Goal: Task Accomplishment & Management: Manage account settings

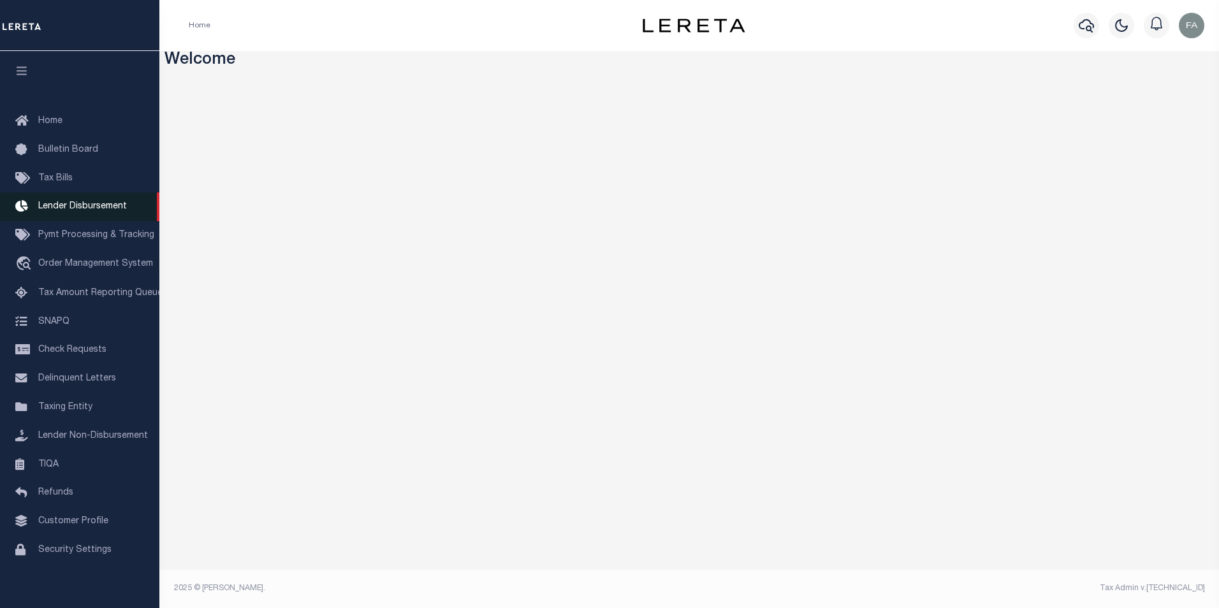
click at [71, 210] on span "Lender Disbursement" at bounding box center [82, 206] width 89 height 9
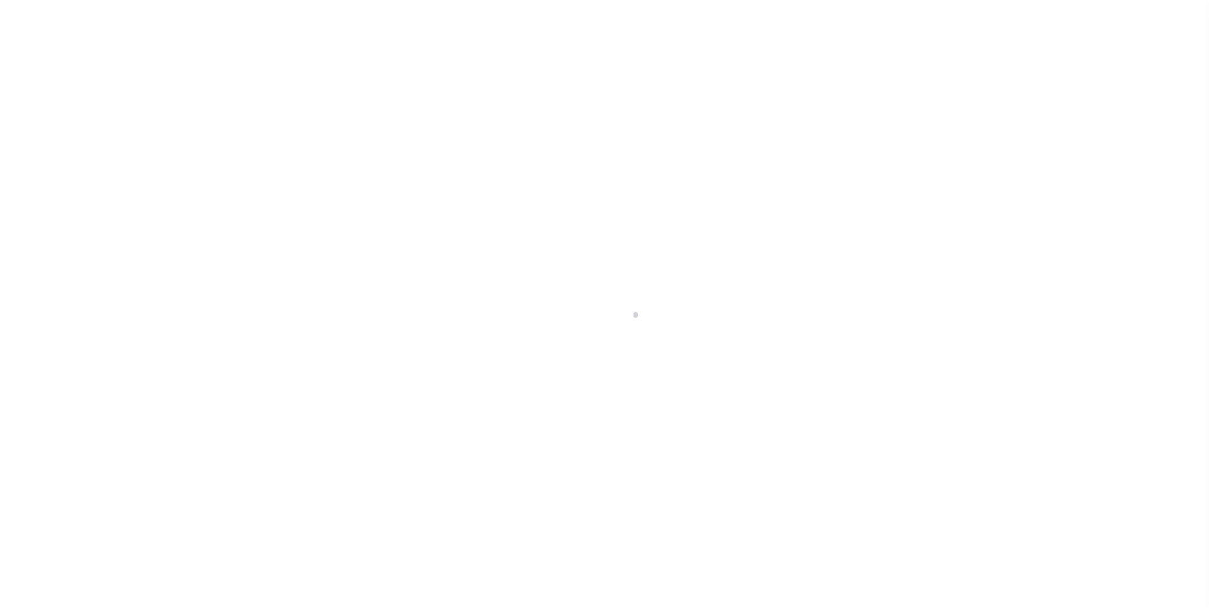
scroll to position [13, 0]
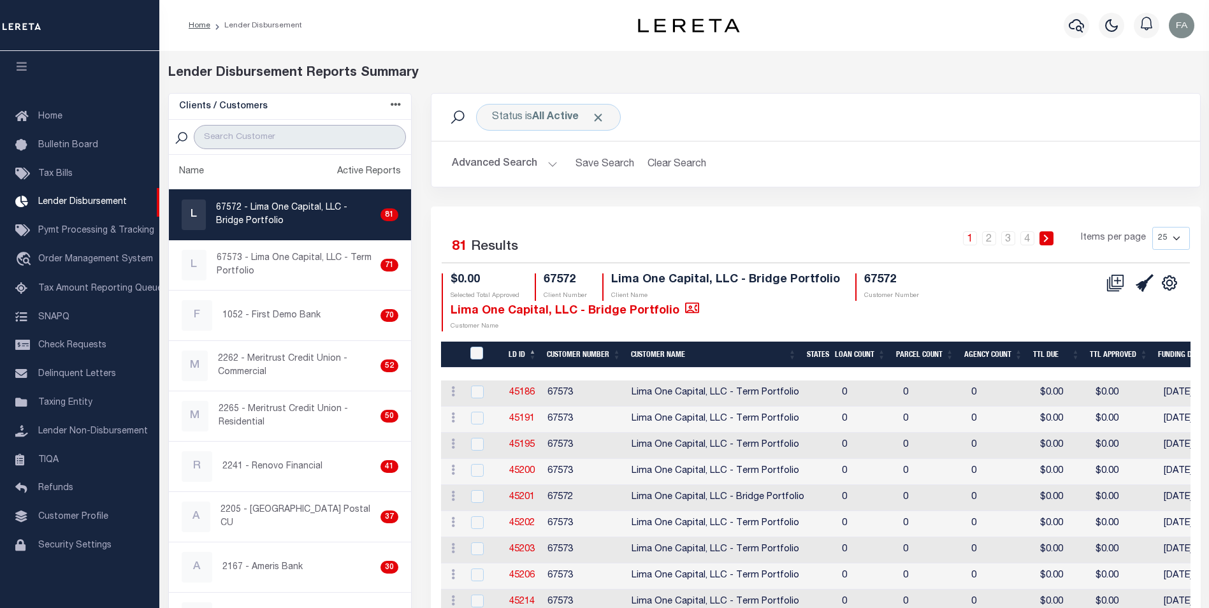
click at [275, 142] on input "search" at bounding box center [300, 137] width 212 height 24
type input "test"
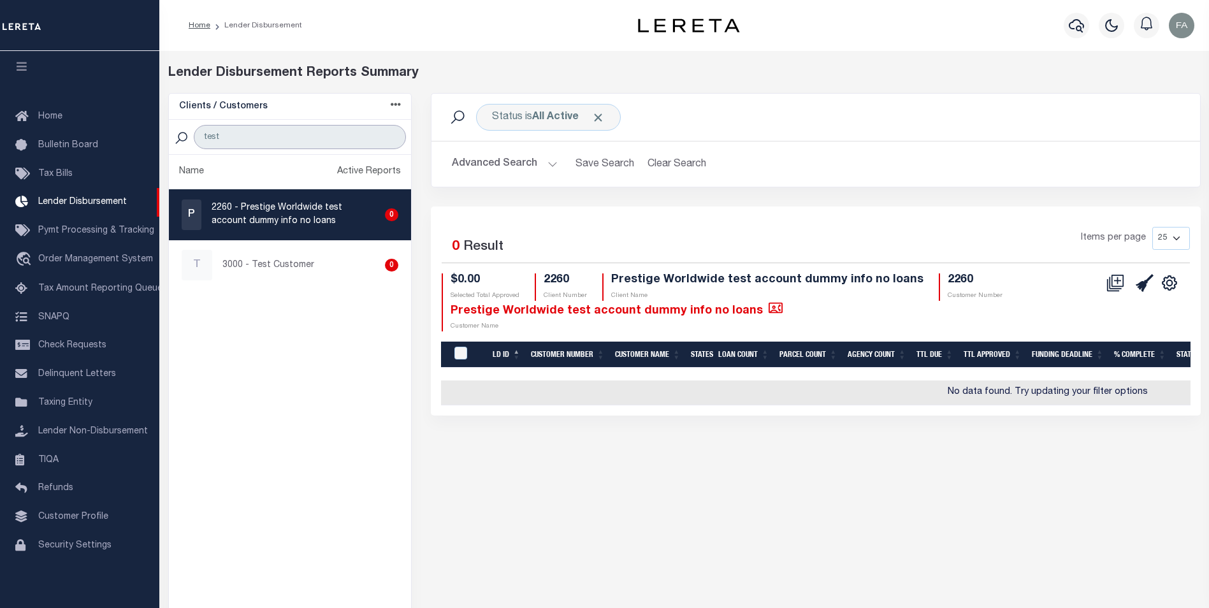
drag, startPoint x: 256, startPoint y: 133, endPoint x: 180, endPoint y: 136, distance: 76.0
click at [180, 136] on div "test" at bounding box center [290, 137] width 243 height 35
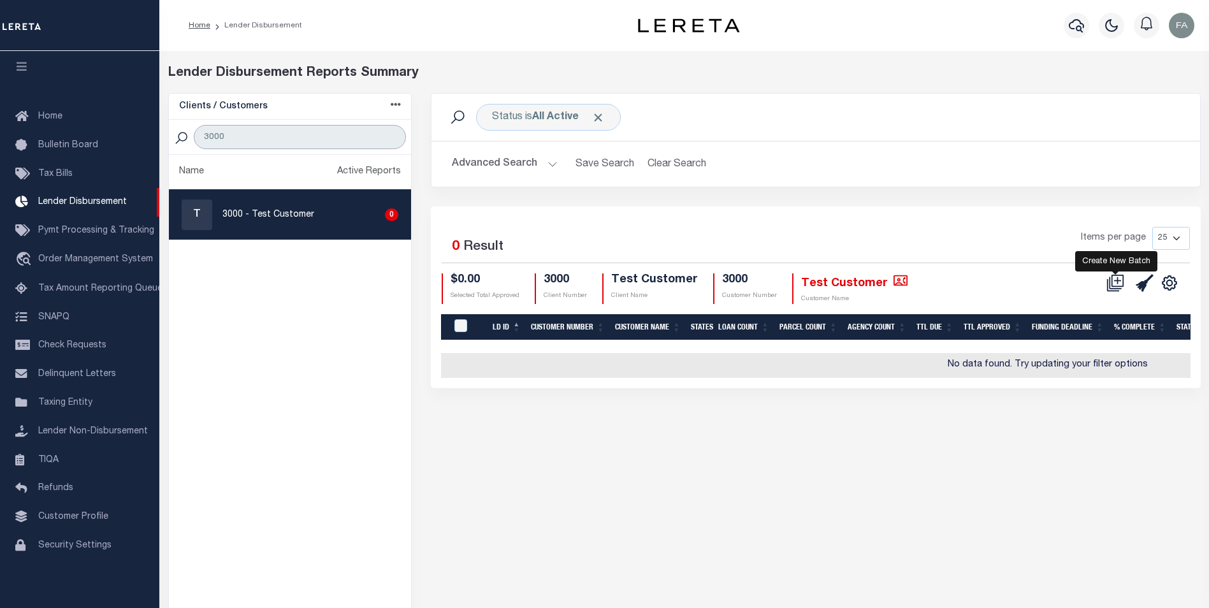
type input "3000"
click at [1121, 281] on icon at bounding box center [1118, 280] width 7 height 7
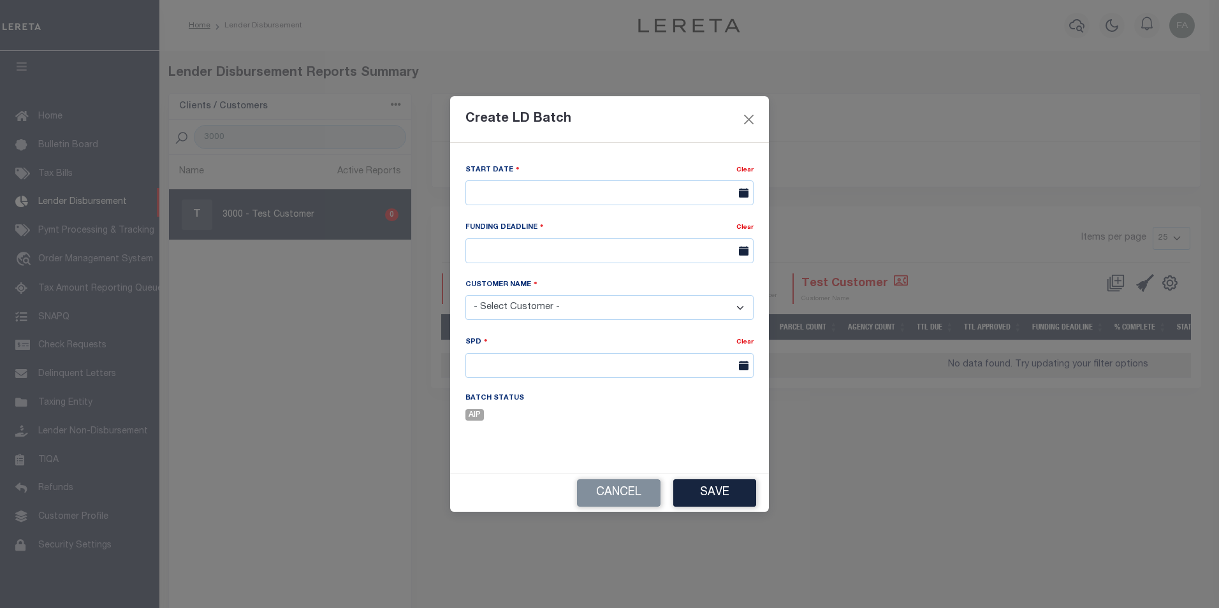
click at [612, 310] on select "- Select Customer - Accumatch - Refunds All In Credit Union Amarillo National B…" at bounding box center [609, 307] width 288 height 25
click at [465, 295] on select "- Select Customer - Accumatch - Refunds All In Credit Union Amarillo National B…" at bounding box center [609, 307] width 288 height 25
click at [625, 303] on select "- Select Customer - Accumatch - Refunds All In Credit Union Amarillo National B…" at bounding box center [609, 307] width 288 height 25
select select "2285"
click at [465, 295] on select "- Select Customer - Accumatch - Refunds All In Credit Union Amarillo National B…" at bounding box center [609, 307] width 288 height 25
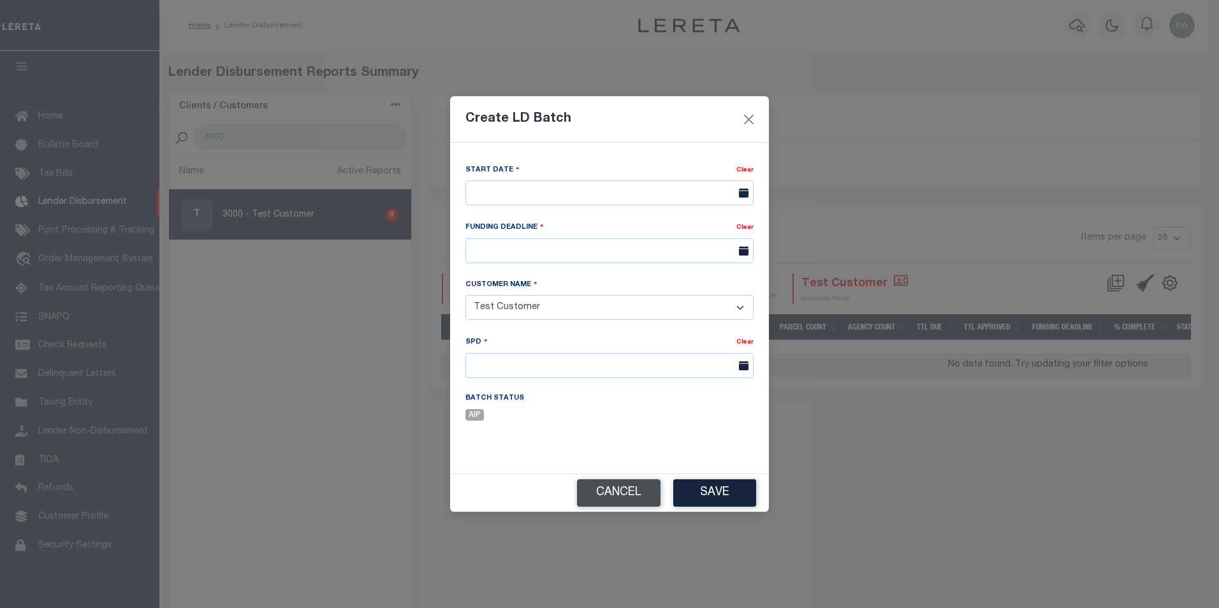
click at [620, 491] on button "Cancel" at bounding box center [619, 492] width 84 height 27
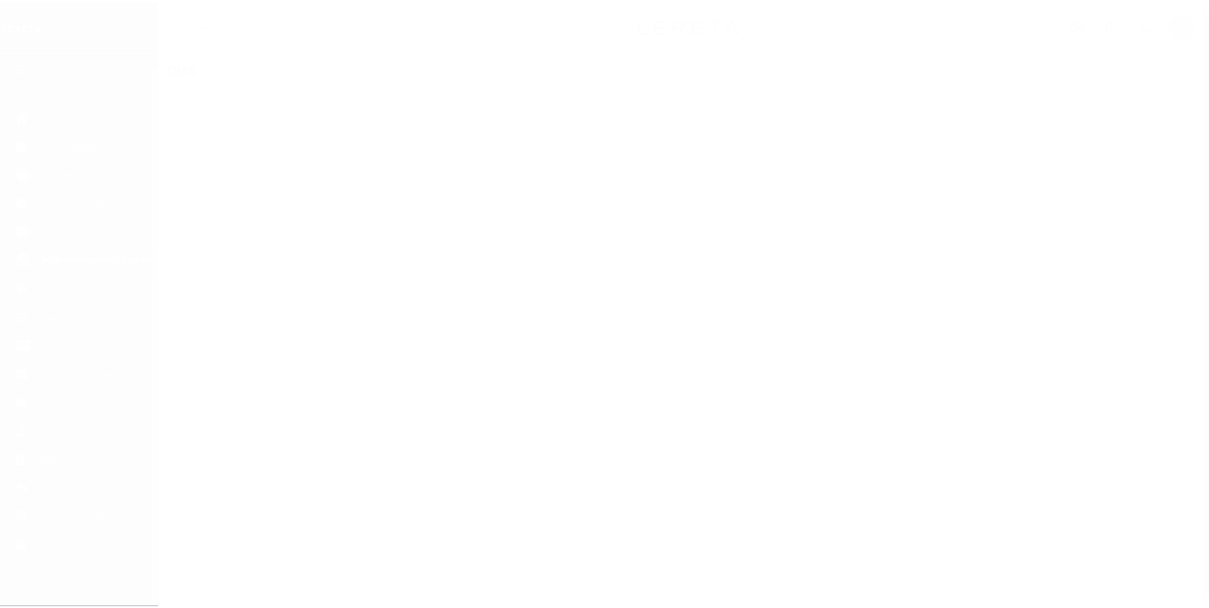
scroll to position [13, 0]
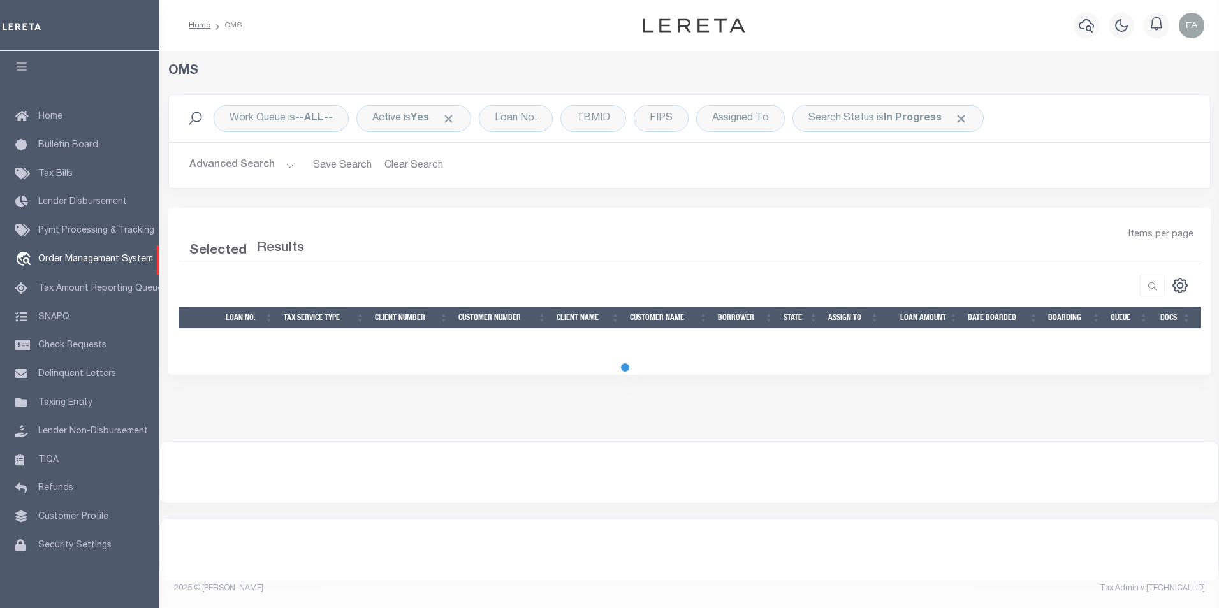
select select "200"
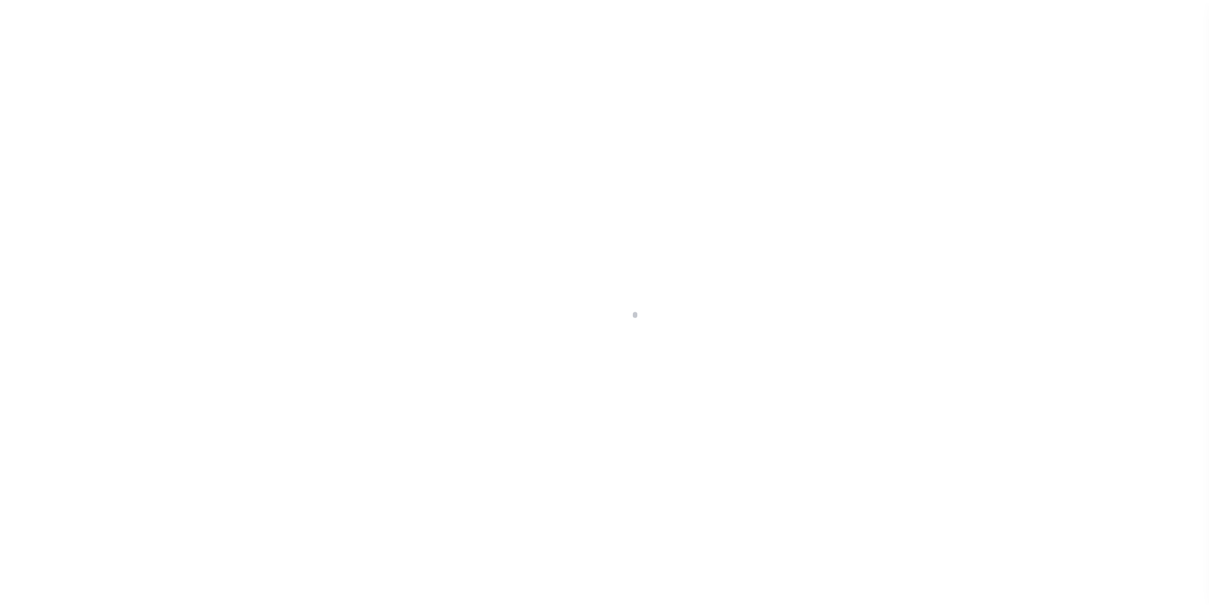
scroll to position [13, 0]
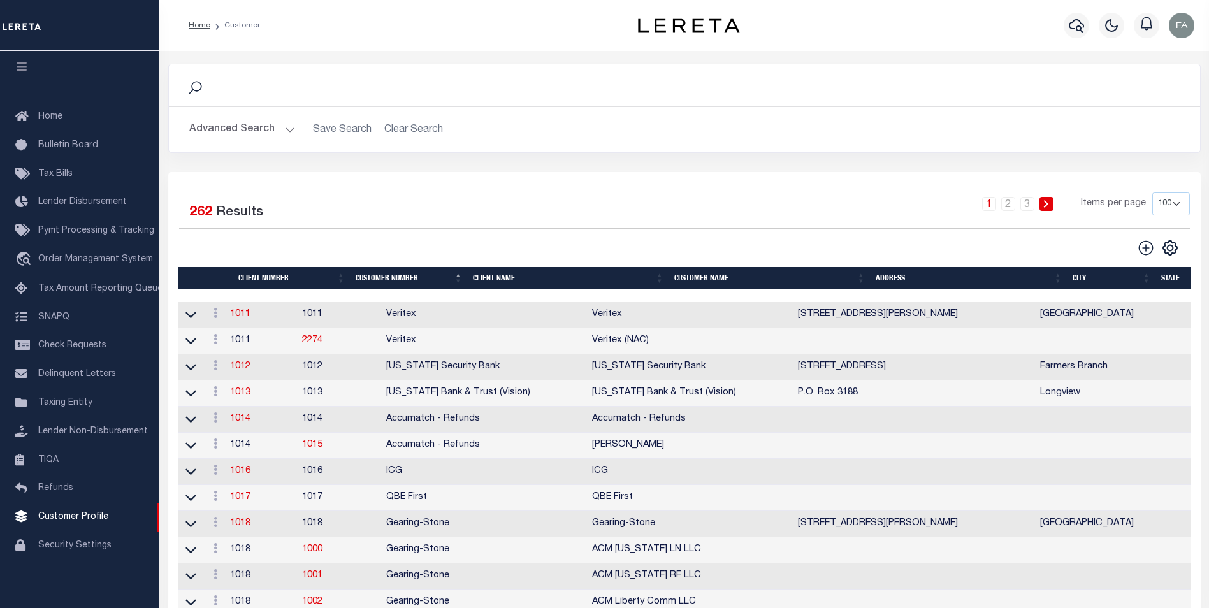
click at [262, 127] on button "Advanced Search" at bounding box center [242, 129] width 106 height 25
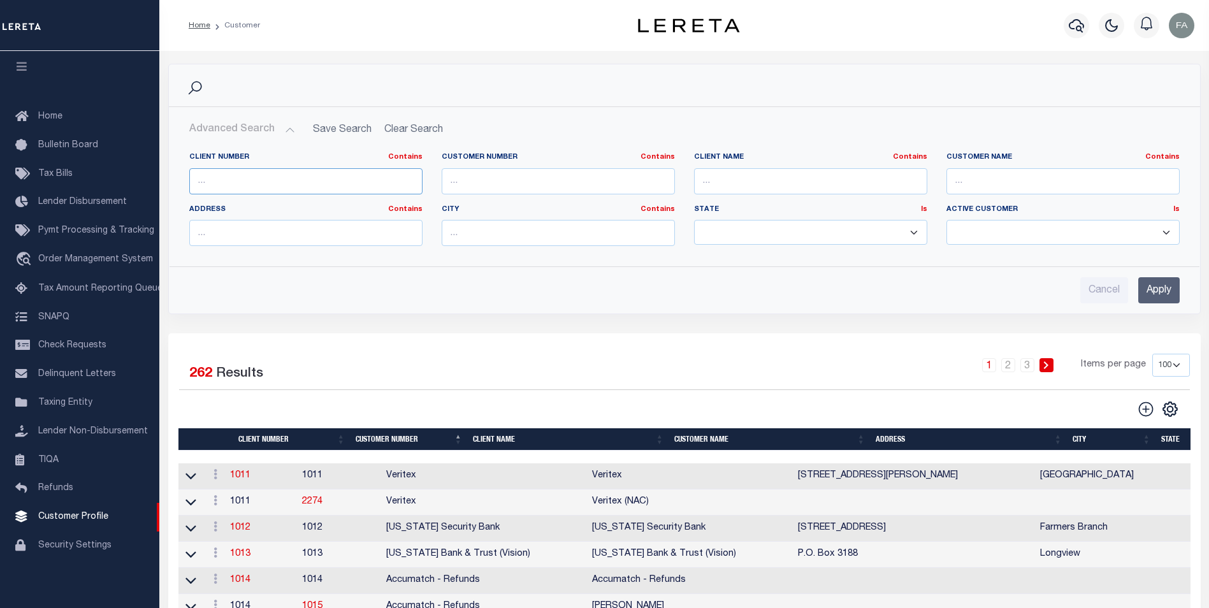
click at [279, 182] on input "text" at bounding box center [305, 181] width 233 height 26
type input "3000"
click at [1183, 298] on div "Cancel Apply" at bounding box center [684, 285] width 1011 height 36
click at [1170, 290] on input "Apply" at bounding box center [1159, 290] width 41 height 26
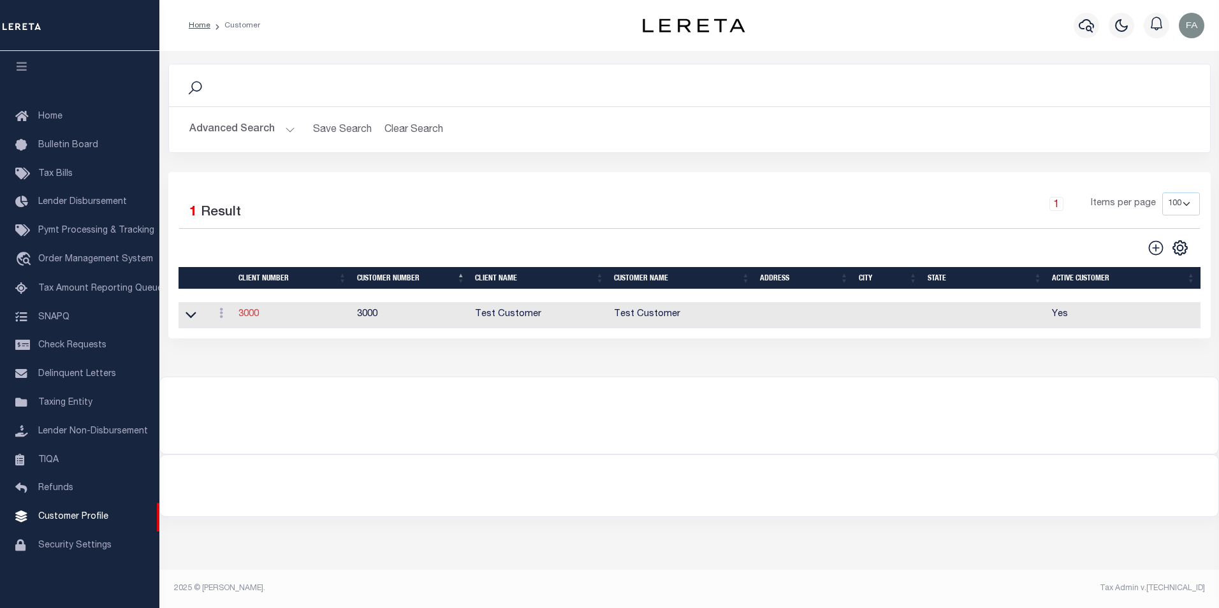
click at [254, 317] on link "3000" at bounding box center [248, 314] width 20 height 9
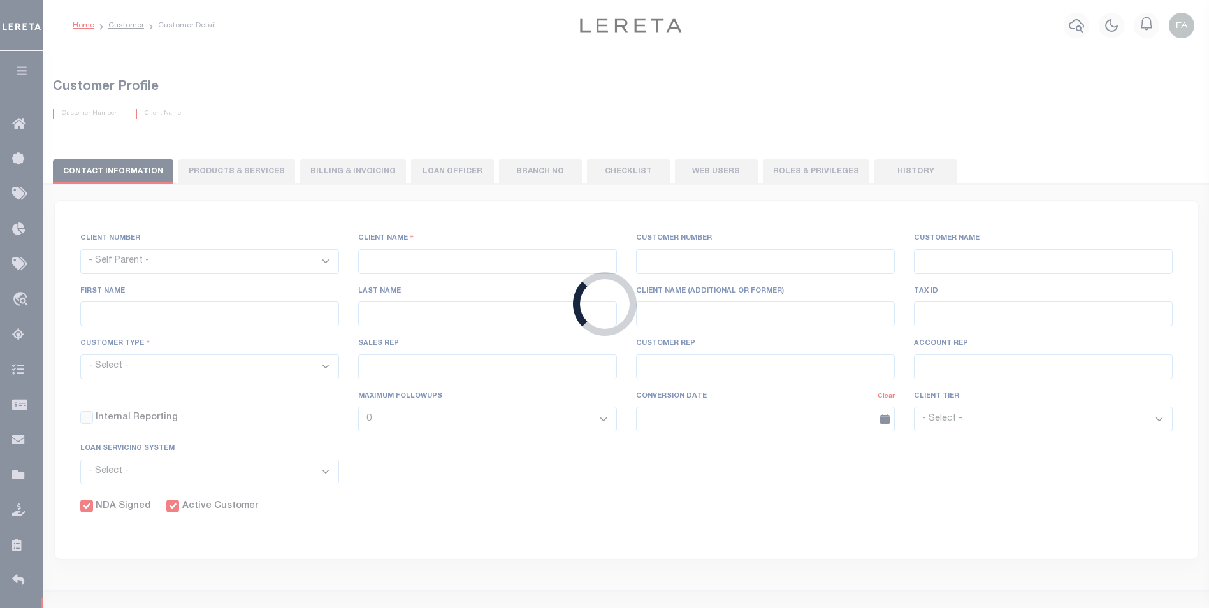
select select
type input "Test Customer"
type input "3000"
type input "Test Customer"
type input "Test"
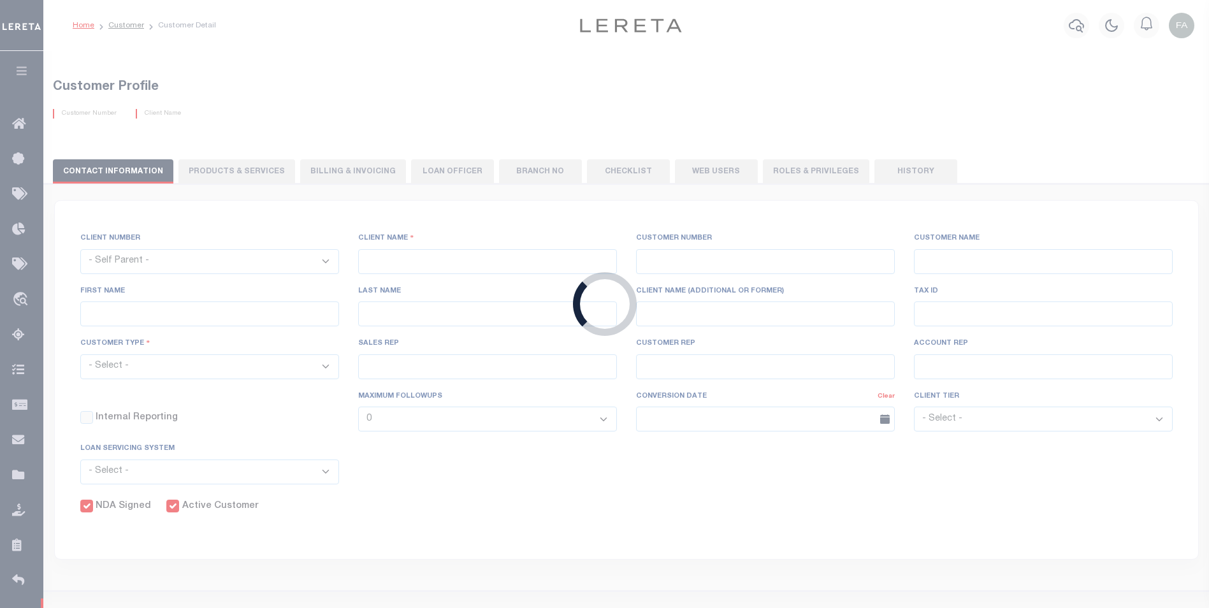
type input "Customer"
select select "Residential"
checkbox input "true"
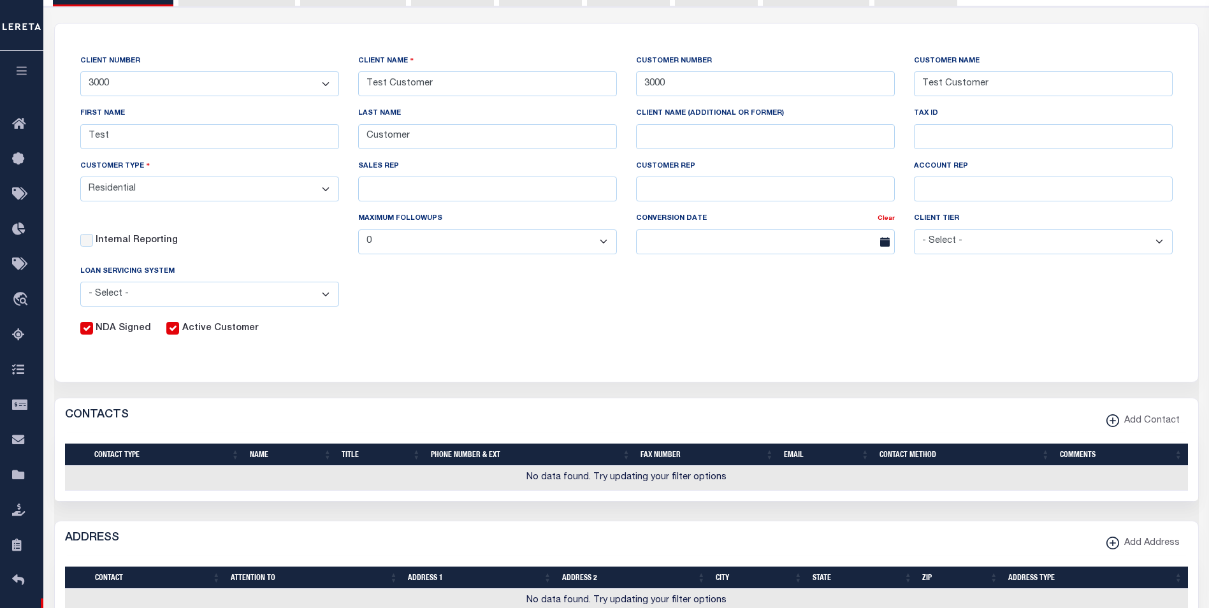
scroll to position [64, 0]
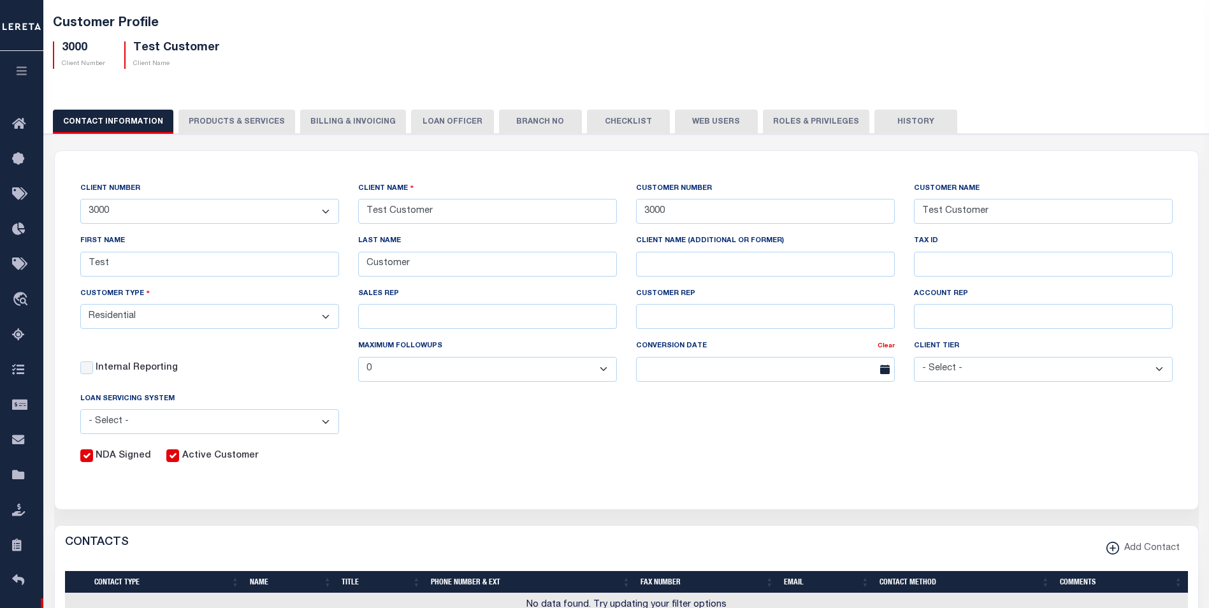
click at [243, 122] on button "PRODUCTS & SERVICES" at bounding box center [236, 122] width 117 height 24
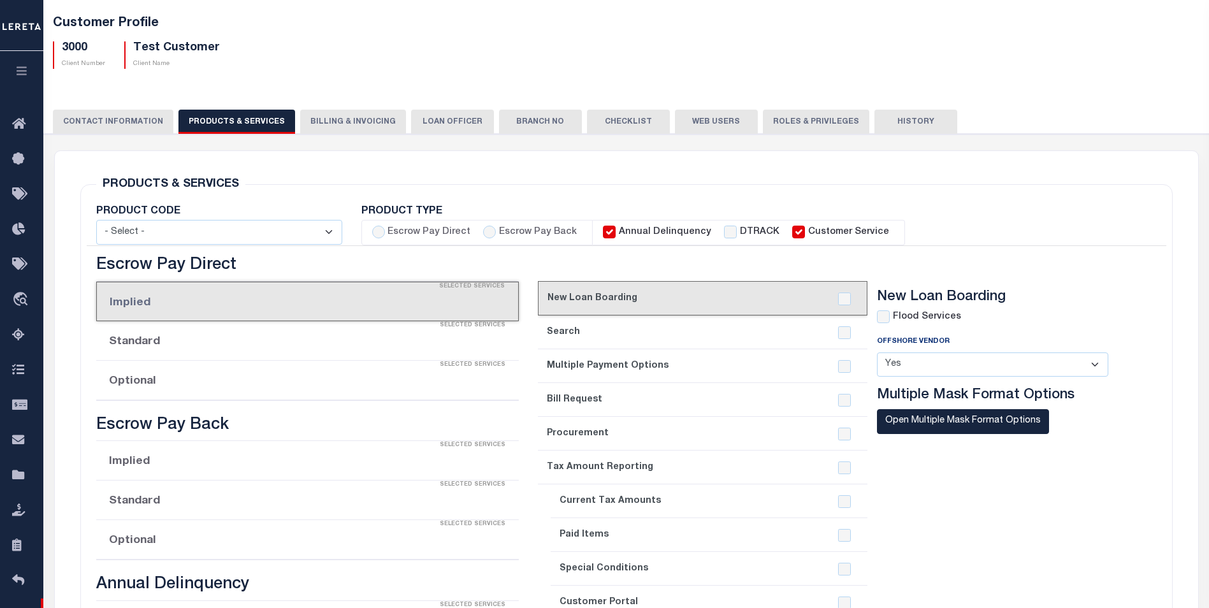
radio input "true"
checkbox input "true"
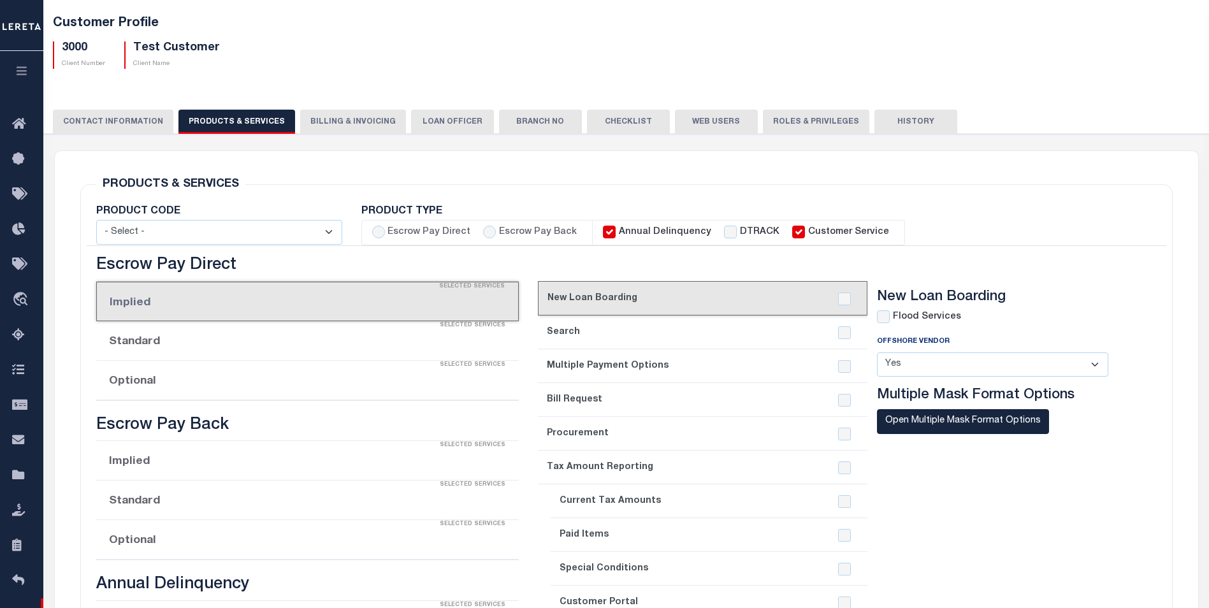
checkbox input "true"
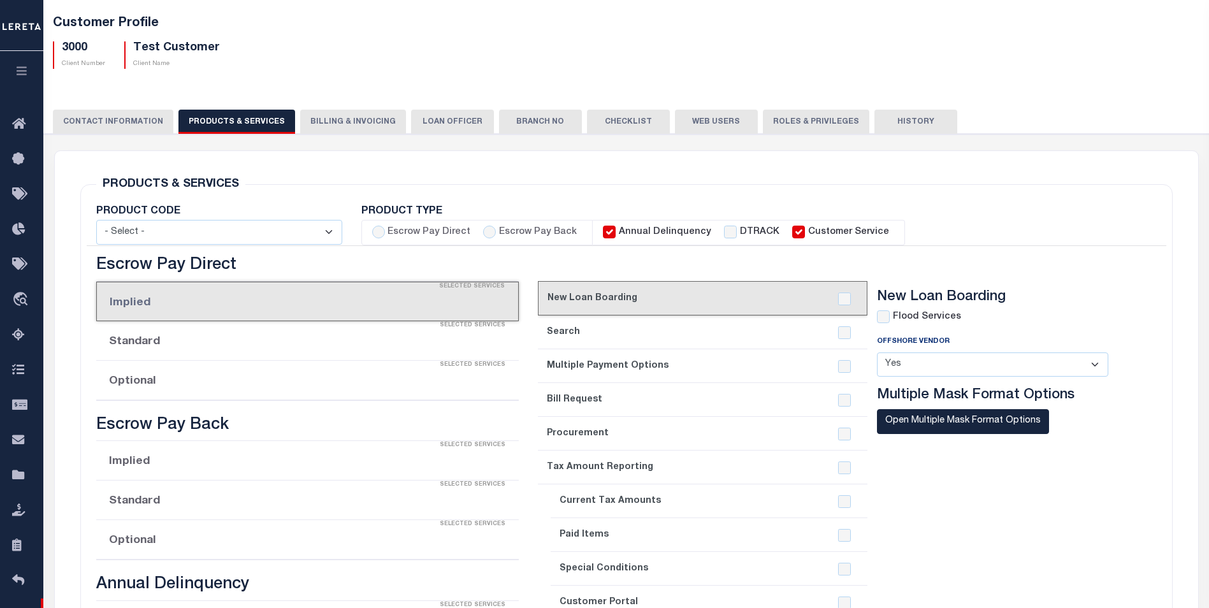
checkbox input "true"
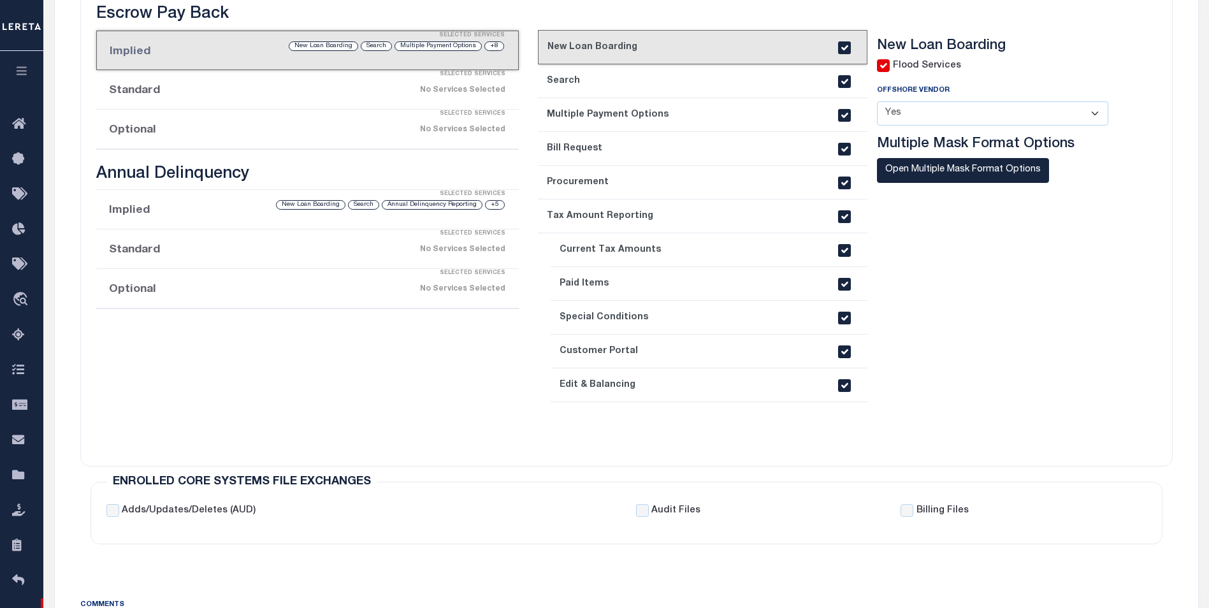
scroll to position [264, 0]
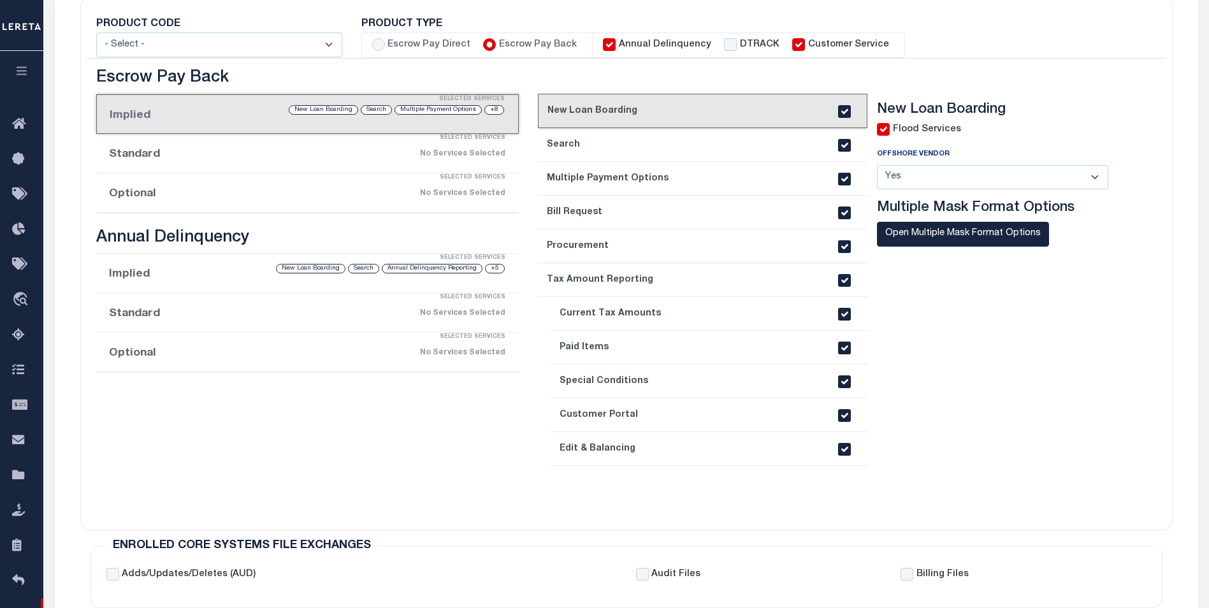
click at [268, 191] on div "No Services Selected" at bounding box center [356, 193] width 297 height 22
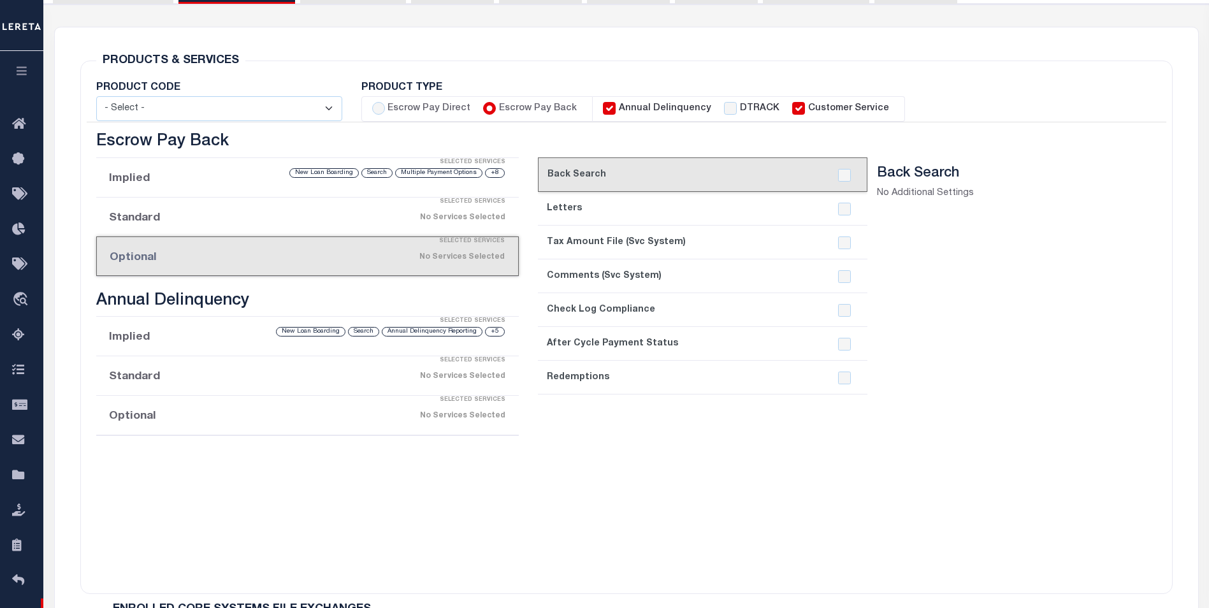
scroll to position [136, 0]
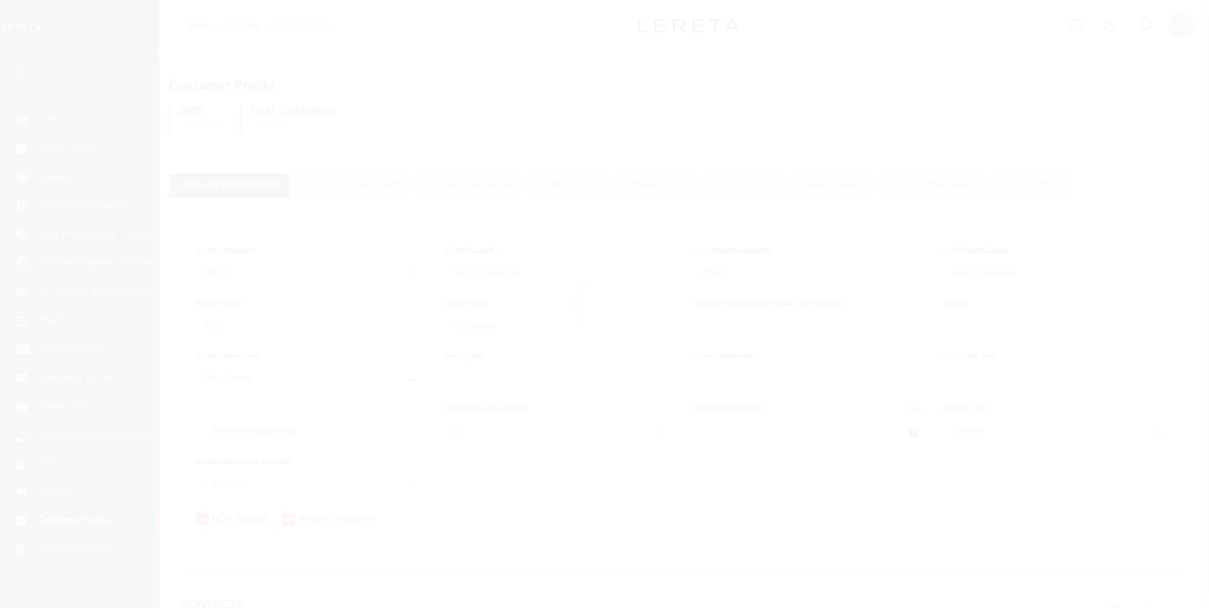
select select "Residential"
select select
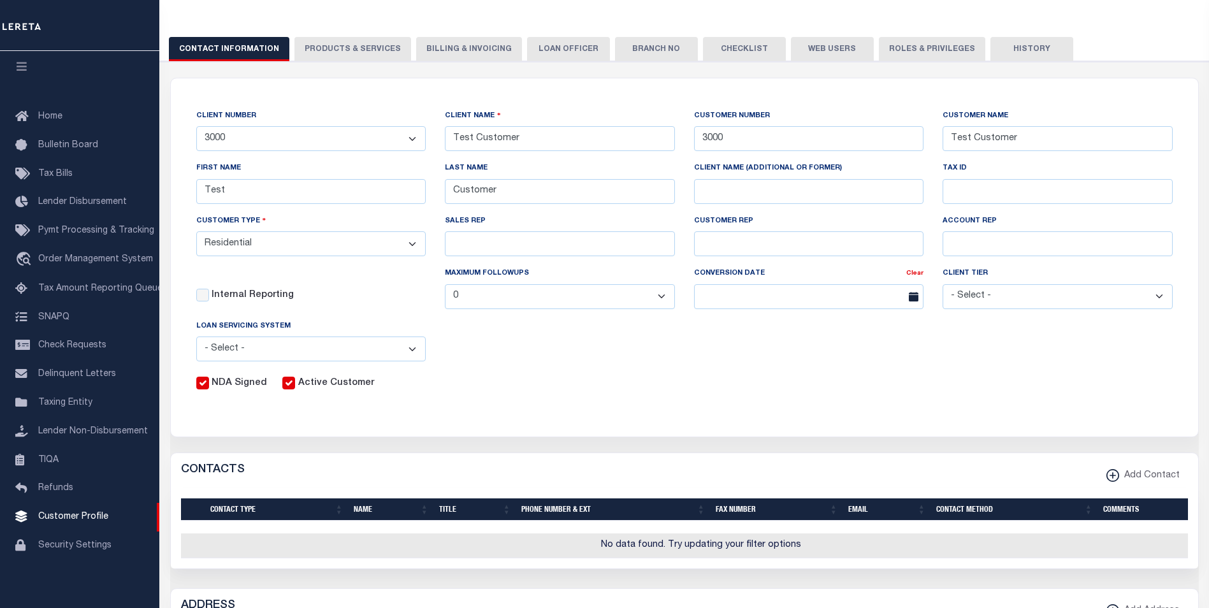
click at [328, 58] on button "PRODUCTS & SERVICES" at bounding box center [353, 49] width 117 height 24
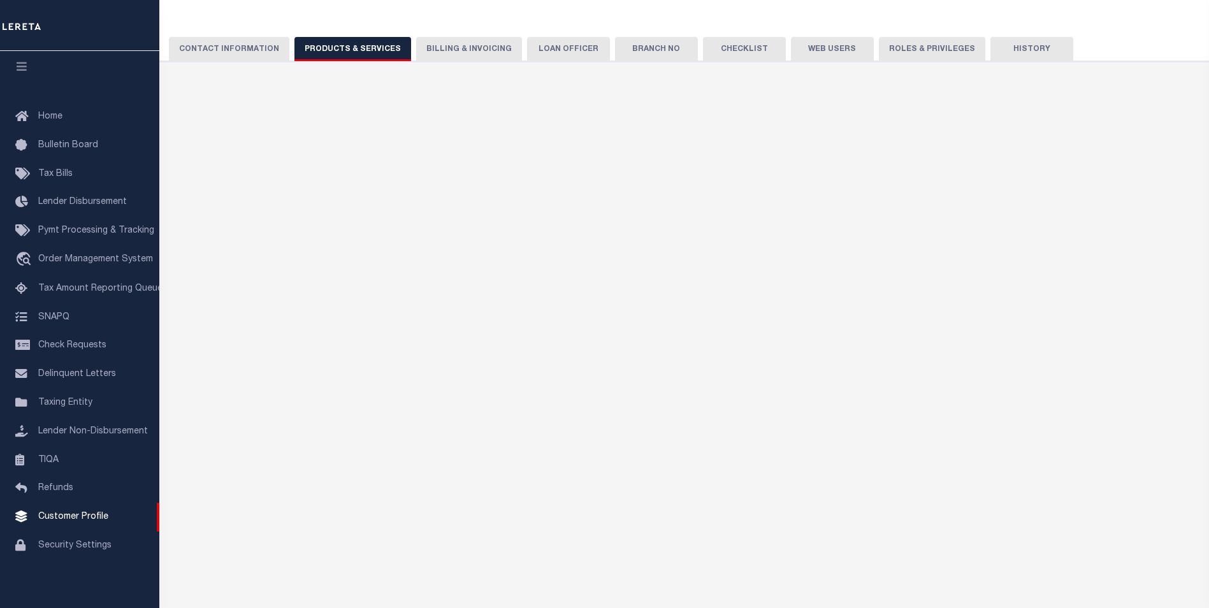
radio input "true"
checkbox input "true"
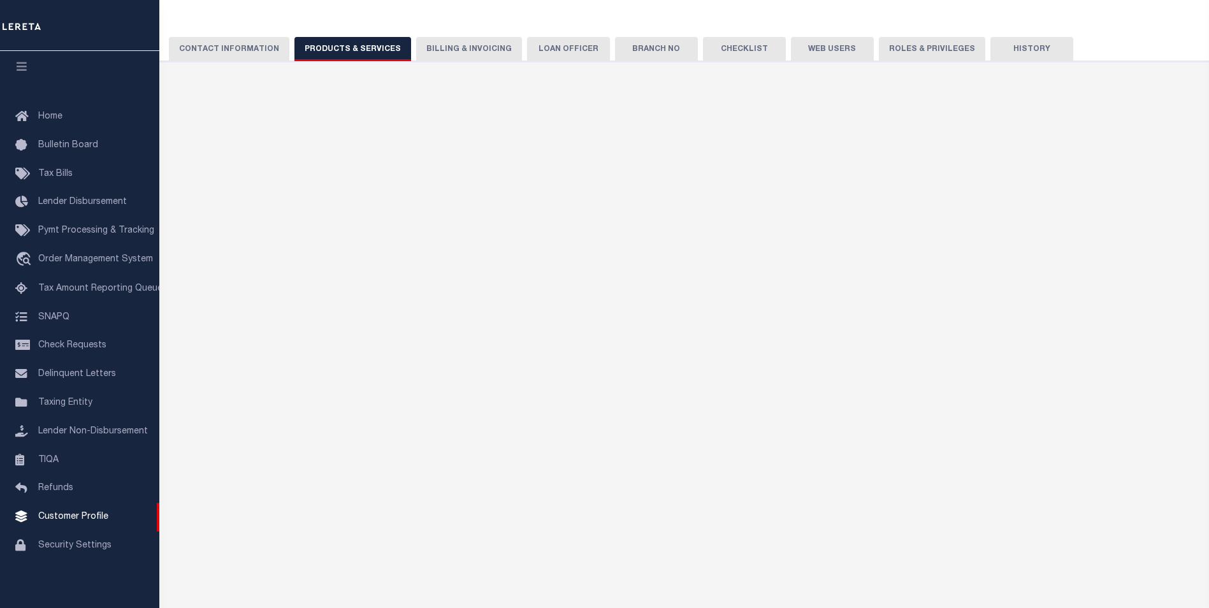
checkbox input "true"
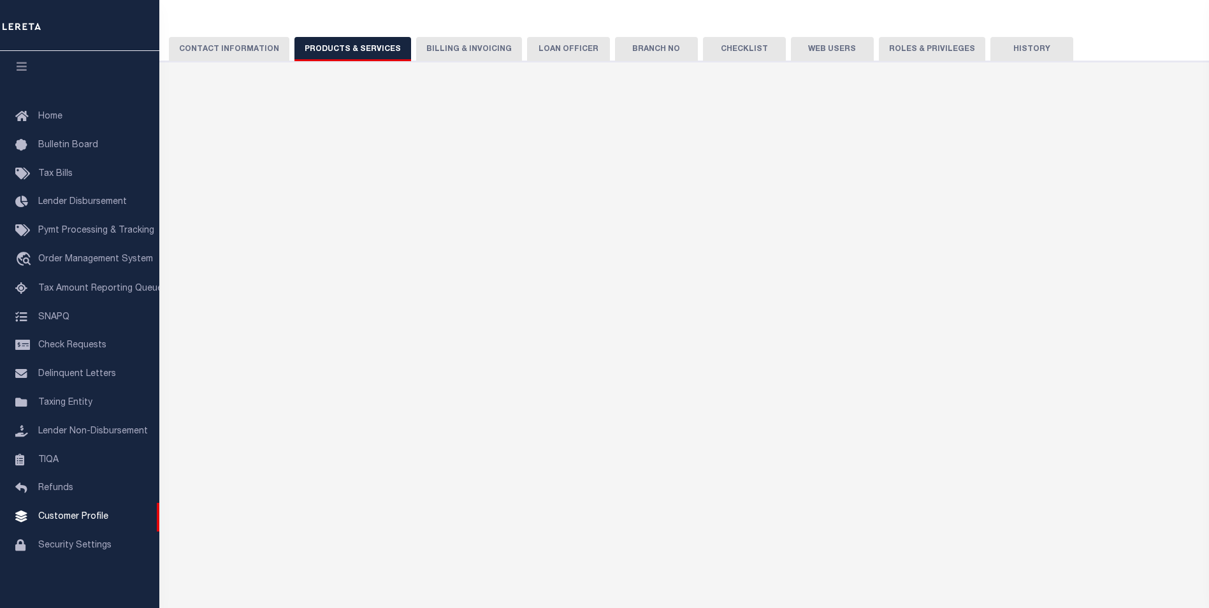
checkbox input "true"
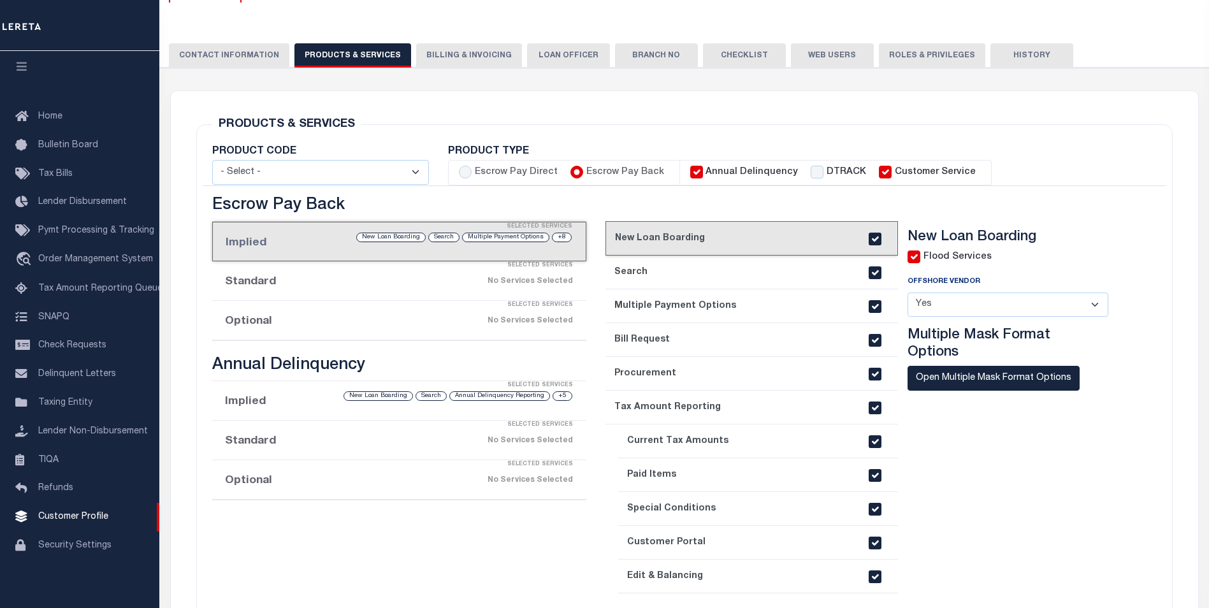
click at [474, 314] on div "Selected Services" at bounding box center [412, 305] width 375 height 25
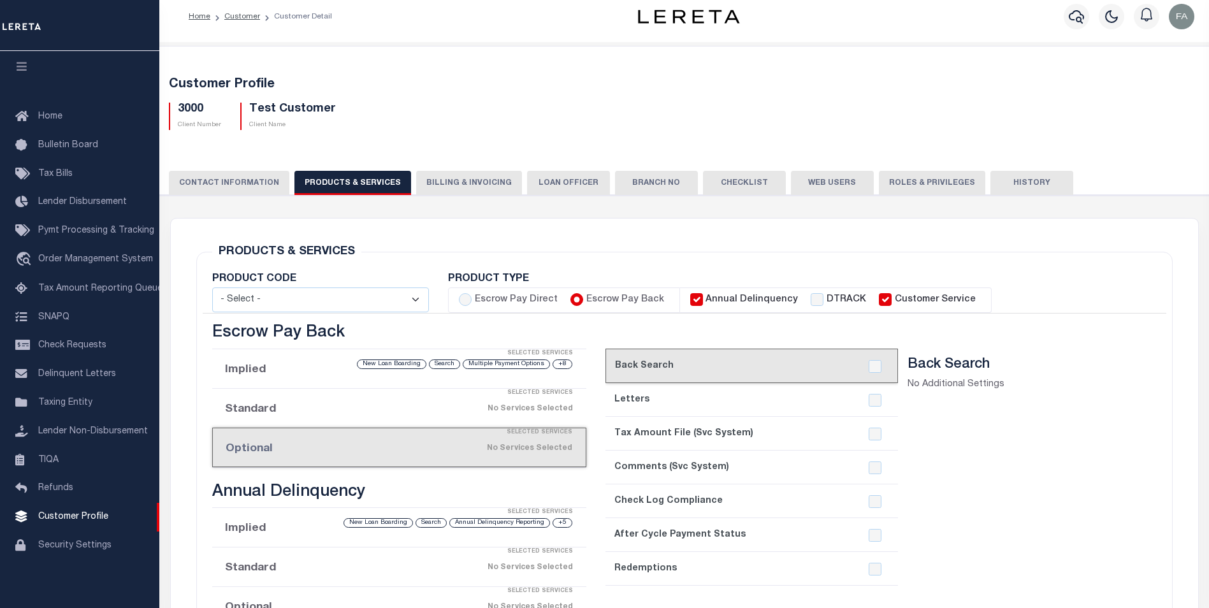
scroll to position [0, 0]
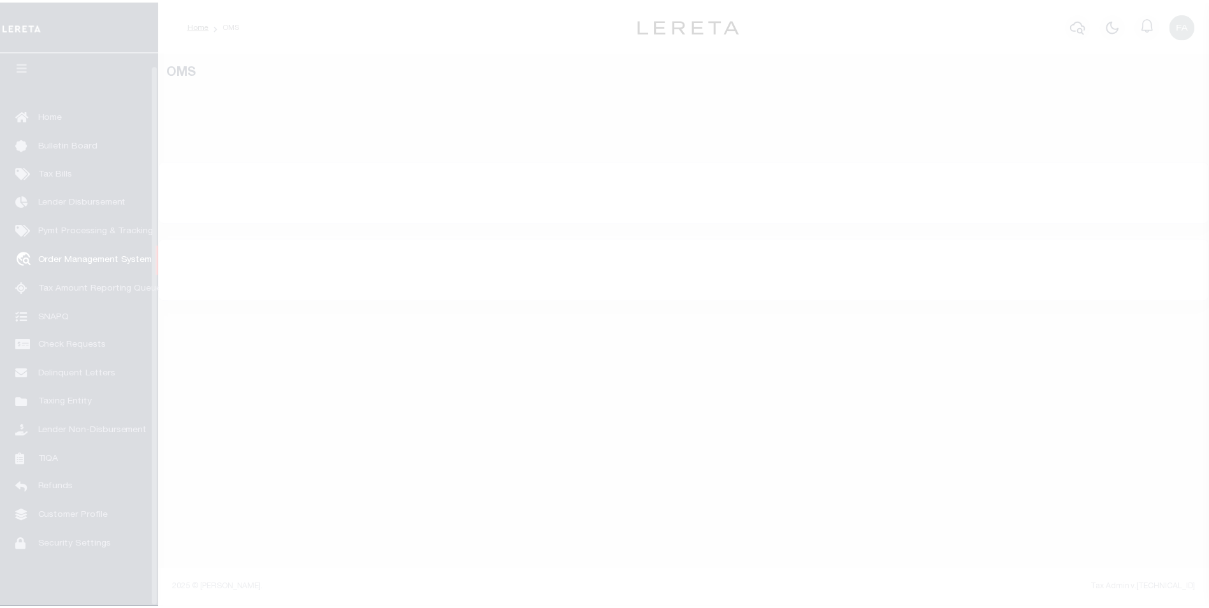
scroll to position [13, 0]
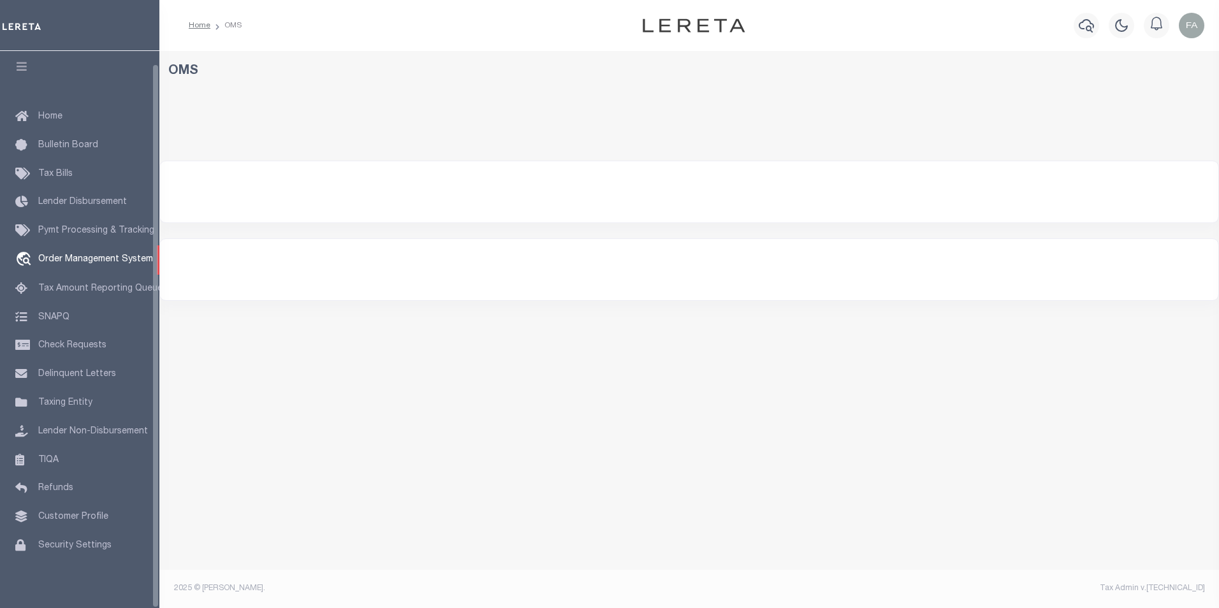
select select "200"
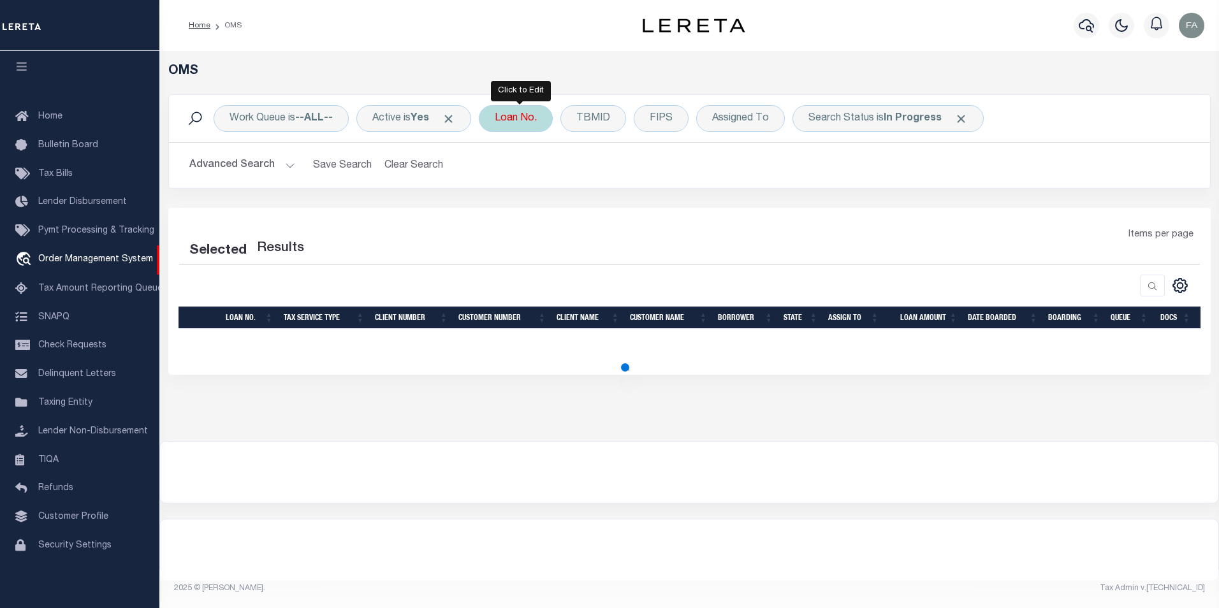
click at [514, 115] on div "Loan No." at bounding box center [516, 118] width 74 height 27
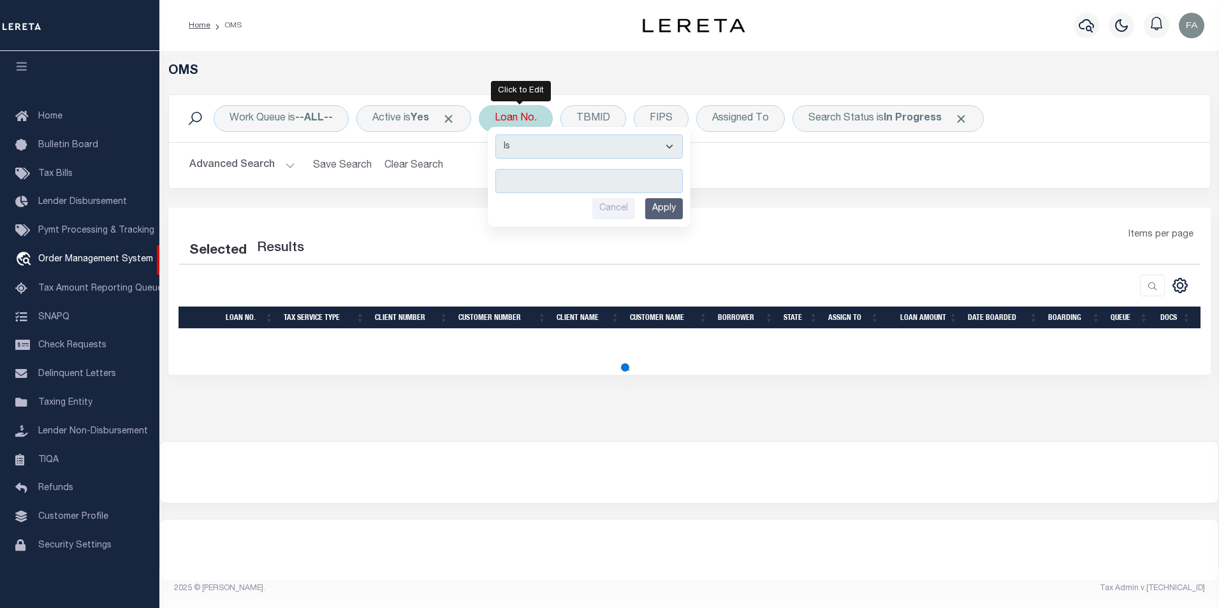
type input "76557231"
click at [672, 207] on input "Apply" at bounding box center [664, 208] width 38 height 21
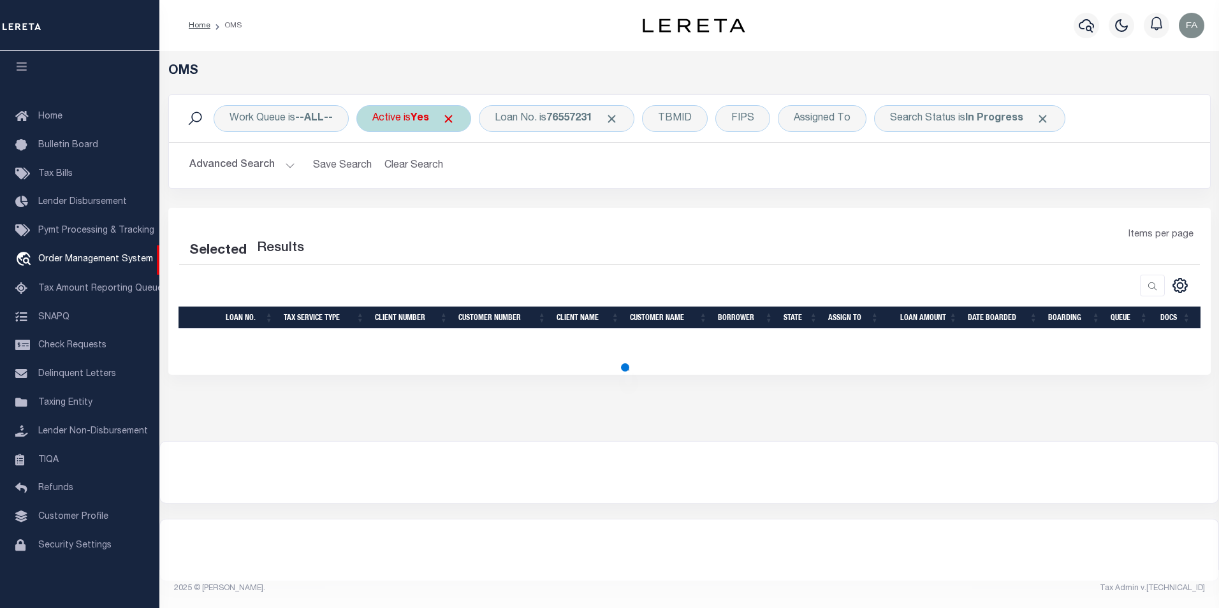
select select "200"
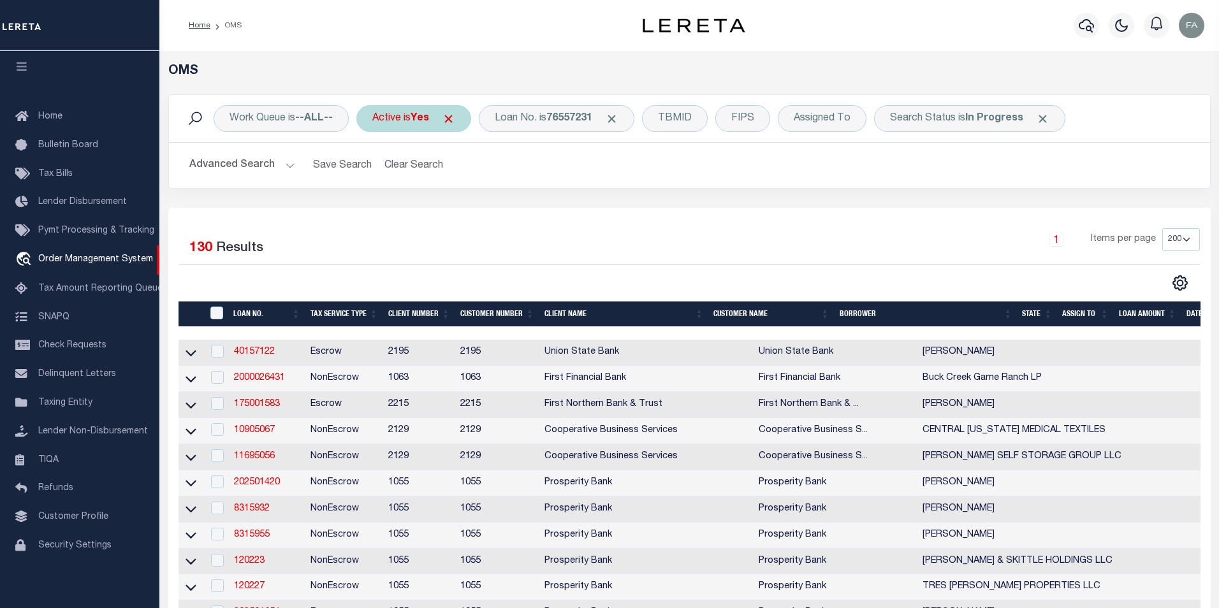
click at [454, 121] on span "Click to Remove" at bounding box center [448, 118] width 13 height 13
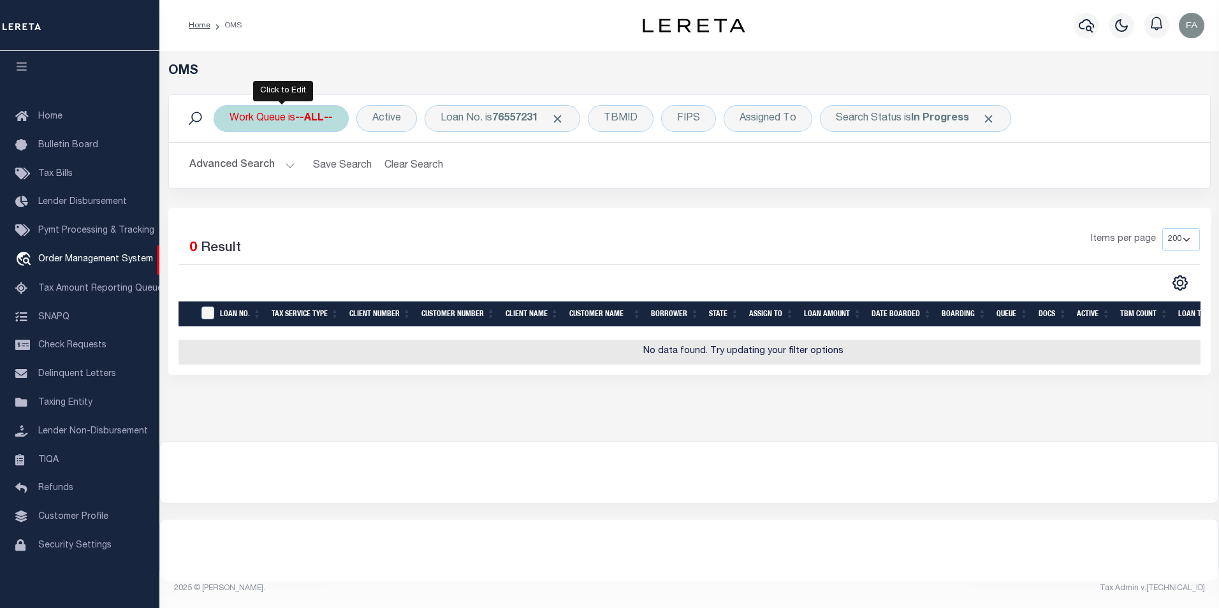
click at [317, 118] on b "--ALL--" at bounding box center [314, 118] width 38 height 10
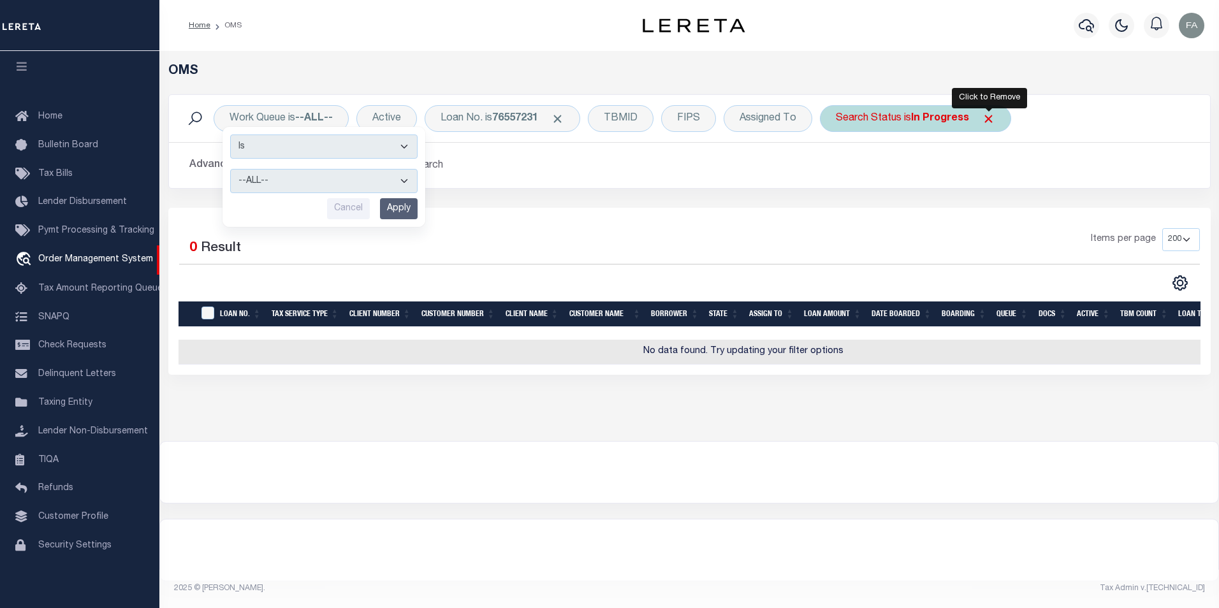
click at [989, 116] on span "Click to Remove" at bounding box center [988, 118] width 13 height 13
click at [613, 183] on div "Advanced Search Save Search Clear Search tblSearchTopScreen_dynamictable_____De…" at bounding box center [689, 165] width 1041 height 45
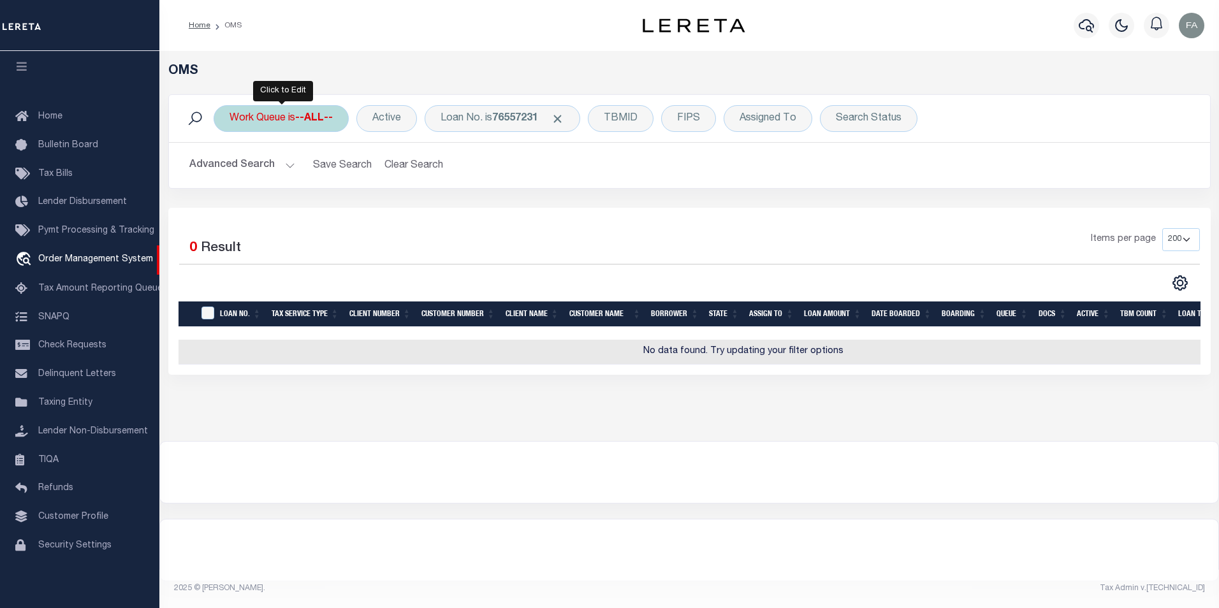
click at [320, 125] on div "Work Queue is --ALL-- Is Contains --ALL-- factRSystems General ThoughtFocus Can…" at bounding box center [281, 118] width 135 height 27
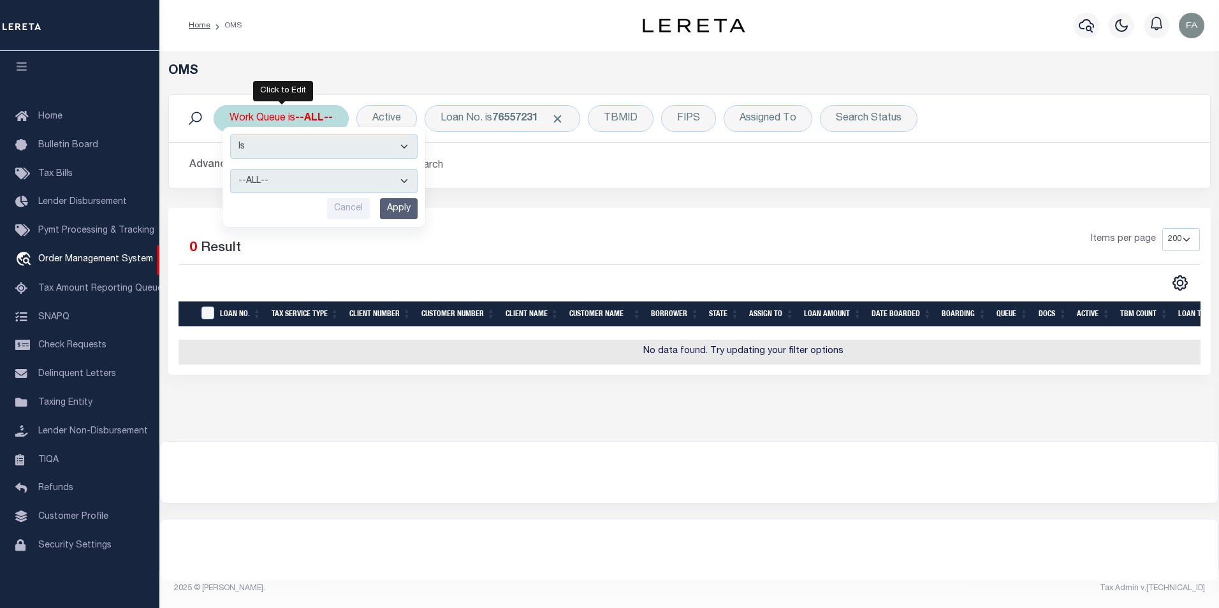
click at [320, 124] on b "--ALL--" at bounding box center [314, 118] width 38 height 10
click at [353, 150] on select "Is Contains" at bounding box center [323, 147] width 187 height 24
click at [330, 148] on select "Is Contains" at bounding box center [323, 147] width 187 height 24
click at [300, 184] on select "--ALL-- factRSystems General ThoughtFocus" at bounding box center [323, 181] width 187 height 24
click at [316, 182] on select "--ALL-- factRSystems General ThoughtFocus" at bounding box center [323, 181] width 187 height 24
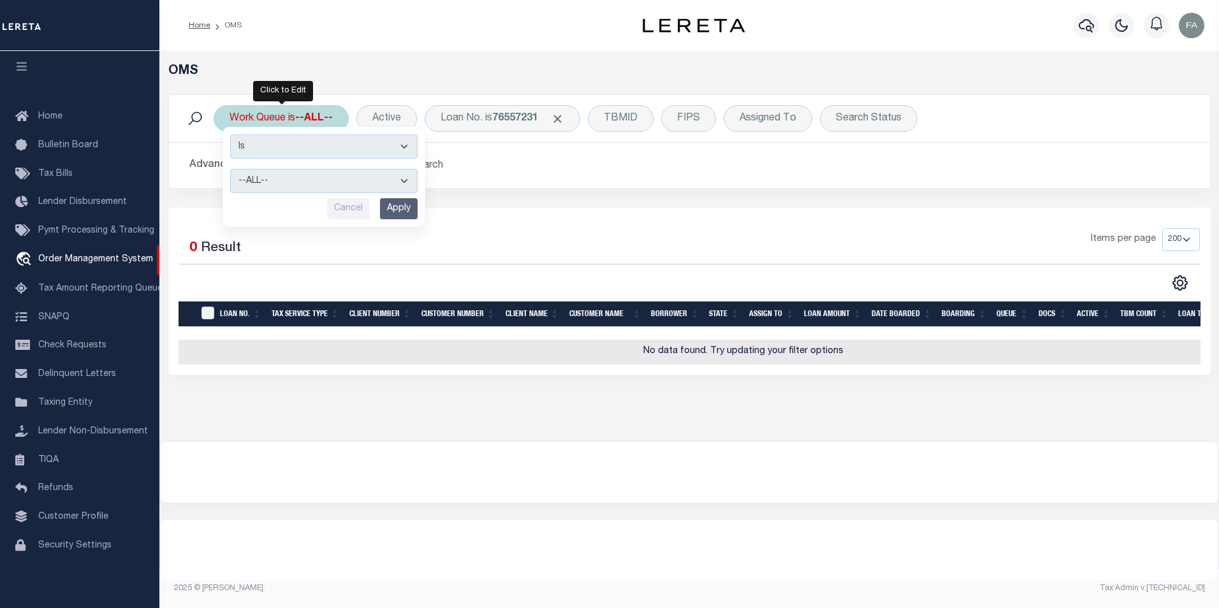
click at [408, 209] on input "Apply" at bounding box center [399, 208] width 38 height 21
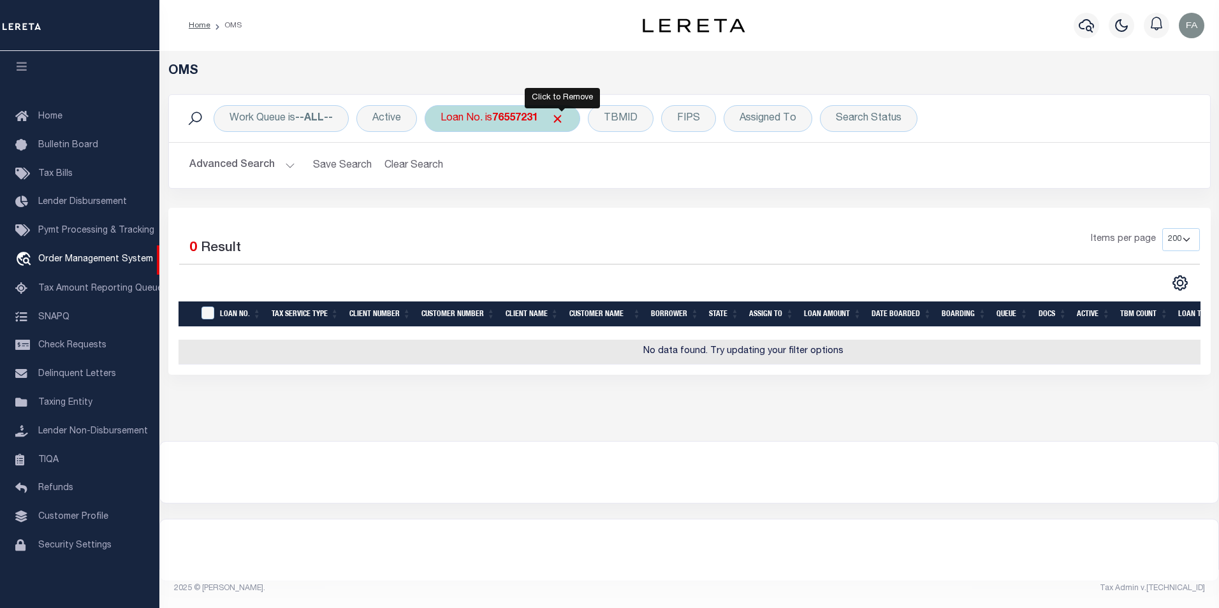
click at [564, 120] on span "Click to Remove" at bounding box center [557, 118] width 13 height 13
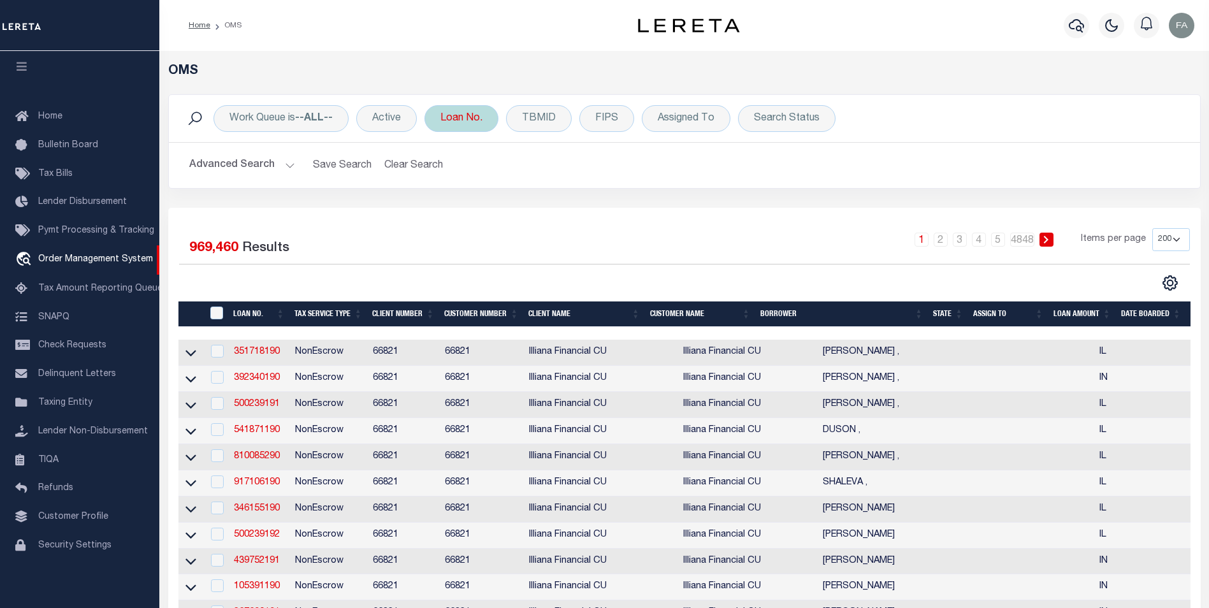
click at [470, 121] on div "Loan No." at bounding box center [462, 118] width 74 height 27
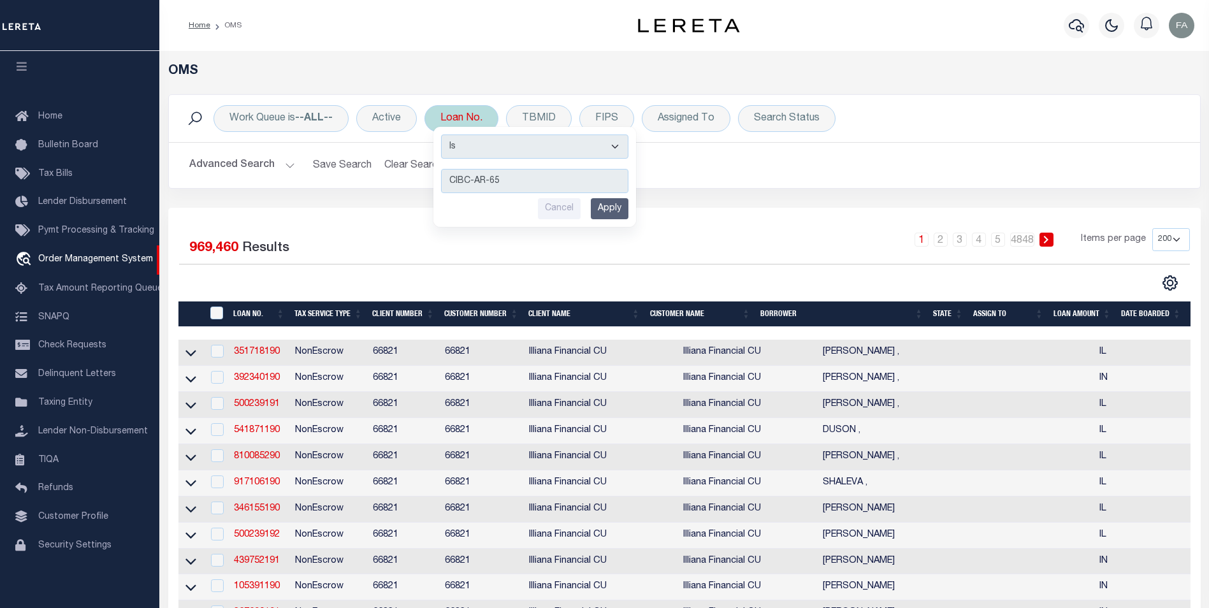
type input "CIBC-AR-65"
drag, startPoint x: 615, startPoint y: 201, endPoint x: 708, endPoint y: 222, distance: 95.4
click at [615, 201] on input "Apply" at bounding box center [610, 208] width 38 height 21
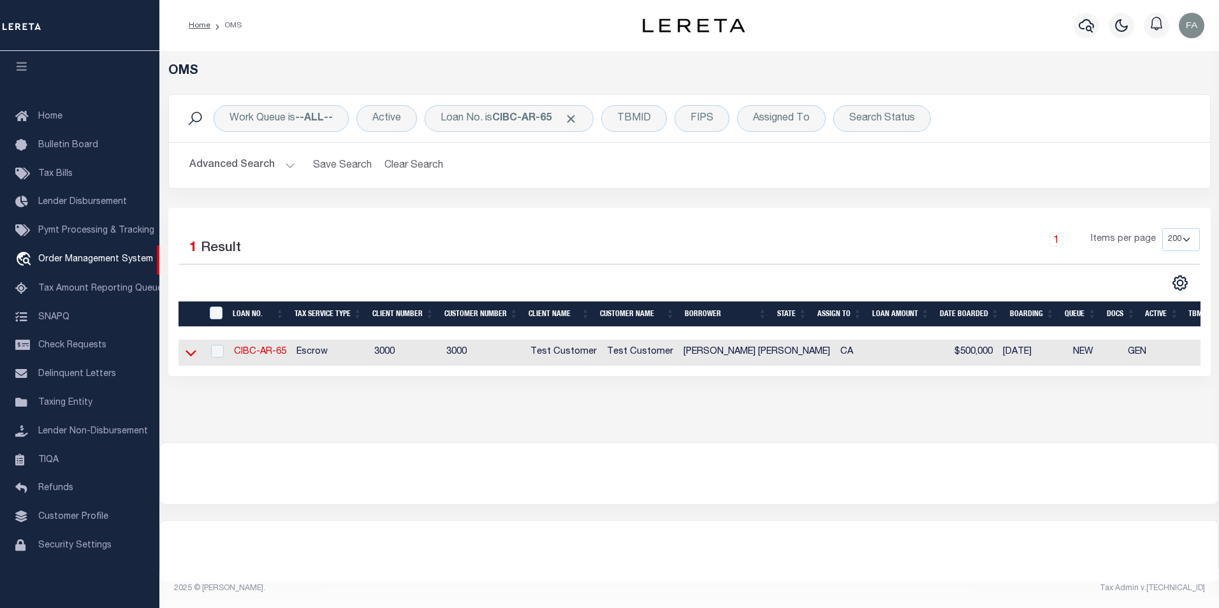
click at [191, 354] on icon at bounding box center [191, 352] width 11 height 13
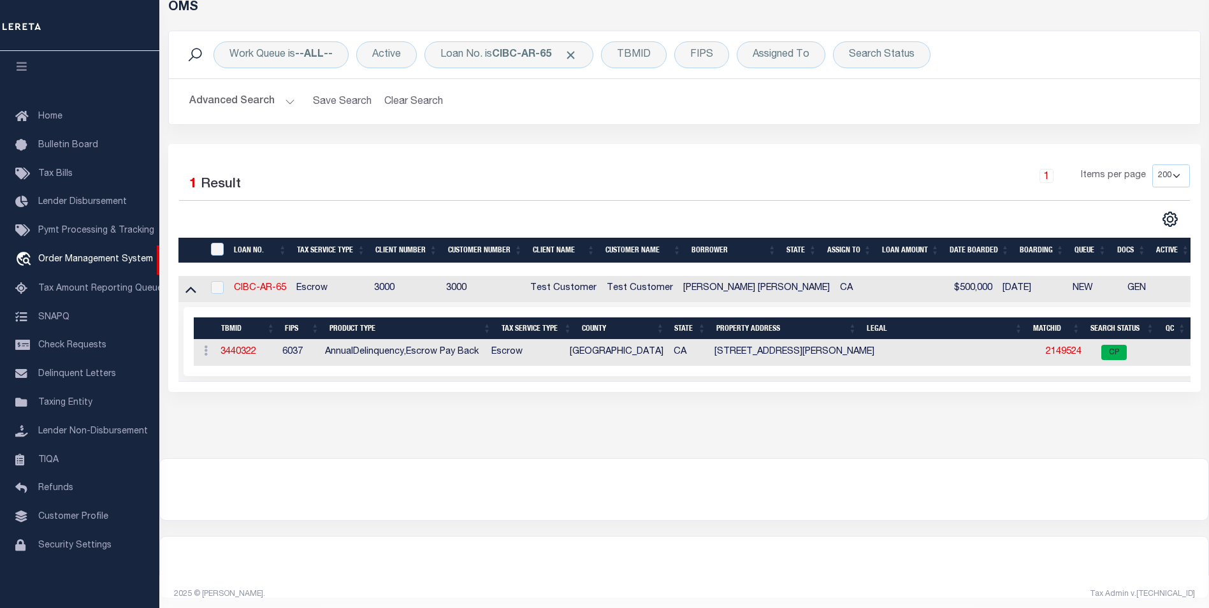
scroll to position [0, 0]
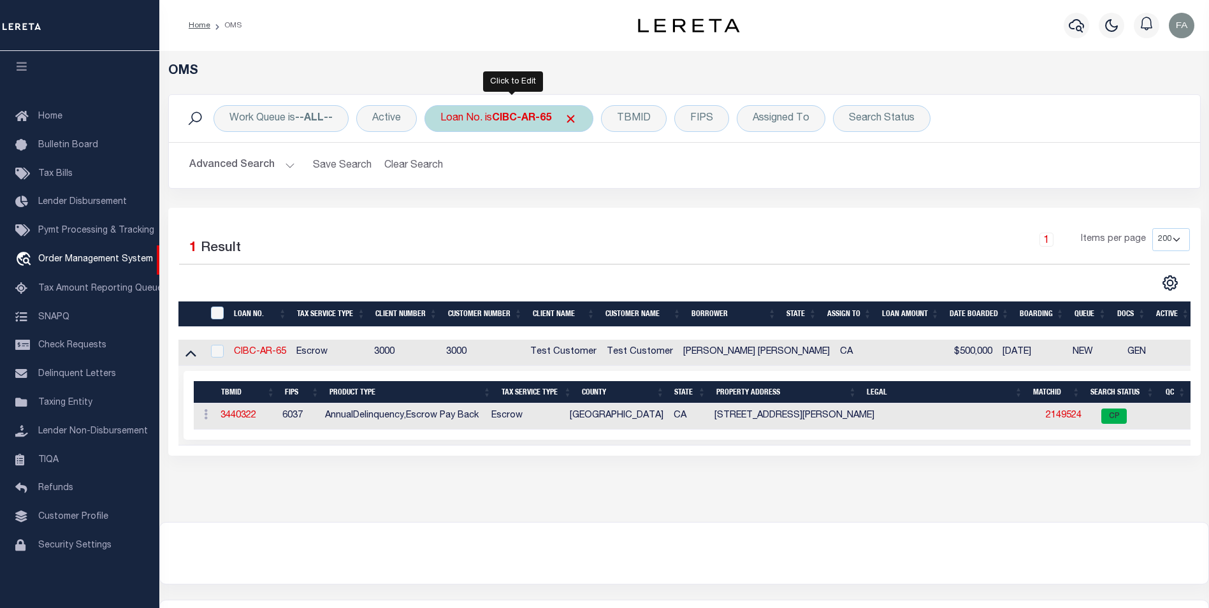
click at [545, 120] on b "CIBC-AR-65" at bounding box center [521, 118] width 59 height 10
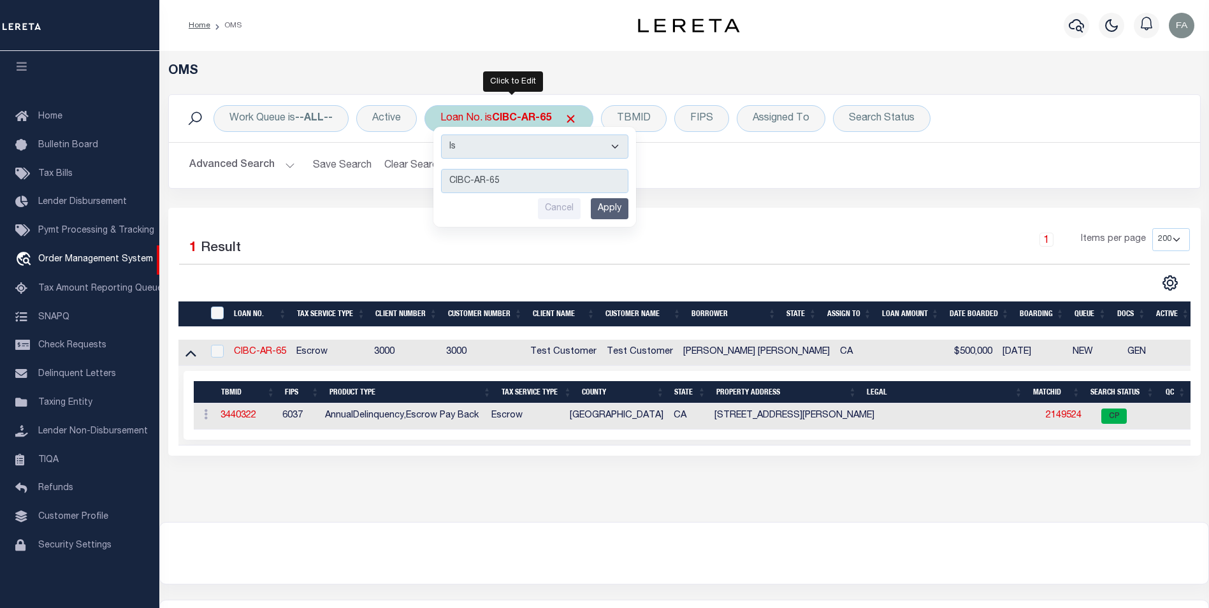
type input "CIBC-AR-66"
drag, startPoint x: 470, startPoint y: 178, endPoint x: 358, endPoint y: 180, distance: 112.2
click at [358, 180] on div "Work Queue is --ALL-- Active Loan No. is CIBC-AR-65 Is Contains CIBC-AR-66 Canc…" at bounding box center [684, 141] width 1033 height 94
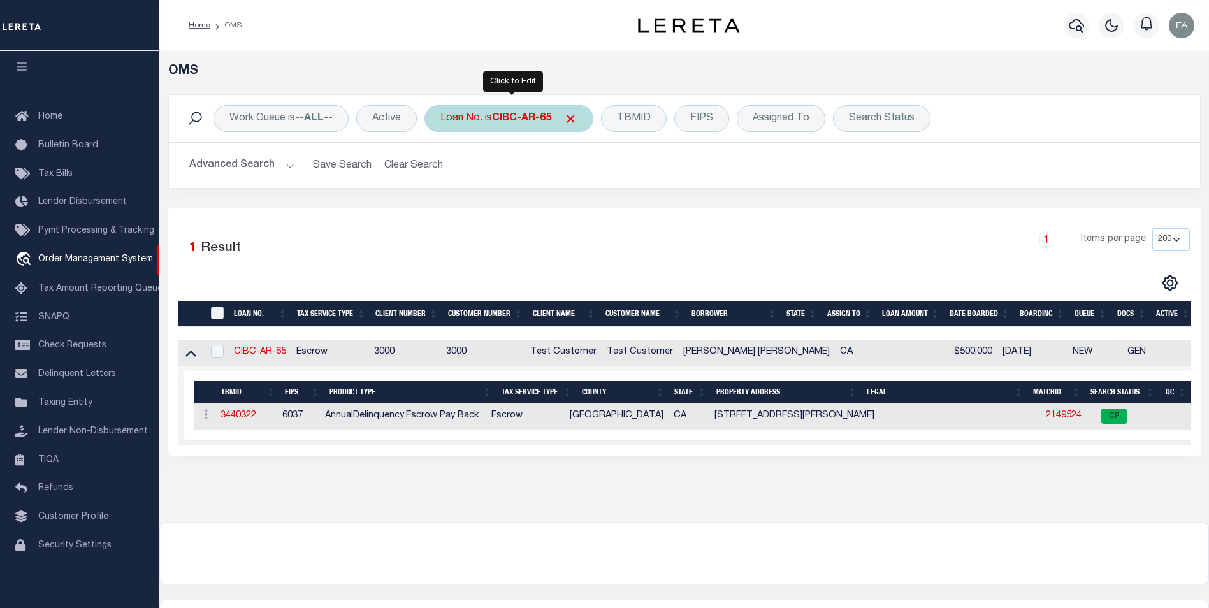
click at [516, 117] on b "CIBC-AR-65" at bounding box center [521, 118] width 59 height 10
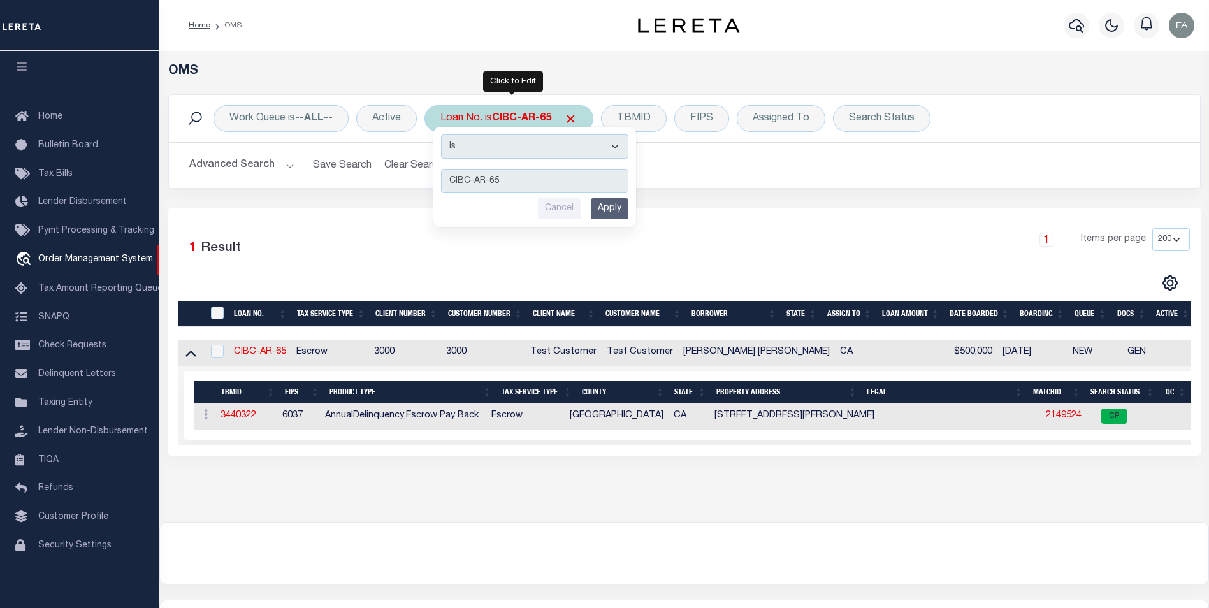
click at [504, 182] on input "CIBC-AR-65" at bounding box center [534, 181] width 187 height 24
type input "CIBC-AR-66"
click at [616, 209] on input "Apply" at bounding box center [610, 208] width 38 height 21
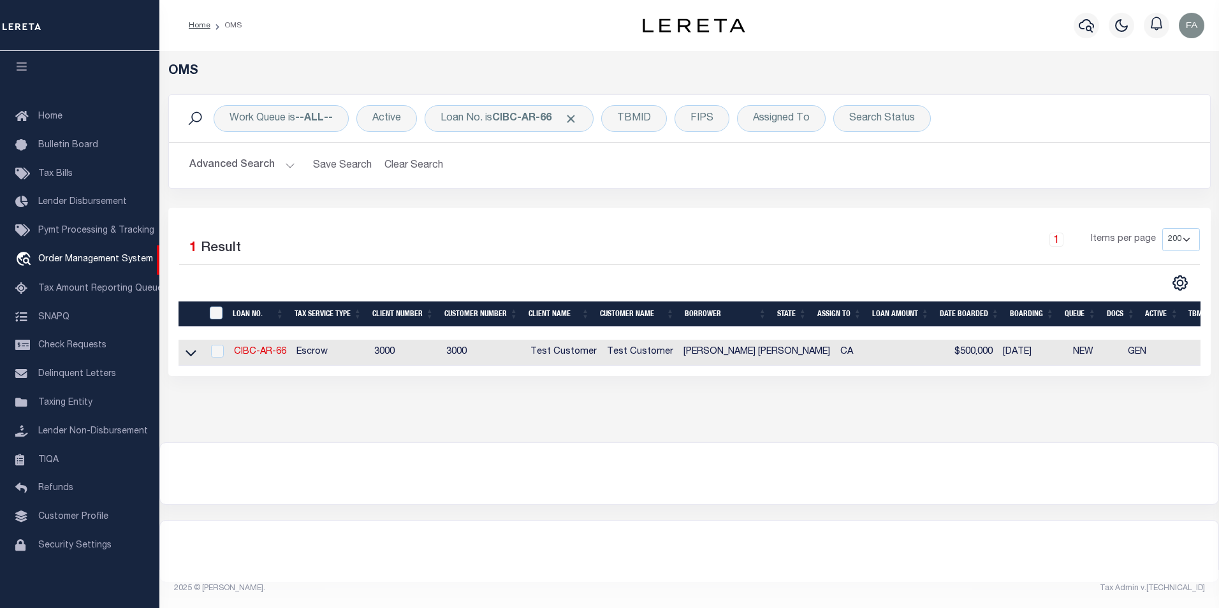
click at [182, 358] on td at bounding box center [190, 353] width 25 height 26
checkbox input "true"
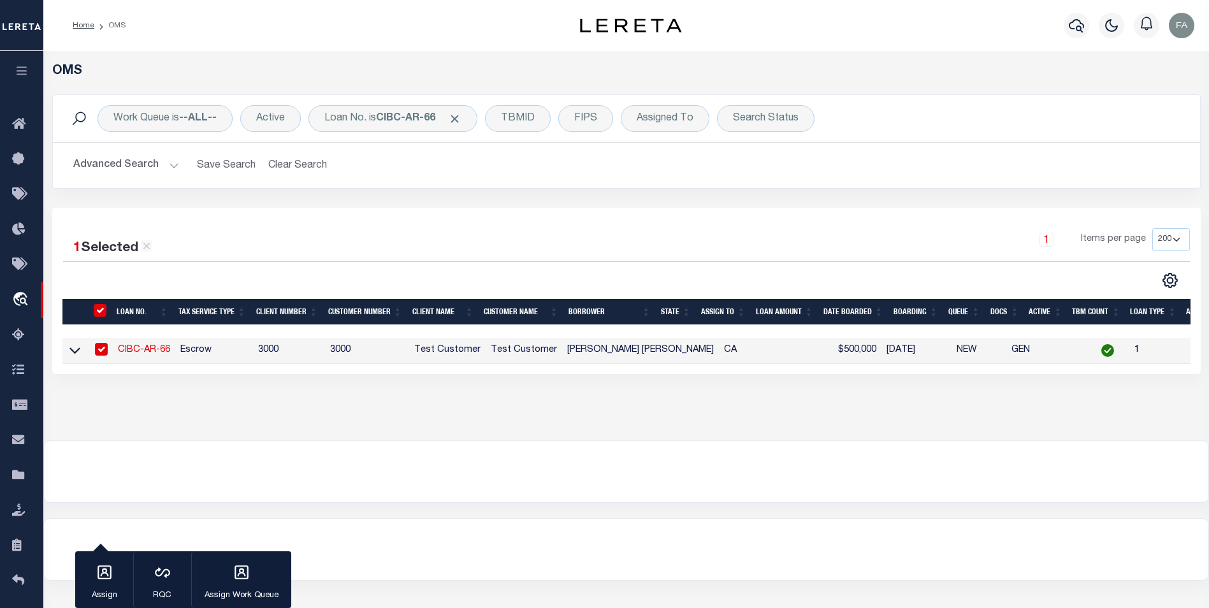
click at [68, 356] on td at bounding box center [74, 351] width 25 height 26
checkbox input "false"
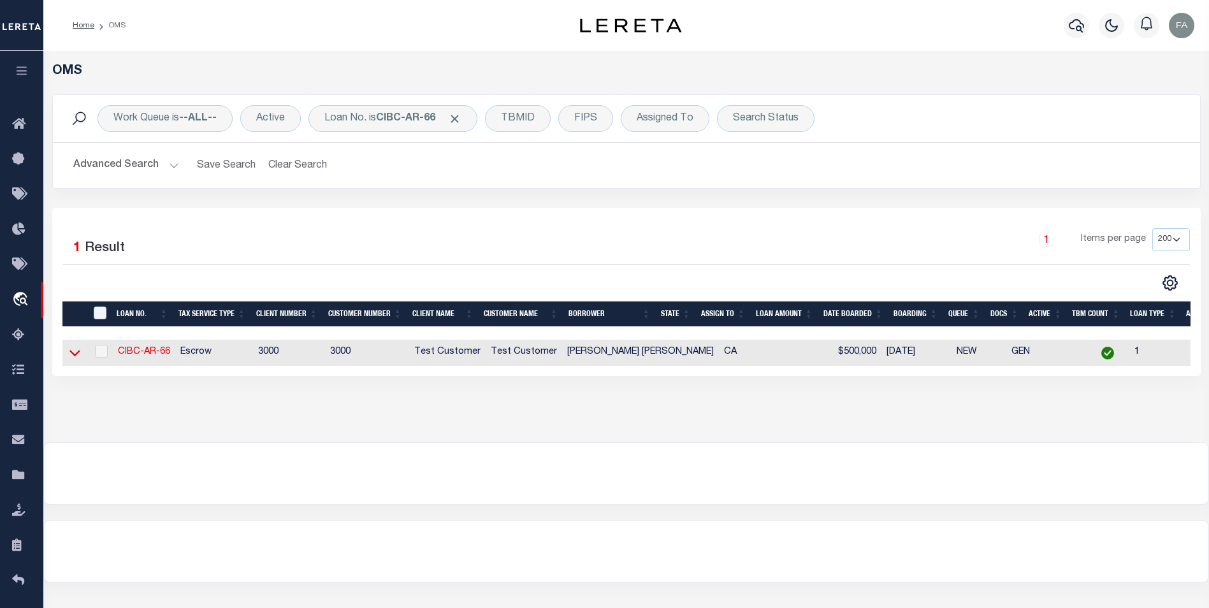
click at [73, 357] on icon at bounding box center [74, 352] width 11 height 13
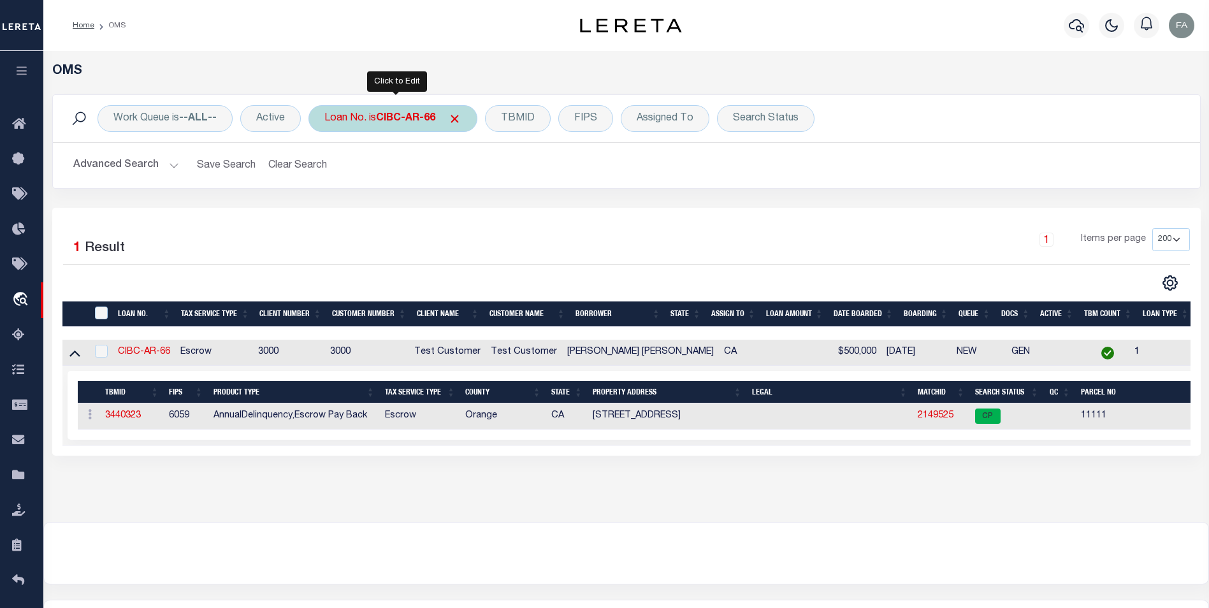
click at [414, 124] on div "Loan No. is CIBC-AR-66" at bounding box center [393, 118] width 169 height 27
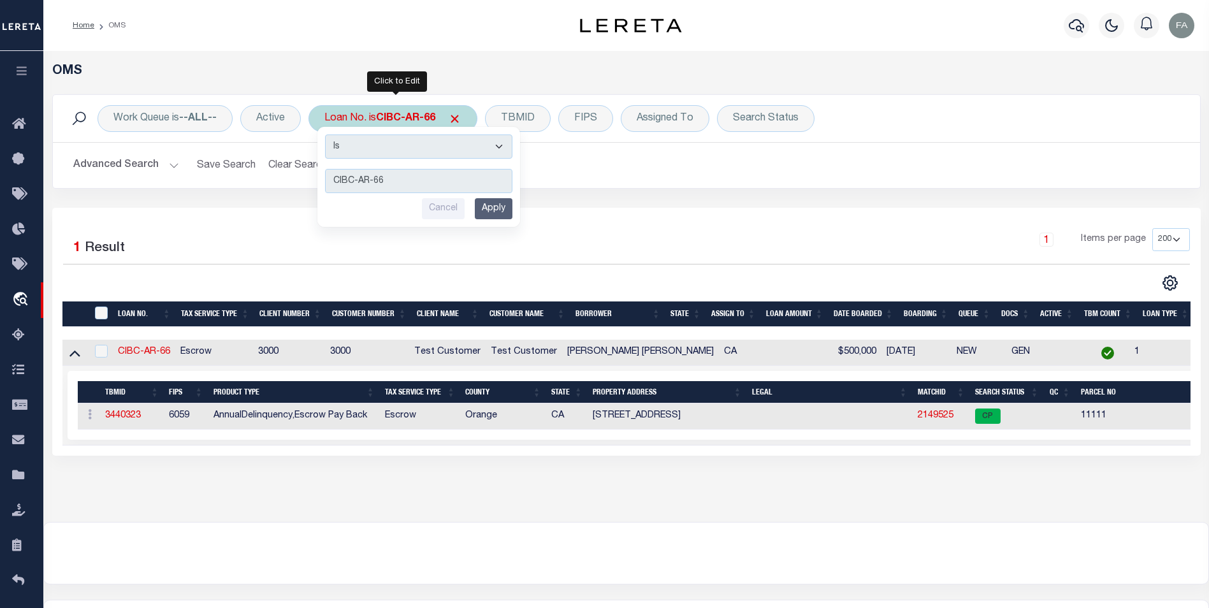
type input "CIBC-AR-68"
click at [349, 182] on input "CIBC-AR-68" at bounding box center [418, 181] width 187 height 24
drag, startPoint x: 353, startPoint y: 182, endPoint x: 297, endPoint y: 205, distance: 59.8
click at [255, 187] on div "Work Queue is --ALL-- Active Loan No. is CIBC-AR-66 Is Contains CIBC-AR-68 Canc…" at bounding box center [626, 141] width 1149 height 94
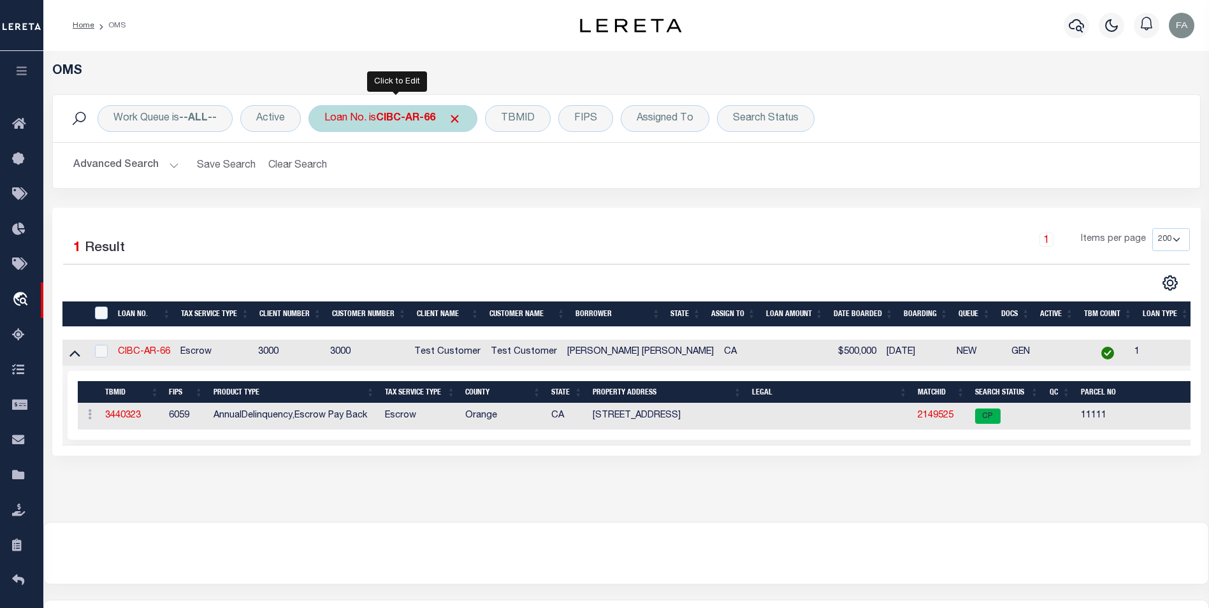
click at [353, 110] on div "Loan No. is CIBC-AR-66 Is Contains CIBC-AR-68 Cancel Apply" at bounding box center [393, 118] width 169 height 27
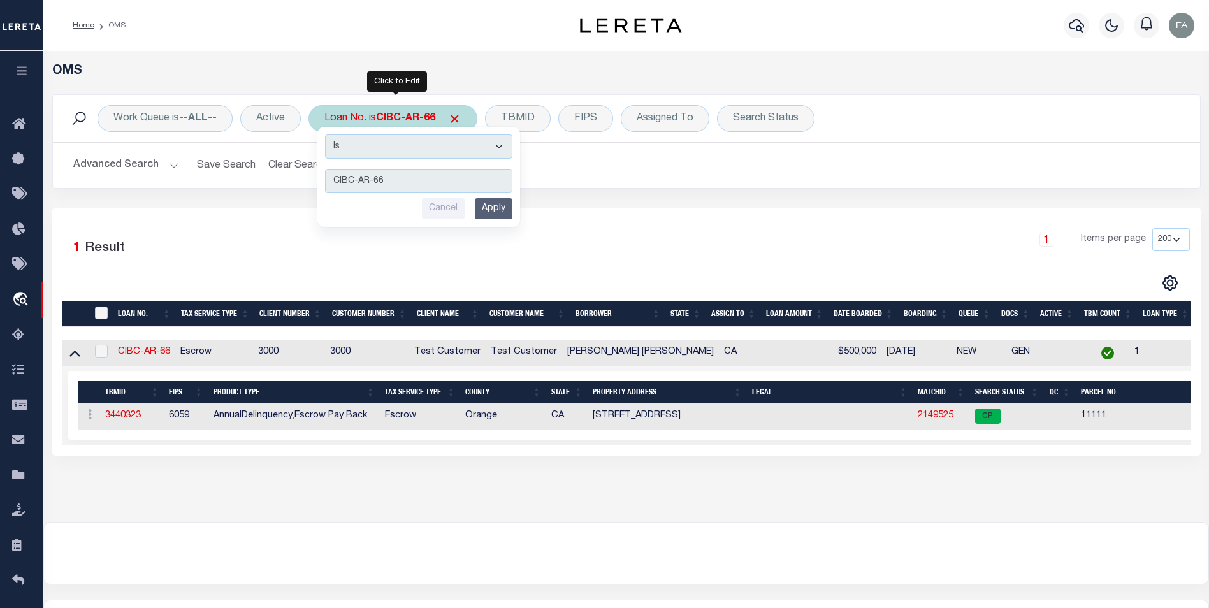
click at [412, 186] on input "CIBC-AR-66" at bounding box center [418, 181] width 187 height 24
click at [419, 177] on input "CIBC-AR-66" at bounding box center [418, 181] width 187 height 24
type input "CIBC-AR-68"
click at [497, 207] on input "Apply" at bounding box center [494, 208] width 38 height 21
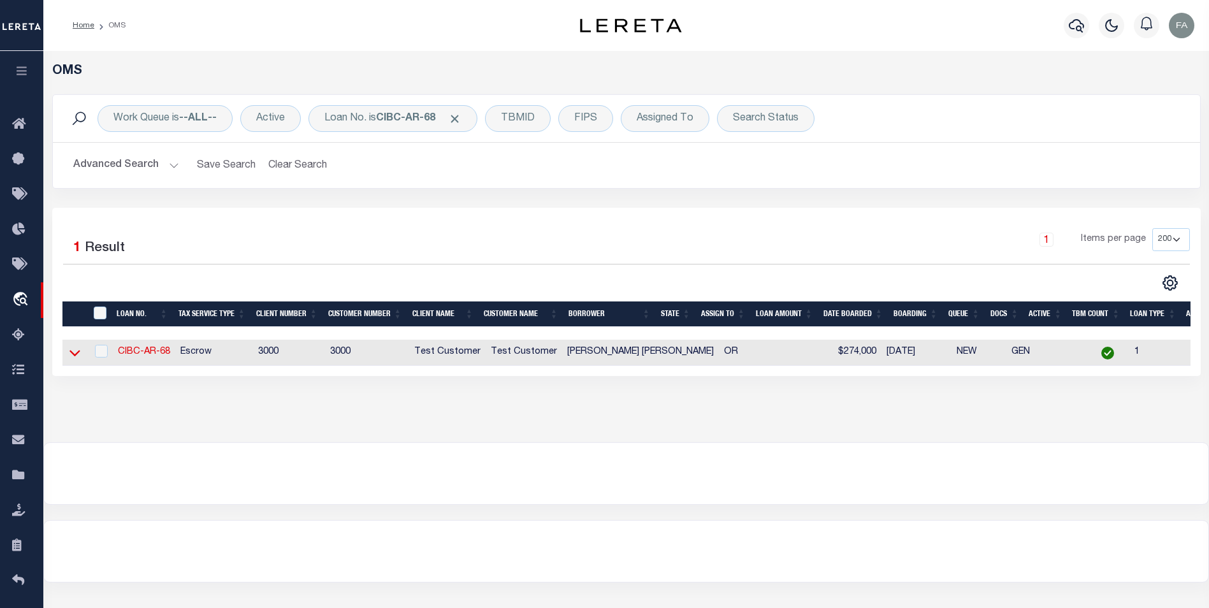
click at [74, 353] on icon at bounding box center [74, 352] width 11 height 13
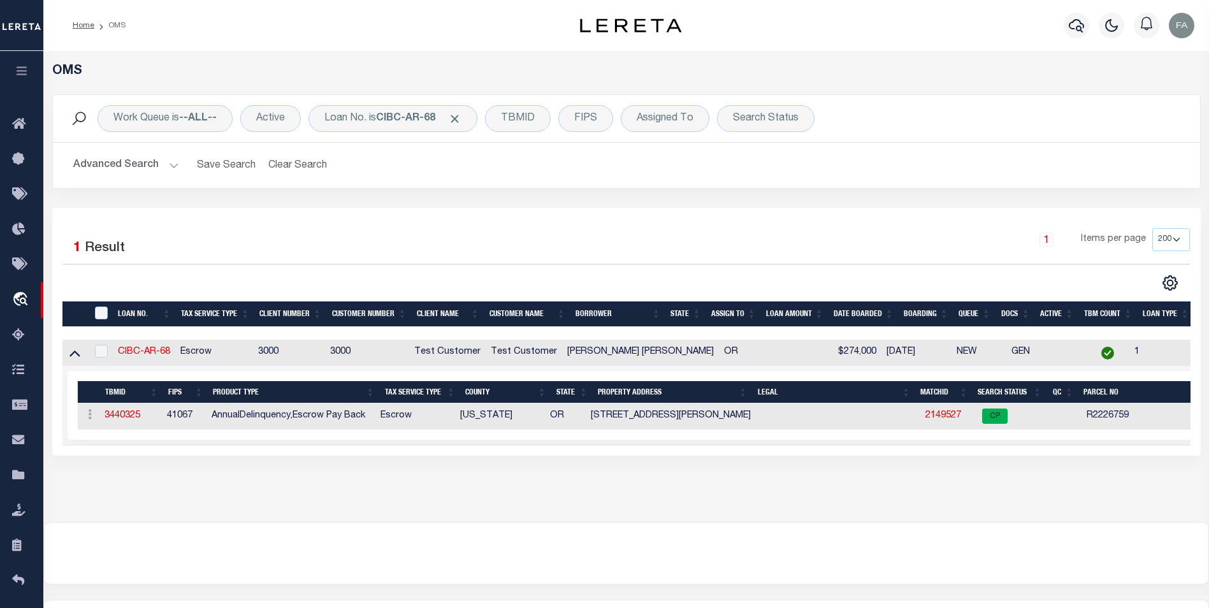
drag, startPoint x: 129, startPoint y: 411, endPoint x: 303, endPoint y: 471, distance: 184.7
click at [300, 470] on div "OMS Work Queue is --ALL-- Active Loan No. is CIBC-AR-68 TBMID FIPS Assigned To …" at bounding box center [626, 274] width 1158 height 420
drag, startPoint x: 132, startPoint y: 418, endPoint x: 458, endPoint y: 221, distance: 380.7
click at [458, 221] on div "1 Selected 1 Result 1 Items per page 10 25 50 100 200" at bounding box center [626, 332] width 1149 height 248
drag, startPoint x: 694, startPoint y: 416, endPoint x: 581, endPoint y: 423, distance: 113.7
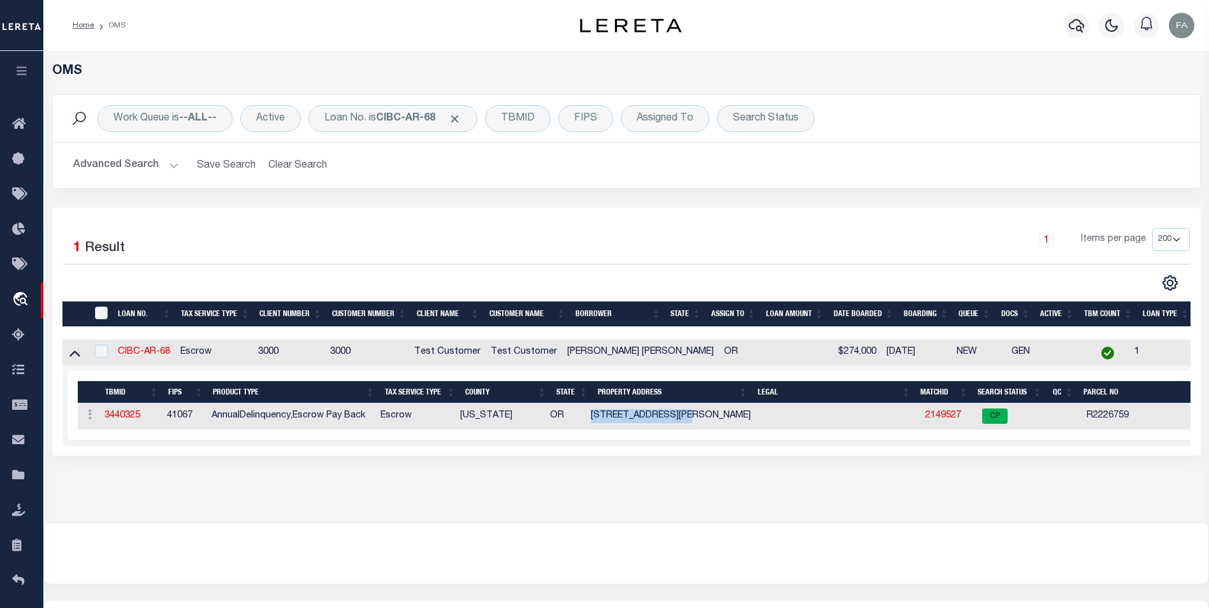
click at [586, 423] on td "16192 NW HOLMAN WAY" at bounding box center [673, 417] width 174 height 26
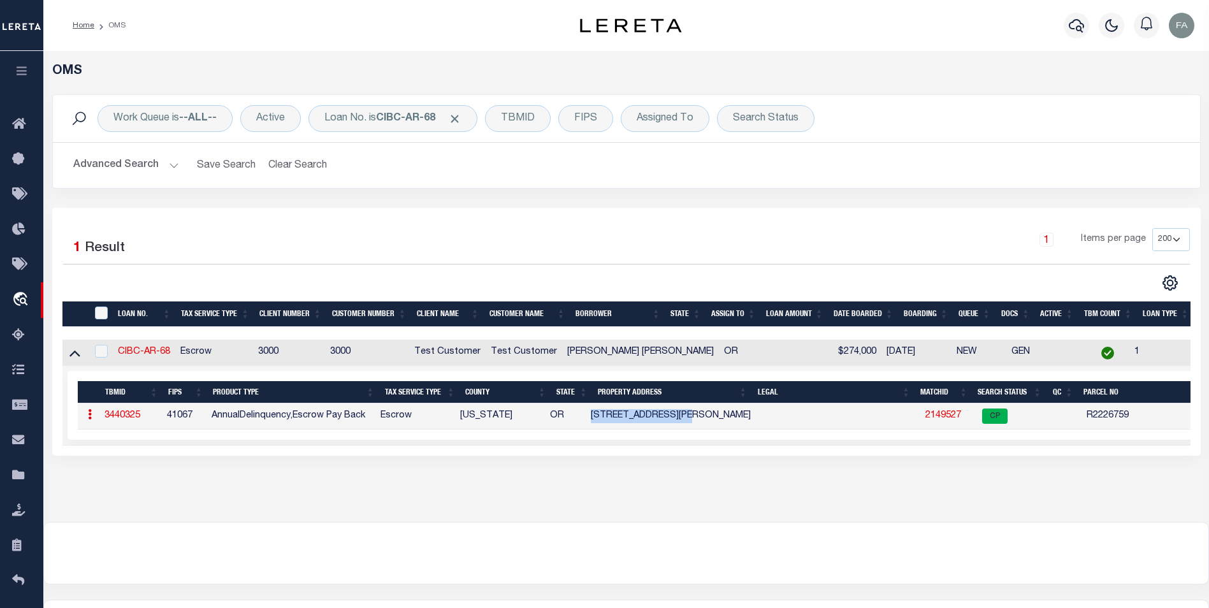
copy td "16192 NW HOLMAN WAY"
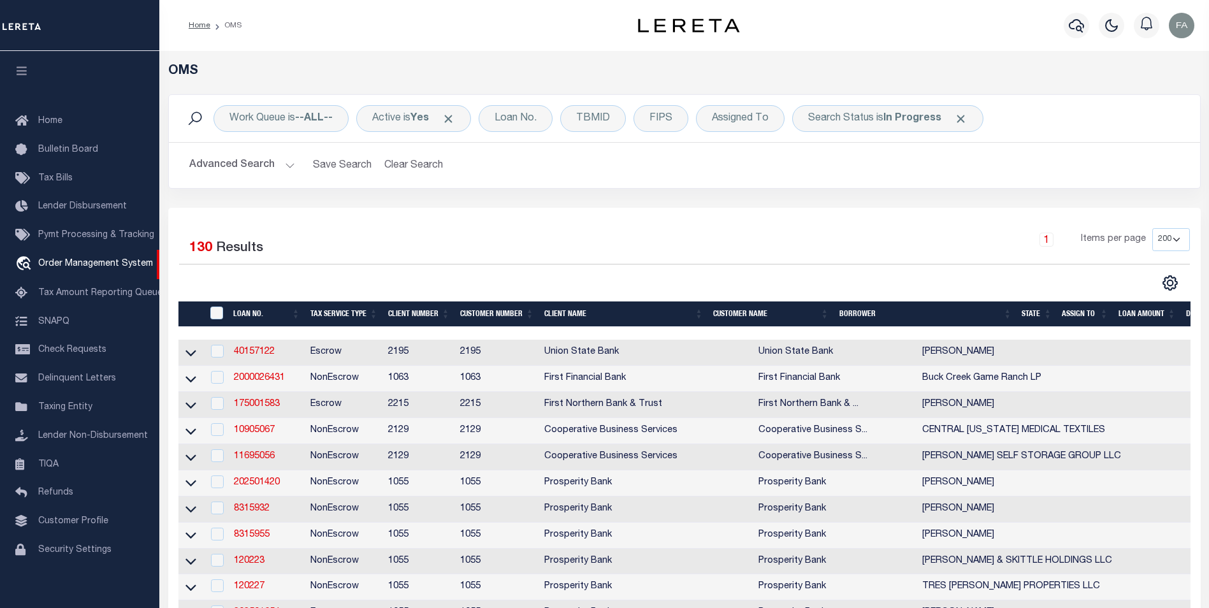
select select "200"
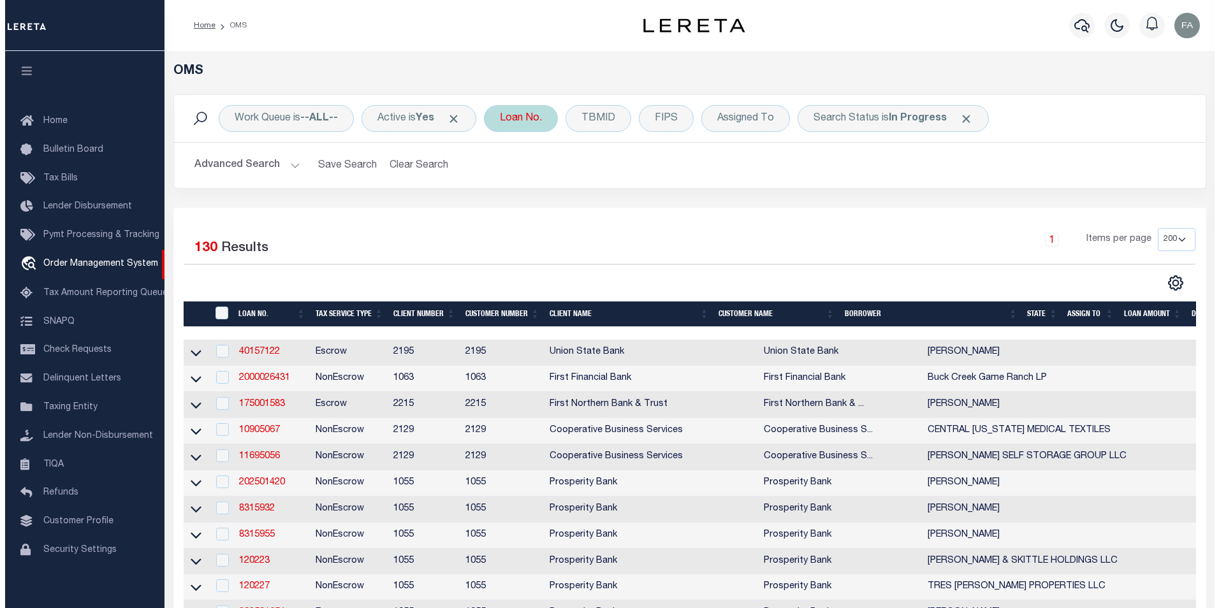
scroll to position [13, 0]
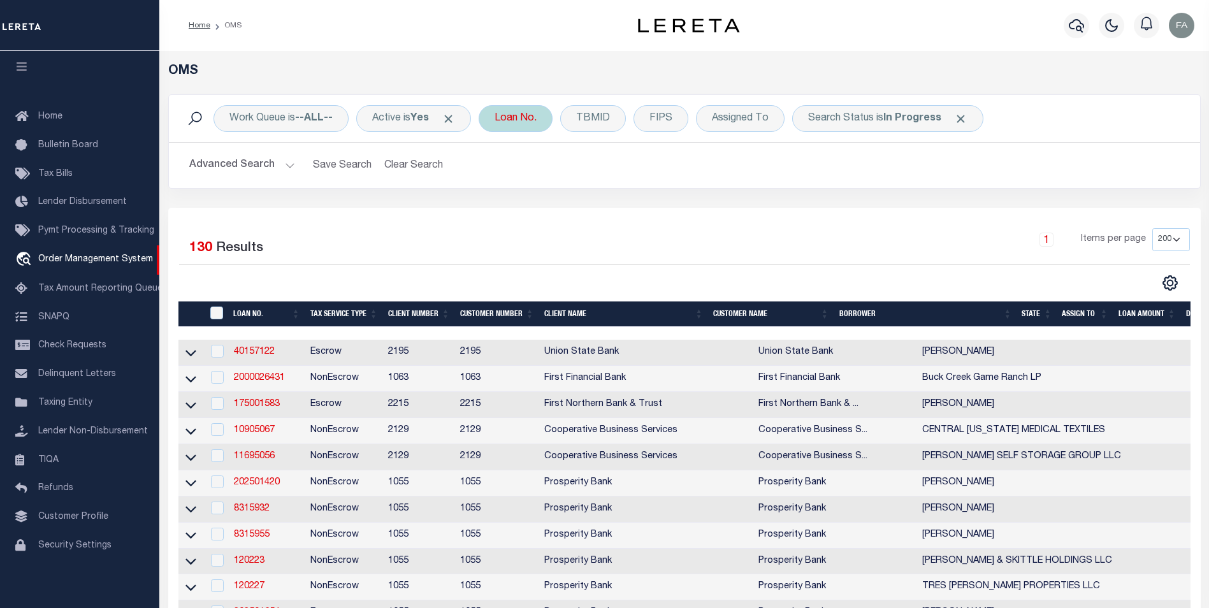
click at [532, 128] on div "Loan No." at bounding box center [516, 118] width 74 height 27
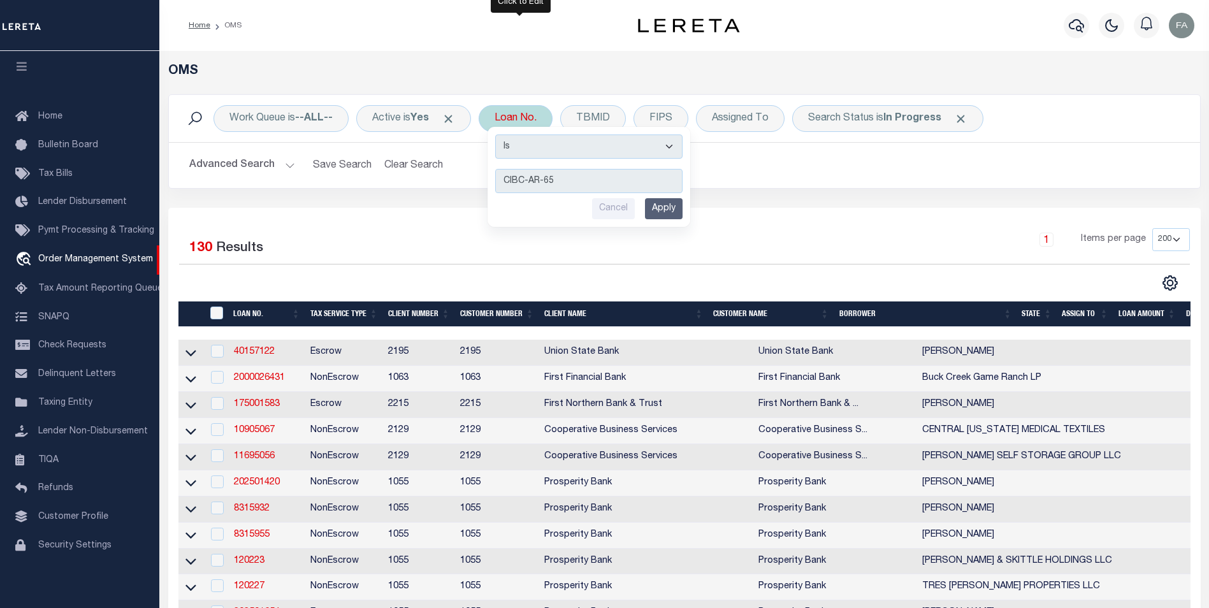
type input "CIBC-AR-65"
click at [661, 207] on input "Apply" at bounding box center [664, 208] width 38 height 21
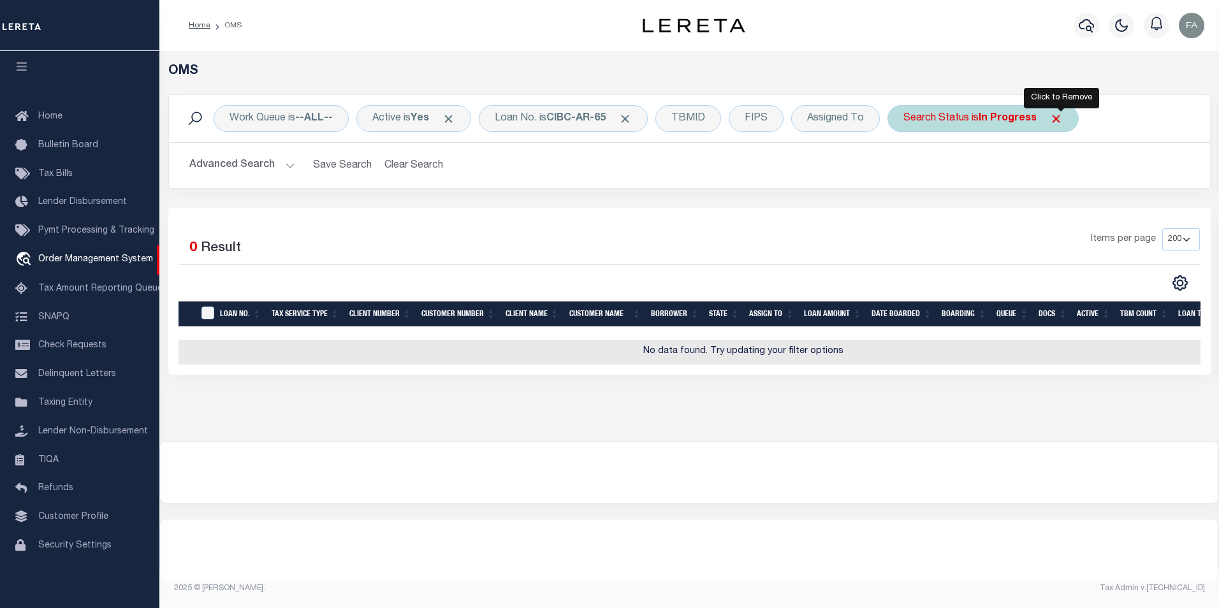
click at [1060, 122] on span "Click to Remove" at bounding box center [1055, 118] width 13 height 13
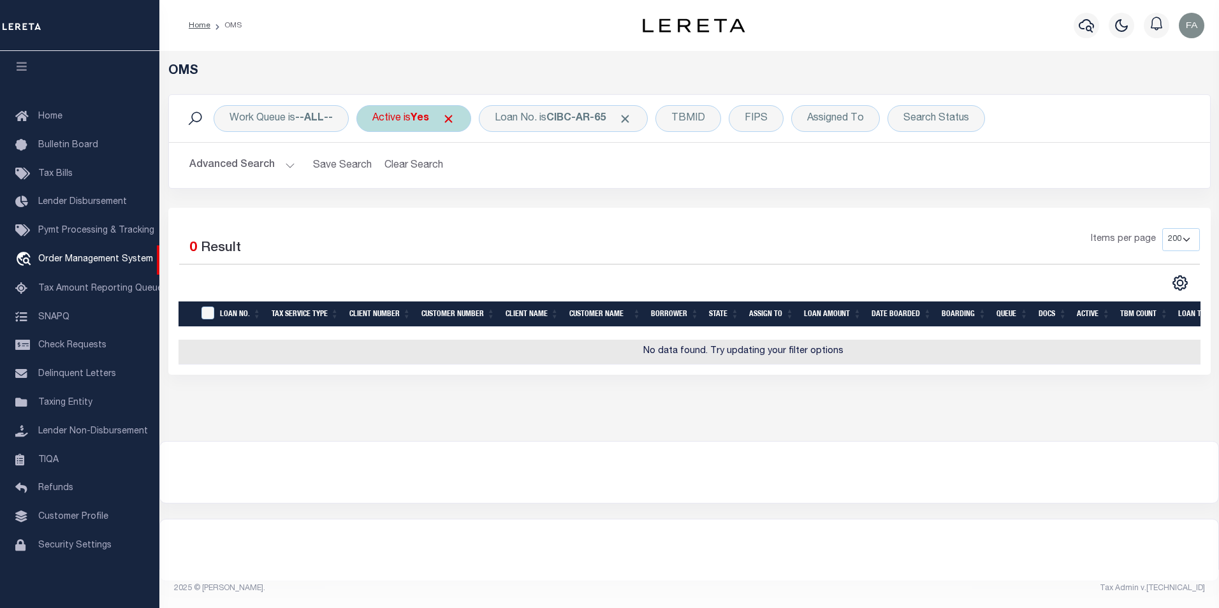
click at [455, 123] on span "Click to Remove" at bounding box center [448, 118] width 13 height 13
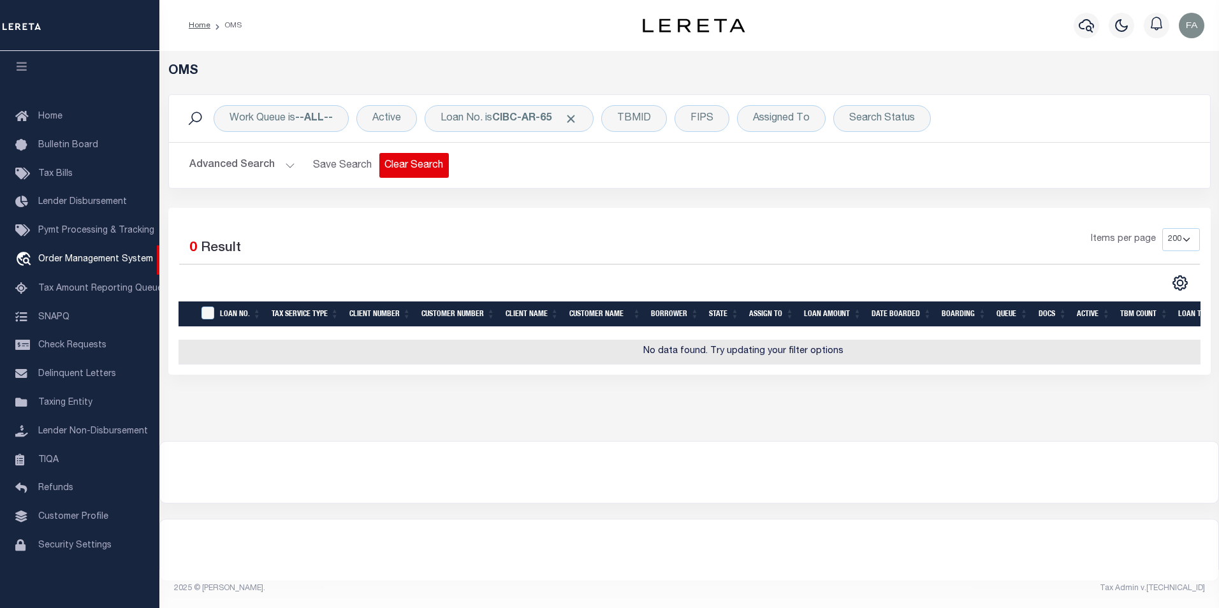
click at [413, 157] on button "Clear Search" at bounding box center [413, 165] width 69 height 25
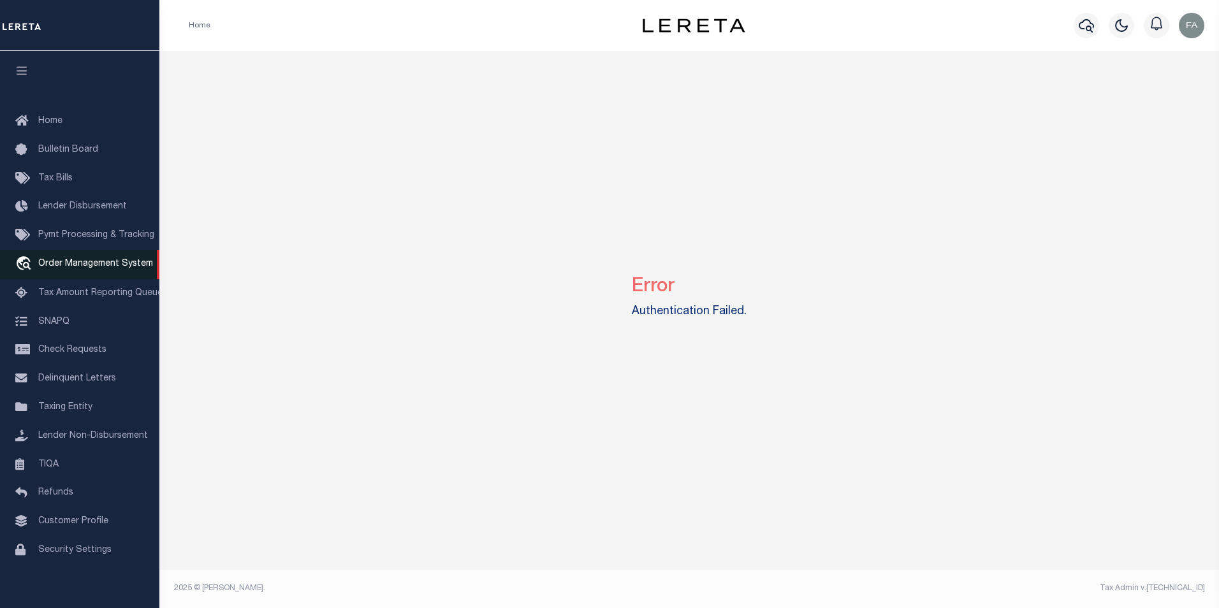
click at [87, 266] on span "Order Management System" at bounding box center [95, 263] width 115 height 9
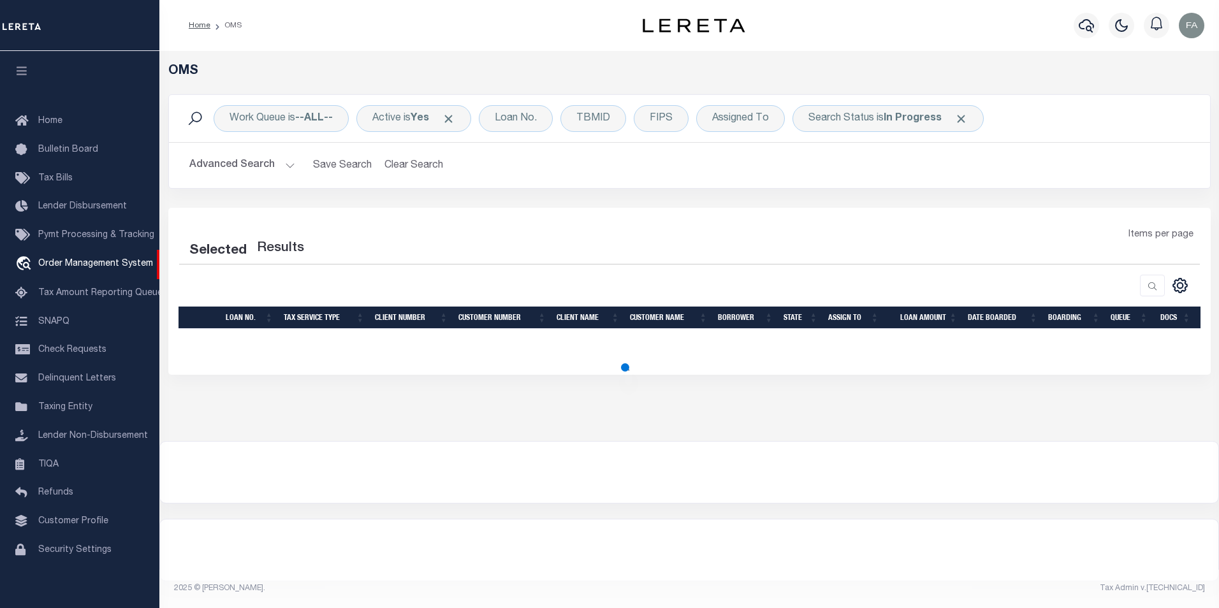
select select "200"
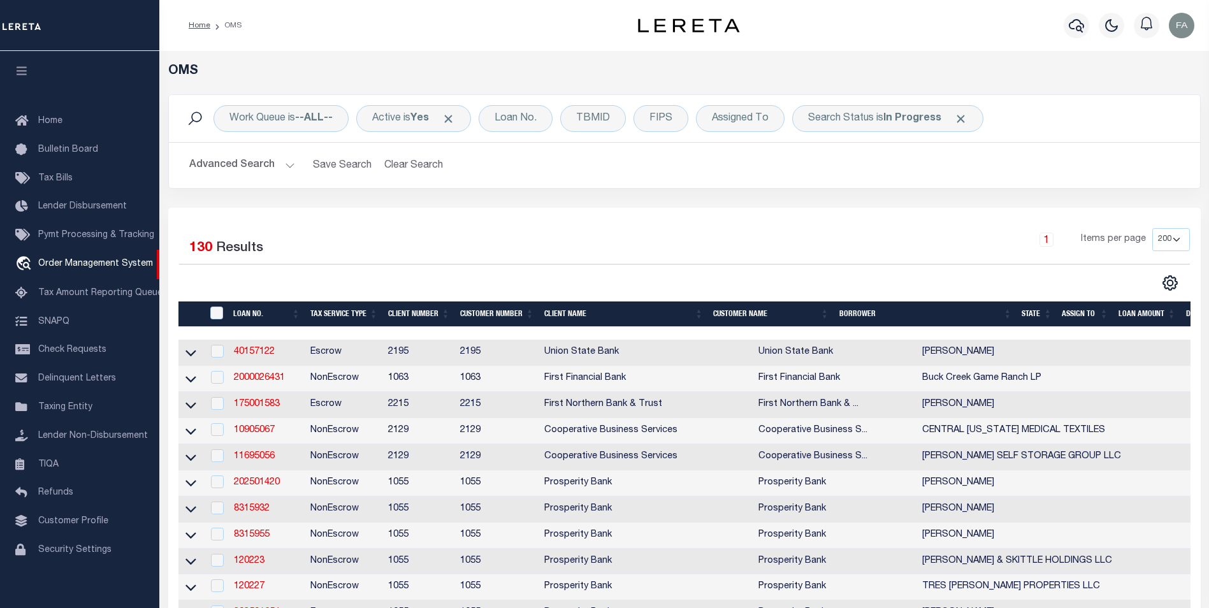
scroll to position [13, 0]
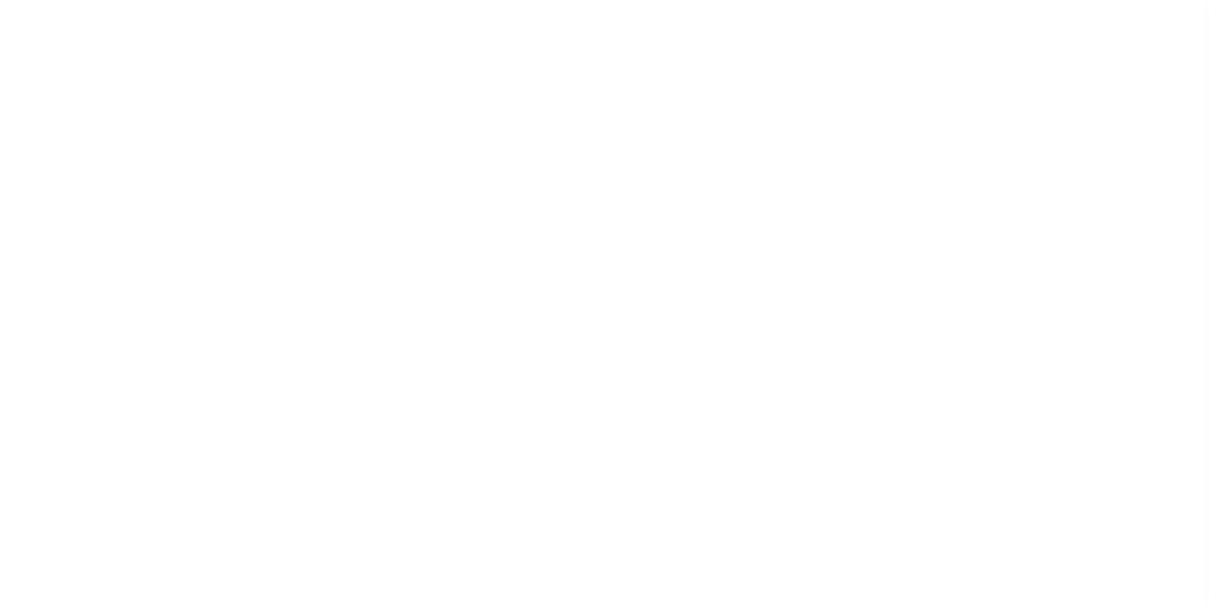
select select "10"
select select "Escrow"
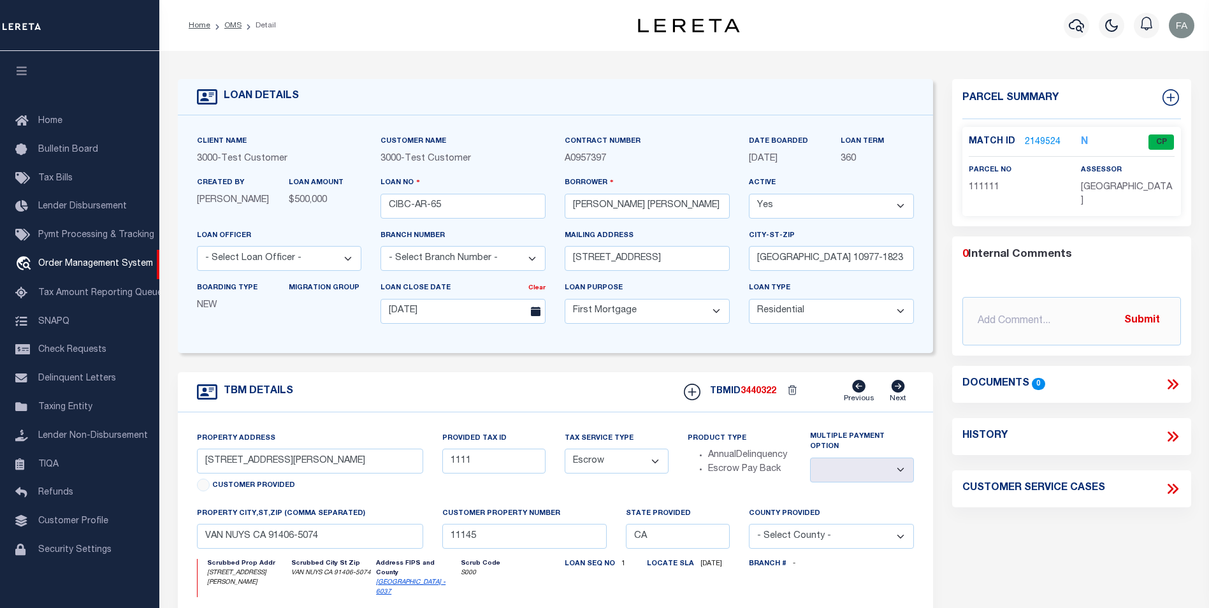
scroll to position [3, 0]
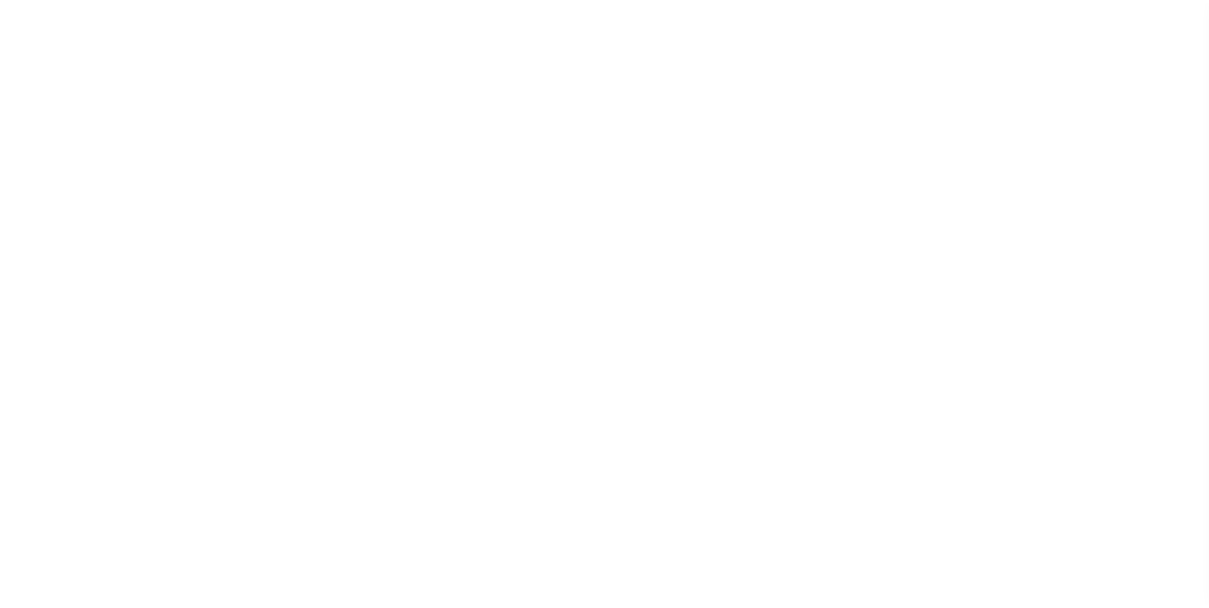
scroll to position [13, 0]
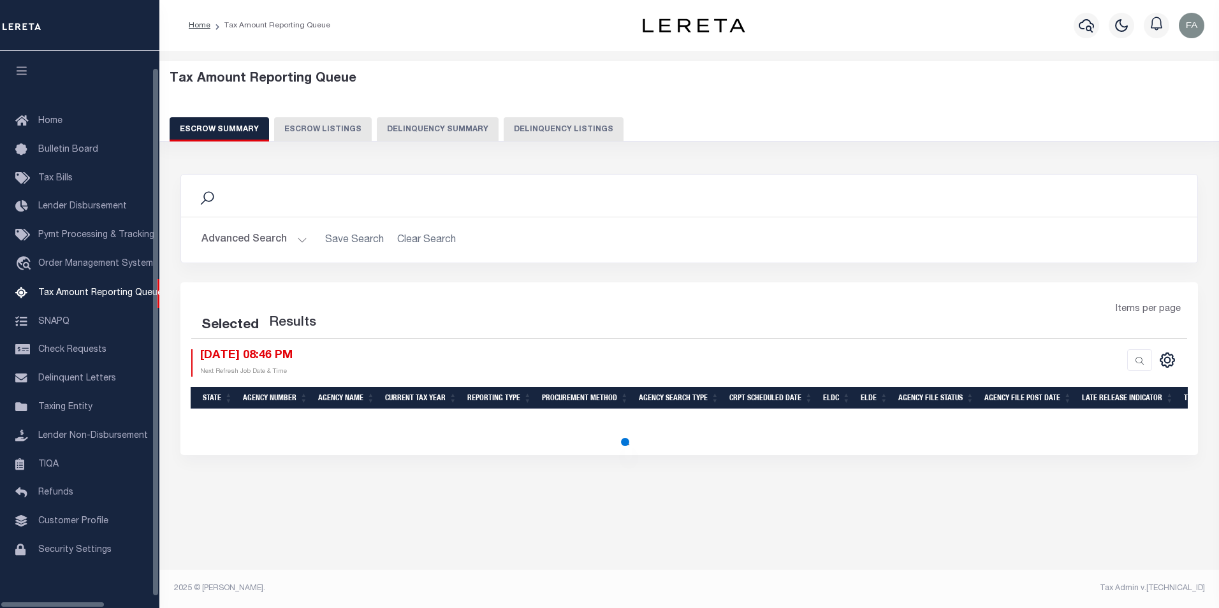
select select
select select "100"
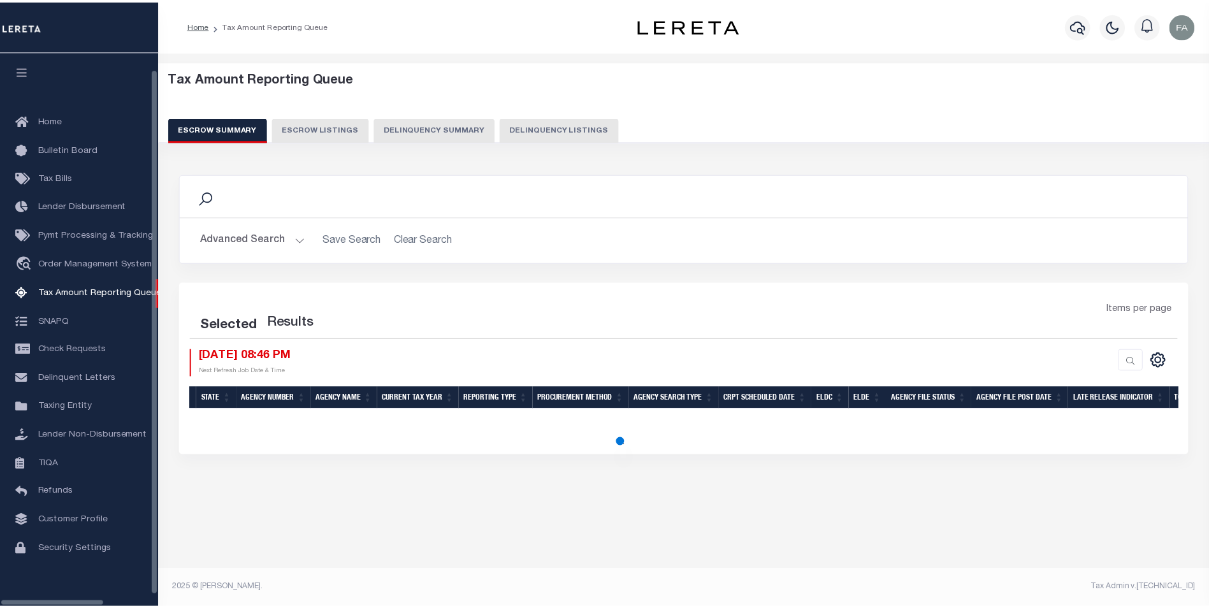
scroll to position [13, 0]
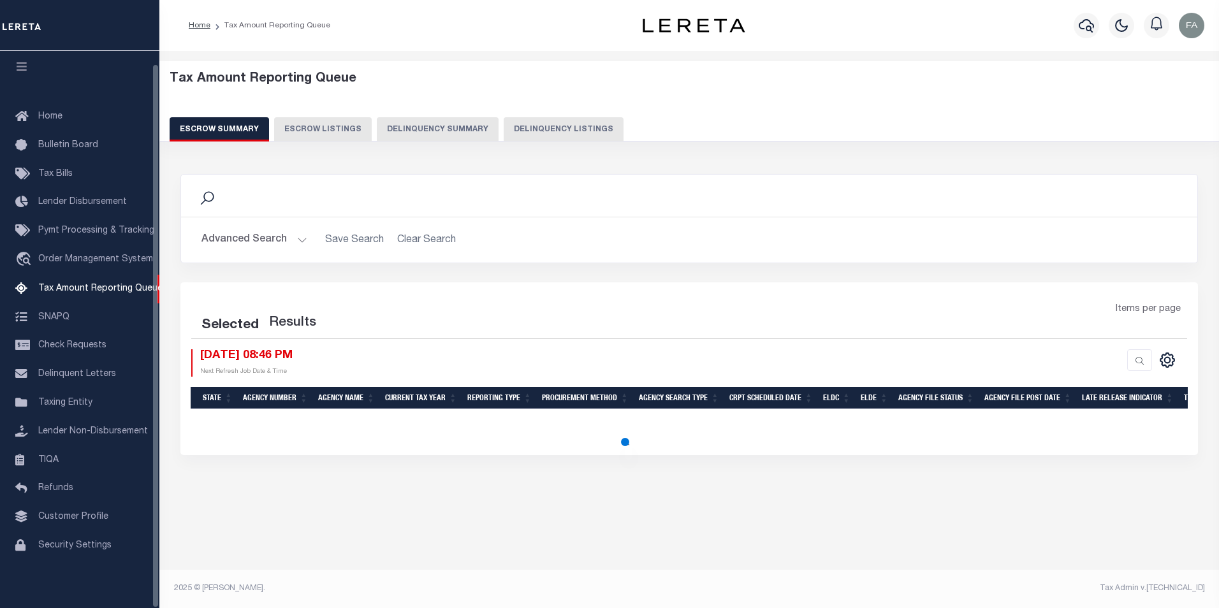
select select "100"
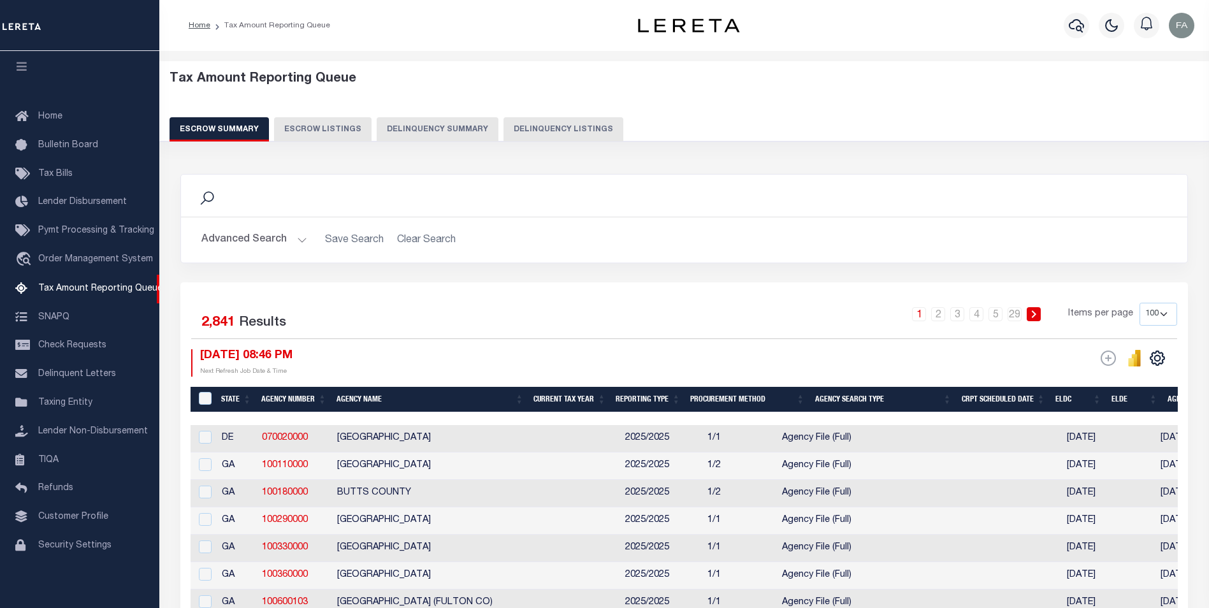
click at [249, 240] on button "Advanced Search" at bounding box center [254, 240] width 106 height 25
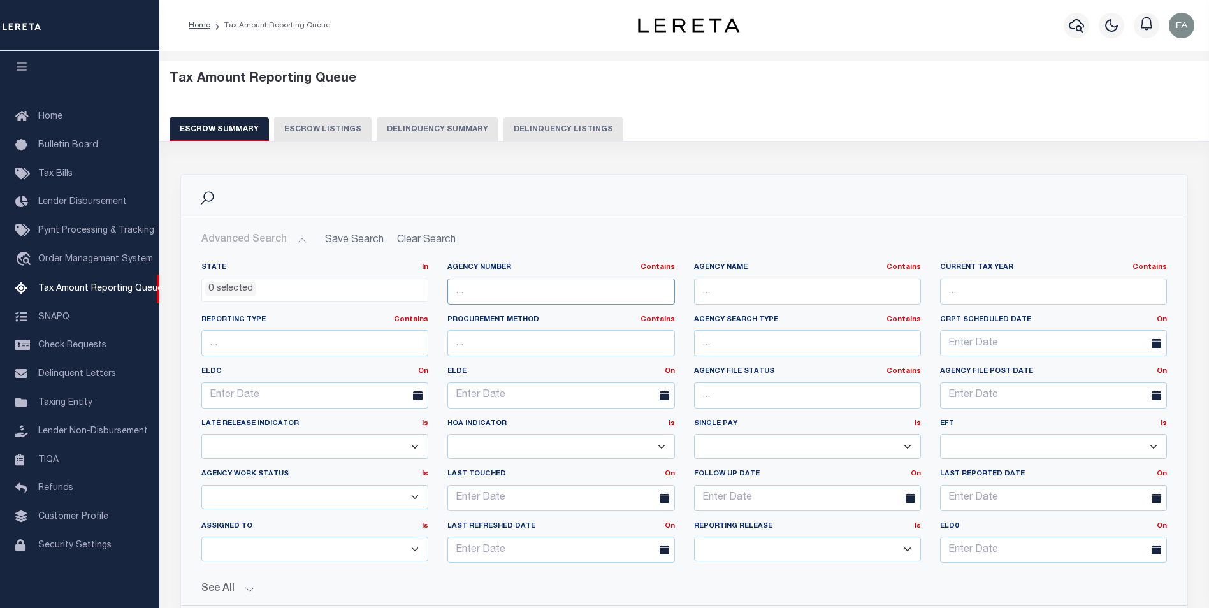
click at [508, 291] on input "text" at bounding box center [561, 292] width 227 height 26
paste input "360340000"
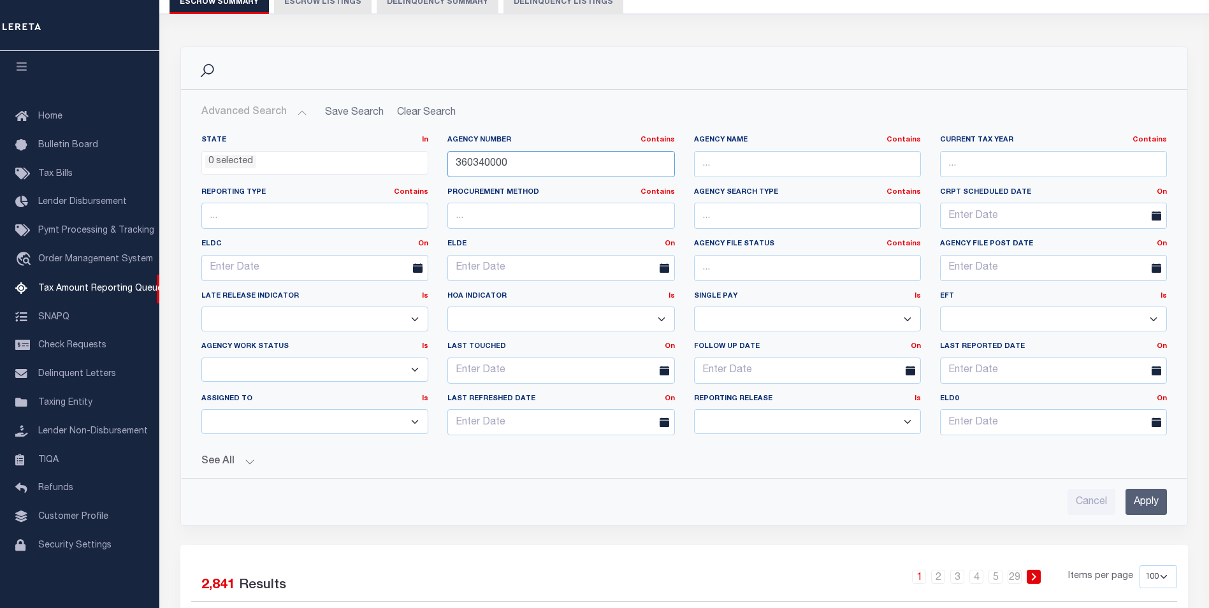
scroll to position [191, 0]
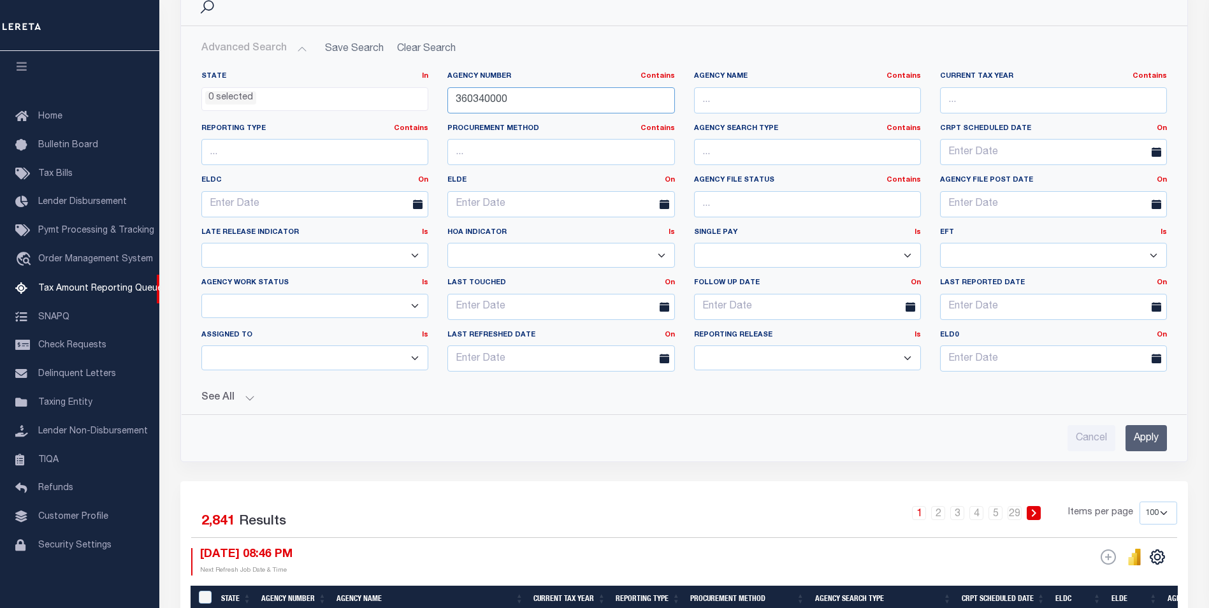
type input "360340000"
click at [1142, 444] on input "Apply" at bounding box center [1146, 438] width 41 height 26
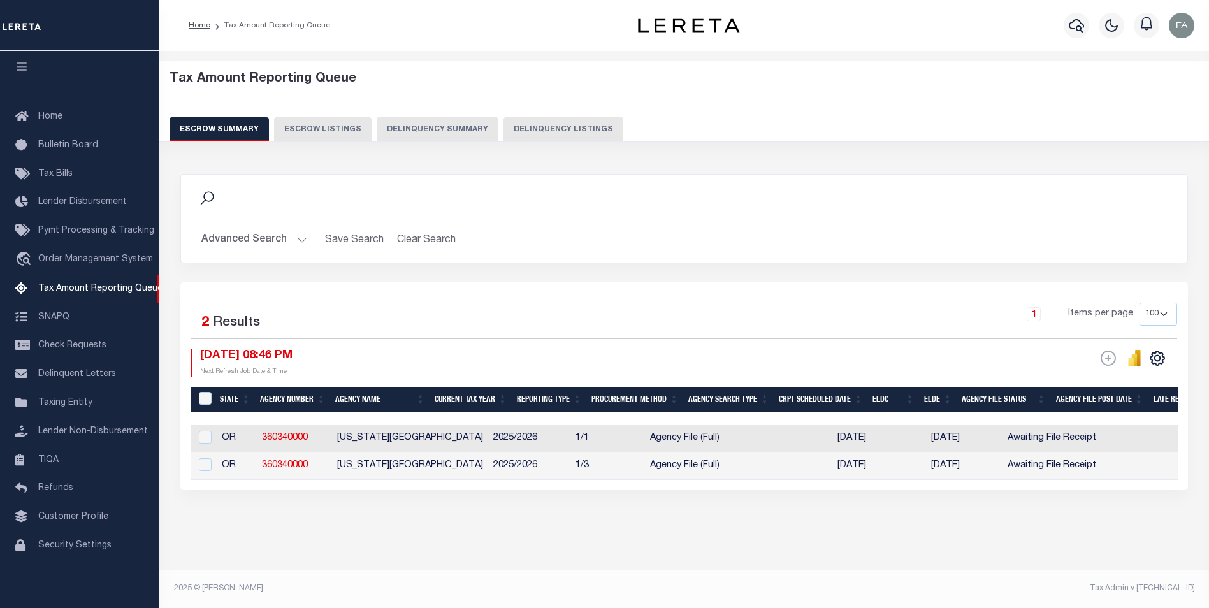
scroll to position [7, 0]
click at [202, 431] on input "checkbox" at bounding box center [205, 437] width 13 height 13
checkbox input "true"
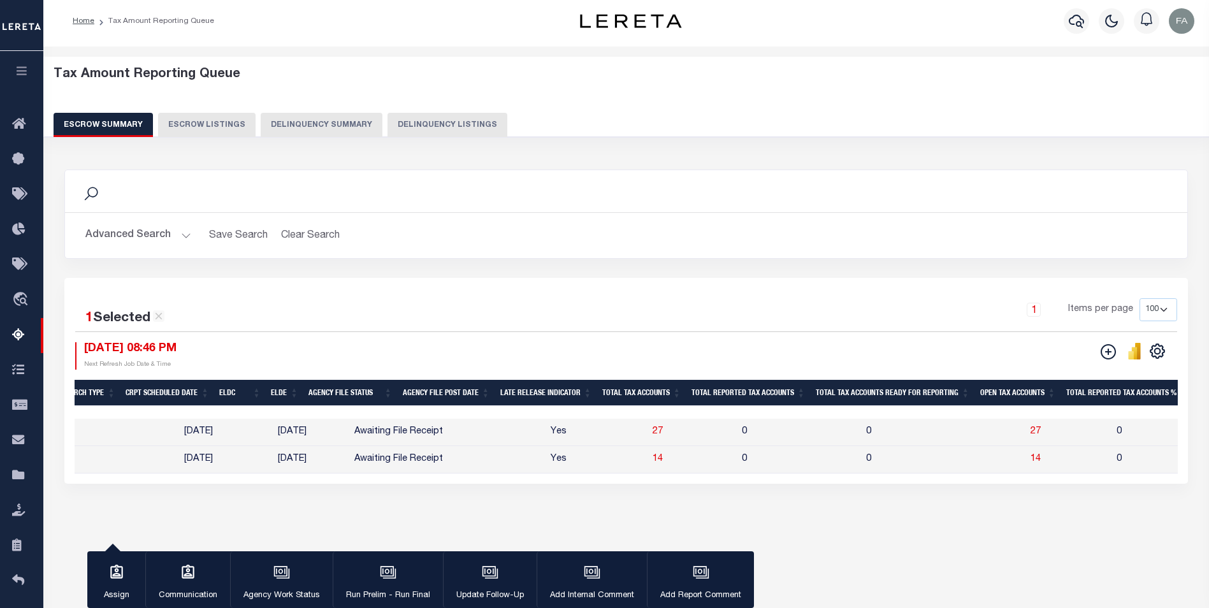
scroll to position [0, 543]
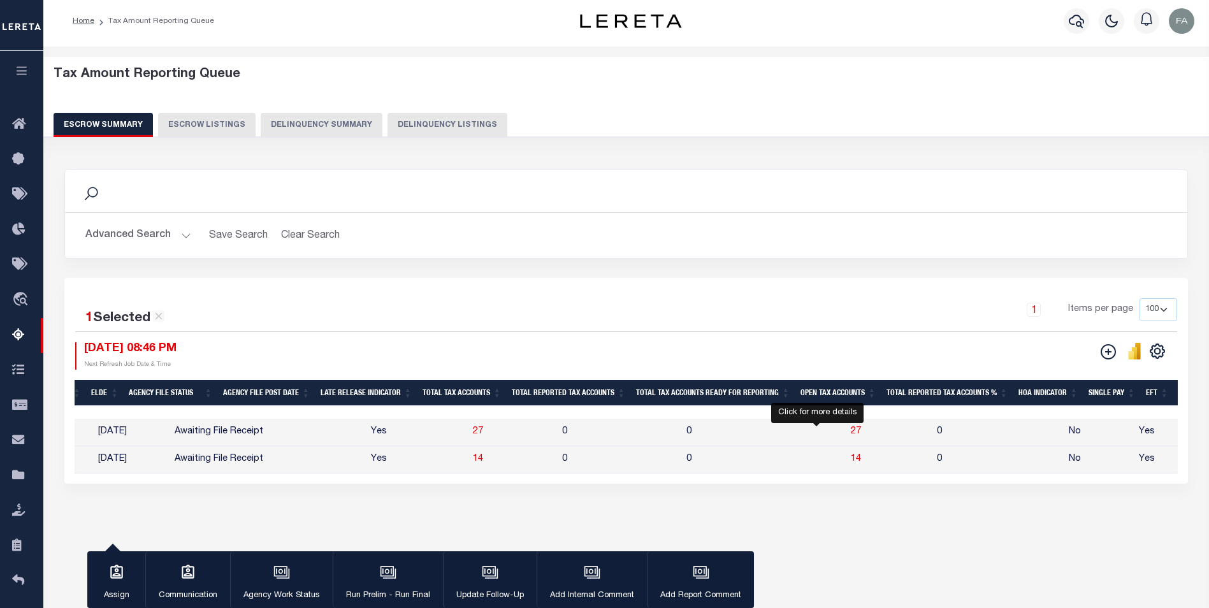
click at [851, 432] on span "27" at bounding box center [856, 431] width 10 height 9
select select "100"
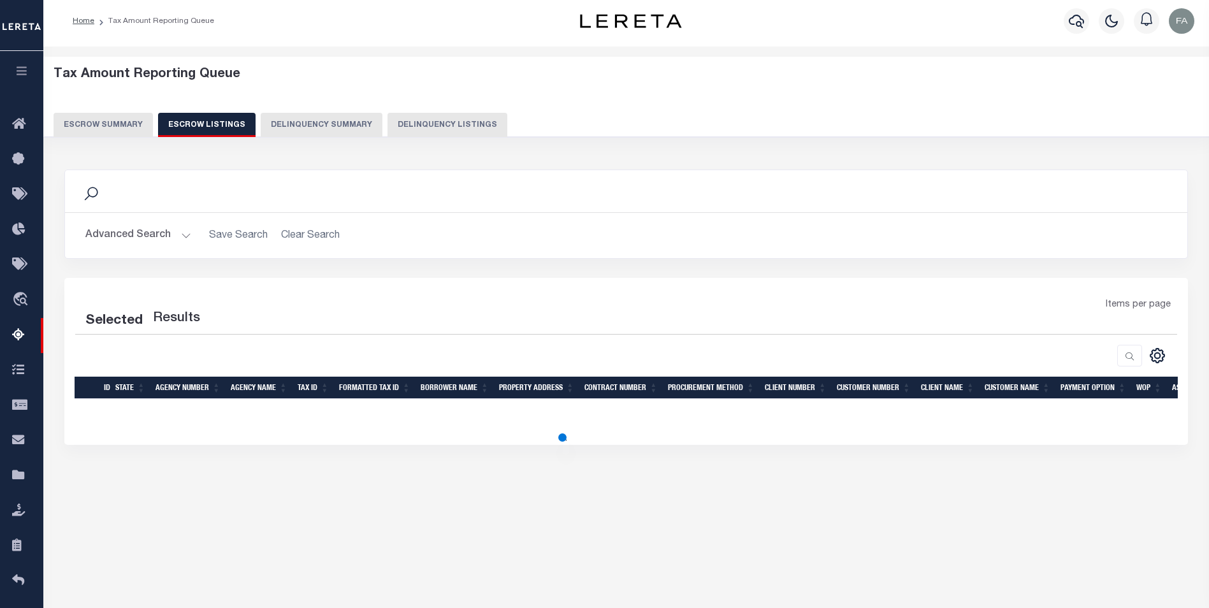
select select "100"
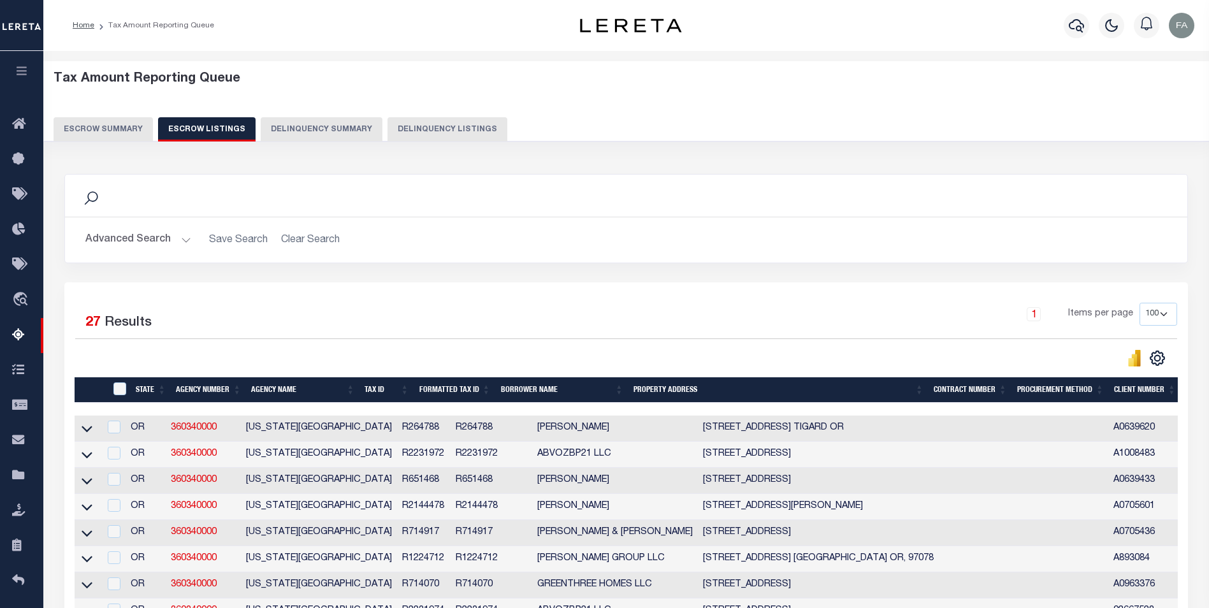
drag, startPoint x: 562, startPoint y: 336, endPoint x: 149, endPoint y: 259, distance: 420.7
click at [142, 244] on button "Advanced Search" at bounding box center [138, 240] width 106 height 25
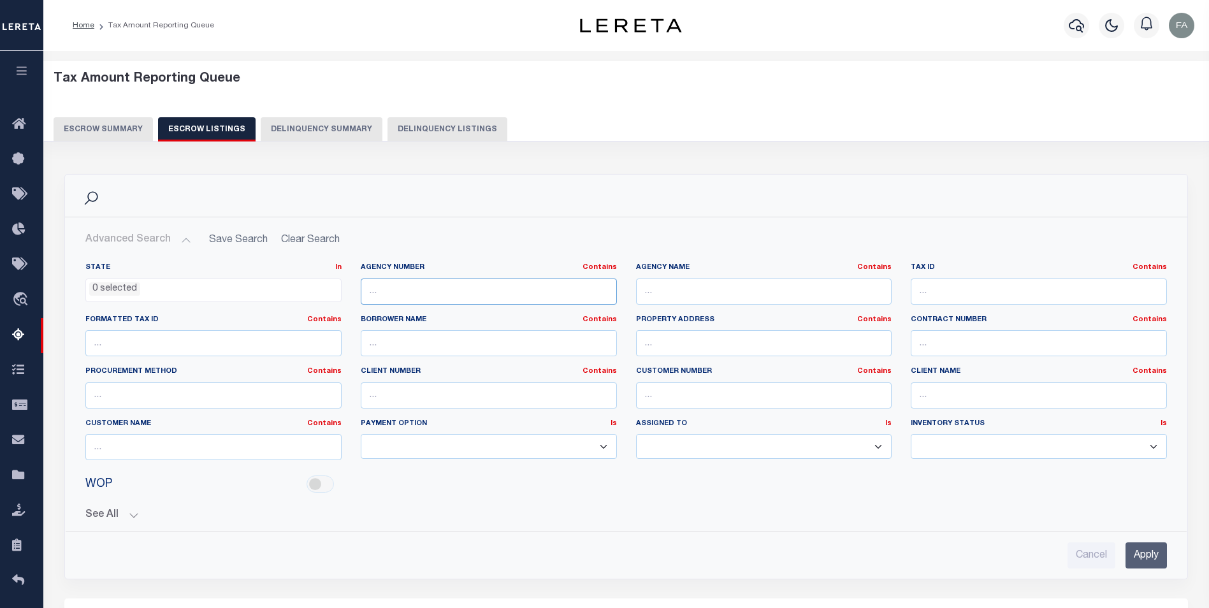
click at [579, 303] on input "text" at bounding box center [489, 292] width 256 height 26
paste input "360340000"
type input "360340000"
click at [1153, 561] on input "Apply" at bounding box center [1146, 555] width 41 height 26
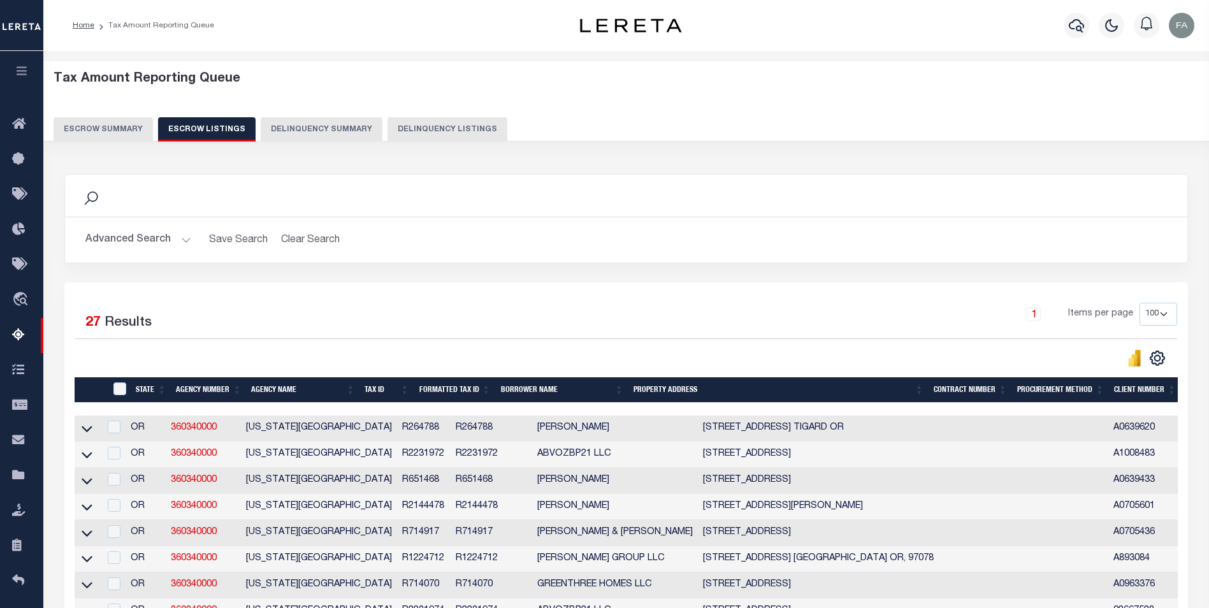
click at [140, 240] on button "Advanced Search" at bounding box center [138, 240] width 106 height 25
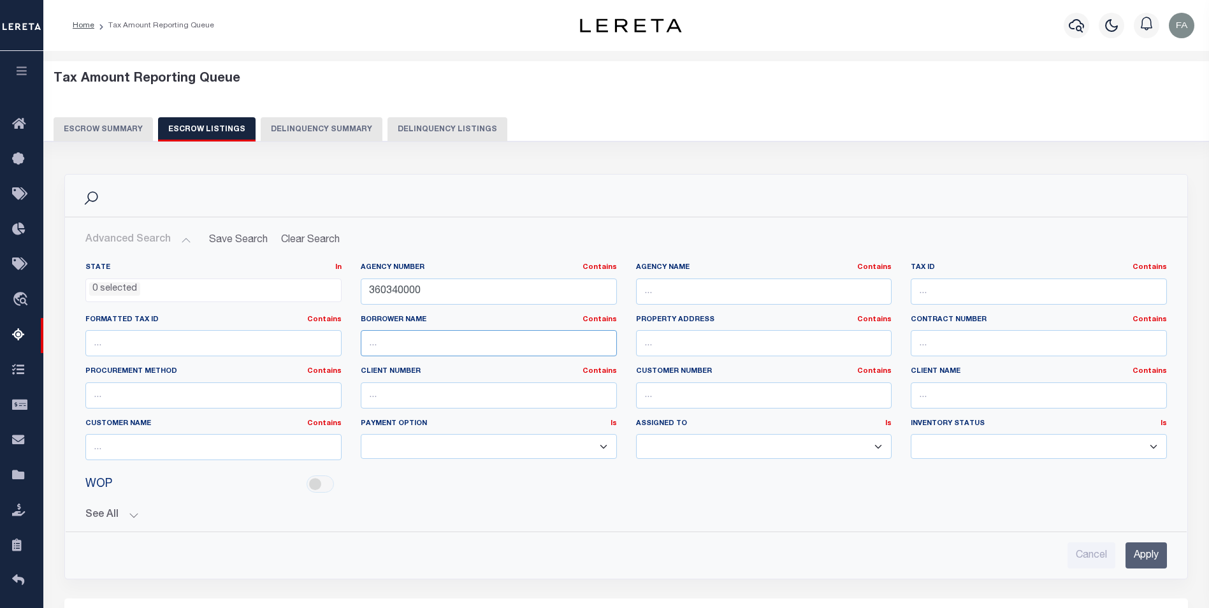
click at [533, 337] on input "text" at bounding box center [489, 343] width 256 height 26
type input "omar"
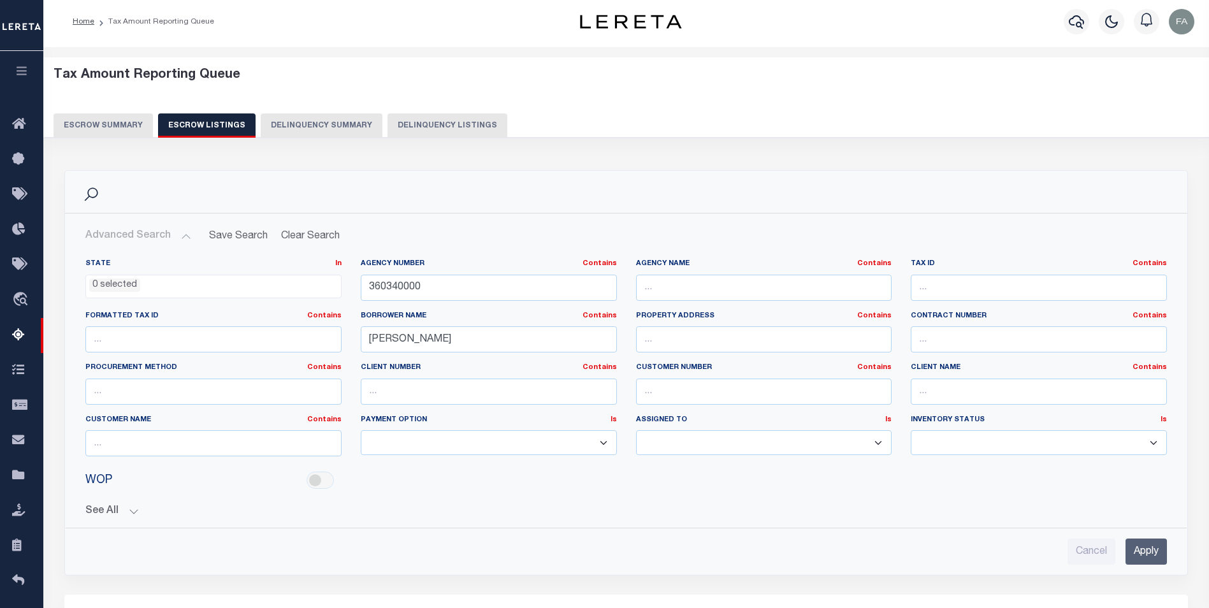
click at [1145, 534] on div "Cancel Apply" at bounding box center [626, 546] width 1102 height 36
click at [1151, 544] on input "Apply" at bounding box center [1146, 552] width 41 height 26
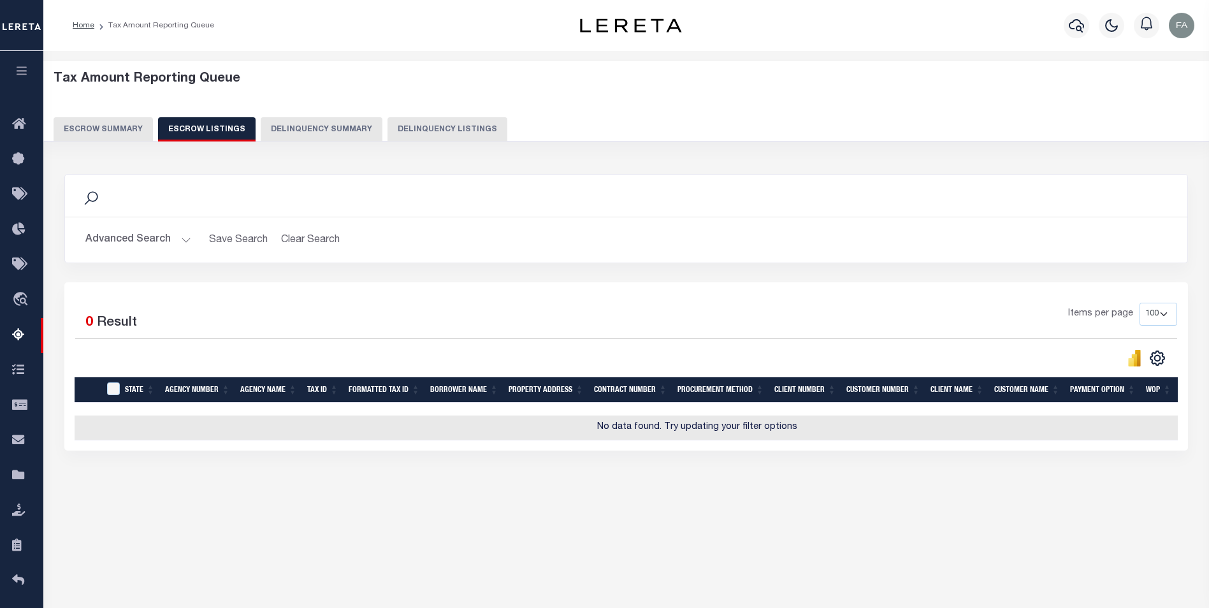
drag, startPoint x: 1152, startPoint y: 543, endPoint x: 449, endPoint y: 192, distance: 786.0
click at [131, 128] on button "Escrow Summary" at bounding box center [103, 129] width 99 height 24
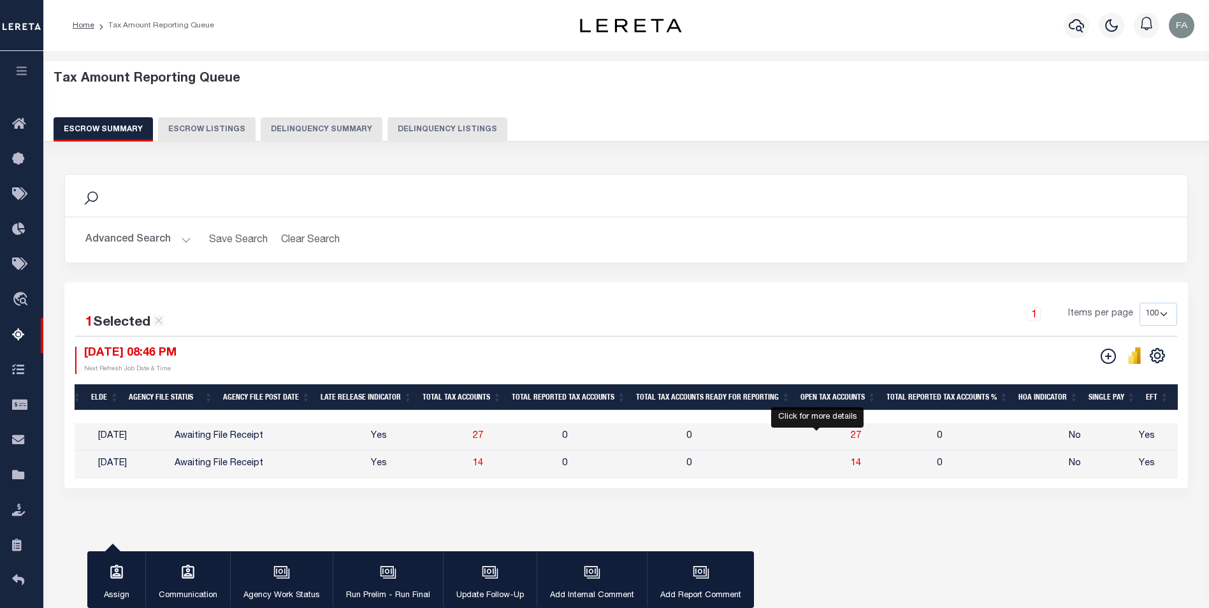
click at [851, 433] on span "27" at bounding box center [856, 436] width 10 height 9
select select "100"
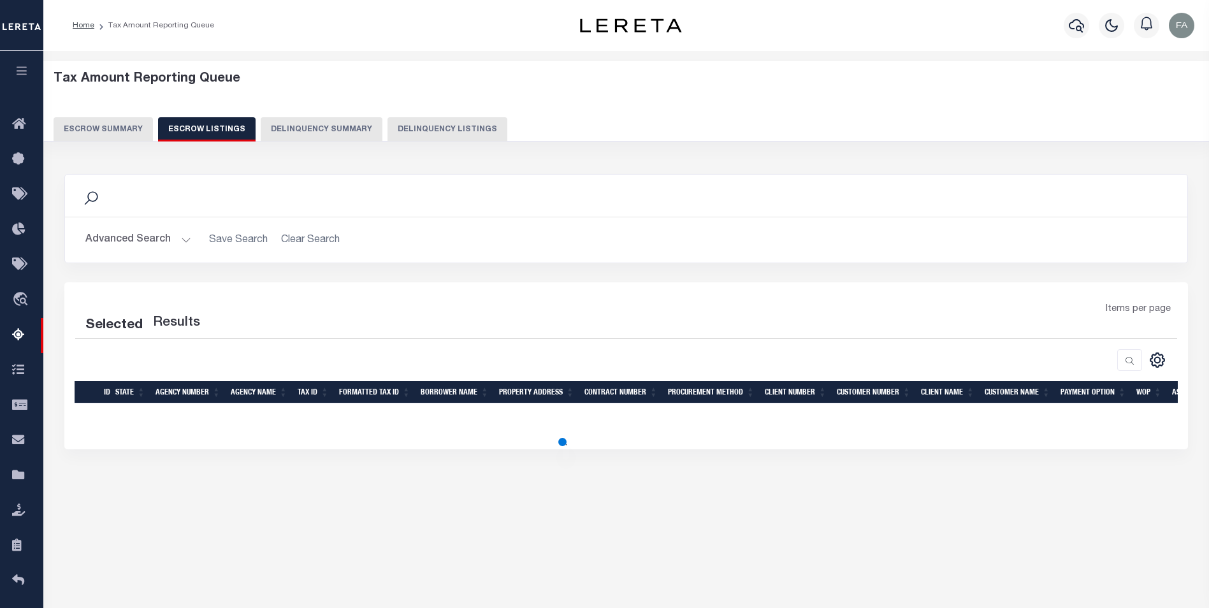
select select "100"
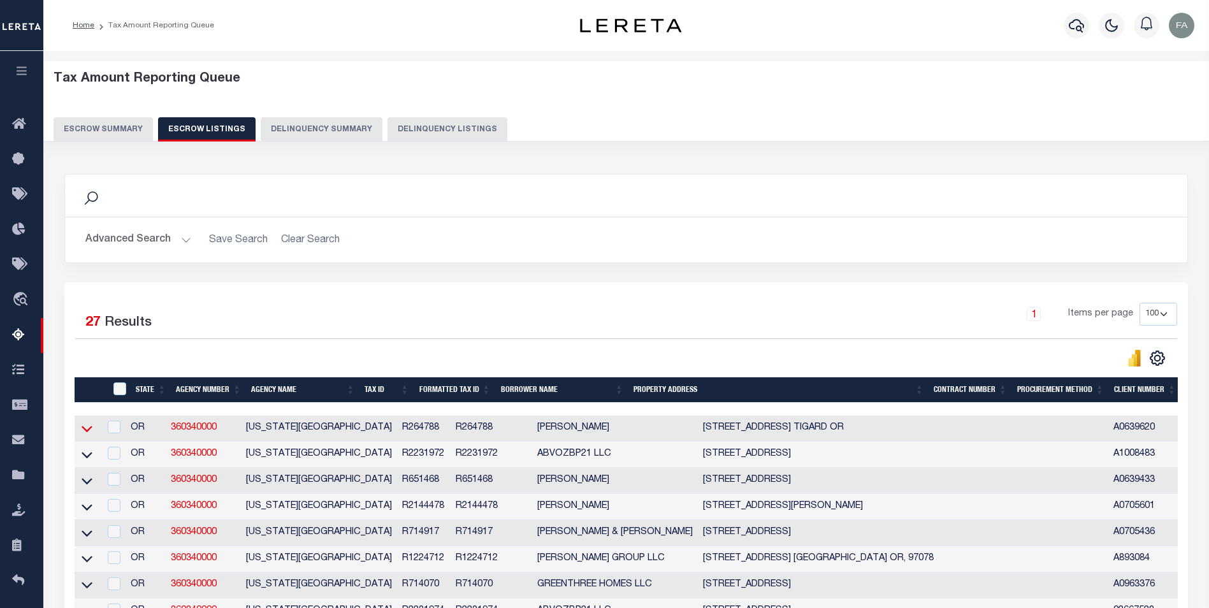
click at [88, 432] on icon at bounding box center [87, 428] width 11 height 13
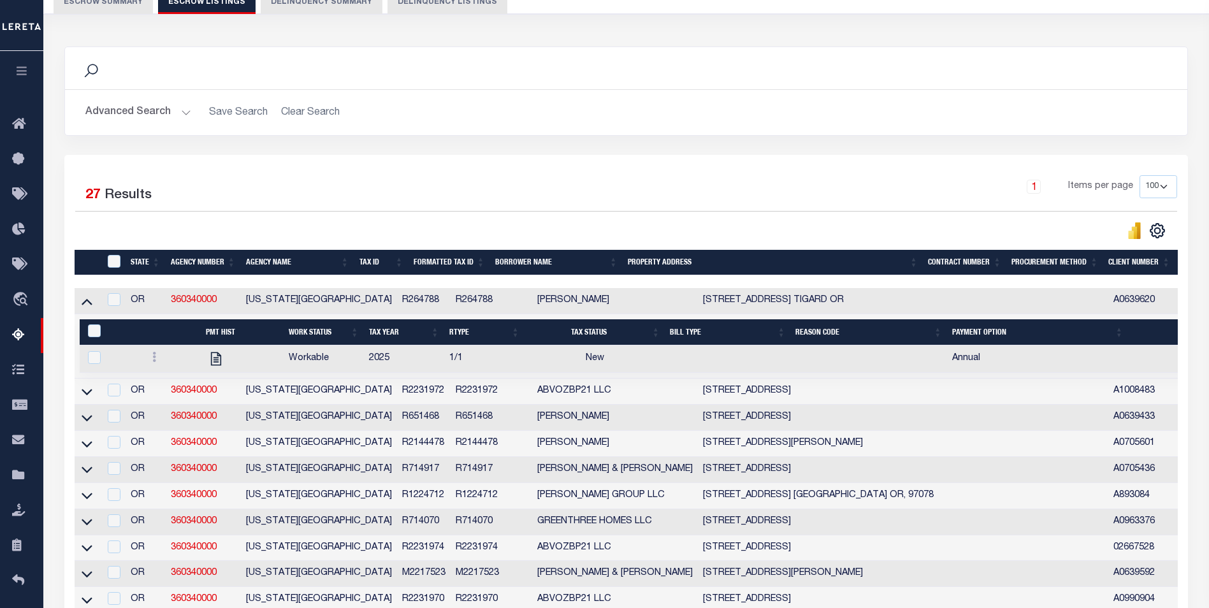
scroll to position [191, 0]
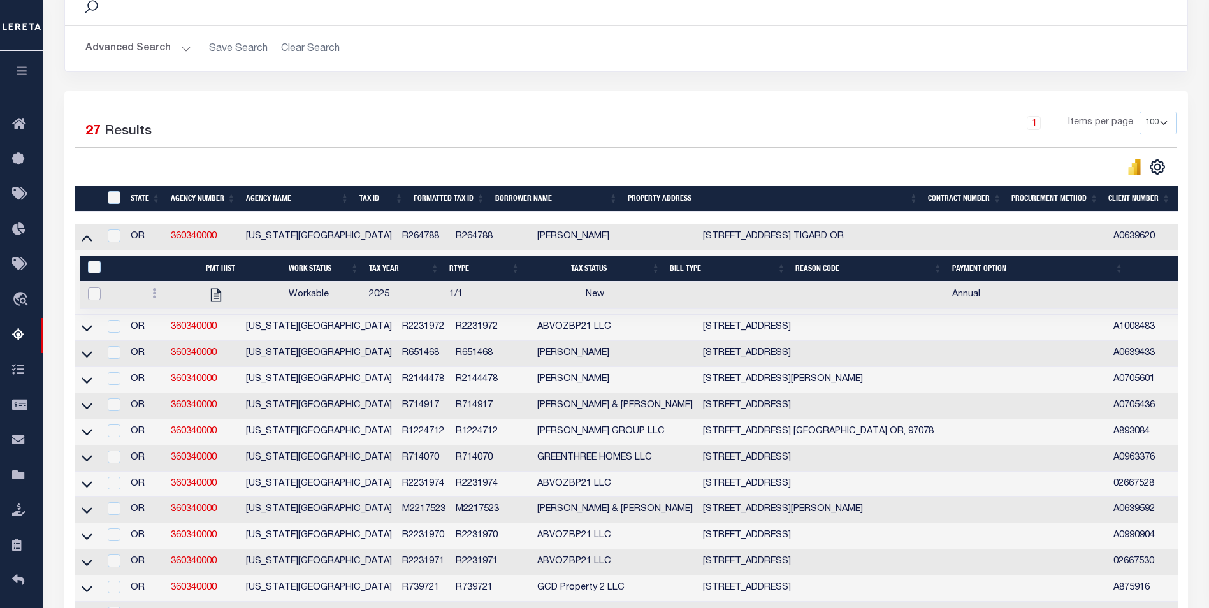
click at [98, 297] on input "checkbox" at bounding box center [94, 294] width 13 height 13
checkbox input "true"
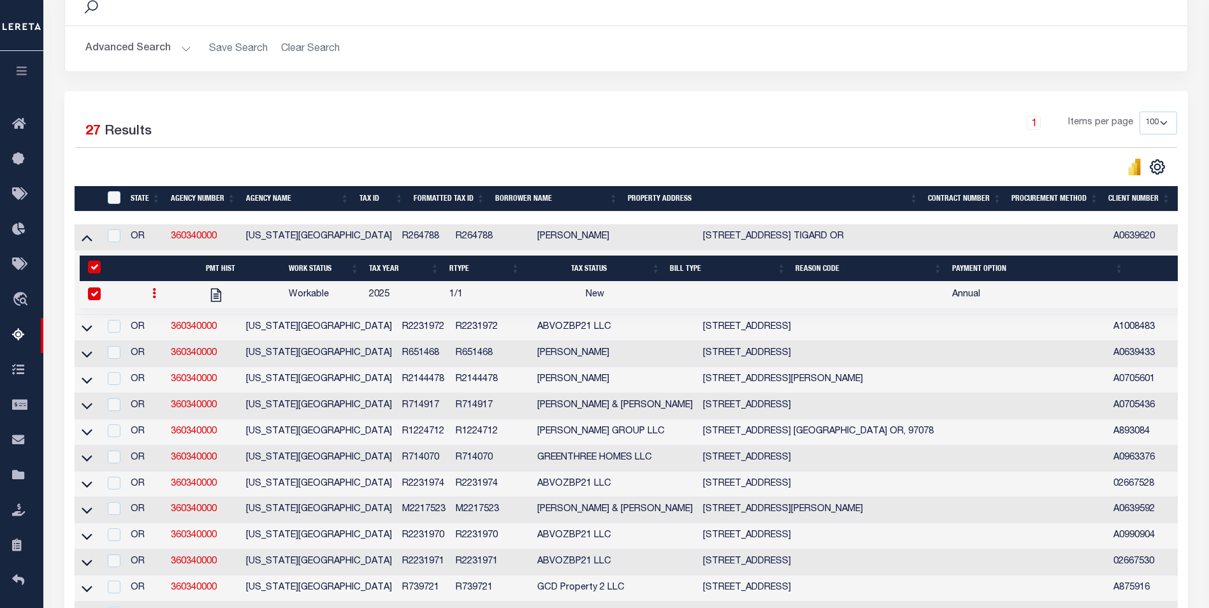
click at [98, 295] on input "checkbox" at bounding box center [94, 294] width 13 height 13
checkbox input "false"
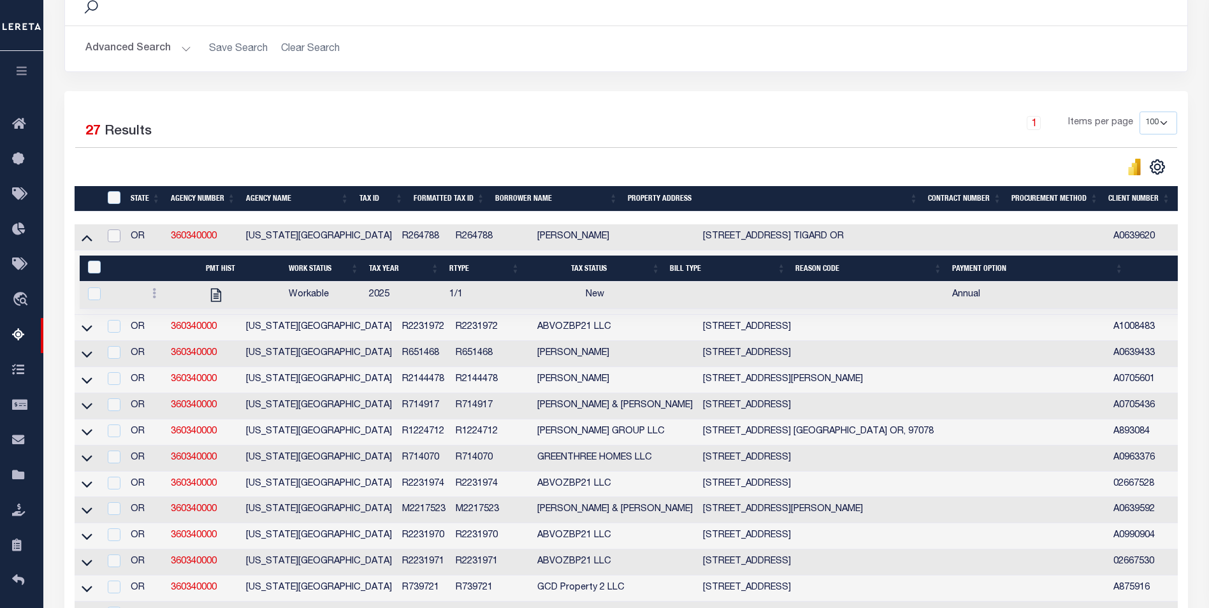
click at [110, 238] on input "checkbox" at bounding box center [114, 235] width 13 height 13
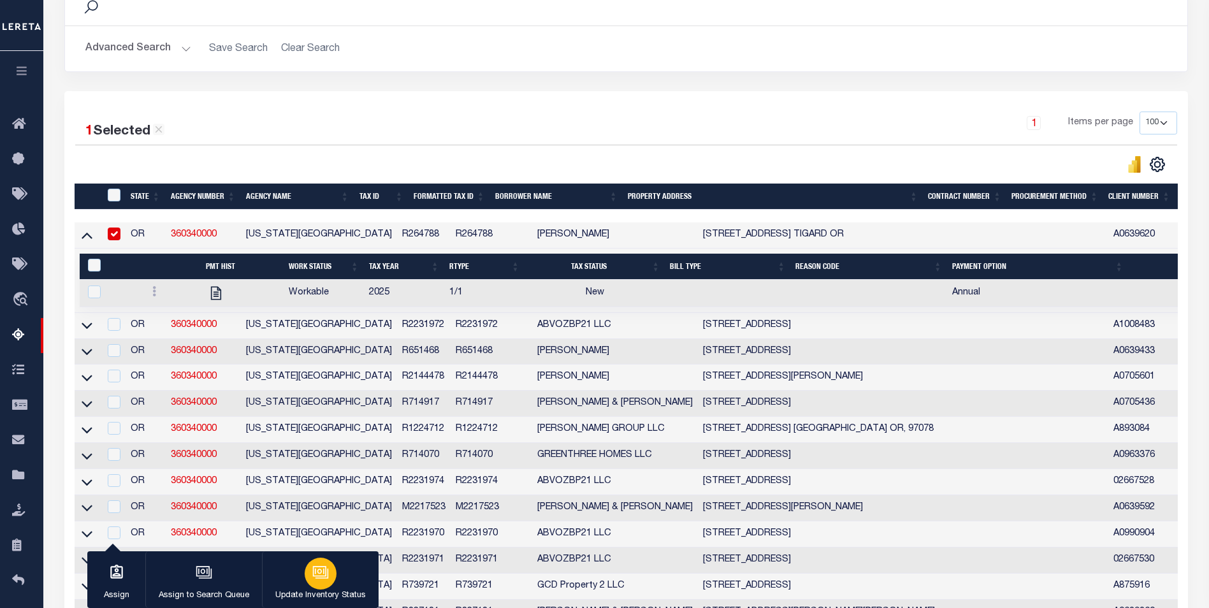
click at [316, 588] on button "Update Inventory Status" at bounding box center [320, 579] width 117 height 57
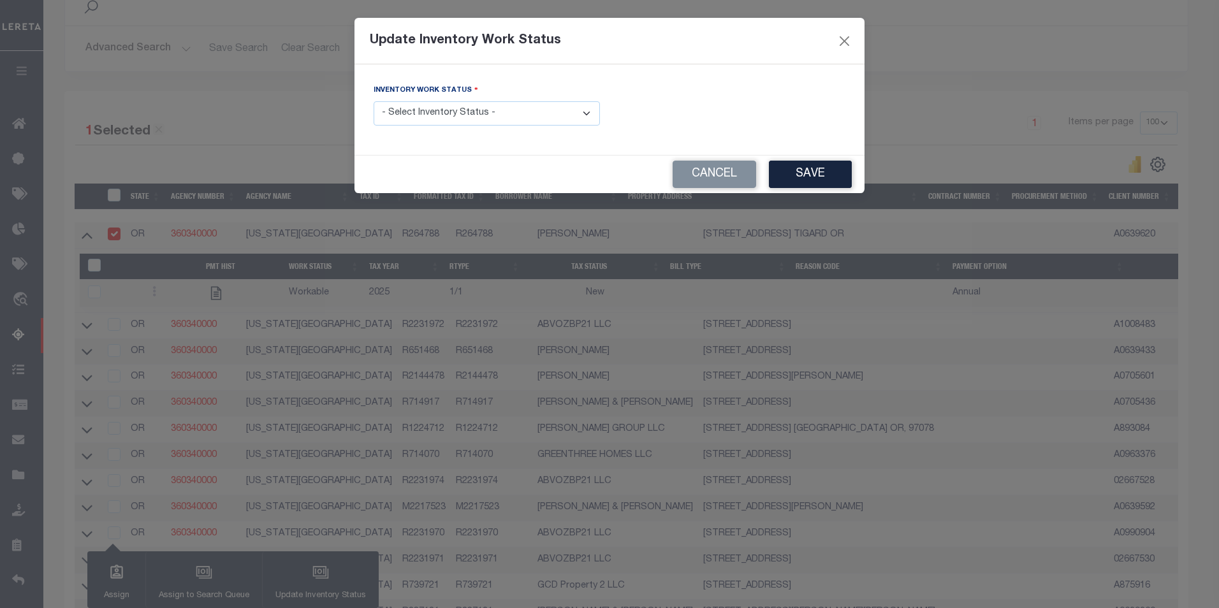
click at [456, 115] on select "- Select Inventory Status - Manual - Exception Pended - Awaiting Search Late Ad…" at bounding box center [487, 113] width 226 height 25
click at [697, 182] on button "Cancel" at bounding box center [715, 174] width 84 height 27
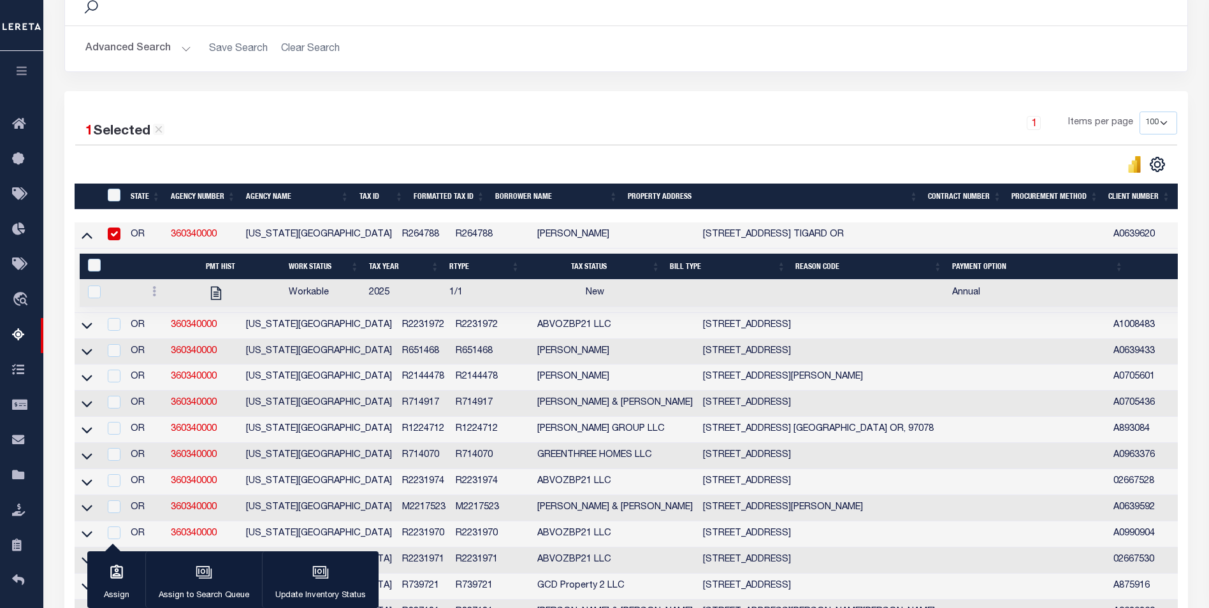
click at [112, 236] on input "checkbox" at bounding box center [114, 234] width 13 height 13
checkbox input "false"
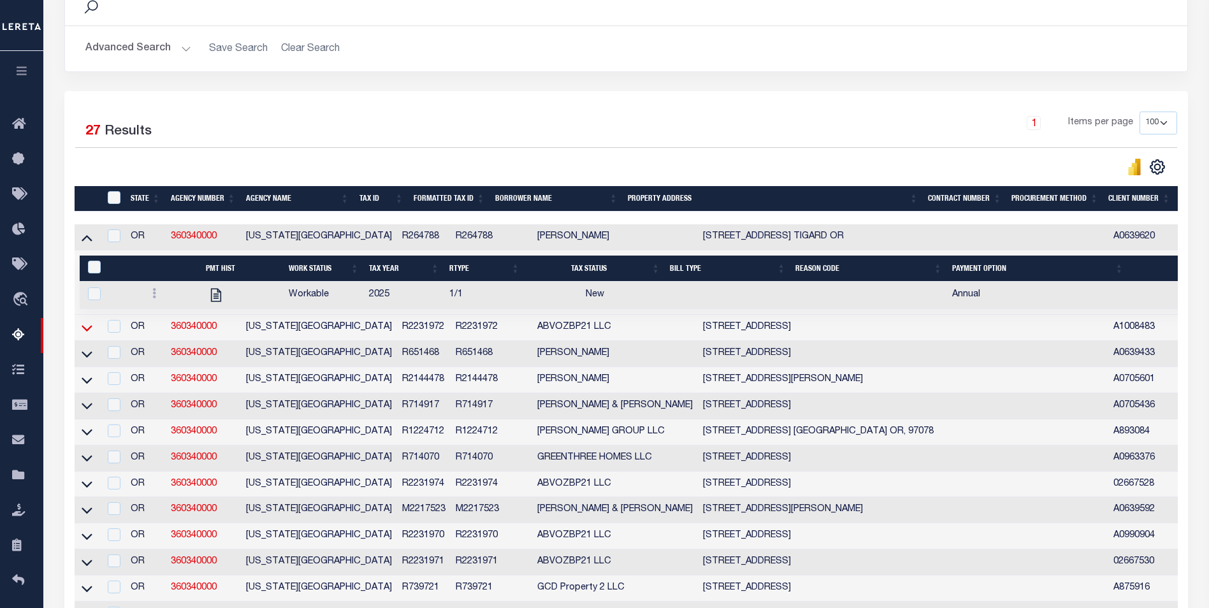
click at [83, 335] on icon at bounding box center [87, 327] width 11 height 13
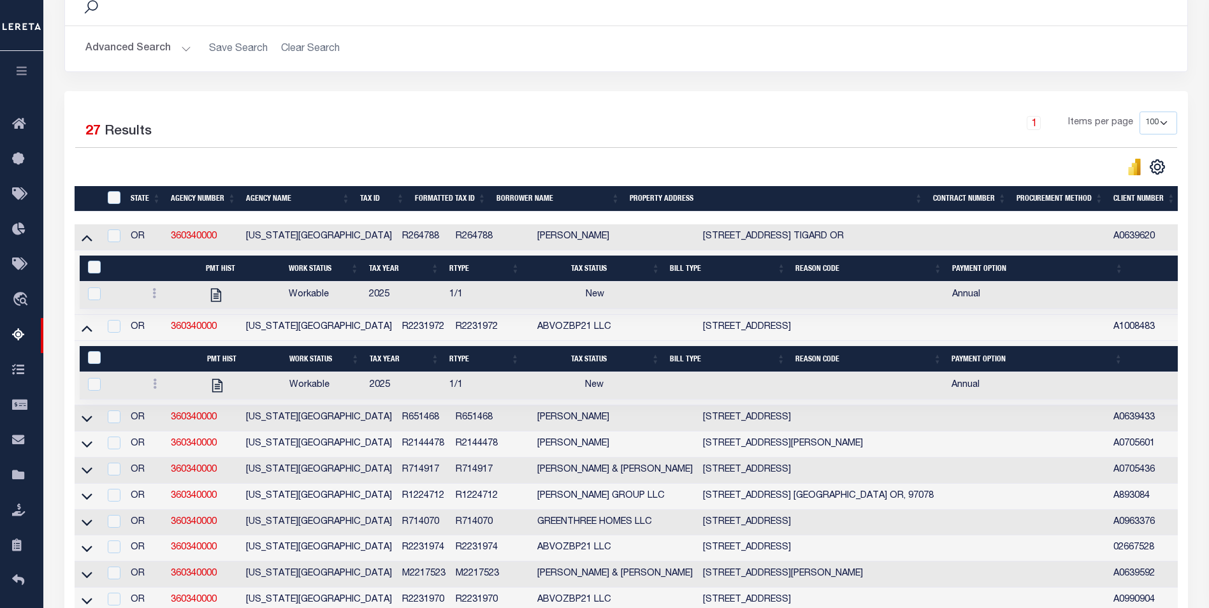
scroll to position [255, 0]
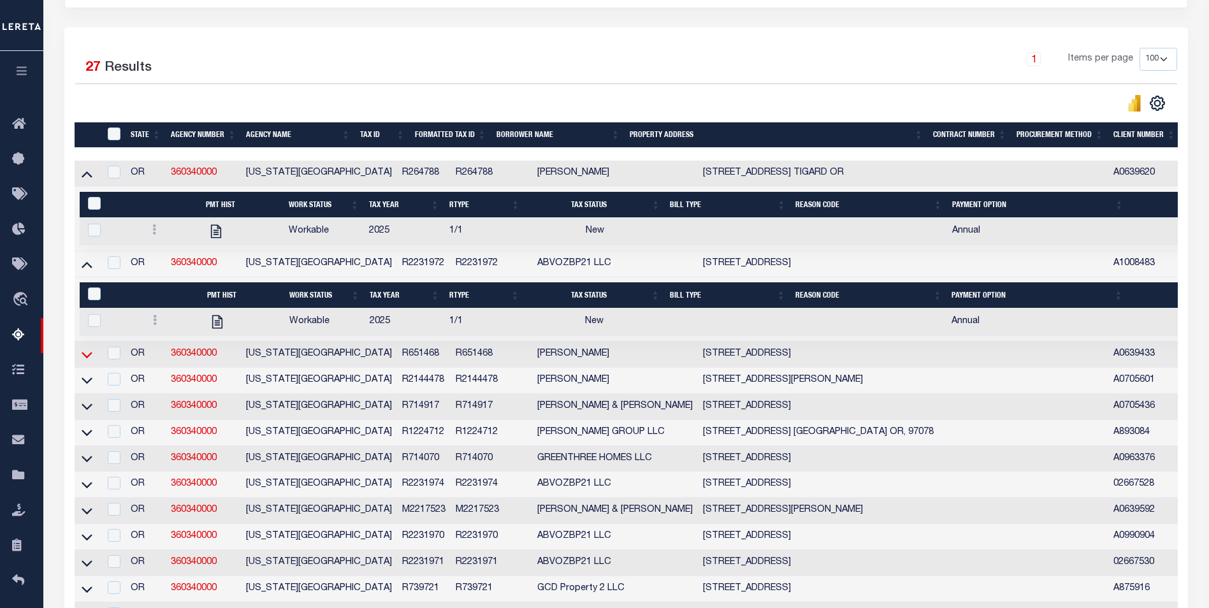
click at [85, 358] on icon at bounding box center [87, 355] width 11 height 6
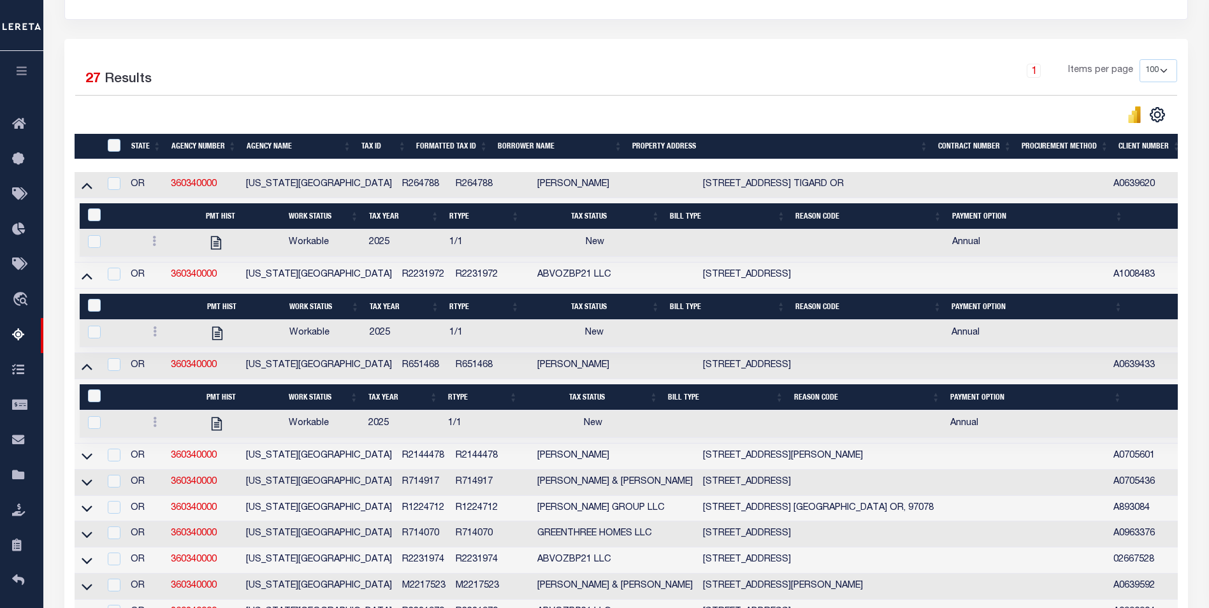
scroll to position [235, 0]
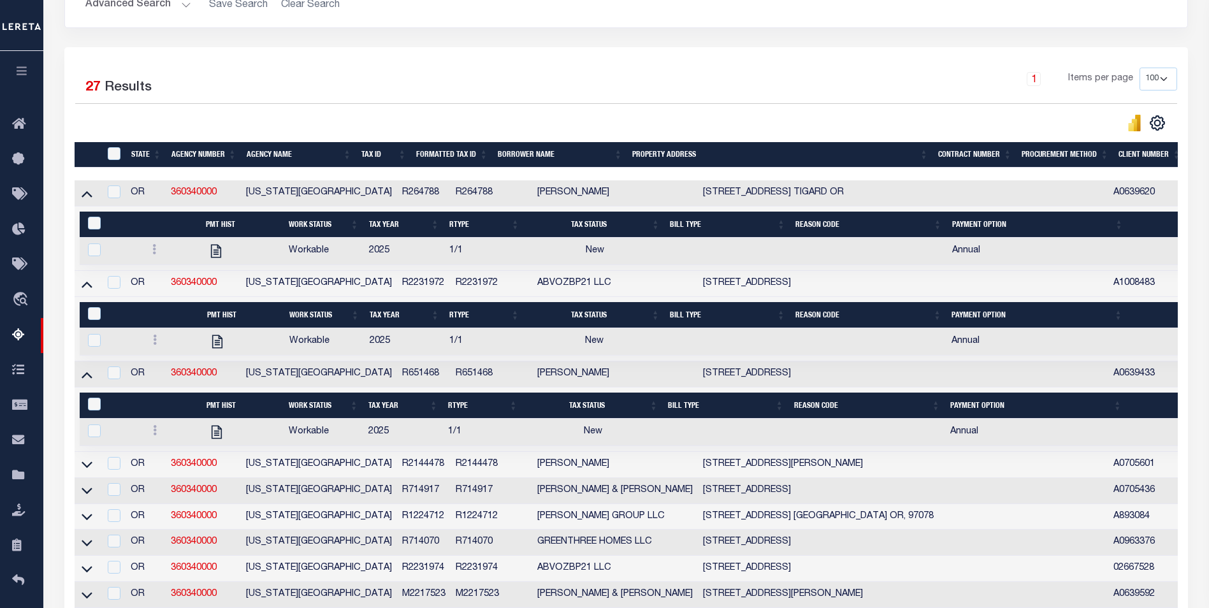
click at [89, 468] on icon at bounding box center [87, 464] width 11 height 13
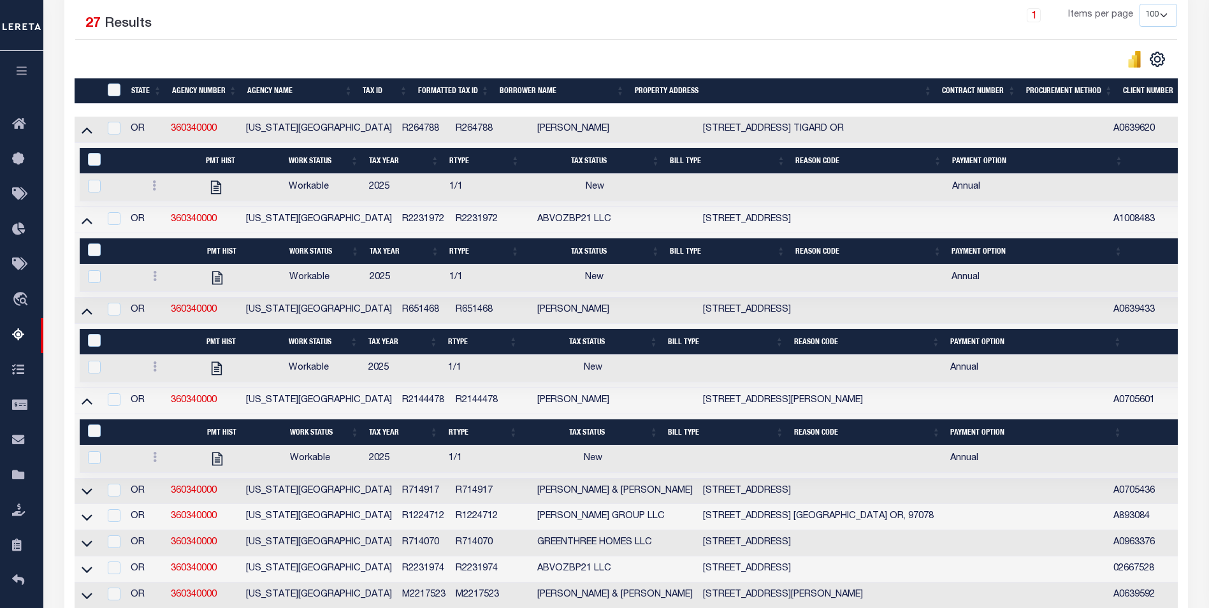
scroll to position [363, 0]
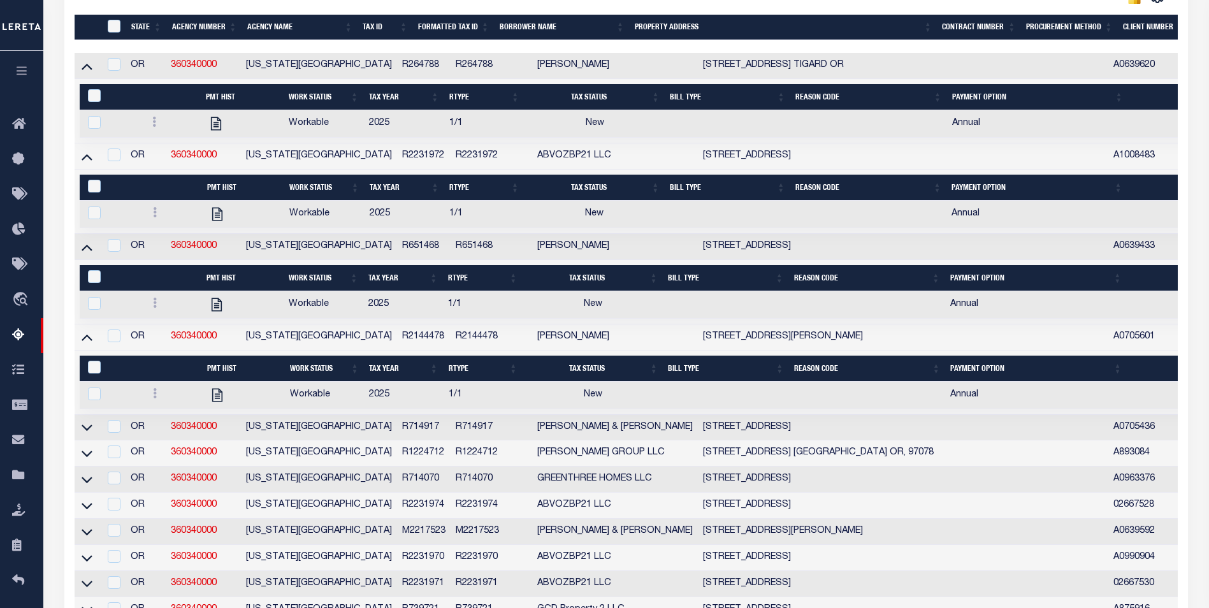
drag, startPoint x: 86, startPoint y: 432, endPoint x: 126, endPoint y: 379, distance: 65.5
click at [86, 432] on icon at bounding box center [87, 427] width 11 height 13
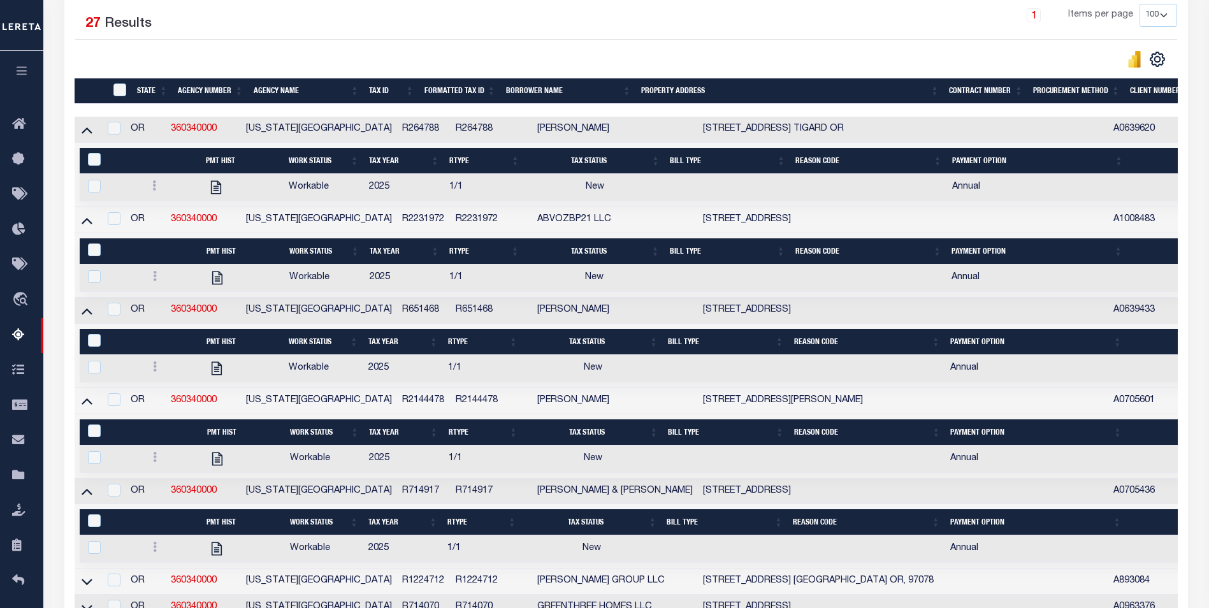
scroll to position [235, 0]
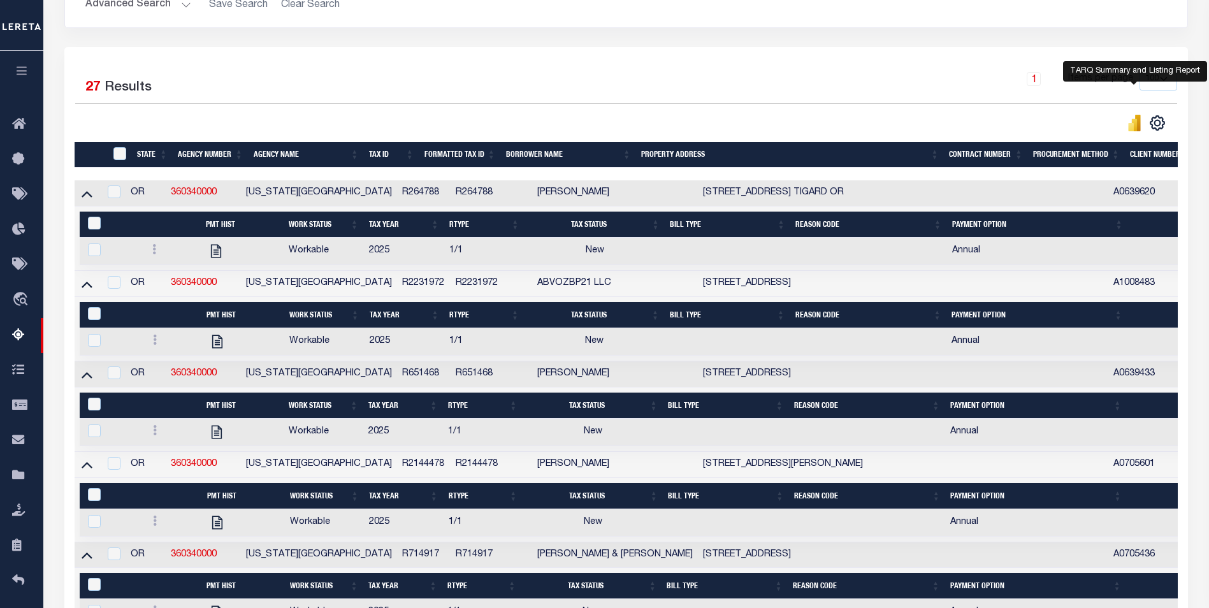
click at [1133, 127] on icon "" at bounding box center [1131, 127] width 6 height 8
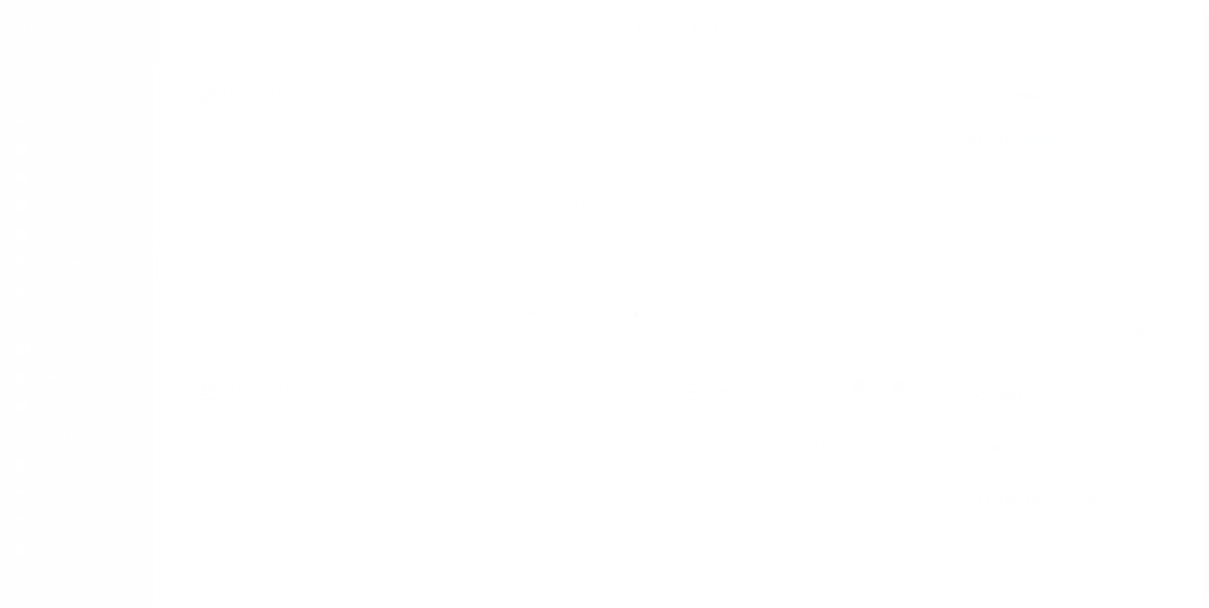
select select "10"
select select "Escrow"
type input "16192 NW HOLMAN WAY"
type input "PORTLAND OR 97229-7427"
type input "OR"
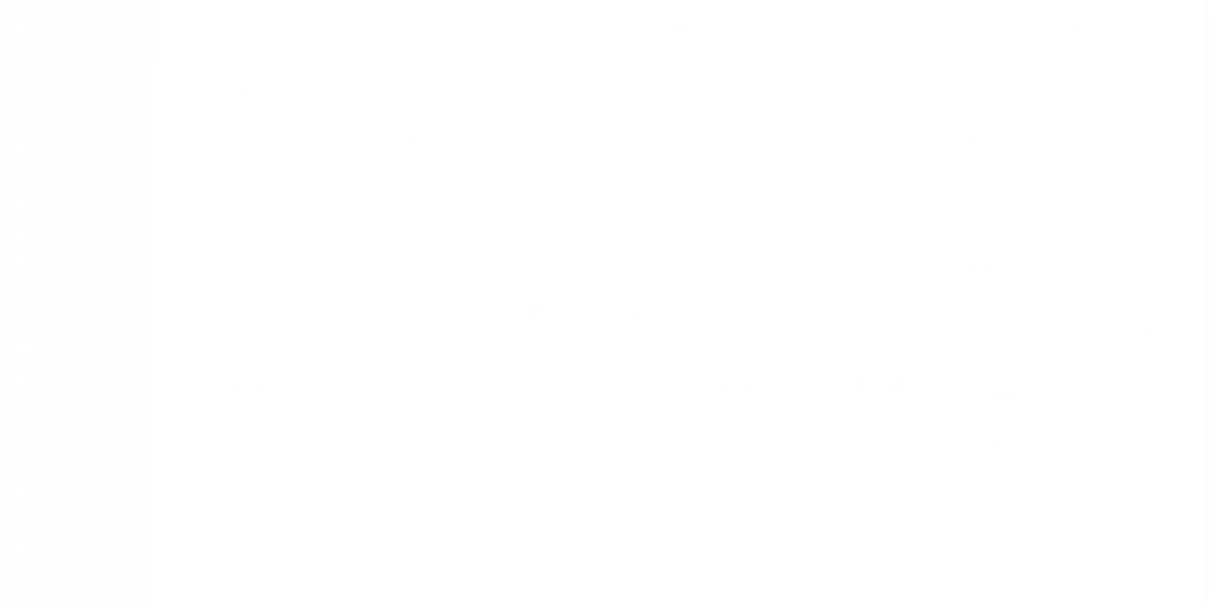
select select
select select "3"
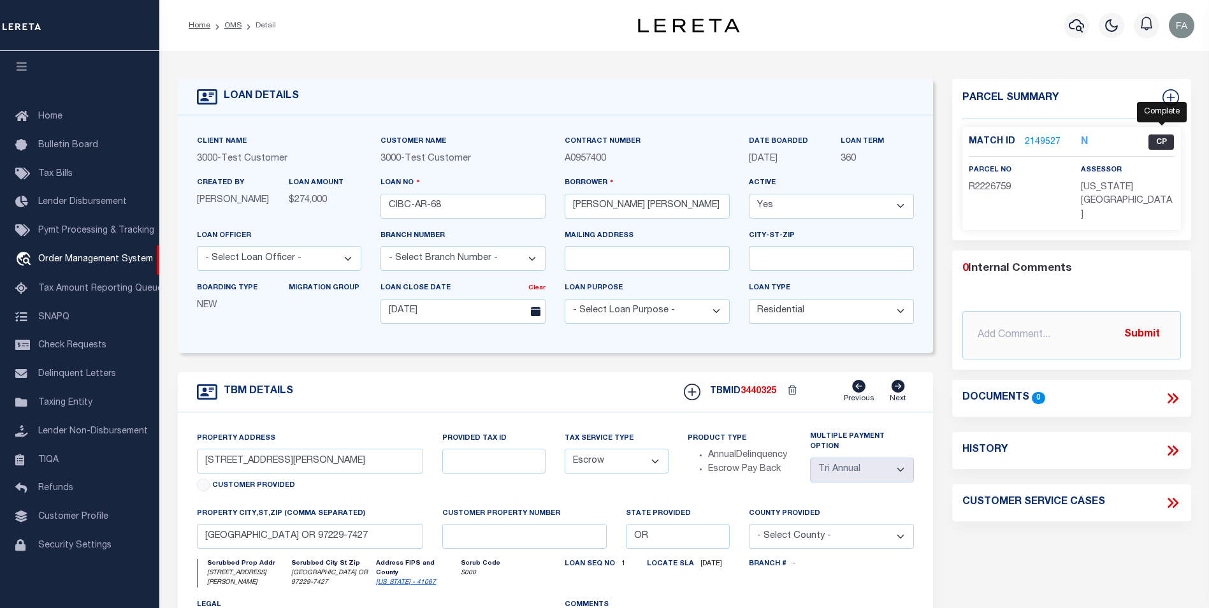
click at [1155, 140] on span "CP" at bounding box center [1161, 142] width 25 height 15
click at [1025, 143] on link "2149527" at bounding box center [1043, 142] width 36 height 13
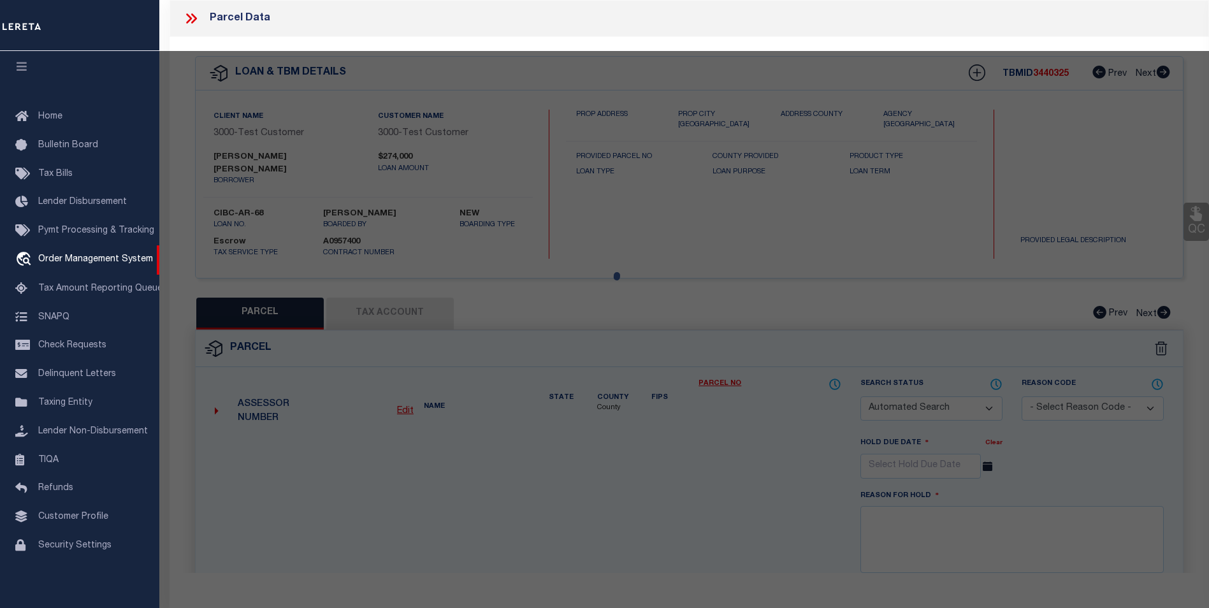
checkbox input "false"
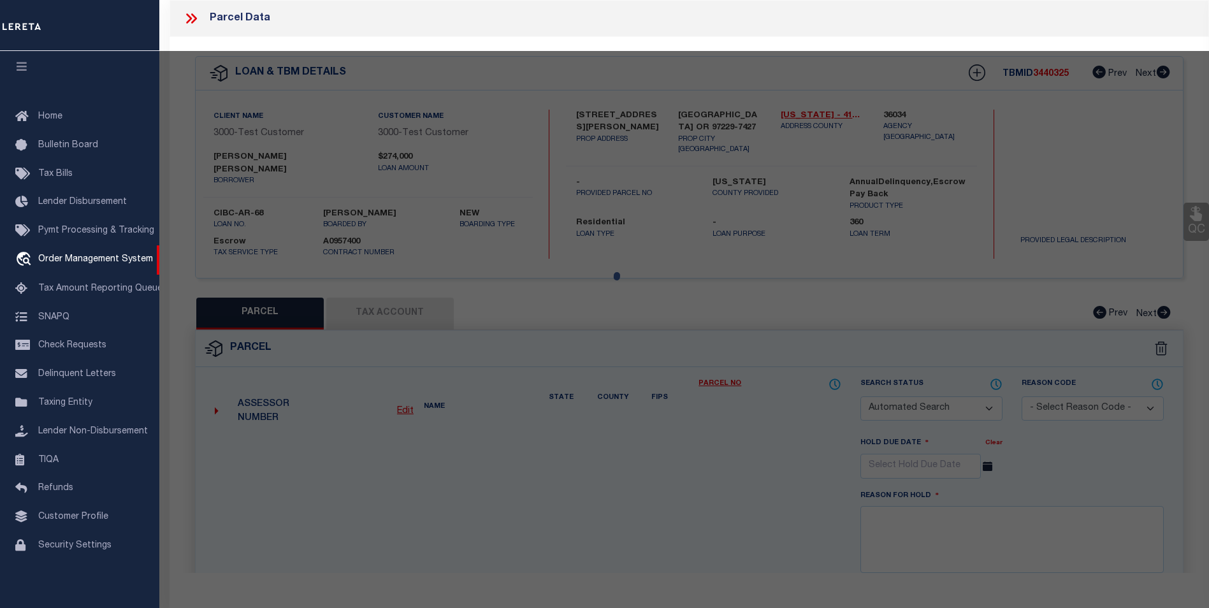
select select "CP"
select select "ADA"
type input "TOLL WEST COAST LLC"
select select "ATL"
select select "ADD"
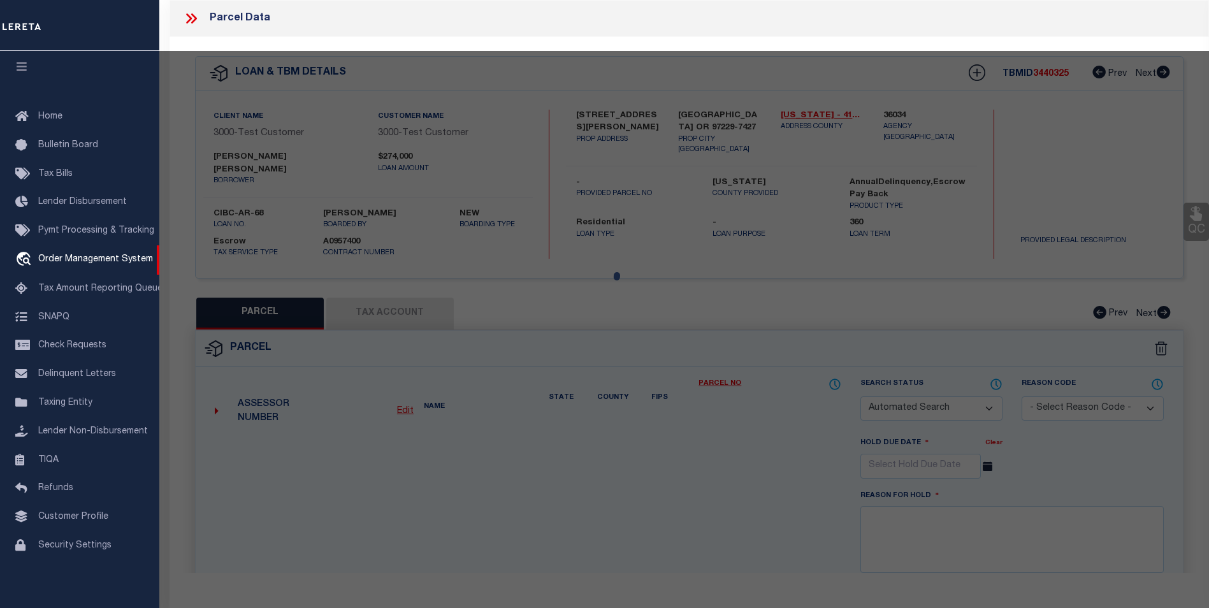
type input "16192 NW HOLMAN WAY"
type input "PORTLAND, OR 97229"
type textarea "HOSFORD FARMS TERRA, LOT 68, ACRES 0.1"
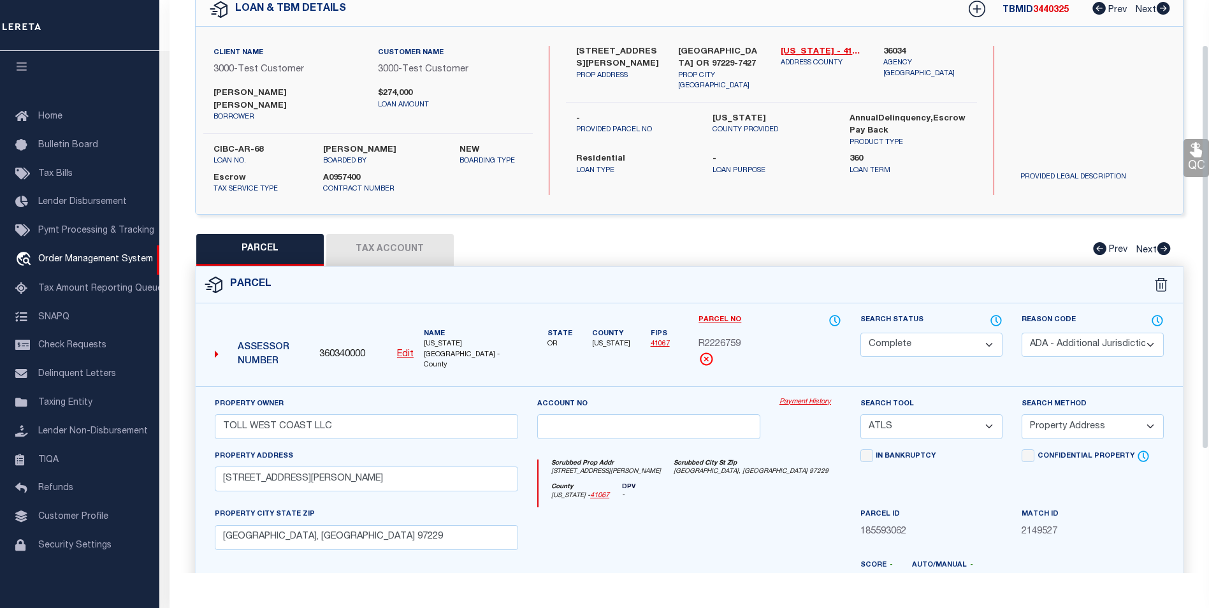
scroll to position [0, 0]
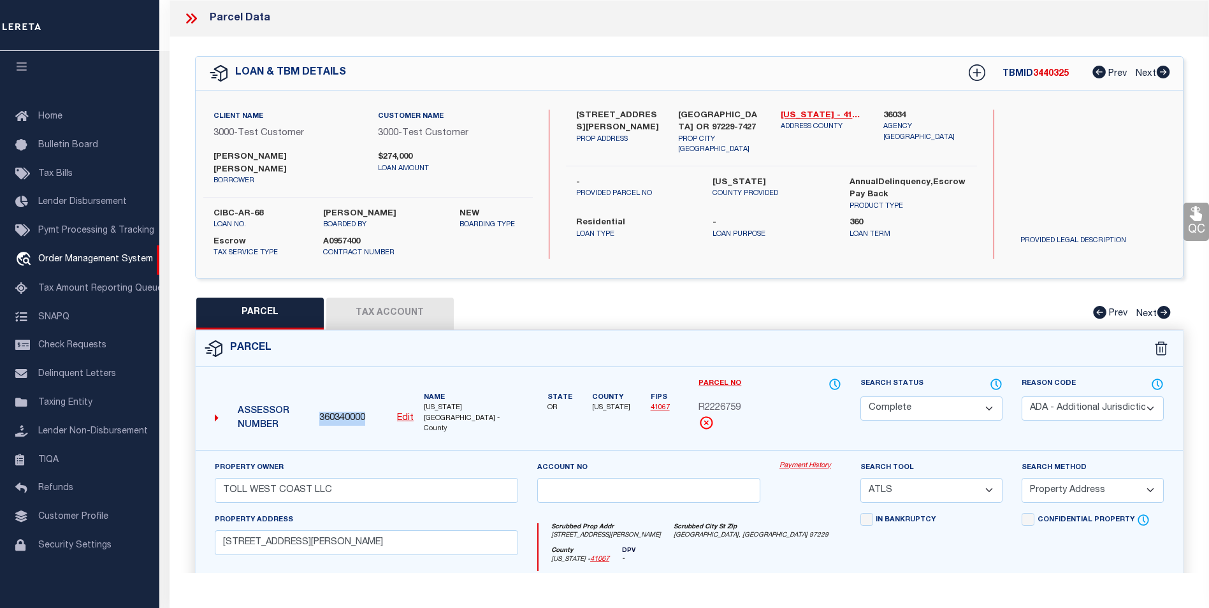
drag, startPoint x: 367, startPoint y: 402, endPoint x: 315, endPoint y: 396, distance: 52.7
click at [315, 412] on div "360340000 Edit" at bounding box center [366, 419] width 105 height 14
copy span "360340000"
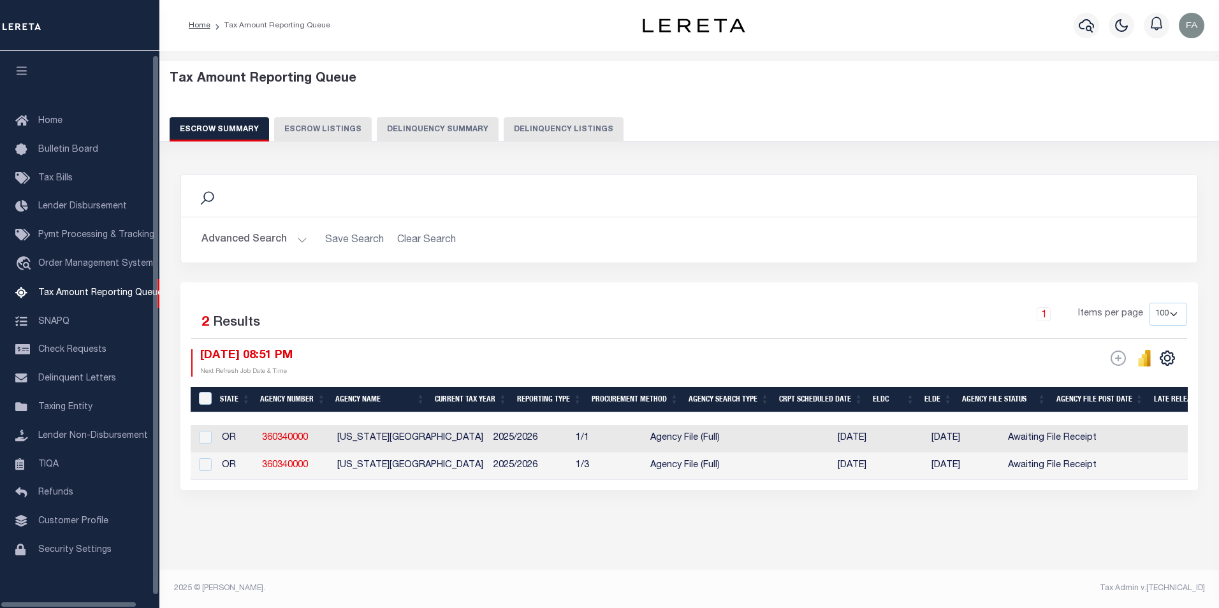
select select "100"
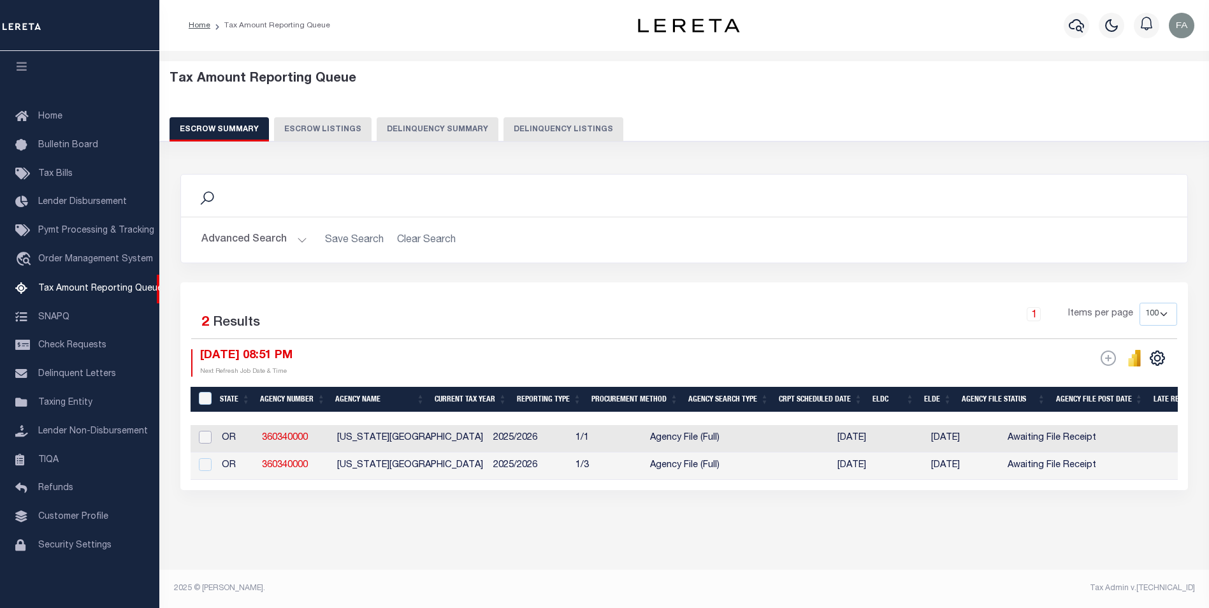
click at [207, 440] on input "checkbox" at bounding box center [205, 437] width 13 height 13
checkbox input "true"
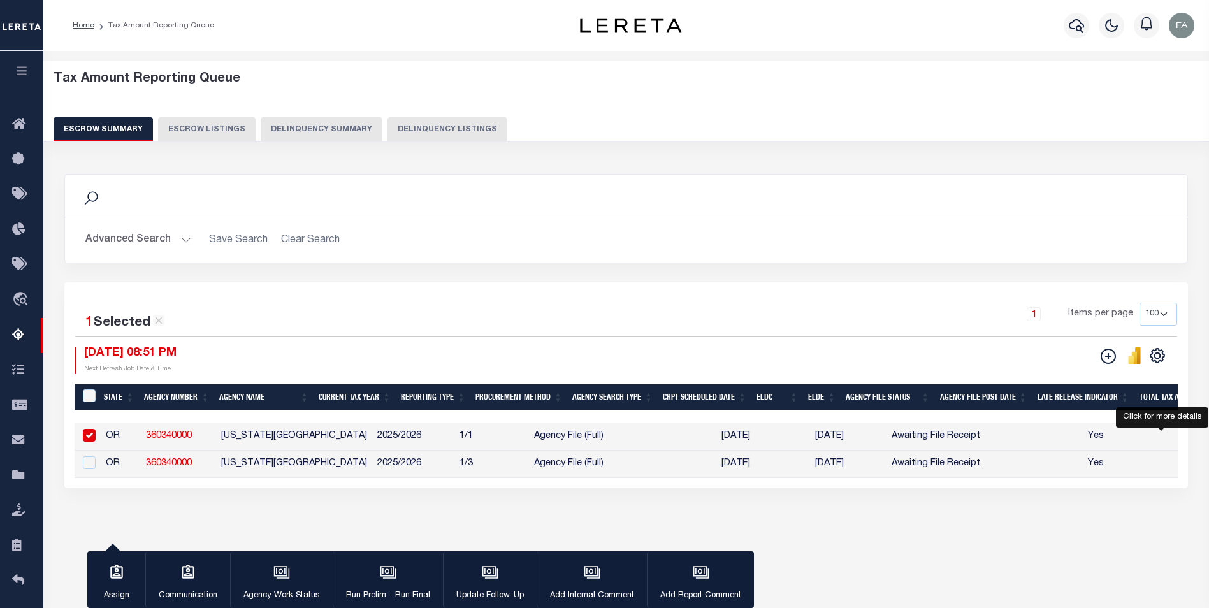
click at [1190, 440] on span "27" at bounding box center [1195, 436] width 10 height 9
select select "100"
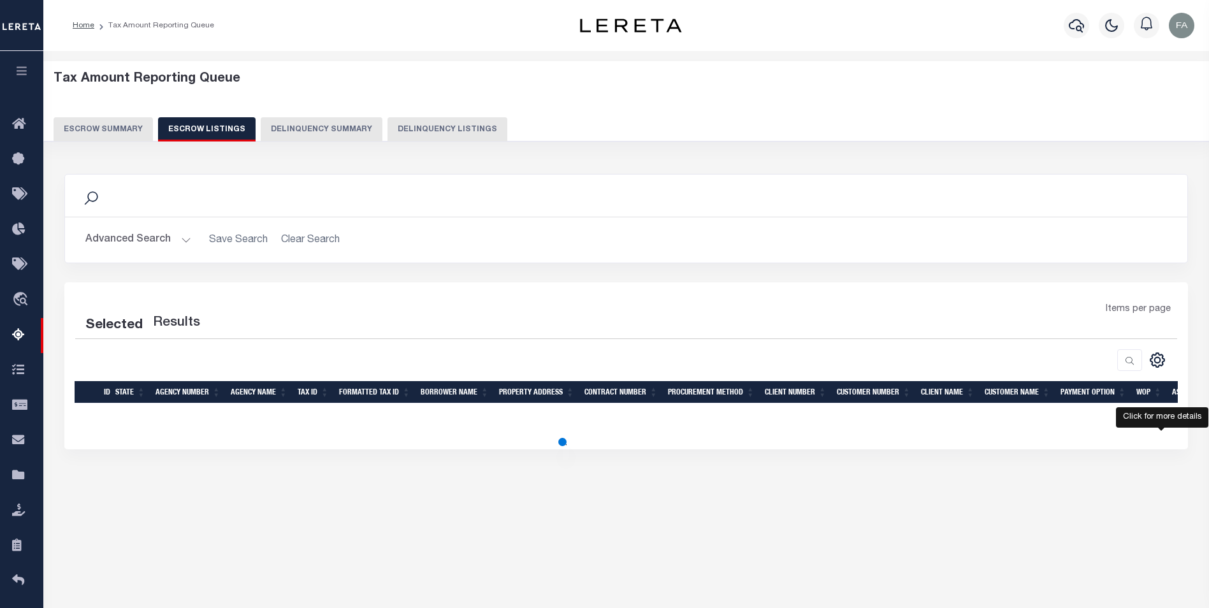
select select "100"
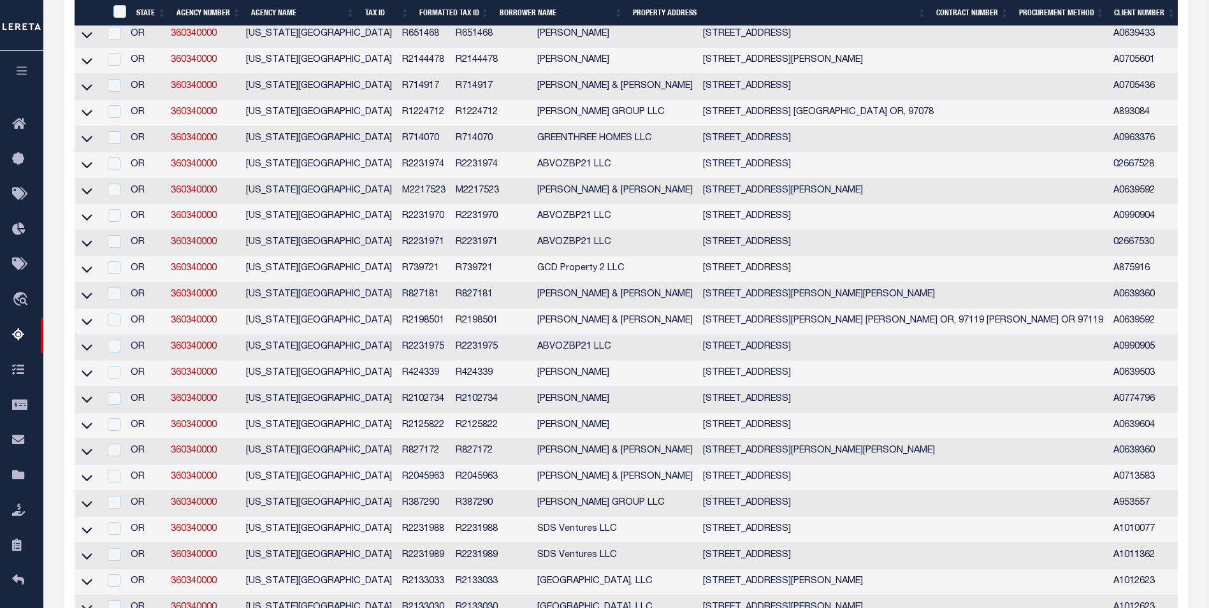
scroll to position [650, 0]
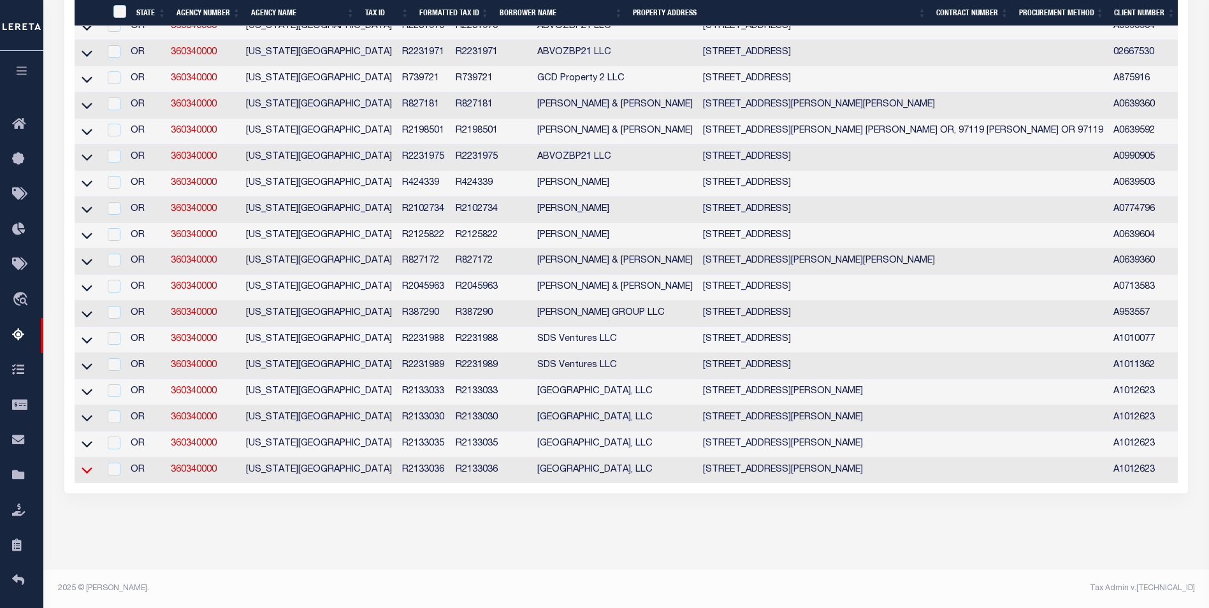
click at [83, 466] on icon at bounding box center [87, 469] width 11 height 13
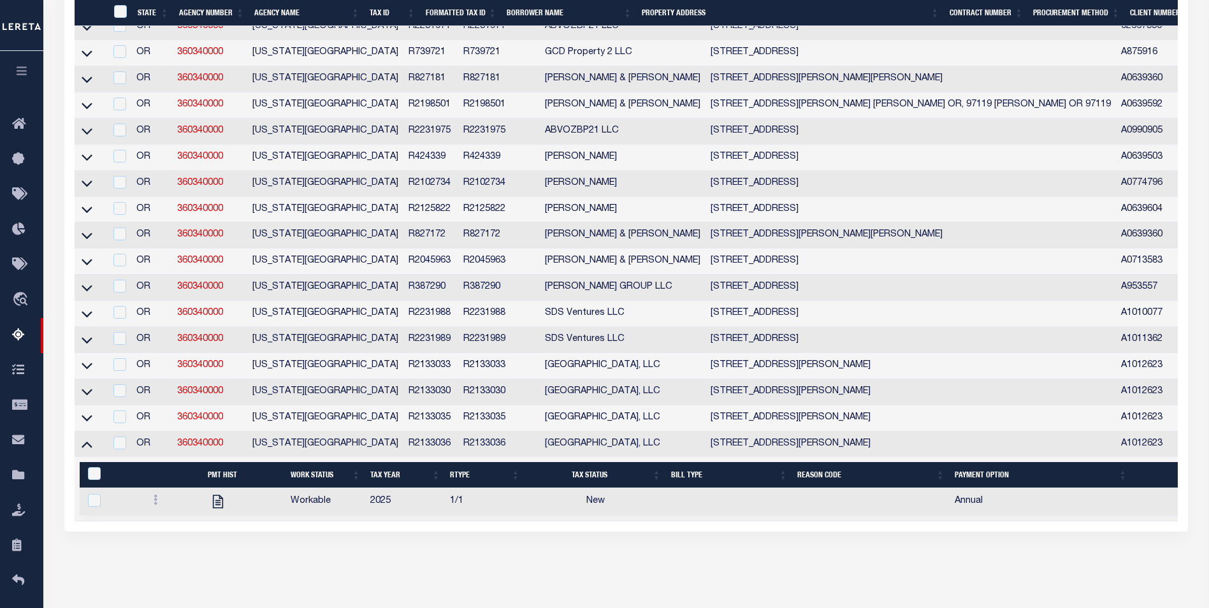
scroll to position [623, 0]
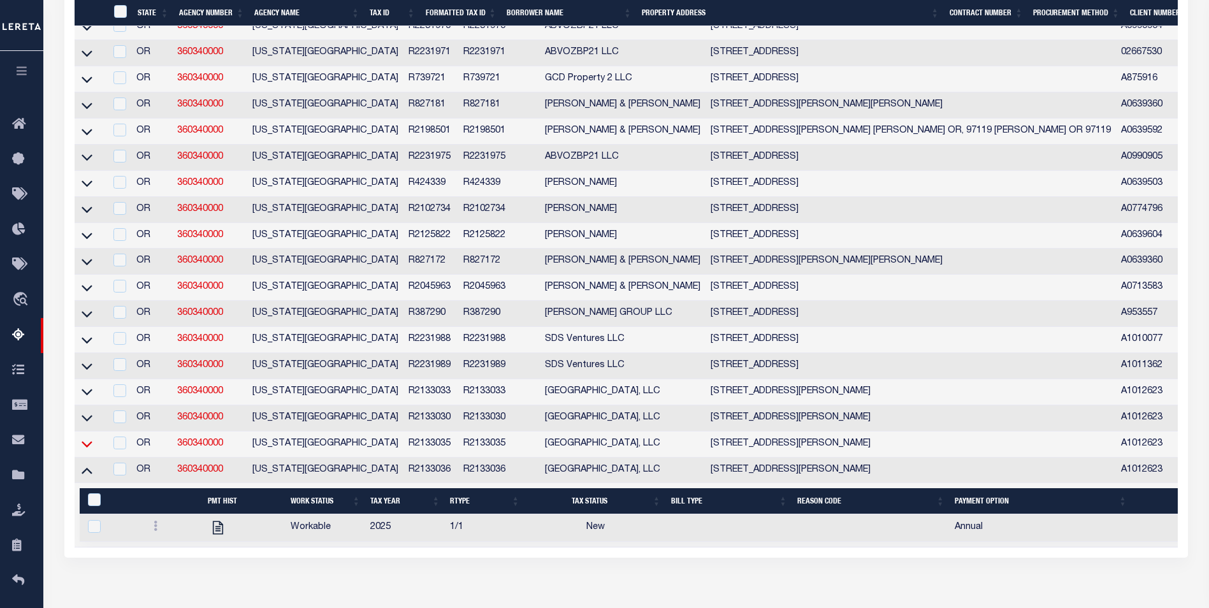
click at [89, 451] on icon at bounding box center [87, 443] width 11 height 13
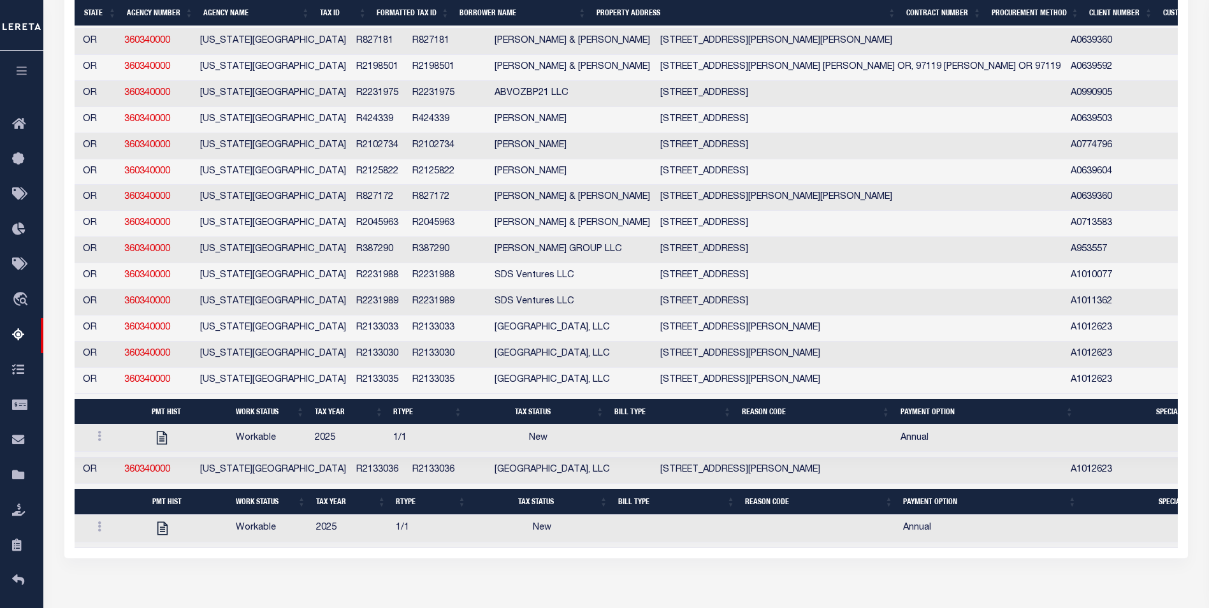
scroll to position [0, 58]
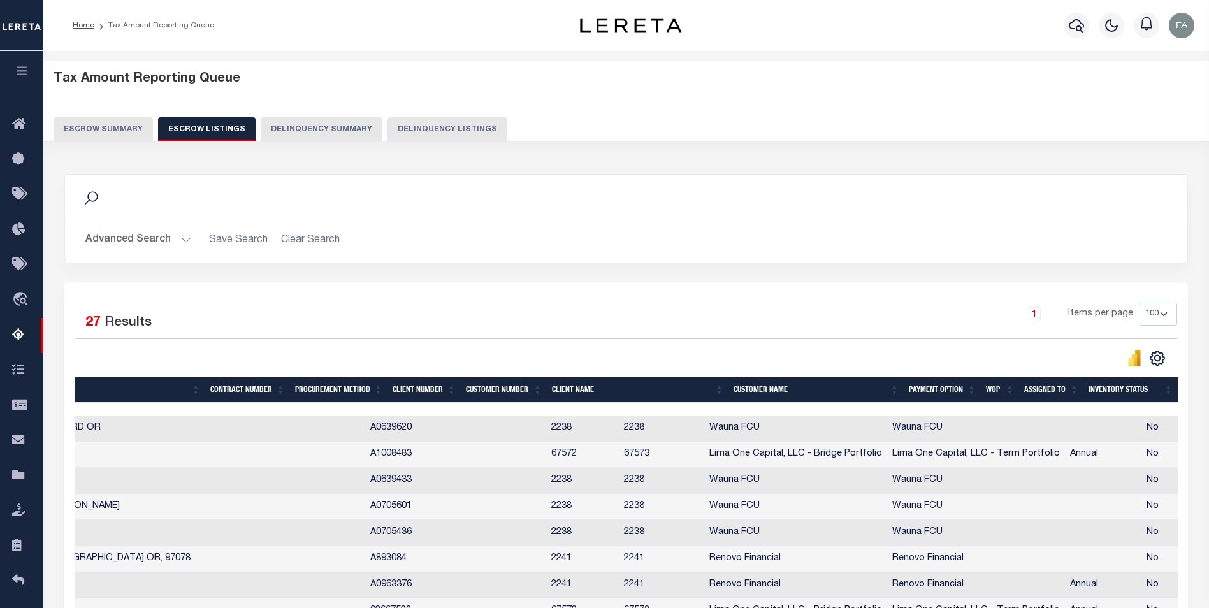
click at [148, 249] on button "Advanced Search" at bounding box center [138, 240] width 106 height 25
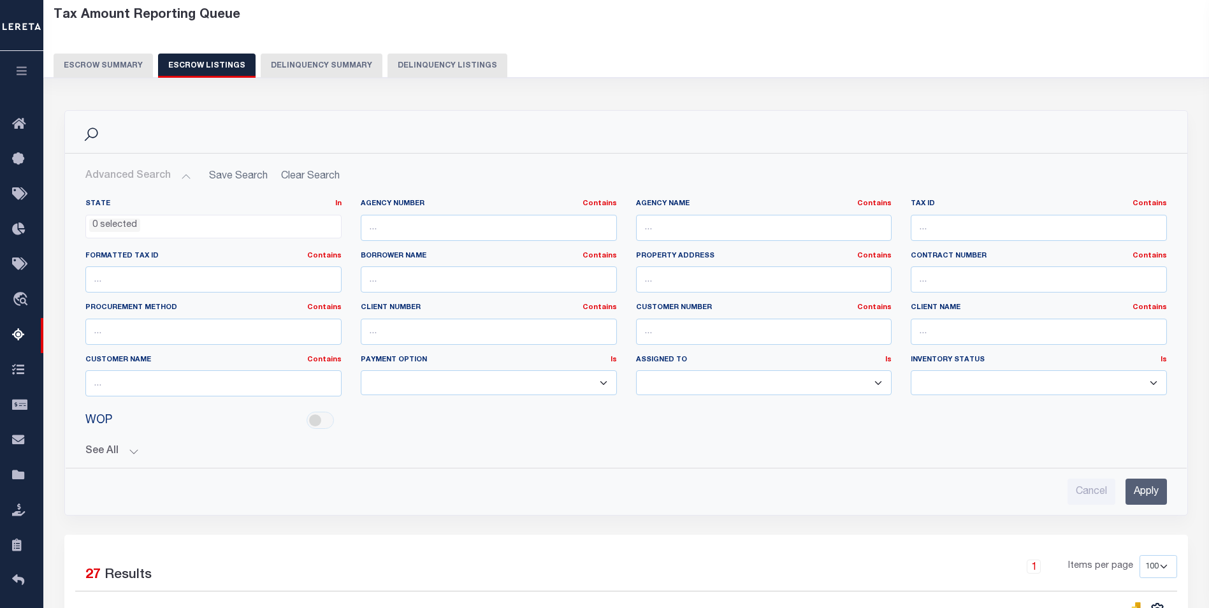
click at [1005, 382] on select "Manual - Exception Pended - Awaiting Search Late Add Exception Completed Zero T…" at bounding box center [1039, 382] width 256 height 25
click at [999, 384] on select "Manual - Exception Pended - Awaiting Search Late Add Exception Completed Zero T…" at bounding box center [1039, 382] width 256 height 25
click at [546, 281] on input "text" at bounding box center [489, 279] width 256 height 26
type input "omar"
click at [1144, 487] on input "Apply" at bounding box center [1146, 492] width 41 height 26
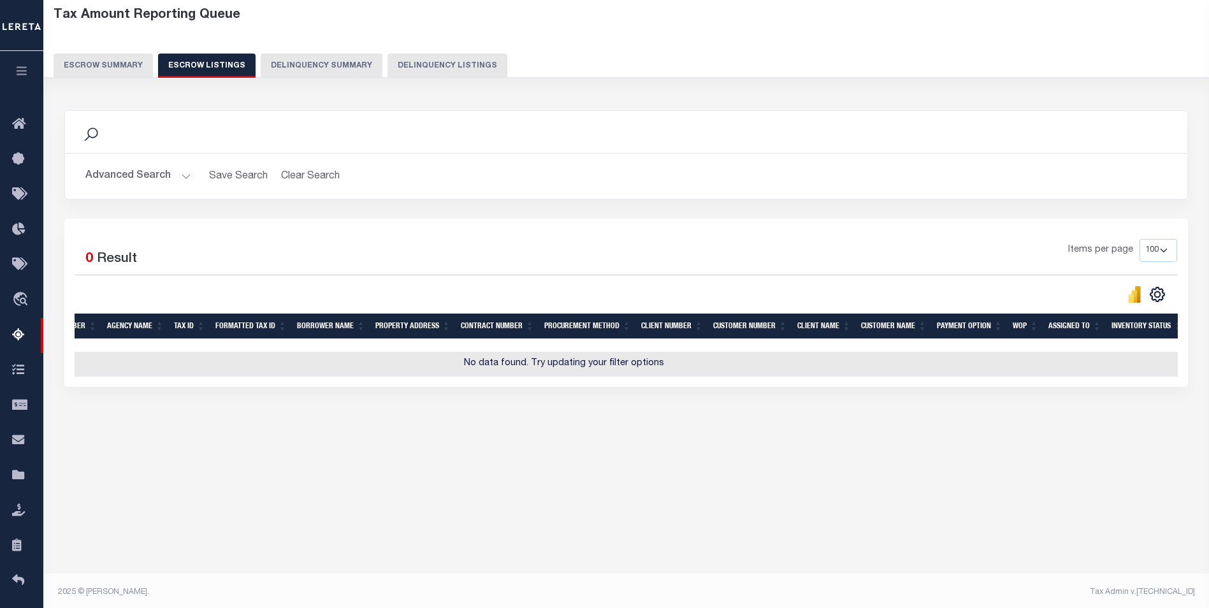
click at [136, 171] on button "Advanced Search" at bounding box center [138, 176] width 106 height 25
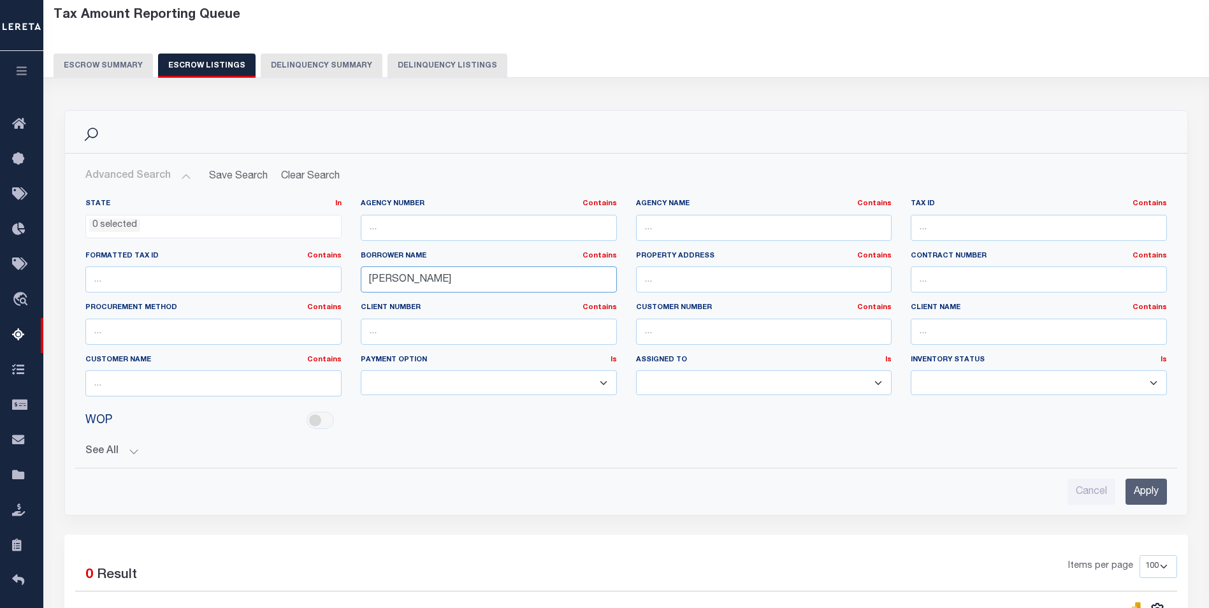
click at [447, 274] on input "omar" at bounding box center [489, 279] width 256 height 26
click at [90, 54] on button "Escrow Summary" at bounding box center [103, 66] width 99 height 24
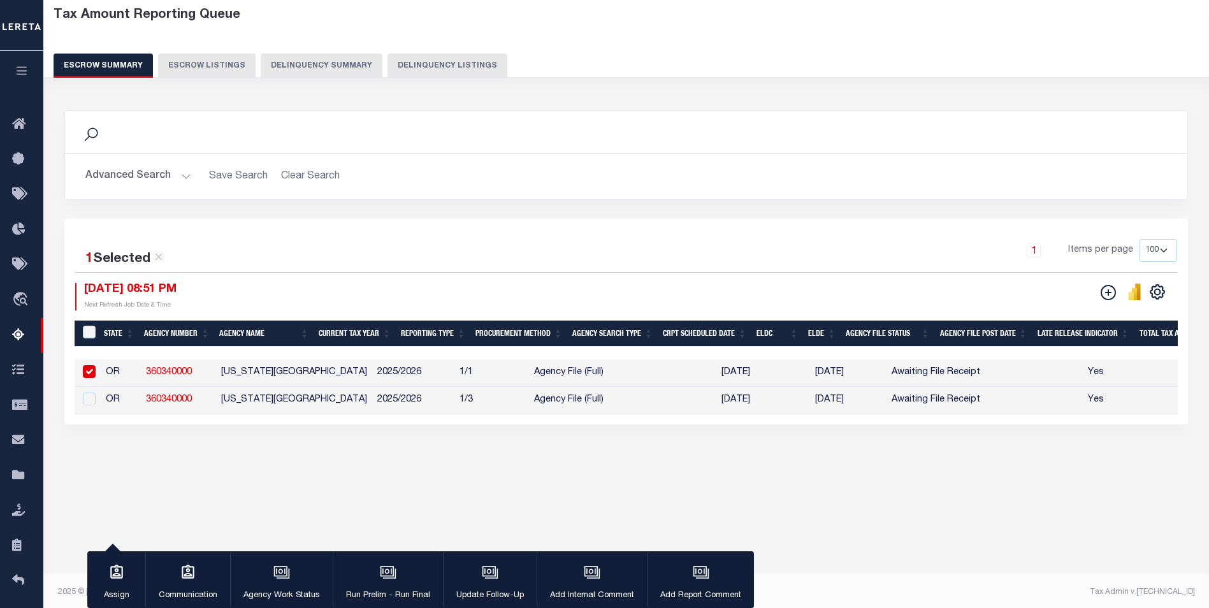
click at [151, 182] on button "Advanced Search" at bounding box center [138, 176] width 106 height 25
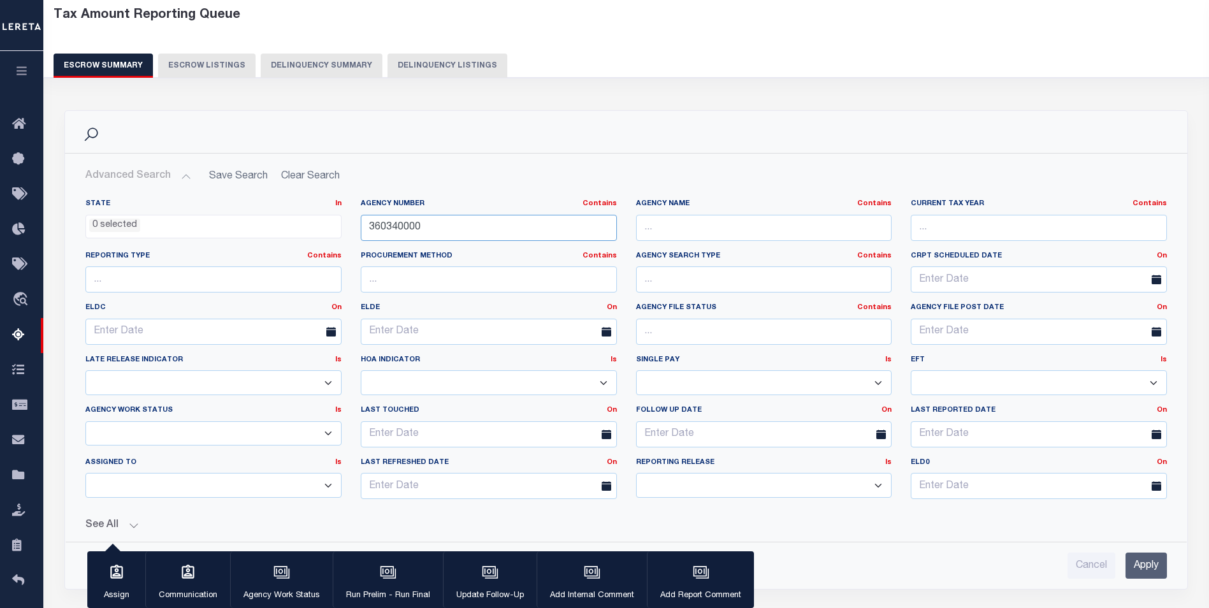
click at [491, 216] on input "360340000" at bounding box center [489, 228] width 256 height 26
drag, startPoint x: 693, startPoint y: 228, endPoint x: 707, endPoint y: 227, distance: 14.0
click at [693, 228] on input "text" at bounding box center [764, 228] width 256 height 26
paste input "Orange County, CA"
type input "Orange County, CA"
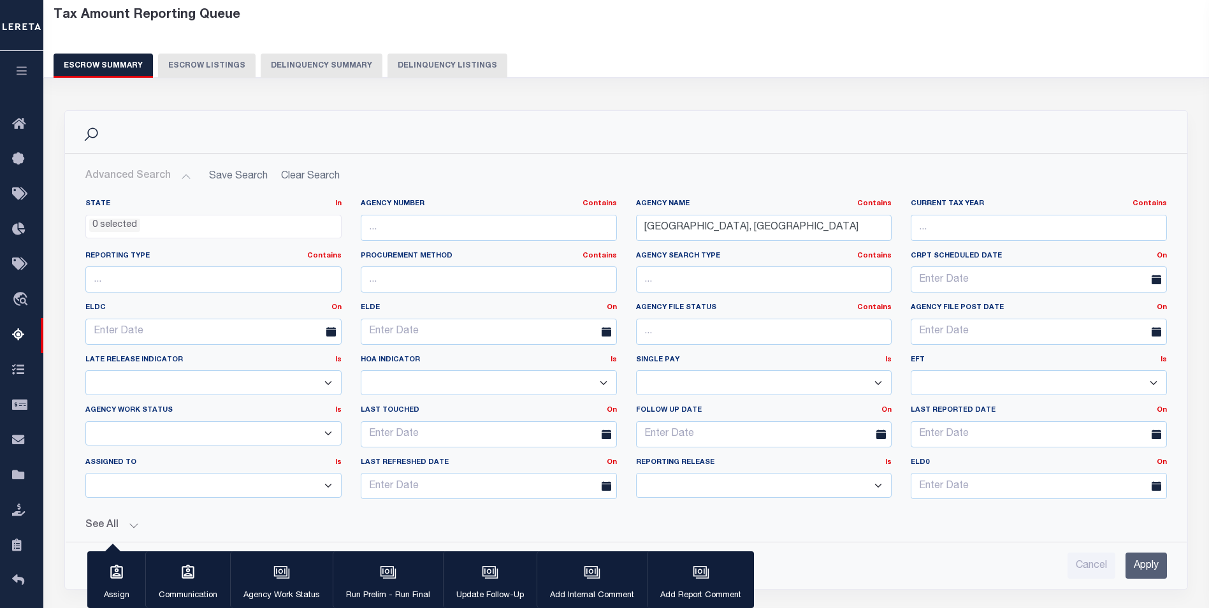
click at [1146, 571] on input "Apply" at bounding box center [1146, 566] width 41 height 26
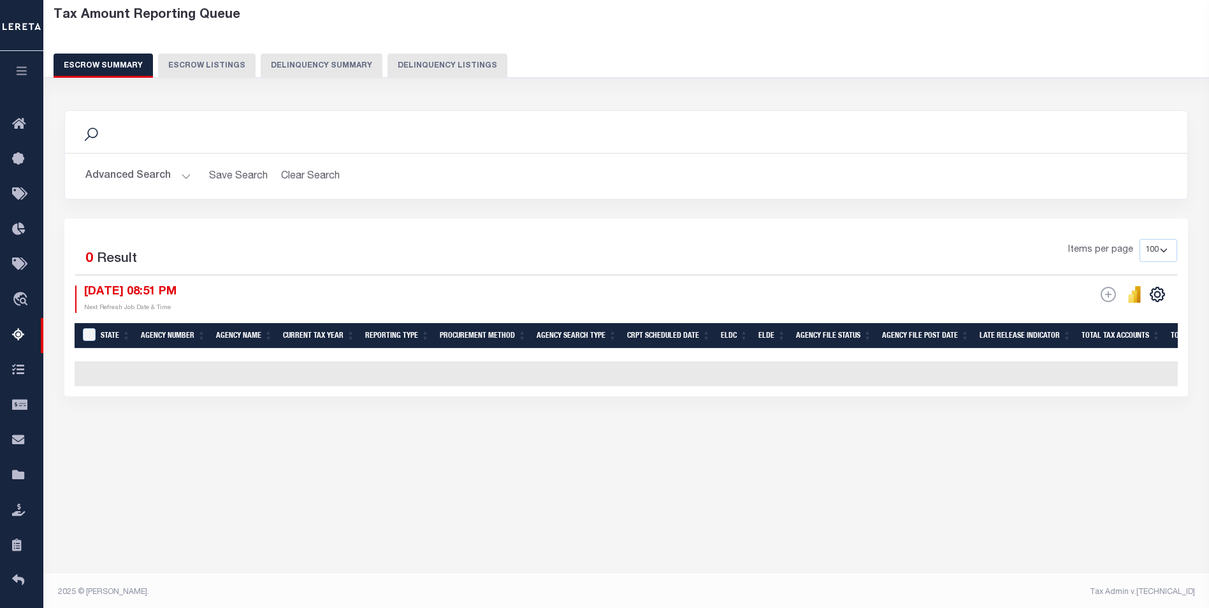
click at [166, 174] on button "Advanced Search" at bounding box center [138, 176] width 106 height 25
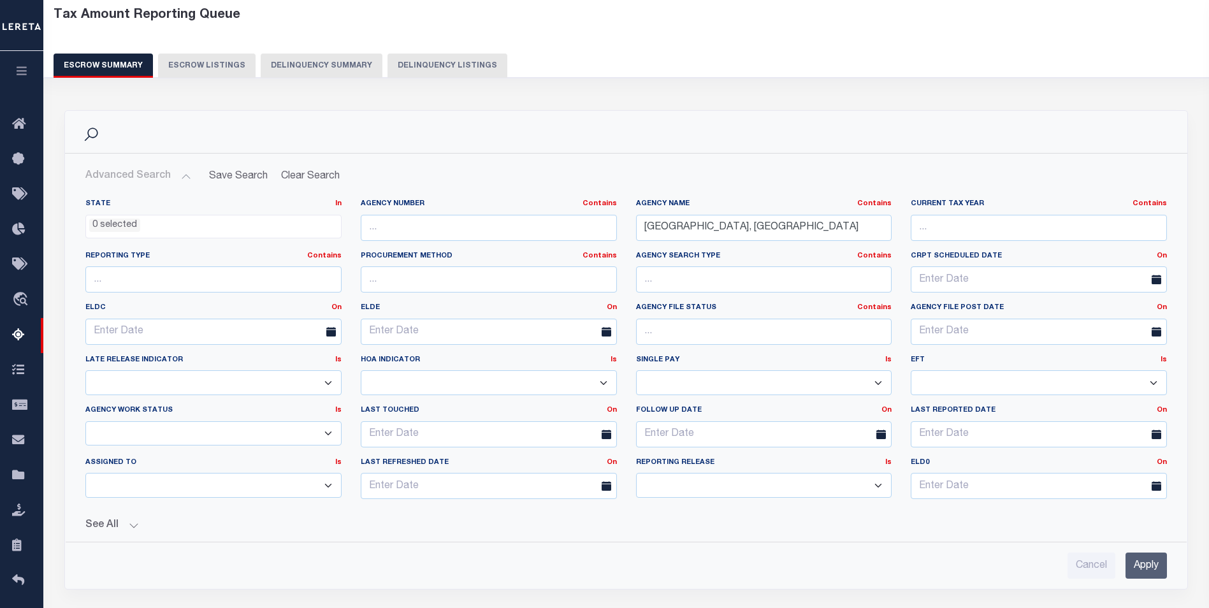
scroll to position [0, 0]
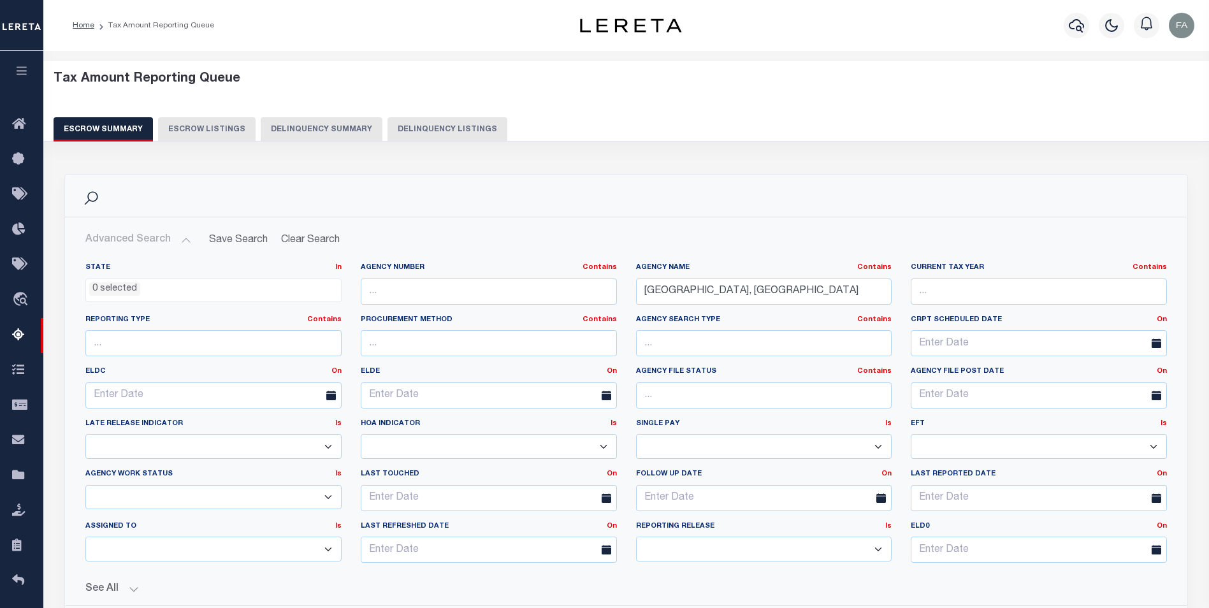
click at [157, 234] on button "Advanced Search" at bounding box center [138, 240] width 106 height 25
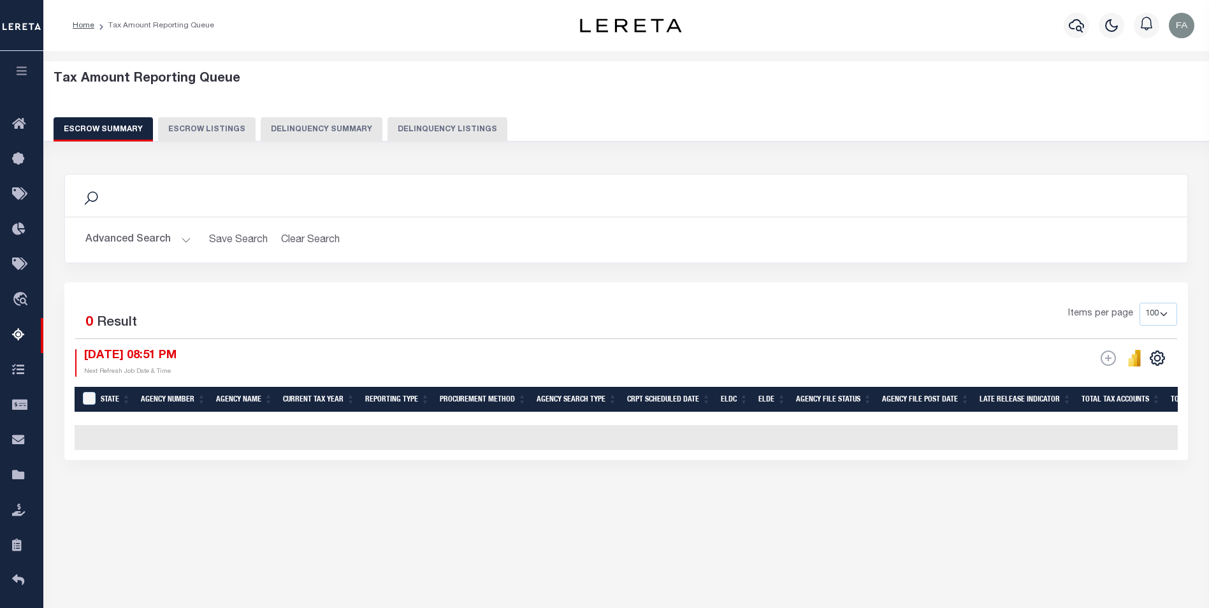
click at [150, 237] on button "Advanced Search" at bounding box center [138, 240] width 106 height 25
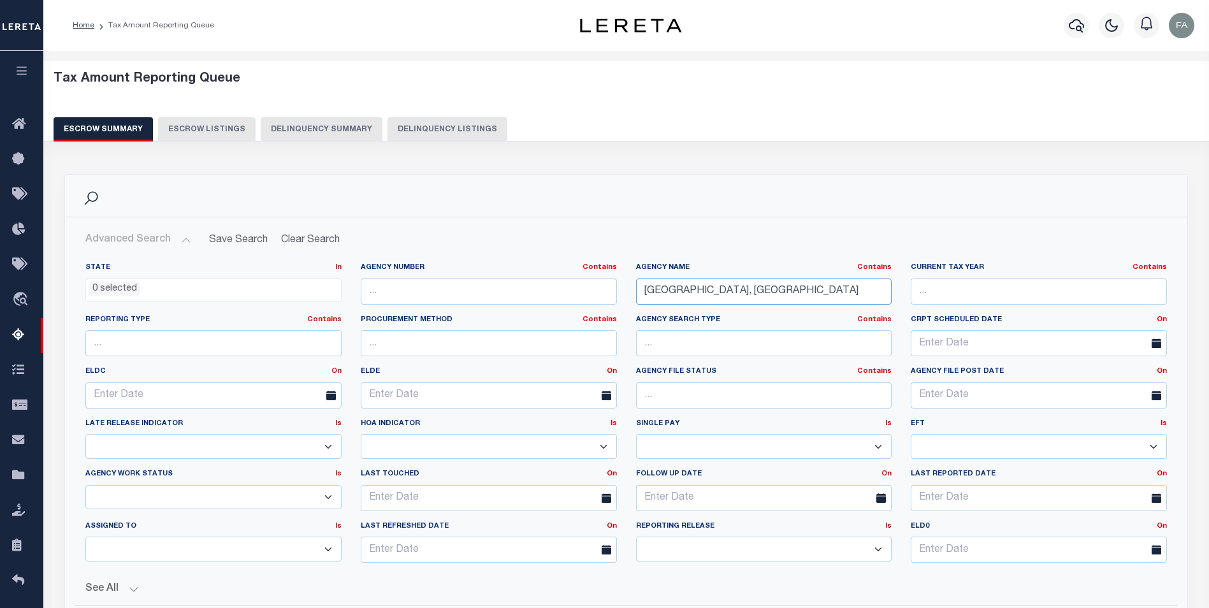
click at [717, 292] on input "Orange County, CA" at bounding box center [764, 292] width 256 height 26
paste input "Los Angeles Ci"
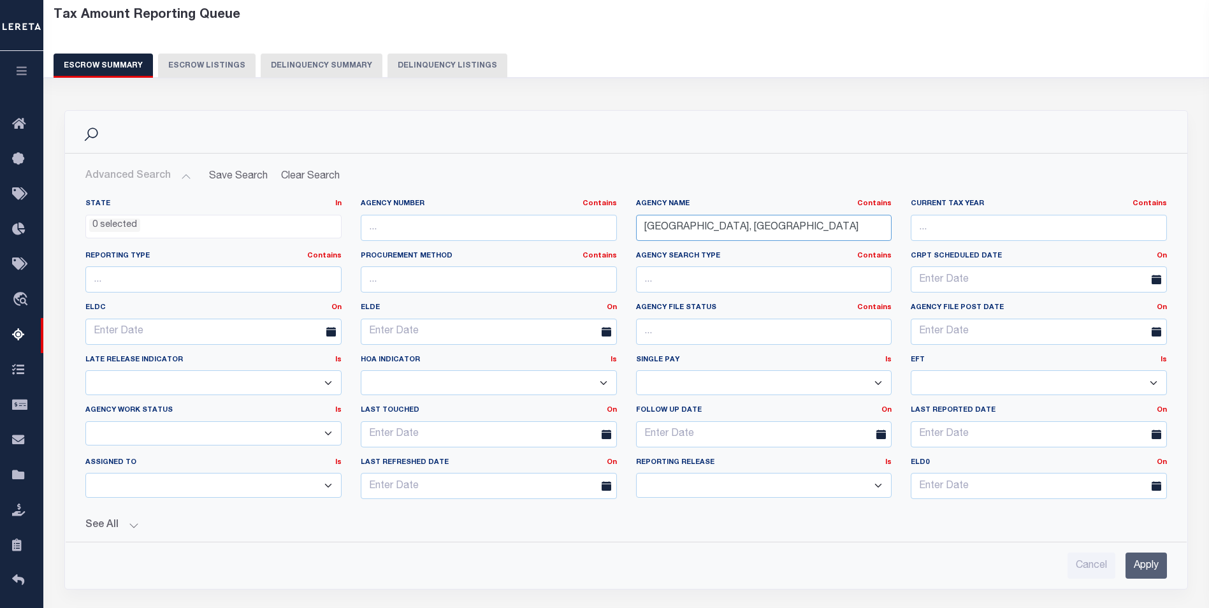
scroll to position [127, 0]
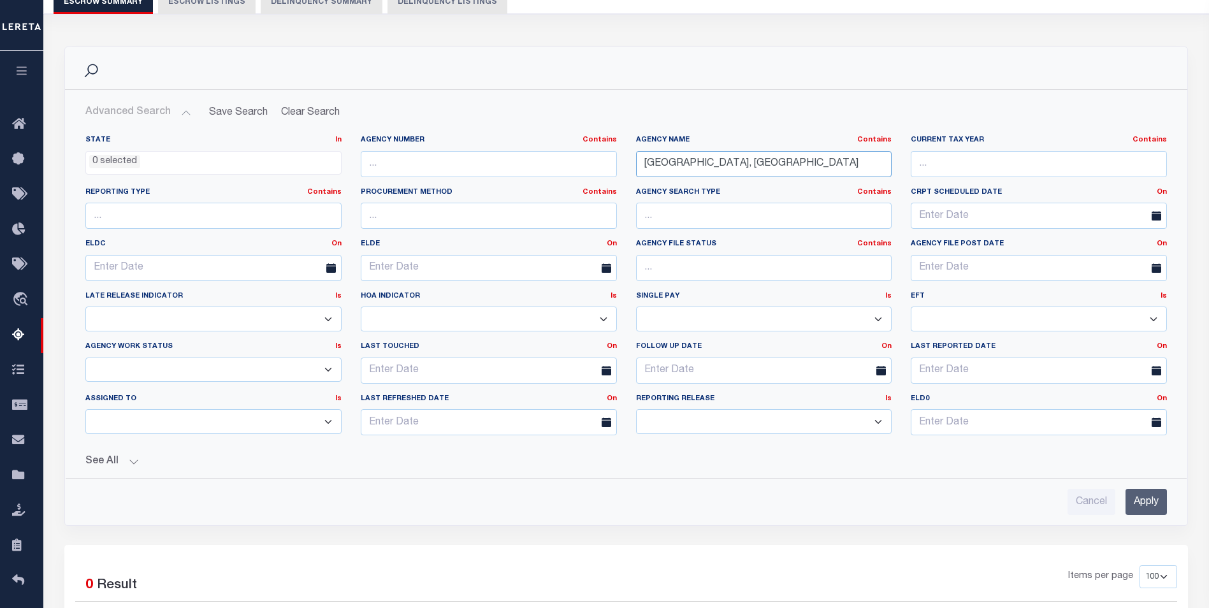
drag, startPoint x: 721, startPoint y: 167, endPoint x: 769, endPoint y: 167, distance: 47.8
click at [769, 167] on input "Los Angeles City, CA" at bounding box center [764, 164] width 256 height 26
type input "Los Angeles City, CA"
click at [1150, 493] on input "Apply" at bounding box center [1146, 502] width 41 height 26
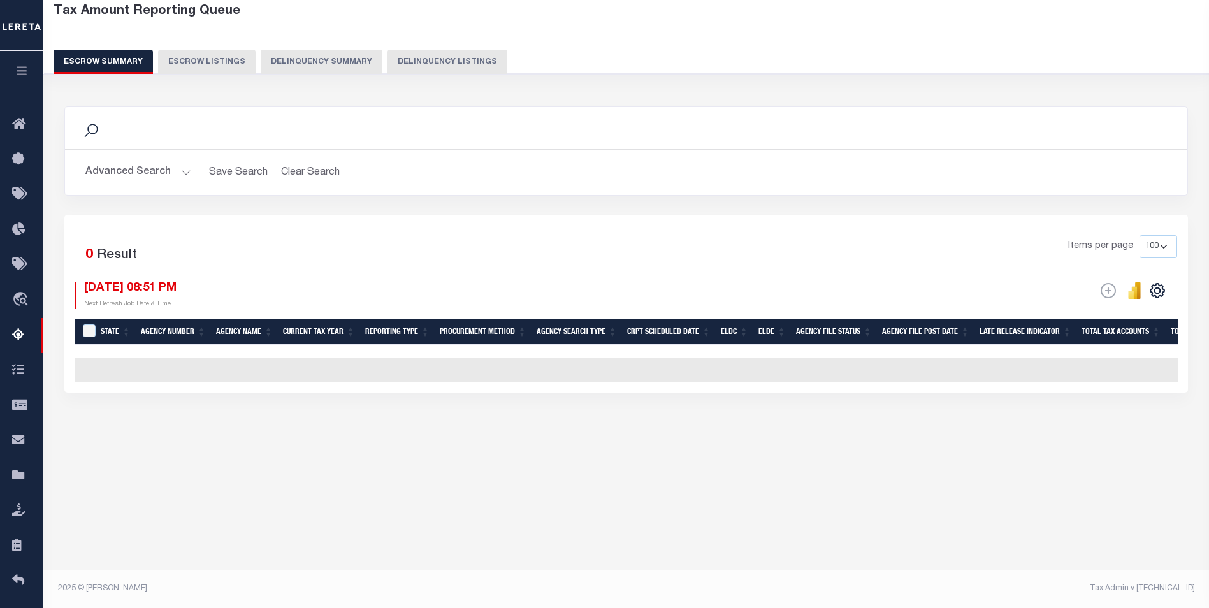
scroll to position [68, 0]
click at [151, 170] on button "Advanced Search" at bounding box center [138, 172] width 106 height 25
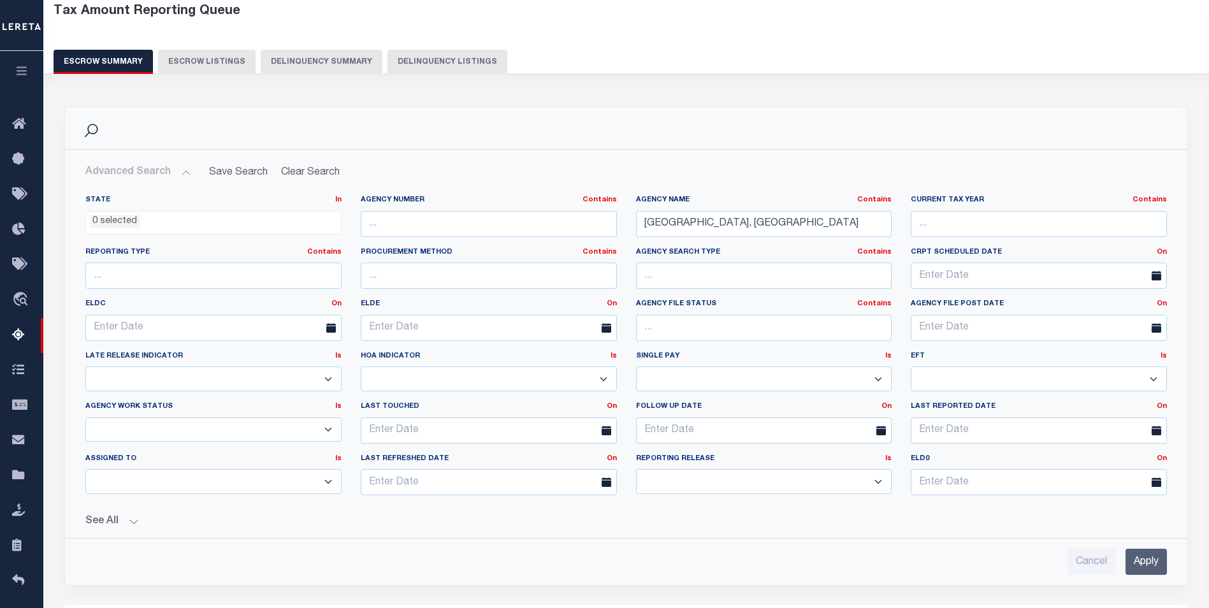
click at [699, 239] on div "Agency Name Contains Contains Is Los Angeles City, CA" at bounding box center [764, 221] width 275 height 52
click at [719, 228] on input "Los Angeles City, CA" at bounding box center [764, 224] width 256 height 26
drag, startPoint x: 425, startPoint y: 215, endPoint x: 444, endPoint y: 226, distance: 22.0
click at [425, 215] on input "text" at bounding box center [489, 224] width 256 height 26
paste input "040190000"
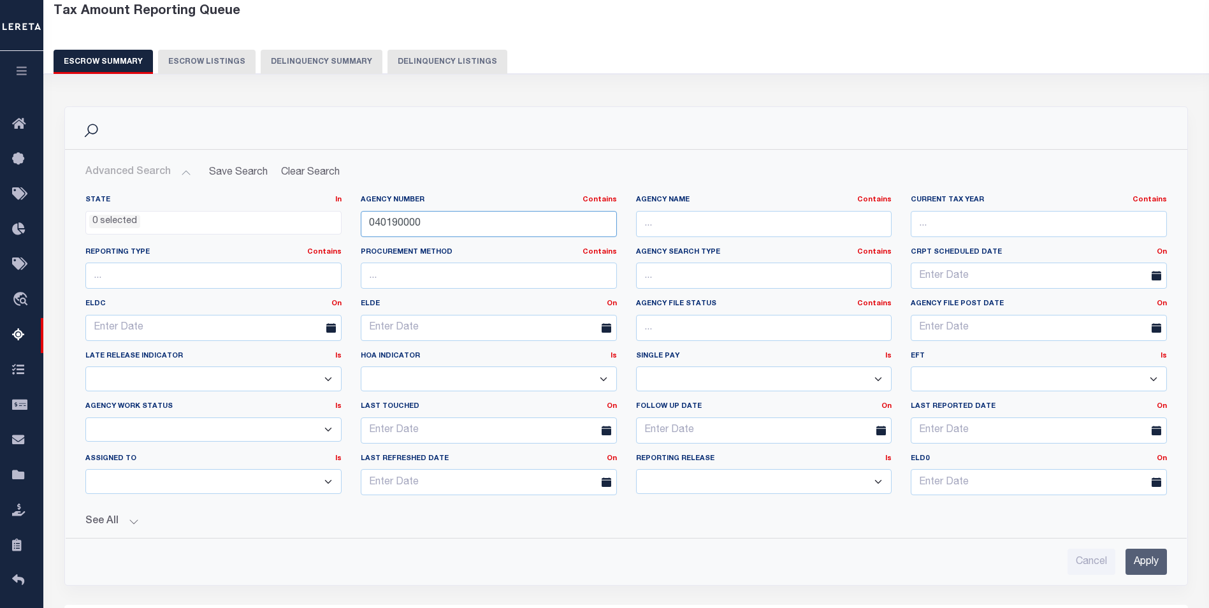
type input "040190000"
click at [1146, 557] on input "Apply" at bounding box center [1146, 562] width 41 height 26
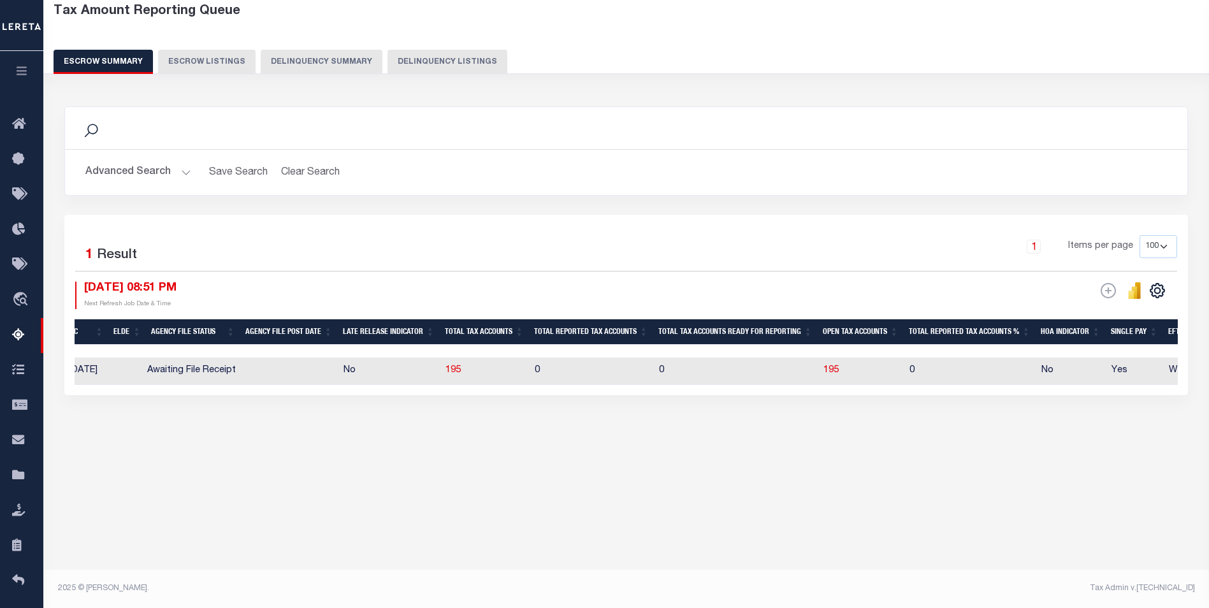
scroll to position [0, 696]
click at [838, 372] on span "195" at bounding box center [830, 370] width 15 height 9
select select
select select "100"
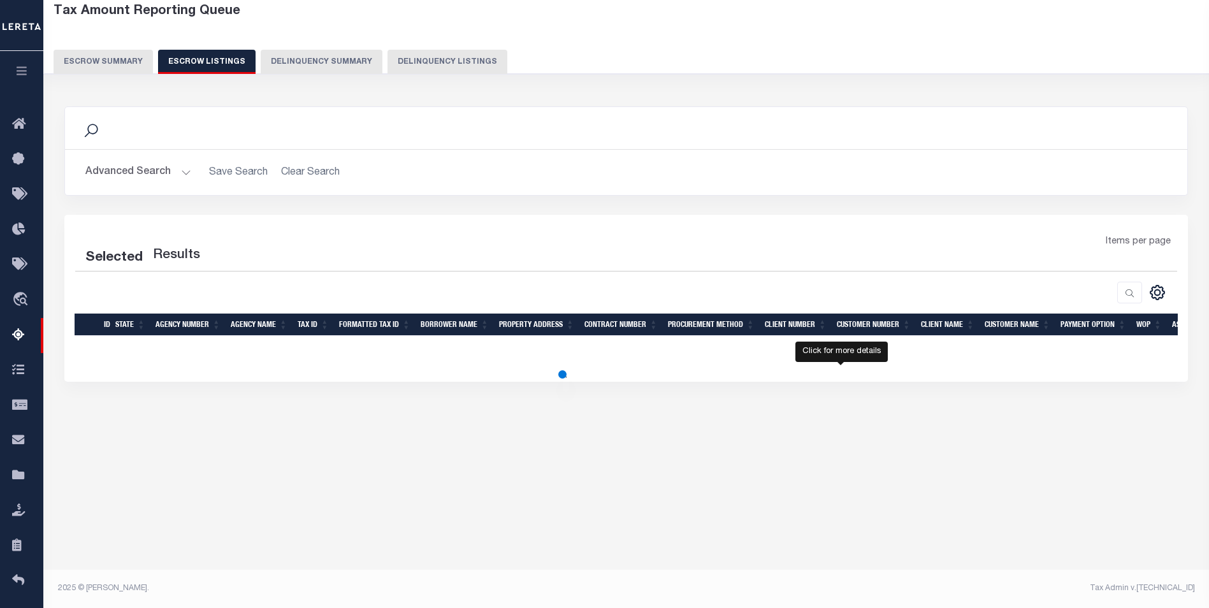
select select "100"
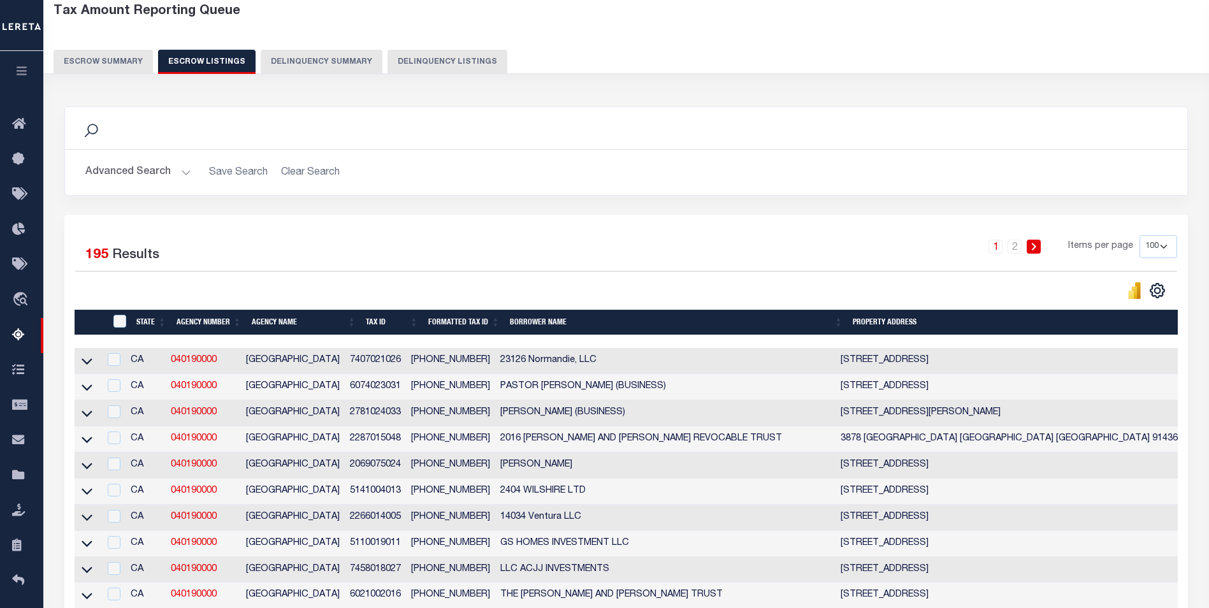
click at [147, 173] on button "Advanced Search" at bounding box center [138, 172] width 106 height 25
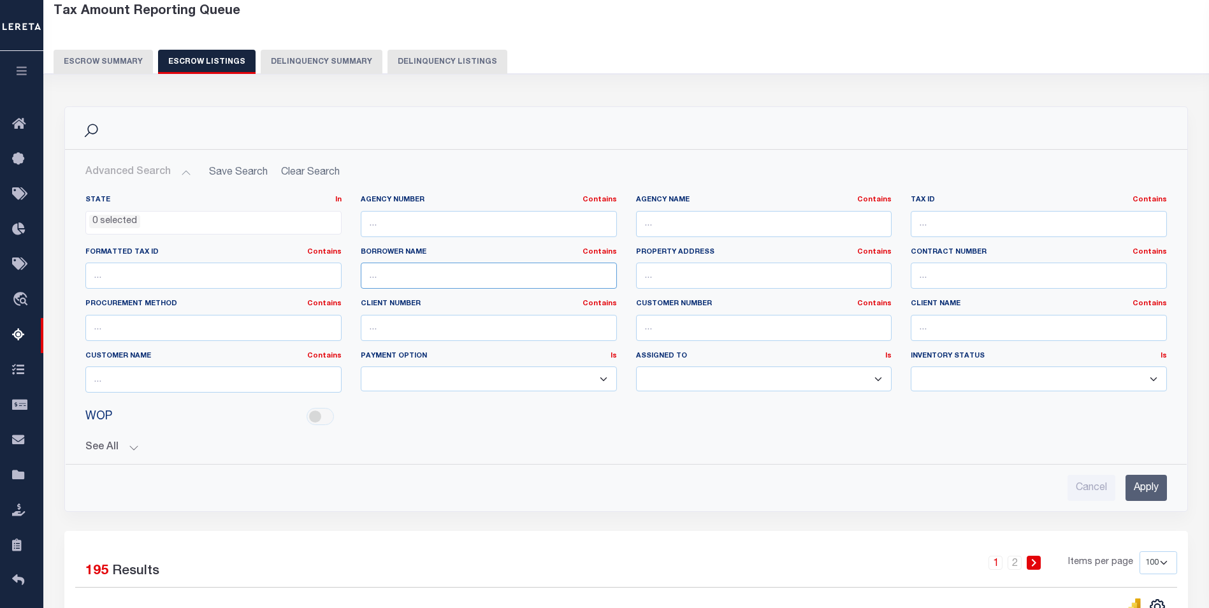
click at [461, 270] on input "text" at bounding box center [489, 276] width 256 height 26
type input "omar"
click at [1147, 479] on input "Apply" at bounding box center [1146, 488] width 41 height 26
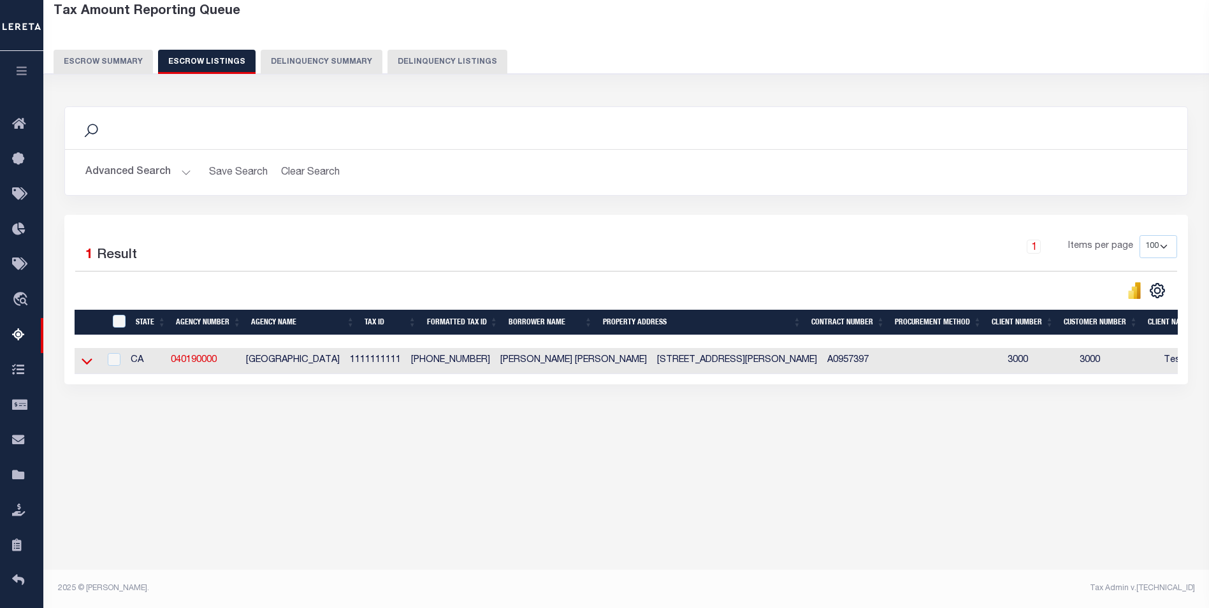
click at [82, 361] on icon at bounding box center [87, 360] width 11 height 13
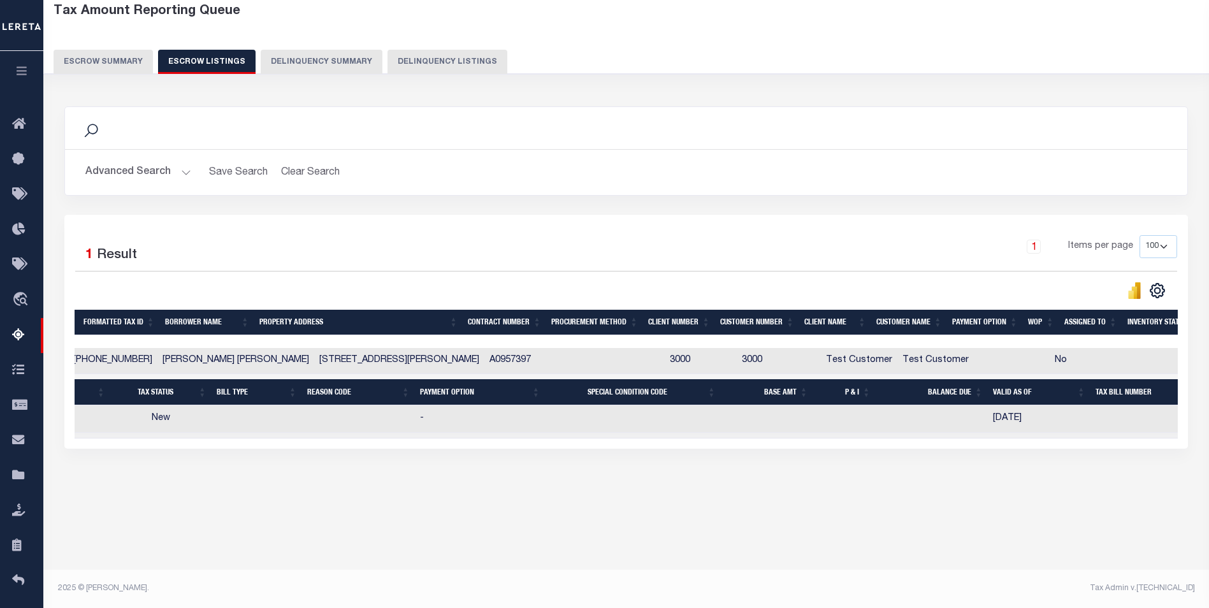
scroll to position [0, 233]
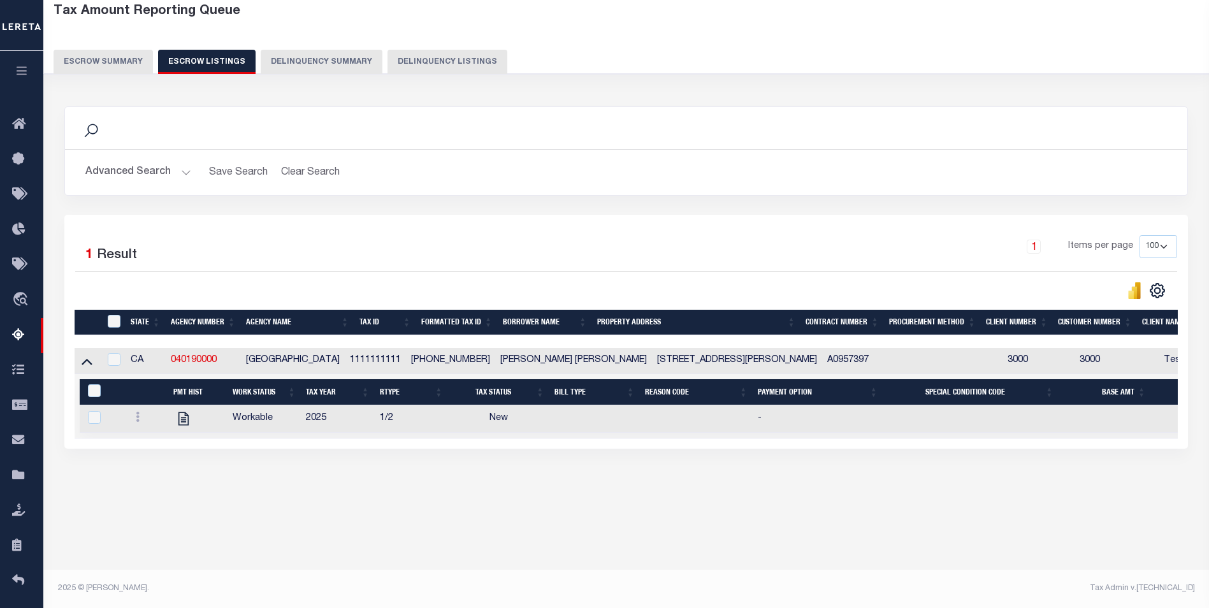
click at [15, 80] on button "button" at bounding box center [21, 72] width 43 height 43
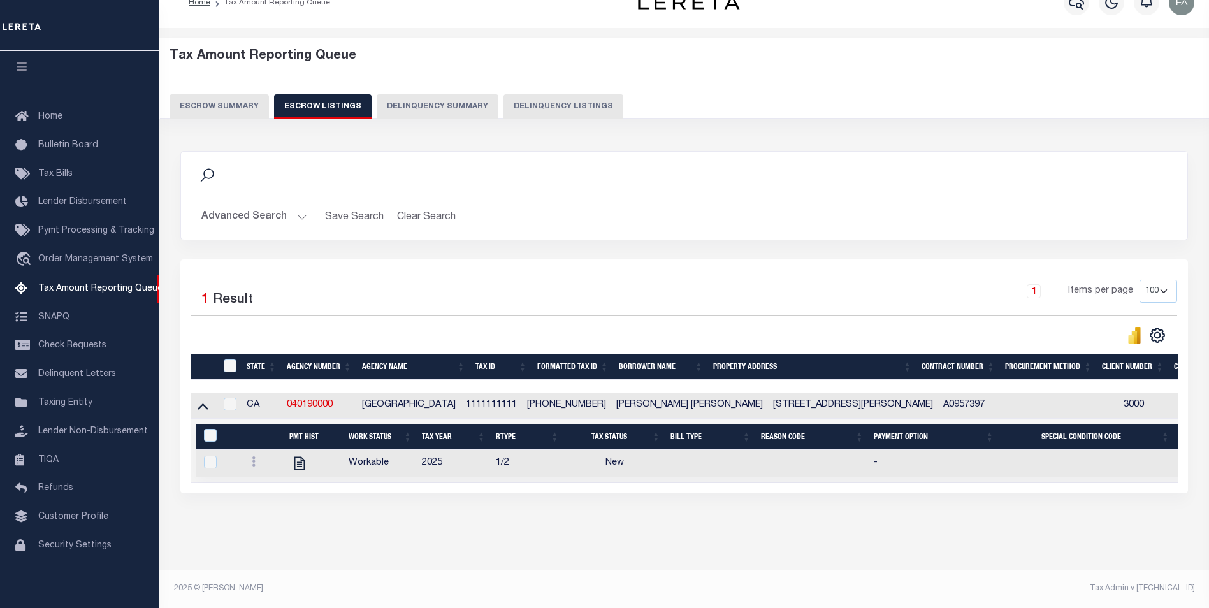
click at [266, 211] on button "Advanced Search" at bounding box center [254, 217] width 106 height 25
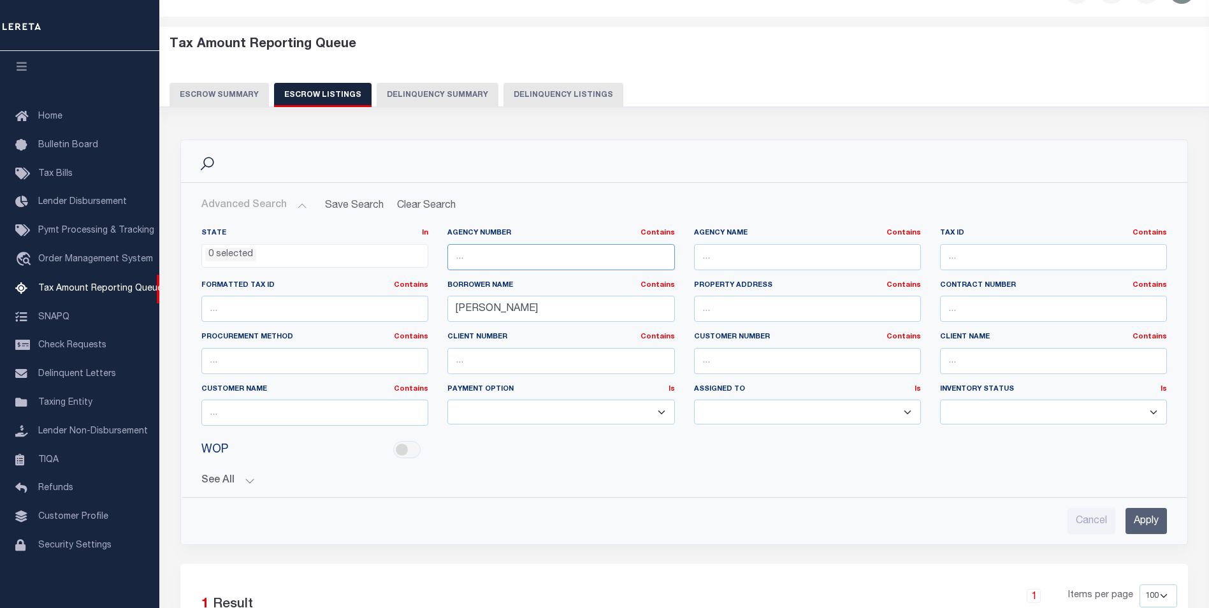
click at [603, 262] on input "text" at bounding box center [561, 257] width 227 height 26
paste input "110140000"
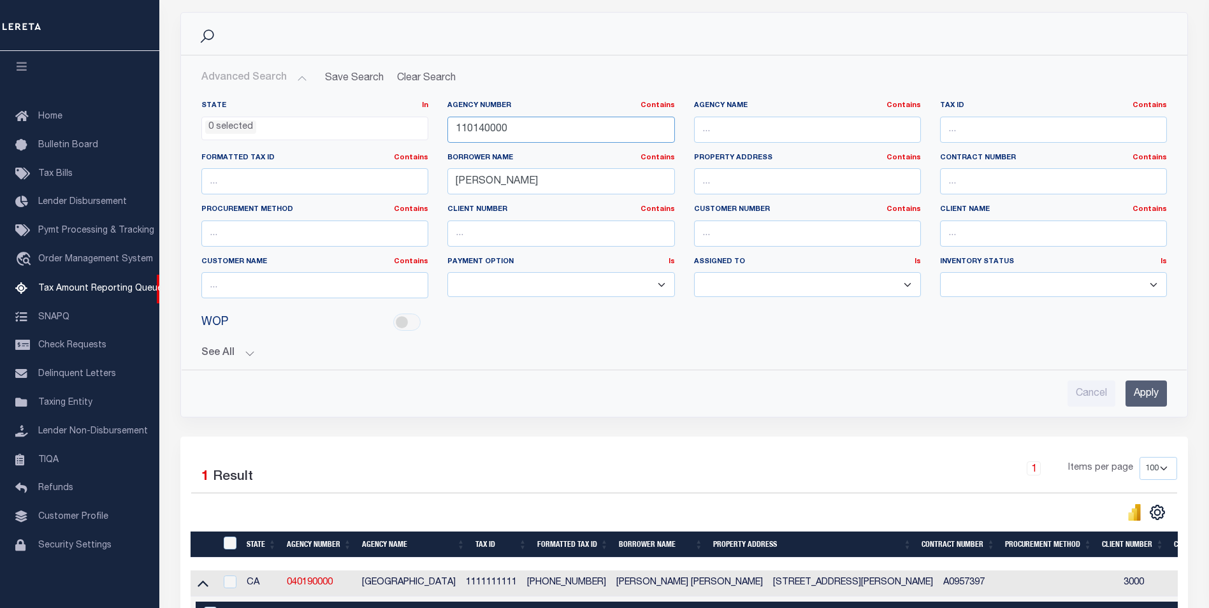
scroll to position [289, 0]
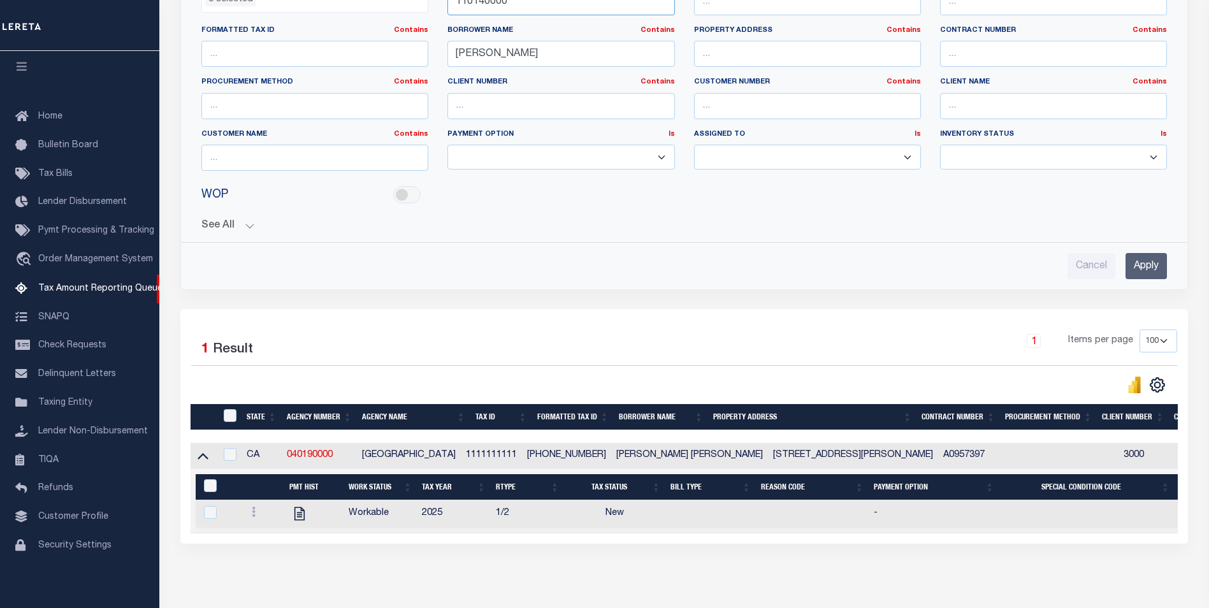
type input "110140000"
drag, startPoint x: 347, startPoint y: 458, endPoint x: 285, endPoint y: 458, distance: 61.8
click at [280, 459] on tr "CA 040190000 LOS ANGELES COUNTY 1111111111 1111-111-111 Omar S Mohammed 6925 HA…" at bounding box center [937, 456] width 1493 height 26
copy tr "040190000"
click at [1124, 263] on div "Cancel Apply" at bounding box center [684, 266] width 966 height 26
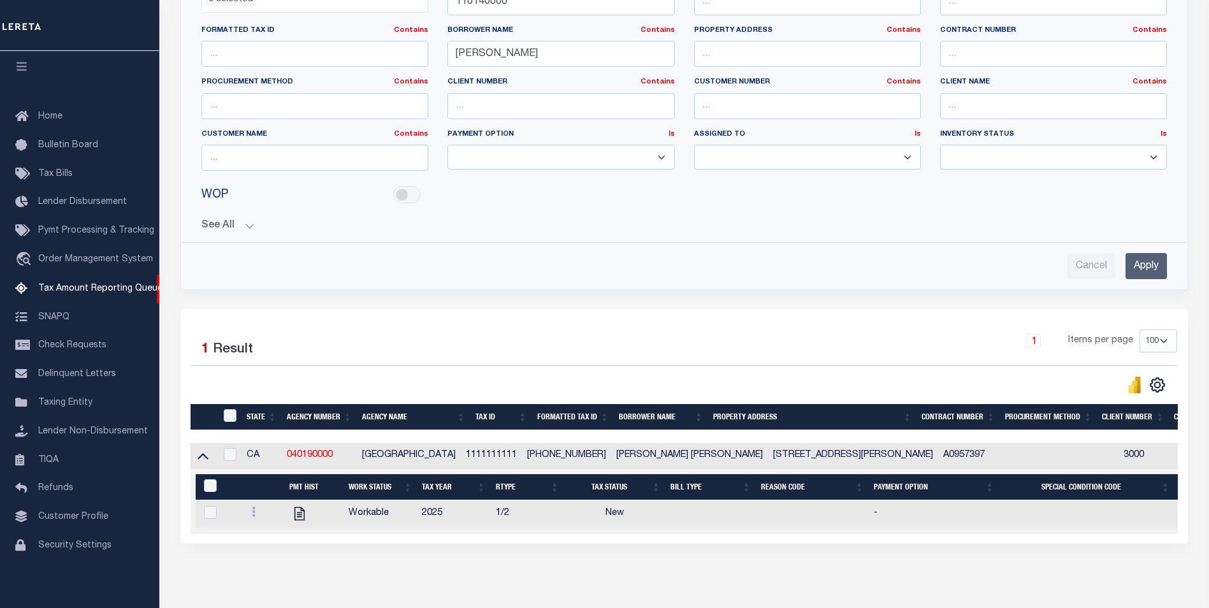
click at [1136, 262] on input "Apply" at bounding box center [1146, 266] width 41 height 26
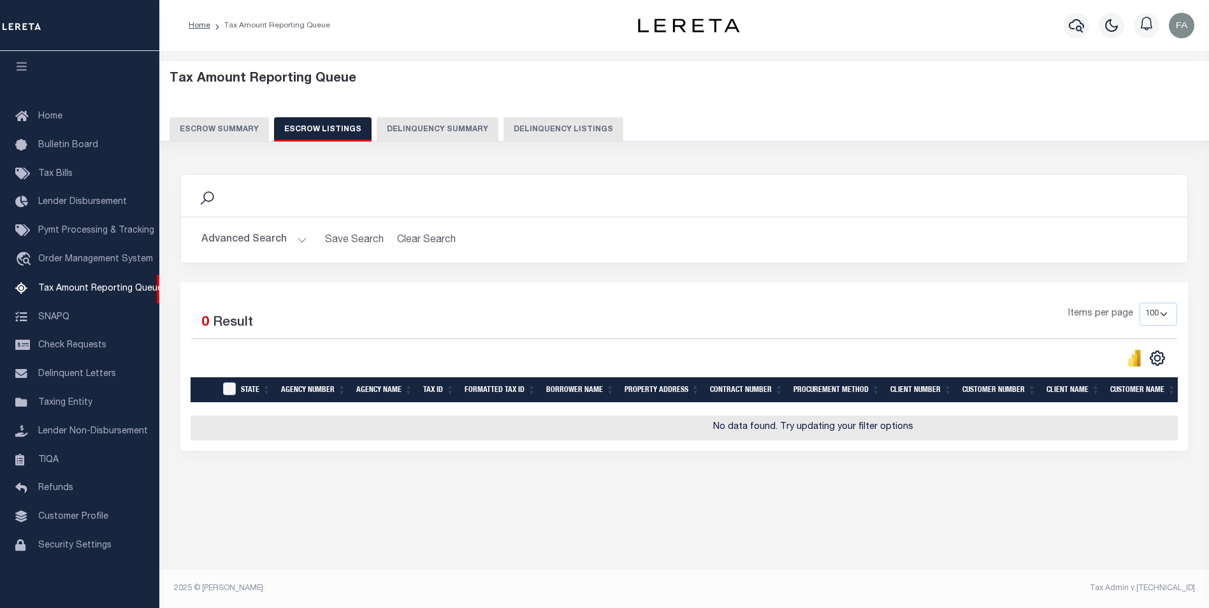
scroll to position [0, 0]
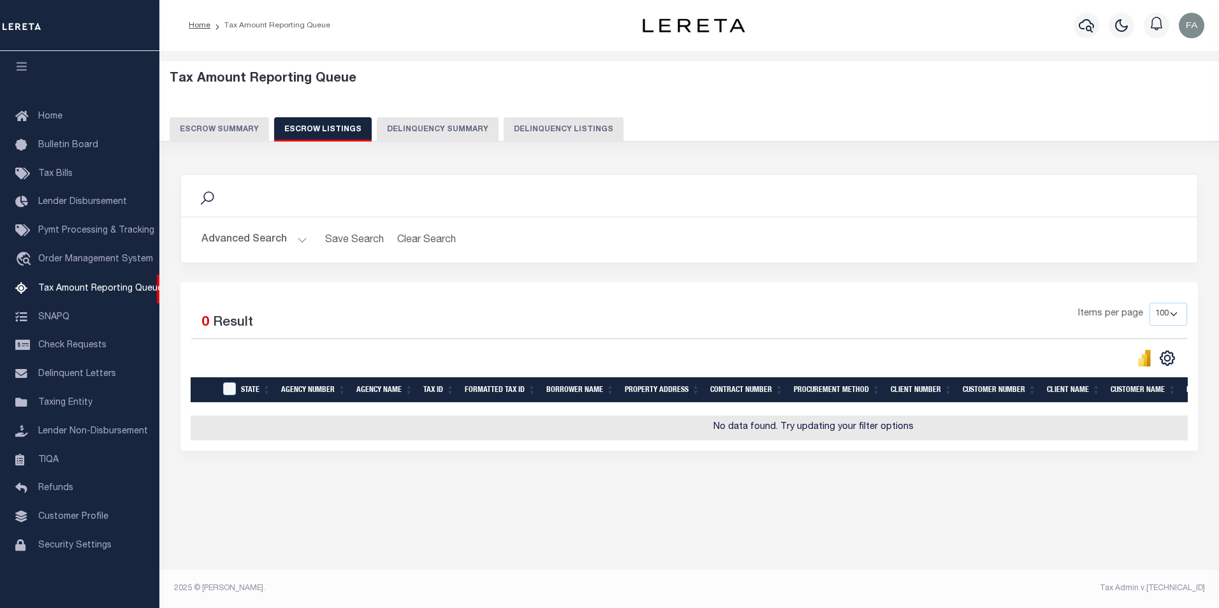
click at [240, 138] on button "Escrow Summary" at bounding box center [219, 129] width 99 height 24
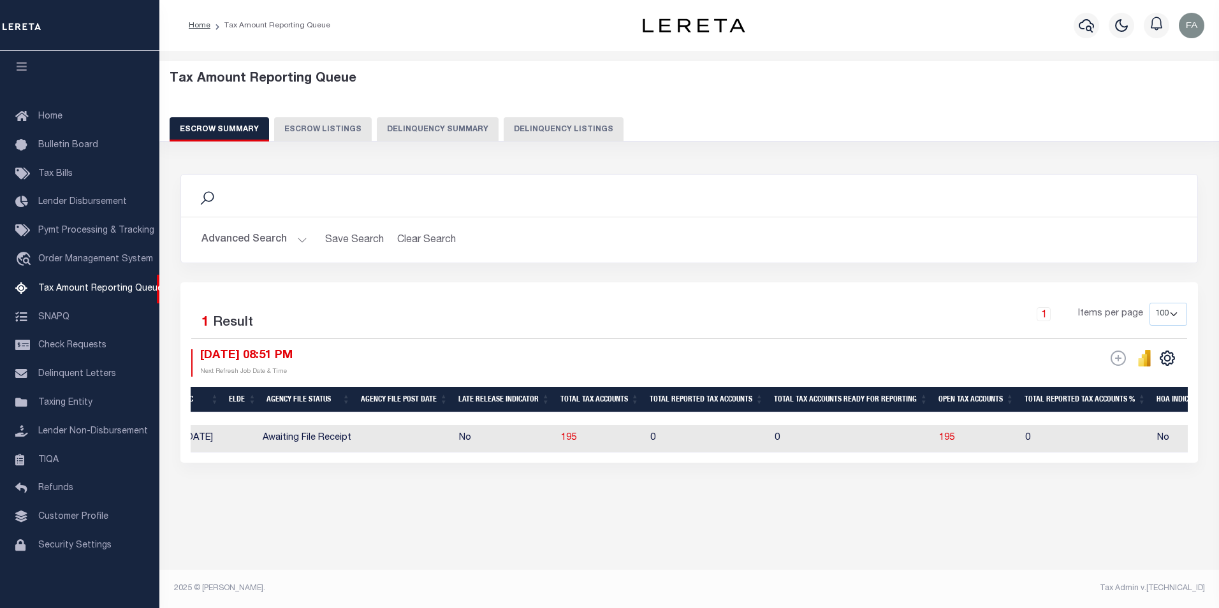
click at [272, 237] on button "Advanced Search" at bounding box center [254, 240] width 106 height 25
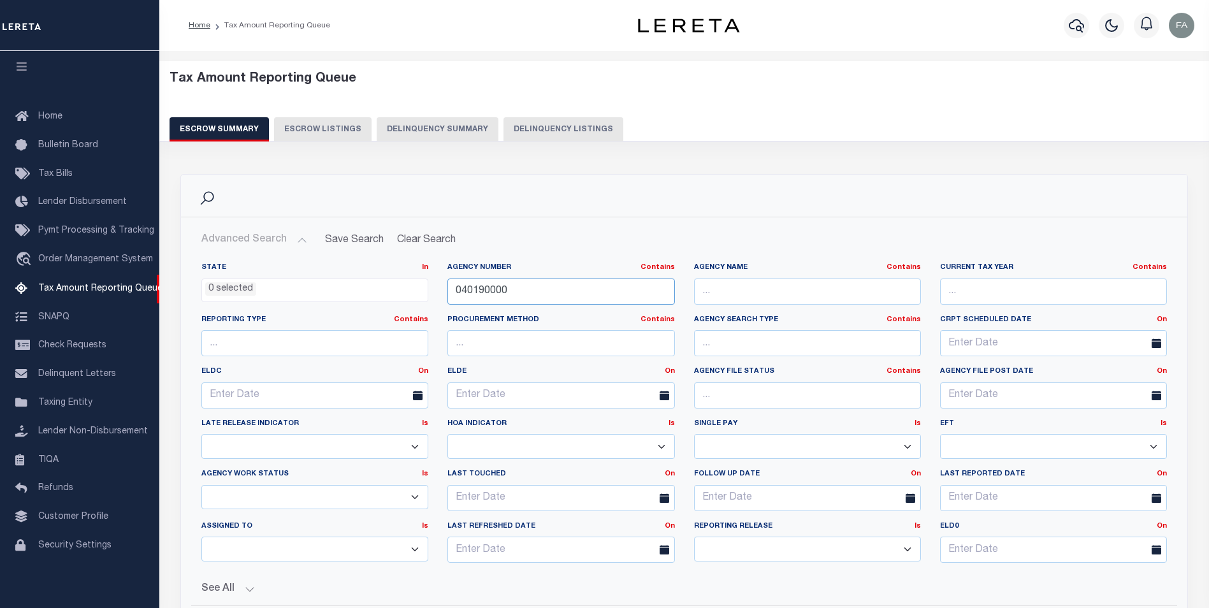
click at [540, 280] on input "040190000" at bounding box center [561, 292] width 227 height 26
paste input "11014"
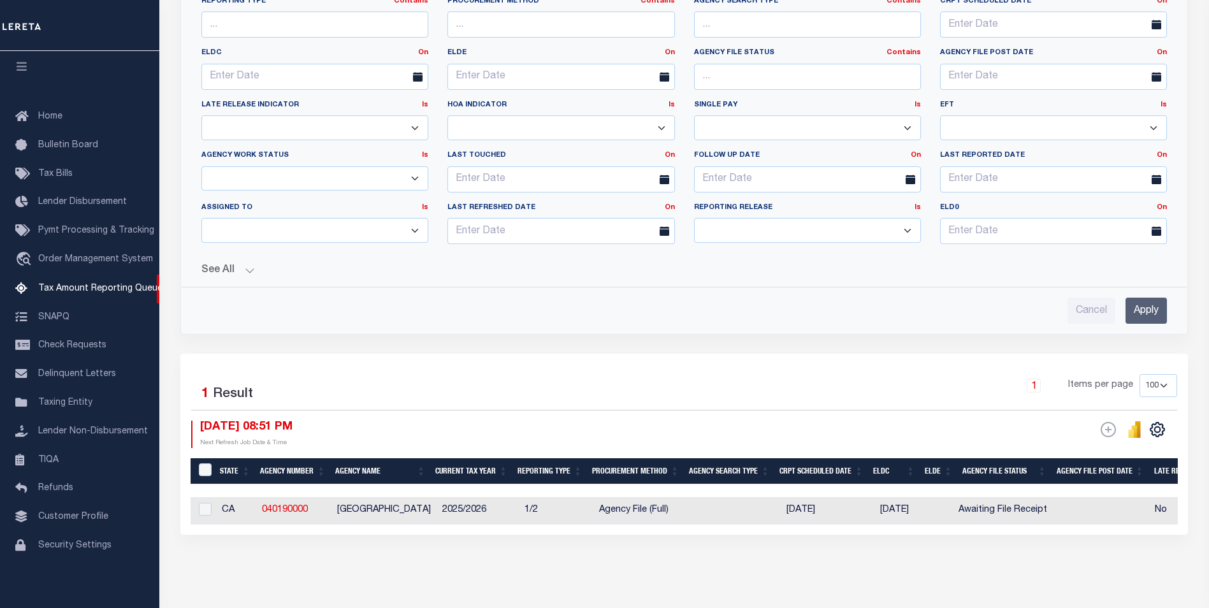
type input "110140000"
drag, startPoint x: 1142, startPoint y: 311, endPoint x: 1130, endPoint y: 305, distance: 13.4
click at [1142, 310] on input "Apply" at bounding box center [1146, 311] width 41 height 26
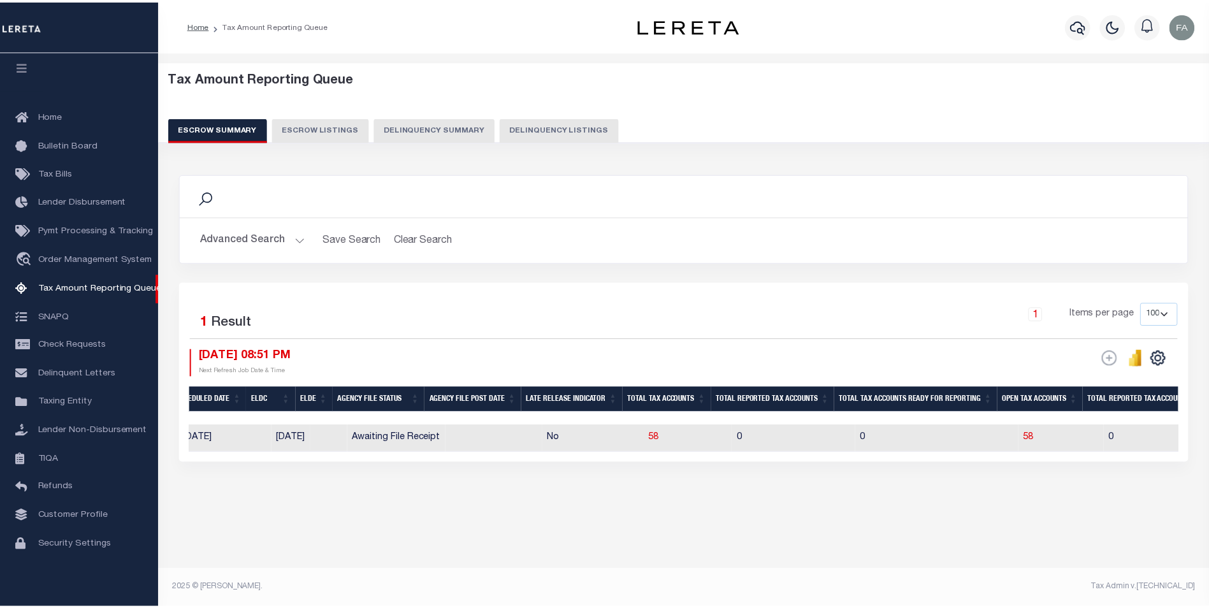
scroll to position [0, 771]
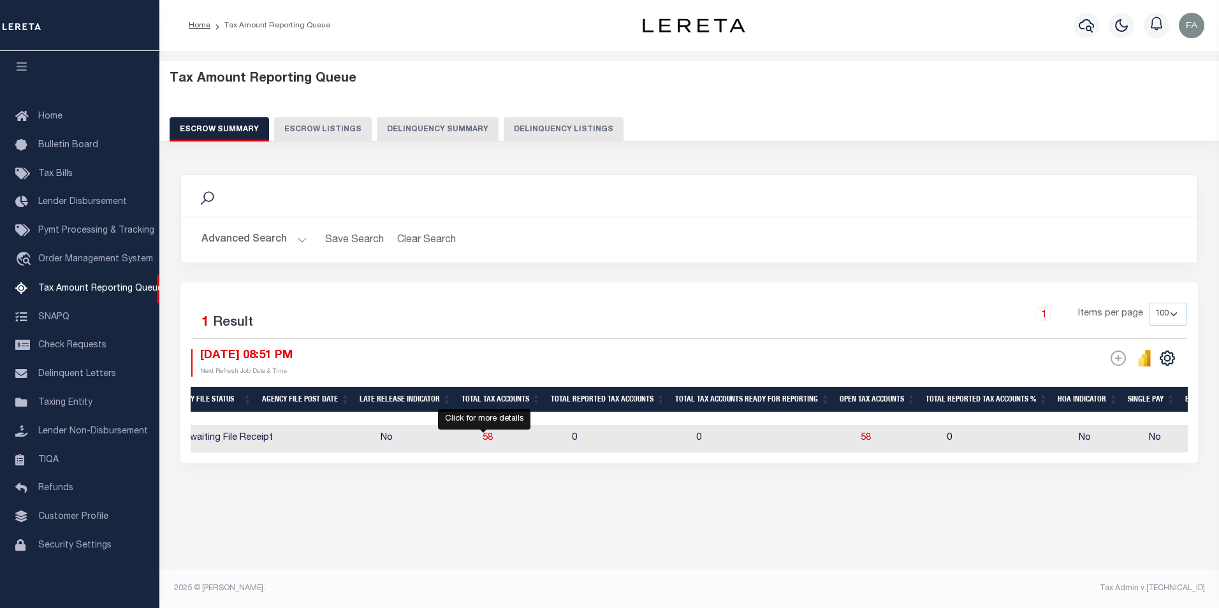
click at [490, 435] on td "58" at bounding box center [521, 438] width 89 height 27
checkbox input "true"
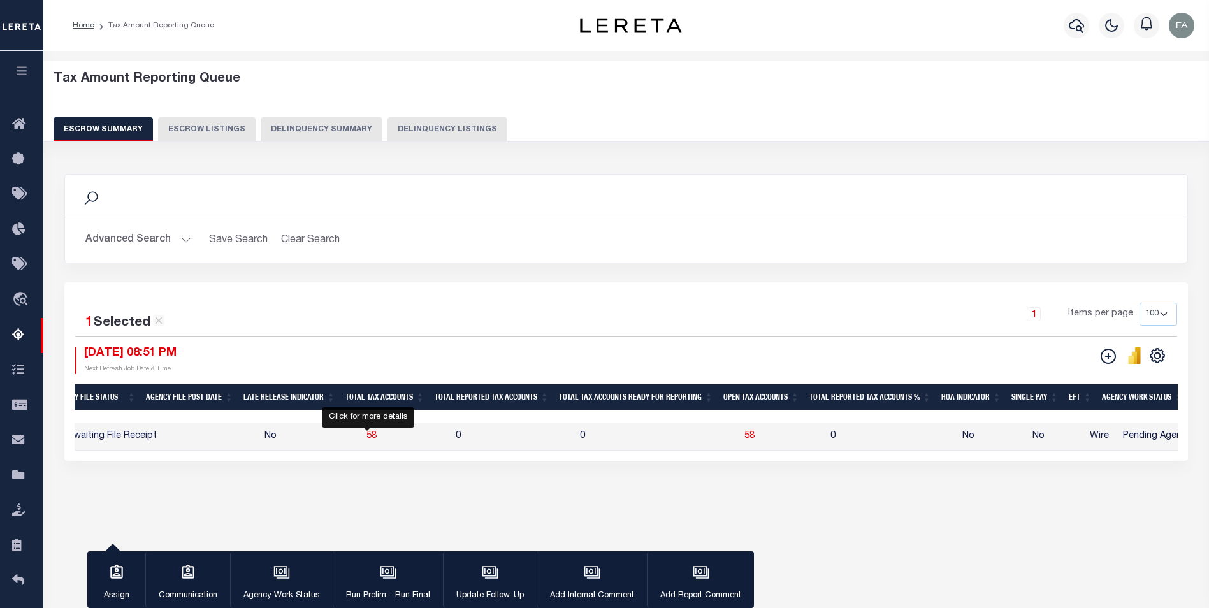
click at [367, 436] on span "58" at bounding box center [372, 436] width 10 height 9
select select
select select "100"
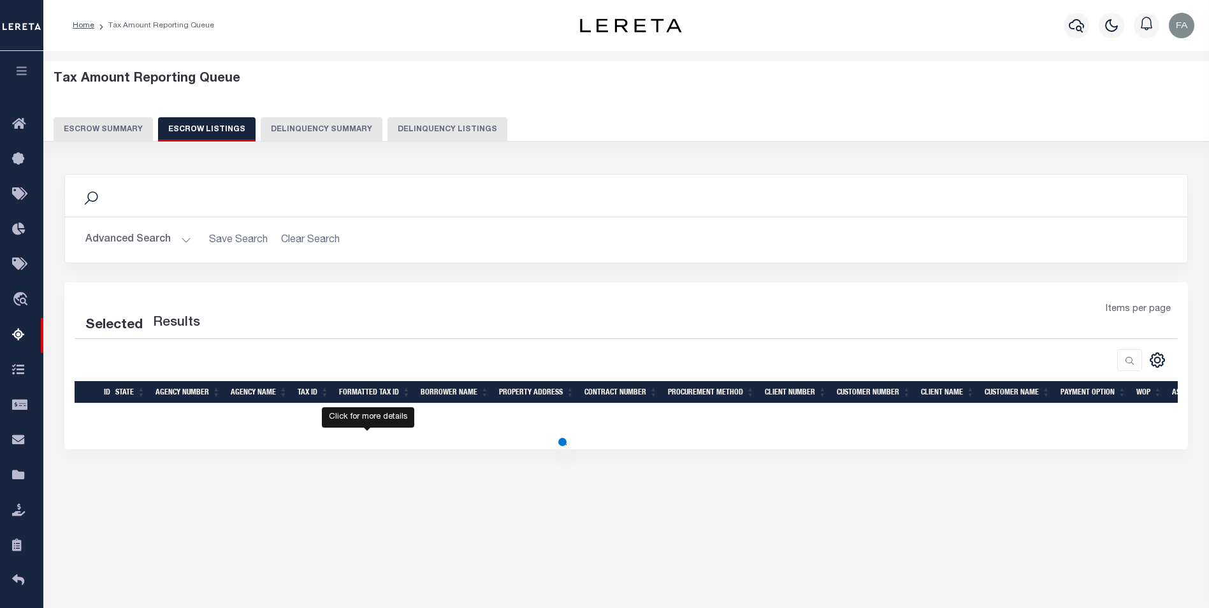
select select "100"
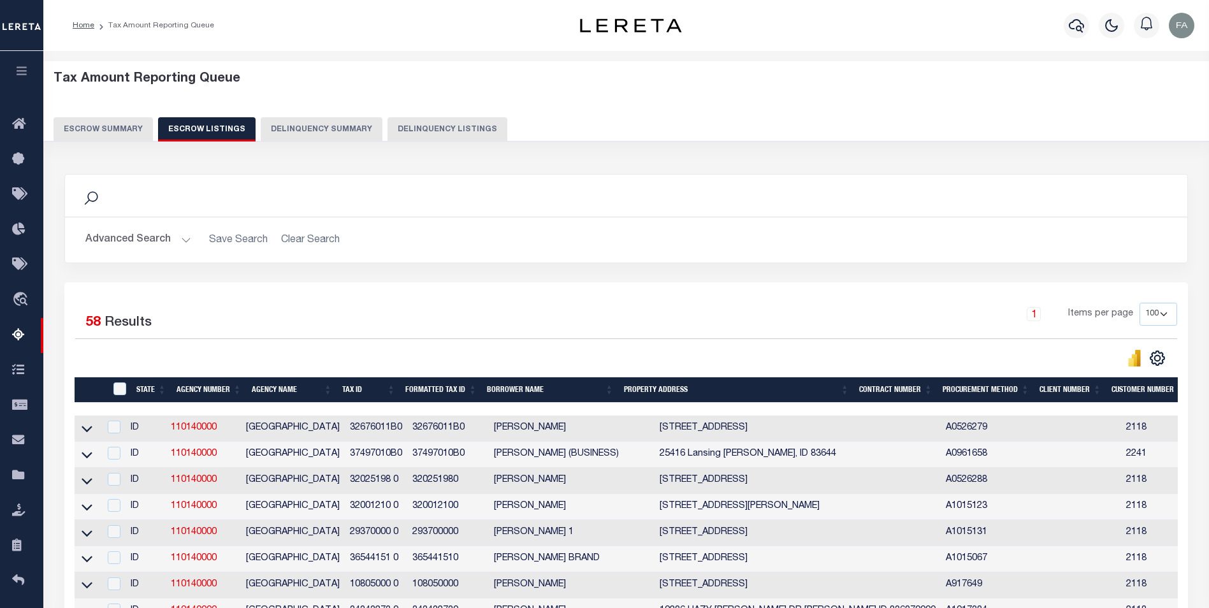
click at [157, 245] on button "Advanced Search" at bounding box center [138, 240] width 106 height 25
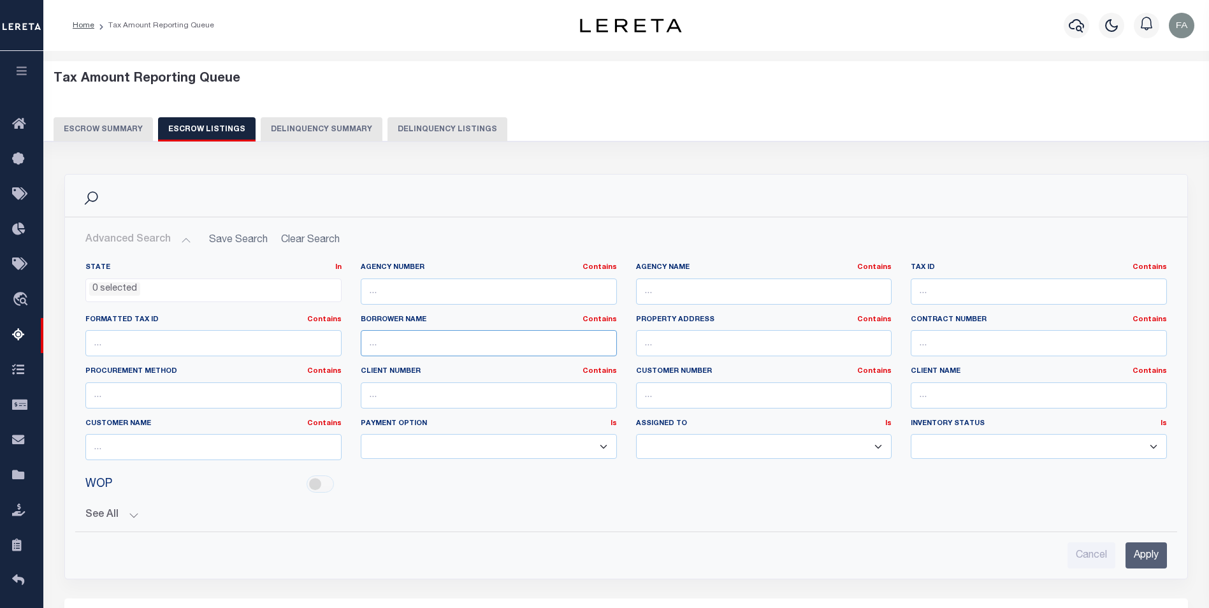
click at [470, 343] on input "text" at bounding box center [489, 343] width 256 height 26
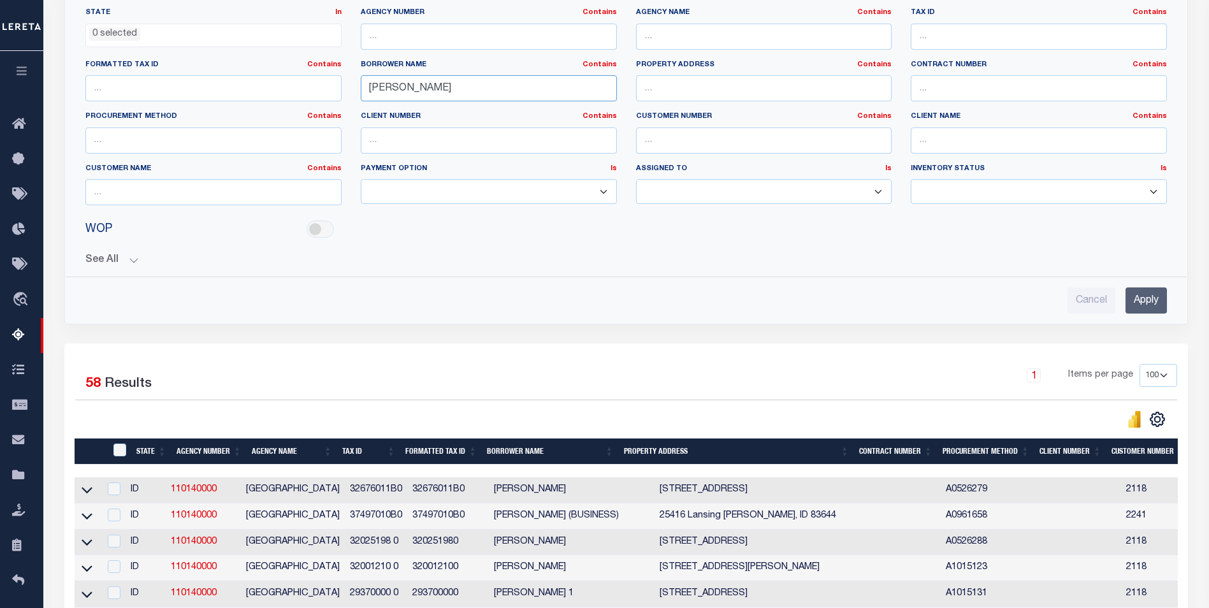
scroll to position [319, 0]
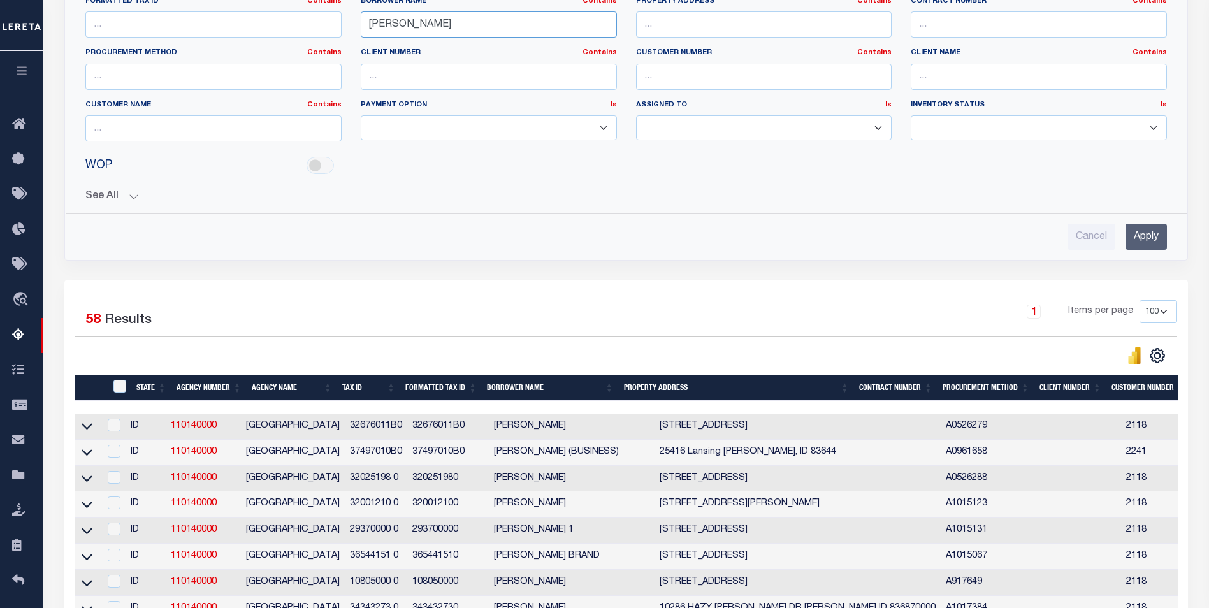
type input "omar"
click at [1142, 240] on input "Apply" at bounding box center [1146, 237] width 41 height 26
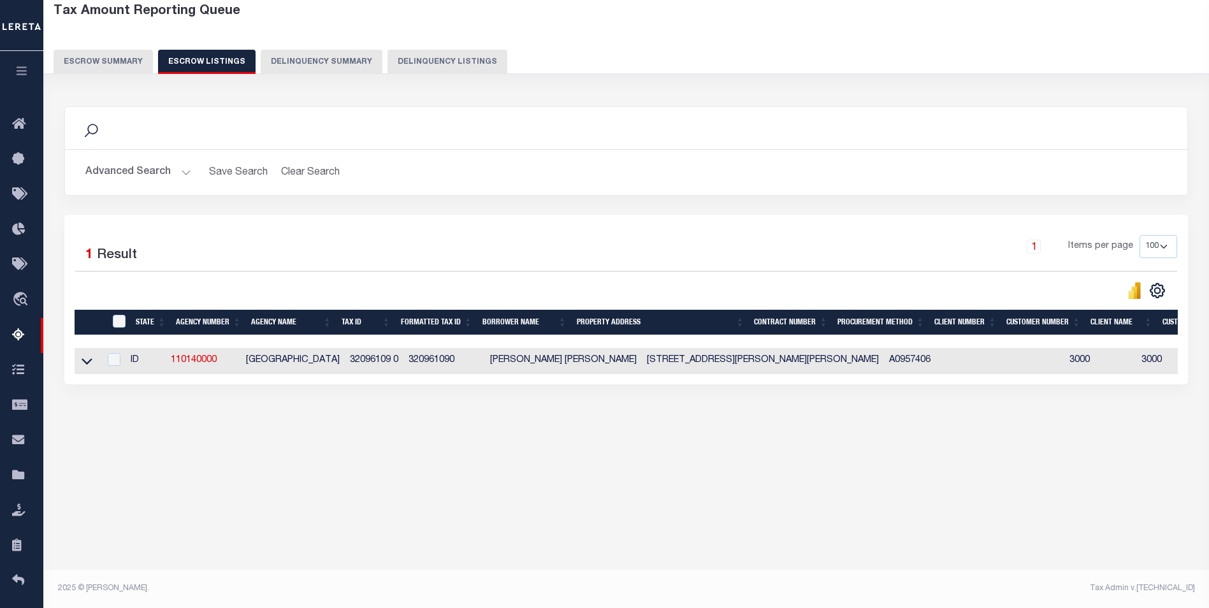
scroll to position [68, 0]
click at [89, 363] on icon at bounding box center [87, 360] width 11 height 13
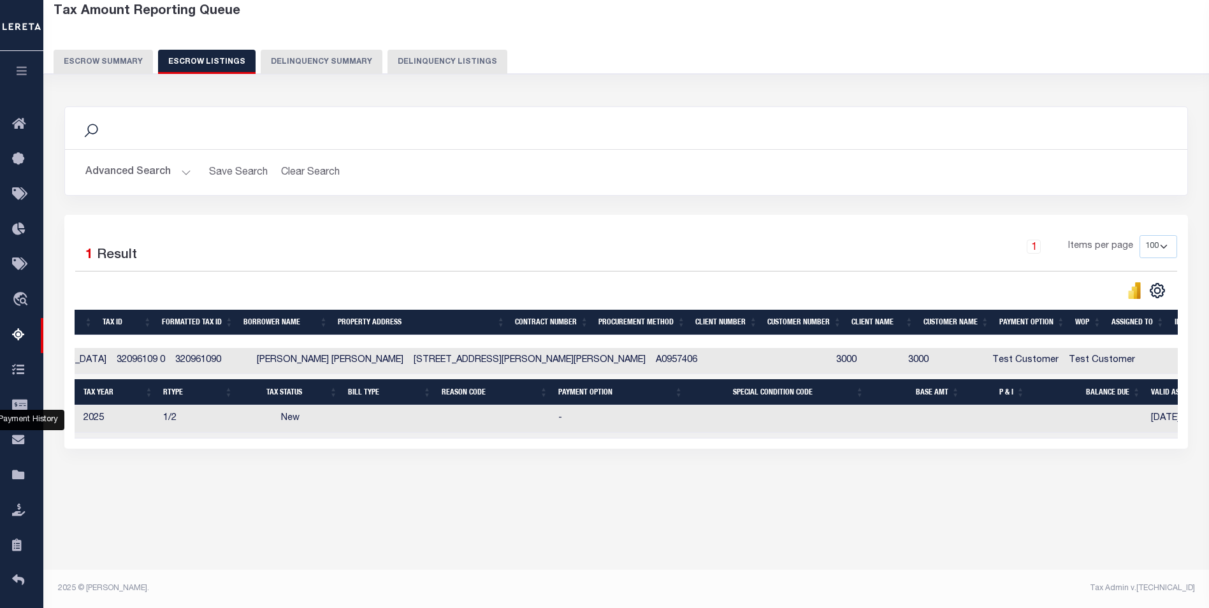
scroll to position [0, 64]
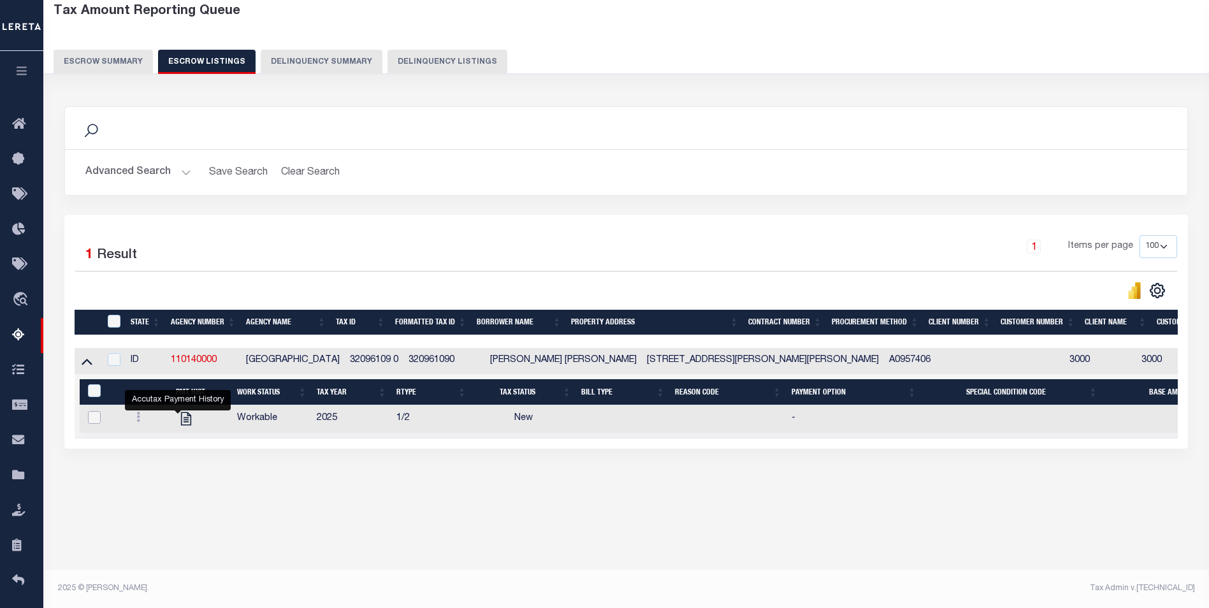
click at [99, 416] on input "checkbox" at bounding box center [94, 417] width 13 height 13
checkbox input "true"
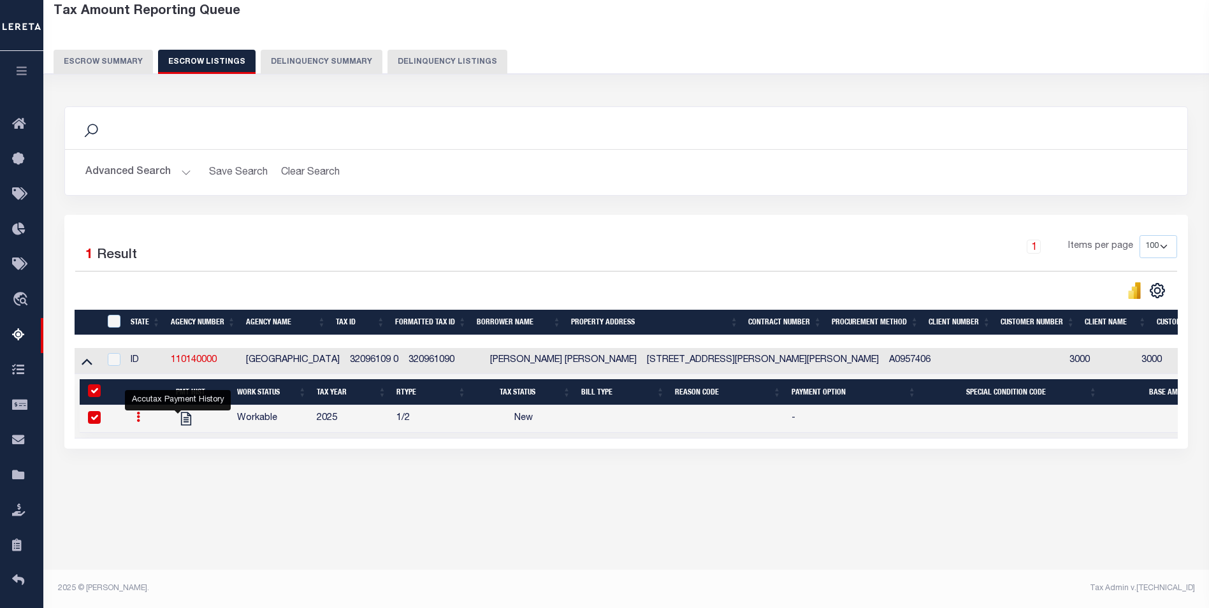
click at [98, 420] on input "checkbox" at bounding box center [94, 417] width 13 height 13
checkbox input "false"
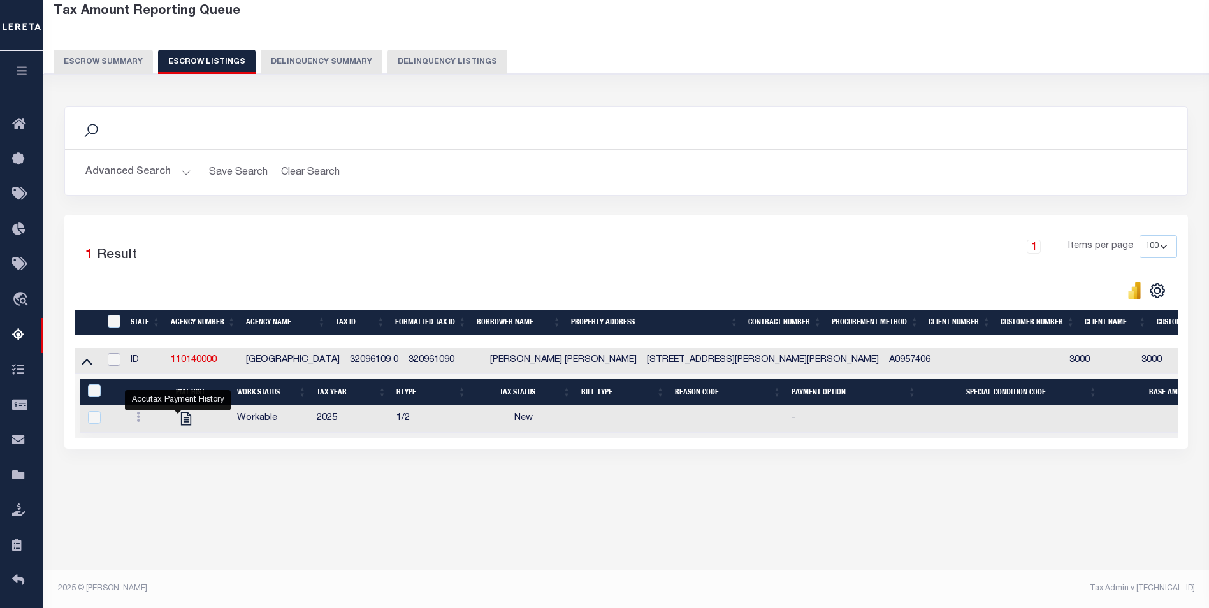
click at [114, 365] on input "checkbox" at bounding box center [114, 359] width 13 height 13
checkbox input "true"
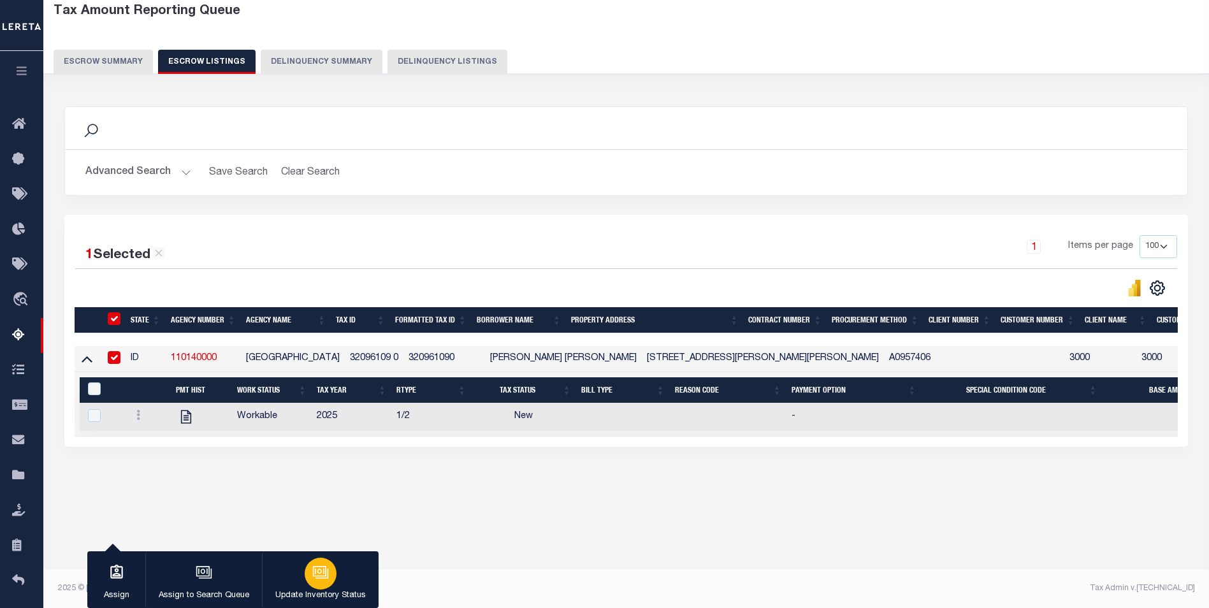
click at [324, 569] on icon "button" at bounding box center [319, 571] width 13 height 10
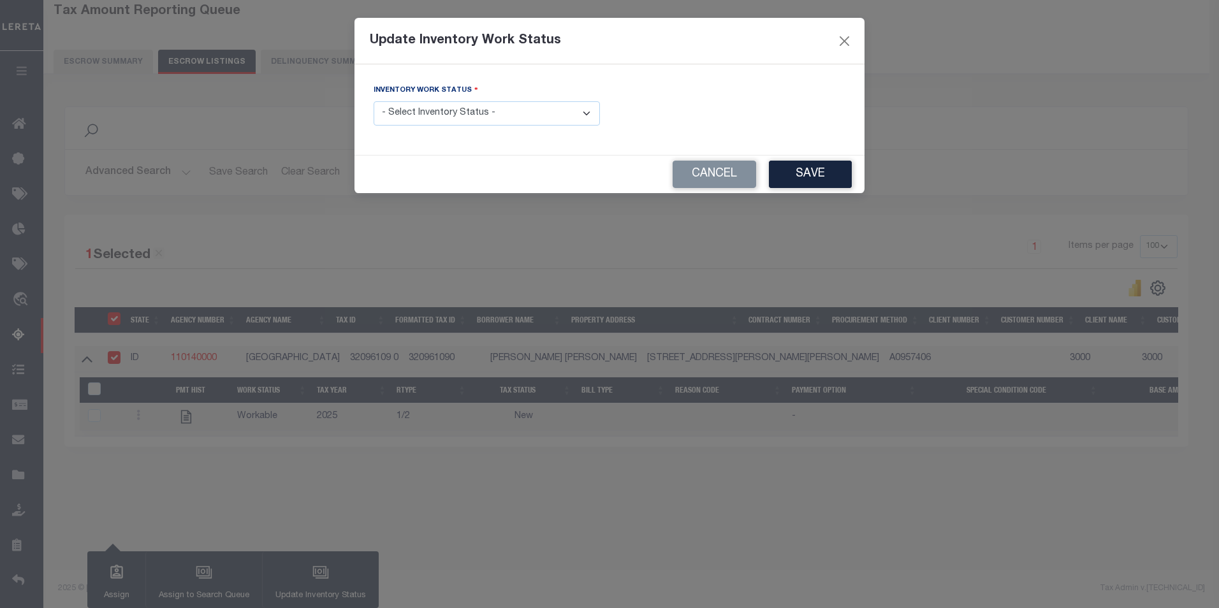
click at [512, 117] on select "- Select Inventory Status - Manual - Exception Pended - Awaiting Search Late Ad…" at bounding box center [487, 113] width 226 height 25
click at [694, 168] on button "Cancel" at bounding box center [715, 174] width 84 height 27
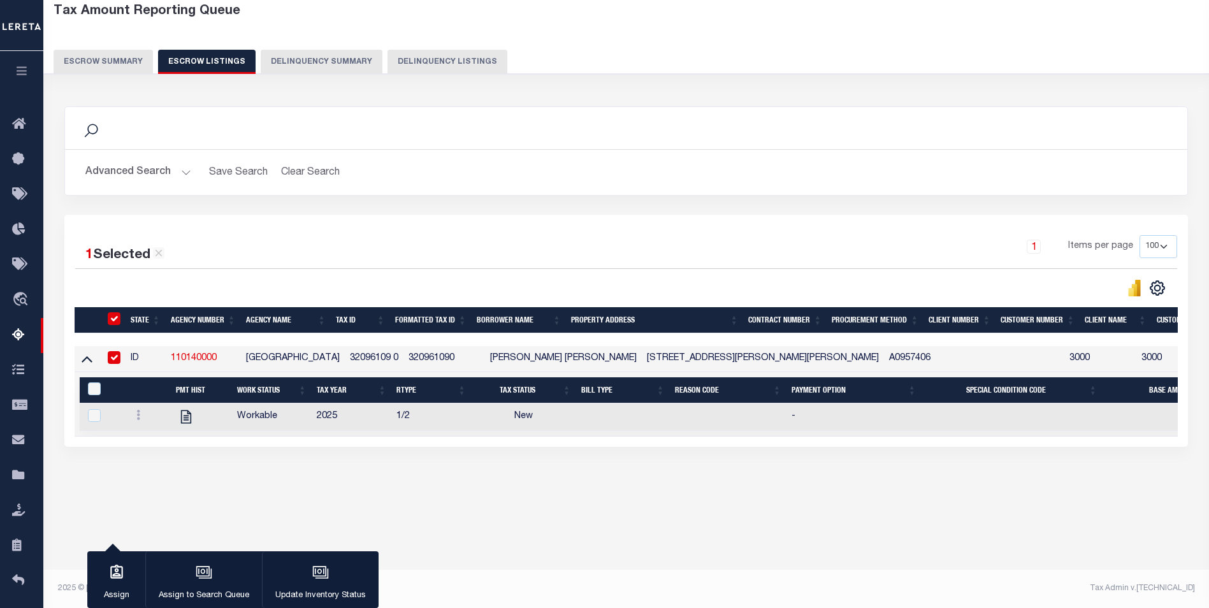
click at [115, 358] on input "checkbox" at bounding box center [114, 357] width 13 height 13
checkbox input "false"
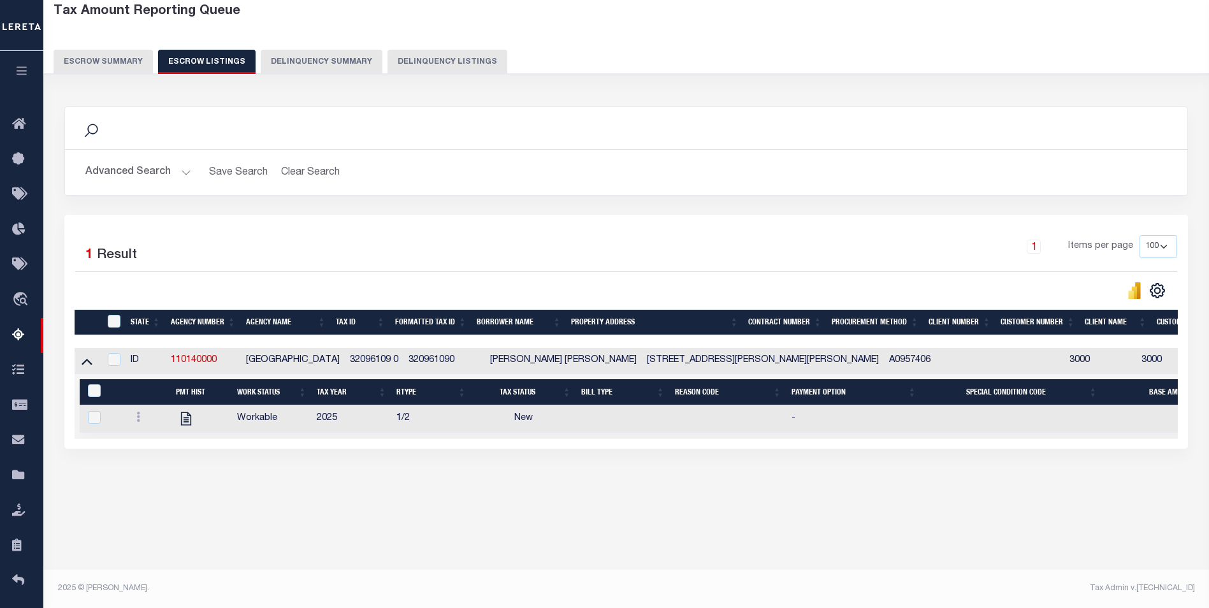
click at [789, 194] on div "Advanced Search Save Search Clear Search tblEscrowListing_wrapper_dynamictable_…" at bounding box center [626, 172] width 1123 height 45
drag, startPoint x: 93, startPoint y: 60, endPoint x: 109, endPoint y: 62, distance: 16.1
click at [93, 60] on button "Escrow Summary" at bounding box center [103, 62] width 99 height 24
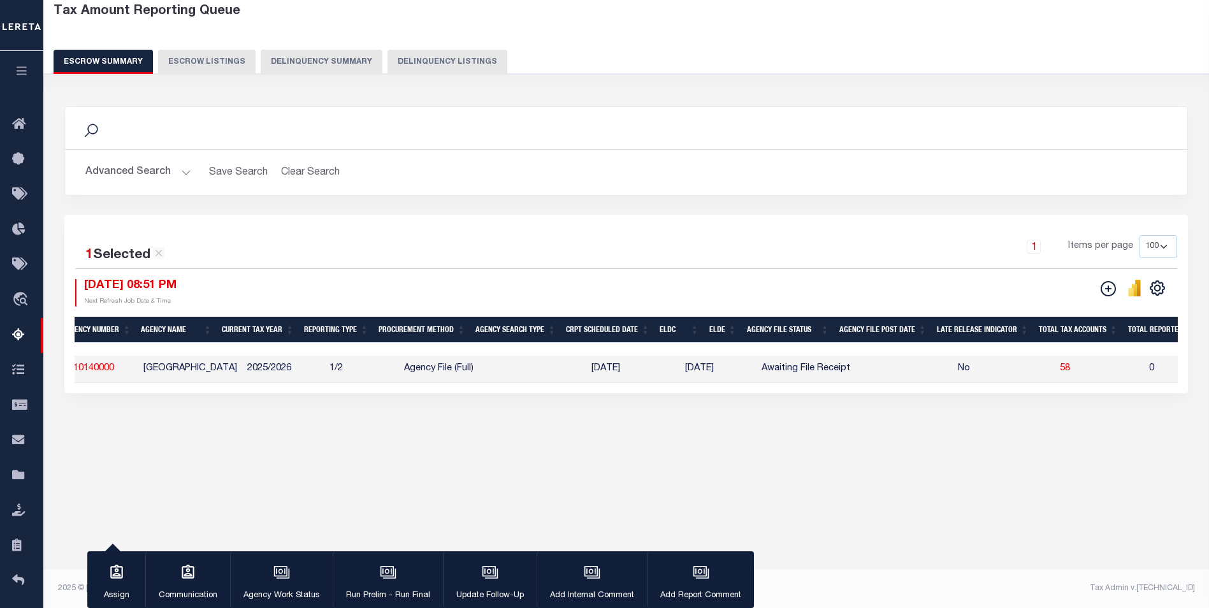
scroll to position [0, 31]
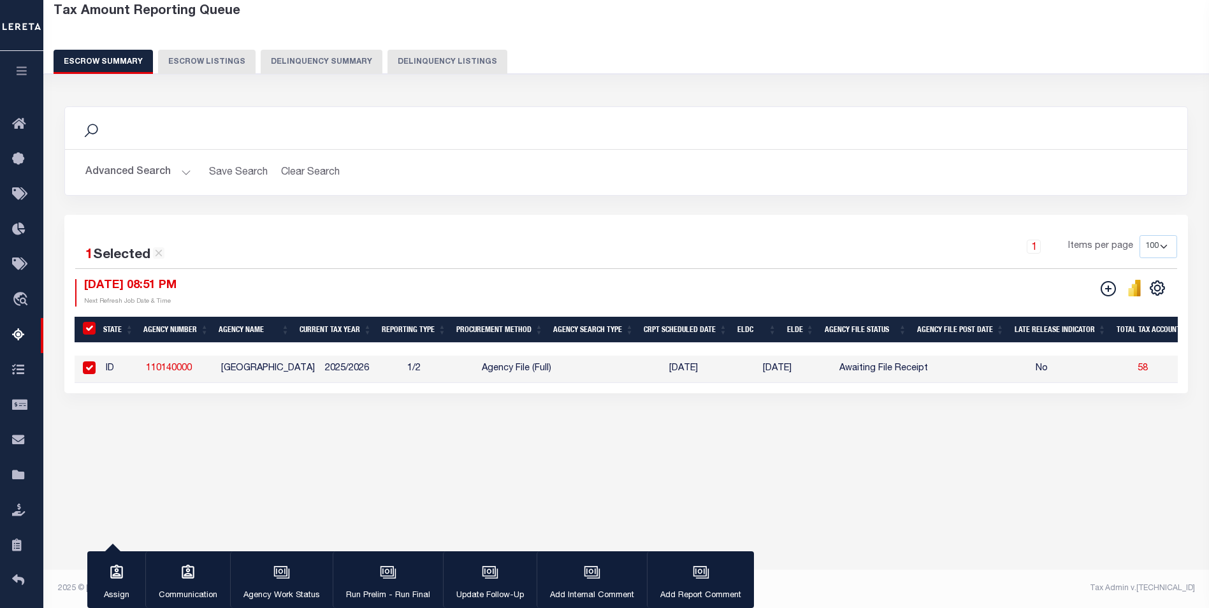
click at [335, 432] on div "Search Advanced Search Save Search Clear Search EscrowSummaryGridWrapper_dynami…" at bounding box center [626, 263] width 1141 height 338
drag, startPoint x: 238, startPoint y: 371, endPoint x: 306, endPoint y: 366, distance: 67.8
click at [306, 366] on td "CANYON COUNTY" at bounding box center [268, 369] width 104 height 27
checkbox input "false"
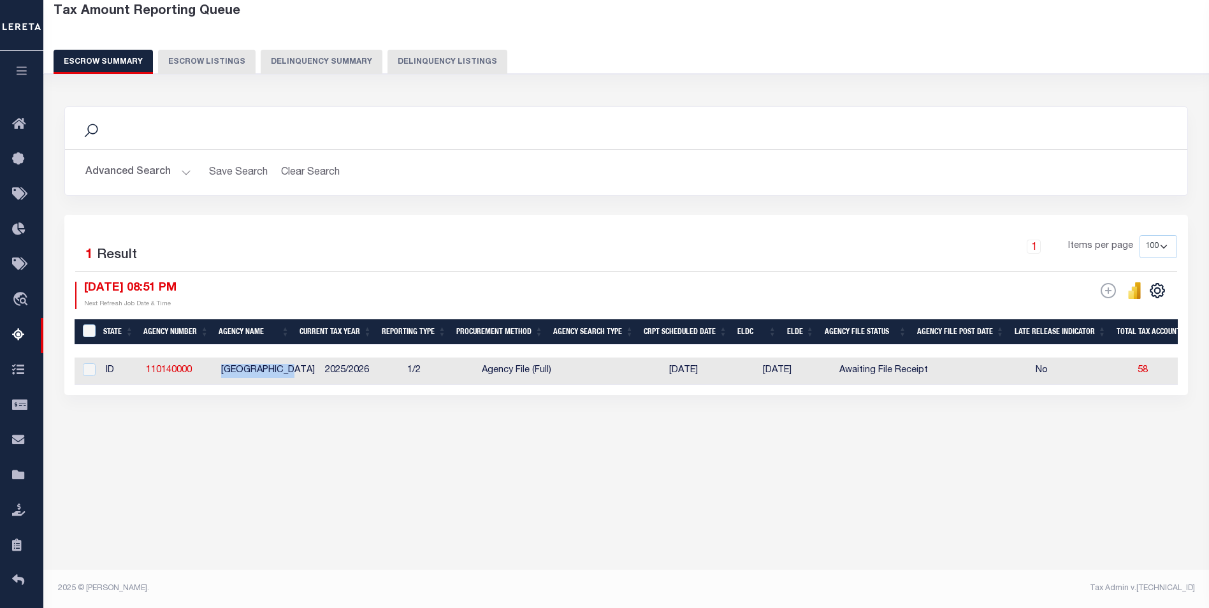
copy td "CANYON COUNTY"
click at [705, 421] on div "Search Advanced Search Save Search Clear Search EscrowSummaryGridWrapper_dynami…" at bounding box center [626, 264] width 1141 height 340
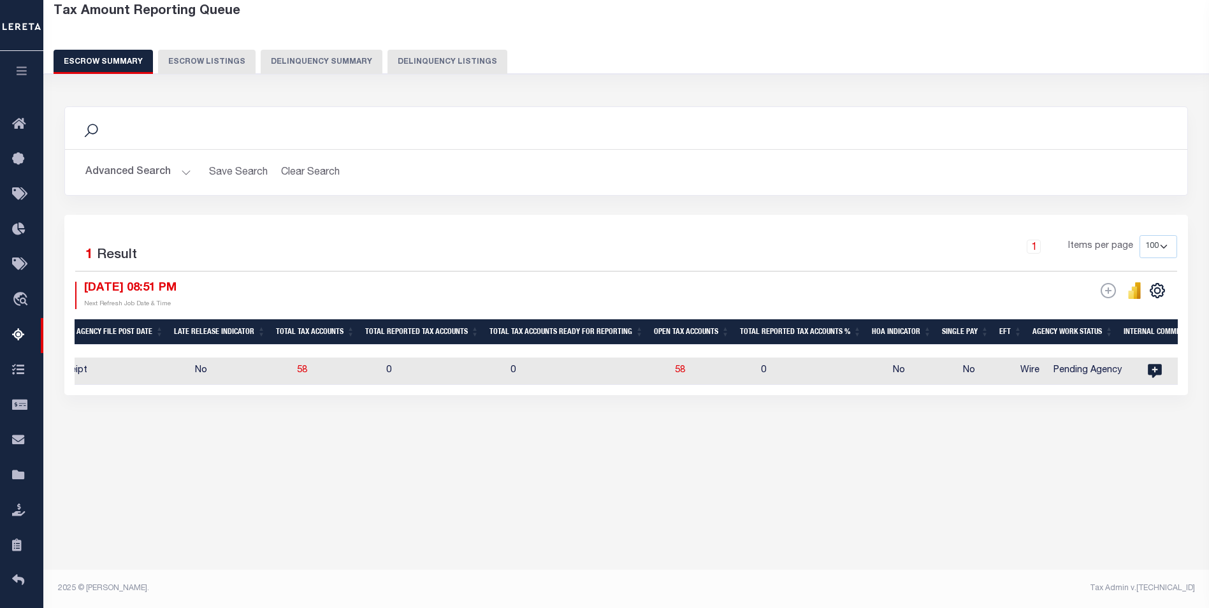
scroll to position [0, 842]
click at [674, 374] on span "58" at bounding box center [679, 370] width 10 height 9
select select "100"
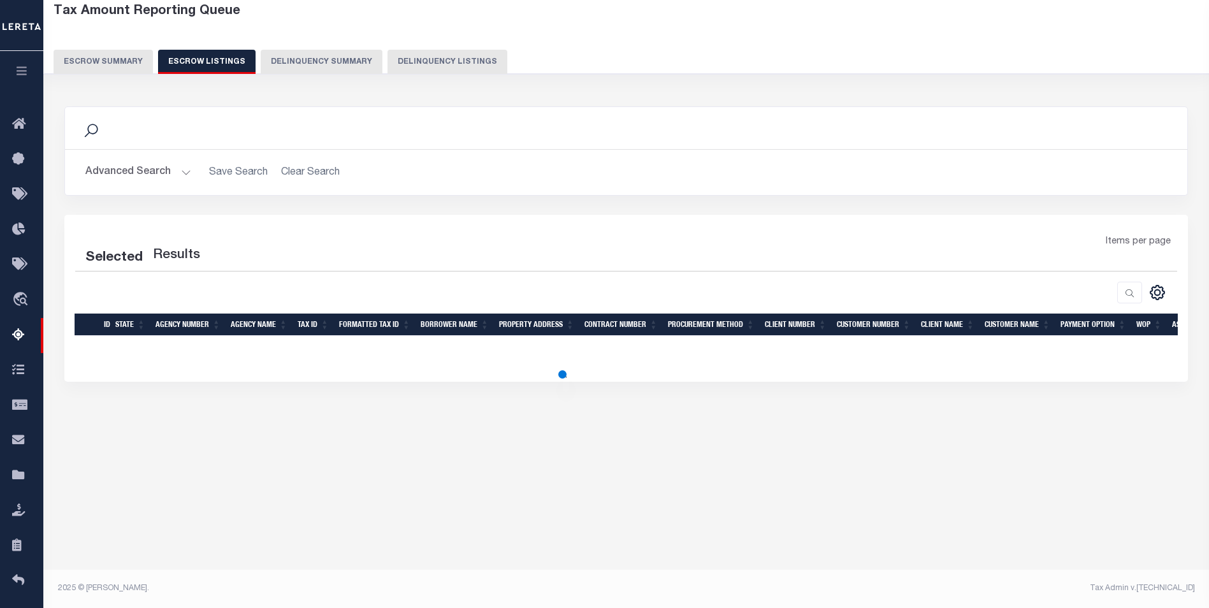
select select "100"
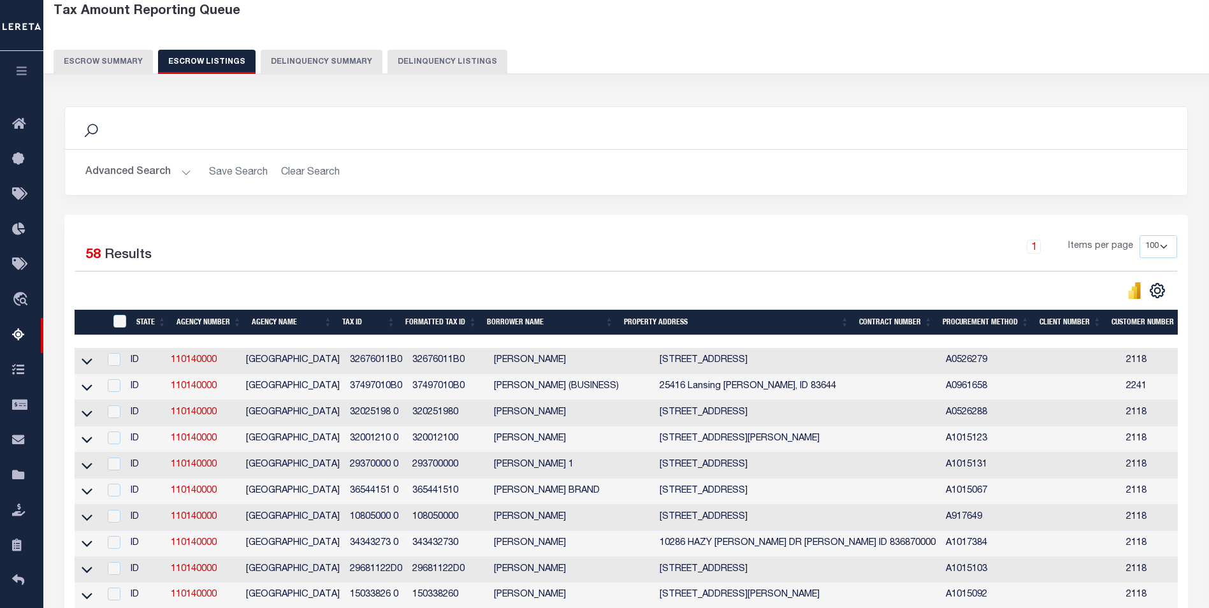
click at [123, 166] on button "Advanced Search" at bounding box center [138, 172] width 106 height 25
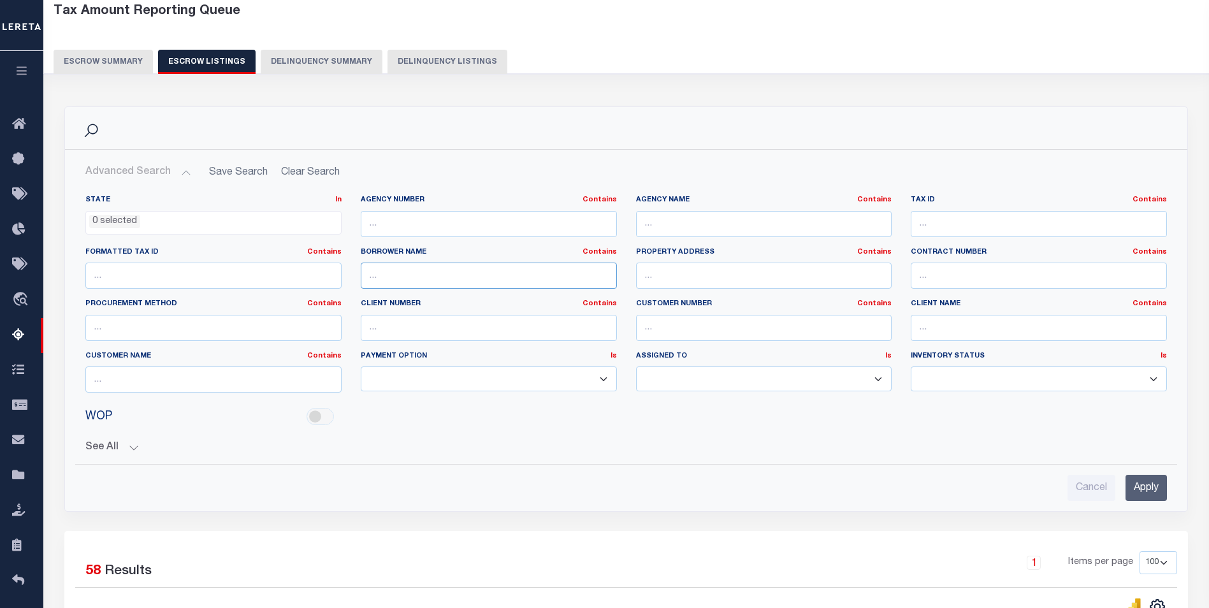
click at [422, 266] on input "text" at bounding box center [489, 276] width 256 height 26
type input "o"
type input "omar"
click at [1153, 479] on input "Apply" at bounding box center [1146, 488] width 41 height 26
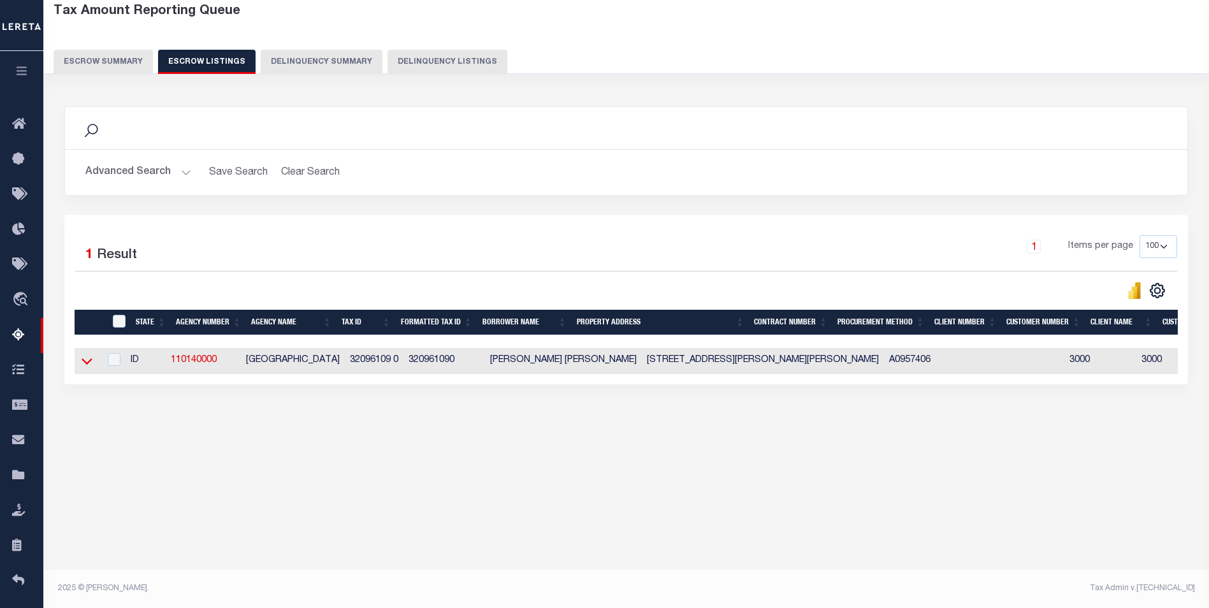
click at [87, 365] on icon at bounding box center [87, 360] width 11 height 13
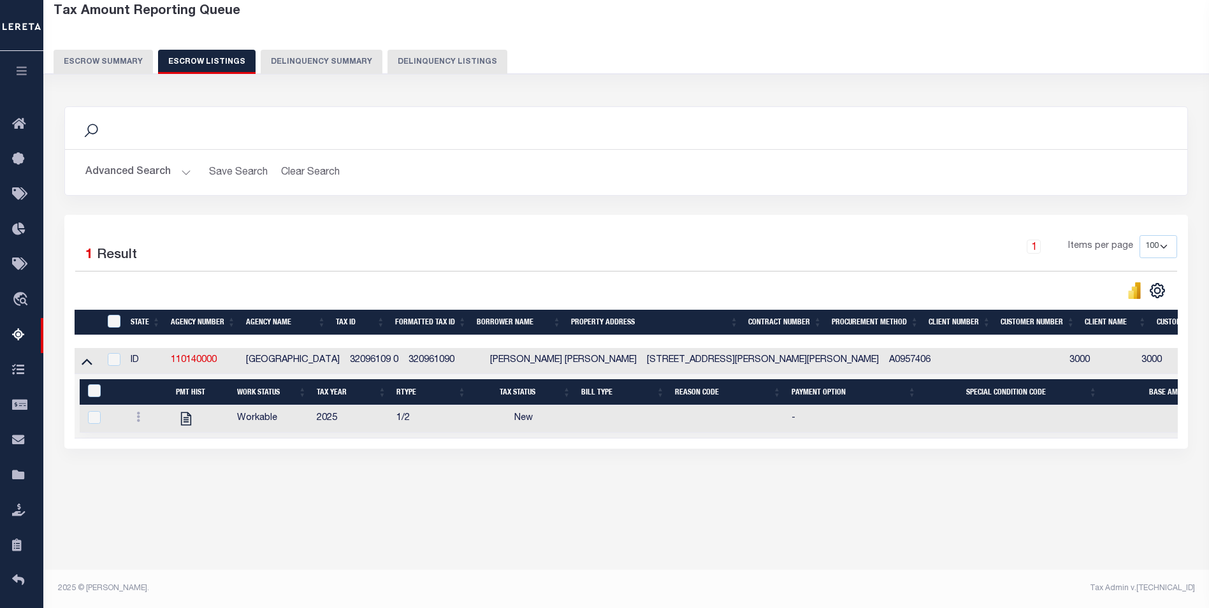
click at [133, 175] on button "Advanced Search" at bounding box center [138, 172] width 106 height 25
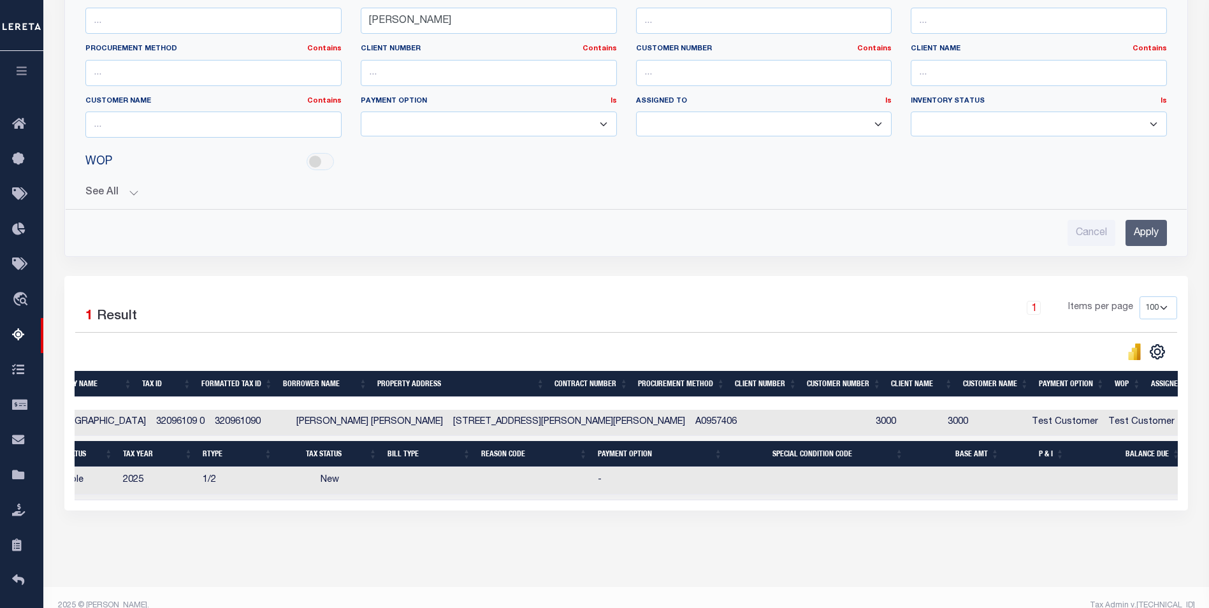
scroll to position [0, 159]
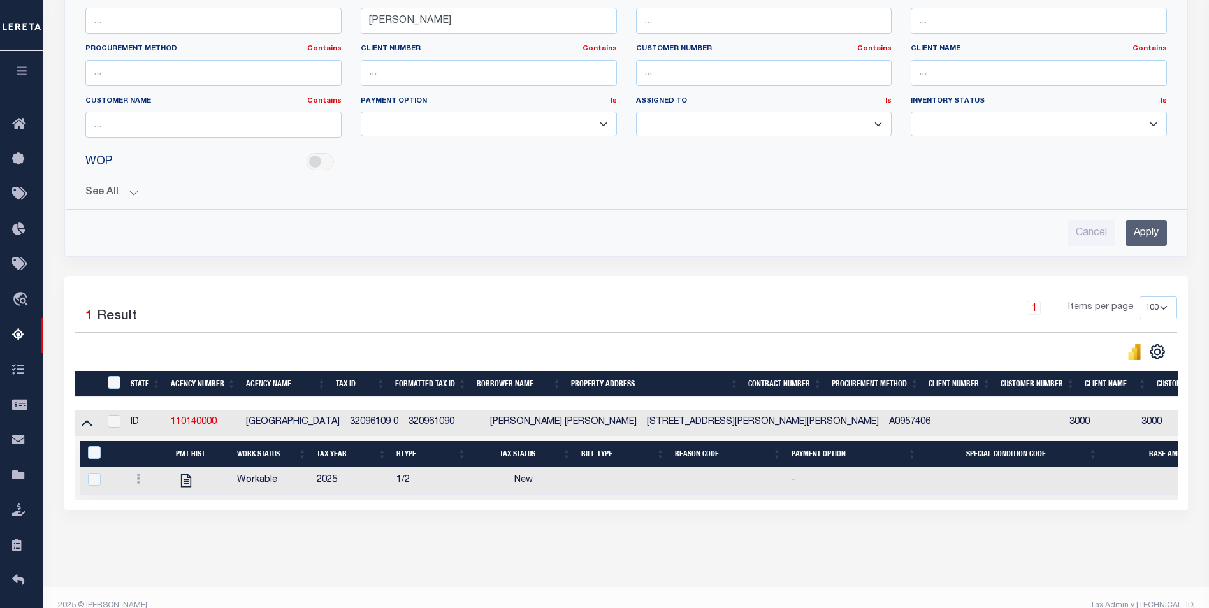
click at [667, 344] on div at bounding box center [902, 352] width 551 height 18
click at [117, 425] on input "checkbox" at bounding box center [114, 421] width 13 height 13
checkbox input "true"
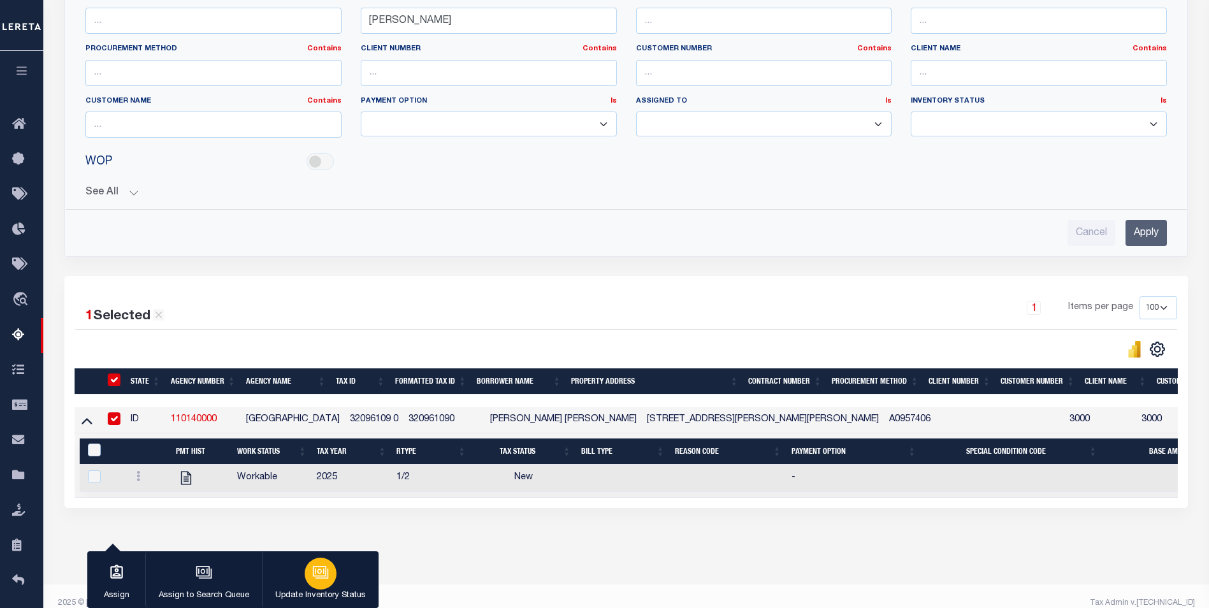
click at [329, 580] on div "button" at bounding box center [321, 574] width 32 height 32
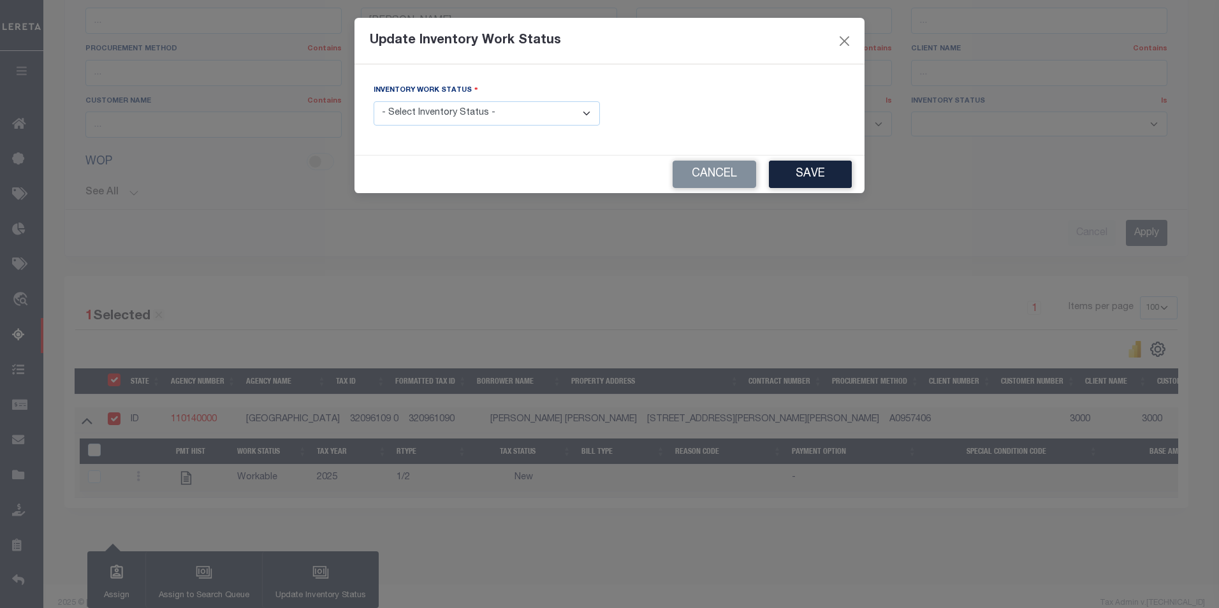
click at [507, 119] on select "- Select Inventory Status - Manual - Exception Pended - Awaiting Search Late Ad…" at bounding box center [487, 113] width 226 height 25
select select "4"
click at [374, 101] on select "- Select Inventory Status - Manual - Exception Pended - Awaiting Search Late Ad…" at bounding box center [487, 113] width 226 height 25
click at [812, 183] on button "Save" at bounding box center [810, 174] width 83 height 27
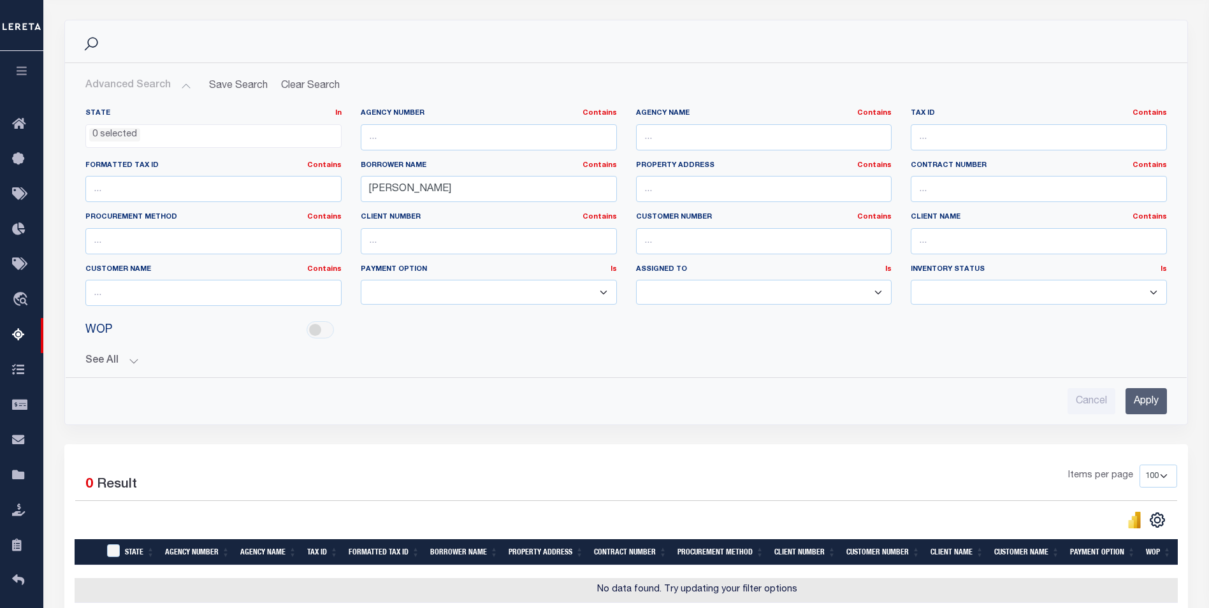
scroll to position [27, 0]
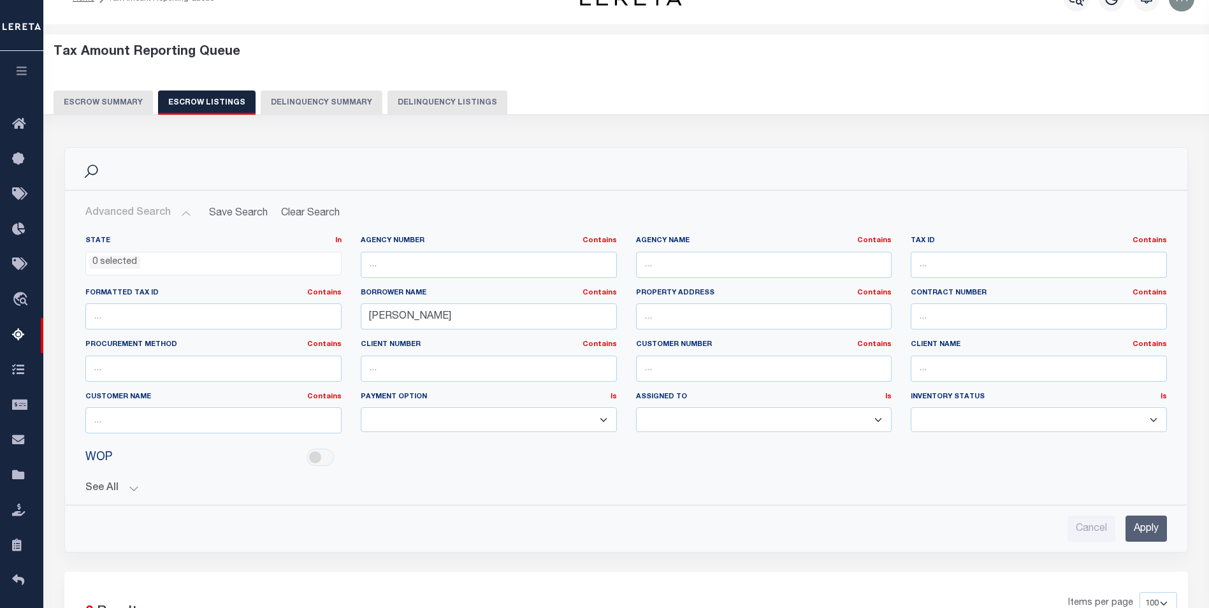
click at [114, 99] on button "Escrow Summary" at bounding box center [103, 103] width 99 height 24
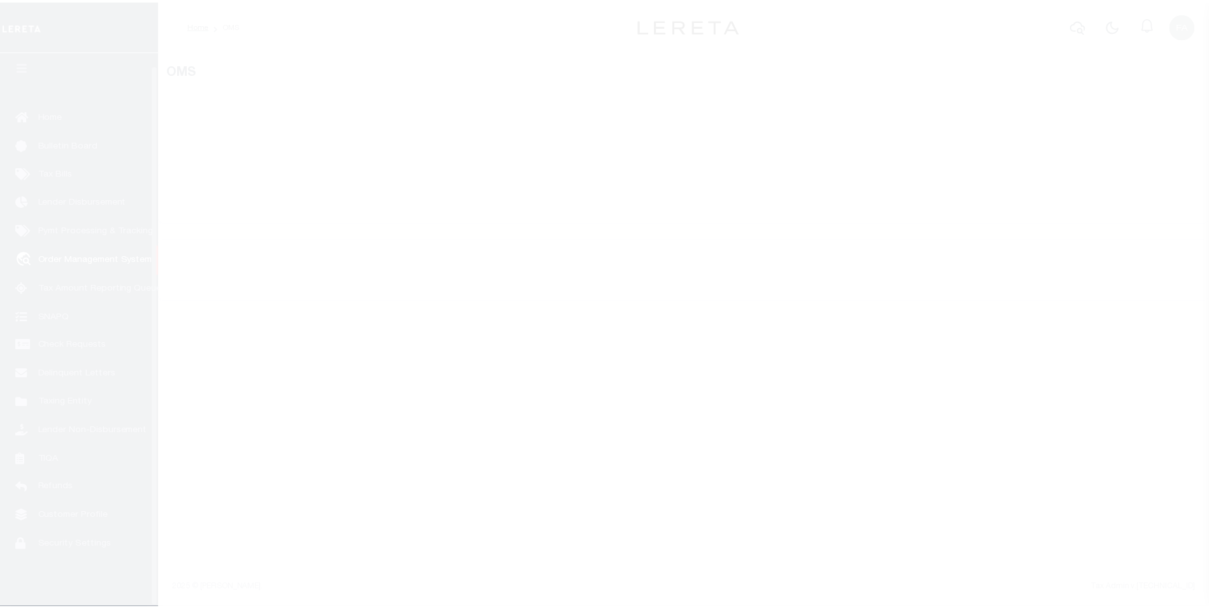
scroll to position [13, 0]
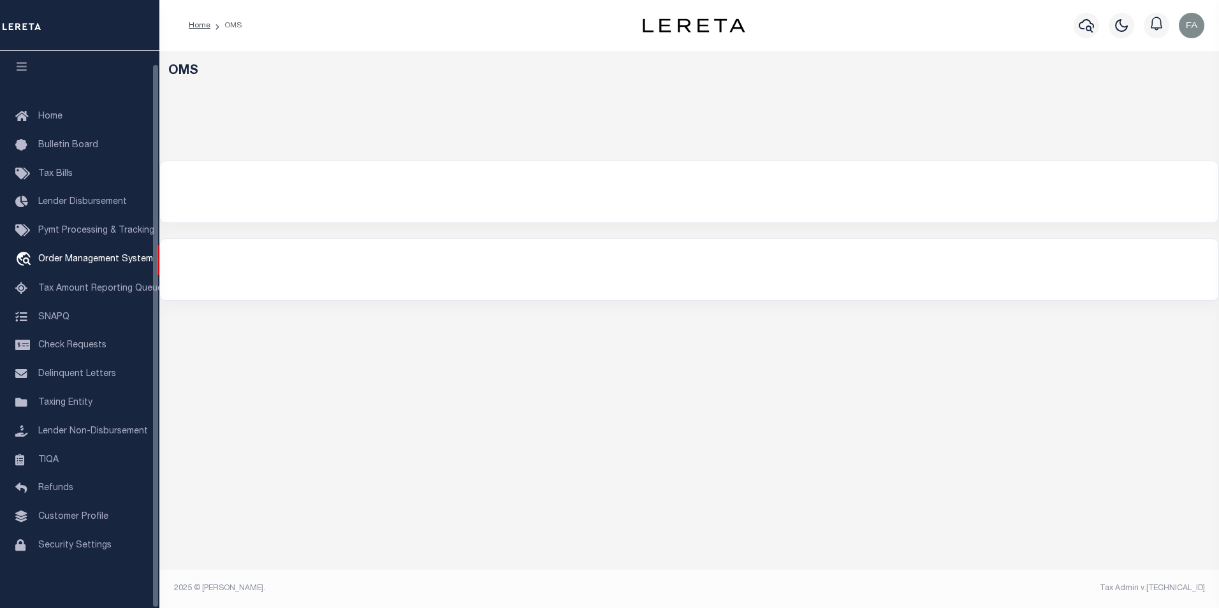
select select "200"
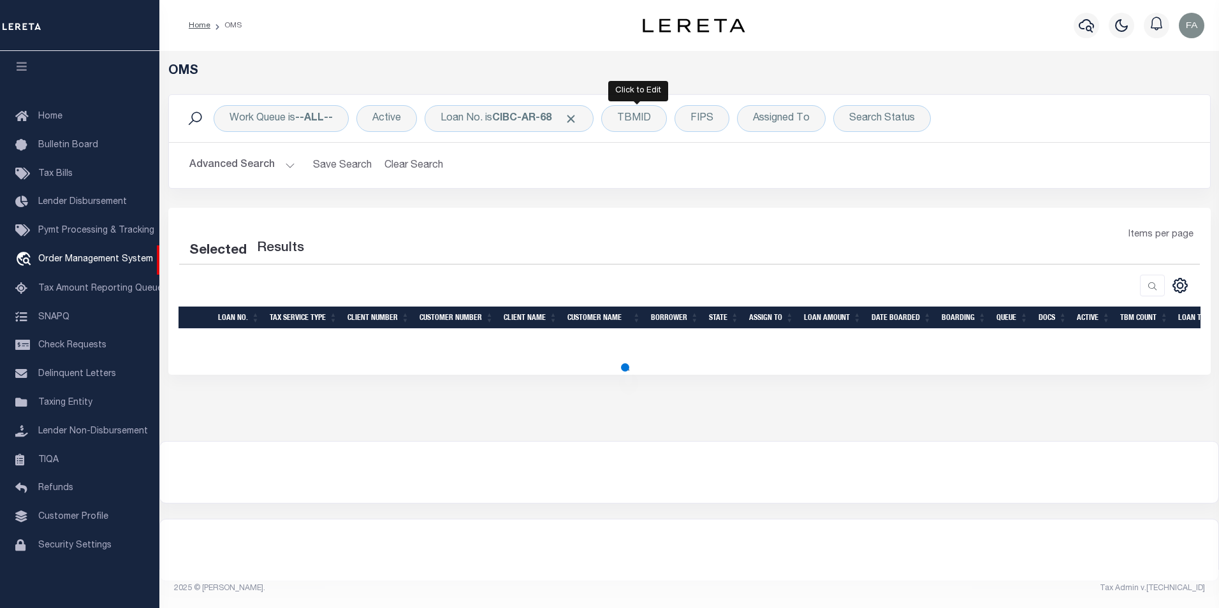
select select "200"
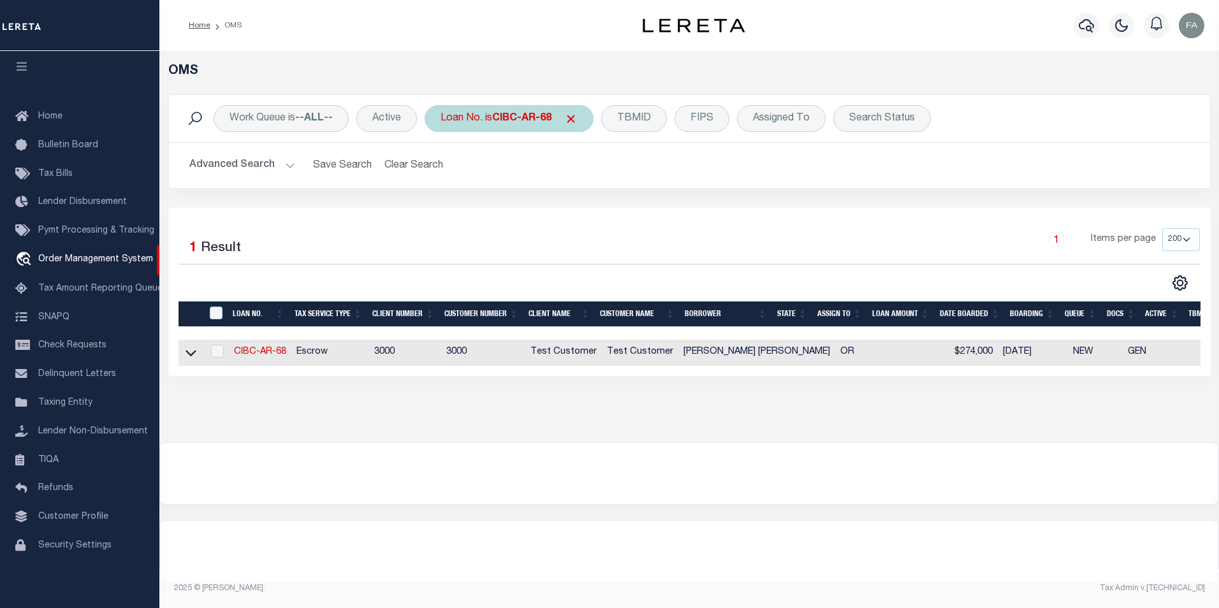
click at [537, 120] on b "CIBC-AR-68" at bounding box center [521, 118] width 59 height 10
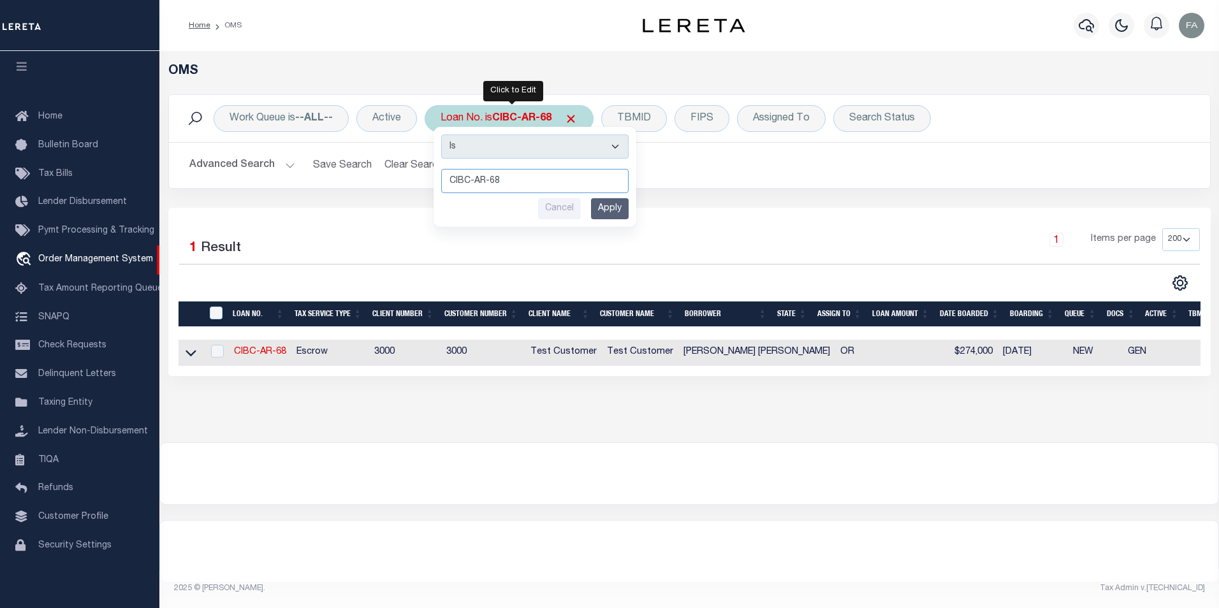
click at [529, 182] on input "CIBC-AR-68" at bounding box center [534, 181] width 187 height 24
type input "CIBC-AR-65"
click at [611, 208] on input "Apply" at bounding box center [610, 208] width 38 height 21
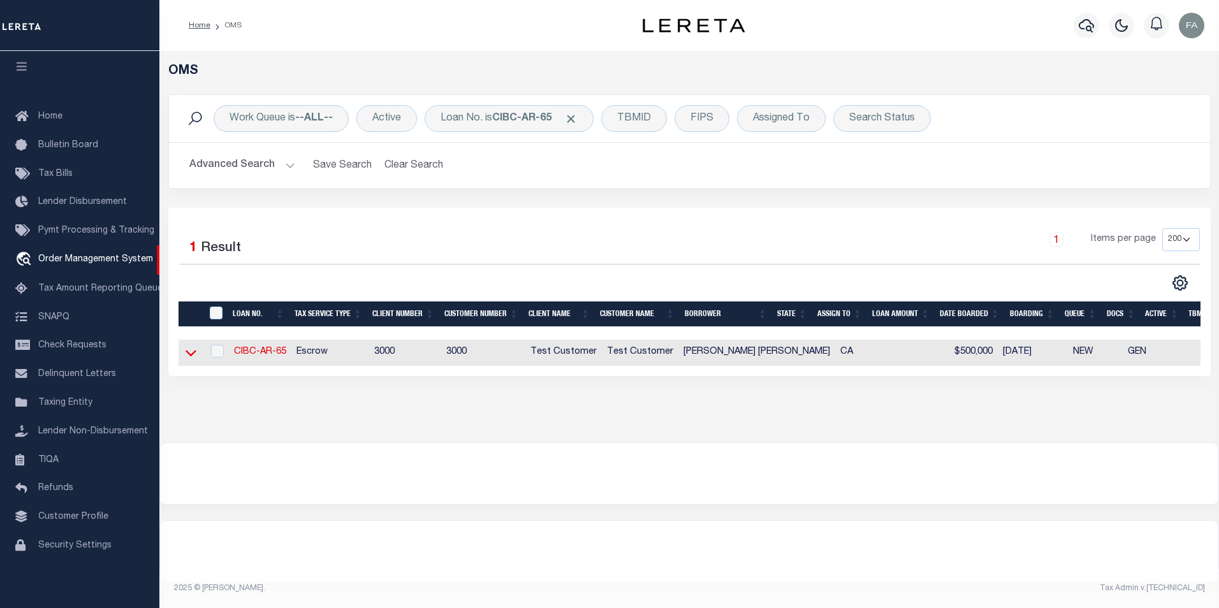
click at [188, 355] on icon at bounding box center [191, 354] width 11 height 6
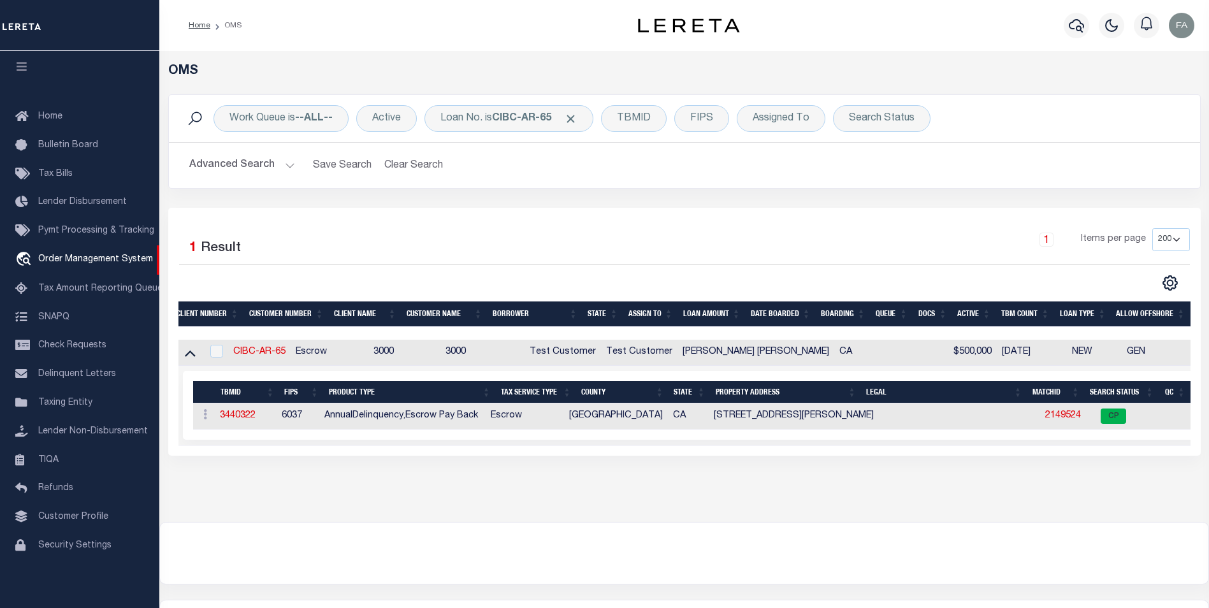
scroll to position [0, 0]
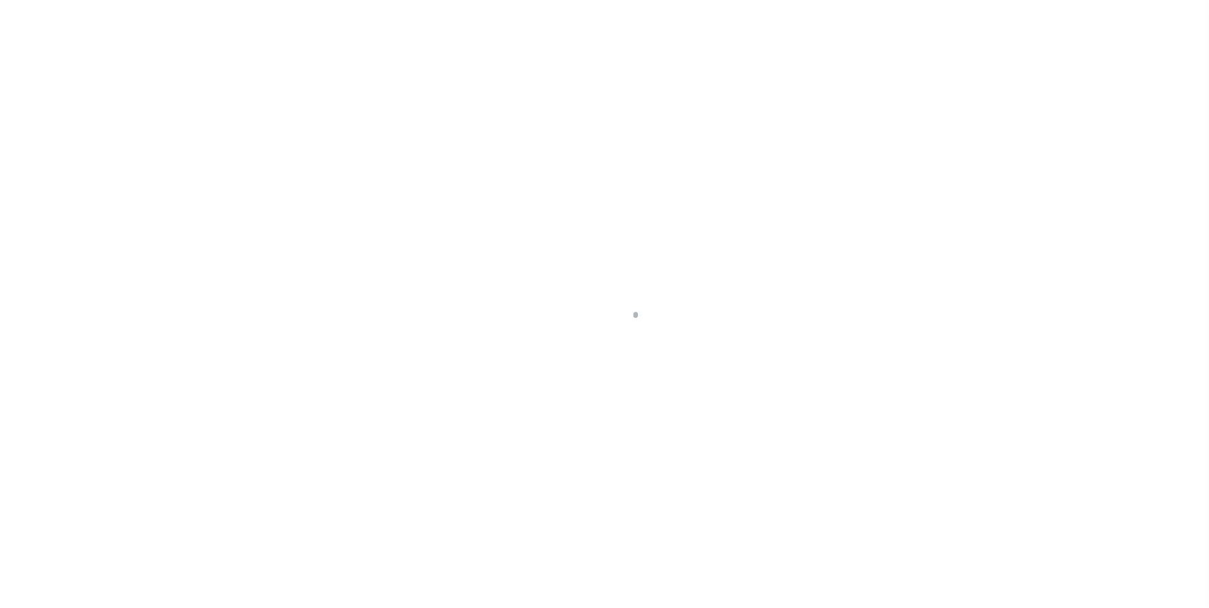
select select "10"
select select "Escrow"
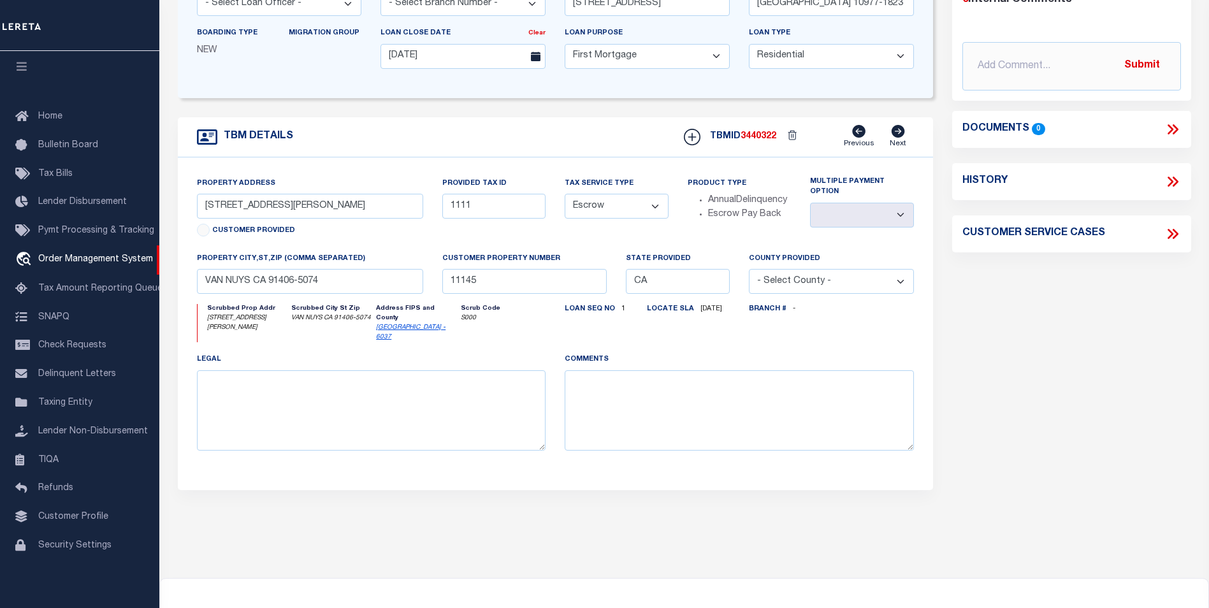
scroll to position [127, 0]
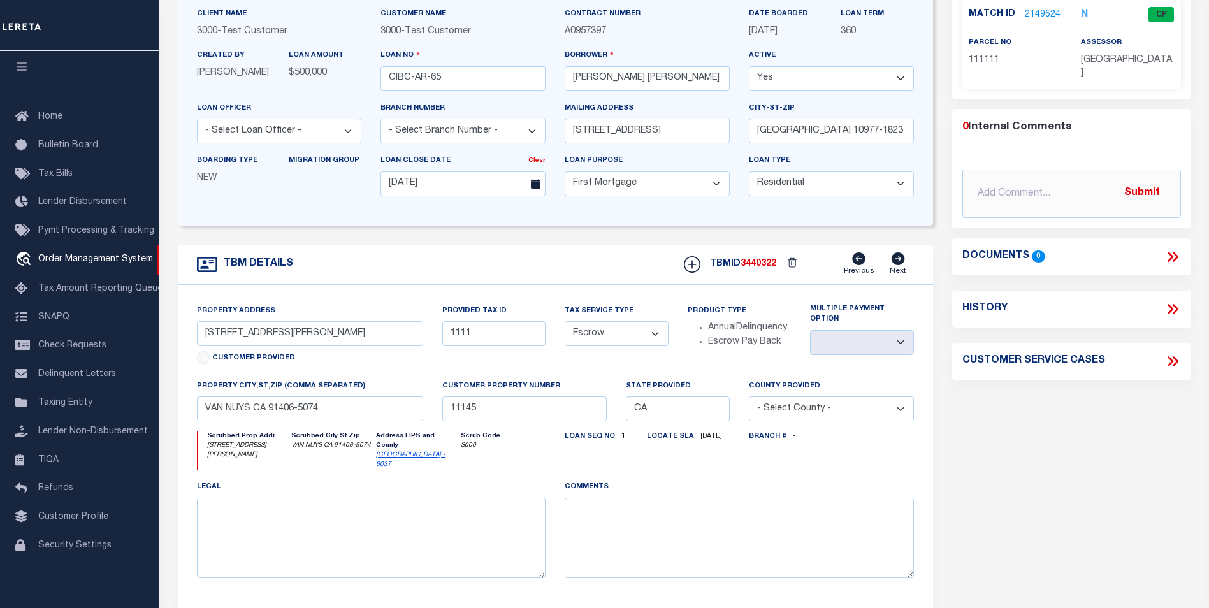
click at [1047, 13] on link "2149524" at bounding box center [1043, 14] width 36 height 13
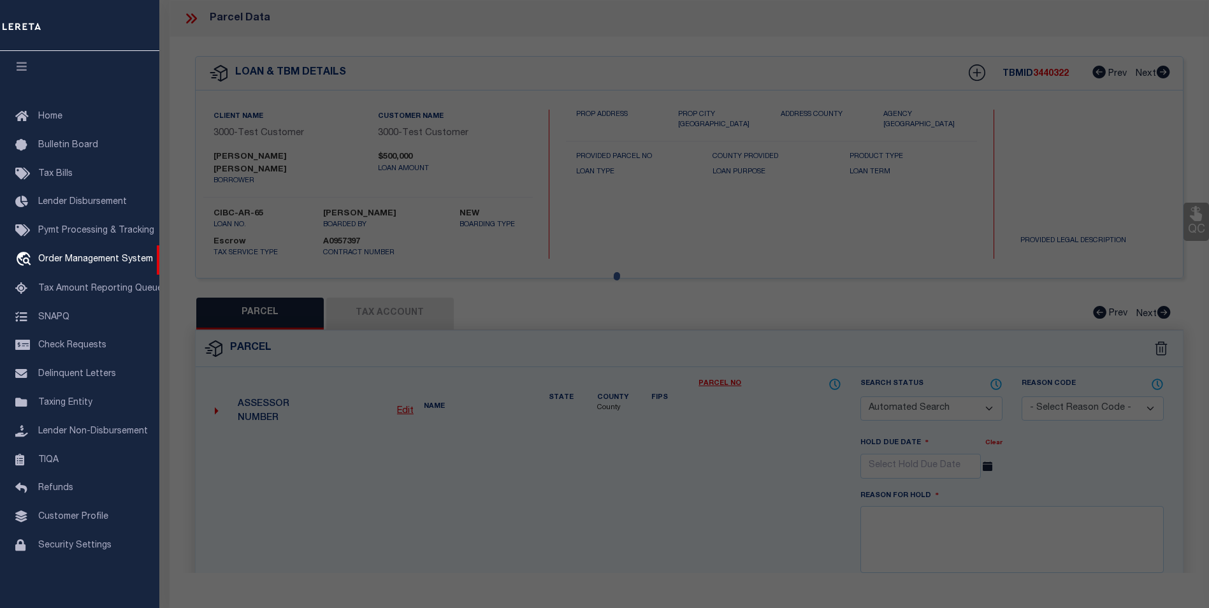
checkbox input "false"
select select "CP"
select select "ACT"
select select "TPW"
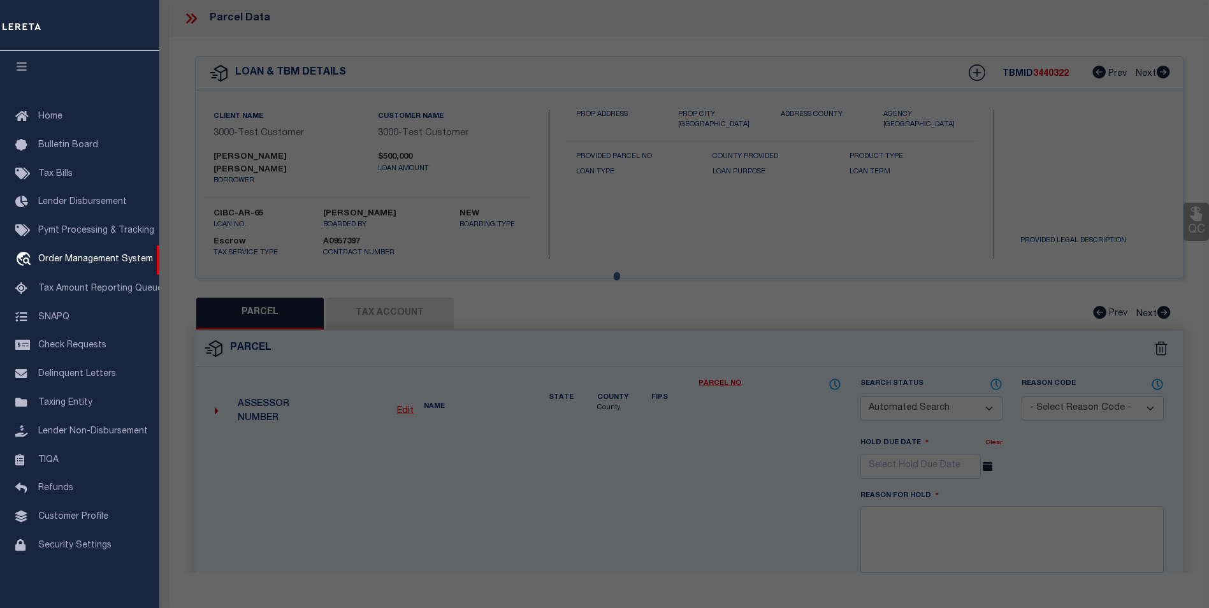
select select "ADD"
type input "[STREET_ADDRESS][PERSON_NAME]"
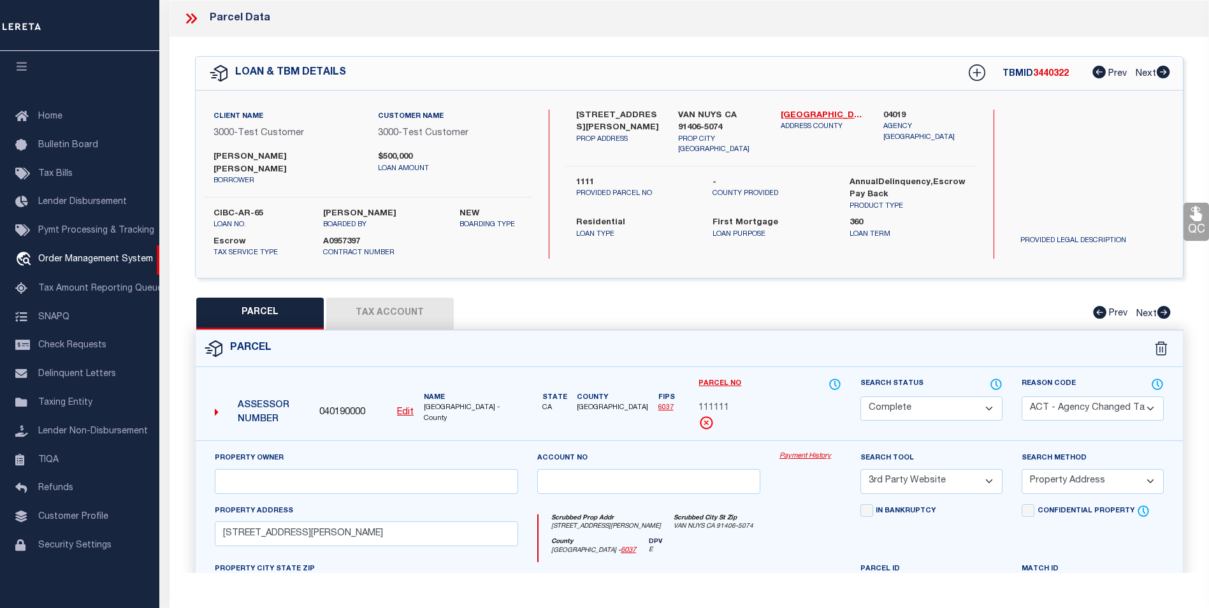
click at [338, 406] on span "040190000" at bounding box center [342, 413] width 46 height 14
copy span "040190000"
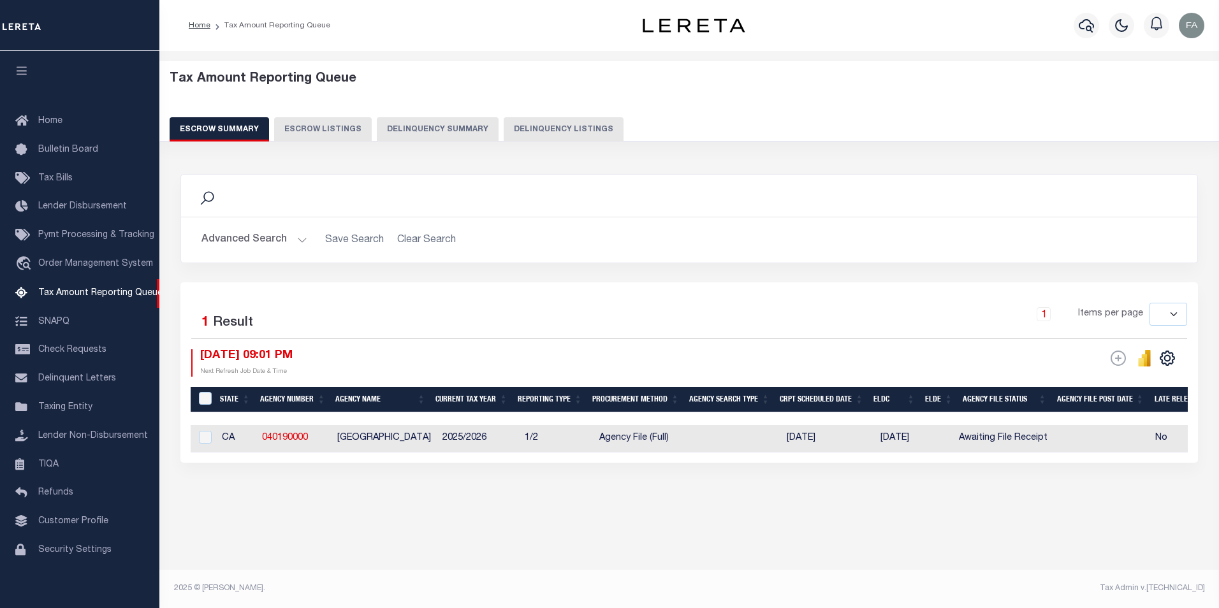
select select
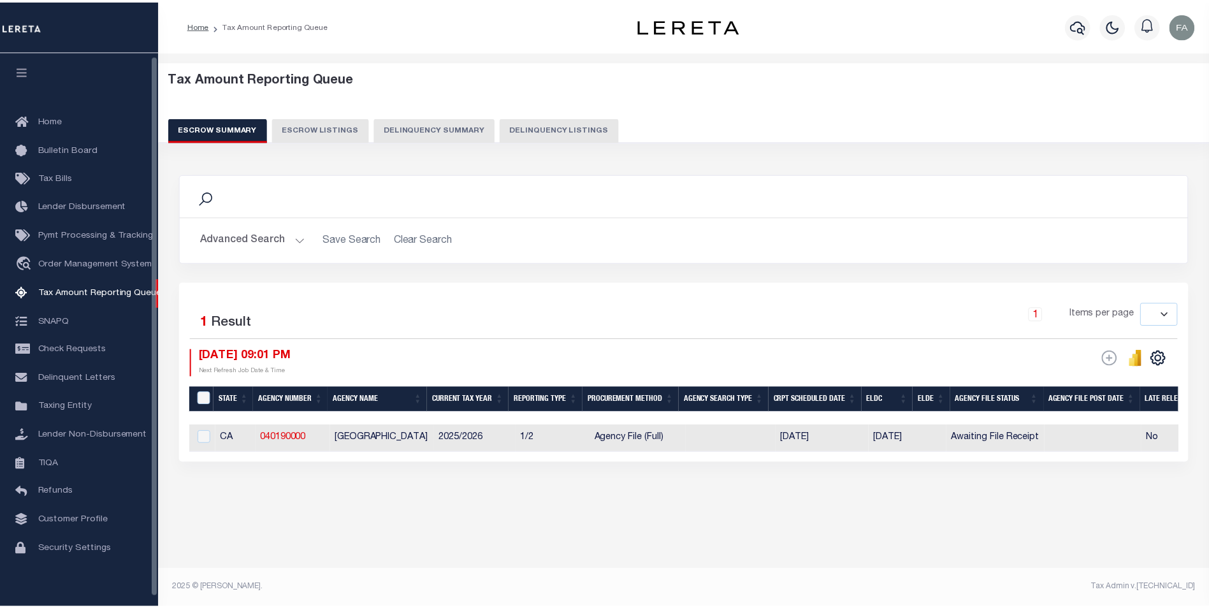
scroll to position [3, 0]
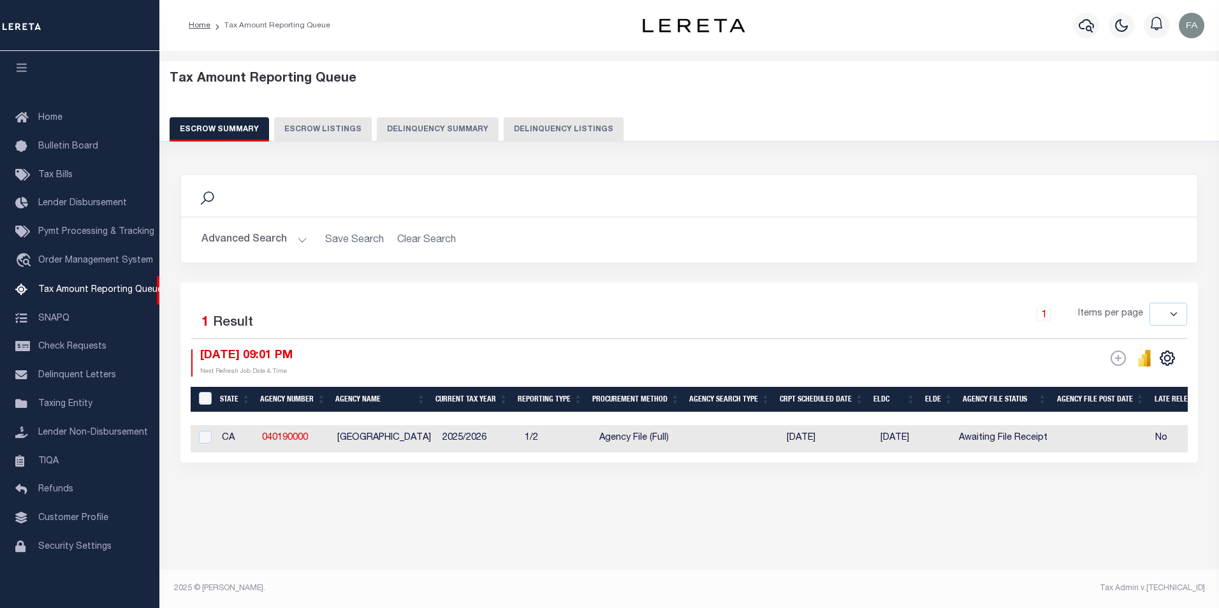
click at [282, 243] on button "Advanced Search" at bounding box center [254, 240] width 106 height 25
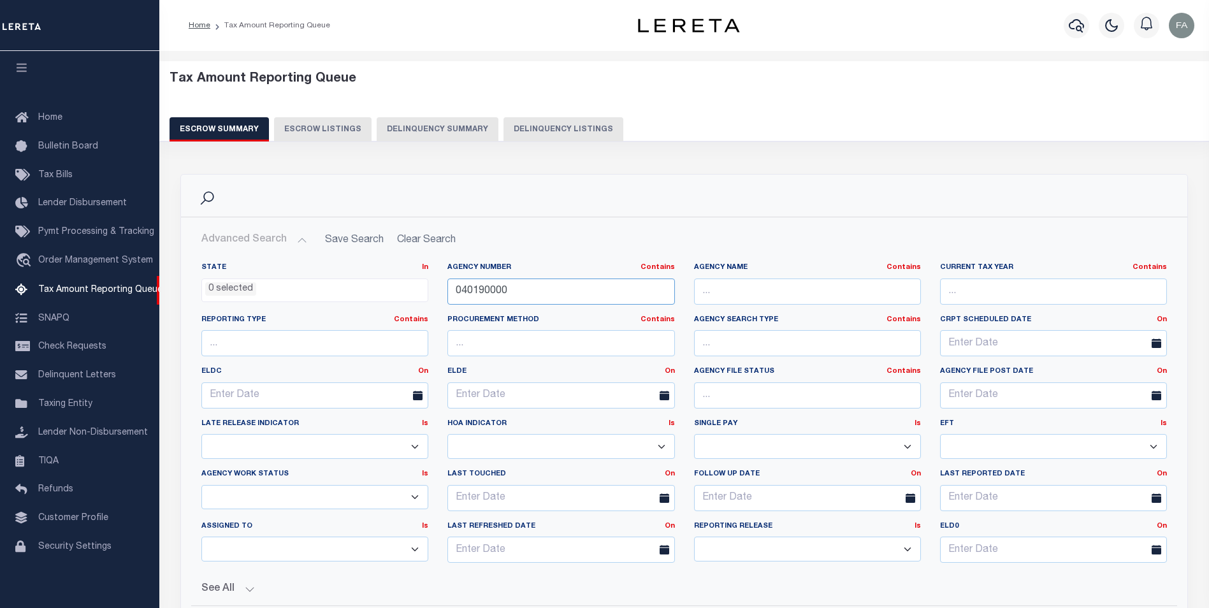
click at [518, 296] on input "040190000" at bounding box center [561, 292] width 227 height 26
paste input "36034"
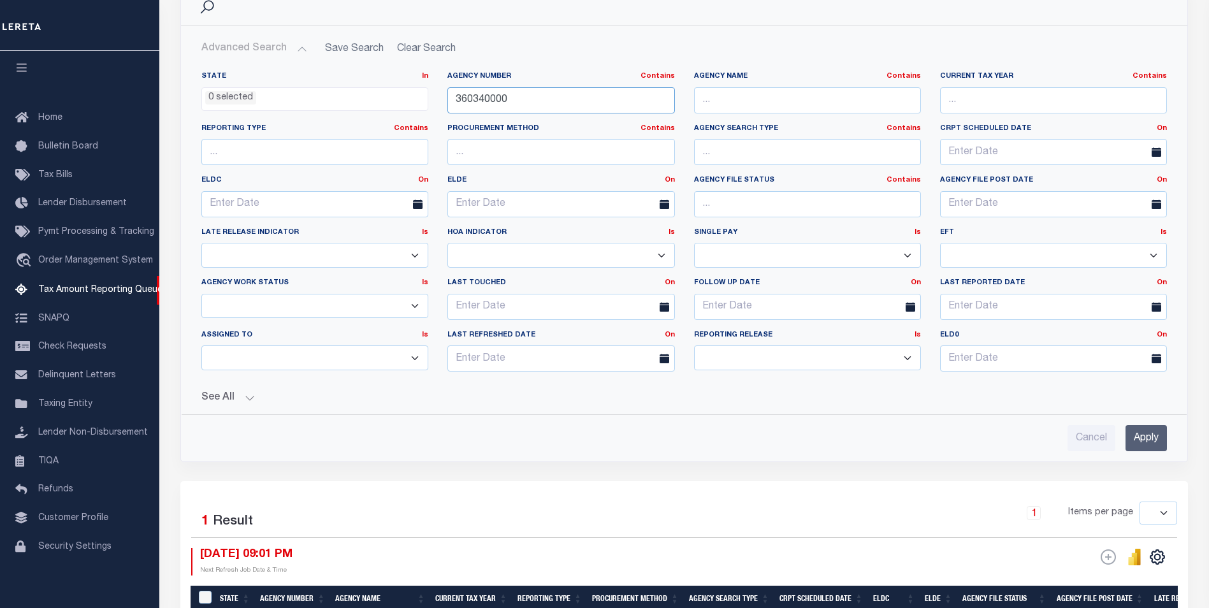
type input "360340000"
click at [1152, 435] on input "Apply" at bounding box center [1146, 438] width 41 height 26
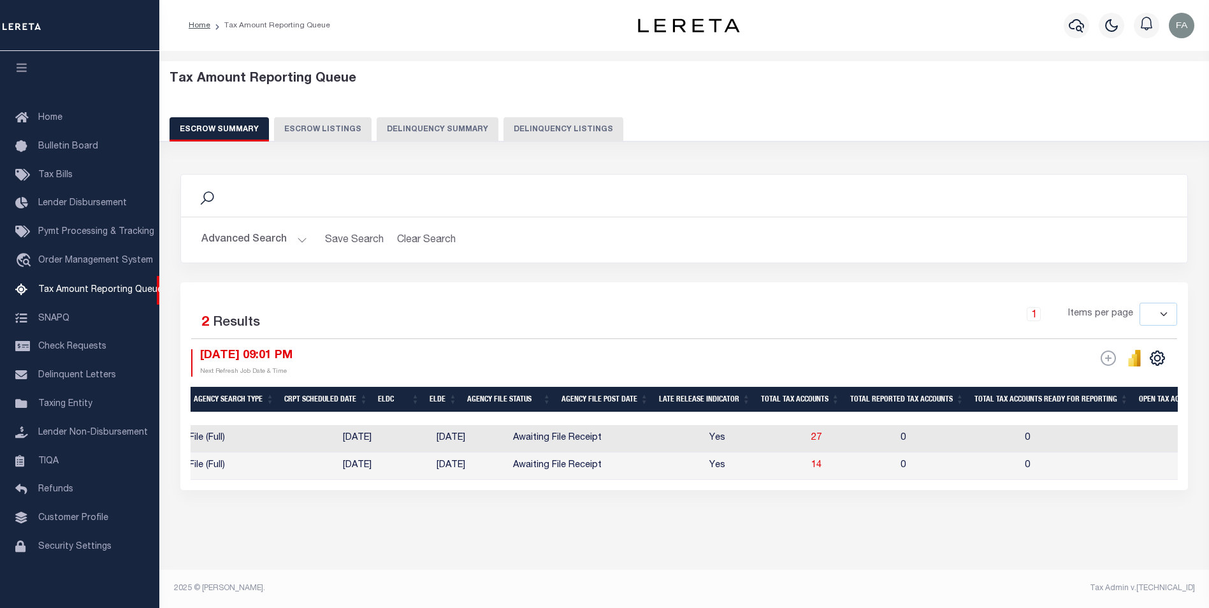
scroll to position [0, 495]
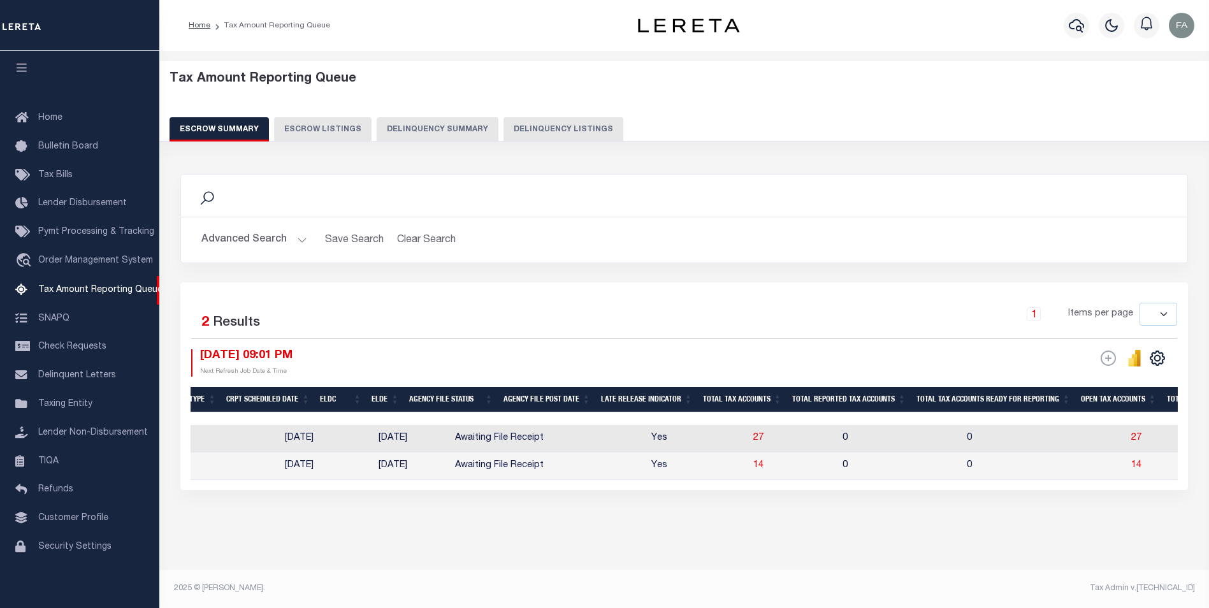
drag, startPoint x: 724, startPoint y: 440, endPoint x: 722, endPoint y: 498, distance: 58.0
click at [727, 510] on div "Search Advanced Search Save Search Clear Search EscrowSummaryGridWrapper_dynami…" at bounding box center [684, 344] width 1025 height 367
click at [754, 462] on span "14" at bounding box center [759, 465] width 10 height 9
select select
select select "100"
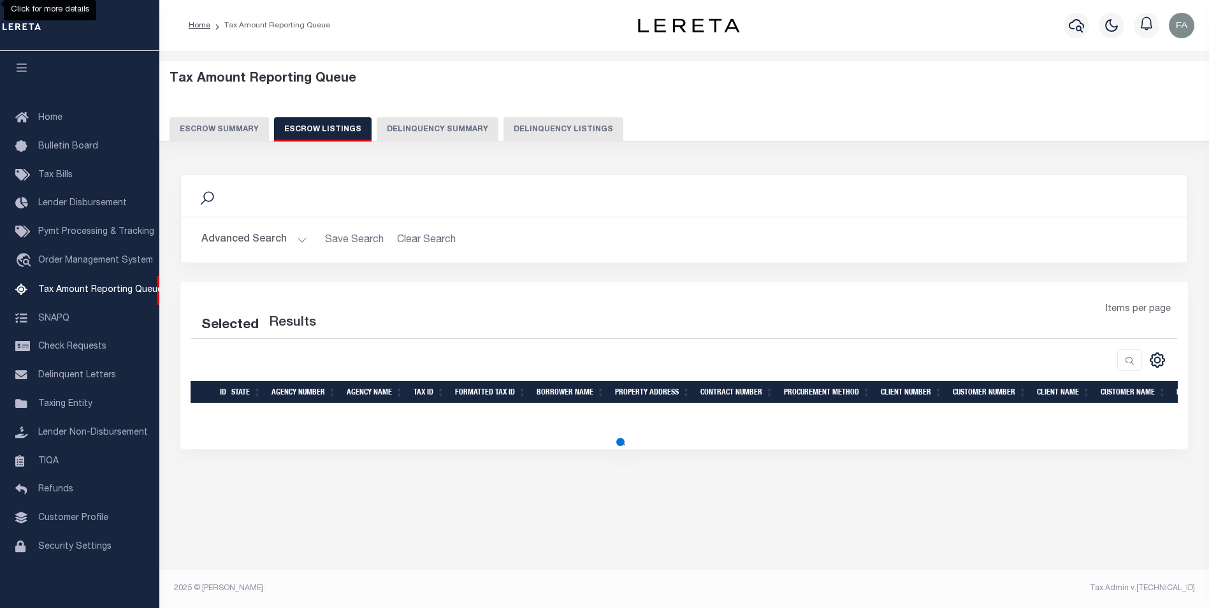
select select "100"
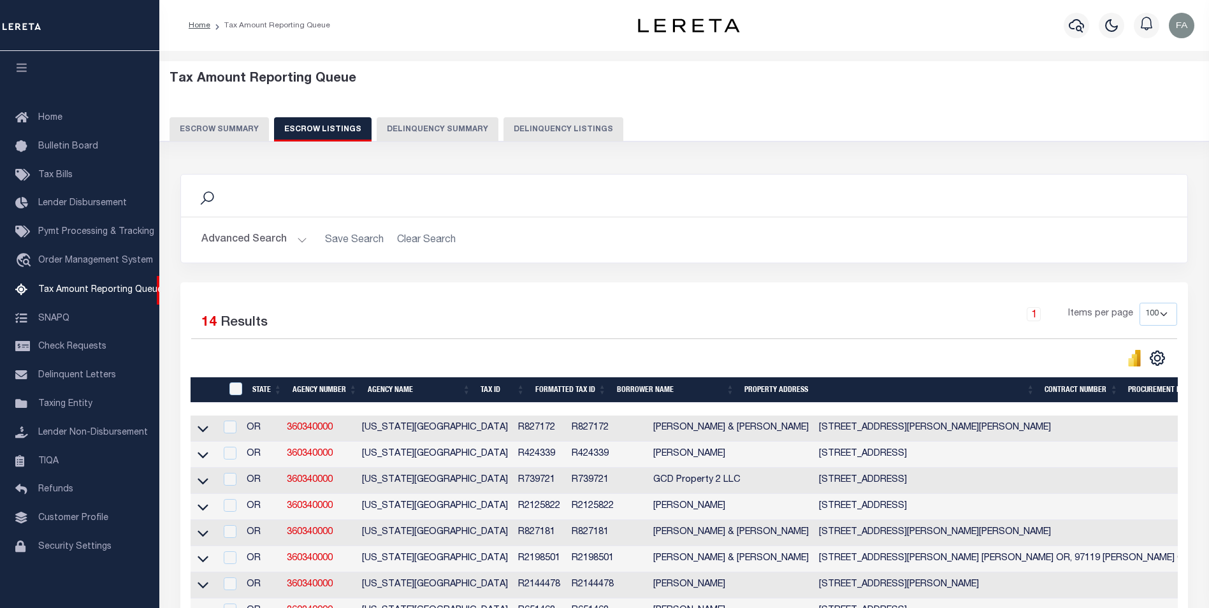
click at [270, 244] on button "Advanced Search" at bounding box center [254, 240] width 106 height 25
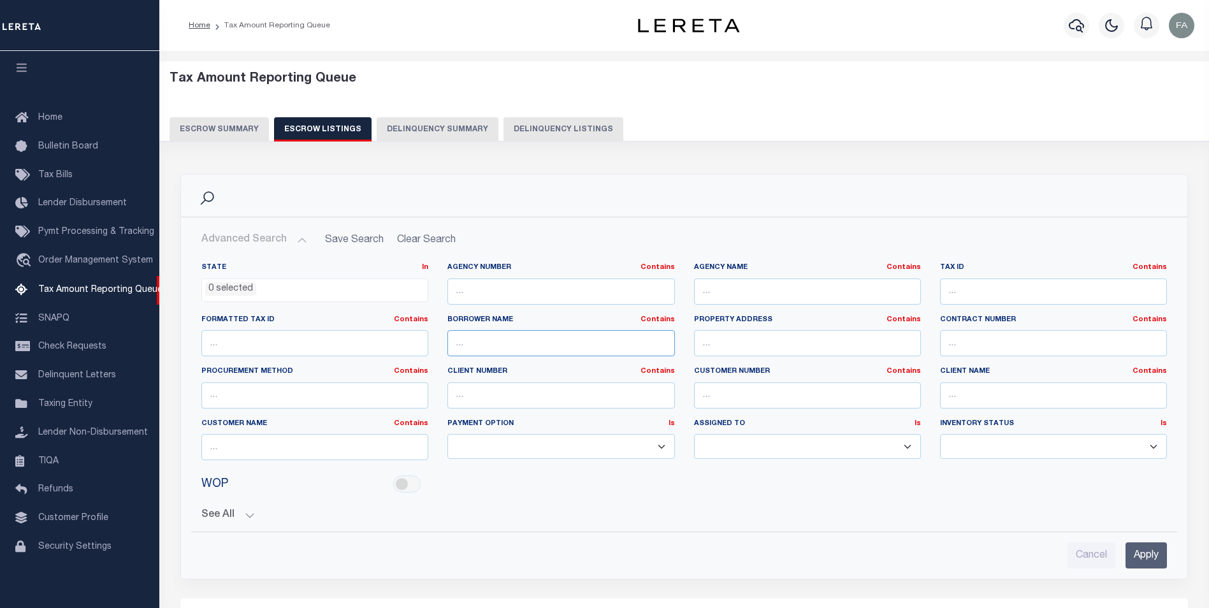
click at [509, 342] on input "text" at bounding box center [561, 343] width 227 height 26
type input "omar"
click at [1150, 550] on input "Apply" at bounding box center [1146, 555] width 41 height 26
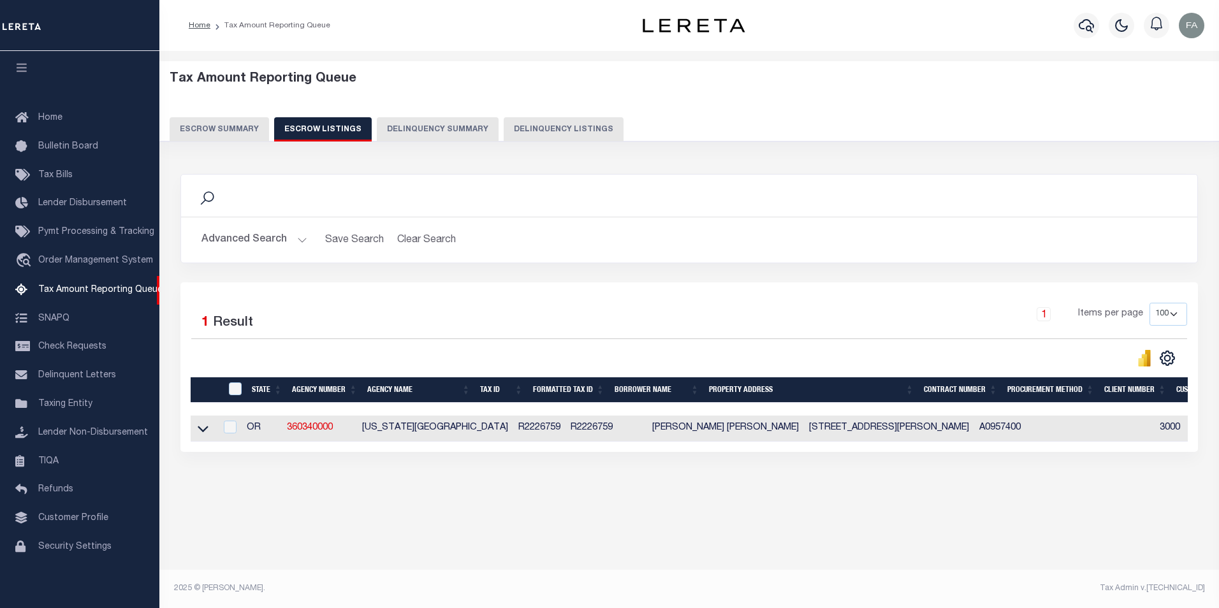
click at [221, 126] on button "Escrow Summary" at bounding box center [219, 129] width 99 height 24
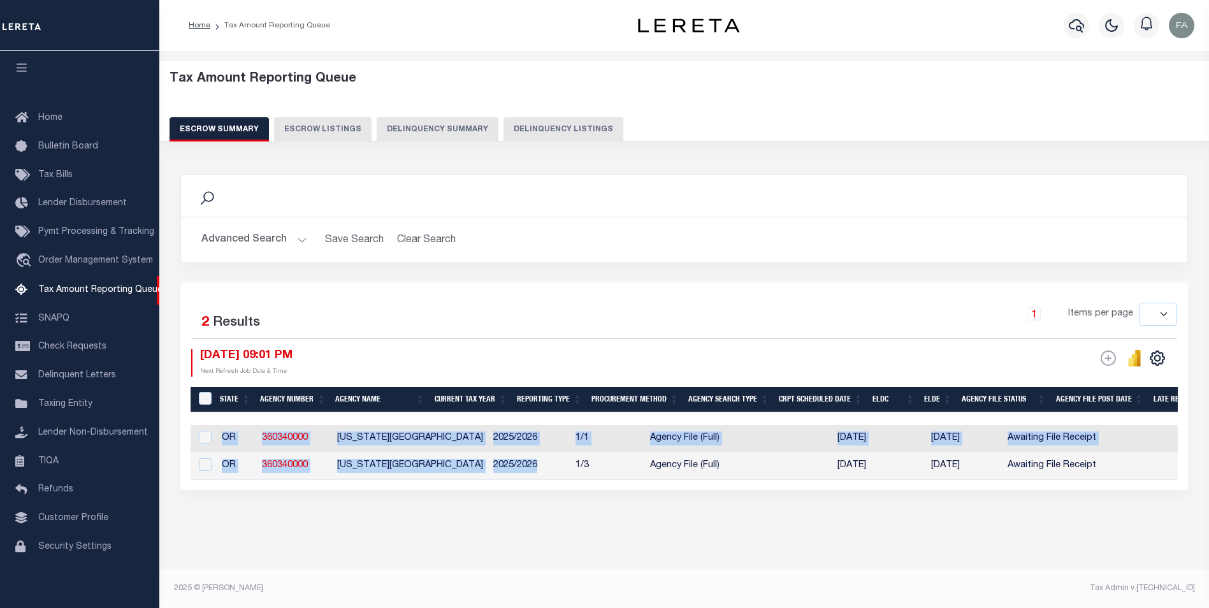
drag, startPoint x: 524, startPoint y: 481, endPoint x: 543, endPoint y: 486, distance: 20.0
click at [534, 480] on div "State Agency Number Agency Name Current Tax Year Reporting Type Procurement Met…" at bounding box center [684, 452] width 987 height 55
click at [639, 511] on div "Search Advanced Search Save Search Clear Search EscrowSummaryGridWrapper_dynami…" at bounding box center [684, 344] width 1025 height 367
click at [426, 490] on div "Selected 2 Results 1 Items per page 10 25 50 100 500 10/02/2025 09:01 PM ESCROW…" at bounding box center [684, 386] width 1008 height 208
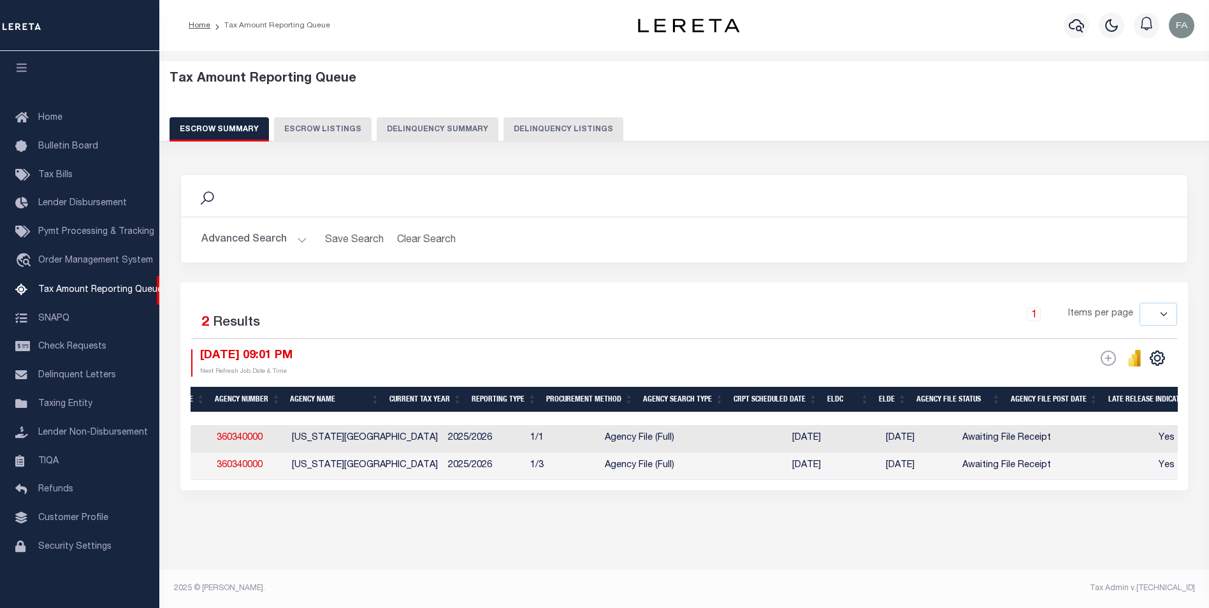
scroll to position [0, 17]
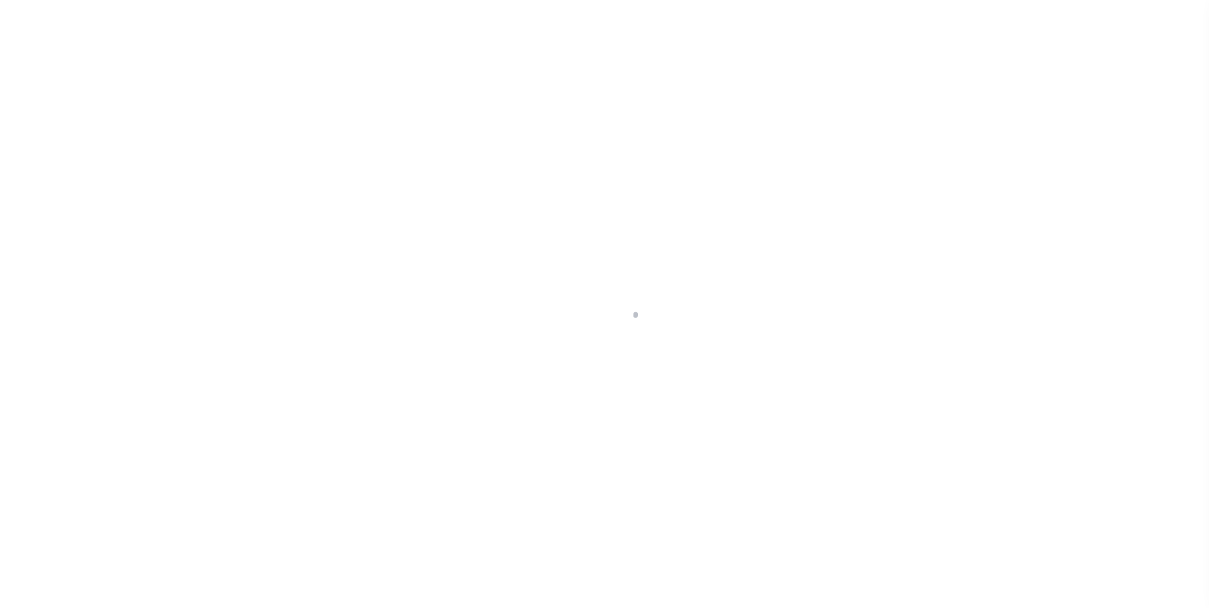
scroll to position [13, 0]
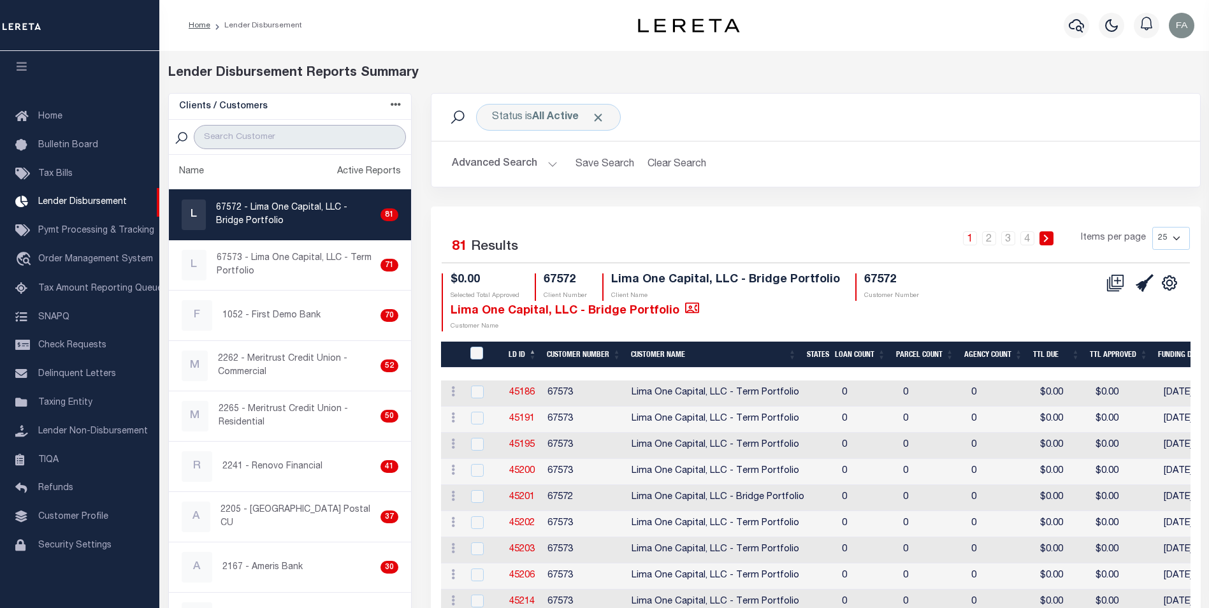
click at [307, 133] on input "search" at bounding box center [300, 137] width 212 height 24
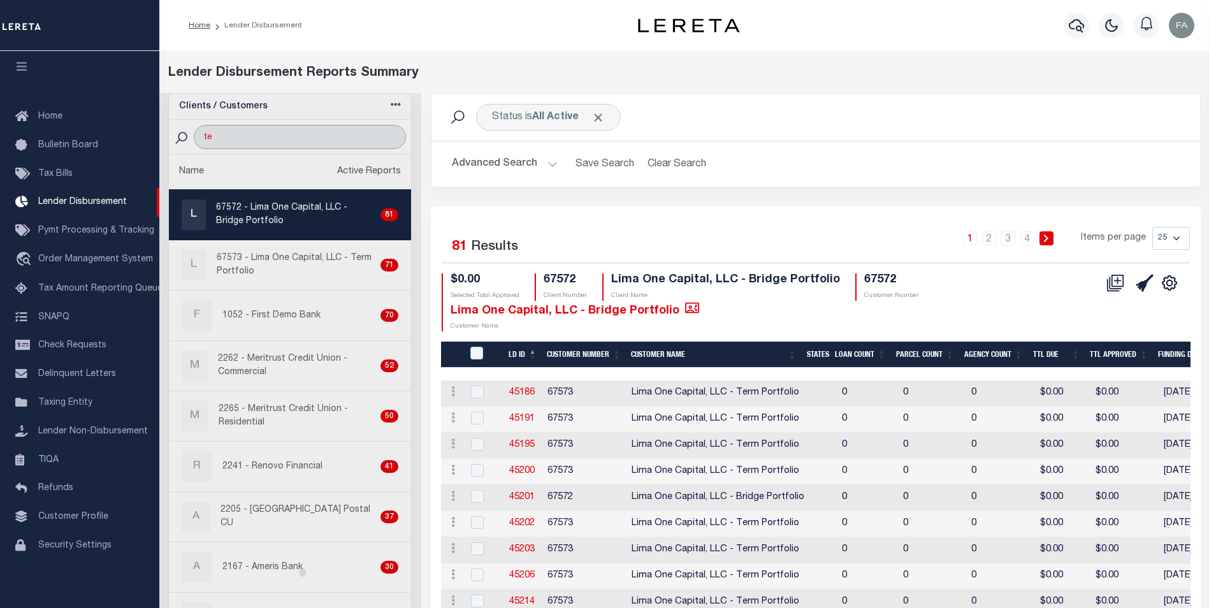
type input "TEST"
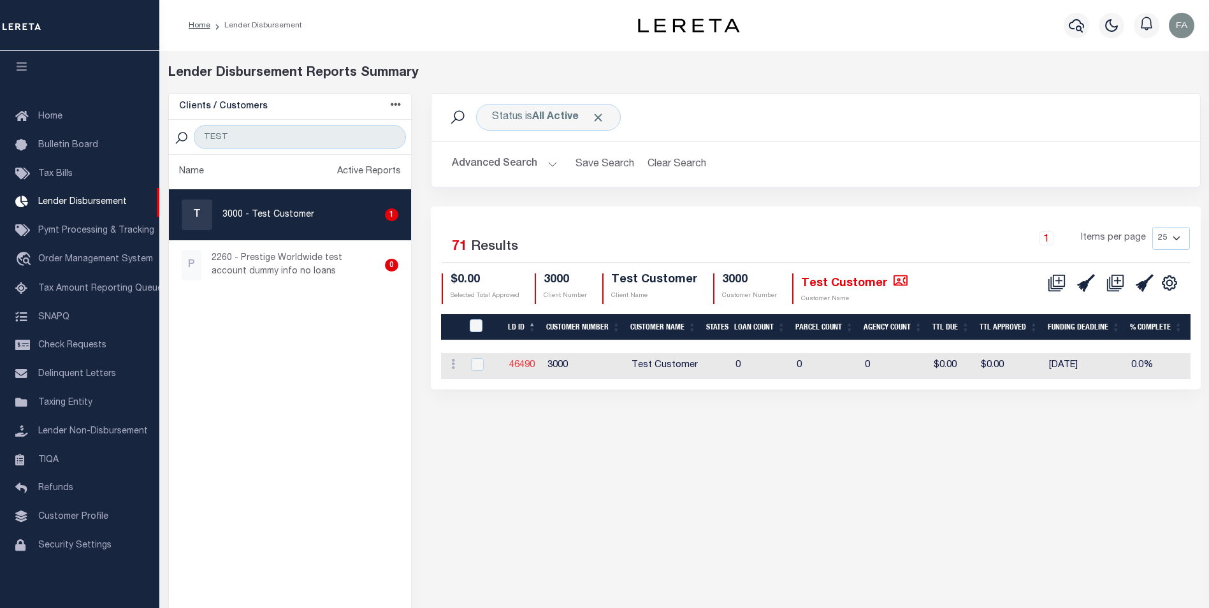
click at [521, 363] on link "46490" at bounding box center [521, 365] width 25 height 9
checkbox input "true"
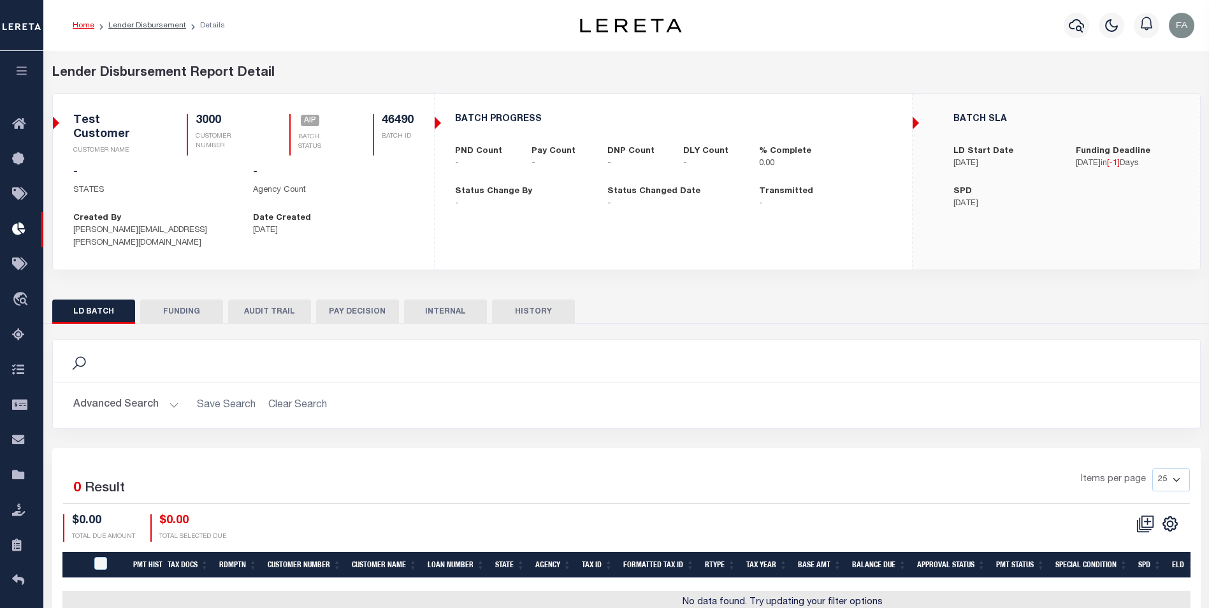
checkbox input "true"
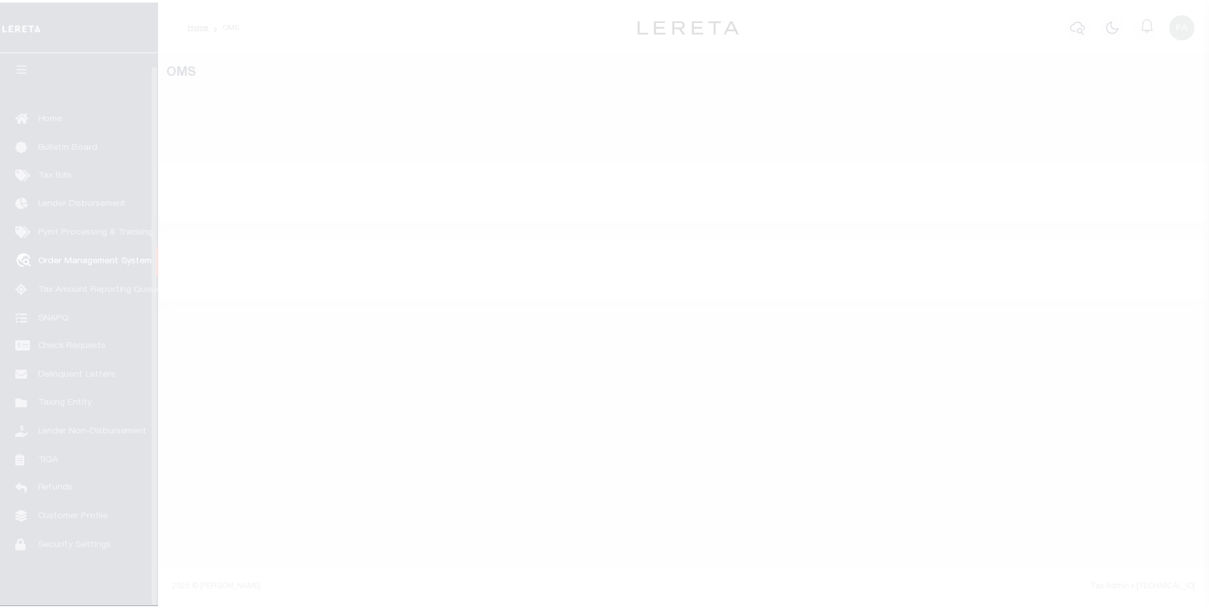
scroll to position [13, 0]
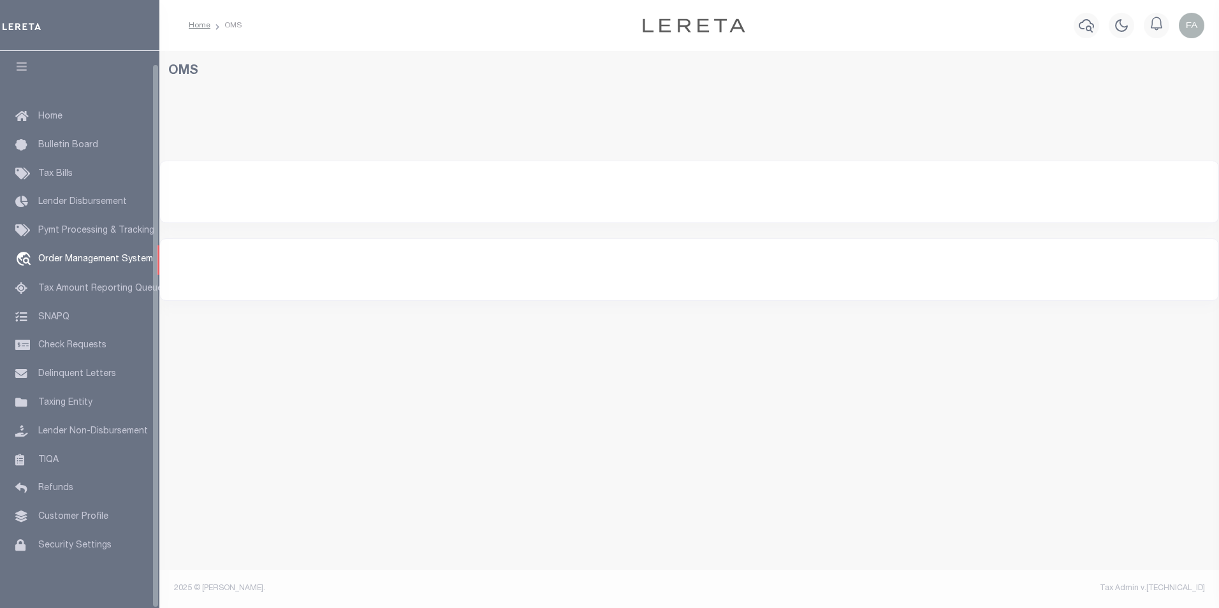
select select "200"
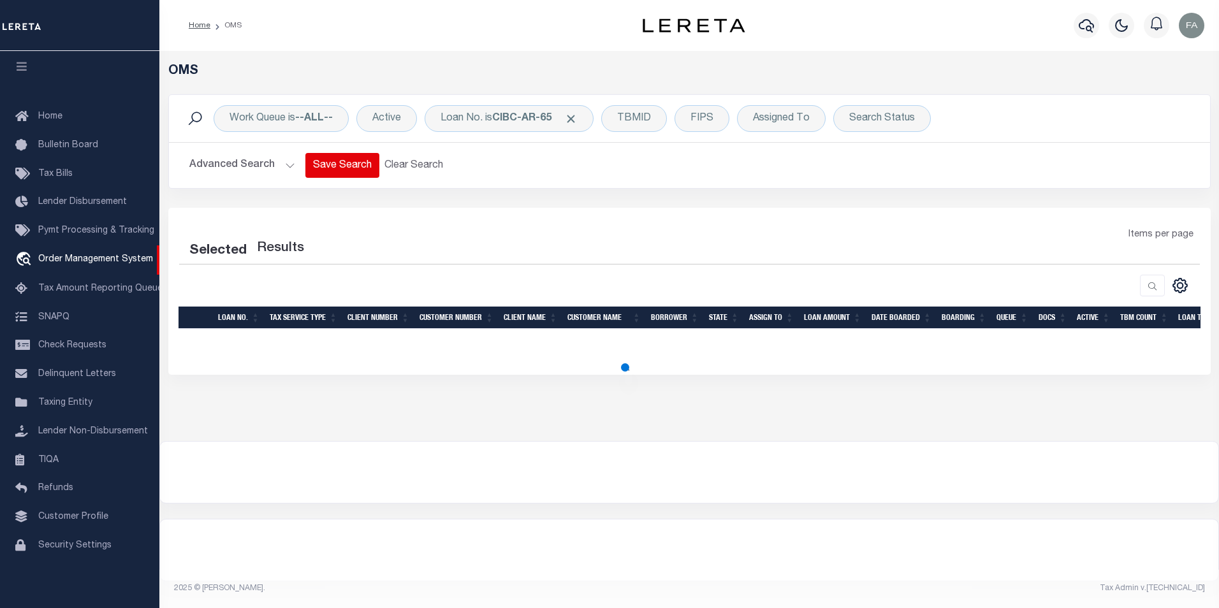
select select "200"
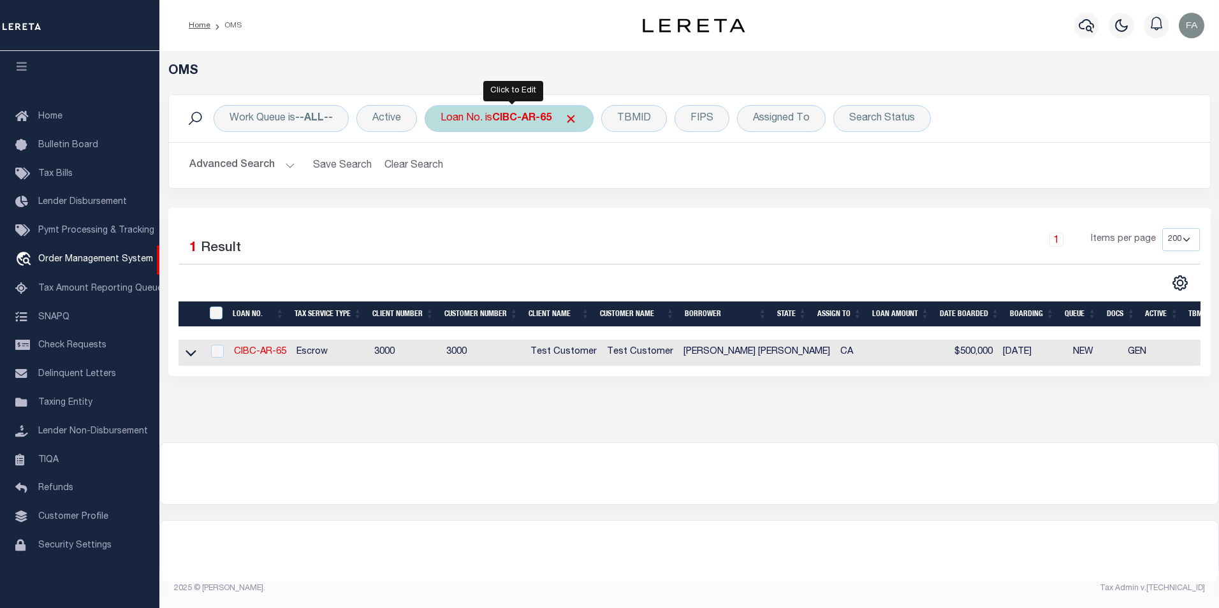
click at [509, 113] on b "CIBC-AR-65" at bounding box center [521, 118] width 59 height 10
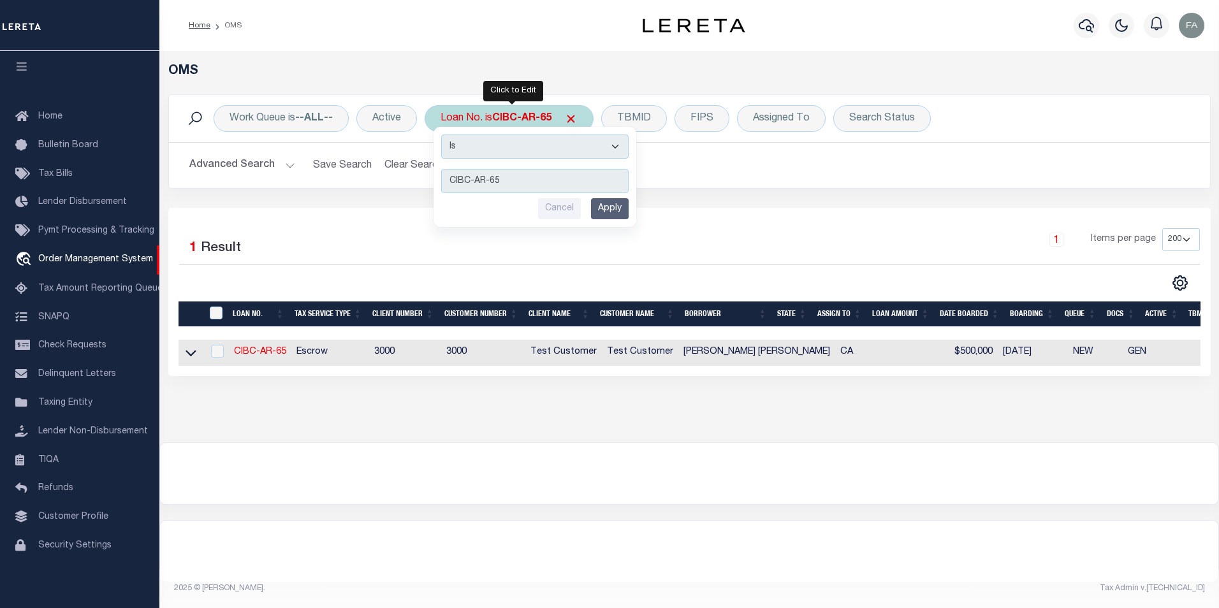
click at [590, 163] on div "Is Contains CIBC-AR-65 Cancel Apply" at bounding box center [534, 177] width 203 height 100
click at [516, 193] on input "CIBC-AR-65" at bounding box center [534, 181] width 187 height 24
click at [537, 175] on input "CIBC-AR-65" at bounding box center [534, 181] width 187 height 24
type input "CIBC-AR-47"
click at [618, 212] on input "Apply" at bounding box center [610, 208] width 38 height 21
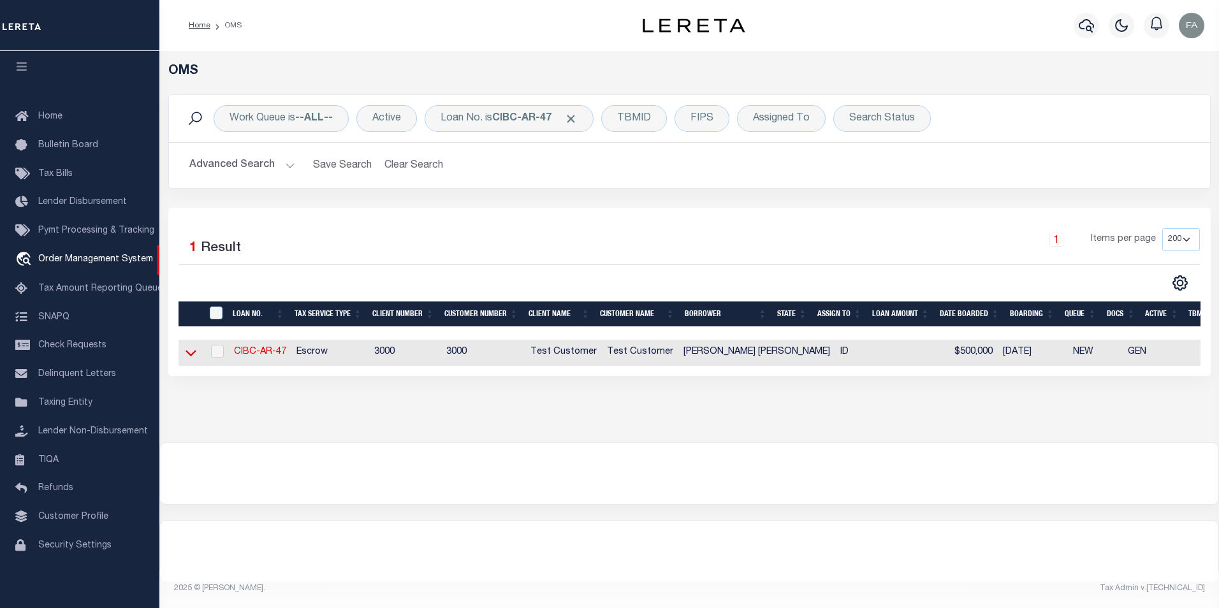
click at [191, 357] on icon at bounding box center [191, 354] width 11 height 6
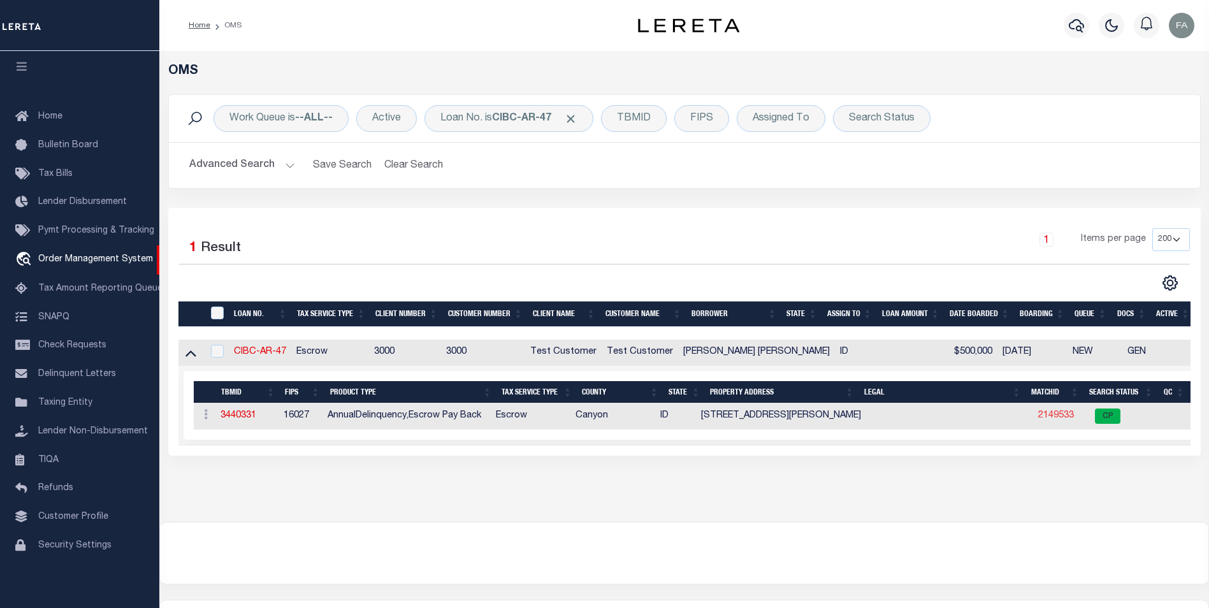
click at [1038, 418] on link "2149533" at bounding box center [1056, 415] width 36 height 9
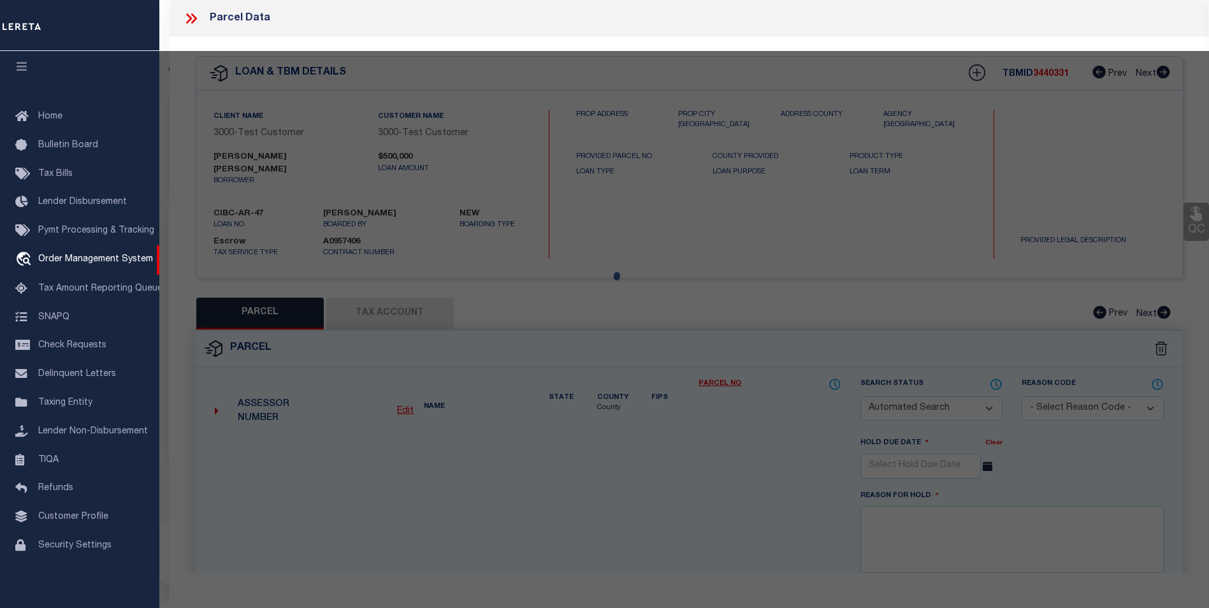
checkbox input "false"
select select "CP"
select select "ACT"
type input "[PERSON_NAME]"
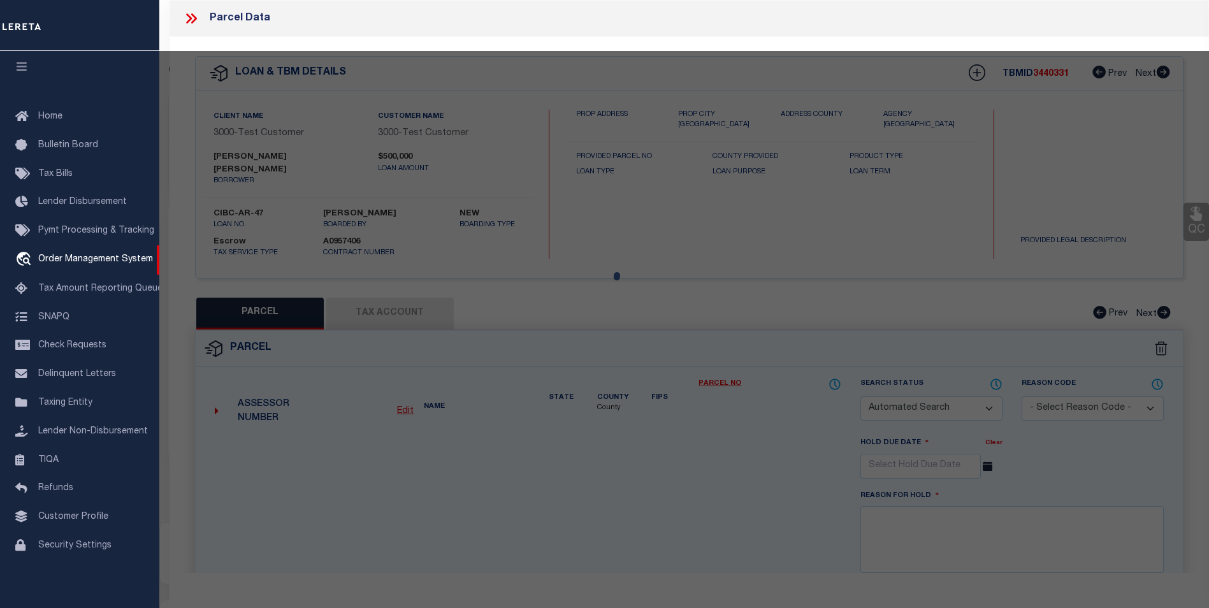
select select "ATL"
select select "ADD"
type input "[STREET_ADDRESS][PERSON_NAME]"
type input "NAMPA, ID 83686"
type textarea "32-3N-2W [PERSON_NAME] POINTE NO 1 LT 10 BLK 1"
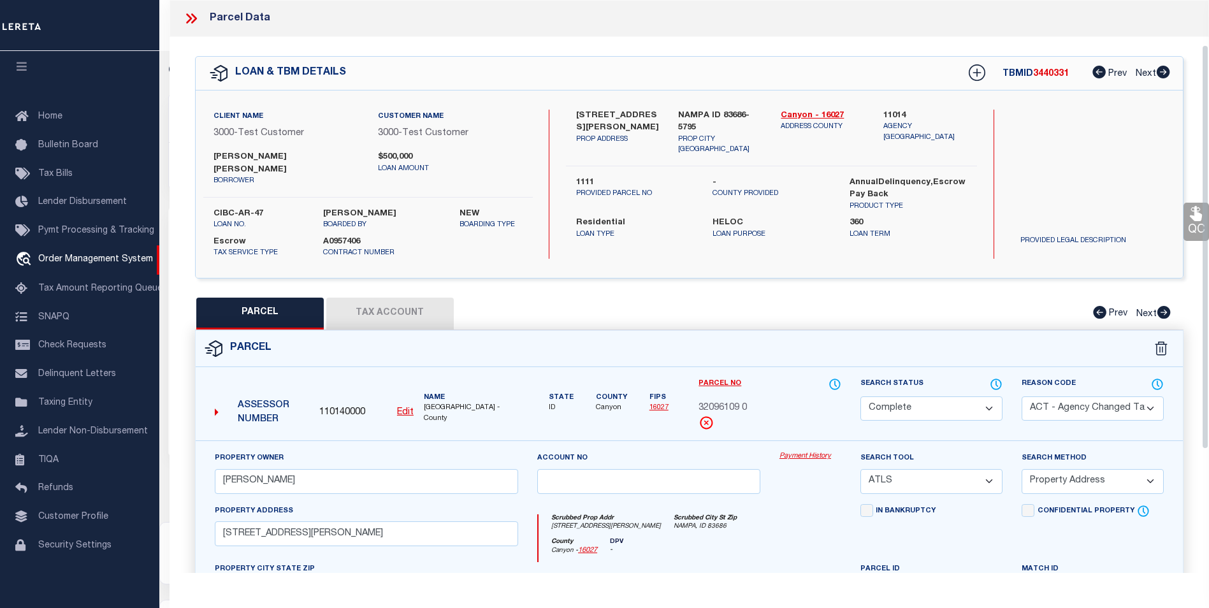
scroll to position [64, 0]
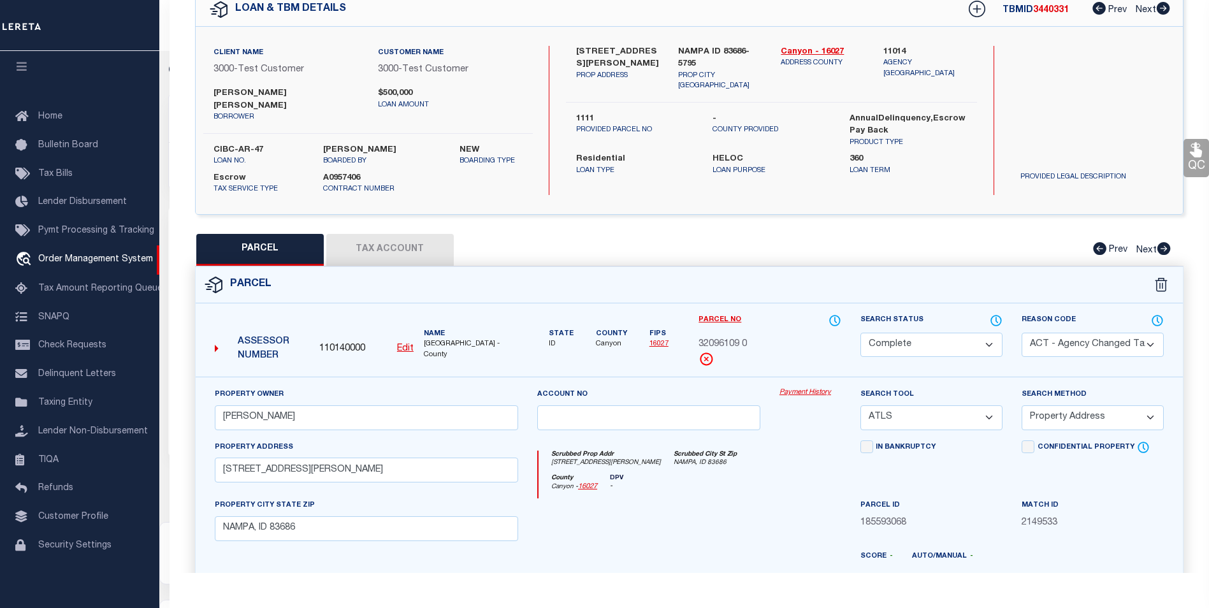
click at [346, 342] on span "110140000" at bounding box center [342, 349] width 46 height 14
drag, startPoint x: 346, startPoint y: 332, endPoint x: 361, endPoint y: 322, distance: 18.9
click at [346, 342] on span "110140000" at bounding box center [342, 349] width 46 height 14
copy span "110140000"
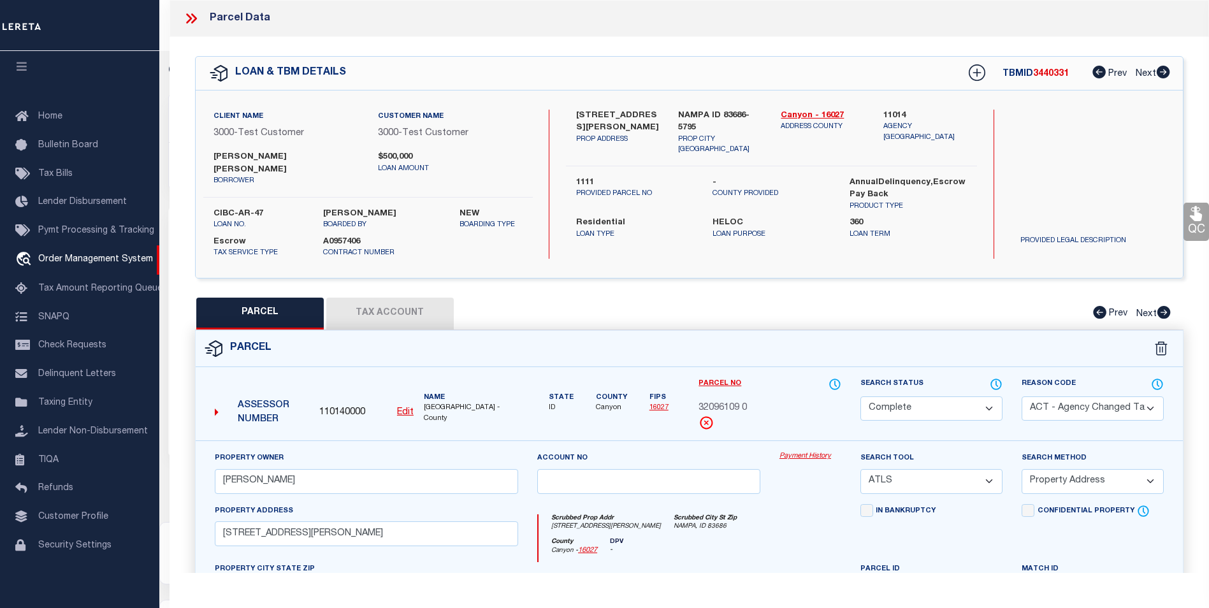
click at [355, 305] on button "Tax Account" at bounding box center [389, 314] width 127 height 32
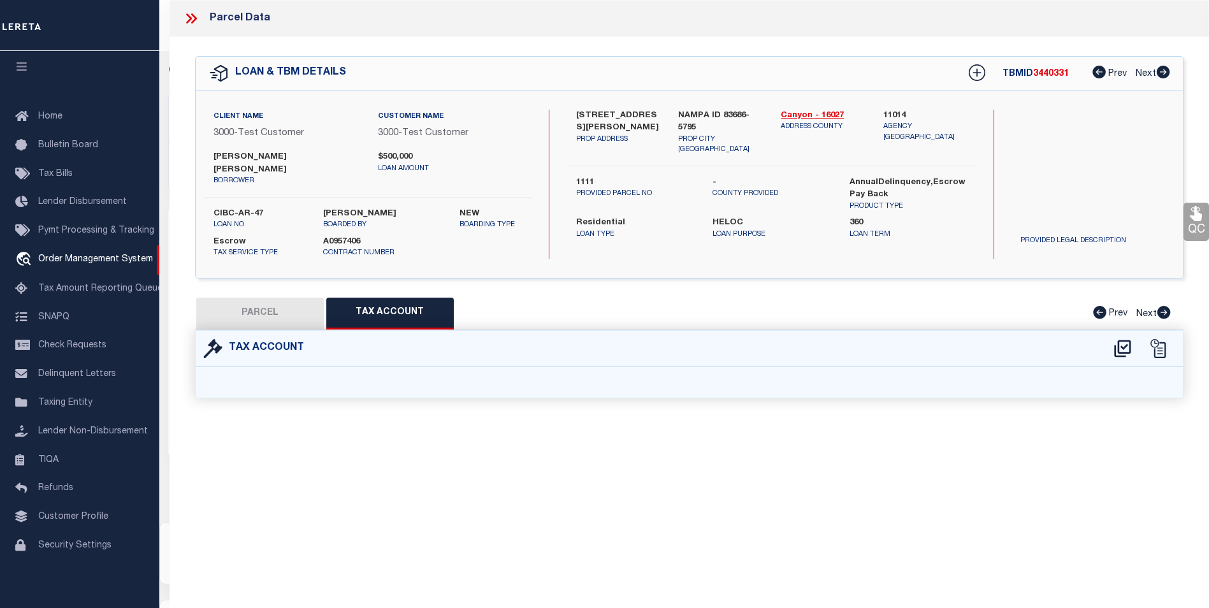
select select "100"
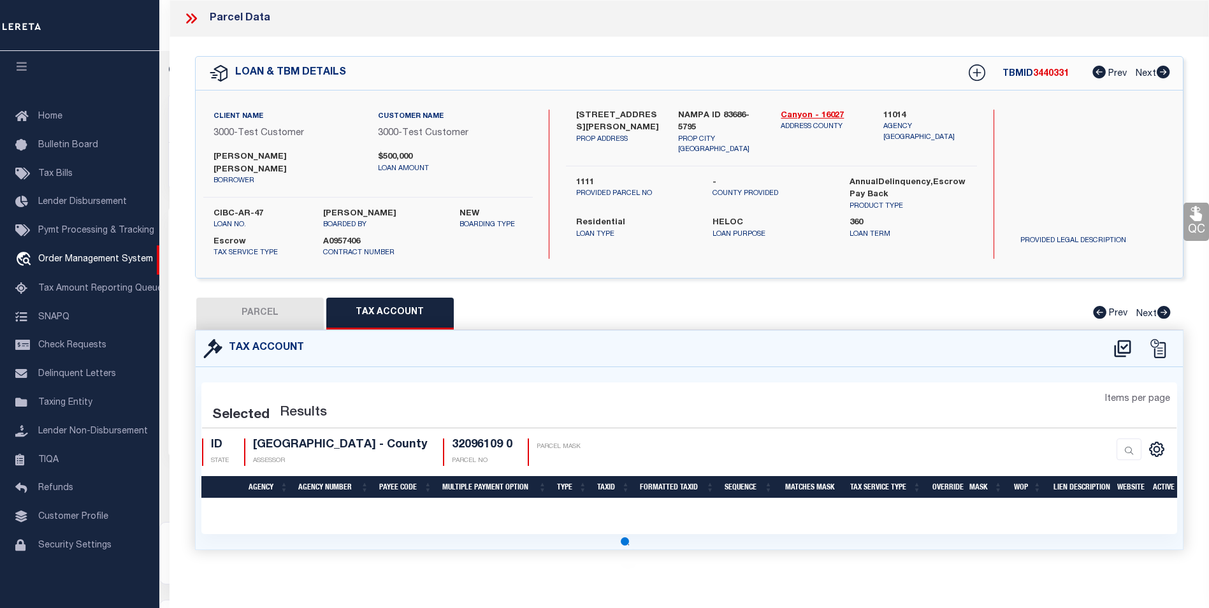
select select "100"
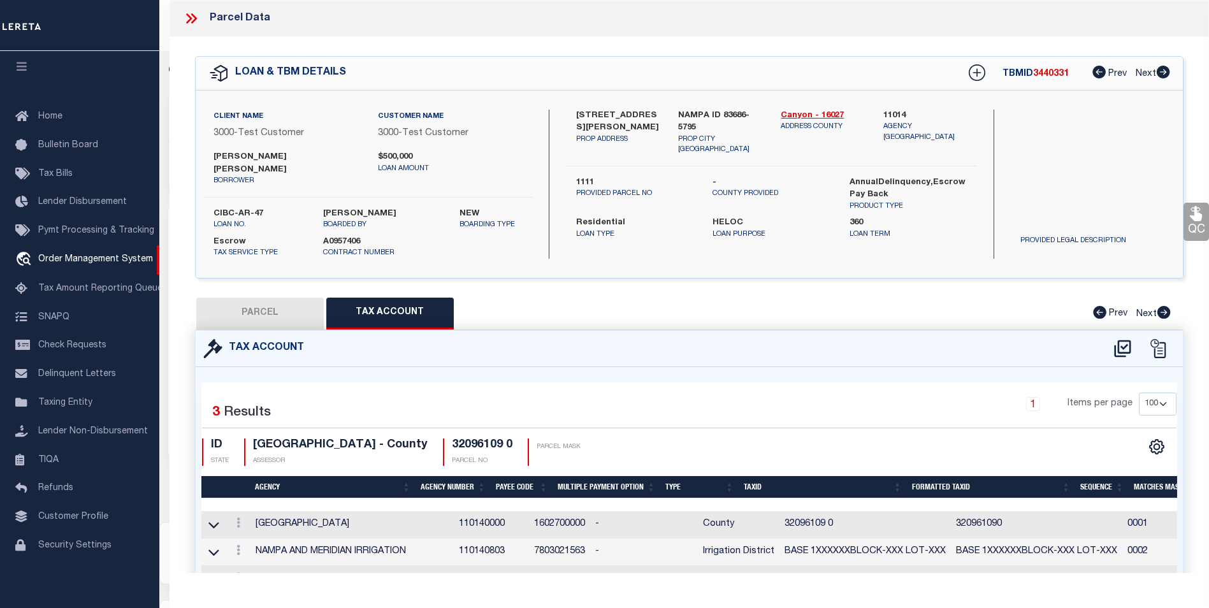
click at [291, 312] on button "PARCEL" at bounding box center [259, 314] width 127 height 32
select select "AS"
select select
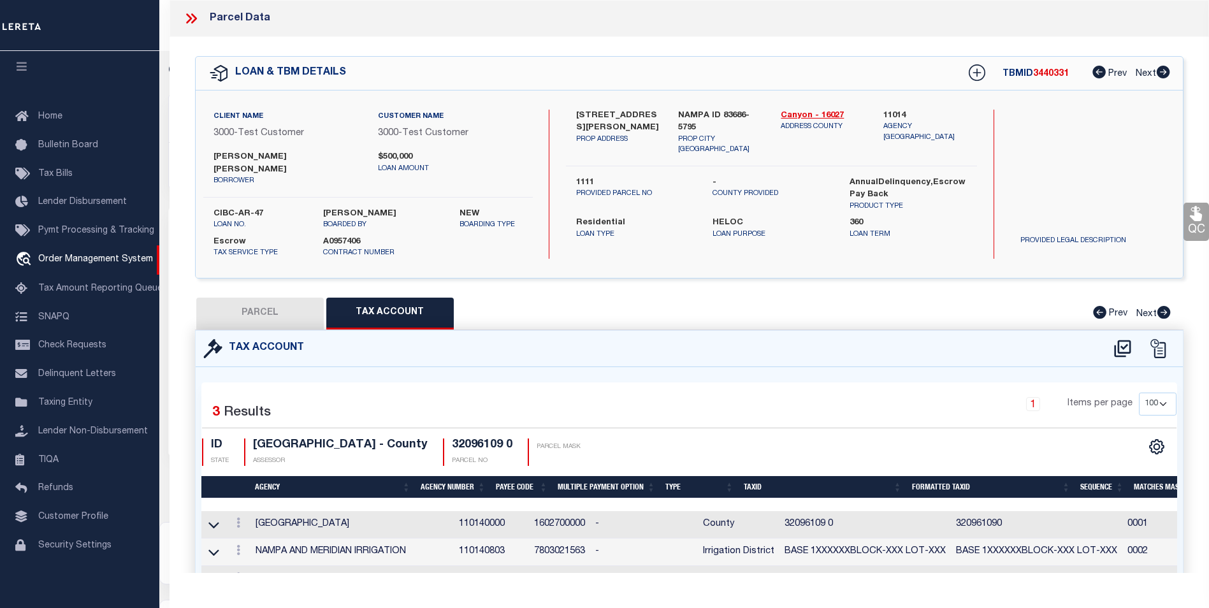
checkbox input "false"
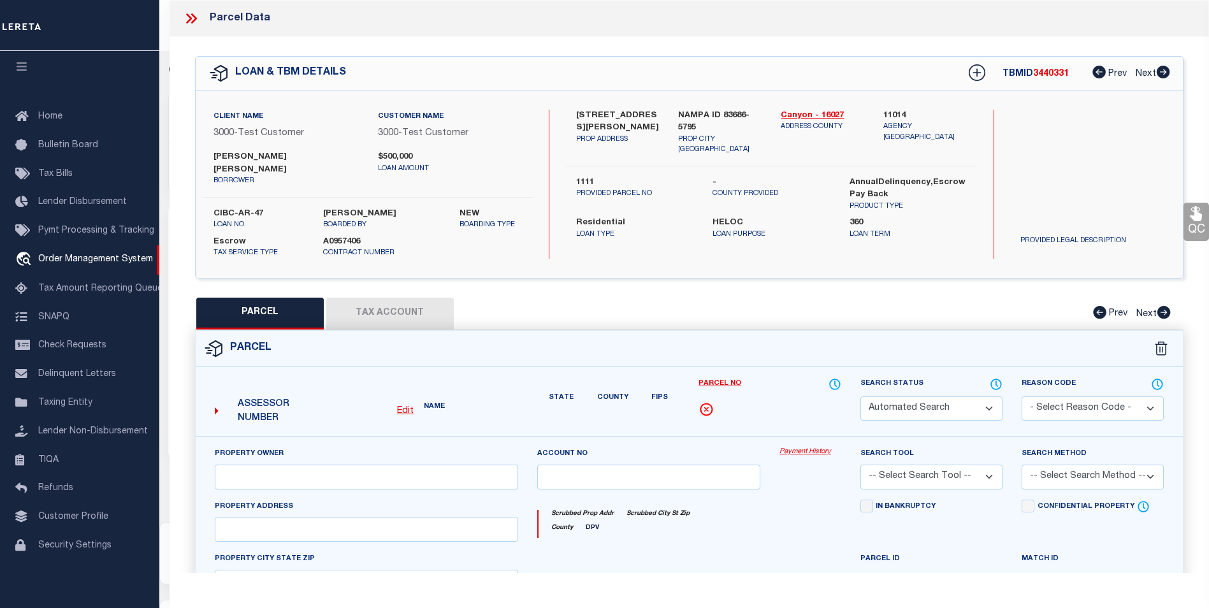
select select "CP"
select select "ACT"
type input "LOPEZ,JOHN ANTHONY"
select select "ATL"
select select "ADD"
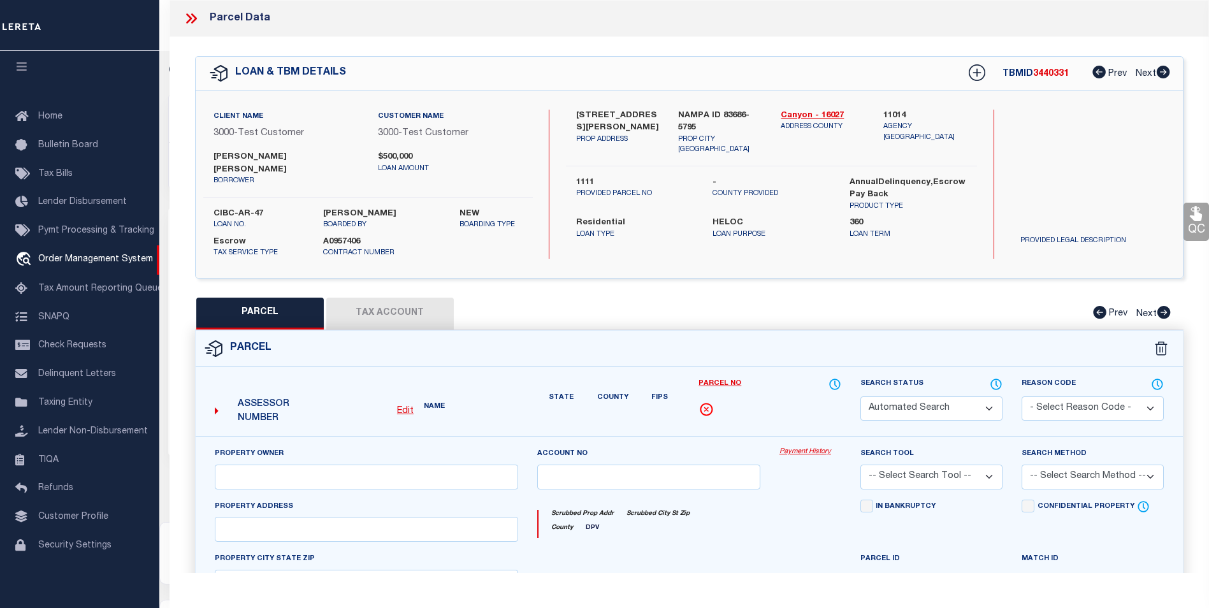
type input "1204 W BELKNAP DR"
type input "NAMPA, ID 83686"
type textarea "32-3N-2W SE SANDS POINTE NO 1 LT 10 BLK 1"
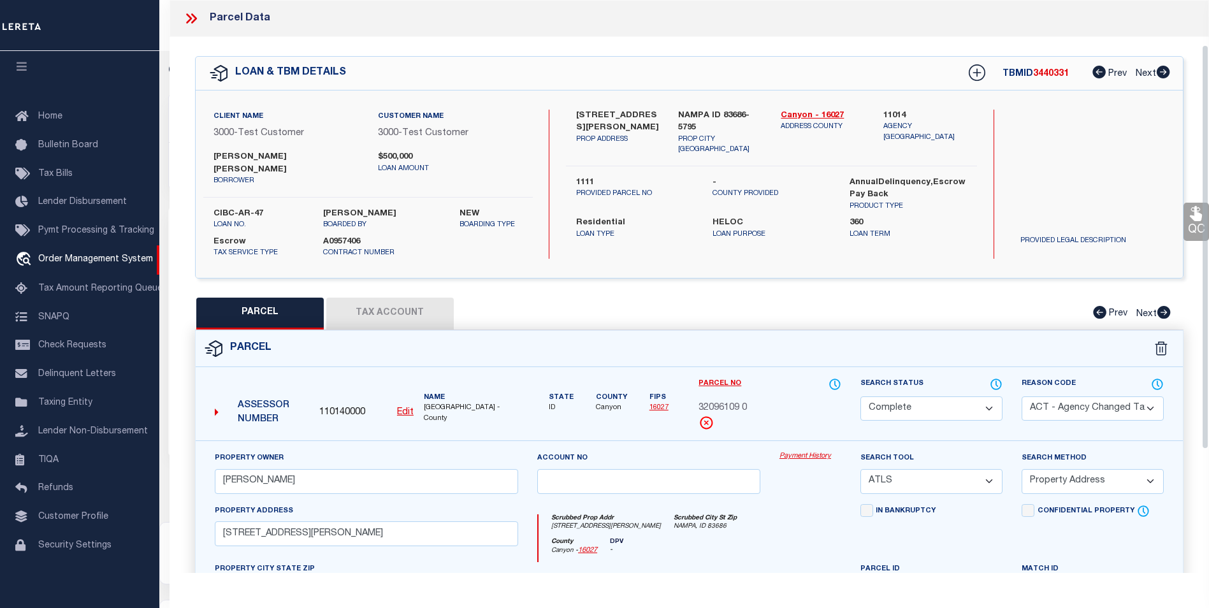
scroll to position [64, 0]
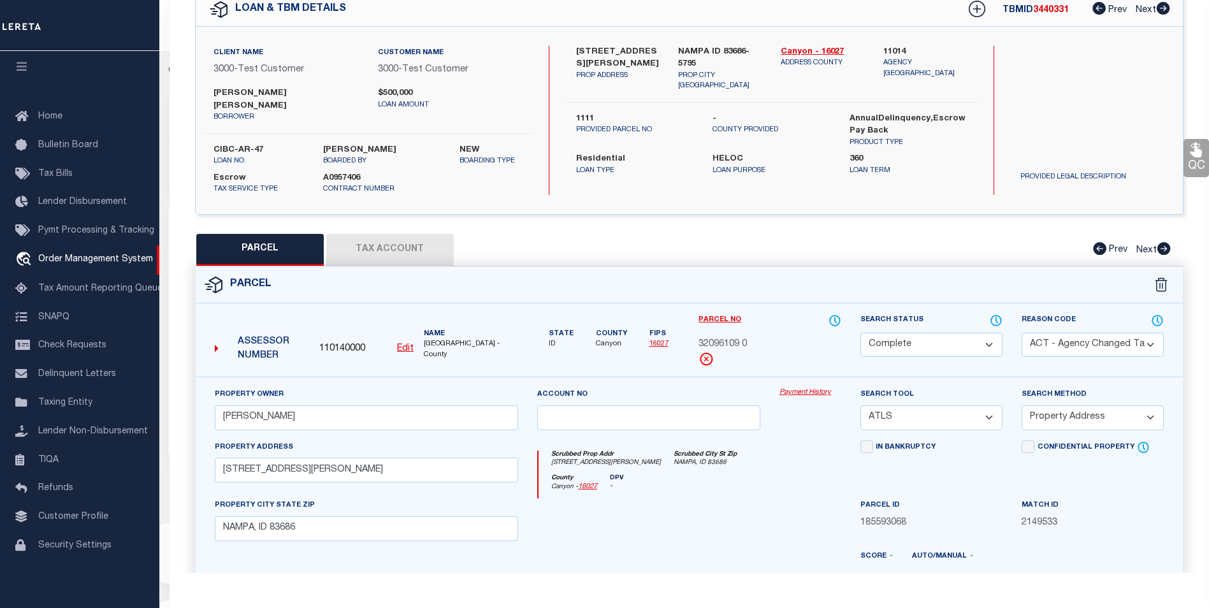
click at [335, 342] on span "110140000" at bounding box center [342, 349] width 46 height 14
copy span "110140000"
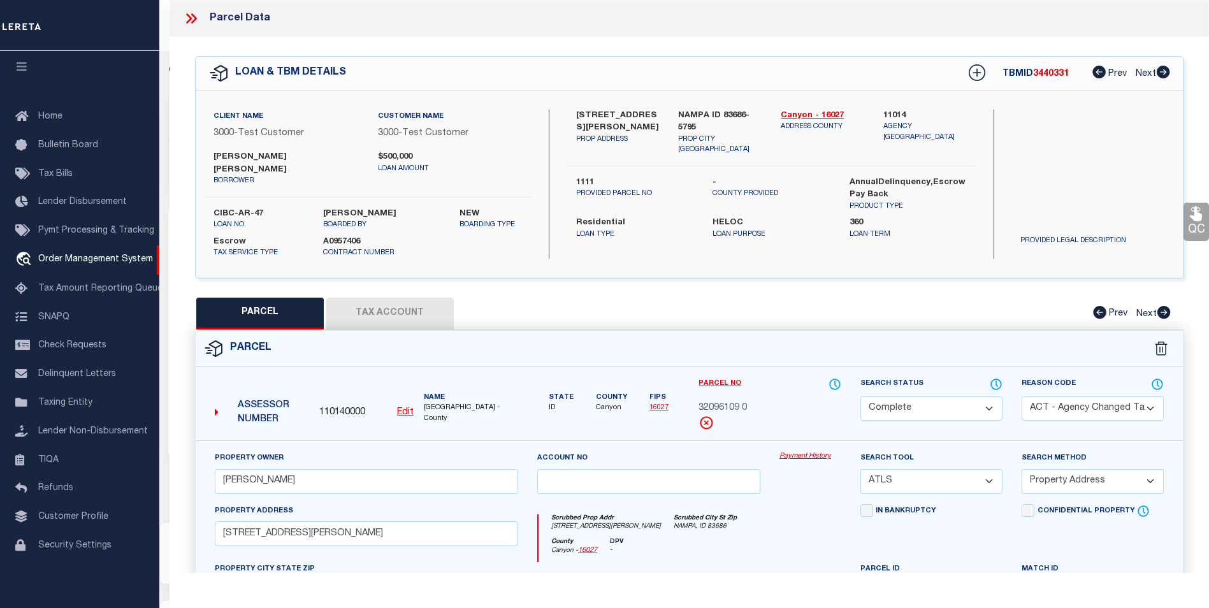
click at [190, 18] on icon at bounding box center [191, 18] width 17 height 17
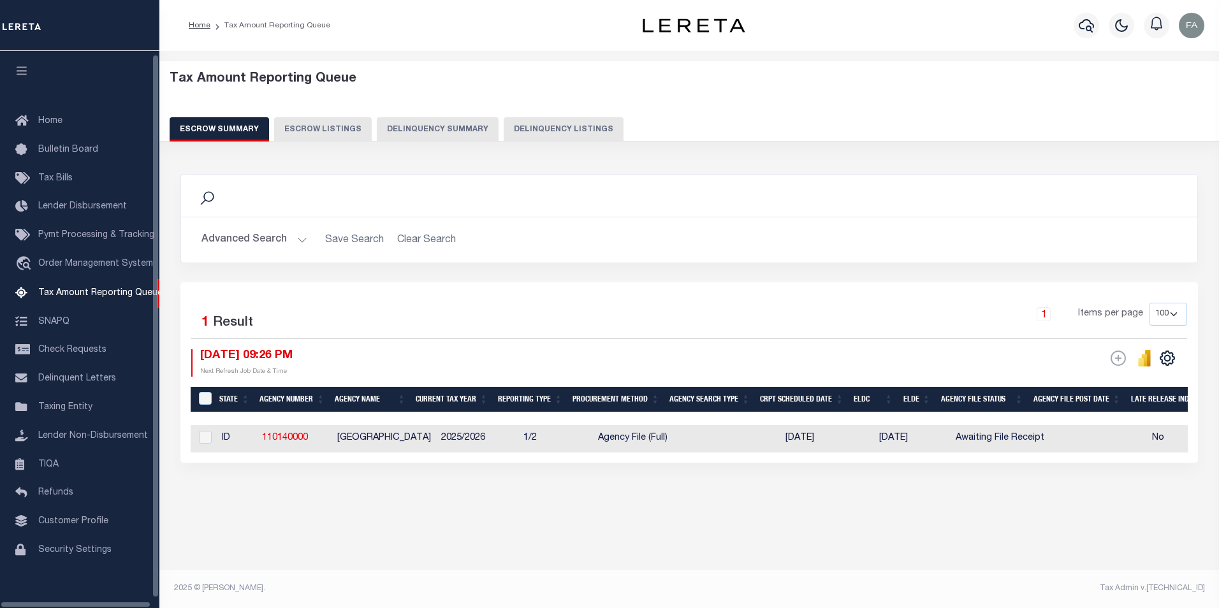
select select "100"
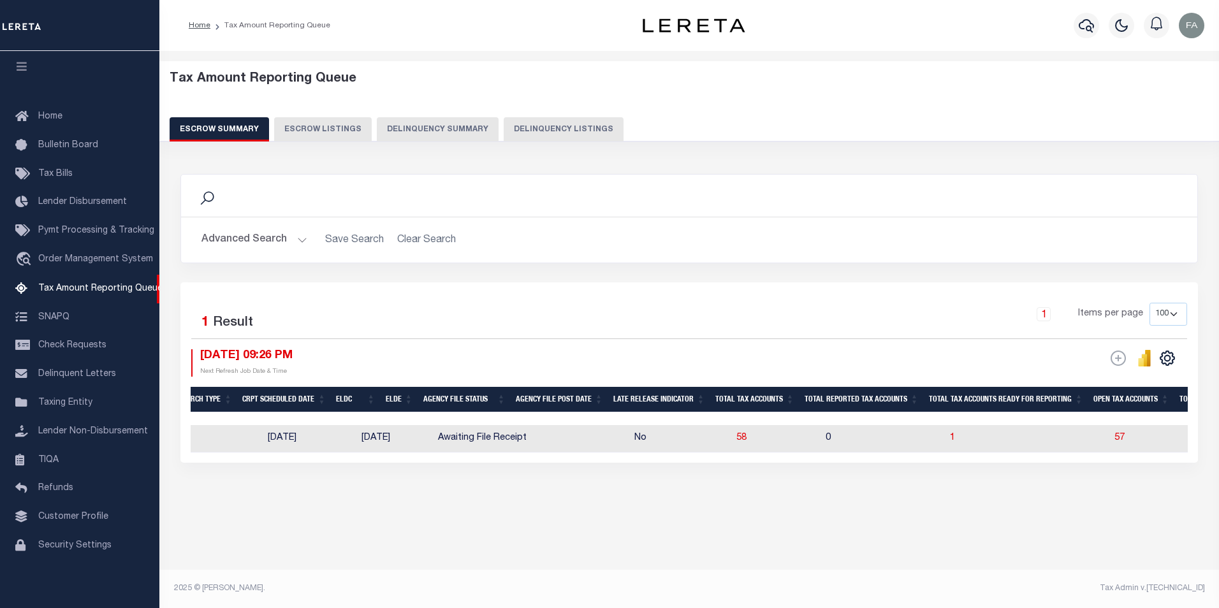
scroll to position [0, 526]
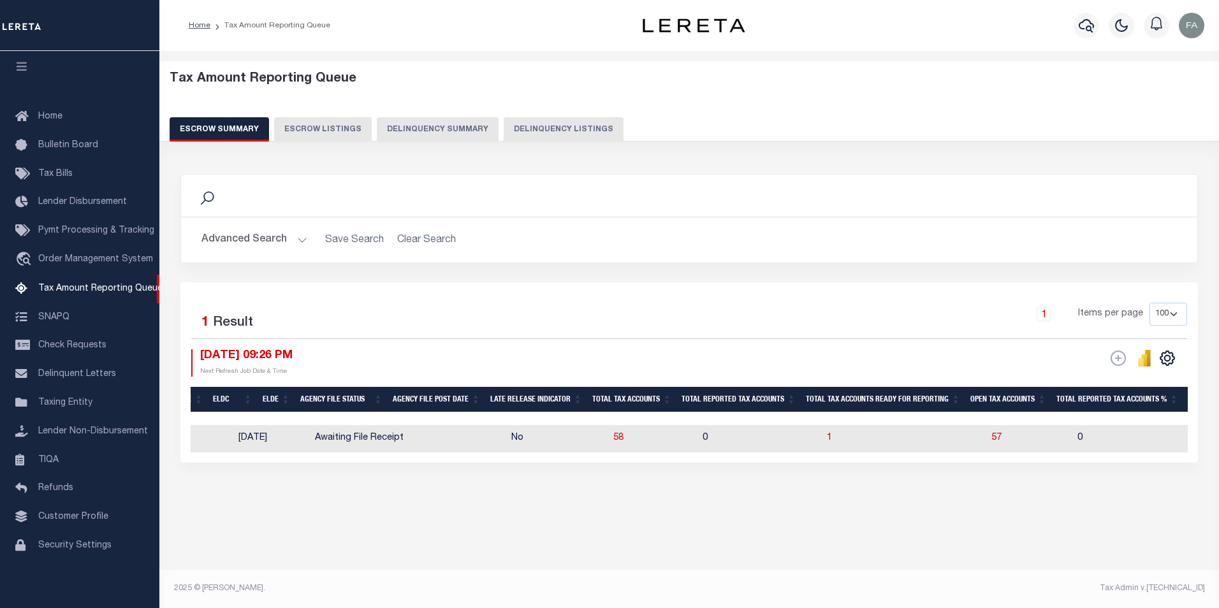
click at [249, 244] on button "Advanced Search" at bounding box center [254, 240] width 106 height 25
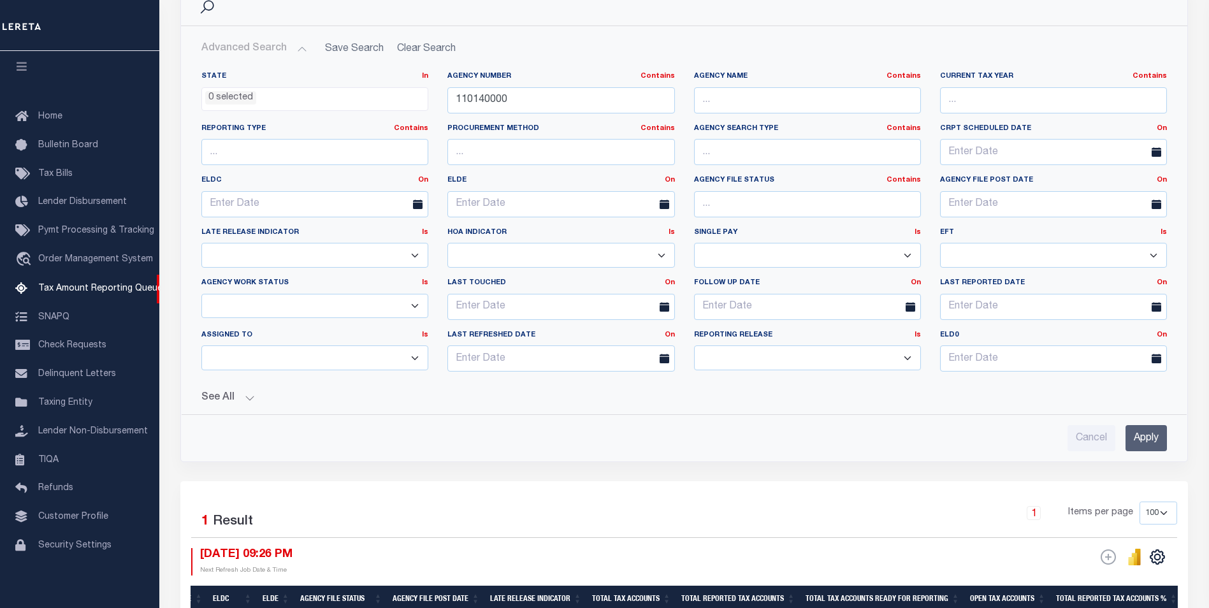
scroll to position [319, 0]
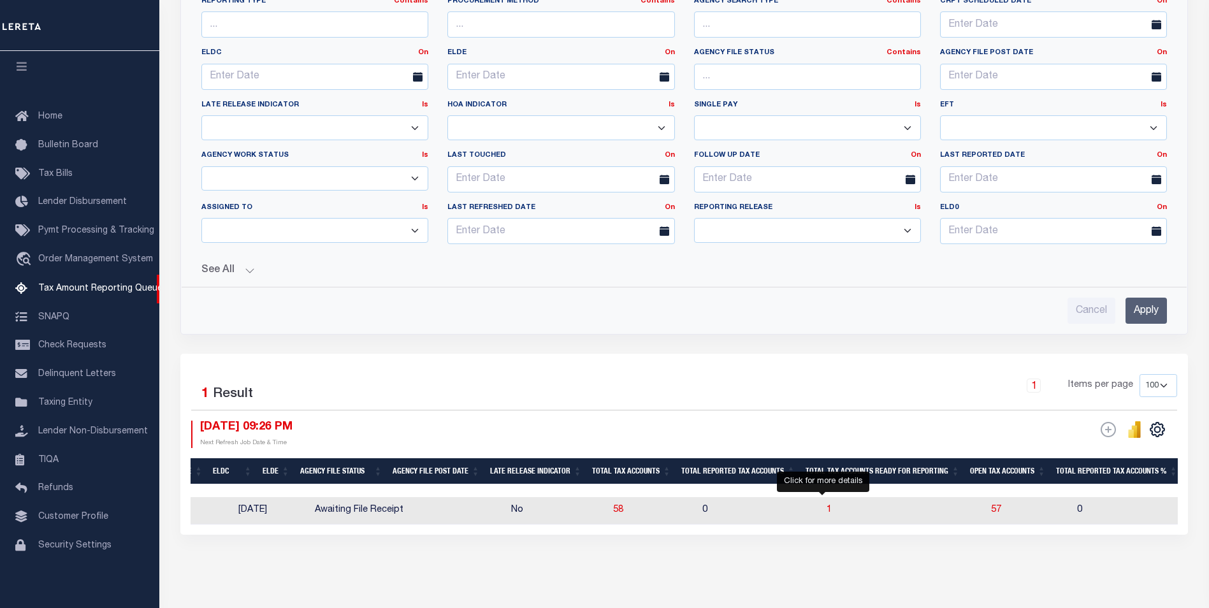
drag, startPoint x: 824, startPoint y: 511, endPoint x: 824, endPoint y: 479, distance: 31.9
click at [827, 511] on span "1" at bounding box center [829, 510] width 5 height 9
select select "100"
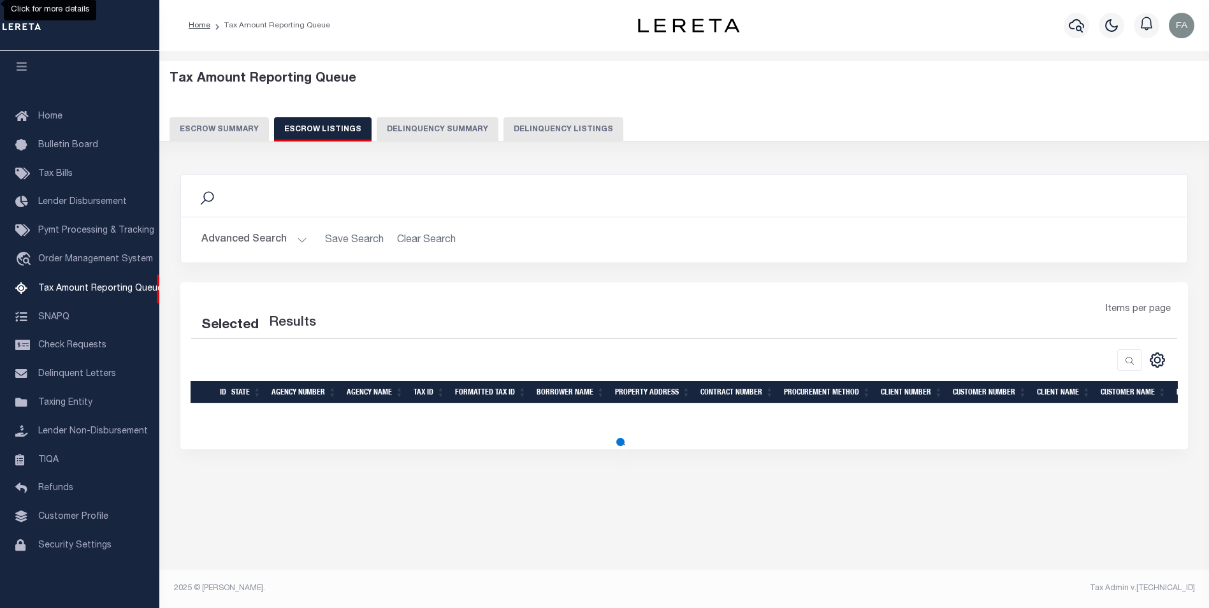
scroll to position [0, 0]
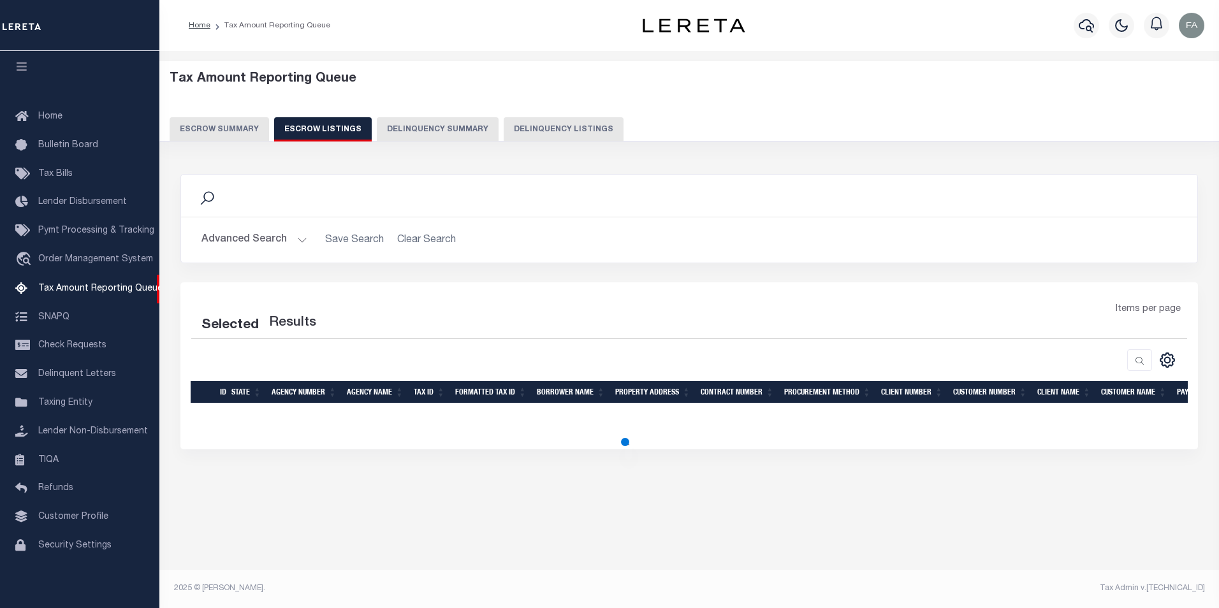
select select "100"
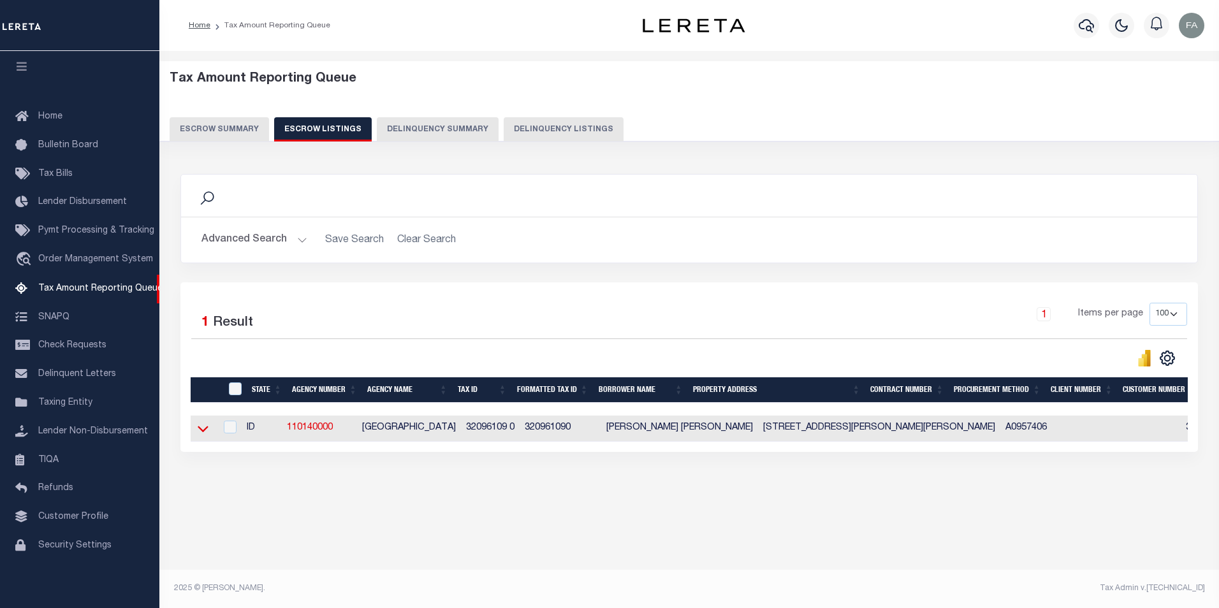
click at [200, 433] on icon at bounding box center [203, 428] width 11 height 13
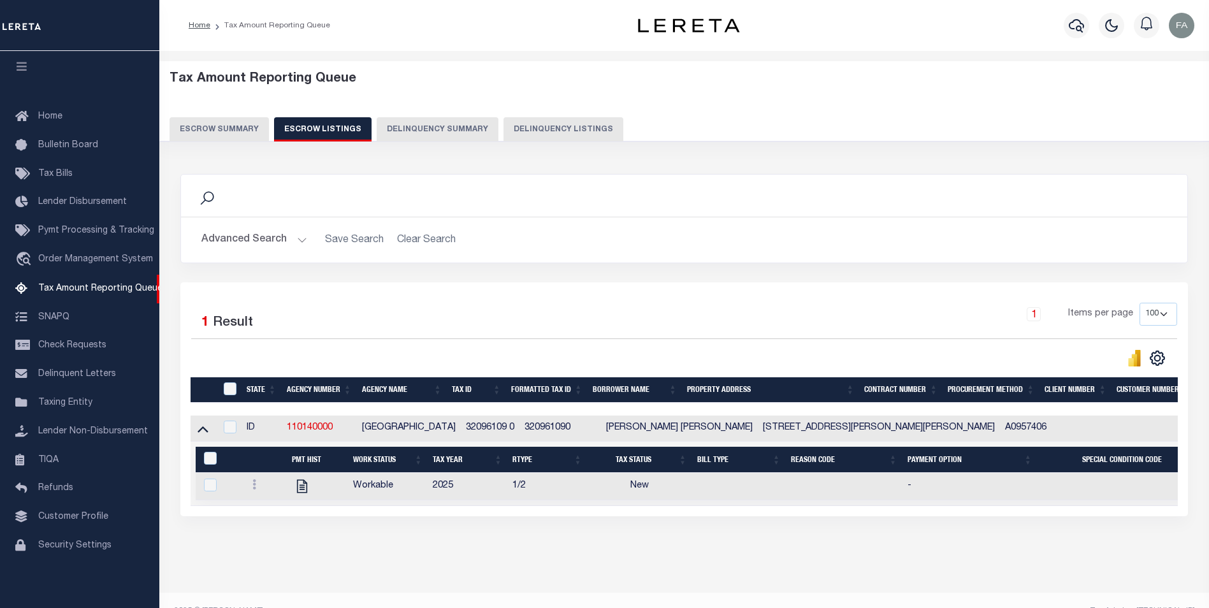
scroll to position [34, 0]
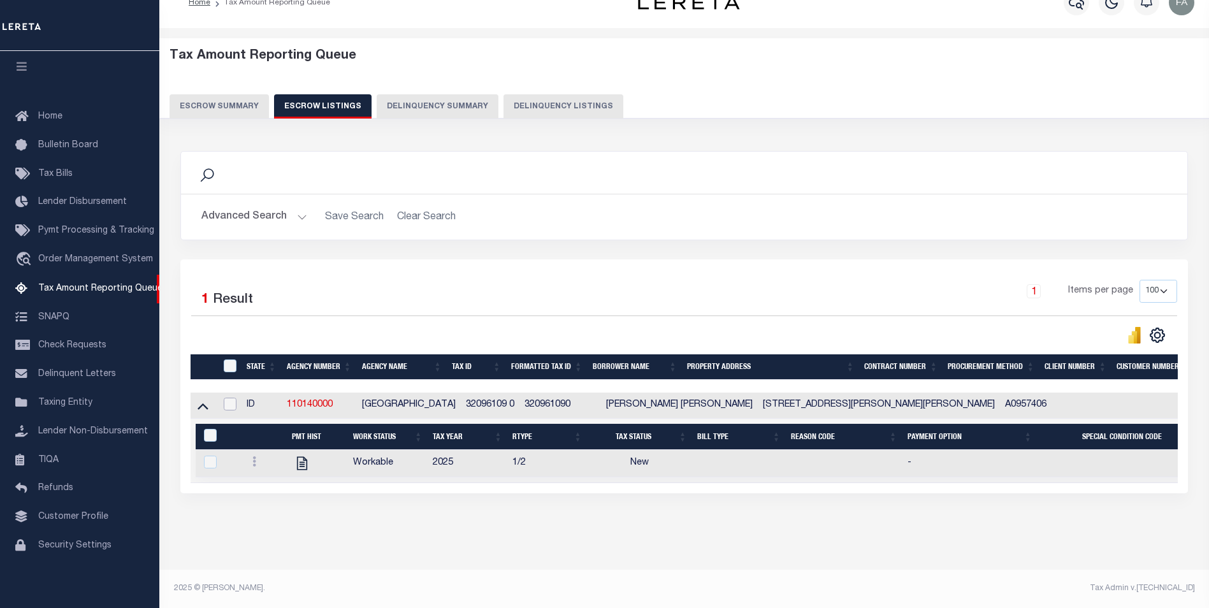
click at [229, 398] on input "checkbox" at bounding box center [230, 404] width 13 height 13
checkbox input "true"
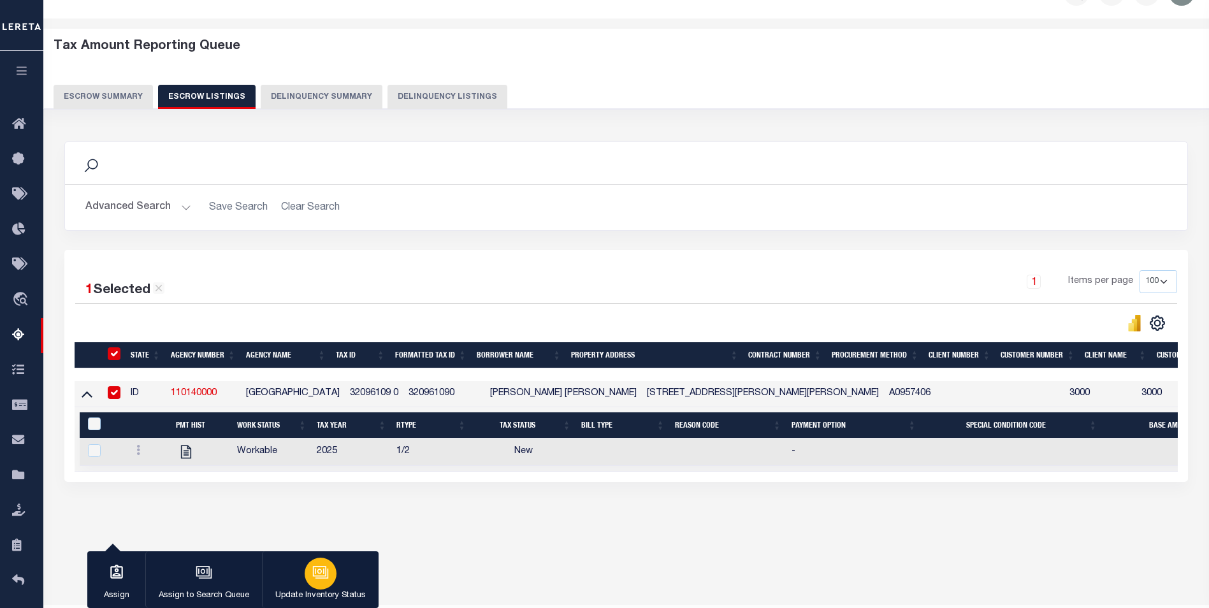
click at [312, 585] on div "button" at bounding box center [321, 574] width 32 height 32
select select "4"
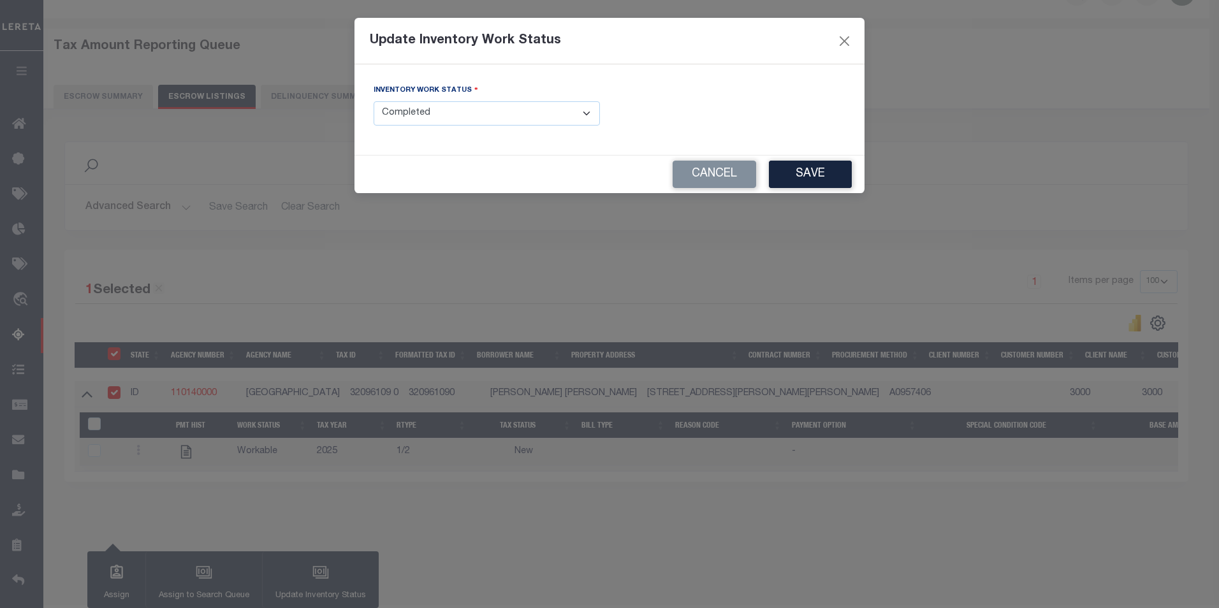
click at [708, 174] on button "Cancel" at bounding box center [715, 174] width 84 height 27
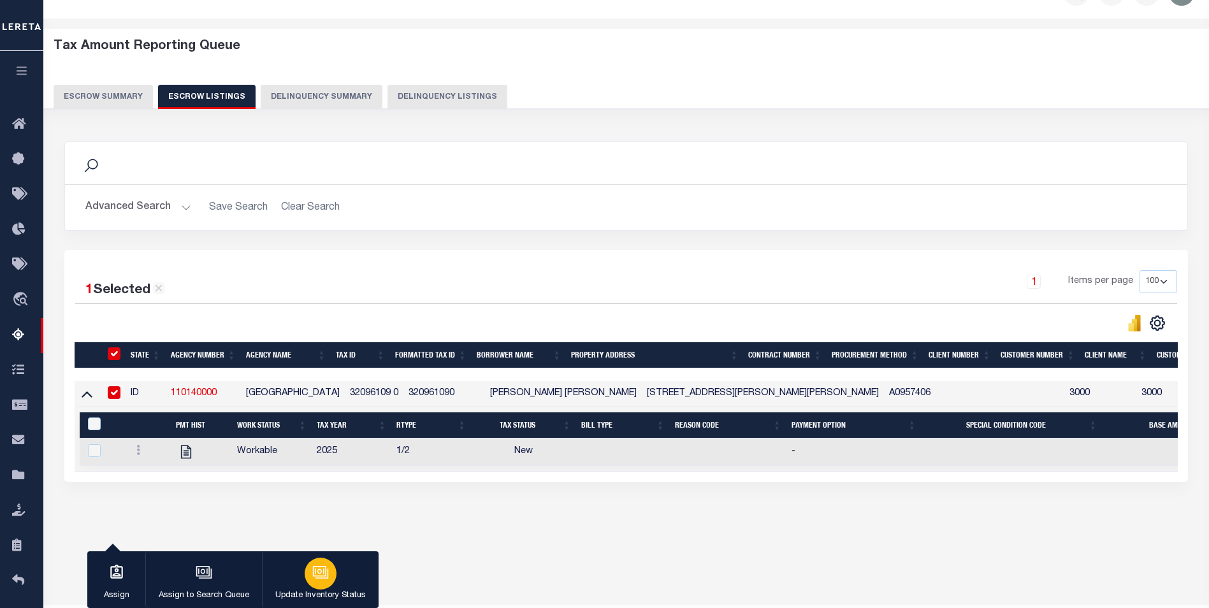
click at [321, 569] on icon "button" at bounding box center [320, 572] width 17 height 17
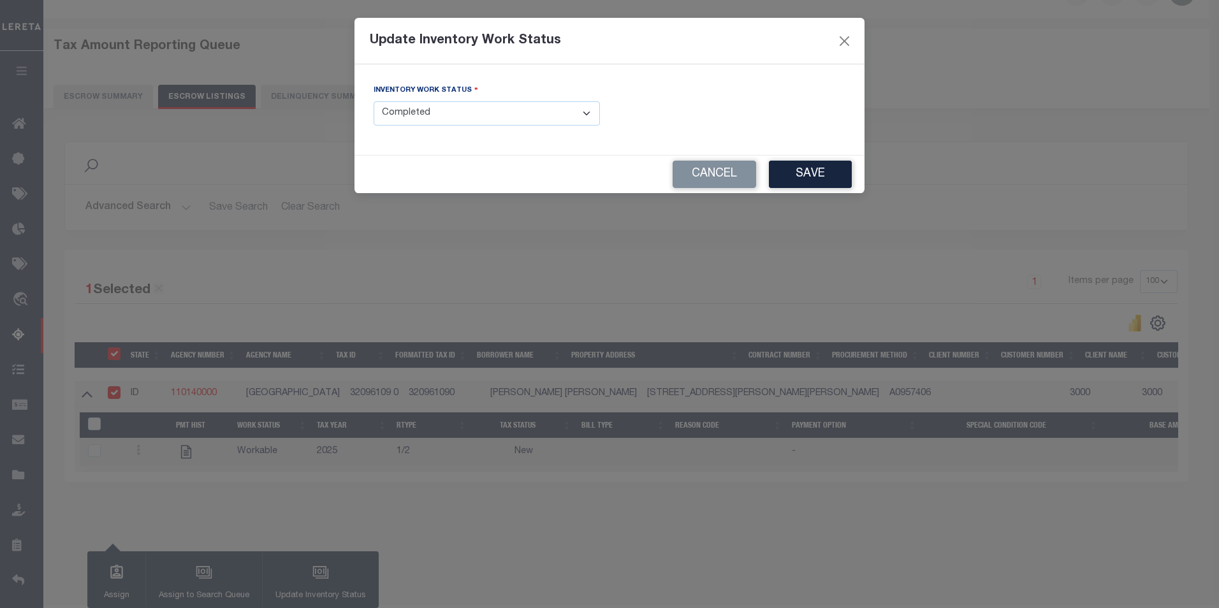
click at [686, 175] on button "Cancel" at bounding box center [715, 174] width 84 height 27
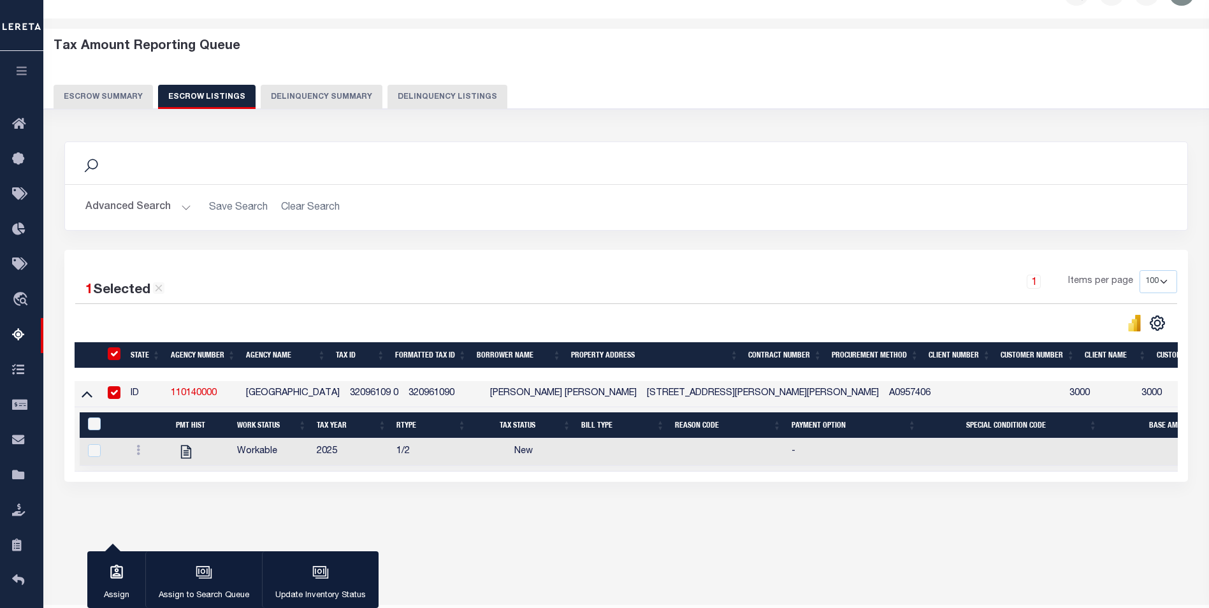
scroll to position [0, 0]
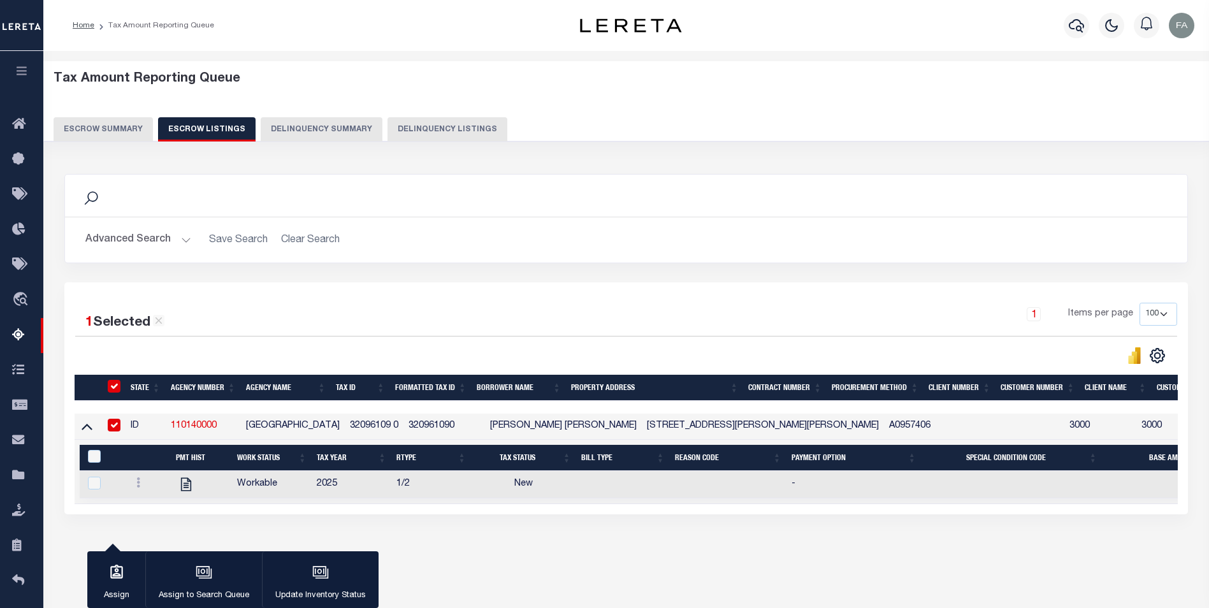
click at [84, 123] on button "Escrow Summary" at bounding box center [103, 129] width 99 height 24
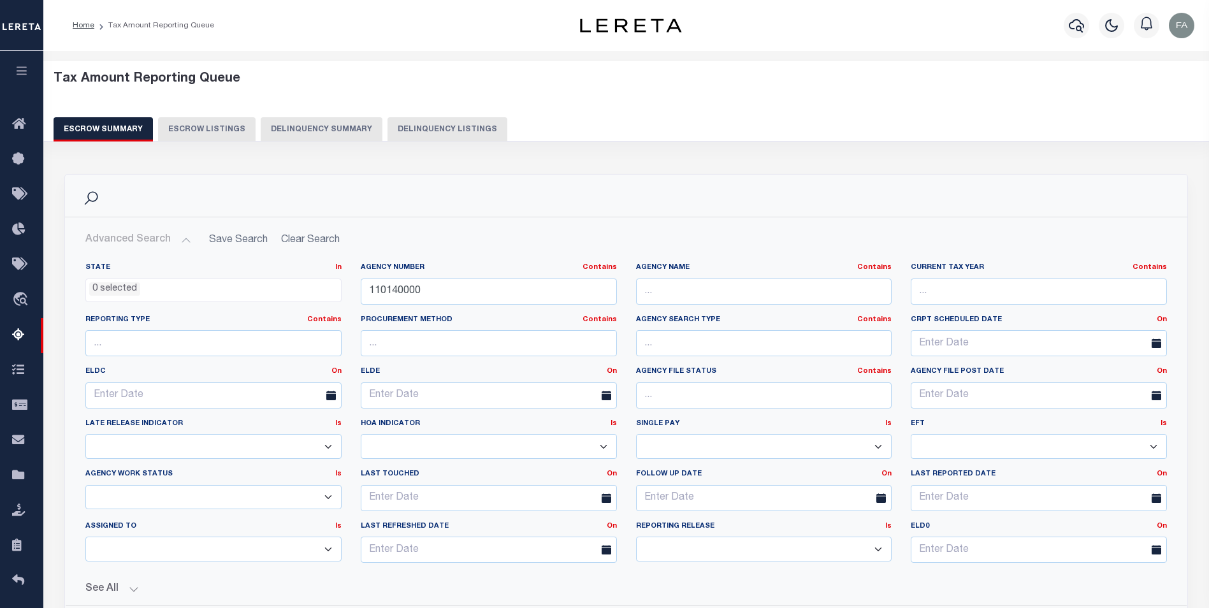
click at [205, 126] on button "Escrow Listings" at bounding box center [207, 129] width 98 height 24
select select "100"
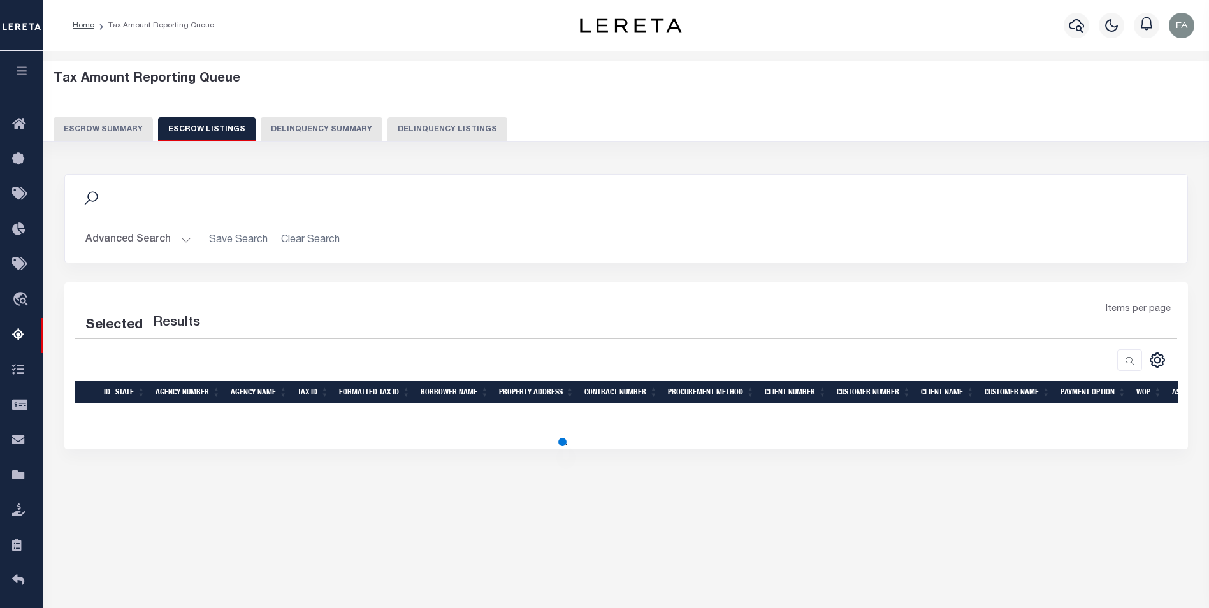
select select "100"
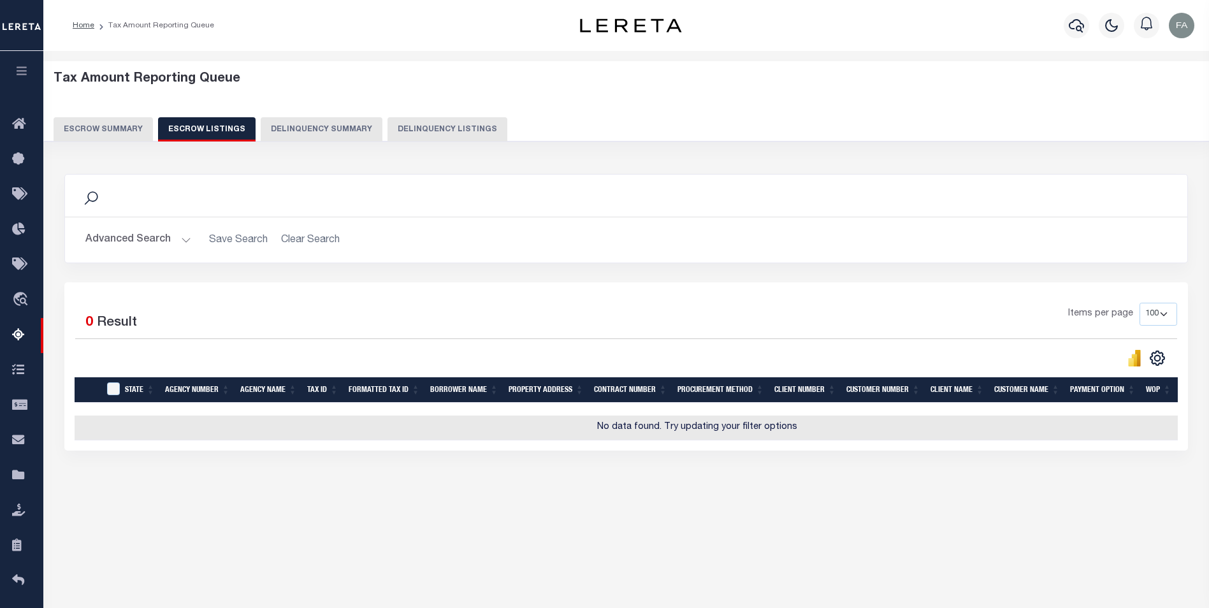
click at [106, 128] on button "Escrow Summary" at bounding box center [103, 129] width 99 height 24
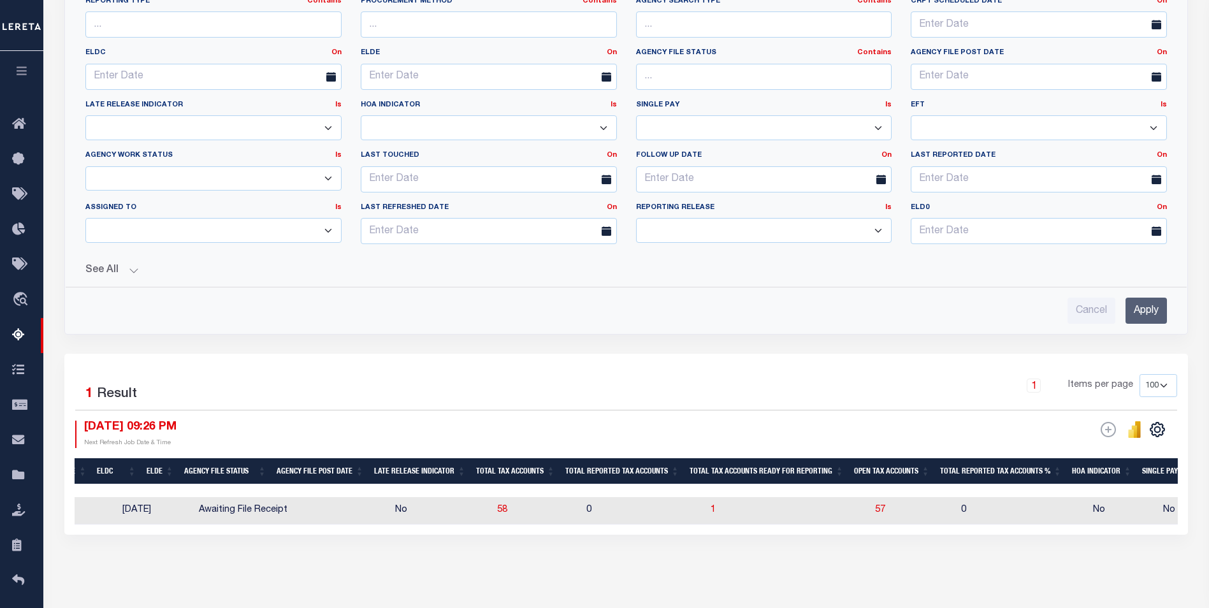
scroll to position [369, 0]
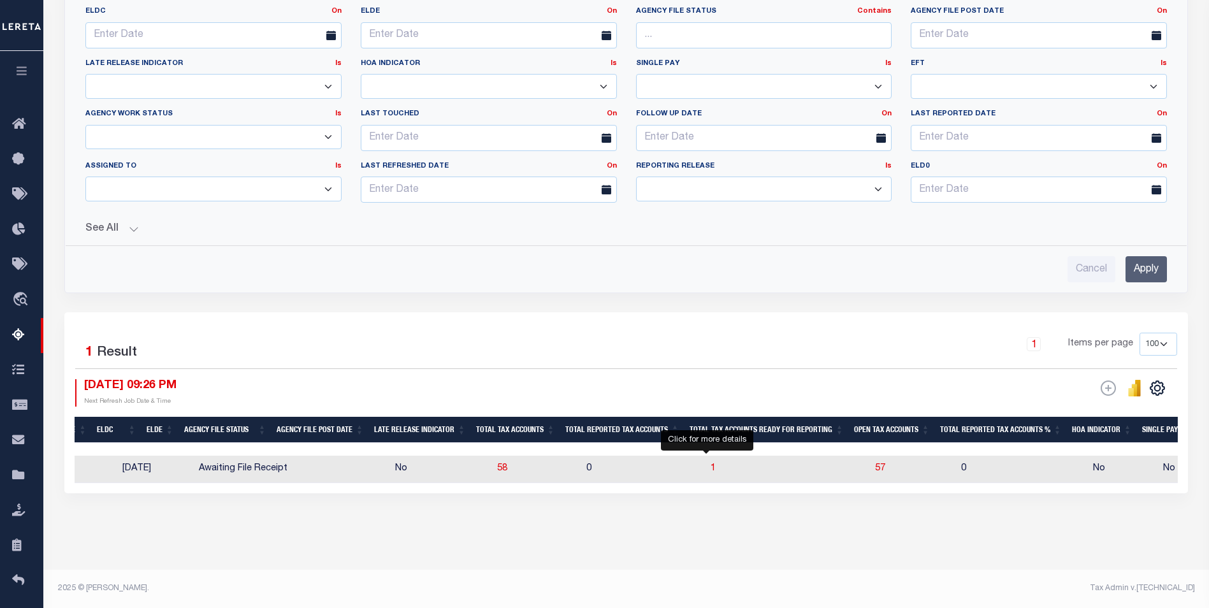
drag, startPoint x: 707, startPoint y: 460, endPoint x: 797, endPoint y: 527, distance: 111.7
click at [711, 464] on span "1" at bounding box center [713, 468] width 5 height 9
select select "100"
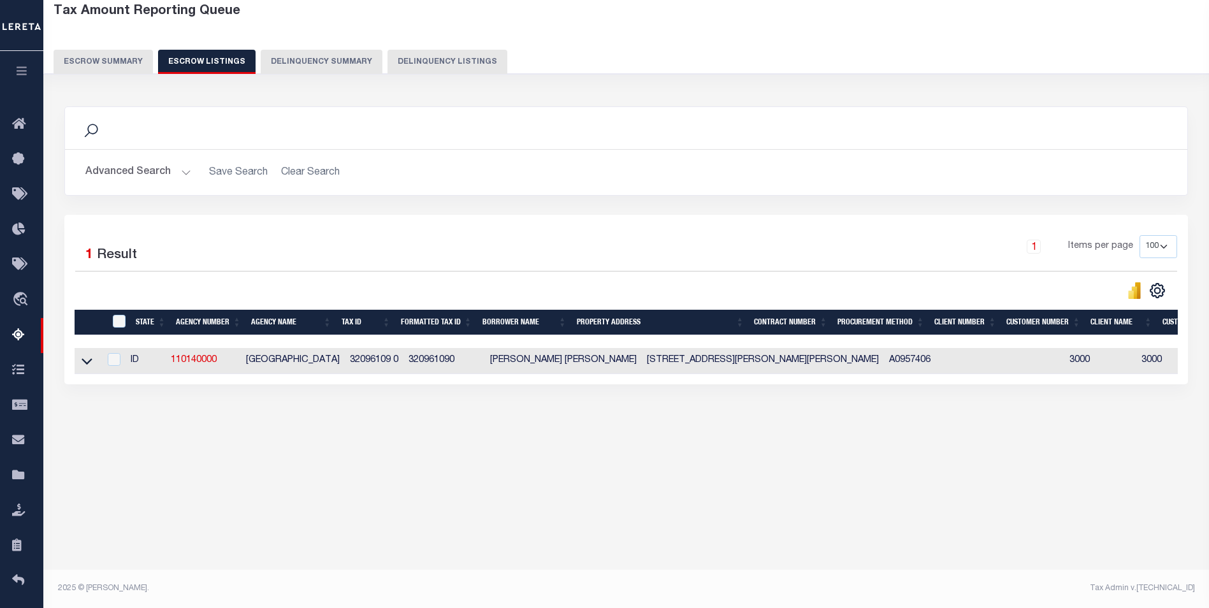
scroll to position [68, 0]
click at [87, 368] on icon at bounding box center [87, 360] width 11 height 13
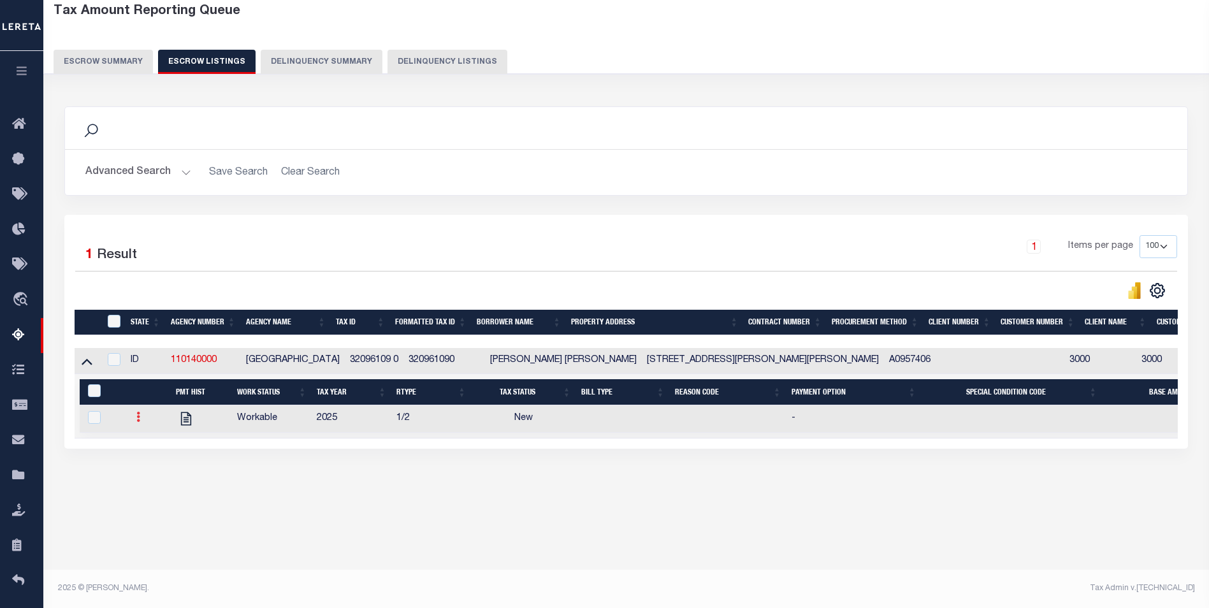
click at [132, 424] on link at bounding box center [138, 419] width 14 height 10
click at [149, 458] on link "" at bounding box center [153, 459] width 43 height 21
checkbox input "true"
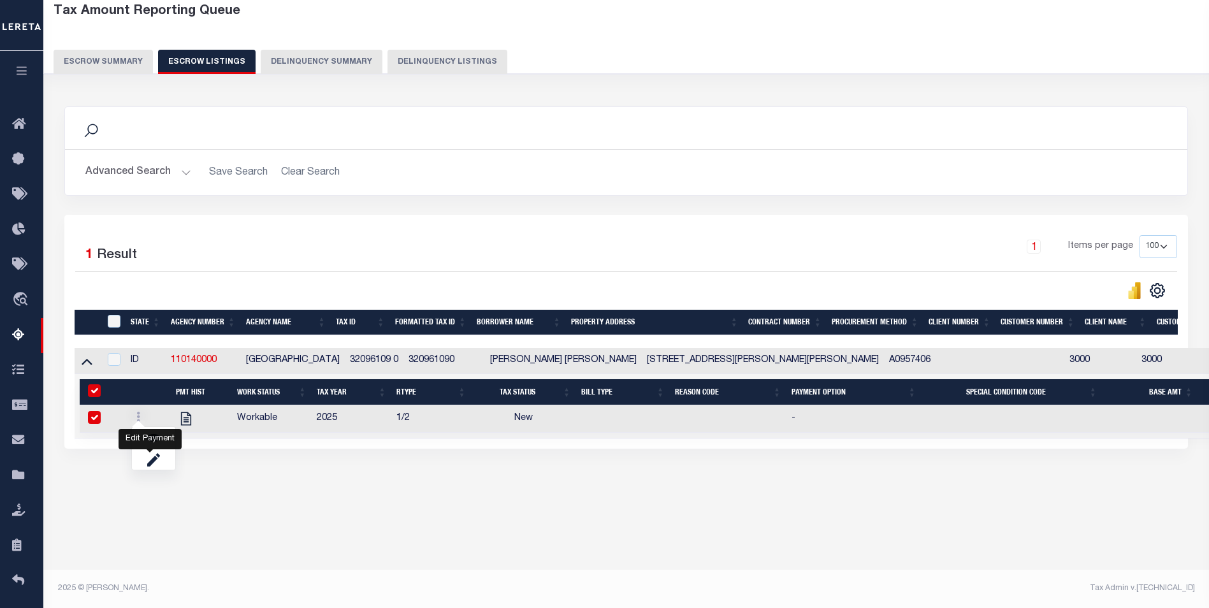
select select "NW2"
select select
type input "[DATE]"
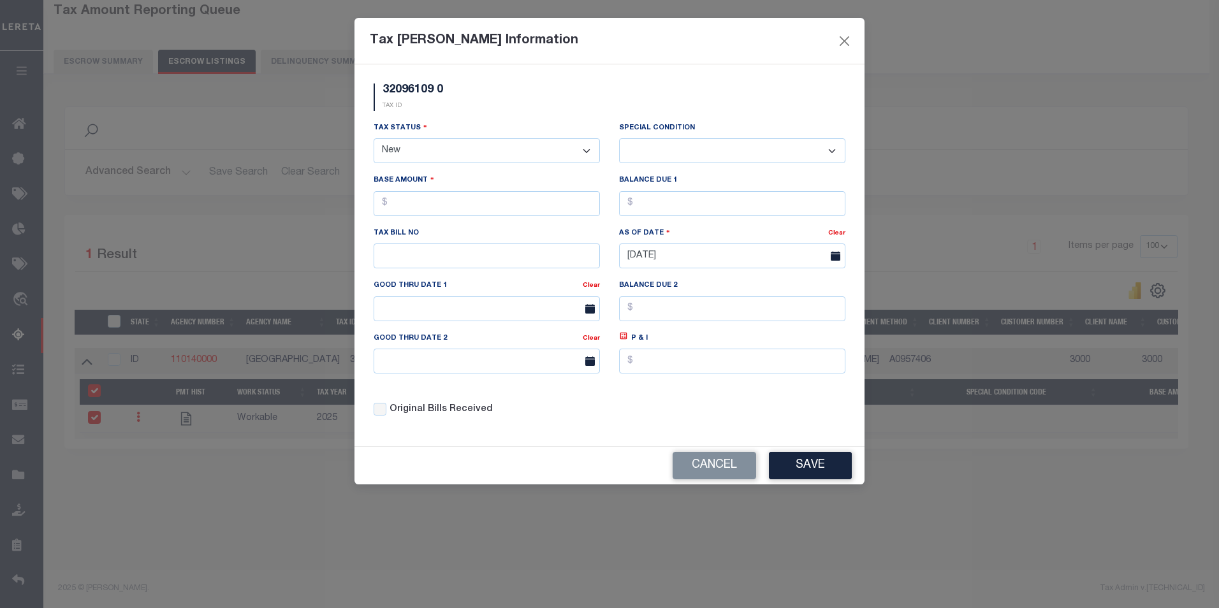
click at [453, 157] on select "- Select Status - Open Due/Unpaid Paid Incomplete No Tax Due Internal Refund Pr…" at bounding box center [487, 150] width 226 height 25
click at [718, 479] on button "Cancel" at bounding box center [715, 465] width 84 height 27
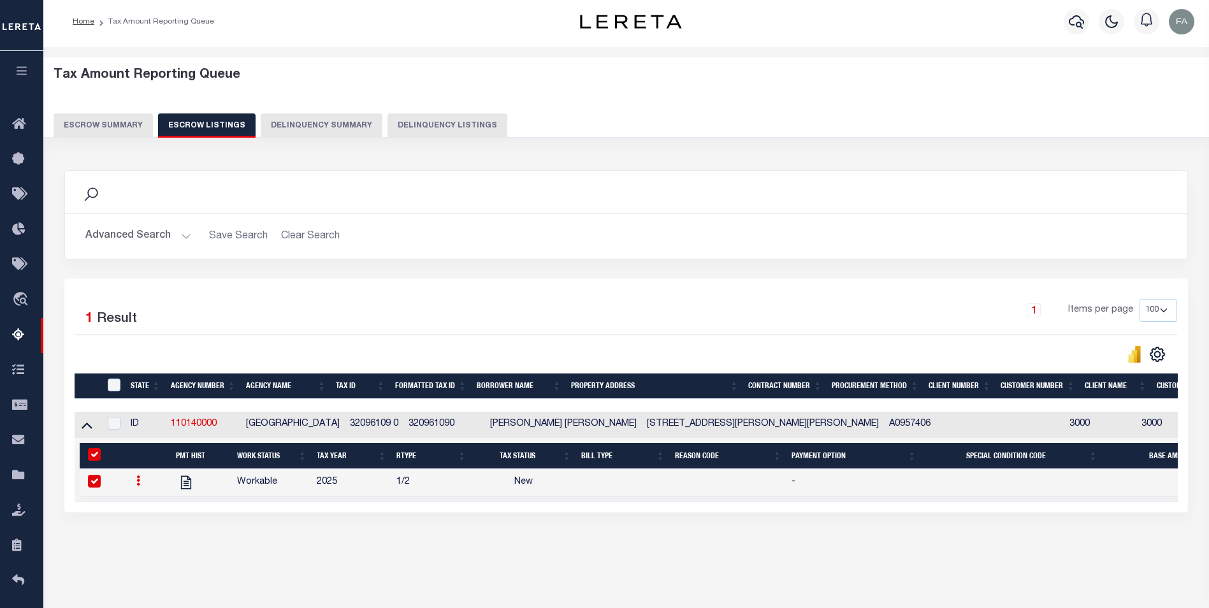
scroll to position [0, 0]
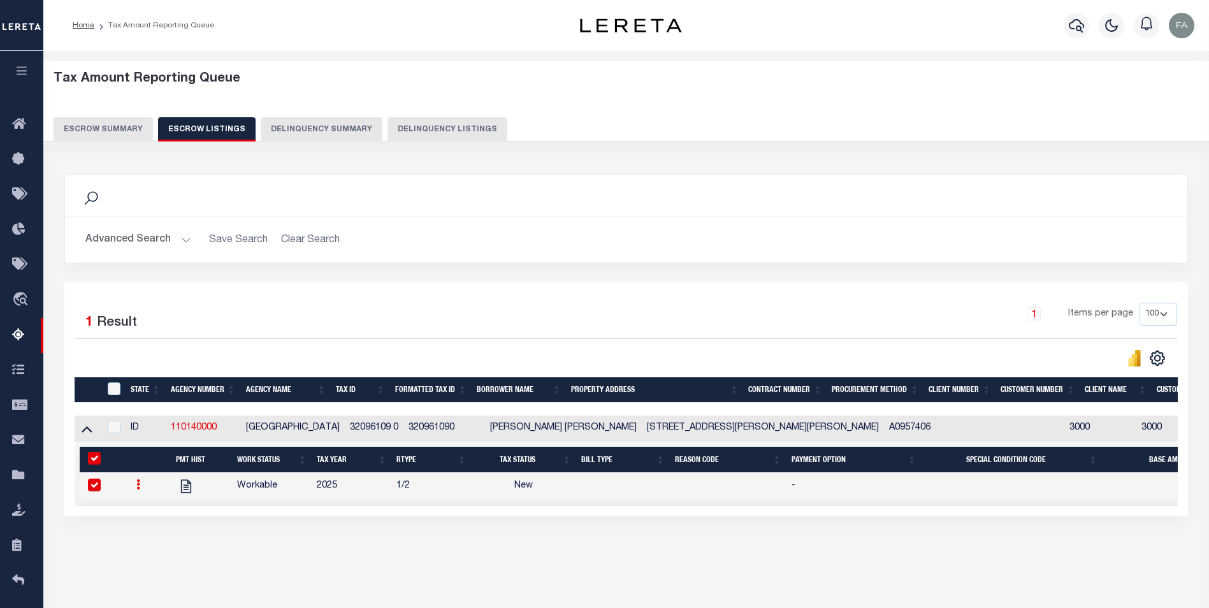
click at [137, 136] on button "Escrow Summary" at bounding box center [103, 129] width 99 height 24
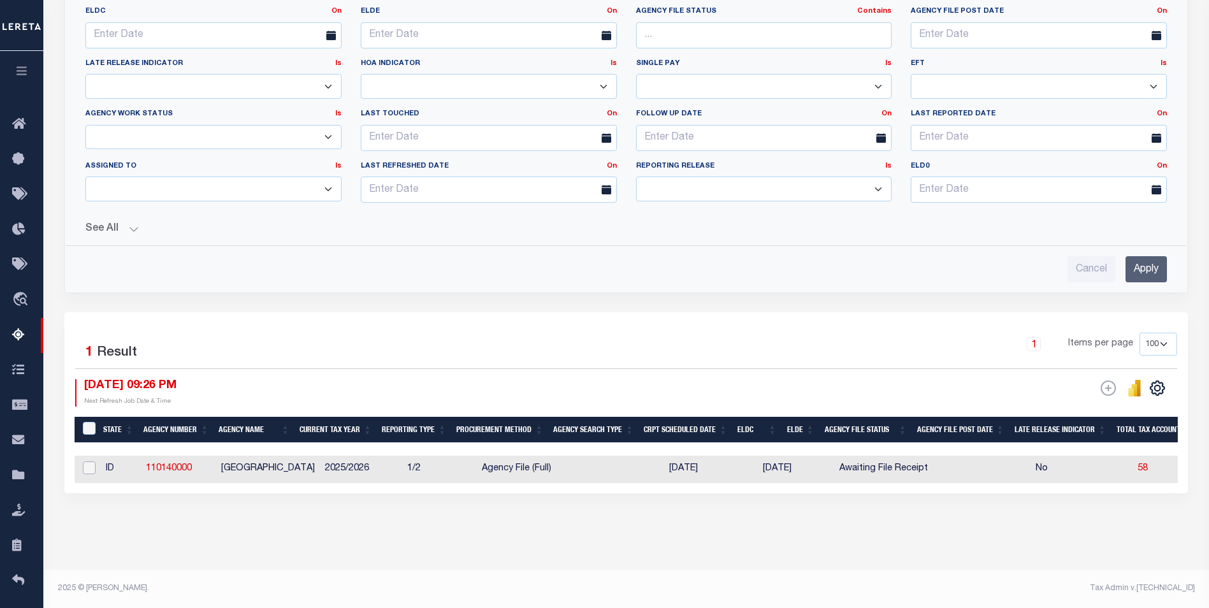
click at [86, 462] on input "checkbox" at bounding box center [89, 468] width 13 height 13
checkbox input "true"
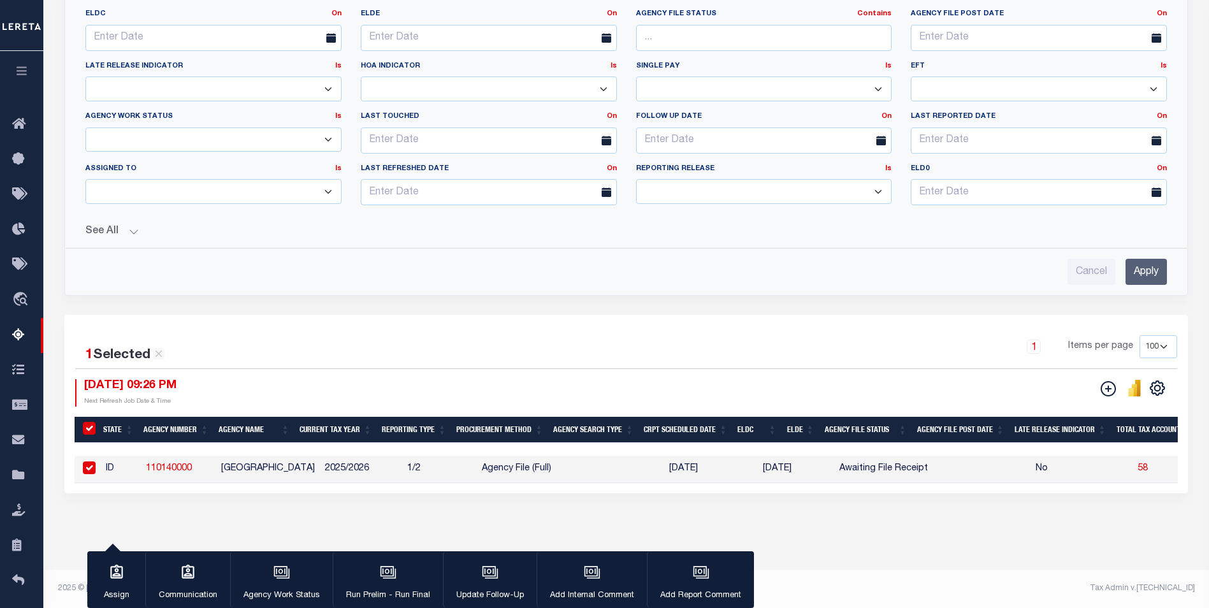
scroll to position [367, 0]
click at [89, 462] on input "checkbox" at bounding box center [89, 468] width 13 height 13
checkbox input "false"
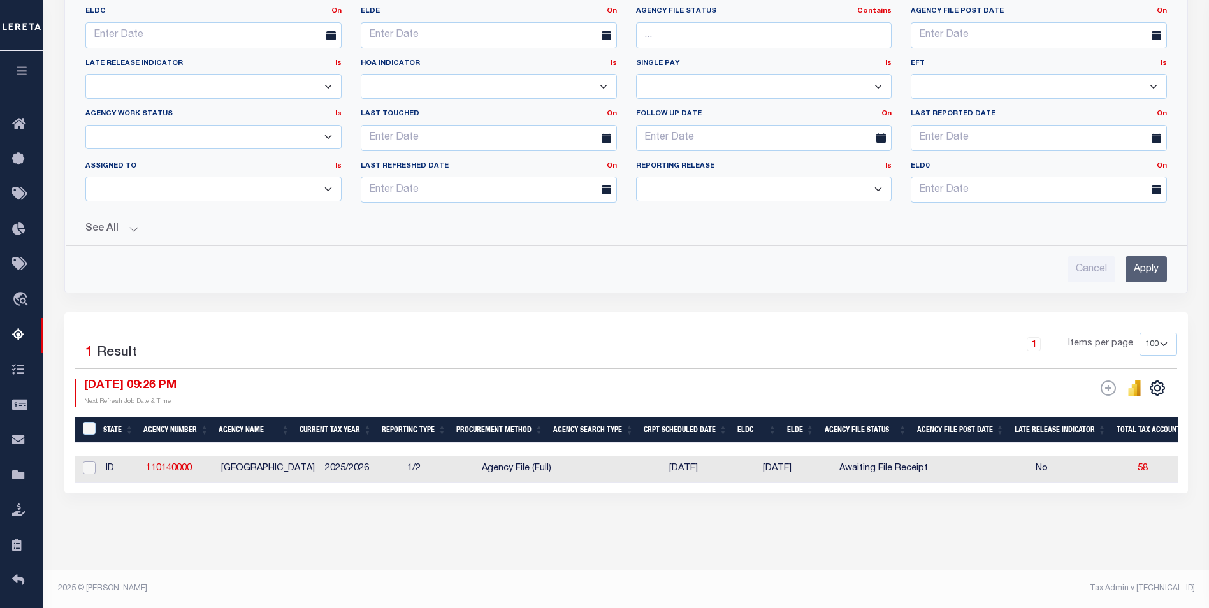
click at [89, 462] on input "checkbox" at bounding box center [89, 468] width 13 height 13
checkbox input "true"
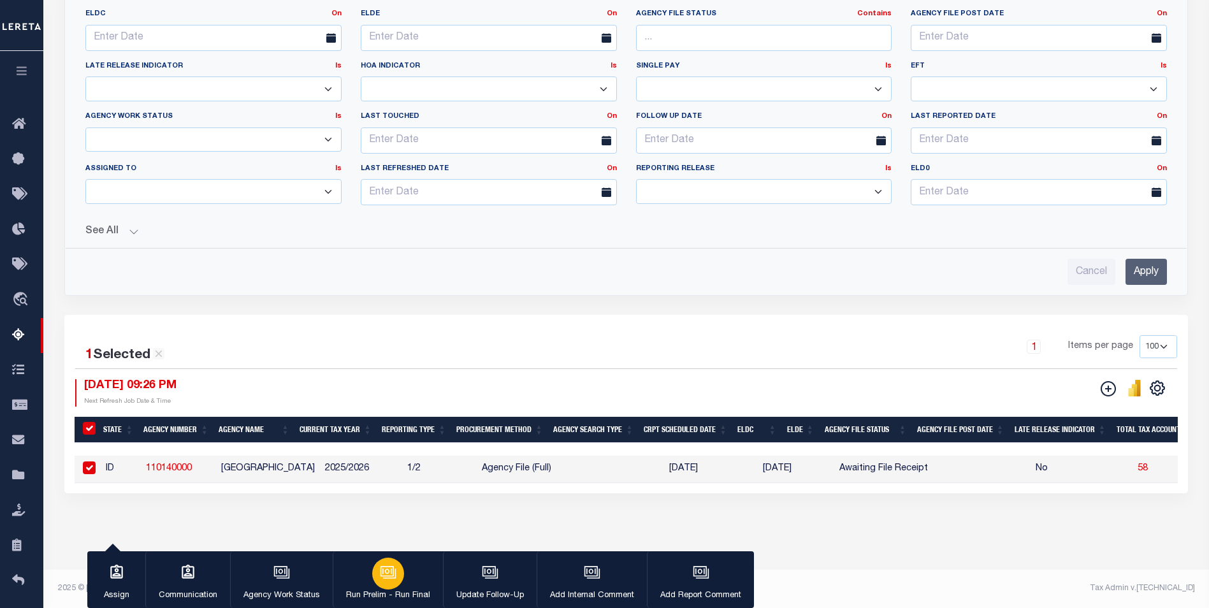
click at [377, 574] on div "button" at bounding box center [388, 574] width 32 height 32
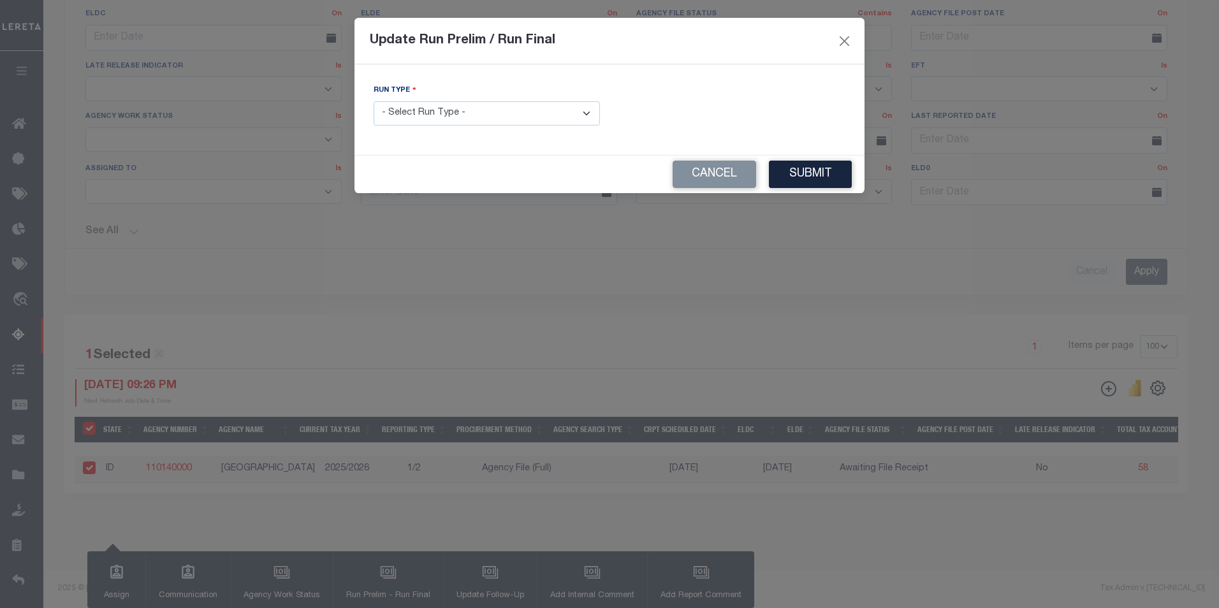
click at [499, 119] on select "- Select Run Type - Prelim Run Final Run" at bounding box center [487, 113] width 226 height 25
drag, startPoint x: 653, startPoint y: 161, endPoint x: 666, endPoint y: 163, distance: 13.6
click at [653, 161] on div "Cancel Submit" at bounding box center [609, 175] width 510 height 38
click at [689, 177] on button "Cancel" at bounding box center [715, 174] width 84 height 27
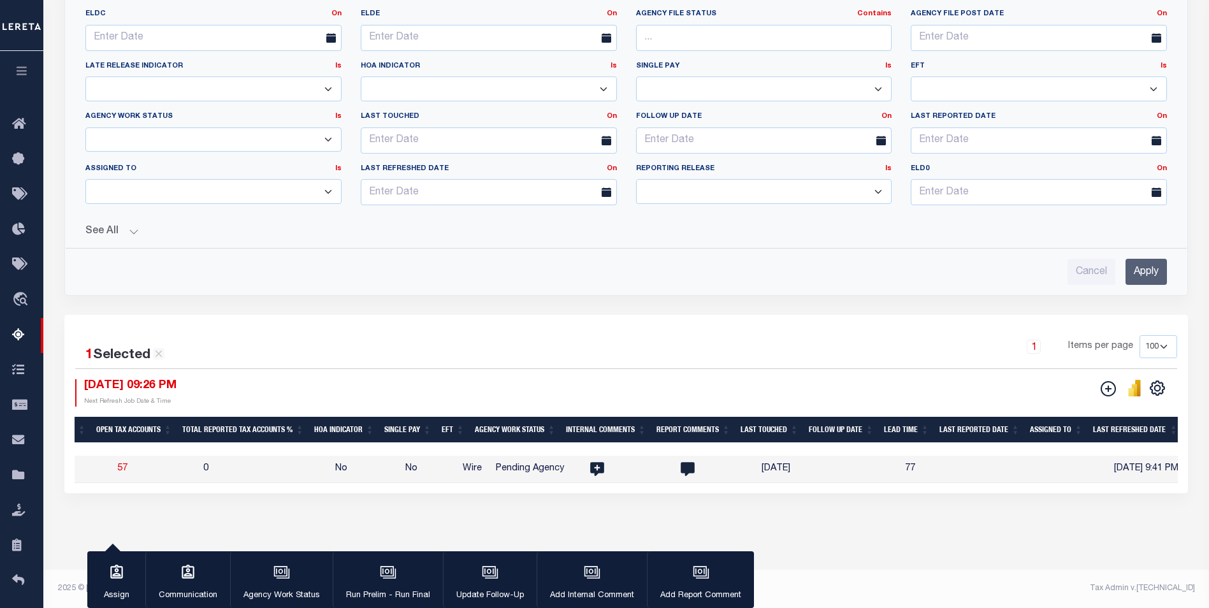
scroll to position [0, 1391]
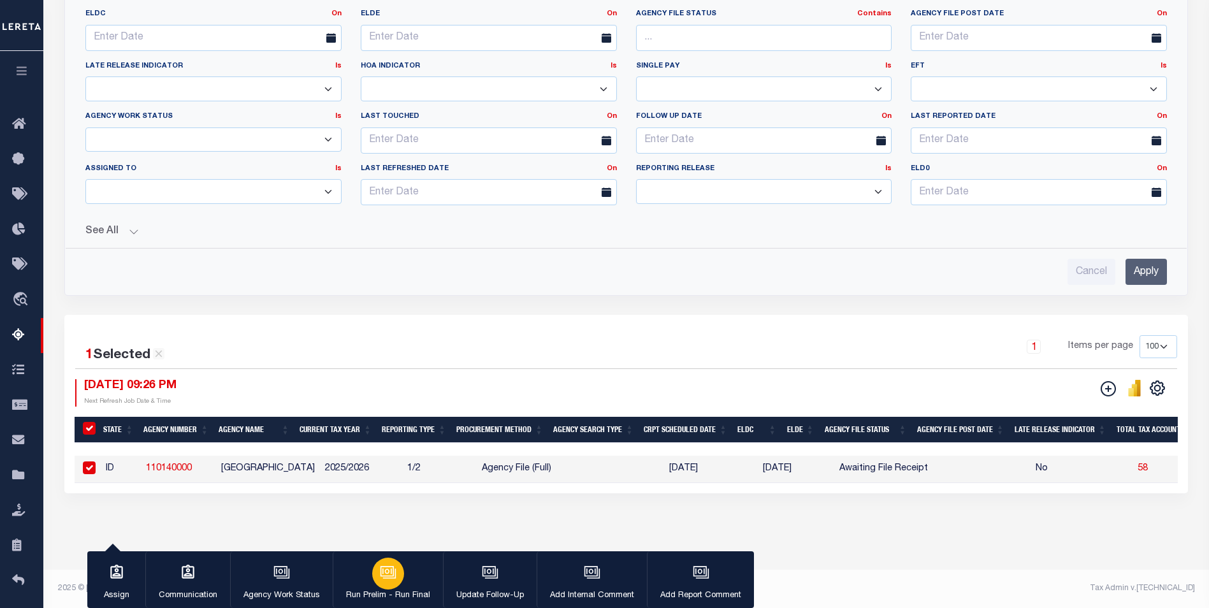
click at [408, 592] on p "Run Prelim - Run Final" at bounding box center [388, 596] width 84 height 13
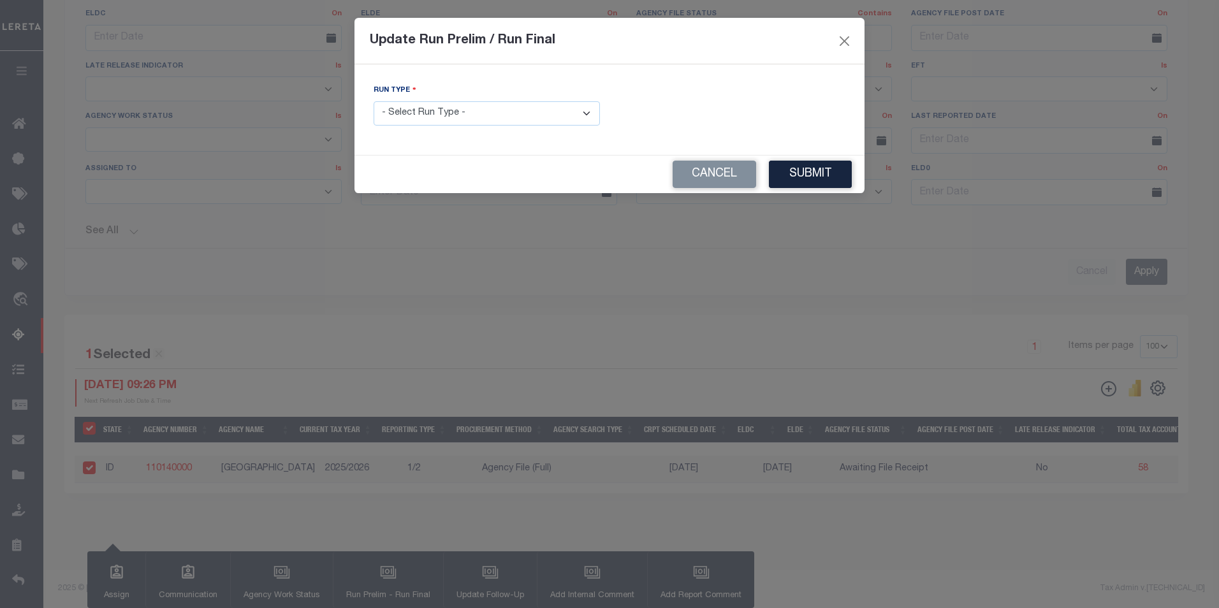
click at [488, 112] on select "- Select Run Type - Prelim Run Final Run" at bounding box center [487, 113] width 226 height 25
select select "P"
click at [374, 101] on select "- Select Run Type - Prelim Run Final Run" at bounding box center [487, 113] width 226 height 25
drag, startPoint x: 791, startPoint y: 173, endPoint x: 803, endPoint y: 153, distance: 23.7
click at [790, 173] on button "Submit" at bounding box center [810, 174] width 83 height 27
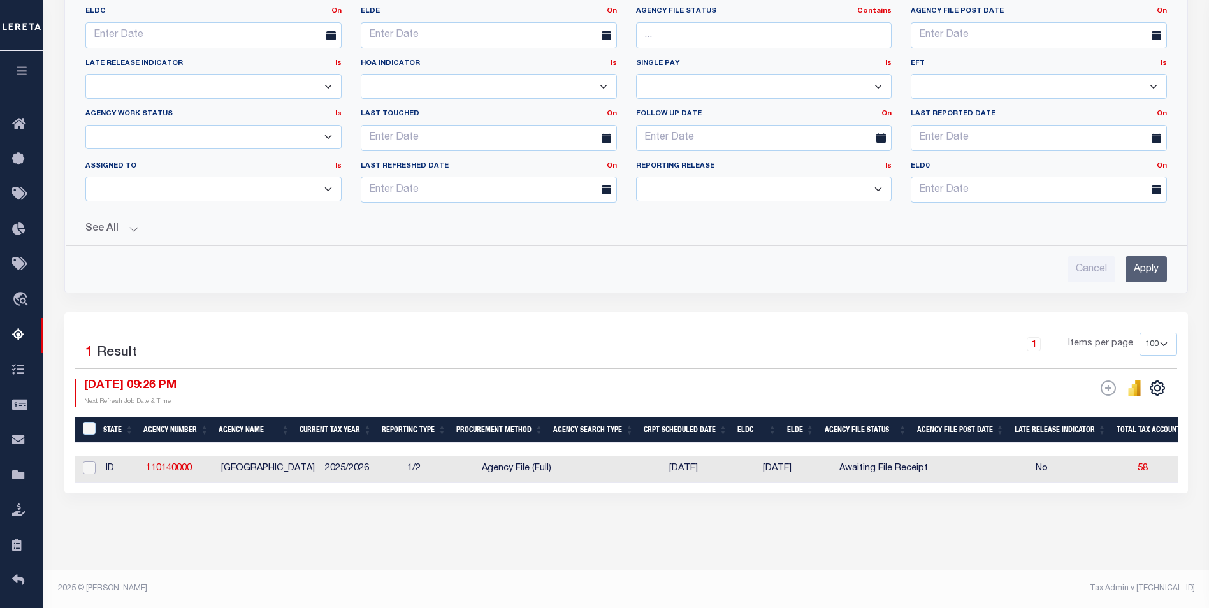
click at [94, 462] on input "checkbox" at bounding box center [89, 468] width 13 height 13
checkbox input "true"
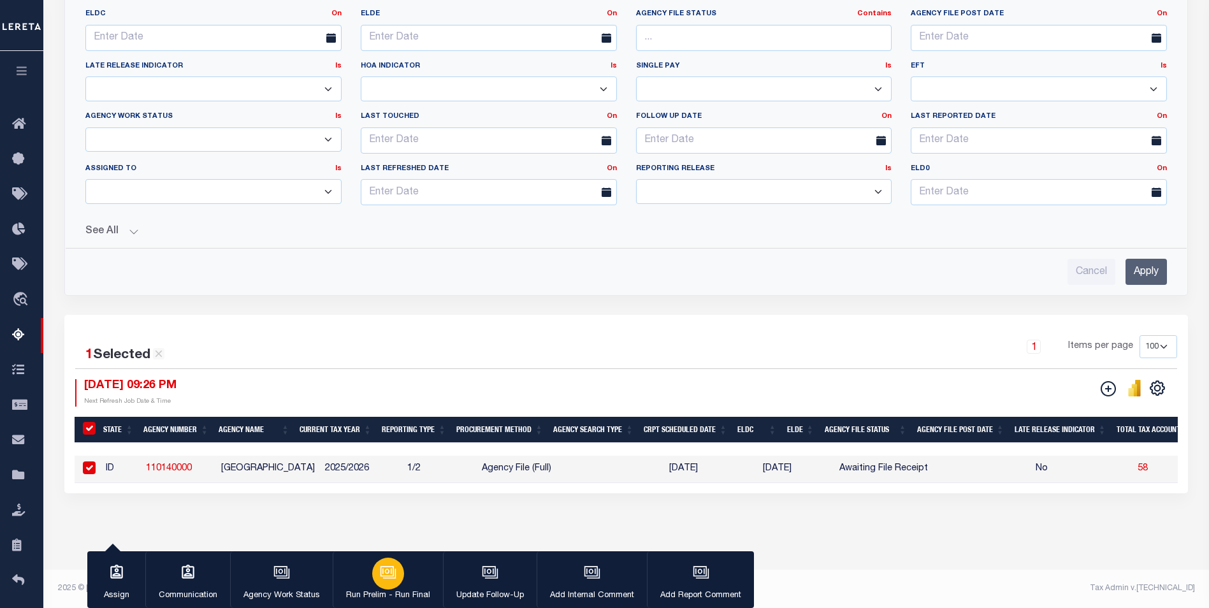
click at [373, 584] on button "Run Prelim - Run Final" at bounding box center [388, 579] width 110 height 57
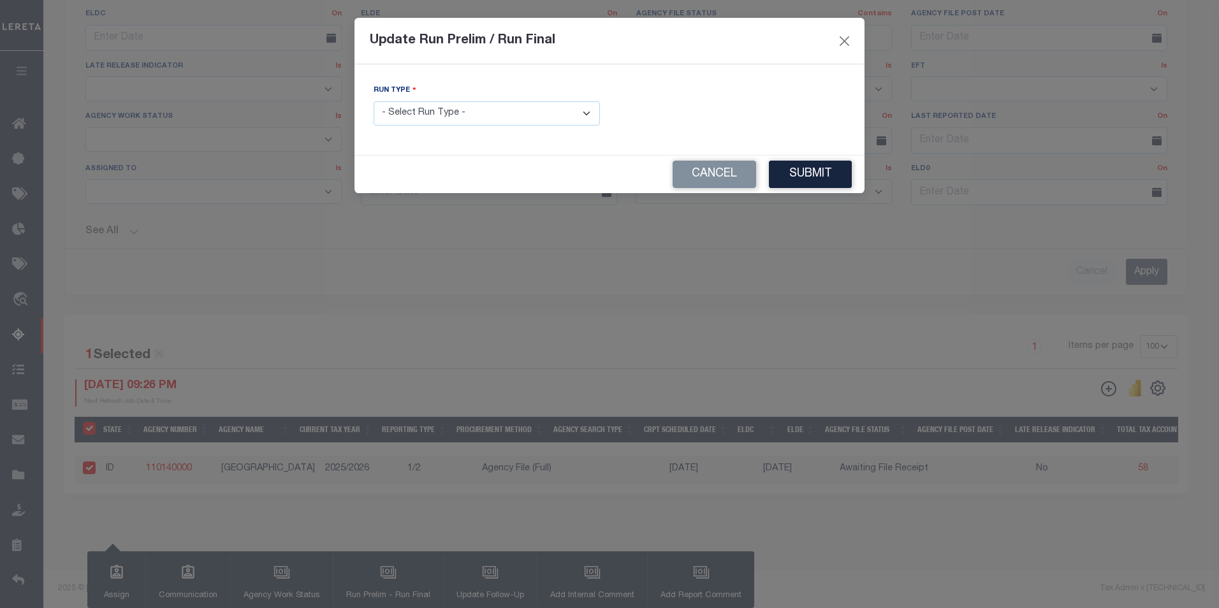
click at [510, 126] on select "- Select Run Type - Prelim Run Final Run" at bounding box center [487, 113] width 226 height 25
click at [817, 172] on button "Submit" at bounding box center [810, 174] width 83 height 27
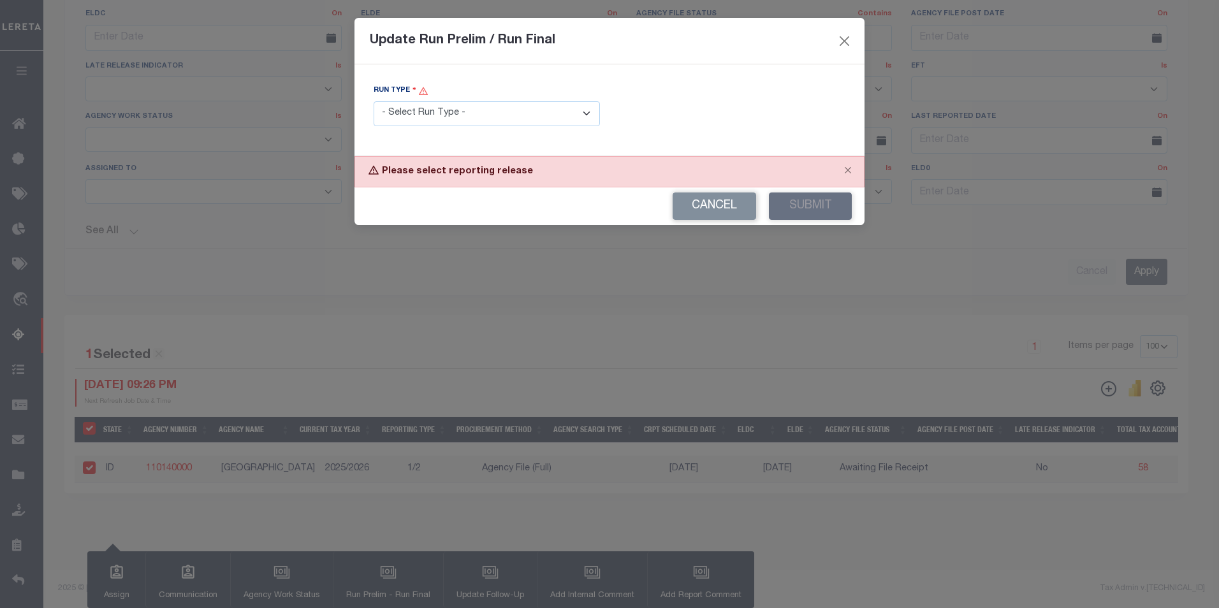
click at [555, 108] on select "- Select Run Type - Prelim Run Final Run" at bounding box center [487, 113] width 226 height 25
click at [697, 196] on button "Cancel" at bounding box center [715, 206] width 84 height 27
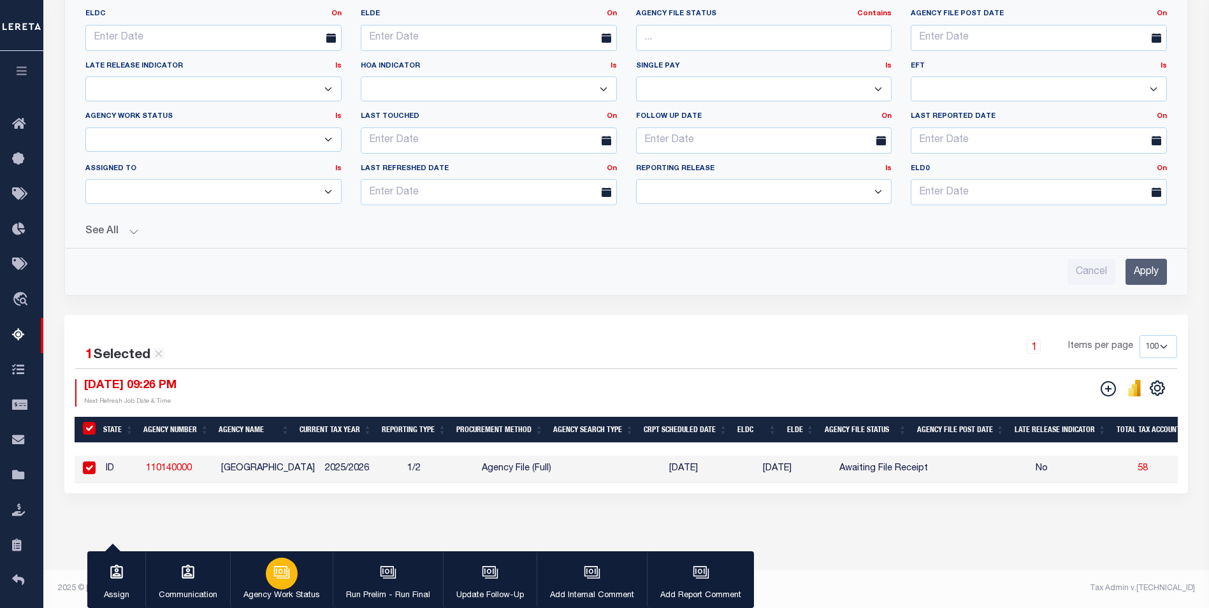
click at [266, 583] on button "Agency Work Status" at bounding box center [281, 579] width 103 height 57
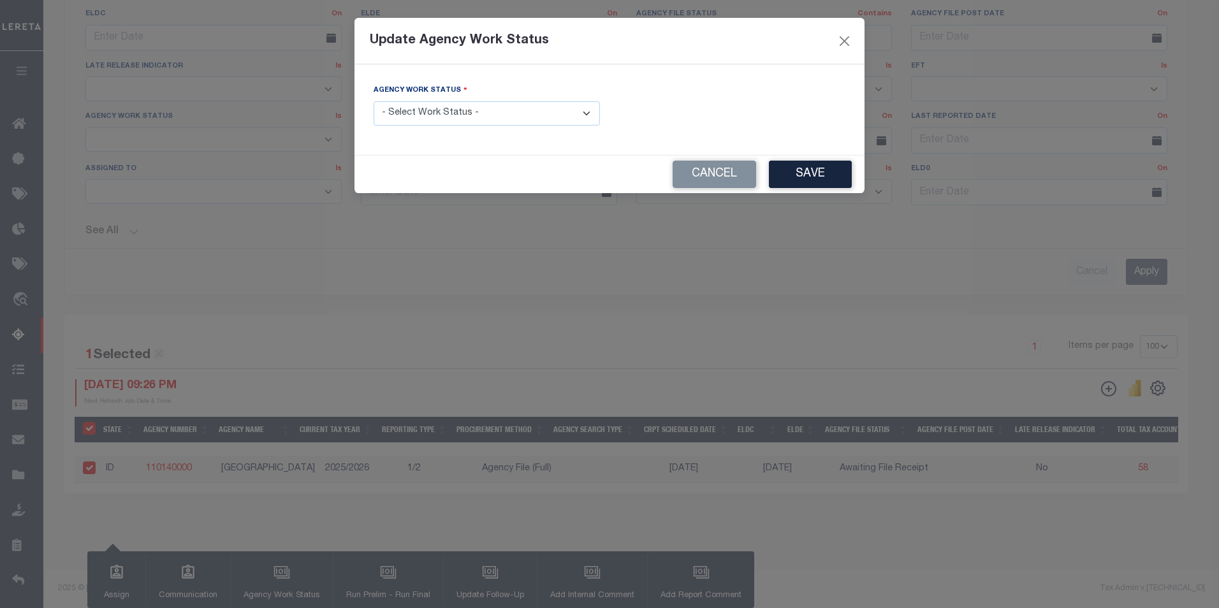
click at [547, 123] on select "- Select Work Status - New In Progress Pending Agency Follow-up Pending QC Read…" at bounding box center [487, 113] width 226 height 25
select select "6"
click at [374, 101] on select "- Select Work Status - New In Progress Pending Agency Follow-up Pending QC Read…" at bounding box center [487, 113] width 226 height 25
click at [790, 178] on button "Save" at bounding box center [810, 174] width 83 height 27
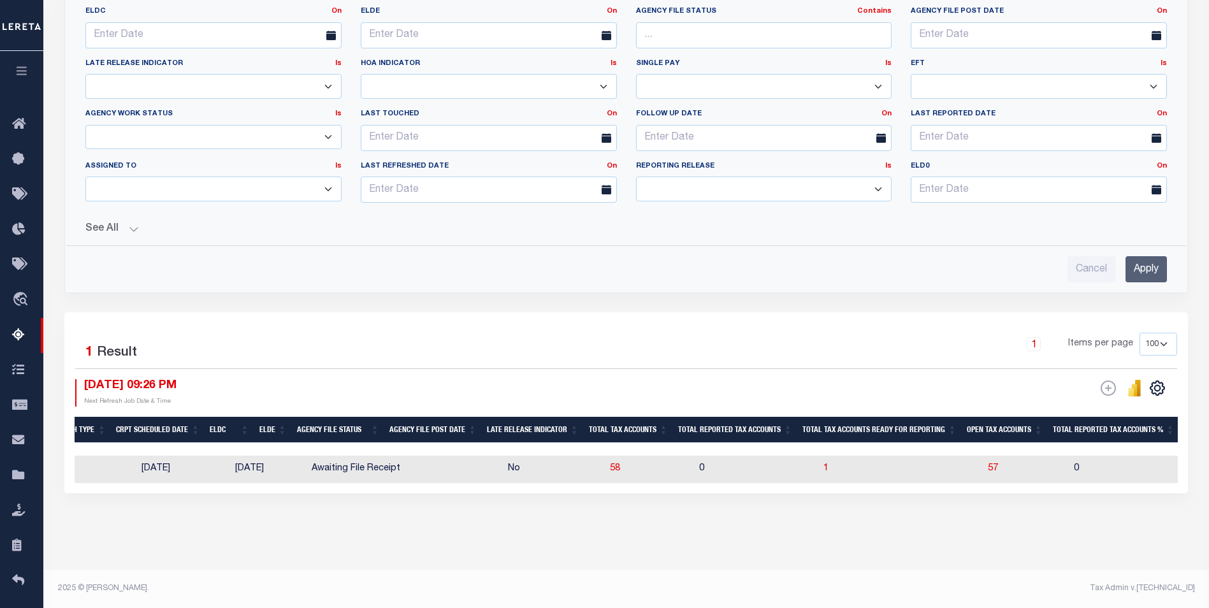
scroll to position [0, 0]
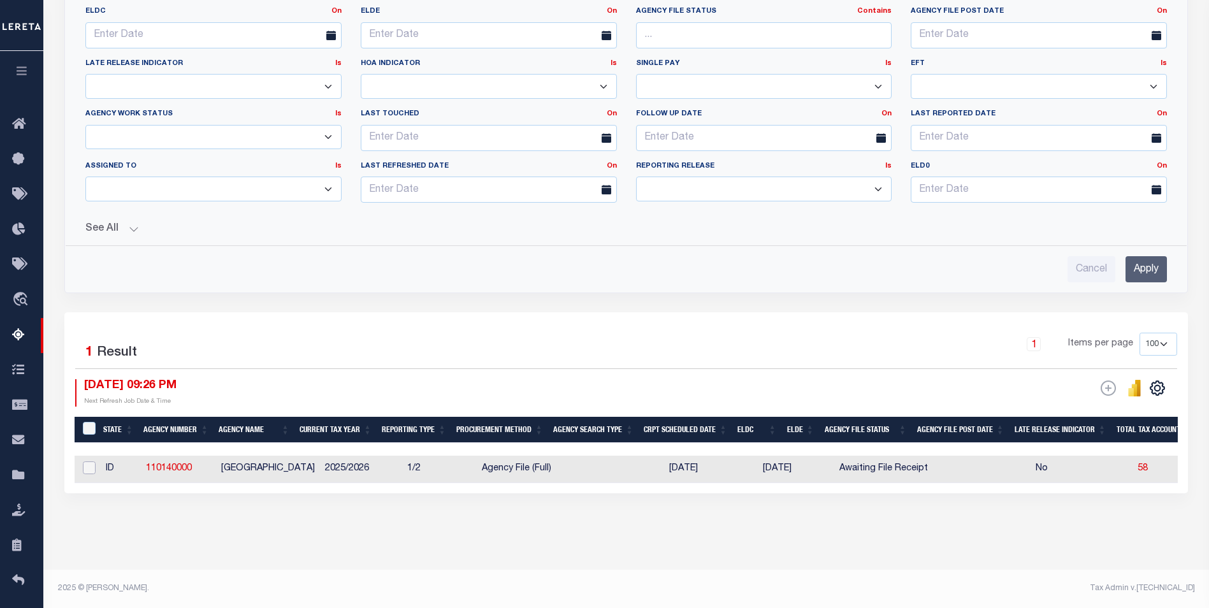
click at [92, 462] on input "checkbox" at bounding box center [89, 468] width 13 height 13
checkbox input "true"
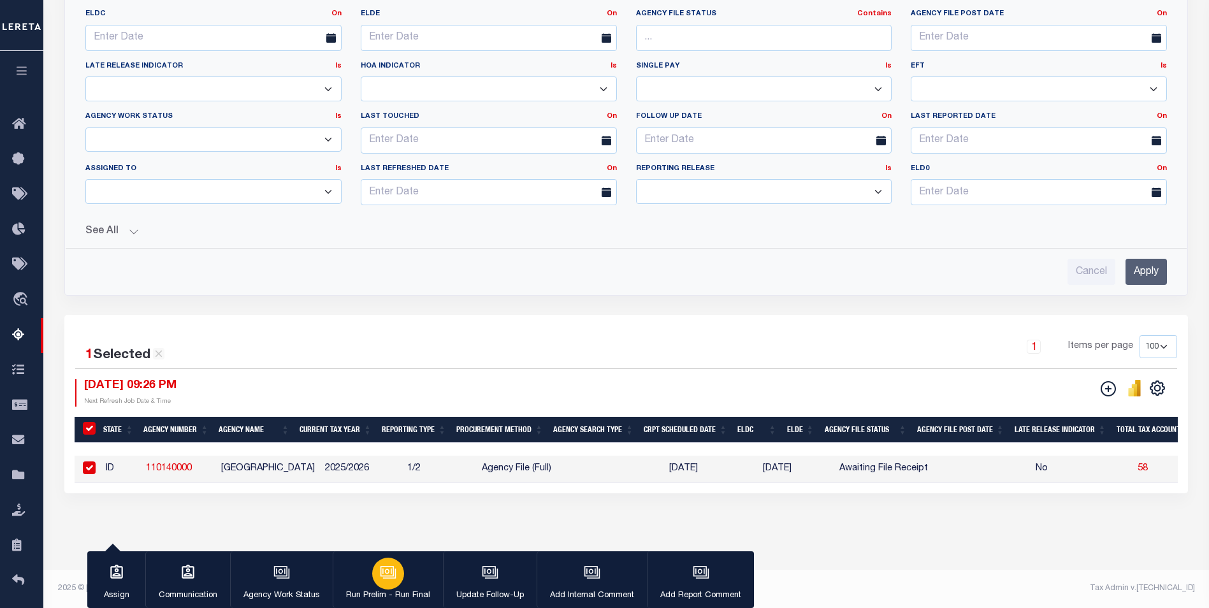
click at [381, 572] on icon "button" at bounding box center [388, 572] width 17 height 17
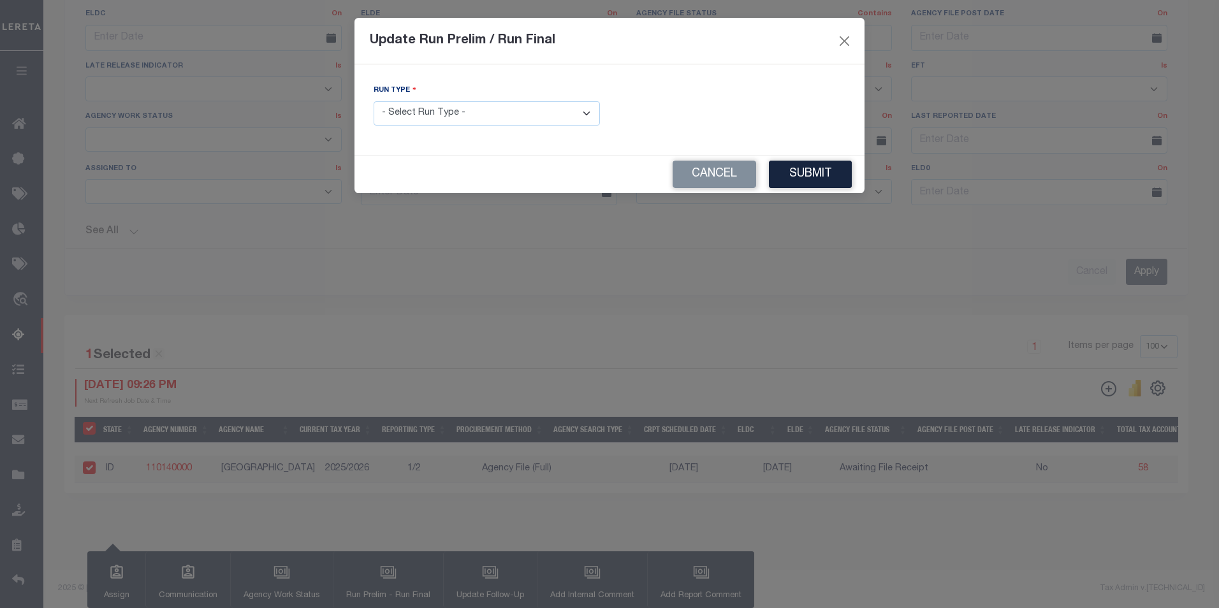
drag, startPoint x: 455, startPoint y: 101, endPoint x: 458, endPoint y: 113, distance: 11.9
click at [457, 109] on select "- Select Run Type - Prelim Run Final Run" at bounding box center [487, 113] width 226 height 25
select select "F"
click at [374, 101] on select "- Select Run Type - Prelim Run Final Run" at bounding box center [487, 113] width 226 height 25
click at [784, 117] on input "text" at bounding box center [732, 113] width 226 height 25
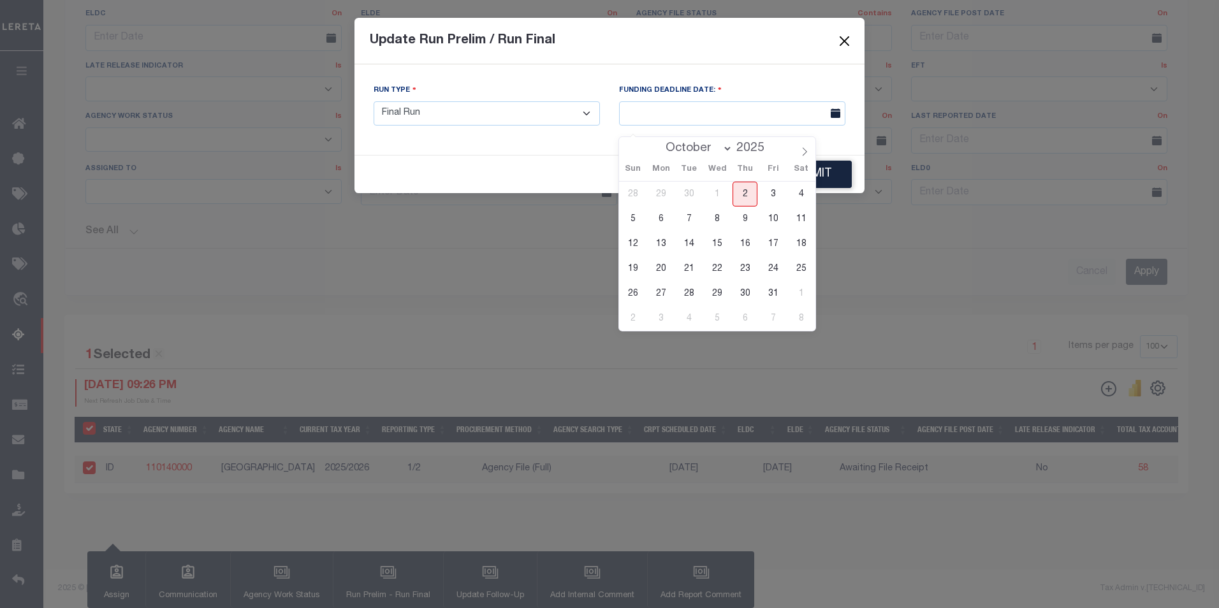
click at [750, 182] on span "2" at bounding box center [744, 194] width 25 height 25
type input "10/02/2025"
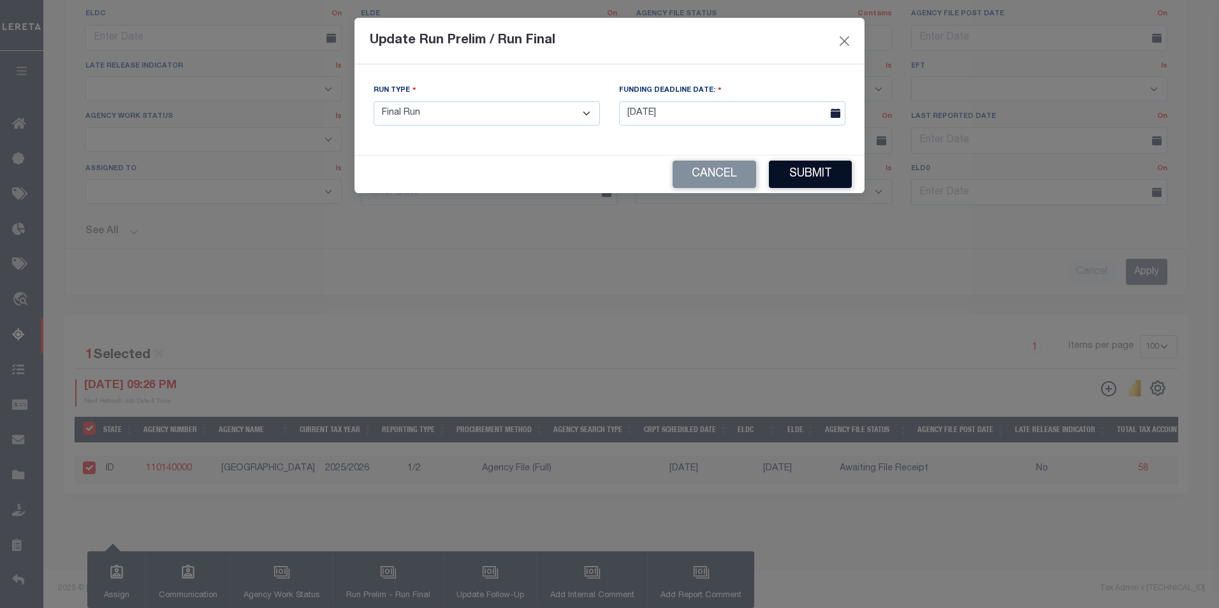
click at [809, 179] on button "Submit" at bounding box center [810, 174] width 83 height 27
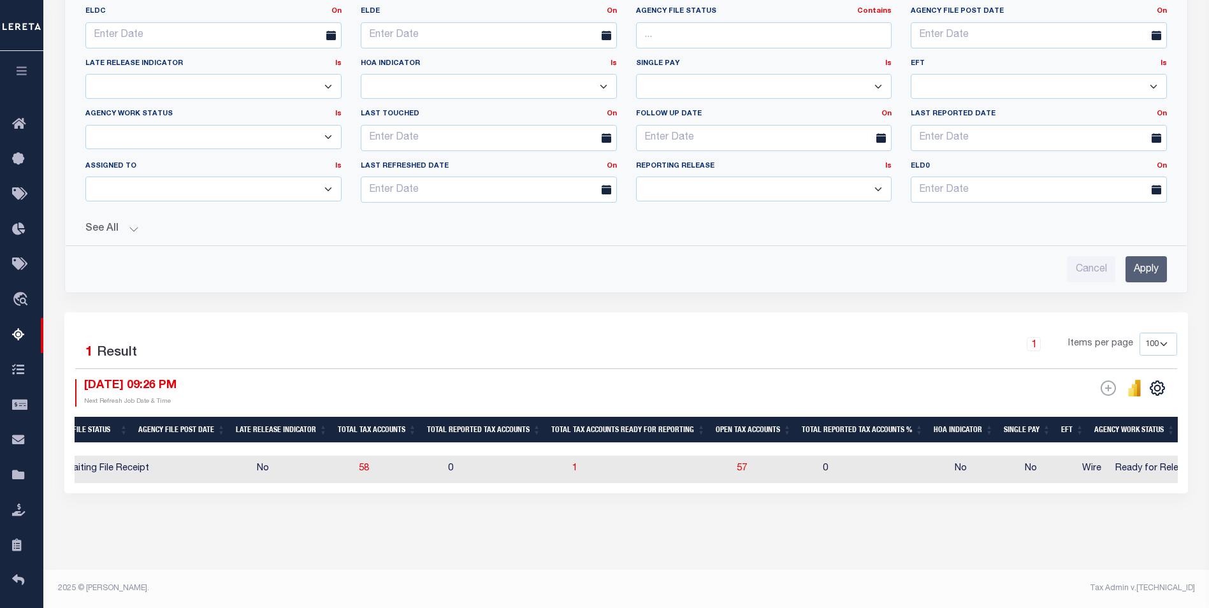
scroll to position [0, 781]
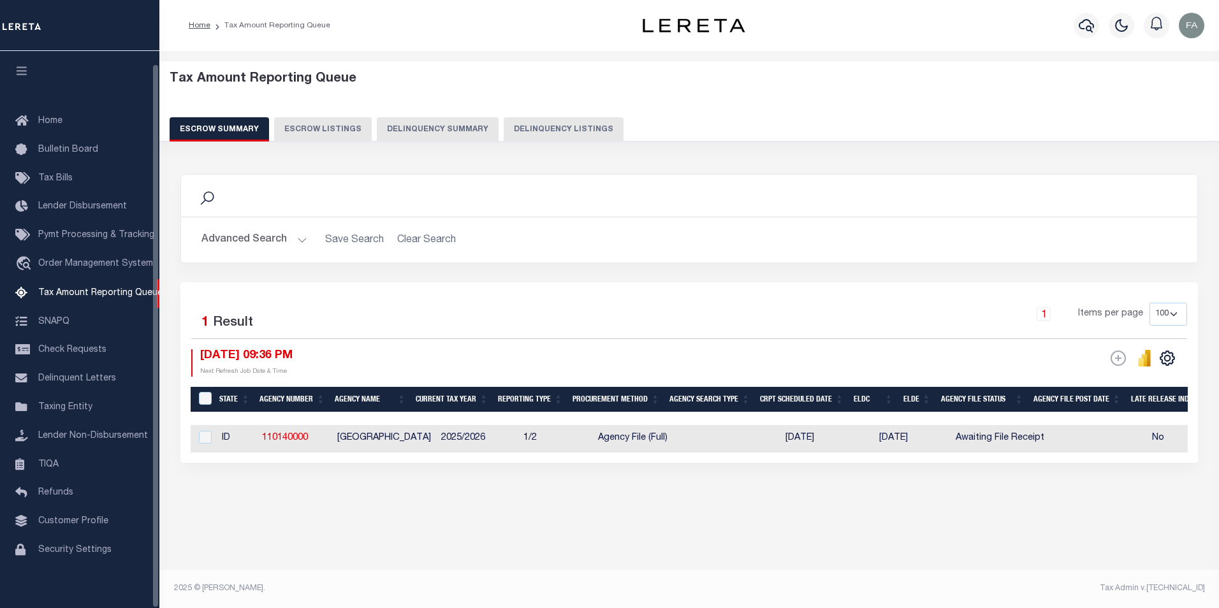
select select "100"
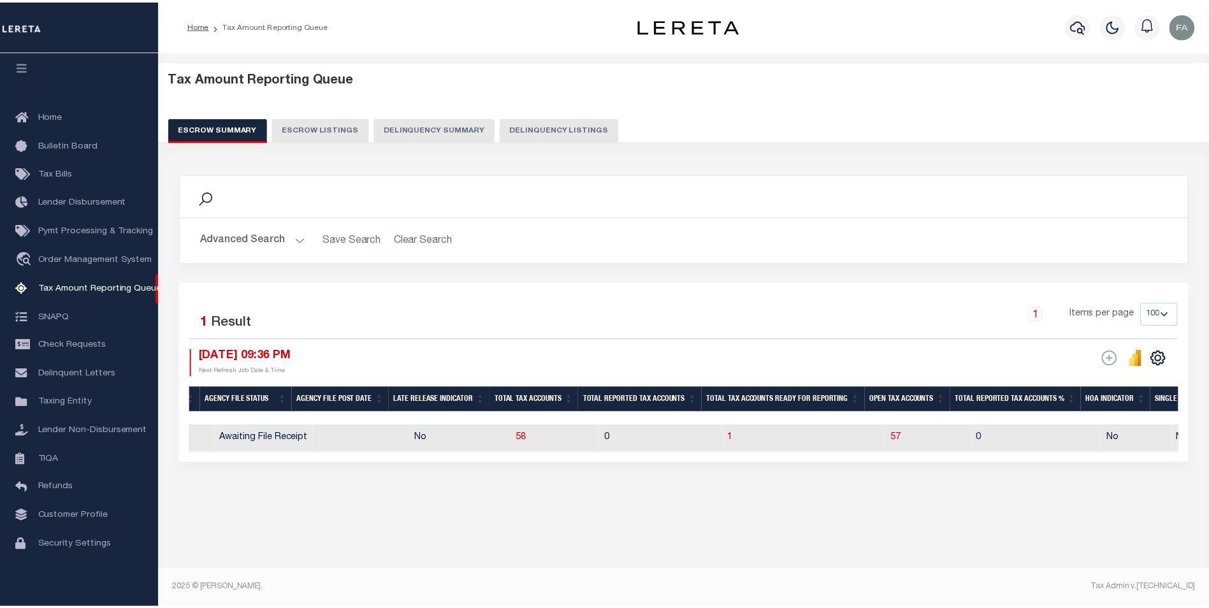
scroll to position [0, 746]
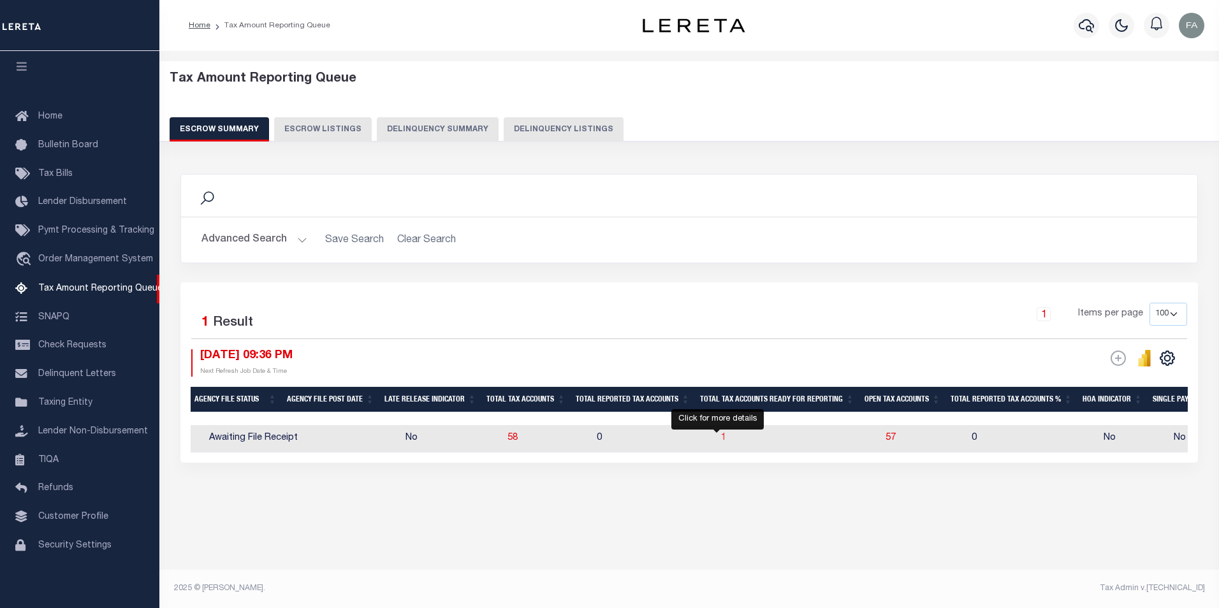
click at [721, 438] on span "1" at bounding box center [723, 437] width 5 height 9
select select "100"
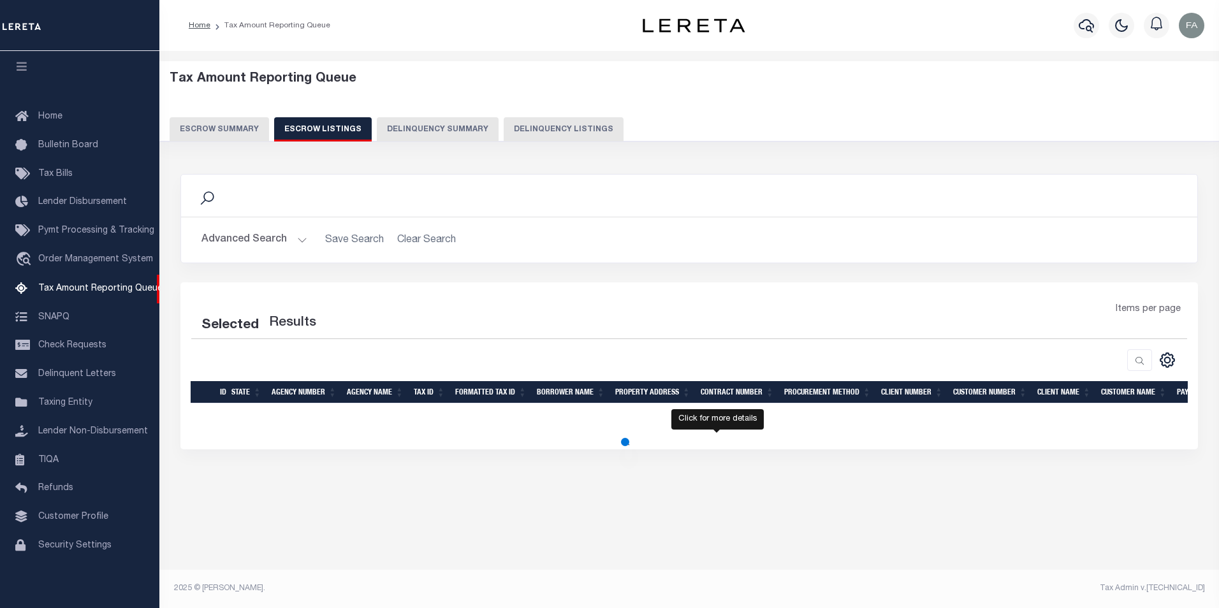
select select "100"
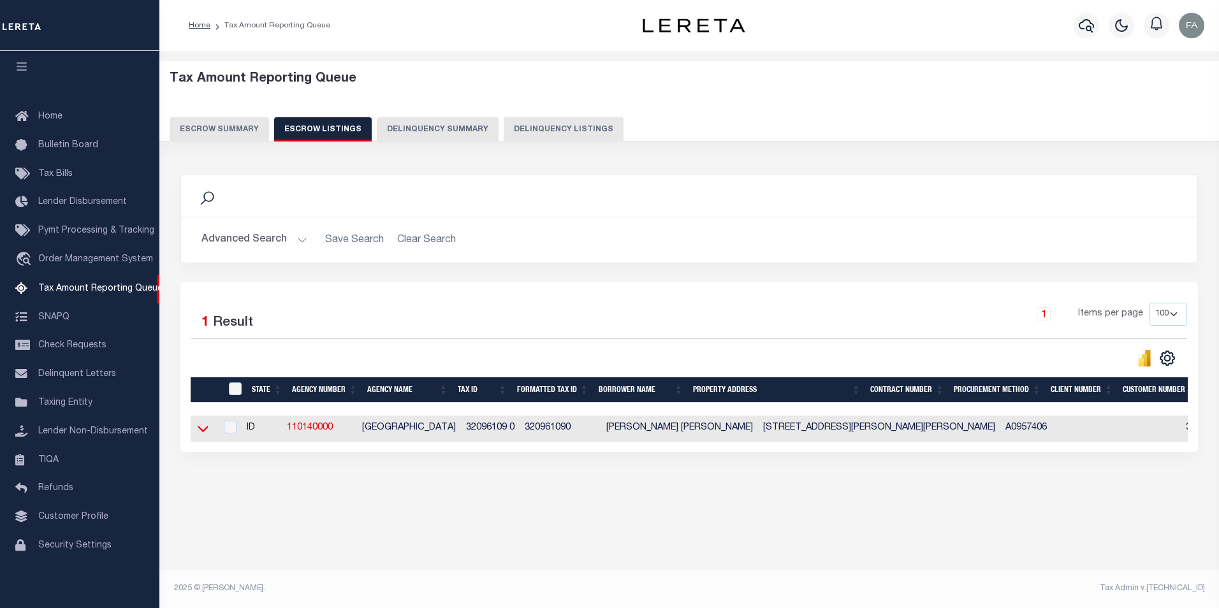
click at [204, 430] on icon at bounding box center [203, 428] width 11 height 13
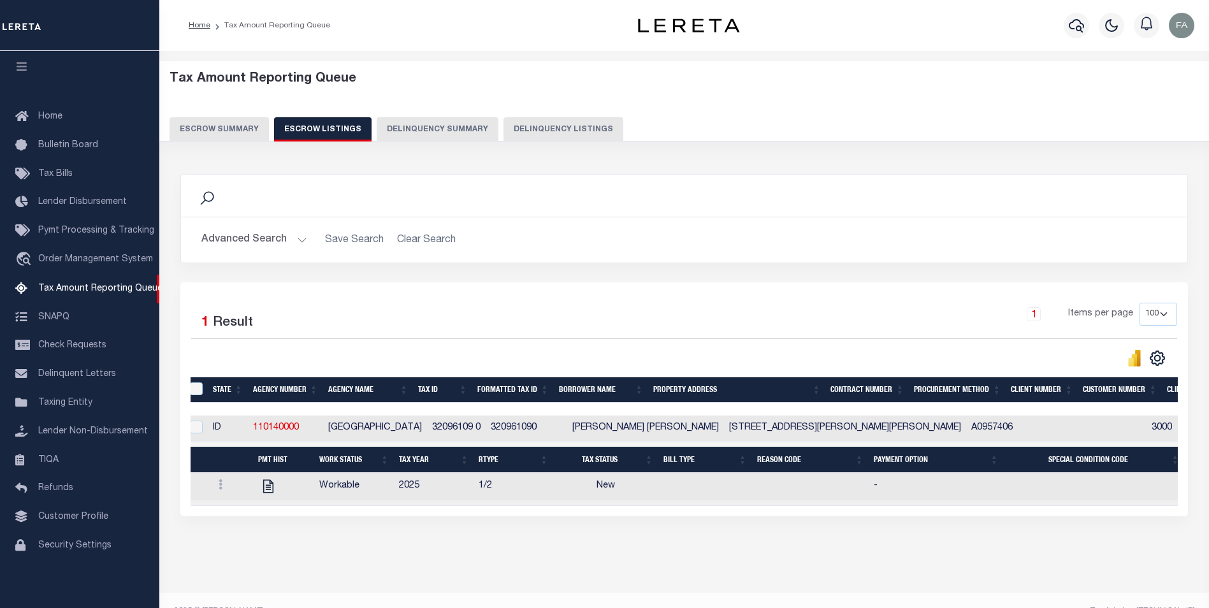
scroll to position [0, 0]
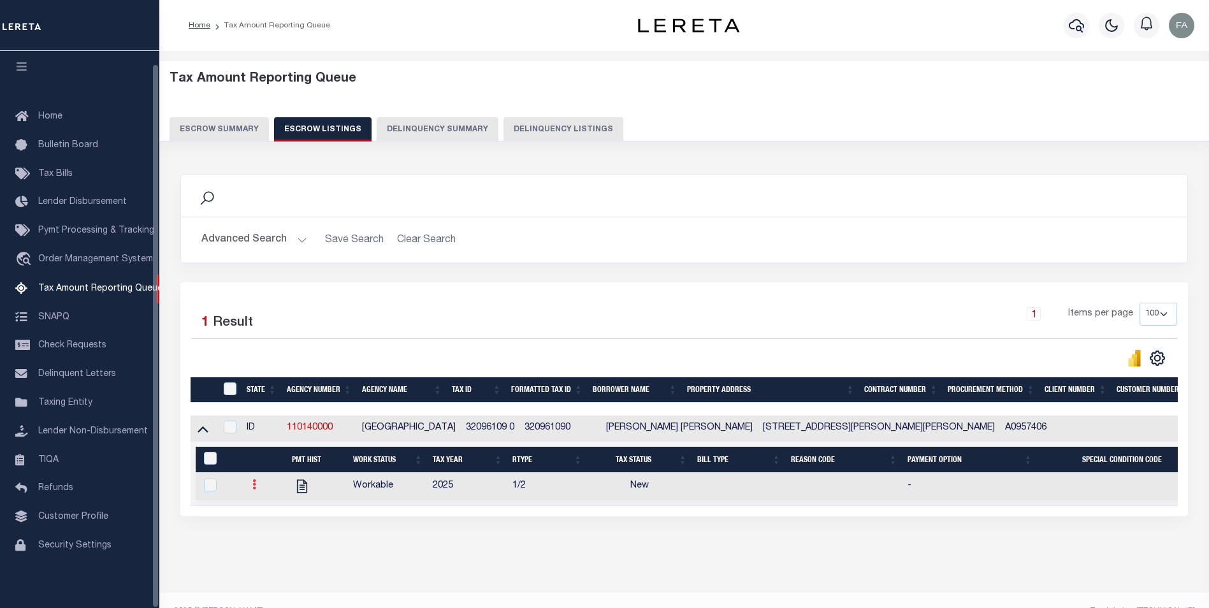
click at [255, 490] on link at bounding box center [254, 486] width 14 height 10
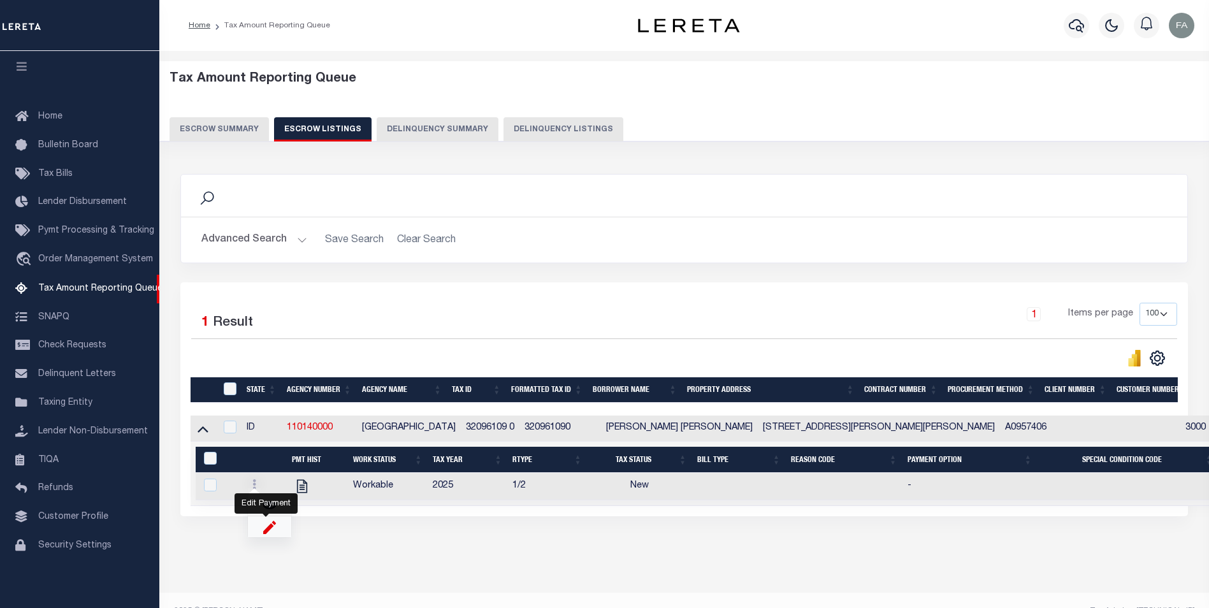
click at [267, 532] on img "" at bounding box center [269, 526] width 13 height 13
checkbox input "true"
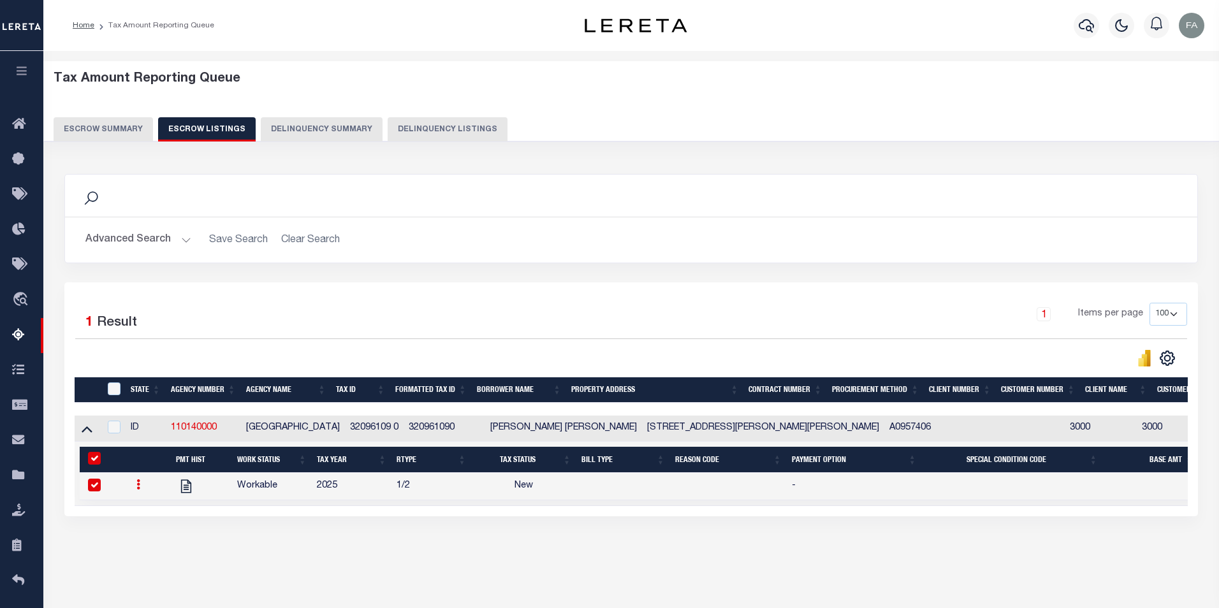
select select "NW2"
select select
type input "[DATE]"
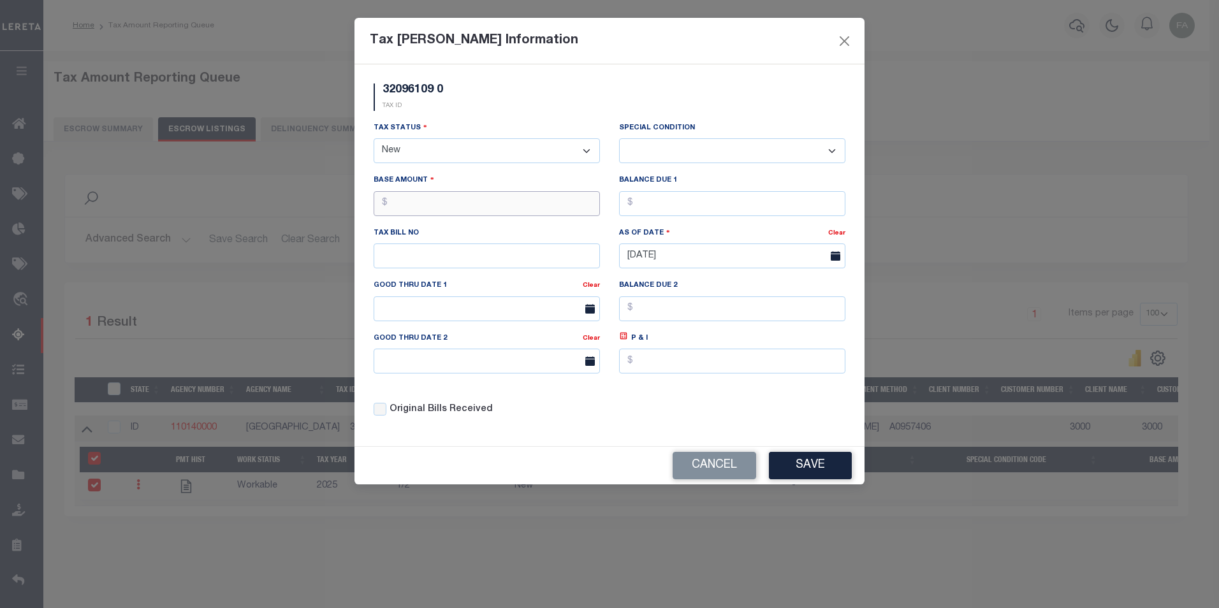
click at [518, 210] on input "text" at bounding box center [487, 203] width 226 height 25
click at [544, 150] on select "- Select Status - Open Due/Unpaid Paid Incomplete No Tax Due Internal Refund Pr…" at bounding box center [487, 150] width 226 height 25
select select "OP2"
click at [374, 139] on select "- Select Status - Open Due/Unpaid Paid Incomplete No Tax Due Internal Refund Pr…" at bounding box center [487, 150] width 226 height 25
select select "0"
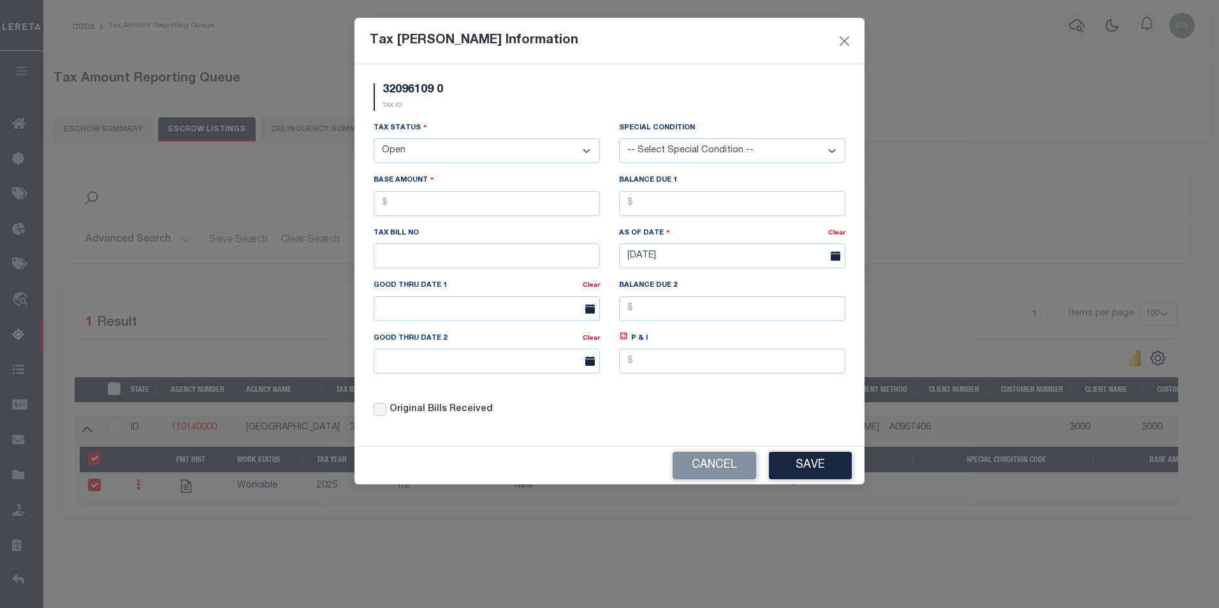
click at [633, 155] on select "-- Select Special Condition -- 3RD PARTY TAX LIEN AGENCY TAX LIEN (A.K.A Inside…" at bounding box center [732, 150] width 226 height 25
click at [519, 178] on div "Base Amount" at bounding box center [487, 194] width 226 height 42
click at [517, 202] on input "text" at bounding box center [487, 203] width 226 height 25
type input "$0.00"
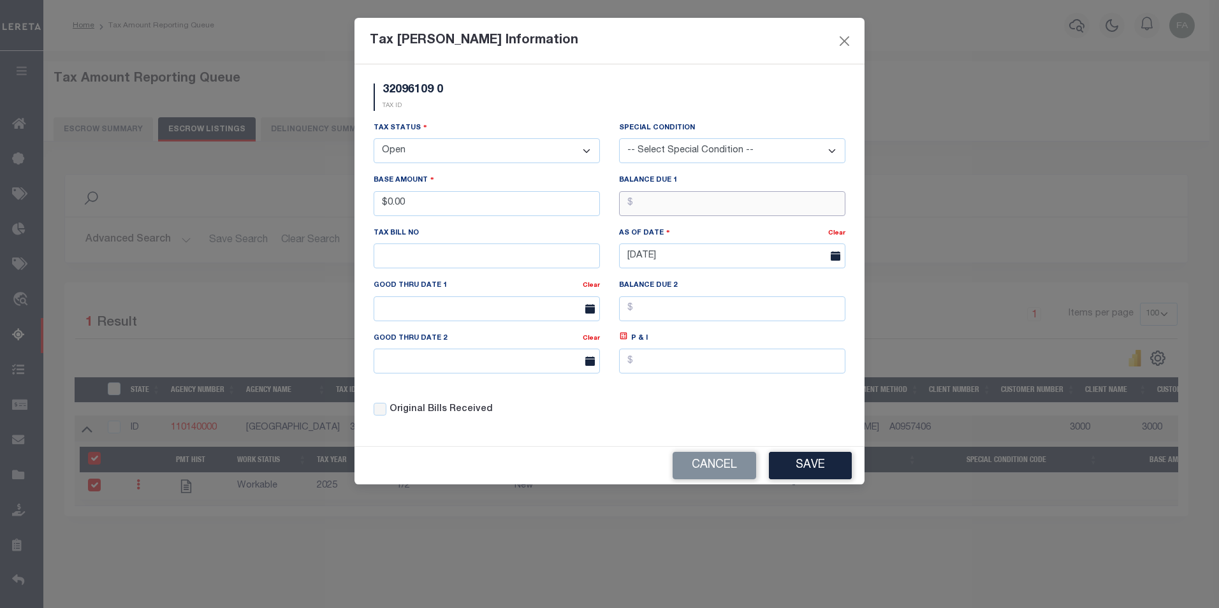
click at [708, 206] on input "text" at bounding box center [732, 203] width 226 height 25
type input "$0.00"
click at [619, 419] on div "Tax Status - Select Status - Open Due/Unpaid Paid Incomplete No Tax Due Interna…" at bounding box center [609, 274] width 491 height 306
click at [806, 460] on button "Save" at bounding box center [810, 465] width 83 height 27
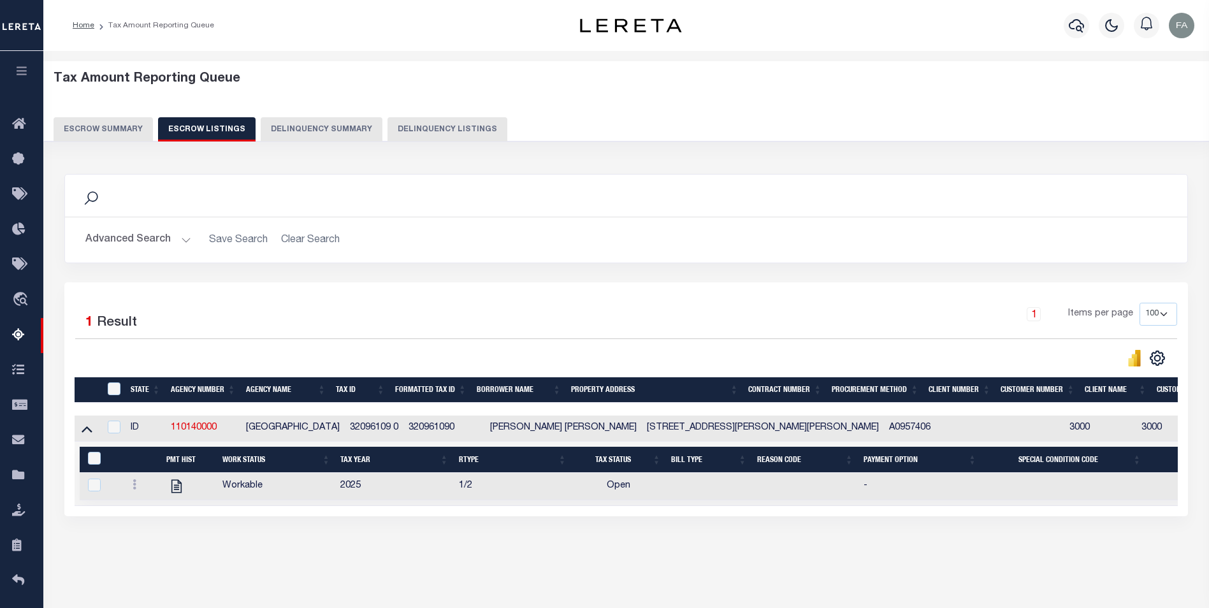
click at [80, 138] on button "Escrow Summary" at bounding box center [103, 129] width 99 height 24
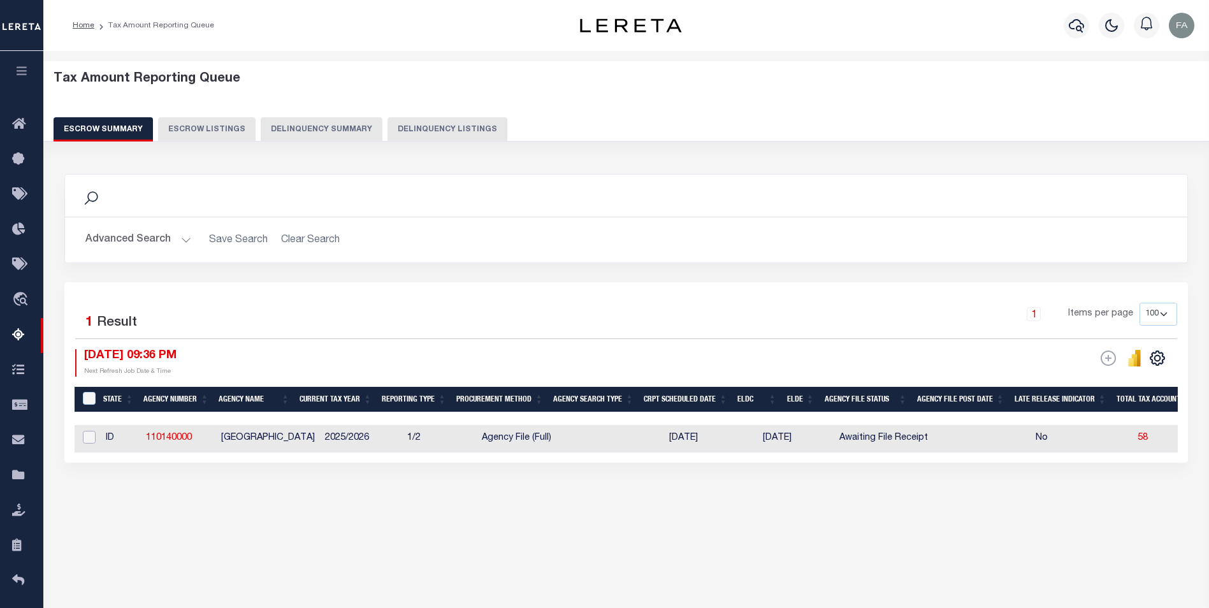
click at [92, 435] on input "checkbox" at bounding box center [89, 437] width 13 height 13
checkbox input "true"
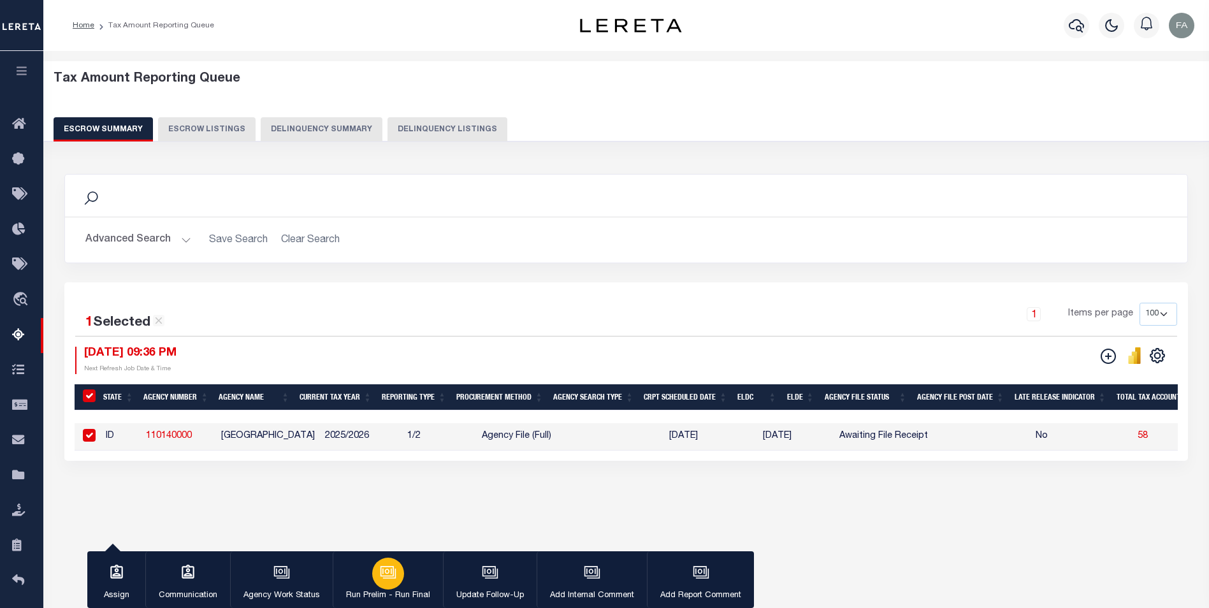
click at [413, 579] on button "Run Prelim - Run Final" at bounding box center [388, 579] width 110 height 57
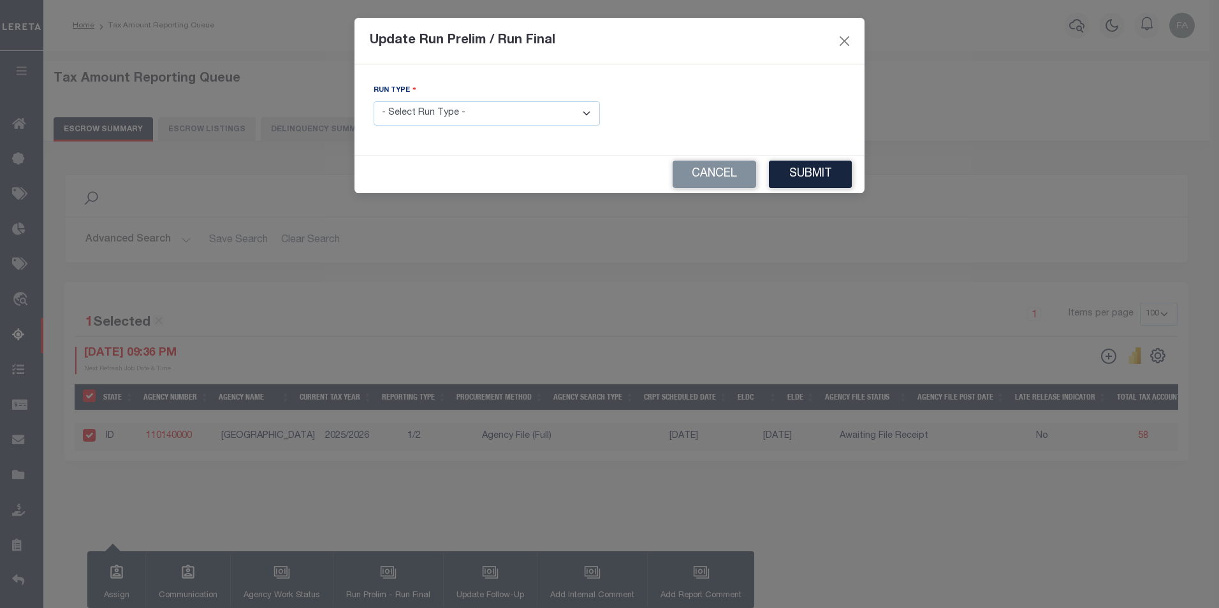
click at [465, 117] on select "- Select Run Type - Prelim Run Final Run" at bounding box center [487, 113] width 226 height 25
select select "F"
click at [374, 101] on select "- Select Run Type - Prelim Run Final Run" at bounding box center [487, 113] width 226 height 25
click at [787, 120] on input "text" at bounding box center [732, 113] width 226 height 25
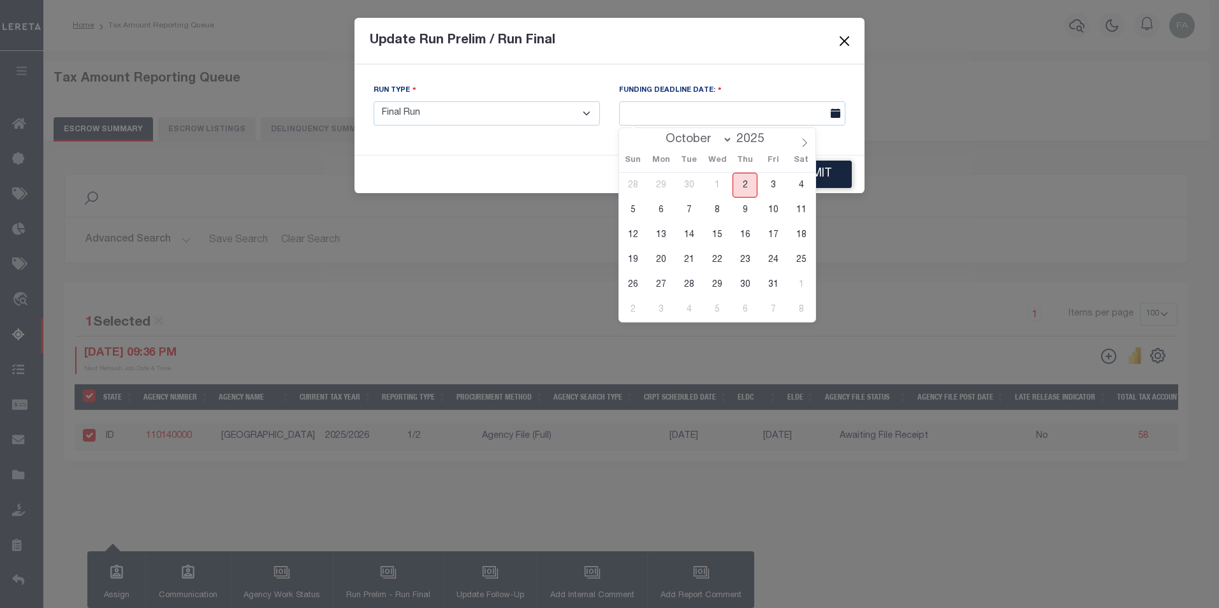
click at [743, 186] on span "2" at bounding box center [744, 185] width 25 height 25
type input "[DATE]"
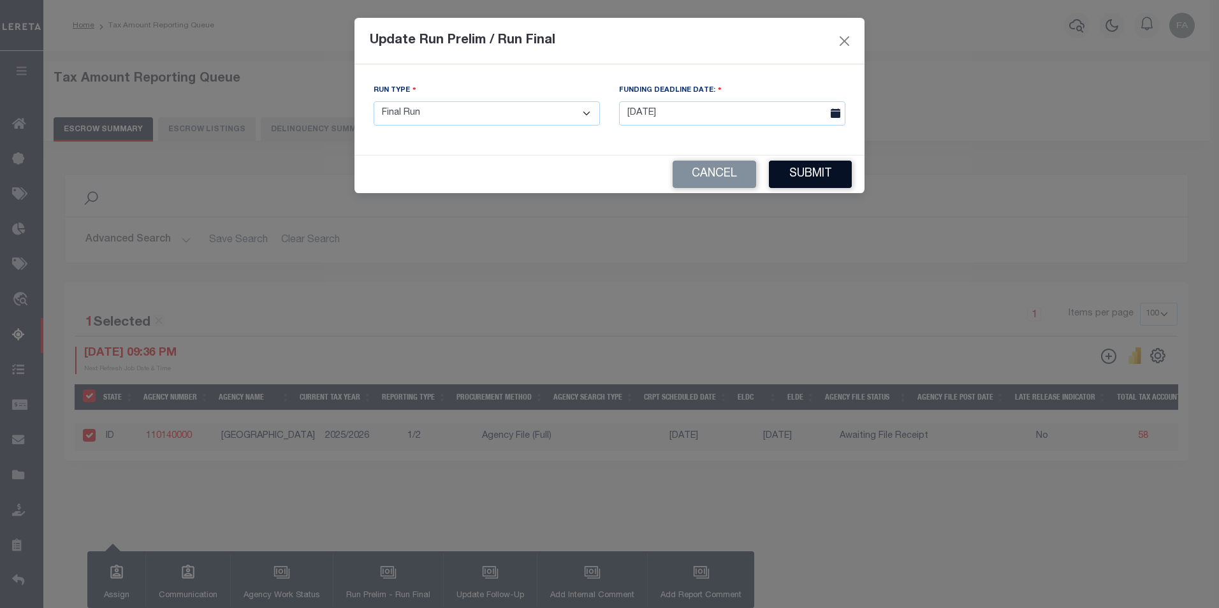
click at [823, 169] on button "Submit" at bounding box center [810, 174] width 83 height 27
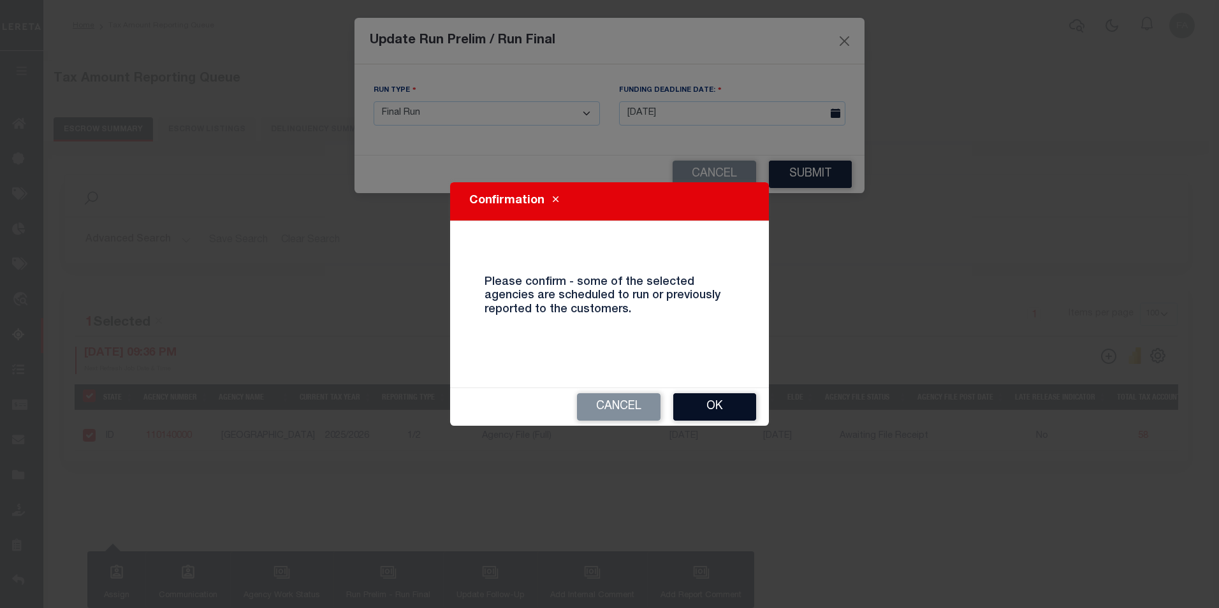
click at [702, 400] on button "Ok" at bounding box center [714, 406] width 83 height 27
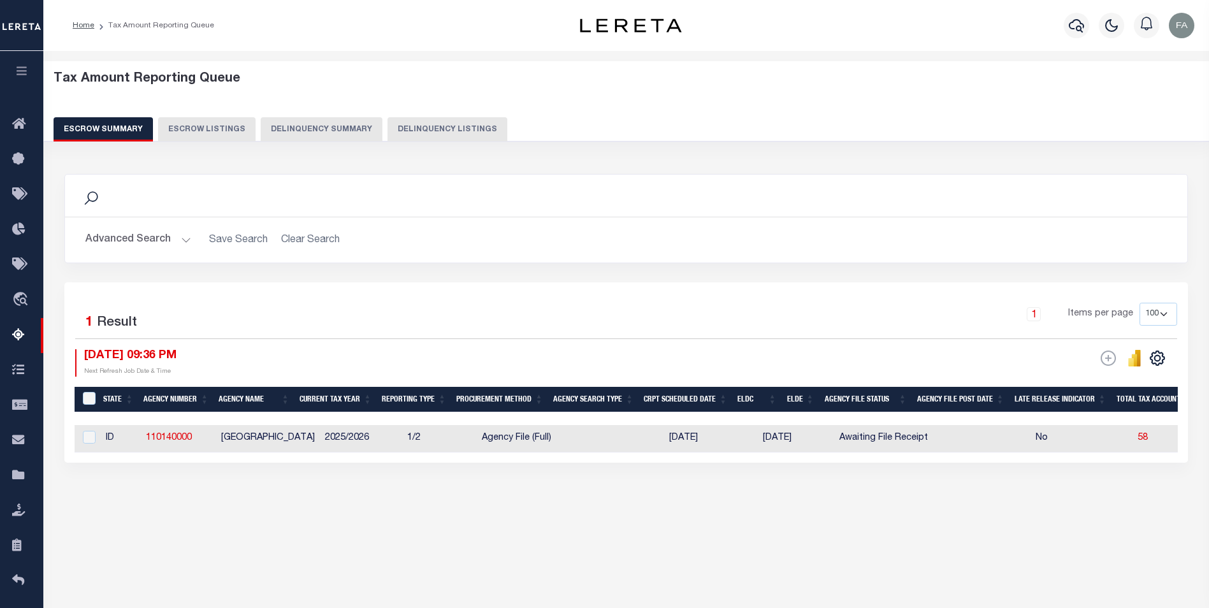
drag, startPoint x: 433, startPoint y: 465, endPoint x: 526, endPoint y: 460, distance: 92.6
click at [527, 463] on div "1 Selected 1 Result 1 Items per page 10 25 50 100 500 10/02/2025 09:36 PM ESCRO…" at bounding box center [626, 372] width 1124 height 180
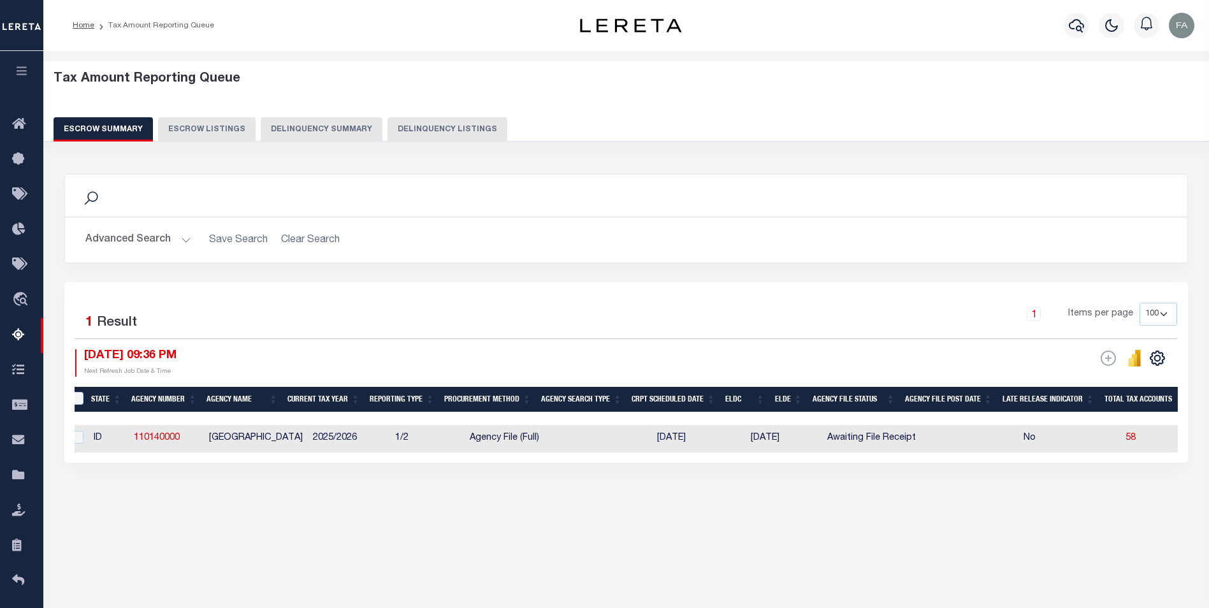
scroll to position [0, 351]
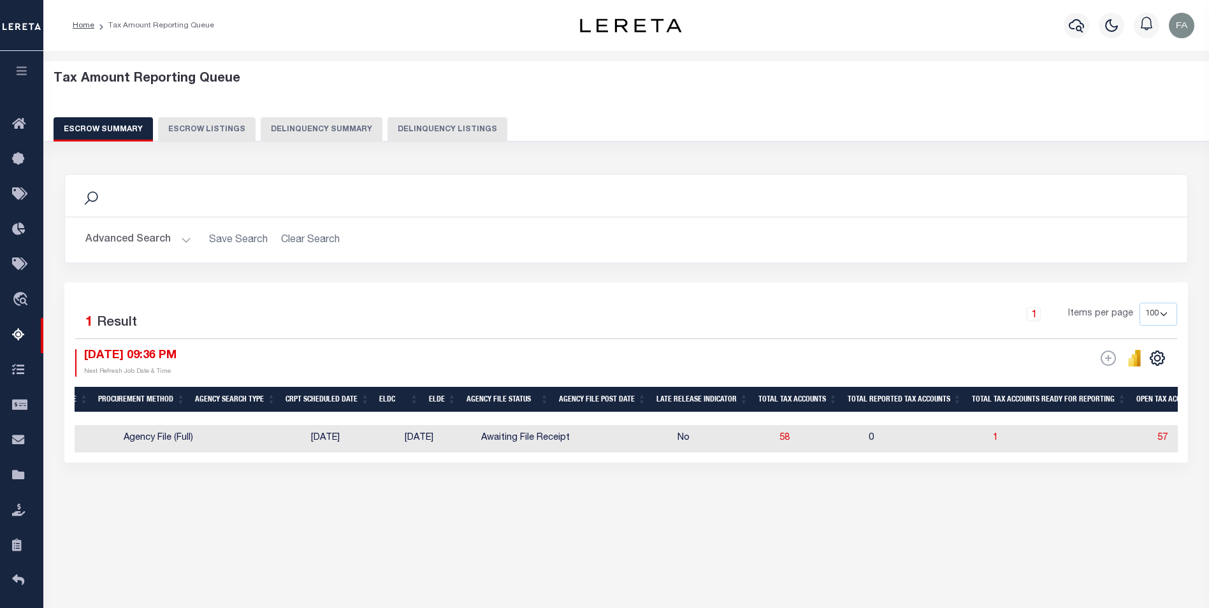
click at [797, 481] on div "Search Advanced Search Save Search Clear Search EscrowSummaryGridWrapper_dynami…" at bounding box center [626, 331] width 1141 height 340
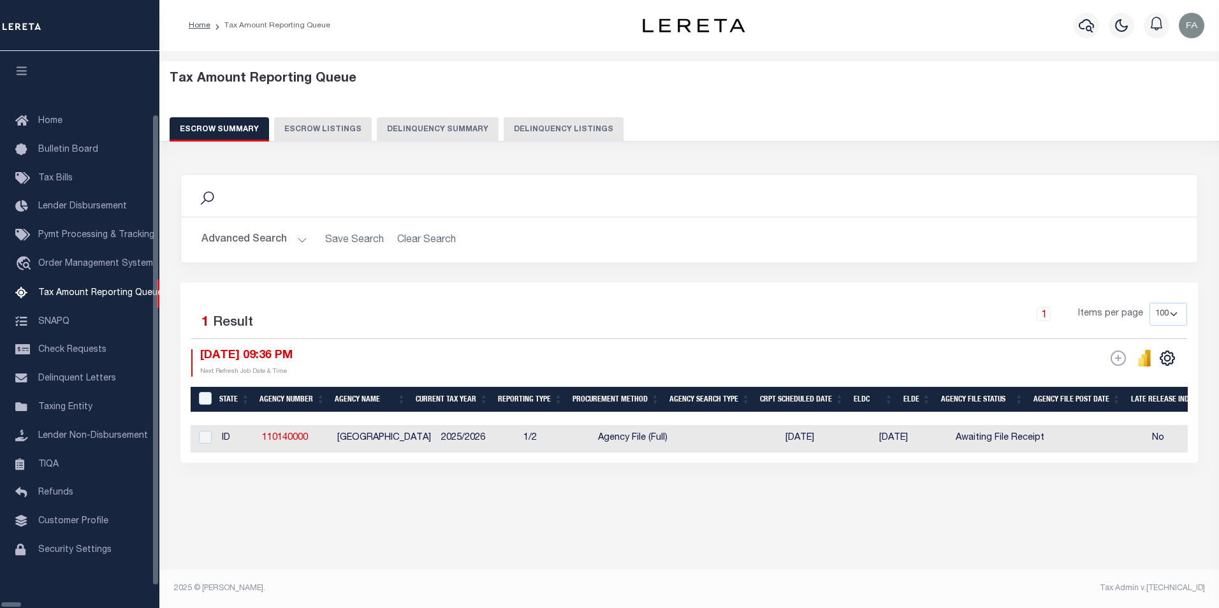
select select "100"
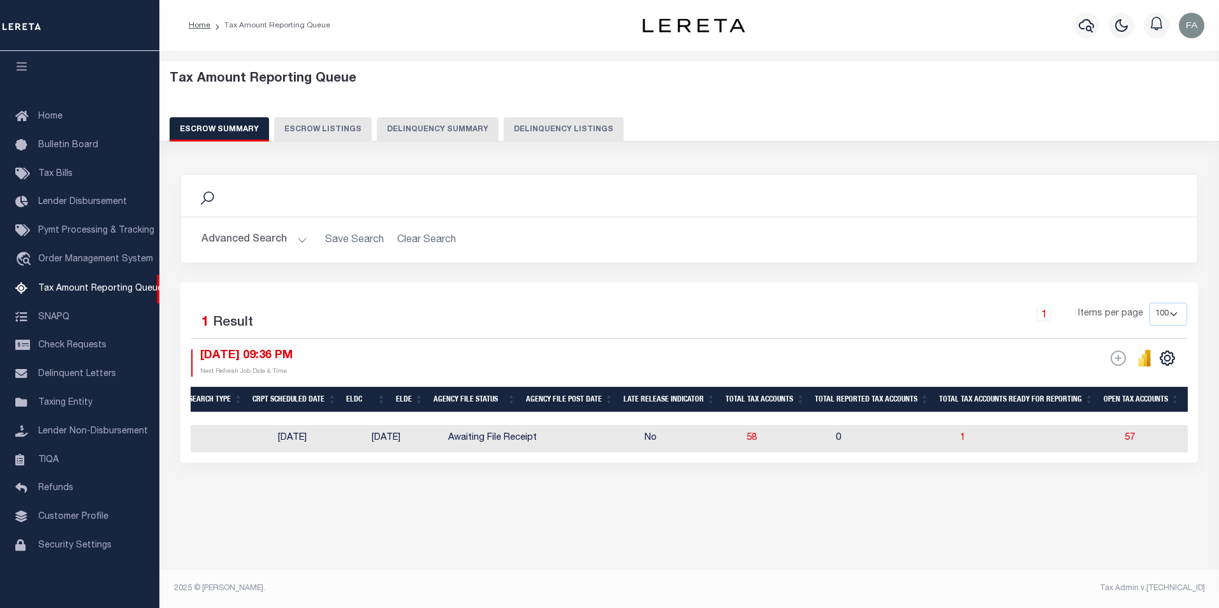
scroll to position [0, 516]
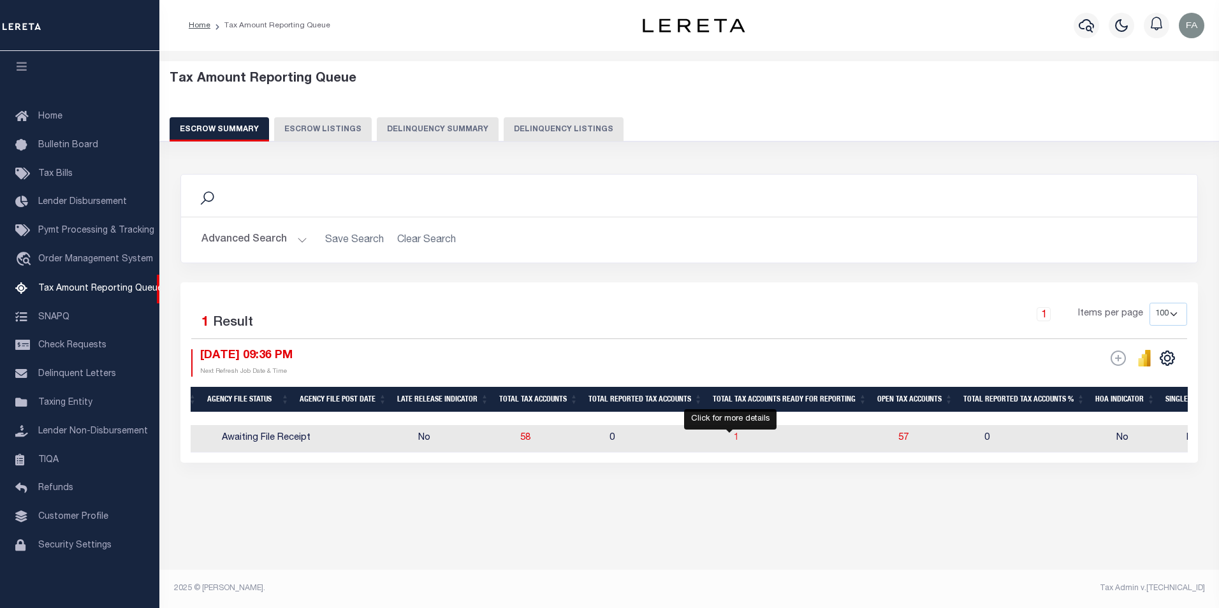
click at [734, 437] on span "1" at bounding box center [736, 437] width 5 height 9
select select "100"
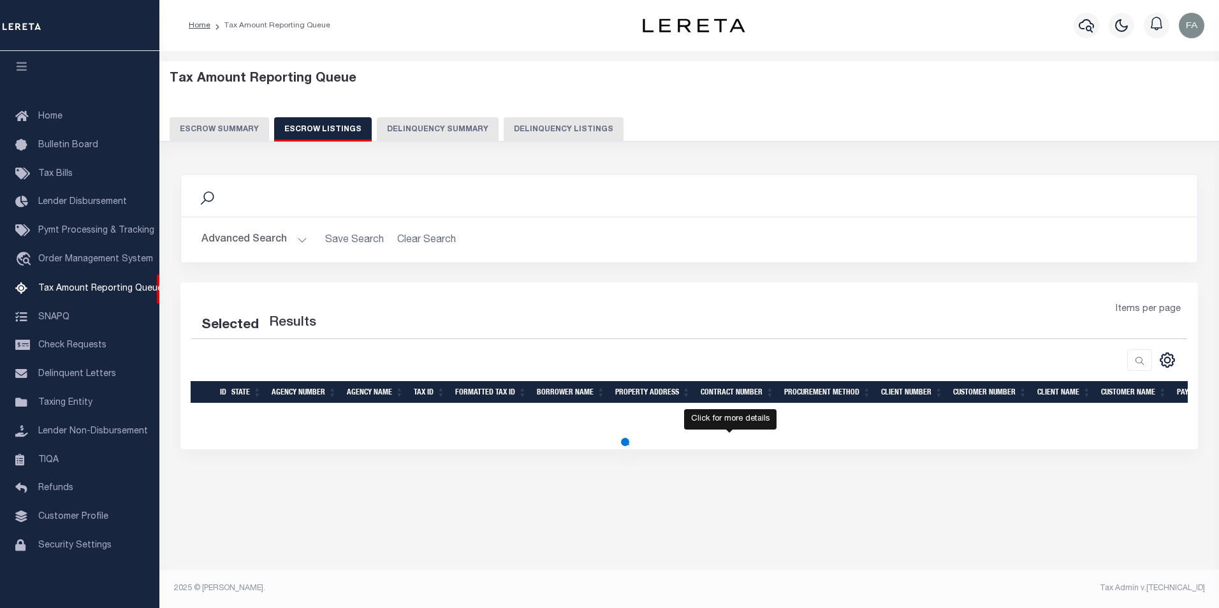
select select "100"
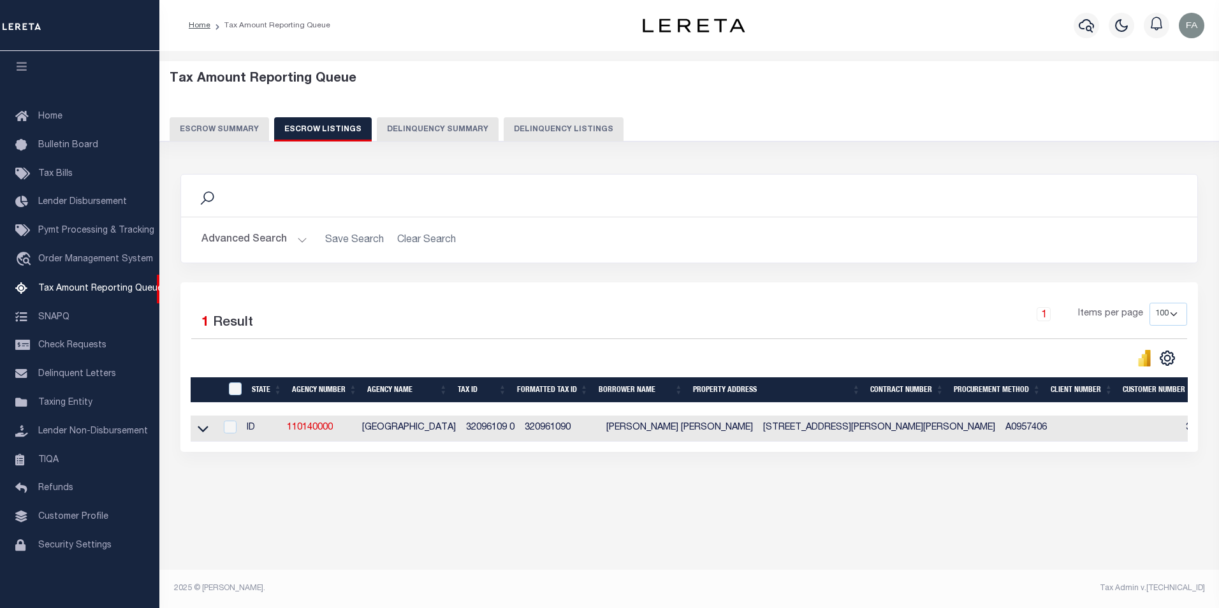
click at [211, 431] on td at bounding box center [203, 429] width 25 height 26
checkbox input "true"
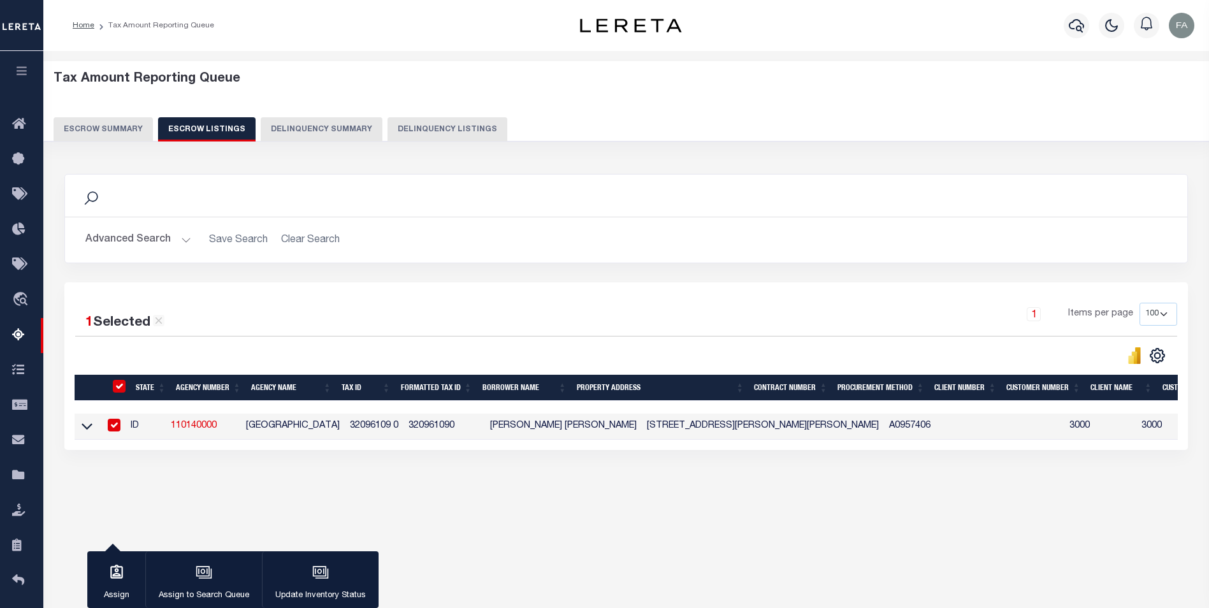
click at [205, 430] on link "110140000" at bounding box center [194, 425] width 46 height 9
checkbox input "false"
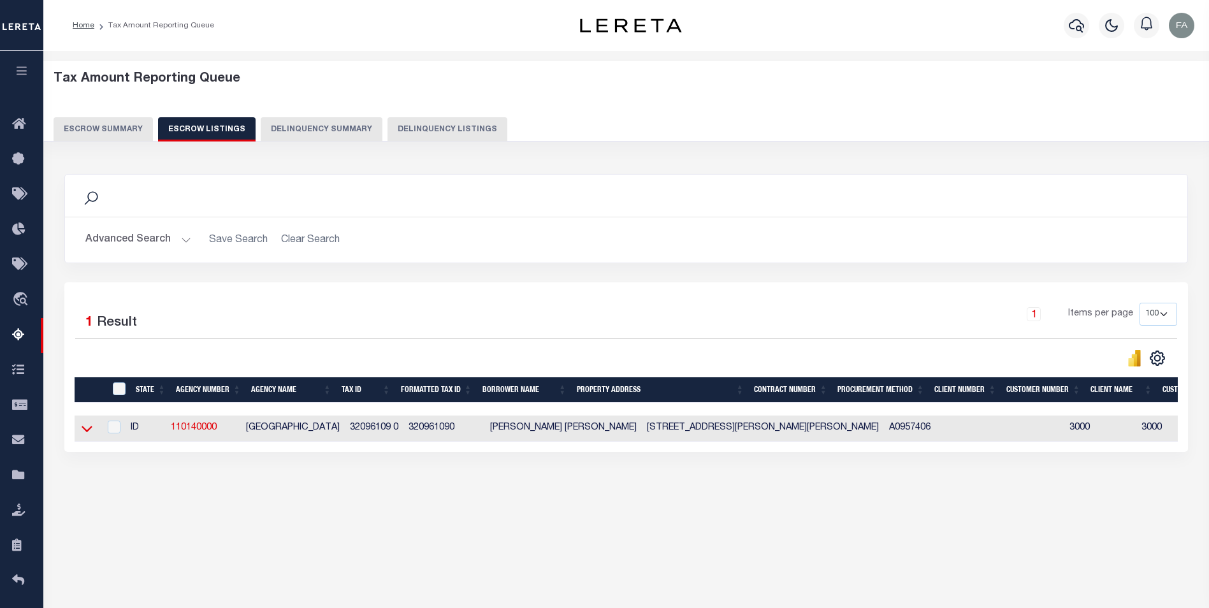
click at [89, 426] on icon at bounding box center [87, 428] width 11 height 13
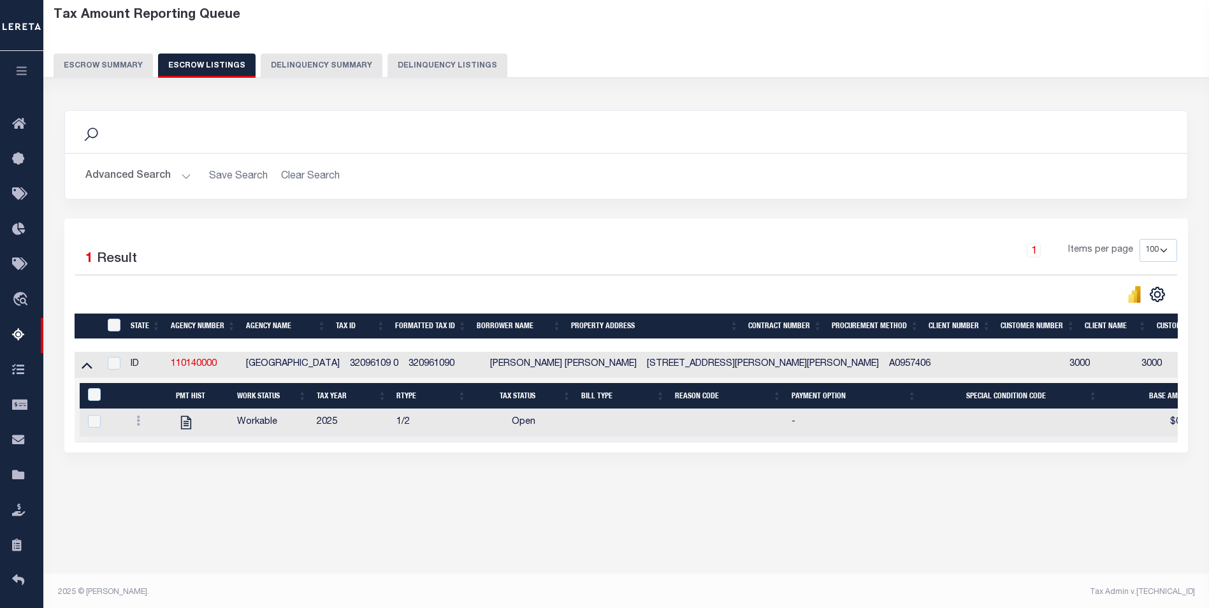
click at [307, 486] on div "Search Advanced Search Save Search Clear Search In In AK AL AR AZ CA CO CT" at bounding box center [626, 294] width 1141 height 393
click at [136, 426] on icon at bounding box center [138, 421] width 4 height 10
click at [127, 73] on button "Escrow Summary" at bounding box center [103, 66] width 99 height 24
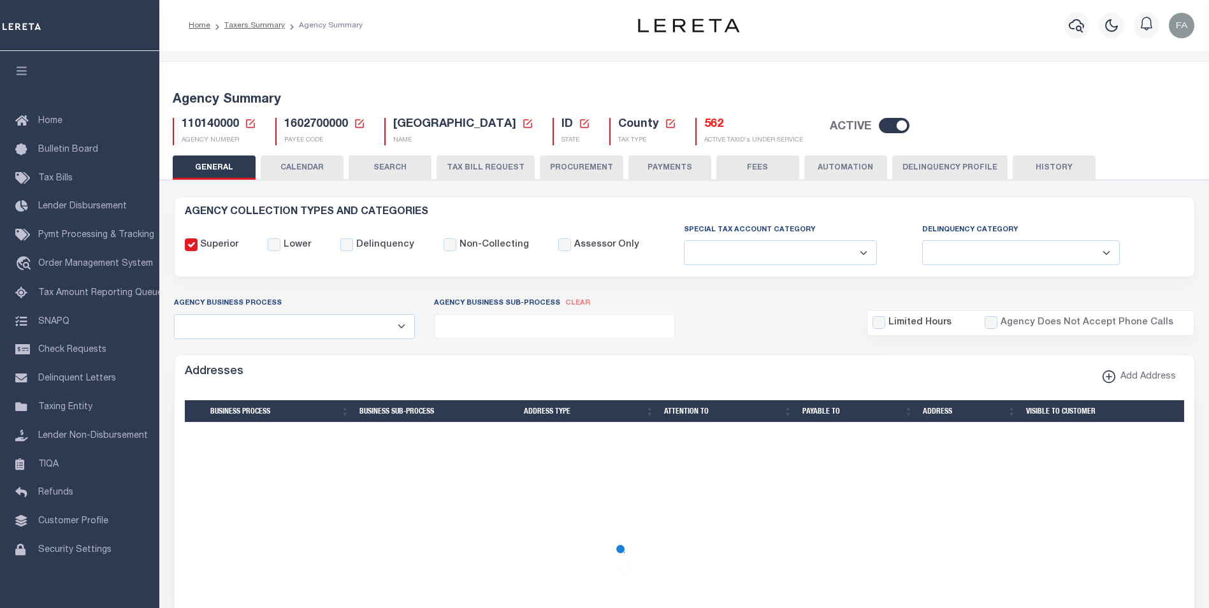
select select
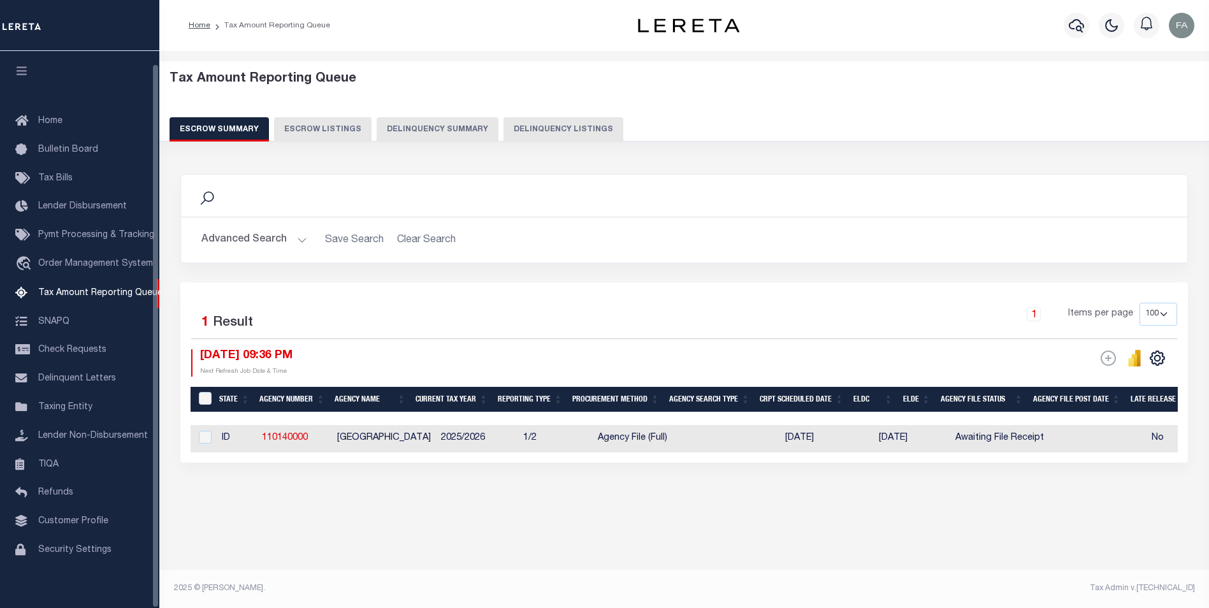
select select "100"
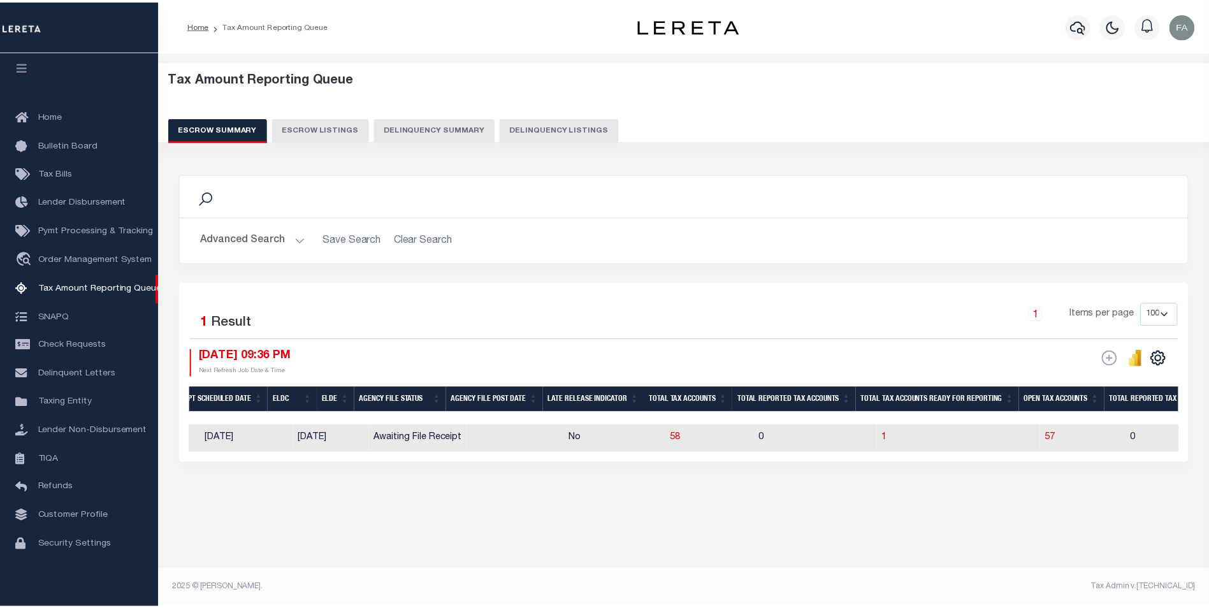
scroll to position [0, 581]
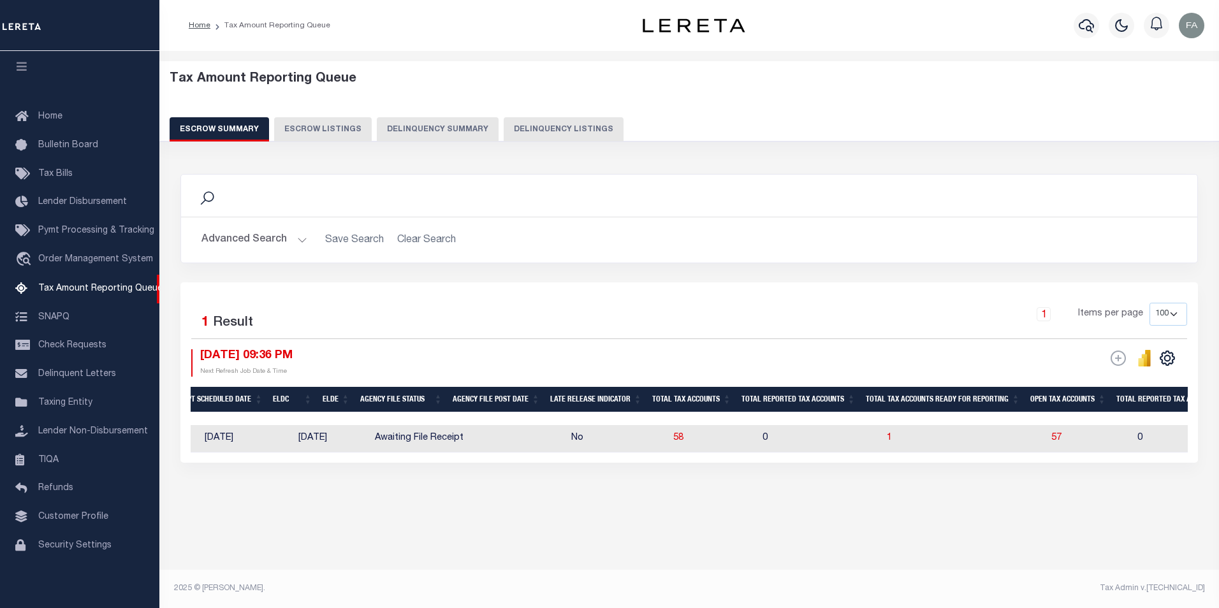
click at [348, 432] on td at bounding box center [351, 438] width 38 height 27
checkbox input "true"
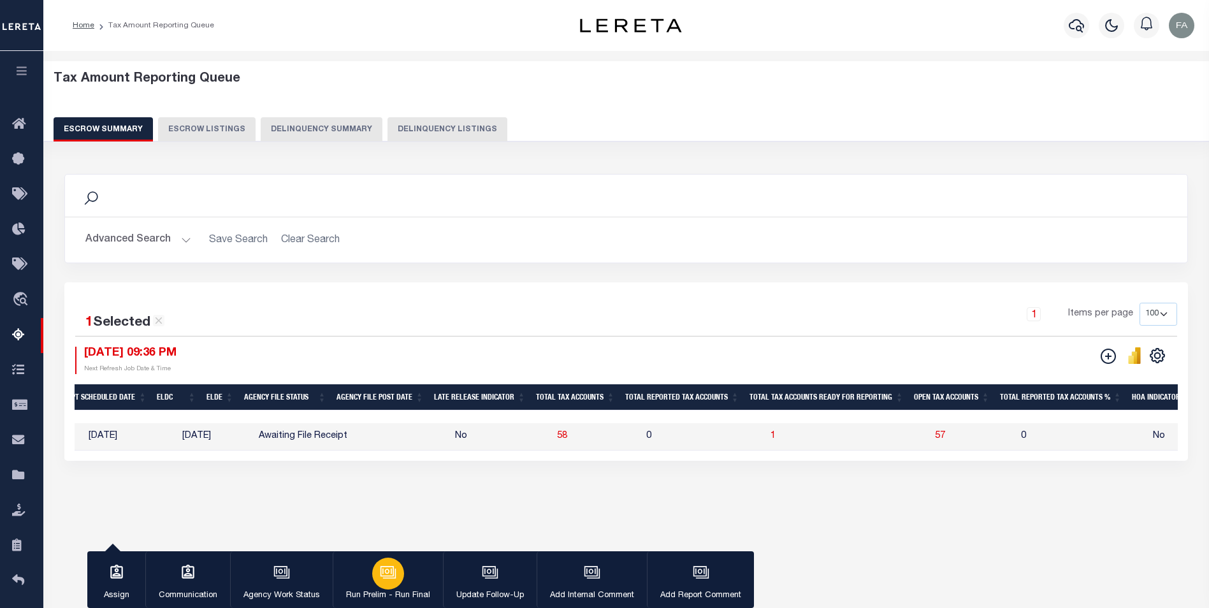
click at [389, 575] on icon "button" at bounding box center [388, 572] width 17 height 17
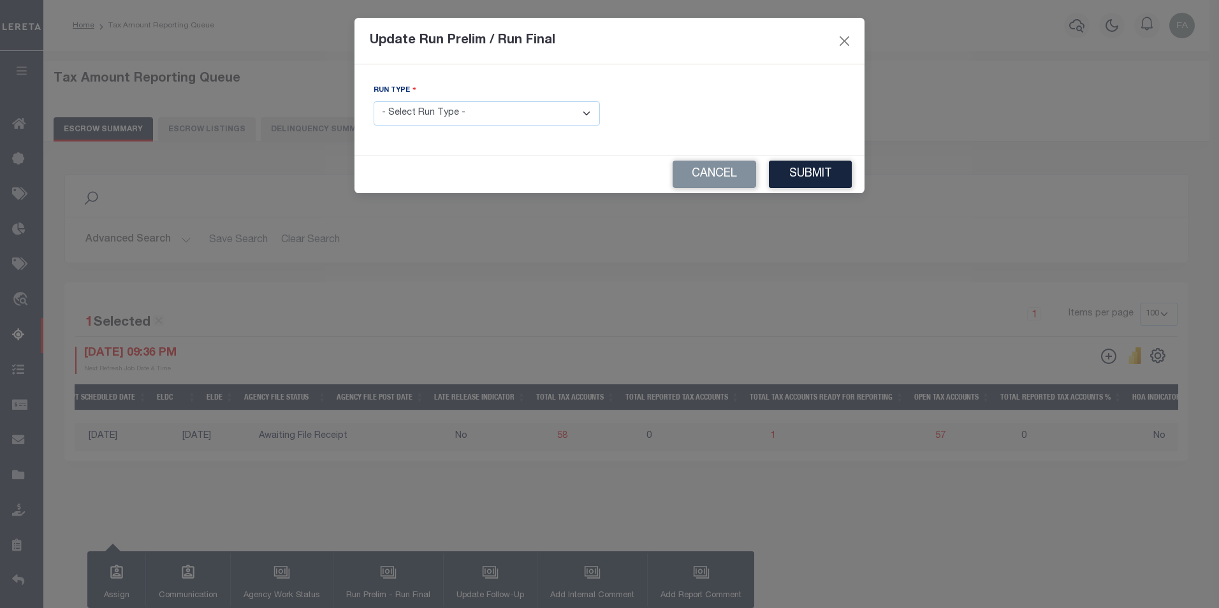
click at [483, 119] on select "- Select Run Type - Prelim Run Final Run" at bounding box center [487, 113] width 226 height 25
select select "F"
click at [374, 101] on select "- Select Run Type - Prelim Run Final Run" at bounding box center [487, 113] width 226 height 25
click at [690, 108] on input "text" at bounding box center [732, 113] width 226 height 25
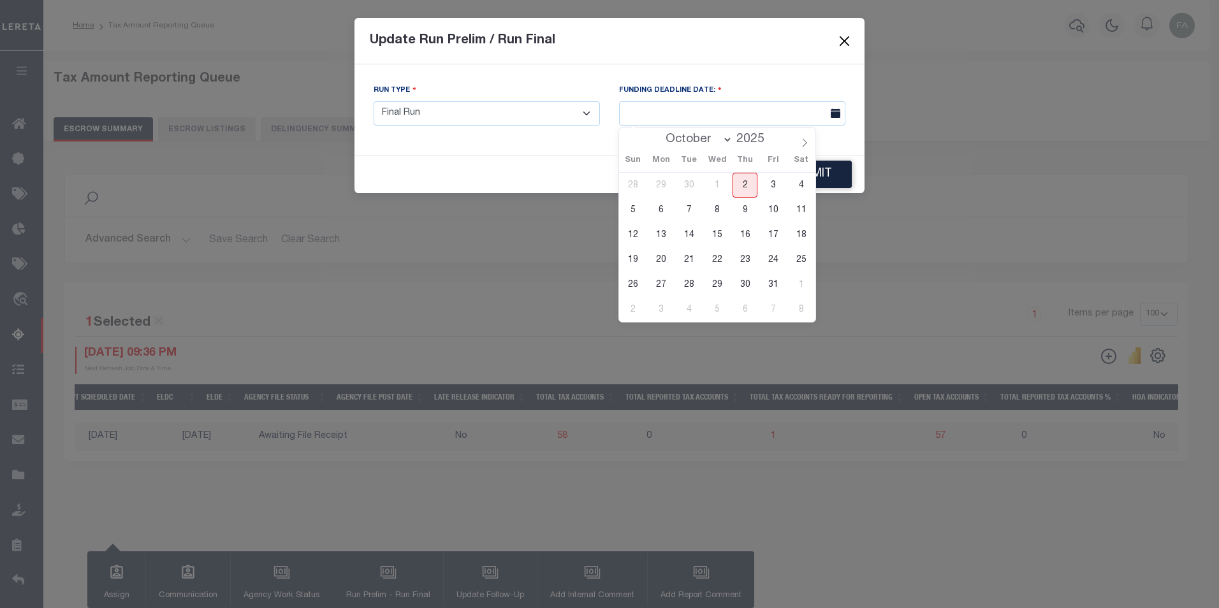
click at [749, 186] on span "2" at bounding box center [744, 185] width 25 height 25
type input "[DATE]"
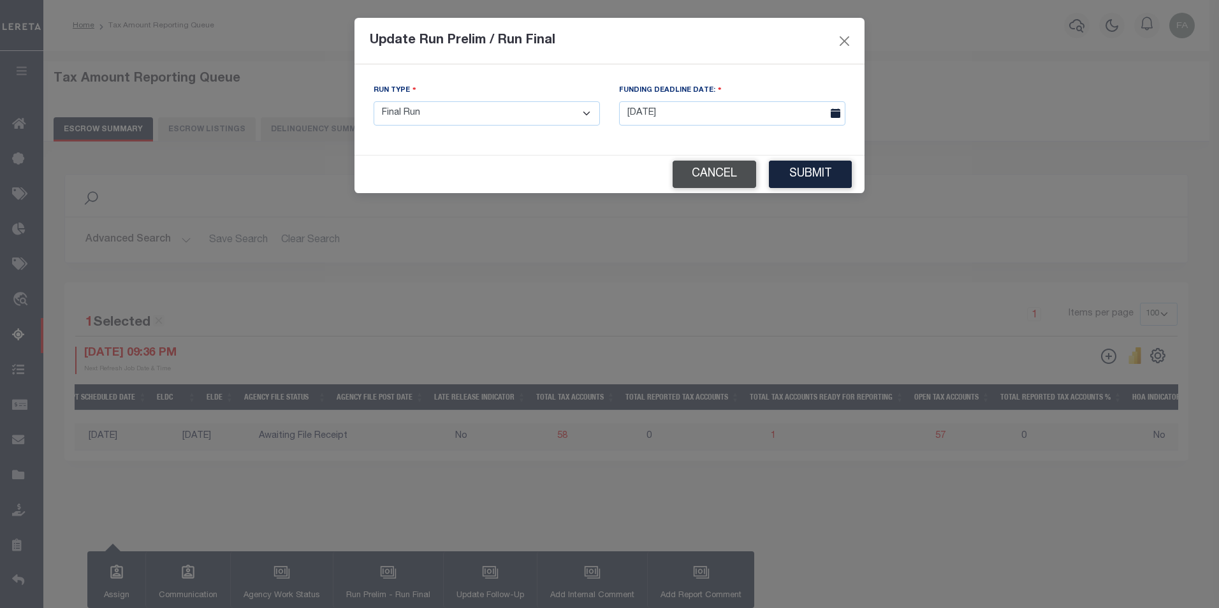
click at [695, 174] on button "Cancel" at bounding box center [715, 174] width 84 height 27
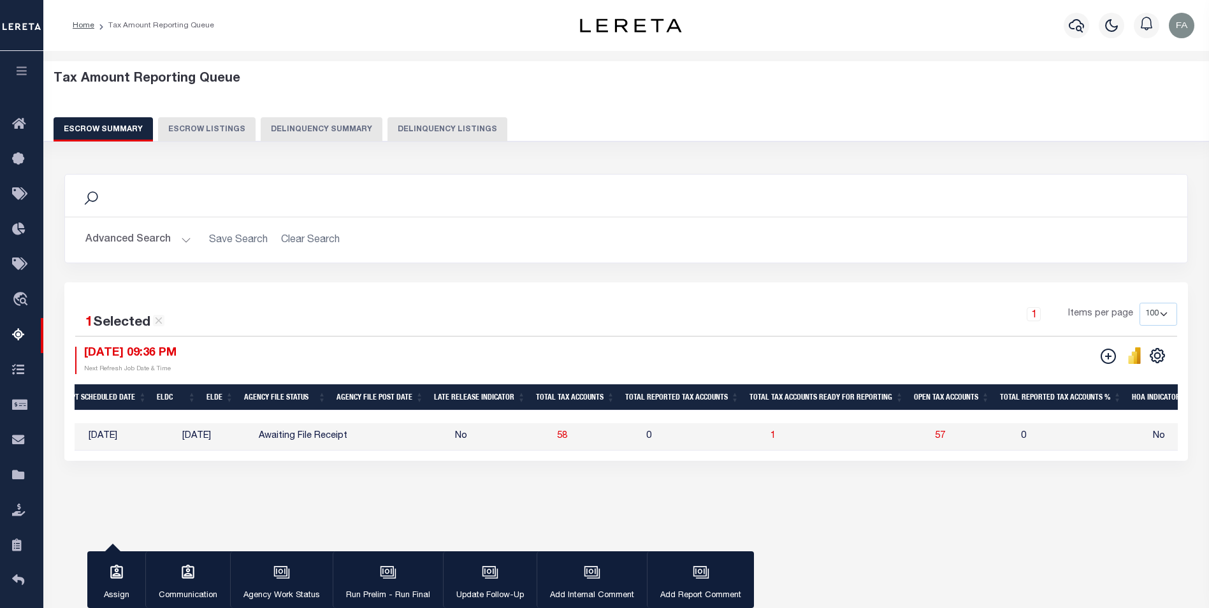
click at [646, 441] on td "0" at bounding box center [703, 436] width 124 height 27
checkbox input "false"
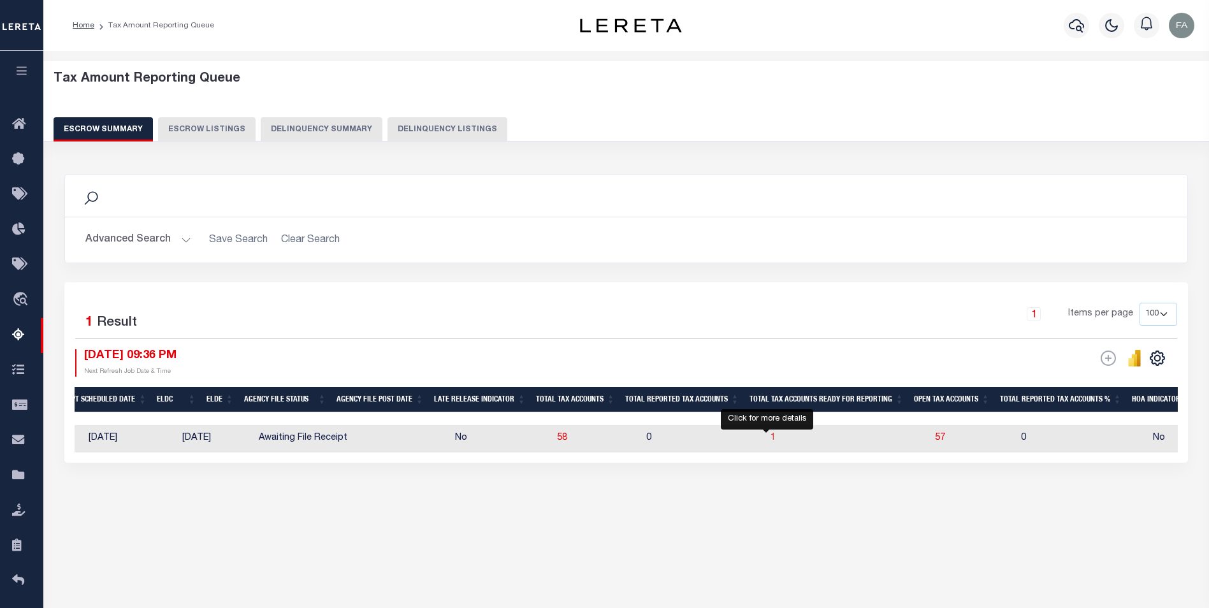
click at [771, 442] on span "1" at bounding box center [773, 437] width 5 height 9
select select "100"
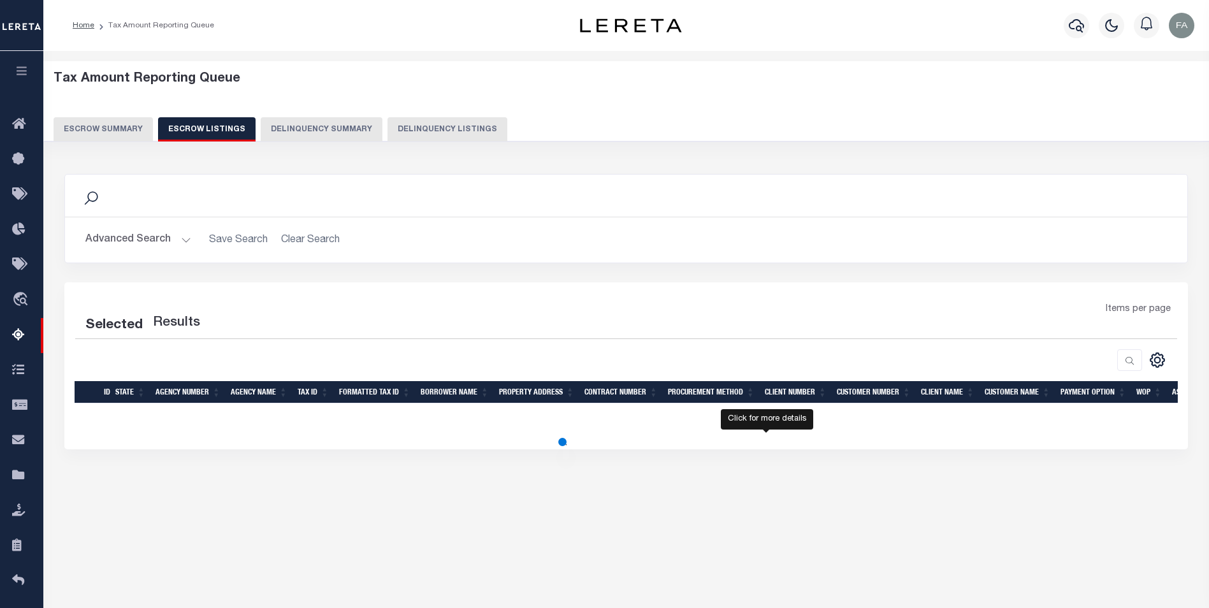
select select "100"
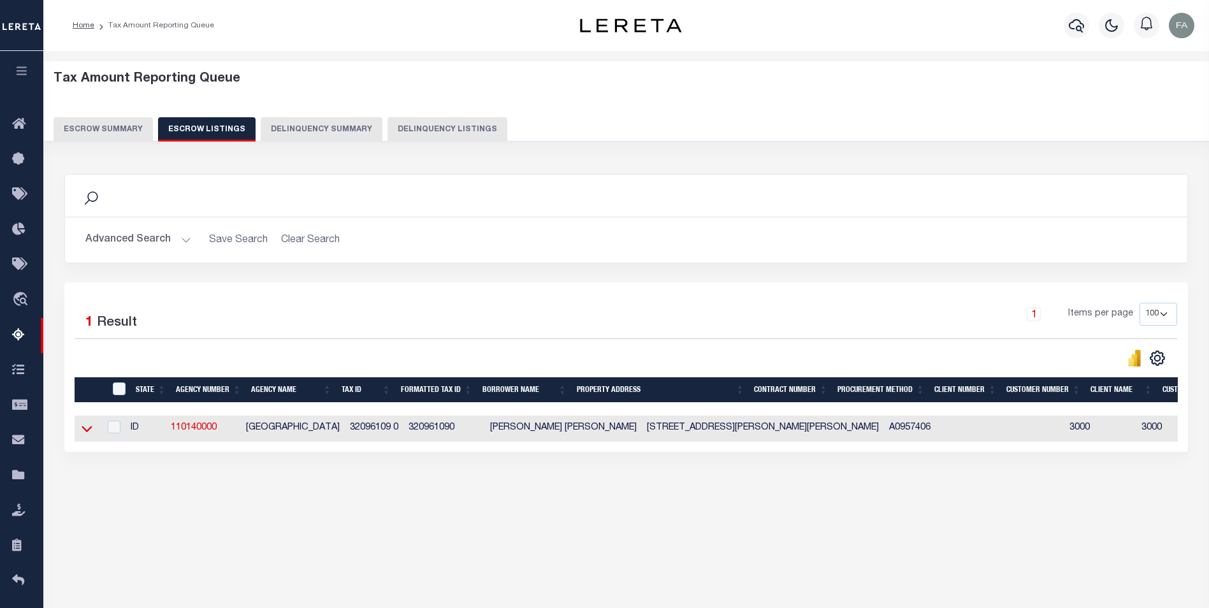
click at [86, 435] on icon at bounding box center [87, 428] width 11 height 13
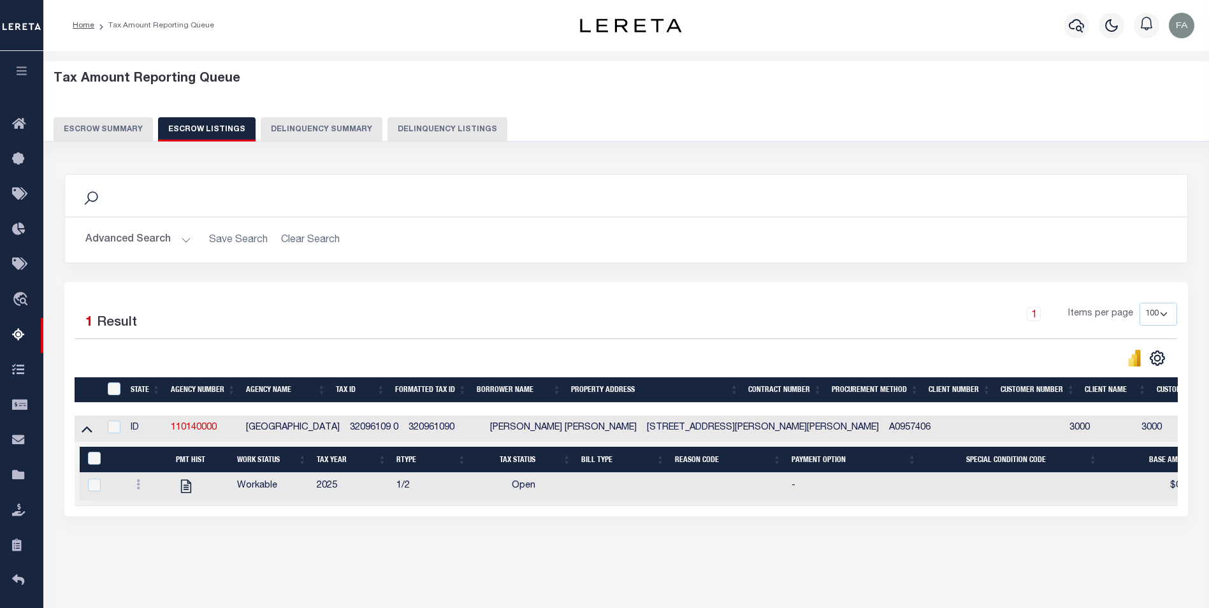
click at [74, 134] on button "Escrow Summary" at bounding box center [103, 129] width 99 height 24
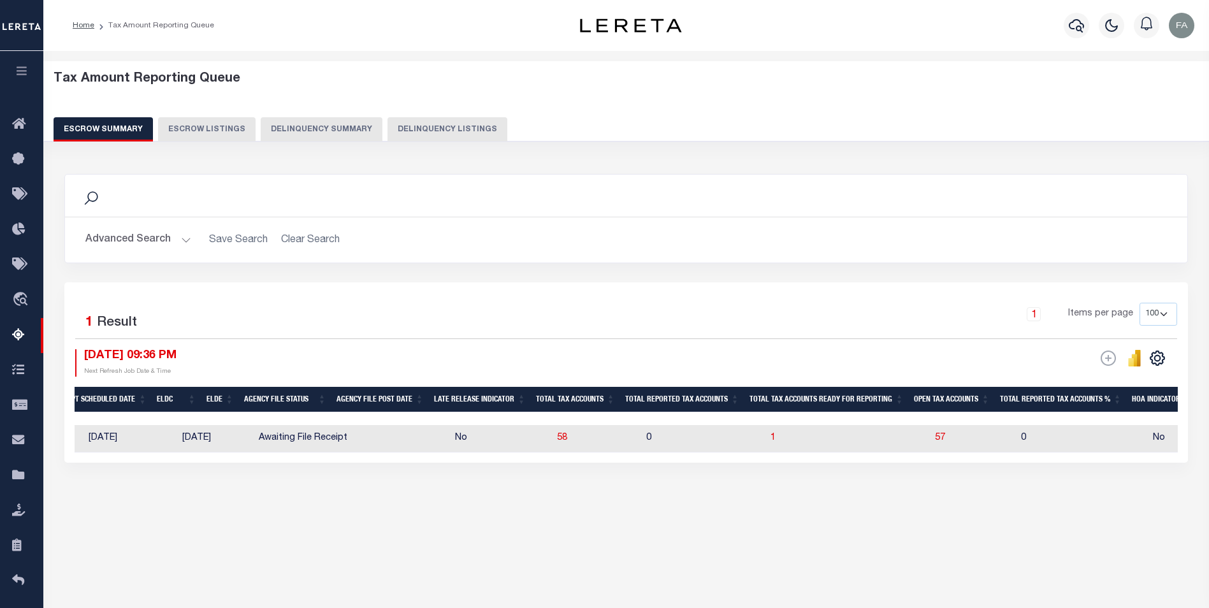
click at [298, 536] on div "Tax Amount Reporting Queue Escrow Summary Escrow Listings In" at bounding box center [626, 302] width 1158 height 476
click at [1130, 361] on icon "" at bounding box center [1131, 362] width 6 height 8
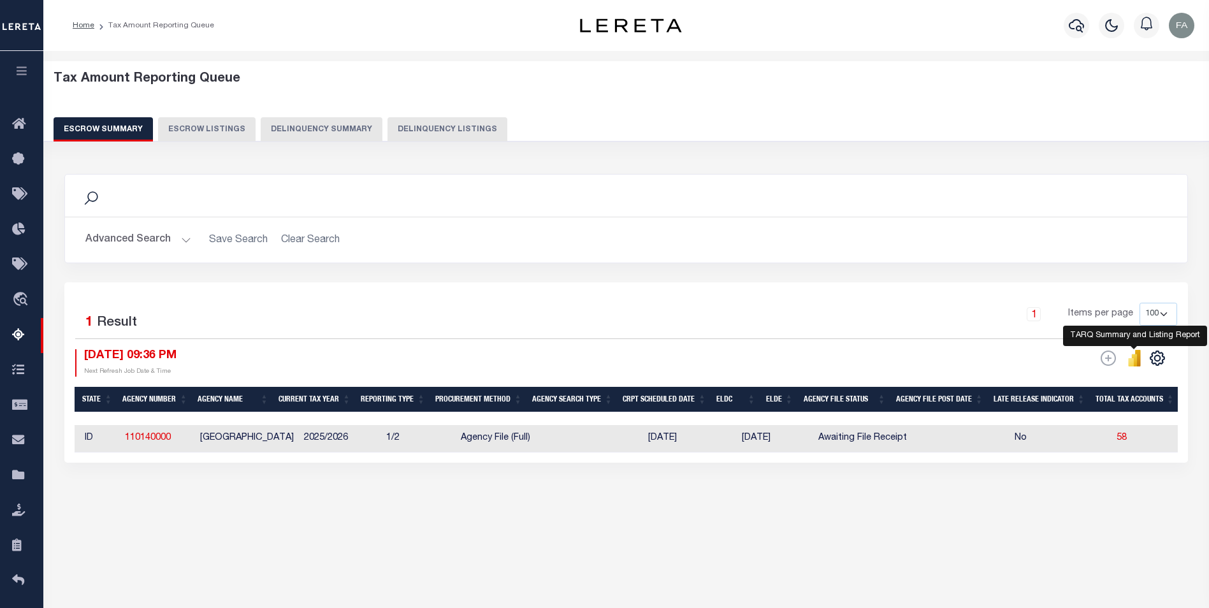
scroll to position [0, 0]
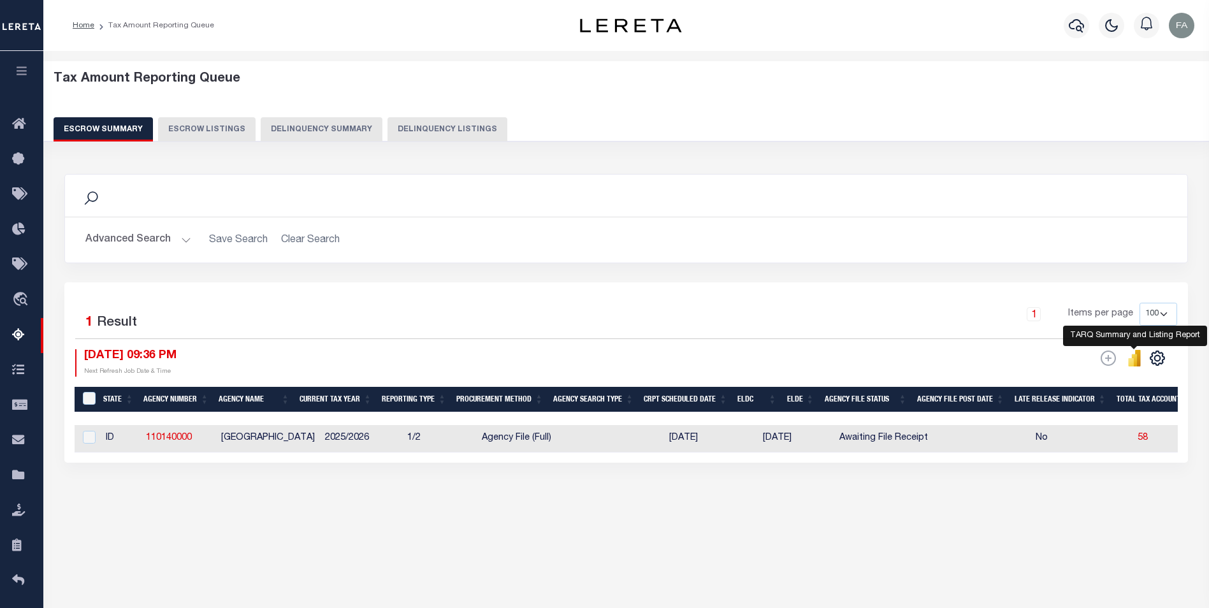
click at [214, 131] on button "Escrow Listings" at bounding box center [207, 129] width 98 height 24
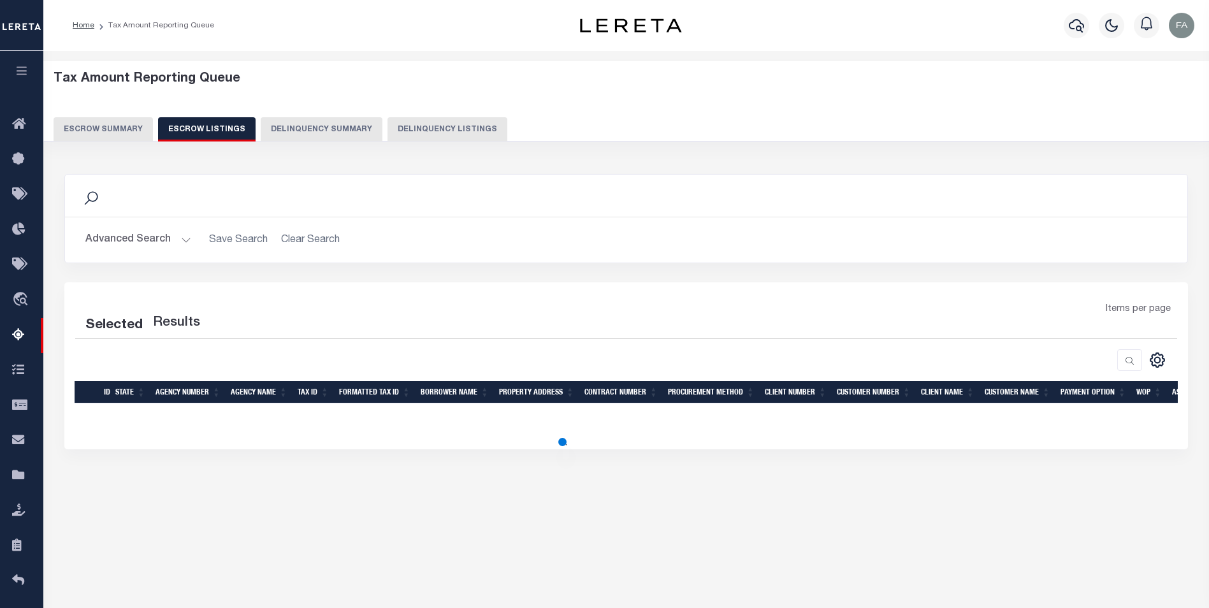
select select "100"
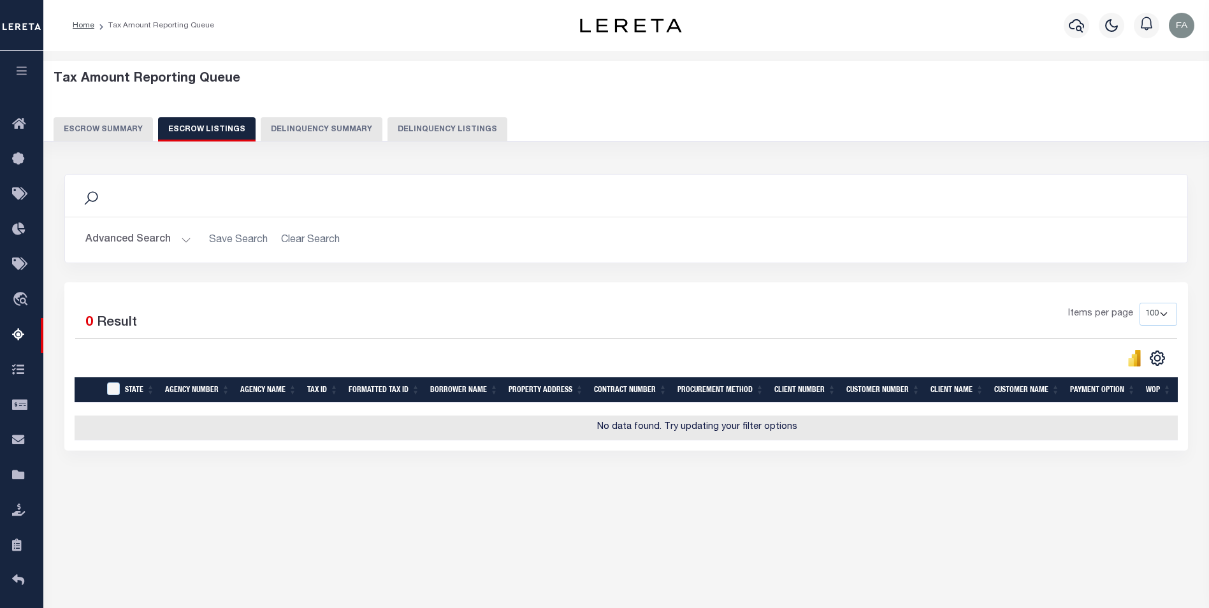
click at [104, 131] on button "Escrow Summary" at bounding box center [103, 129] width 99 height 24
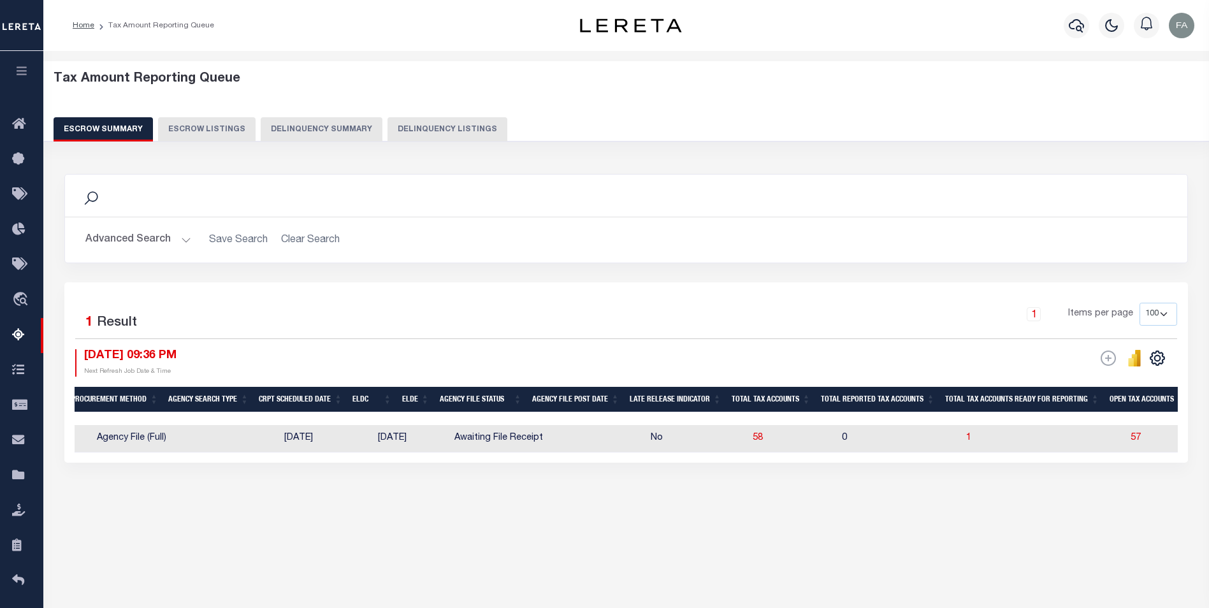
scroll to position [0, 387]
click at [965, 438] on span "1" at bounding box center [967, 437] width 5 height 9
select select "100"
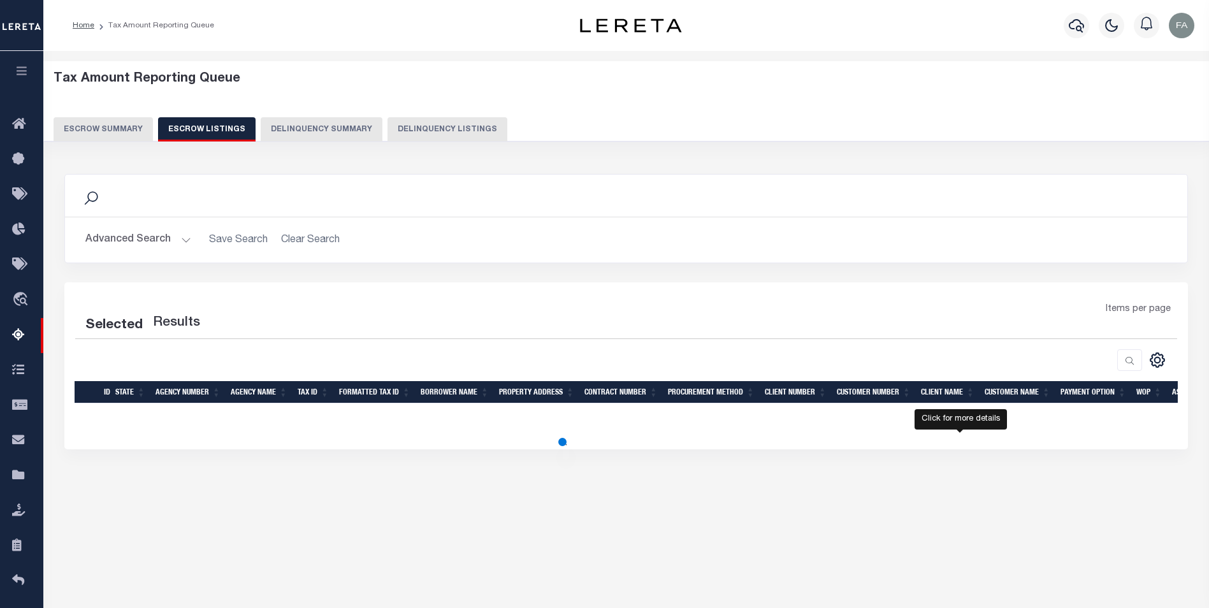
select select "100"
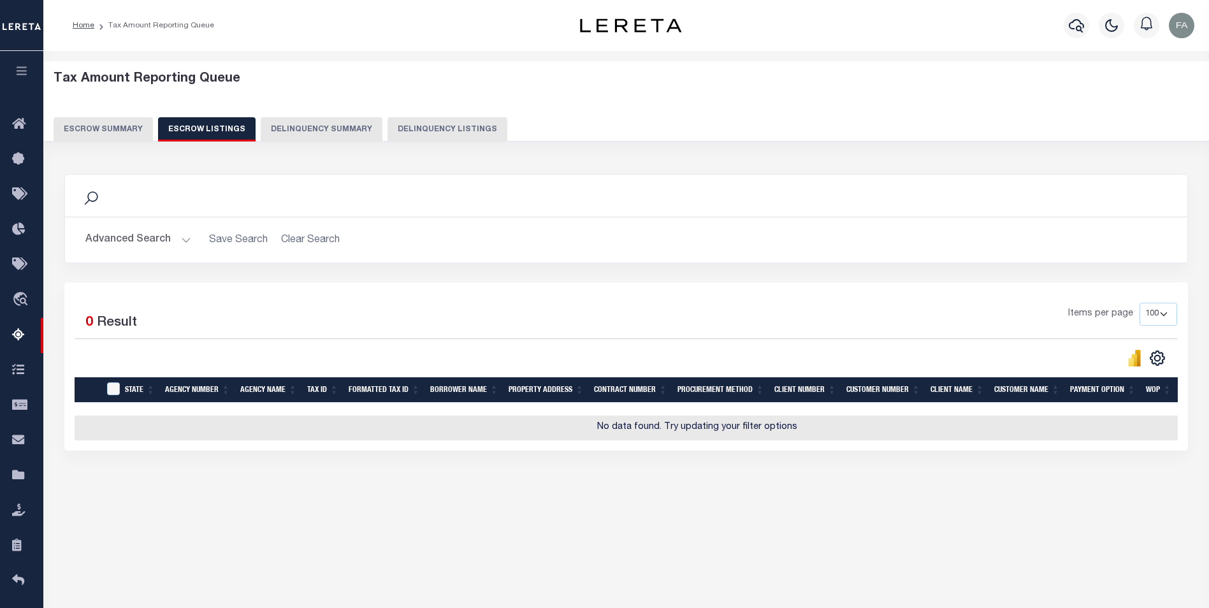
click at [124, 135] on button "Escrow Summary" at bounding box center [103, 129] width 99 height 24
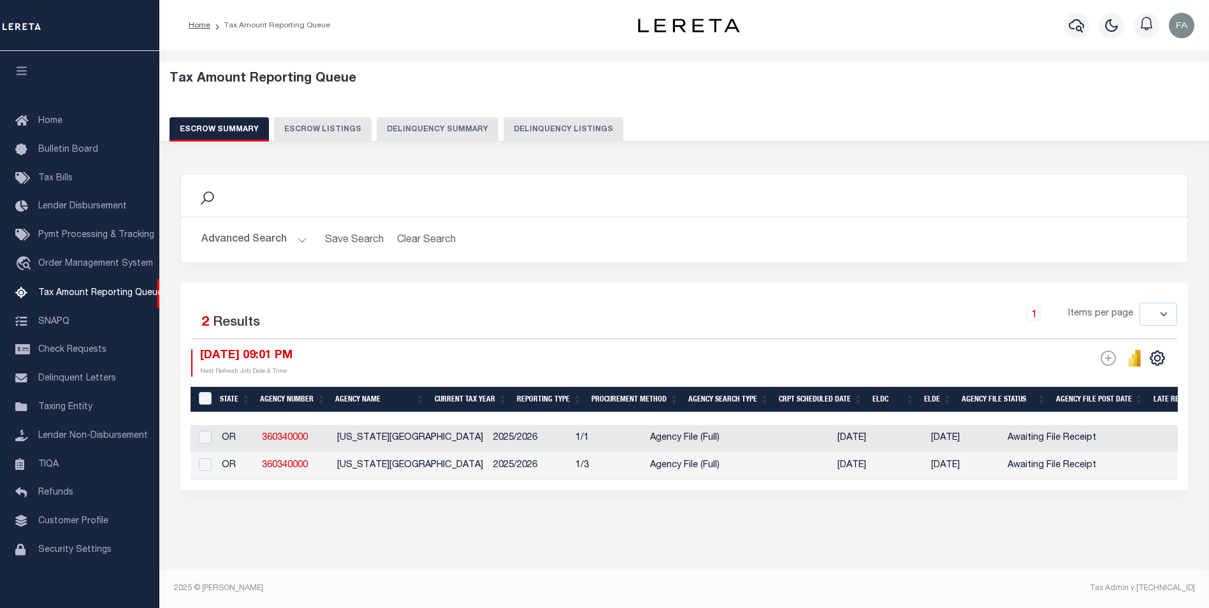
select select
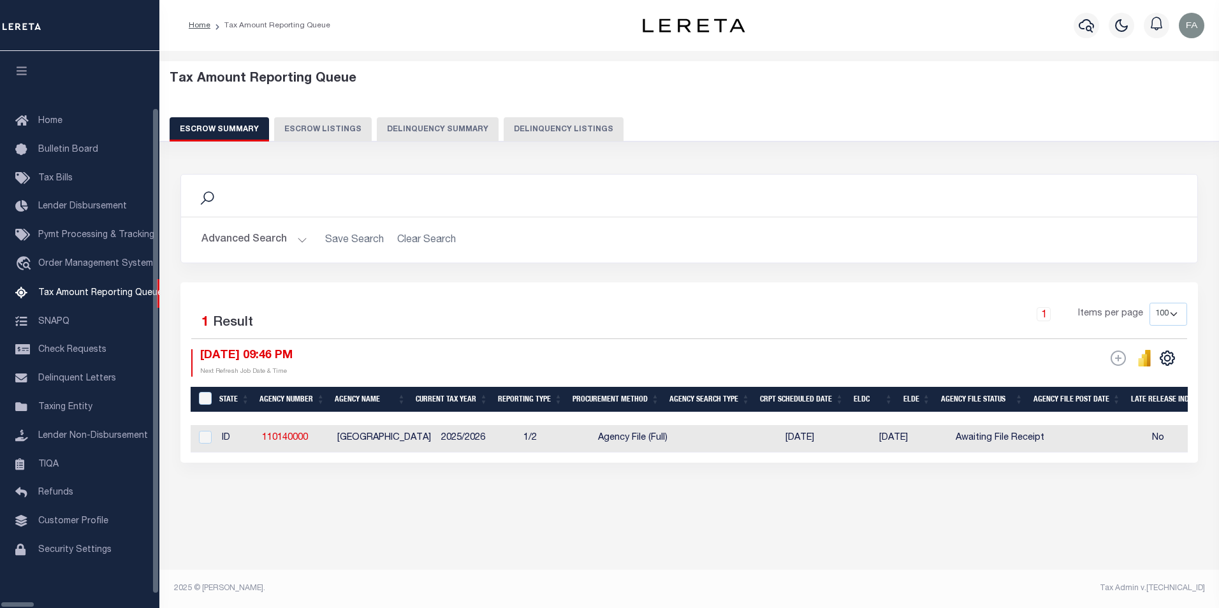
select select "100"
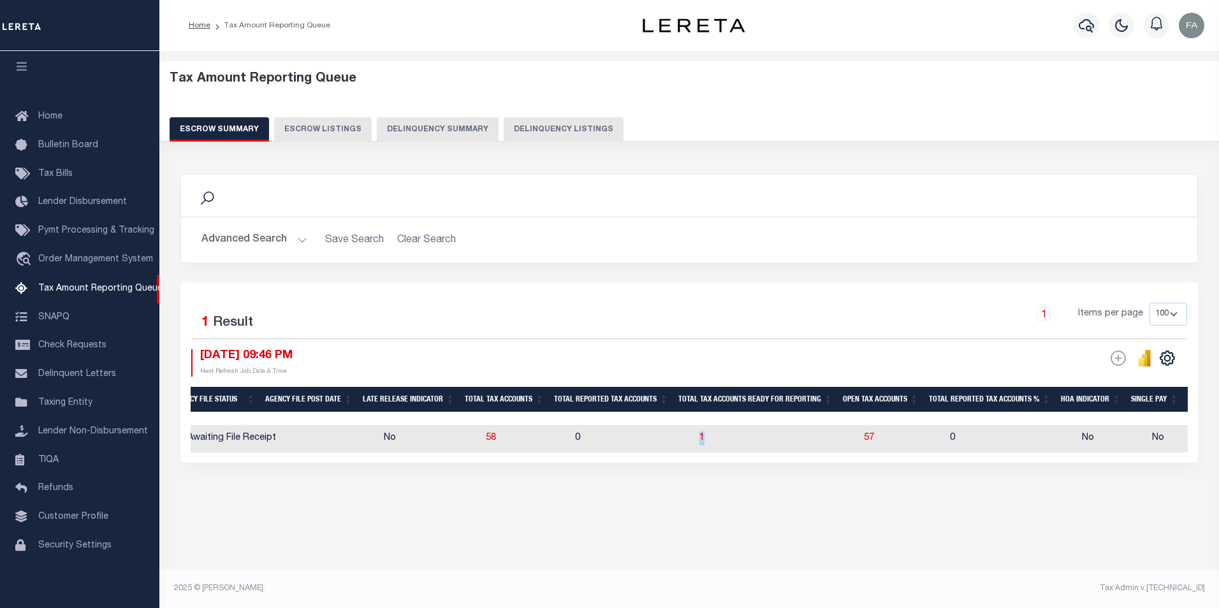
drag, startPoint x: 717, startPoint y: 434, endPoint x: 688, endPoint y: 437, distance: 28.2
click at [694, 437] on td "1" at bounding box center [776, 438] width 164 height 27
checkbox input "true"
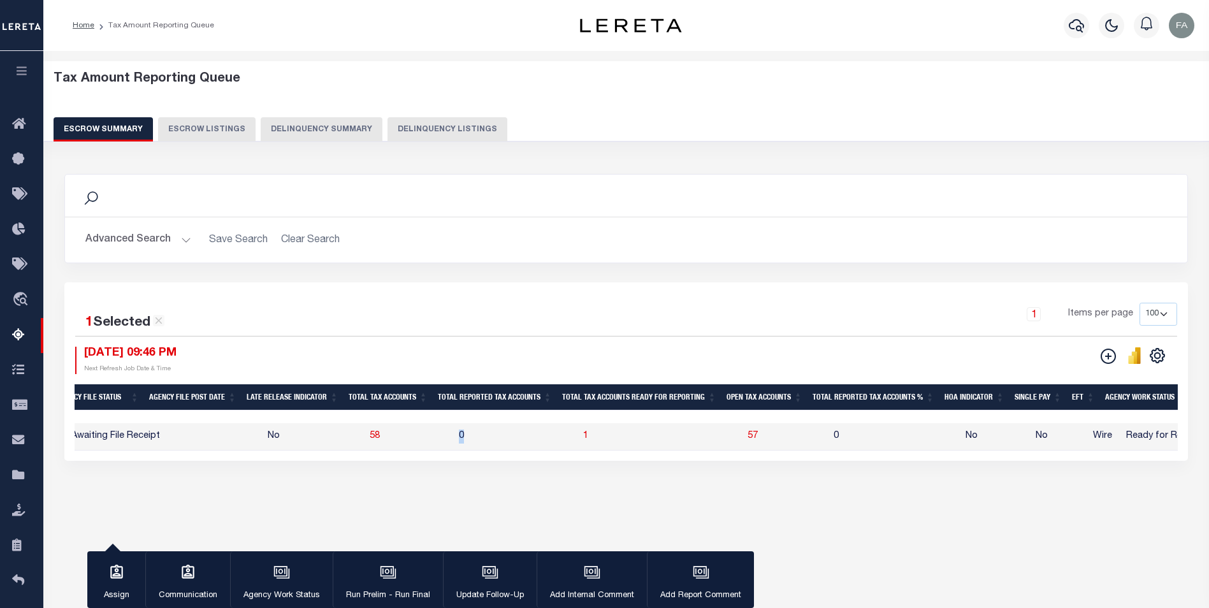
drag, startPoint x: 469, startPoint y: 433, endPoint x: 443, endPoint y: 436, distance: 25.6
click at [443, 436] on tr "ID 110140000 CANYON COUNTY 2025/2026 1/2 Agency File (Full) 11/28/2025 12/19/20…" at bounding box center [613, 436] width 2615 height 27
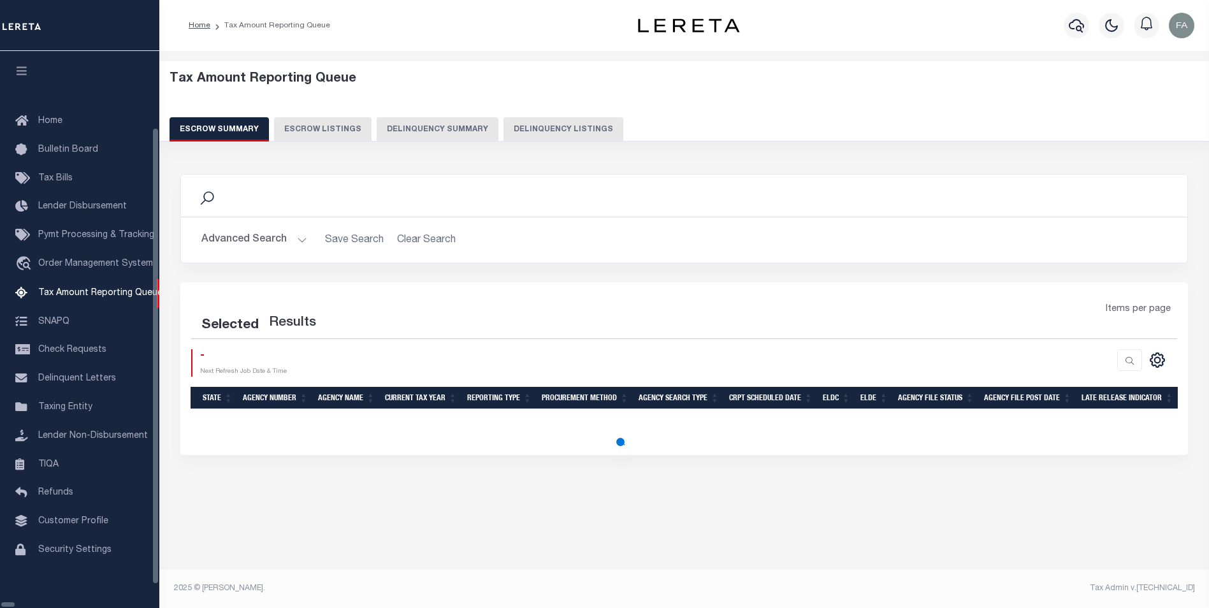
select select "100"
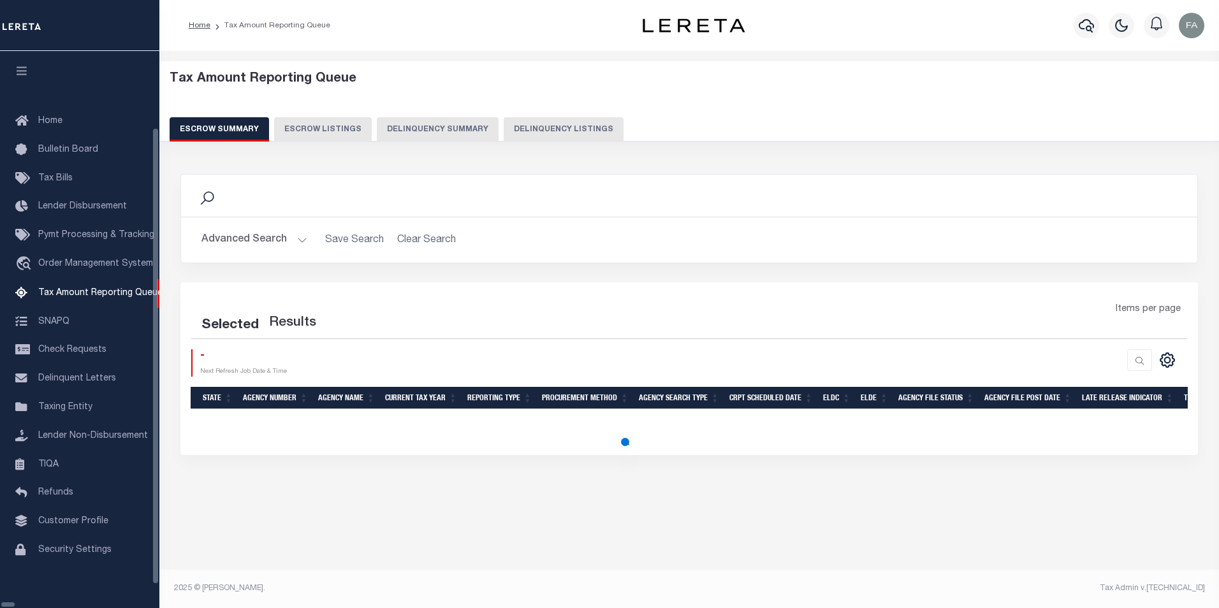
scroll to position [10, 0]
select select "100"
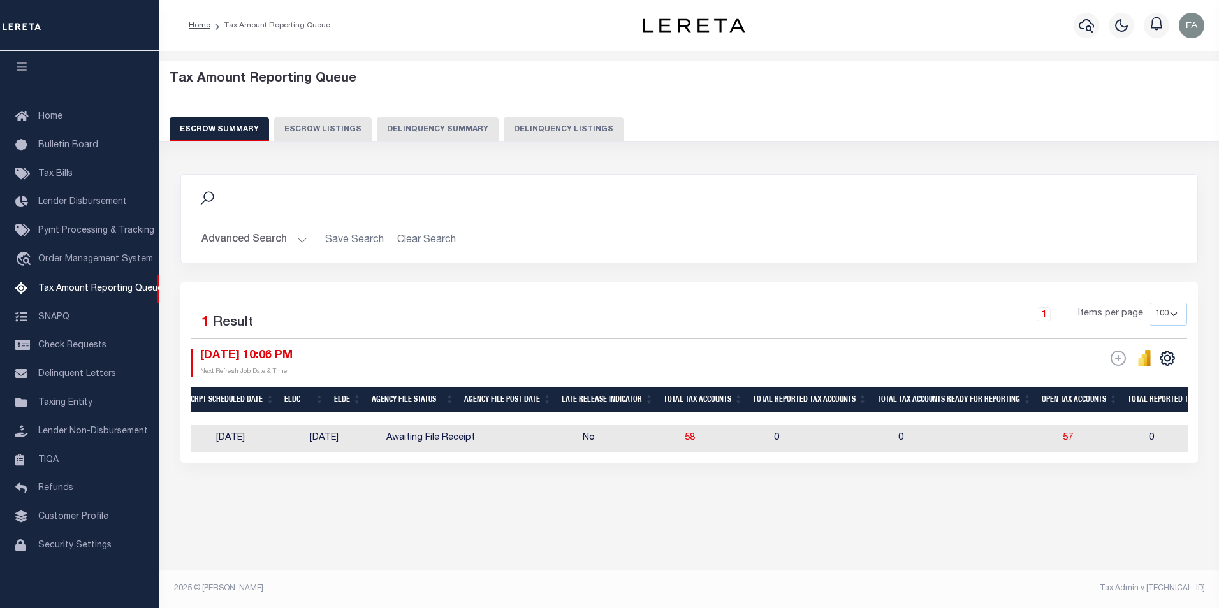
scroll to position [0, 572]
drag, startPoint x: 718, startPoint y: 464, endPoint x: 734, endPoint y: 467, distance: 16.3
click at [734, 463] on div "Selected 1 Result 1 Items per page 10 25 50 100 500 10/02/2025 10:06 PM ESCROW …" at bounding box center [688, 372] width 1017 height 180
drag, startPoint x: 722, startPoint y: 463, endPoint x: 773, endPoint y: 466, distance: 51.1
click at [773, 463] on div "Selected 1 Result 1 Items per page 10 25 50 100 500 10/02/2025 10:06 PM ESCROW …" at bounding box center [688, 372] width 1017 height 180
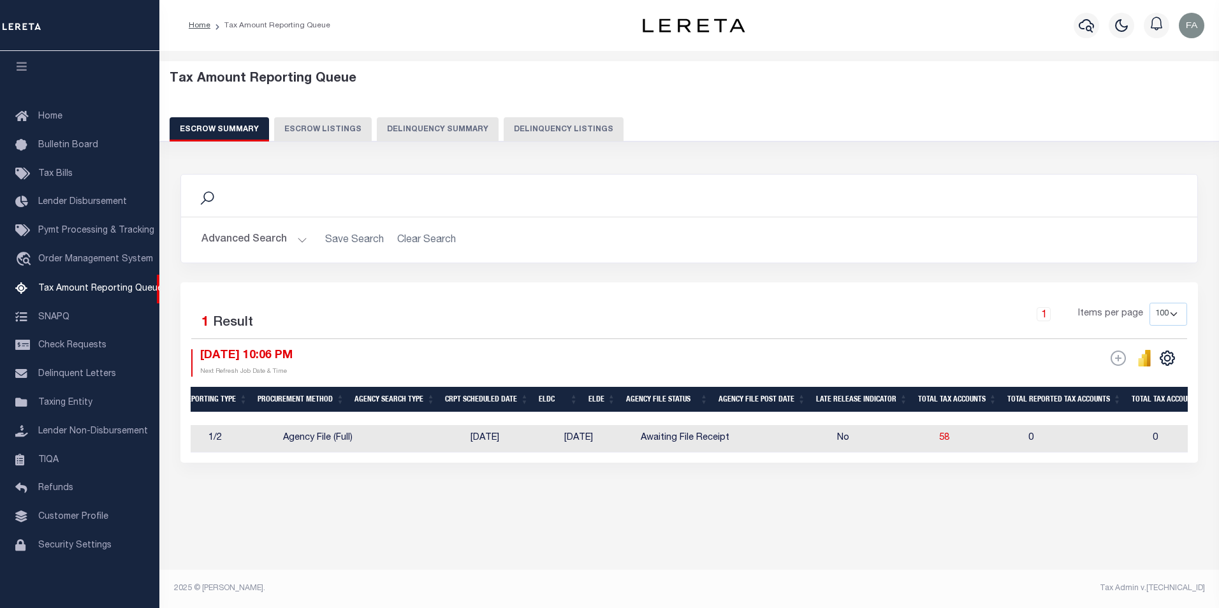
scroll to position [0, 0]
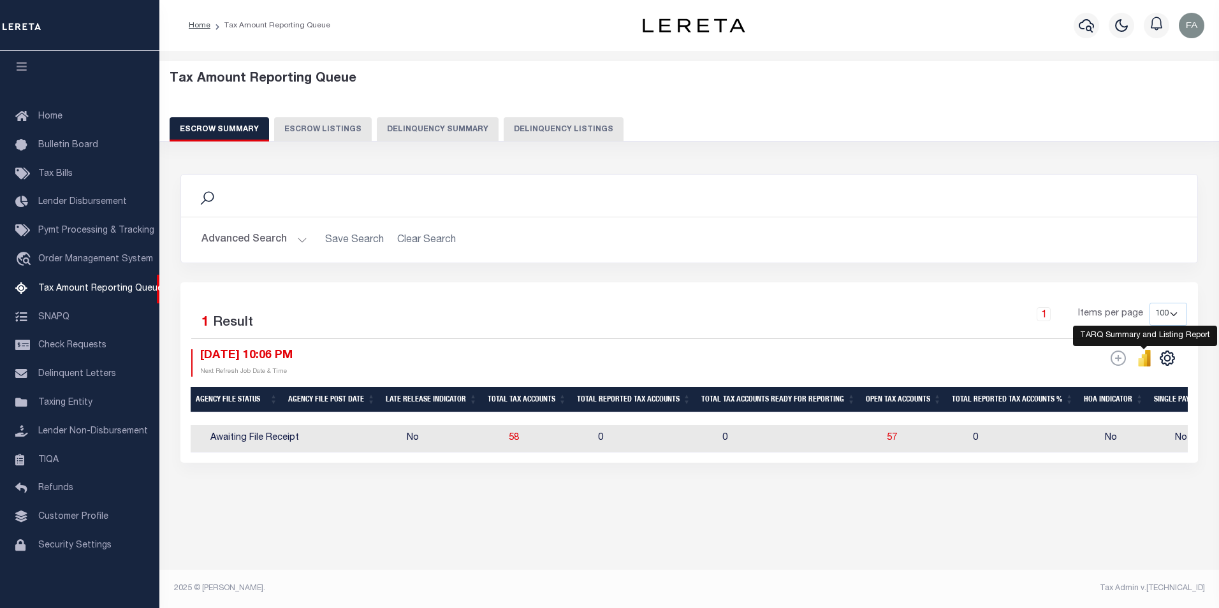
click at [1143, 363] on icon "" at bounding box center [1141, 362] width 6 height 8
click at [512, 442] on span "58" at bounding box center [514, 437] width 10 height 9
select select "100"
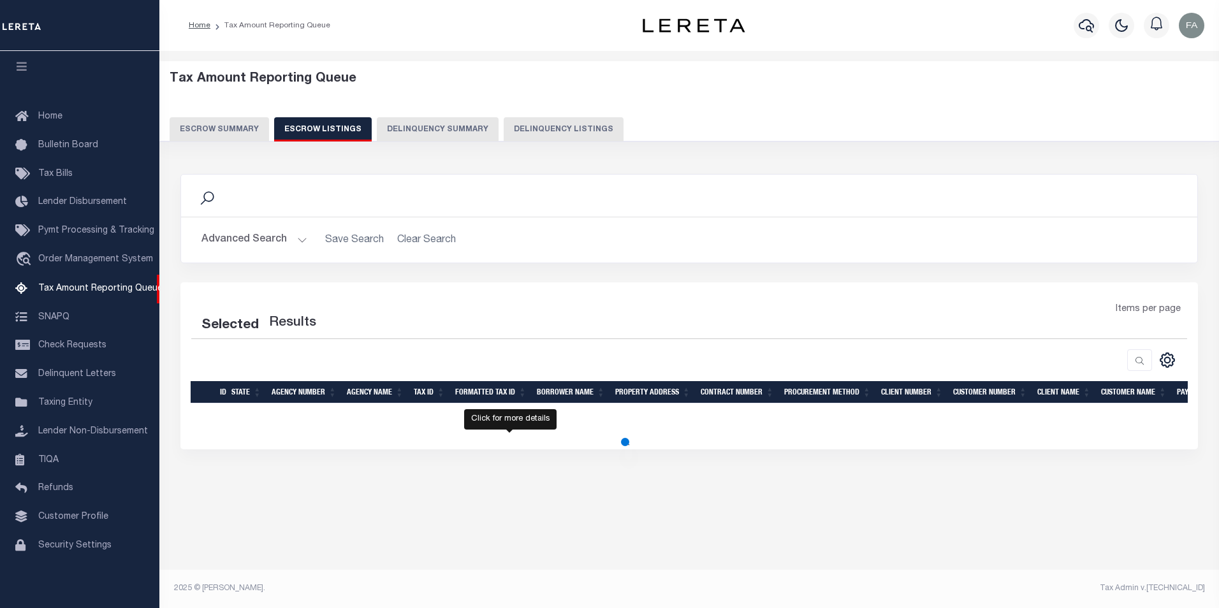
select select "100"
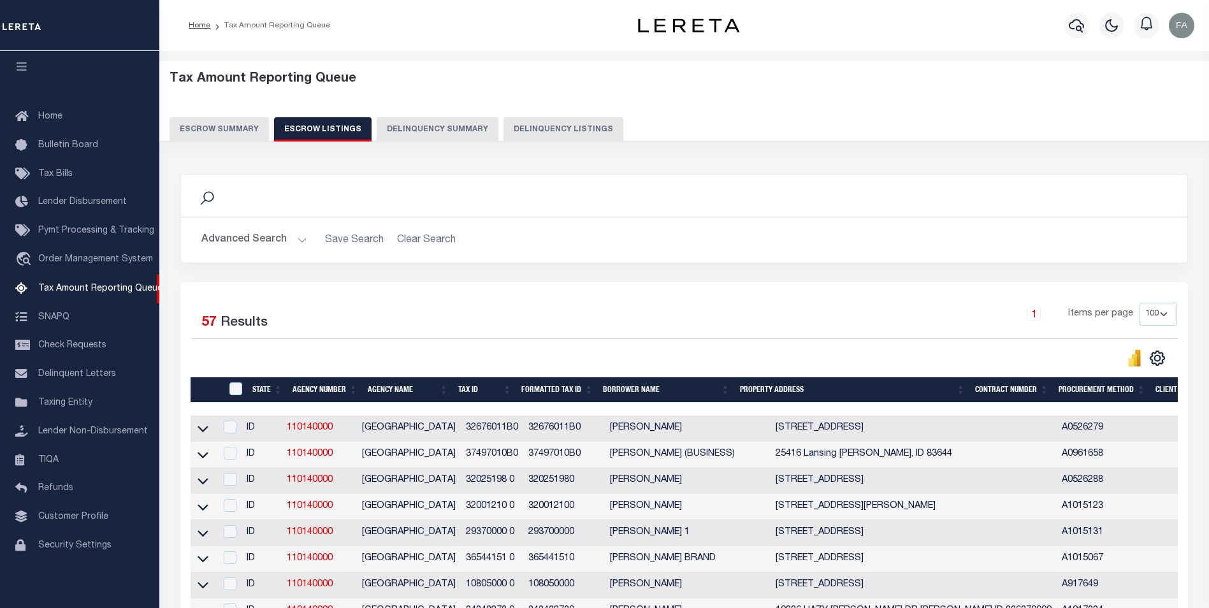
click at [256, 135] on button "Escrow Summary" at bounding box center [219, 129] width 99 height 24
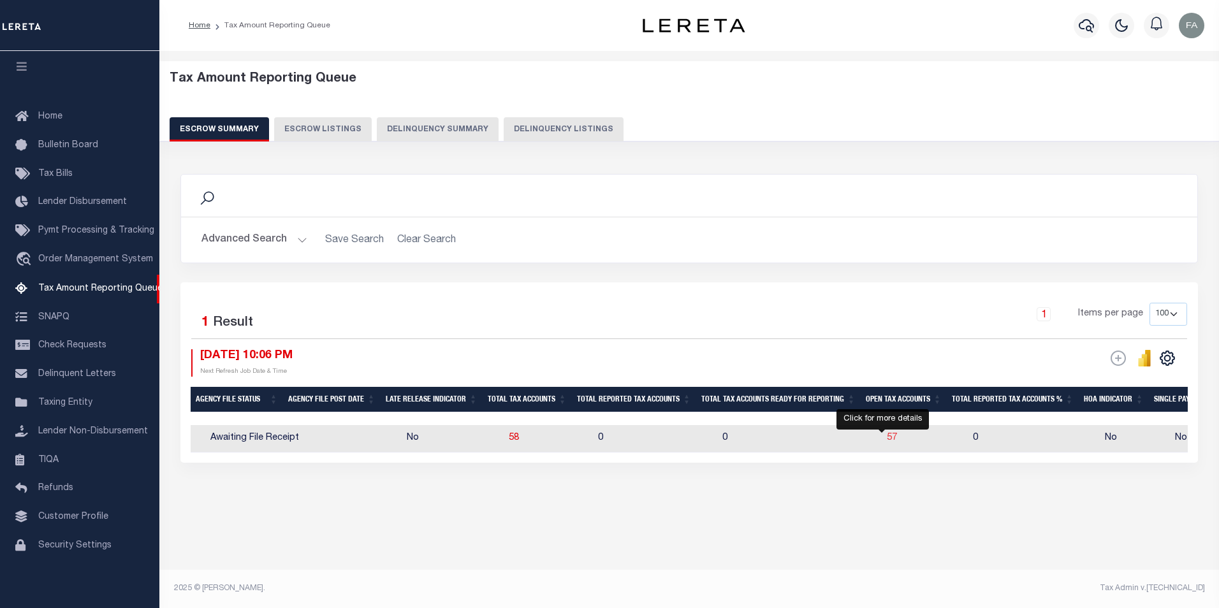
click at [887, 439] on span "57" at bounding box center [892, 437] width 10 height 9
select select "100"
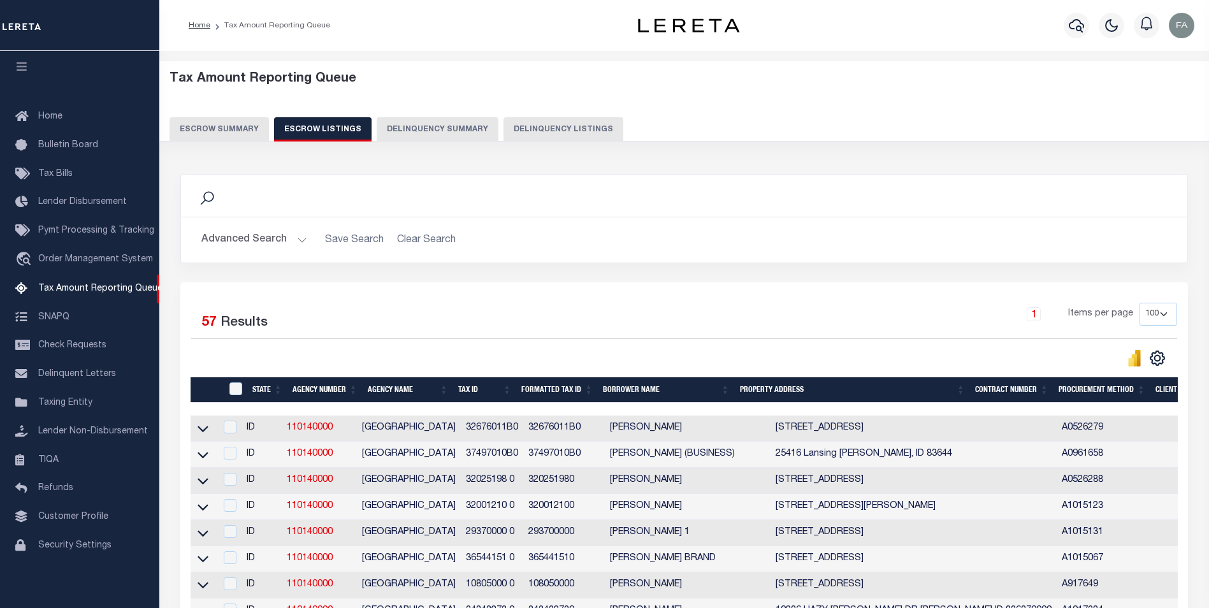
click at [273, 236] on button "Advanced Search" at bounding box center [254, 240] width 106 height 25
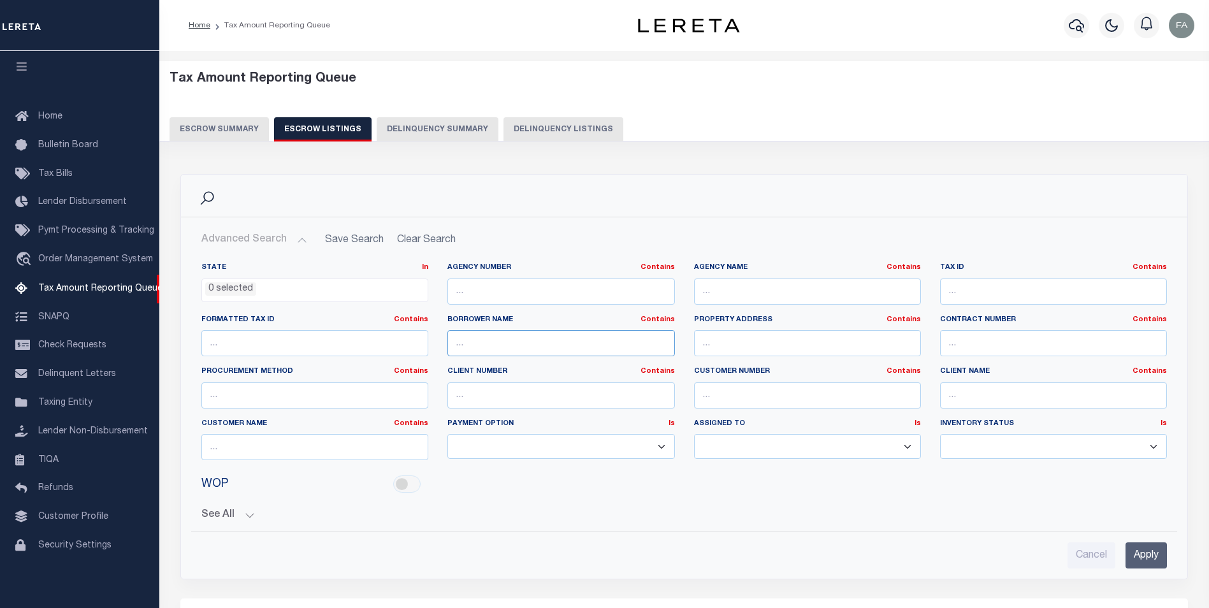
click at [518, 340] on input "text" at bounding box center [561, 343] width 227 height 26
type input "omar"
drag, startPoint x: 1136, startPoint y: 555, endPoint x: 935, endPoint y: 486, distance: 212.7
click at [1136, 554] on input "Apply" at bounding box center [1146, 555] width 41 height 26
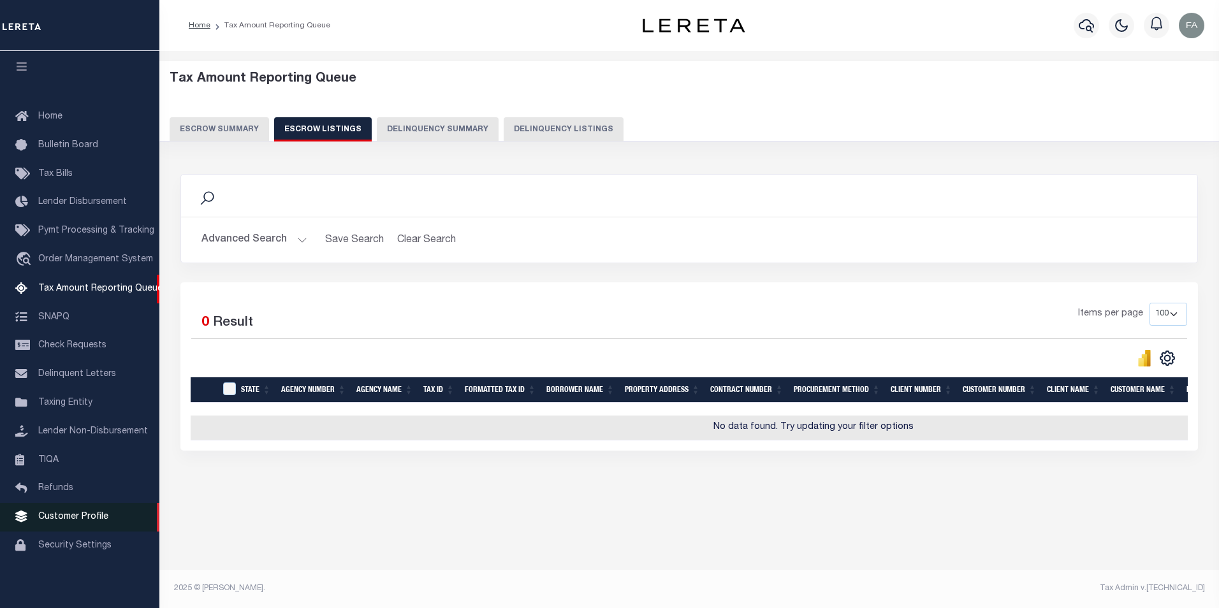
click at [75, 521] on span "Customer Profile" at bounding box center [73, 517] width 70 height 9
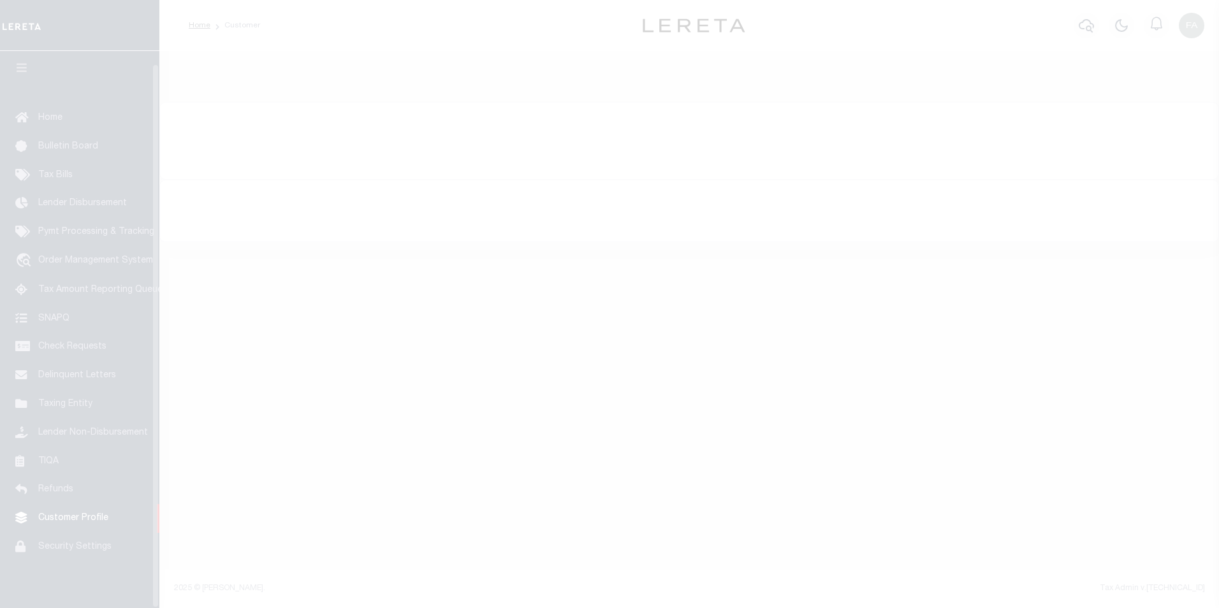
scroll to position [13, 0]
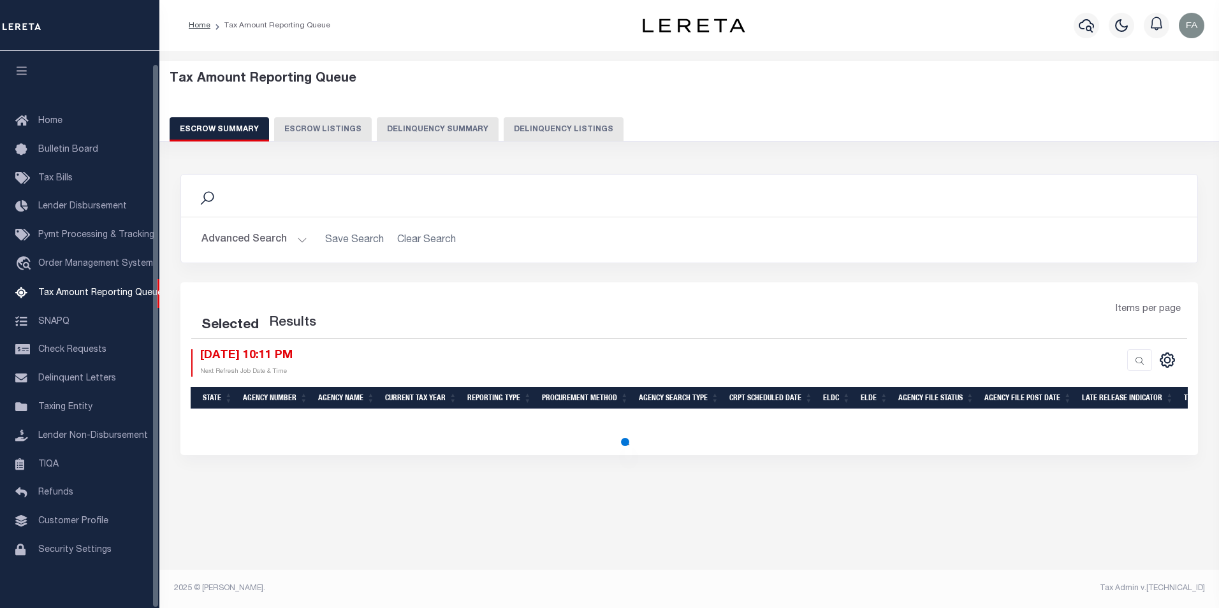
select select
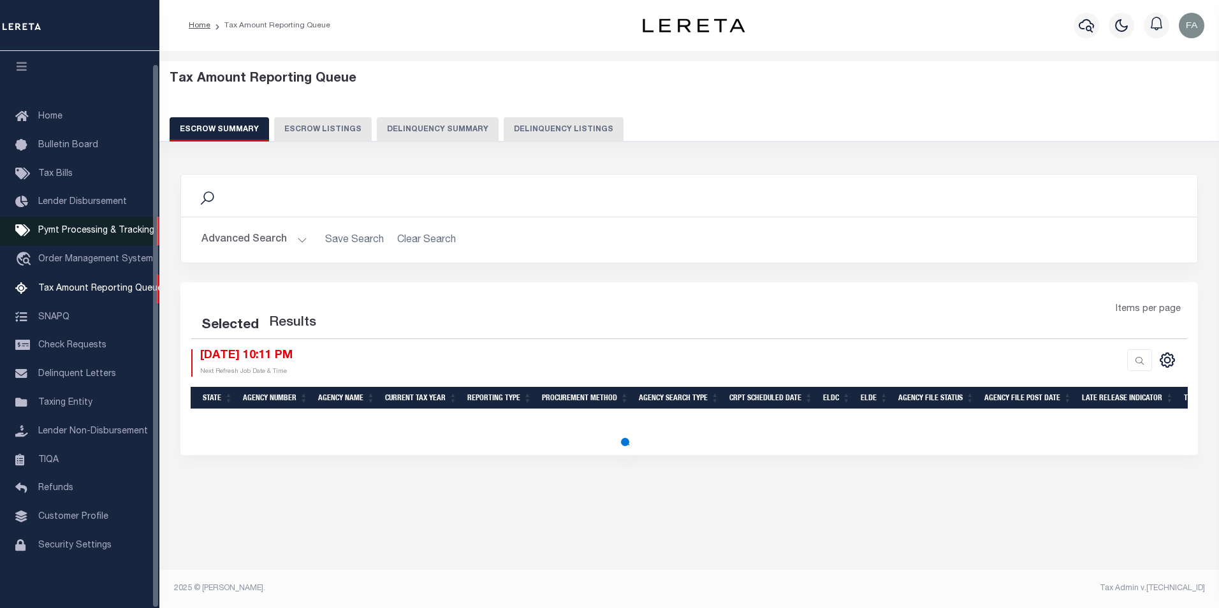
select select
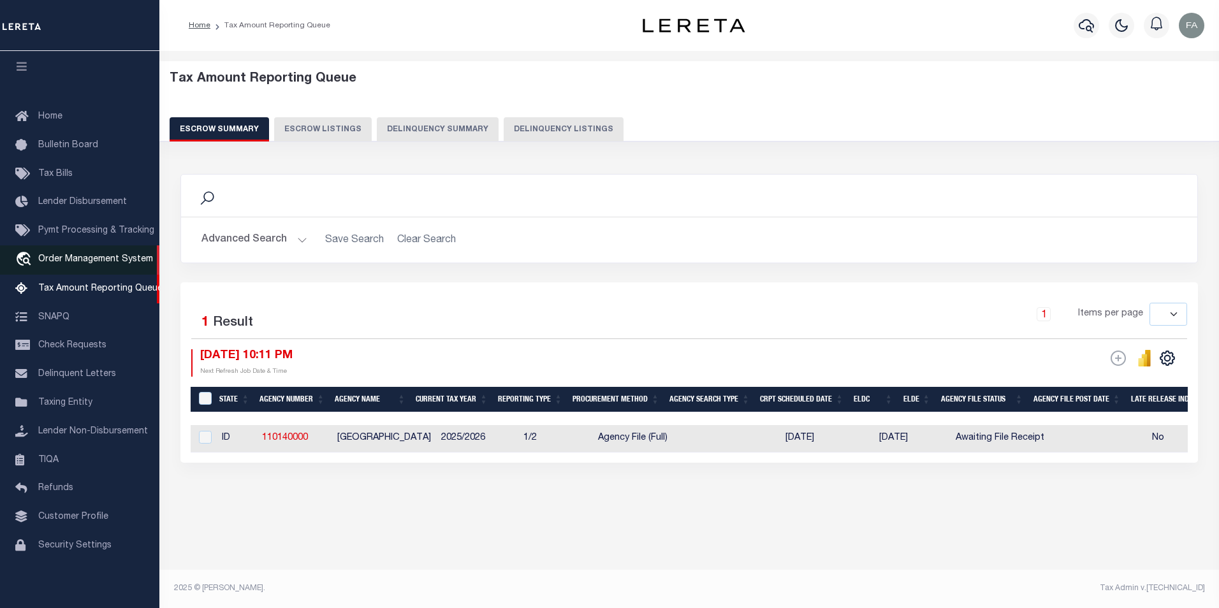
click at [52, 246] on link "travel_explore Order Management System" at bounding box center [79, 259] width 159 height 29
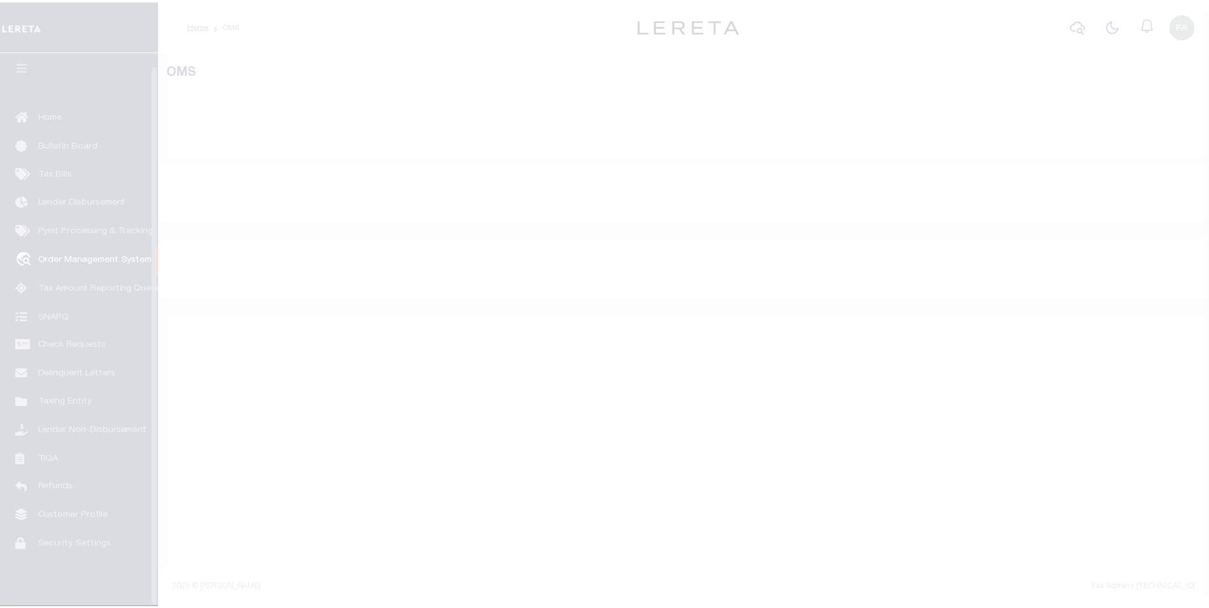
scroll to position [13, 0]
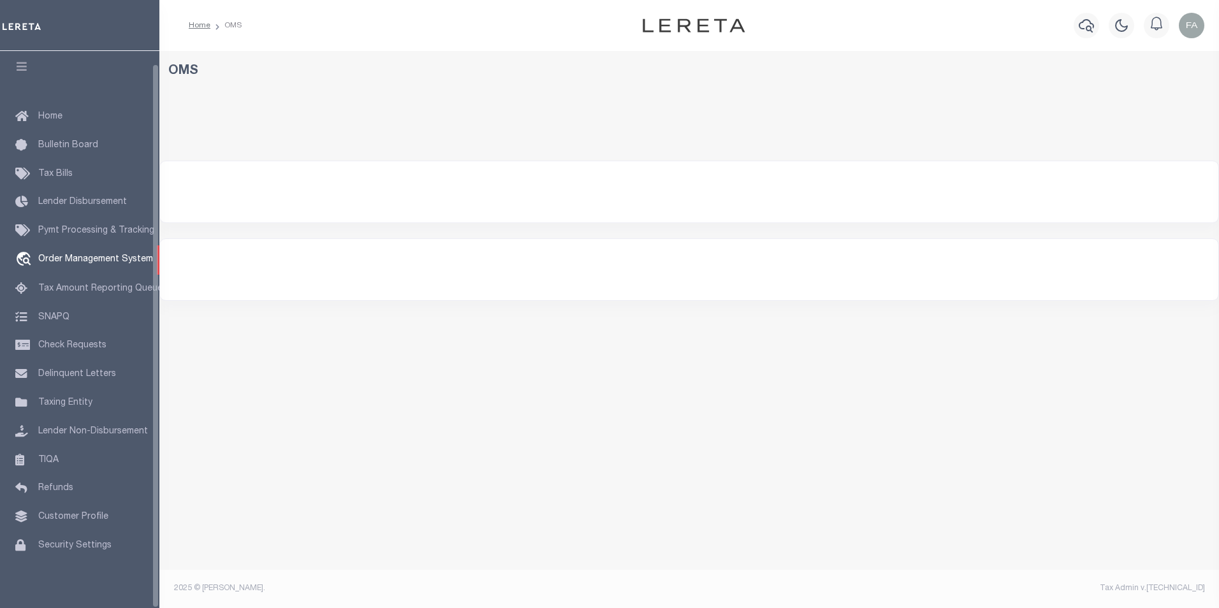
select select "200"
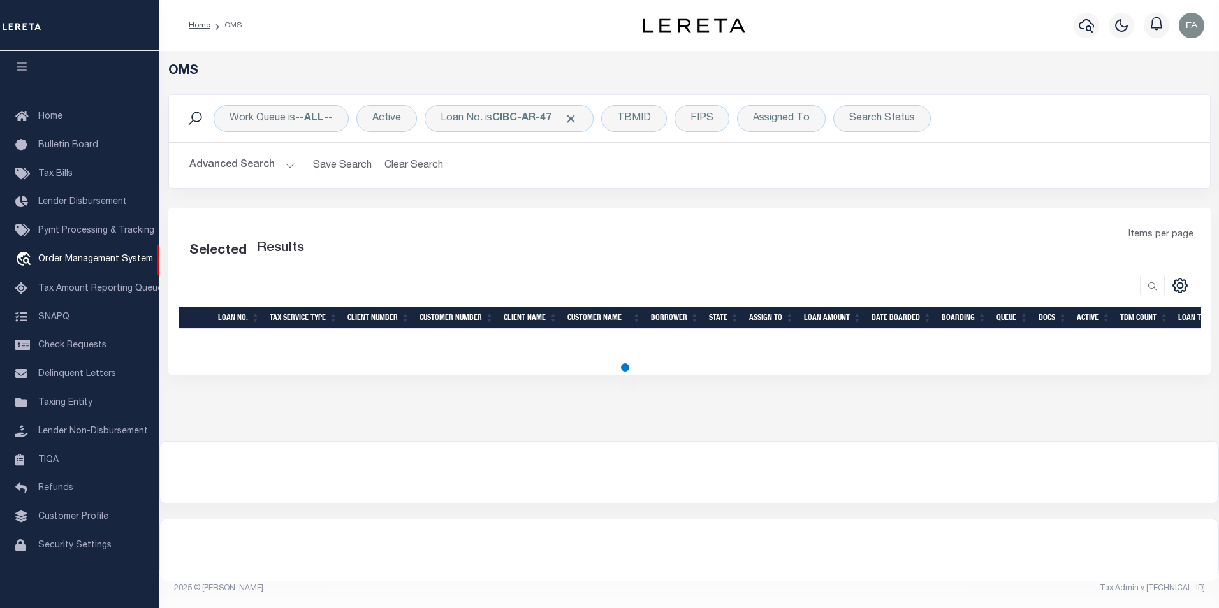
select select "200"
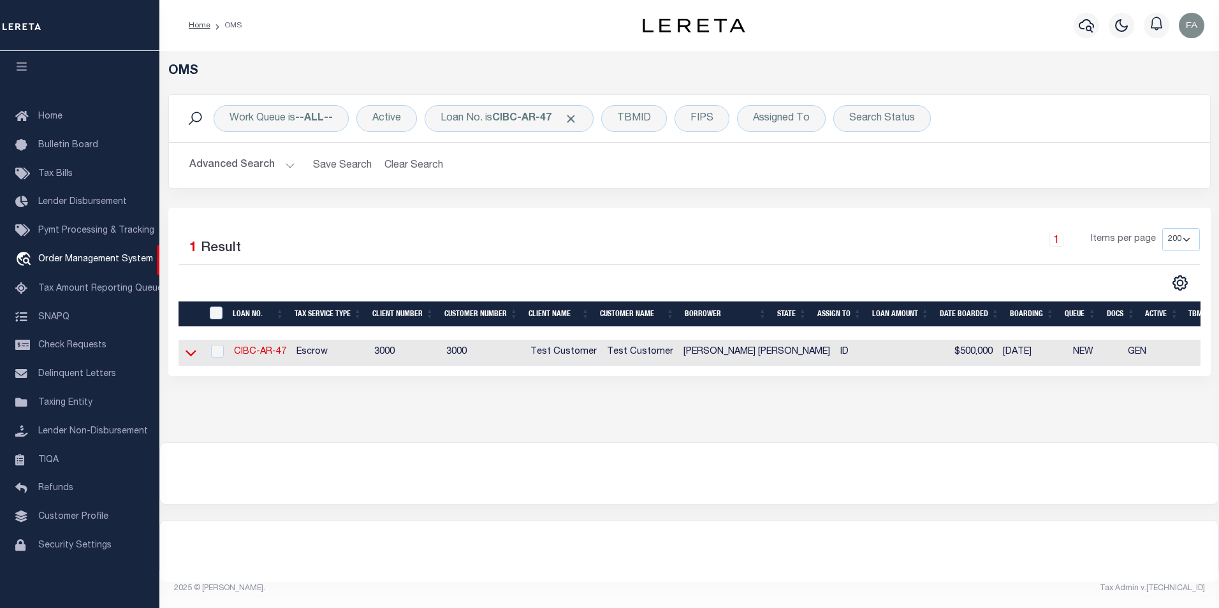
click at [187, 355] on icon at bounding box center [191, 352] width 11 height 13
